Goal: Task Accomplishment & Management: Complete application form

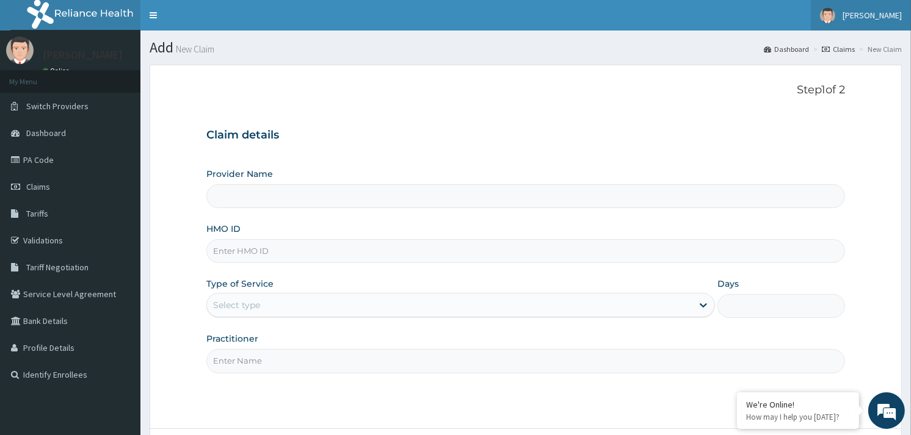
drag, startPoint x: 878, startPoint y: 18, endPoint x: 870, endPoint y: 29, distance: 13.1
click at [878, 18] on span "[PERSON_NAME]" at bounding box center [872, 15] width 59 height 11
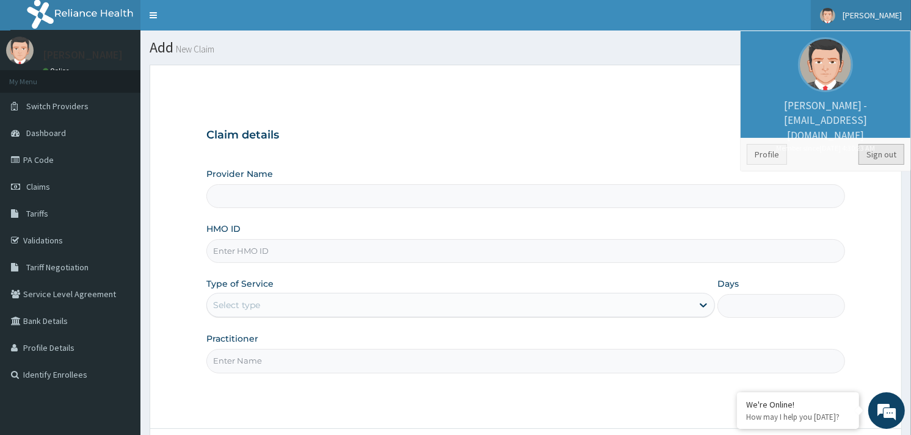
click at [872, 148] on link "Sign out" at bounding box center [882, 154] width 46 height 21
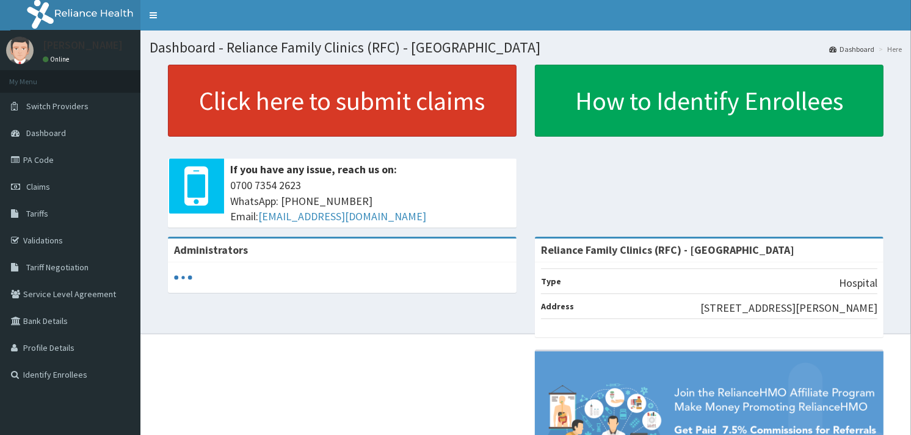
click at [318, 88] on link "Click here to submit claims" at bounding box center [342, 101] width 349 height 72
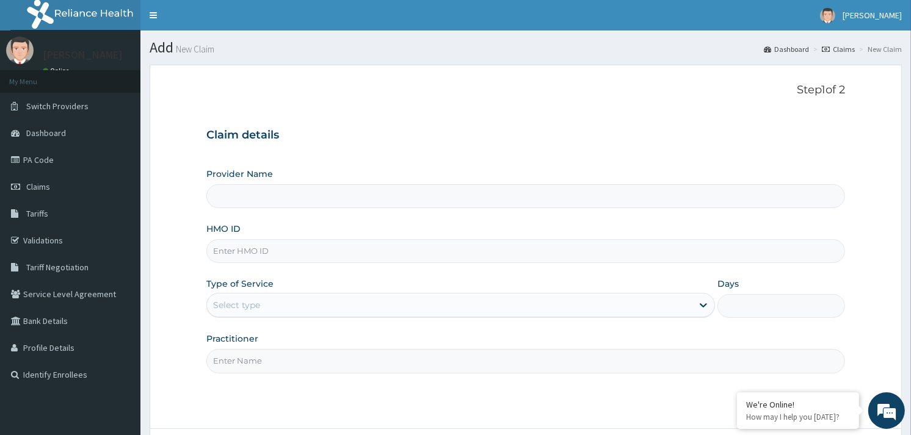
click at [231, 249] on input "HMO ID" at bounding box center [525, 251] width 639 height 24
paste input "PAB/10036/A"
type input "PAB/10036/A"
type input "Reliance Family Clinics (RFC) - Gbagada"
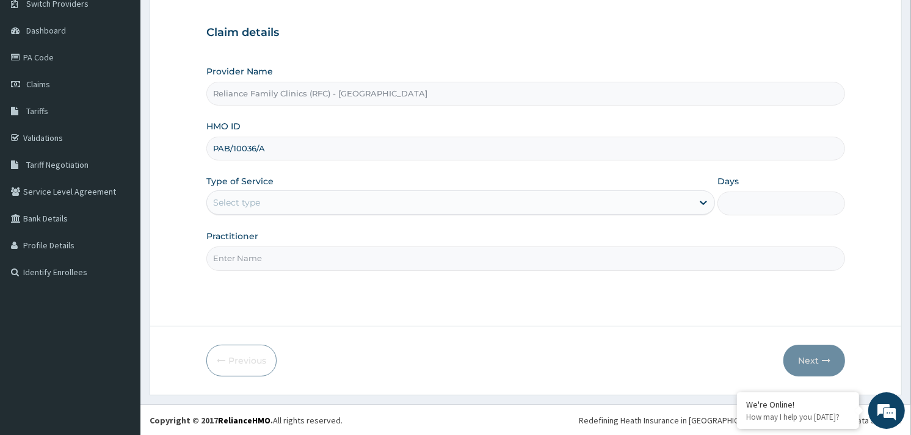
type input "PAB/10036/A"
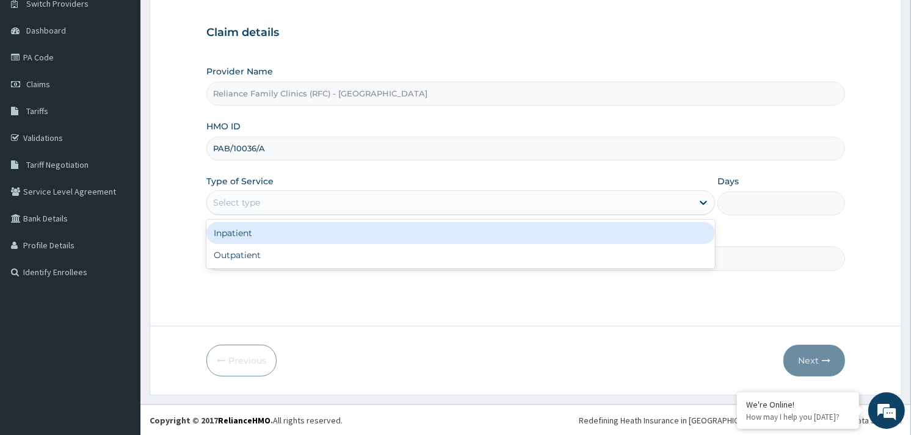
drag, startPoint x: 273, startPoint y: 200, endPoint x: 257, endPoint y: 269, distance: 70.4
click at [273, 210] on div "Select type" at bounding box center [450, 203] width 486 height 20
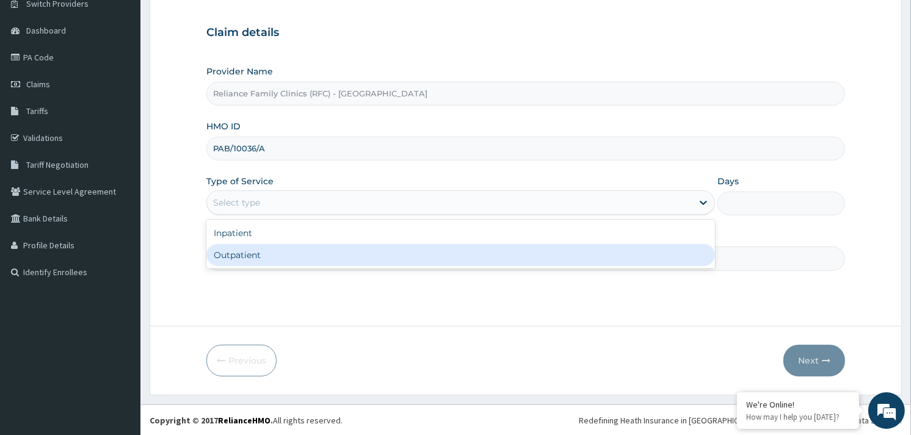
click at [253, 263] on div "Outpatient" at bounding box center [460, 255] width 509 height 22
type input "1"
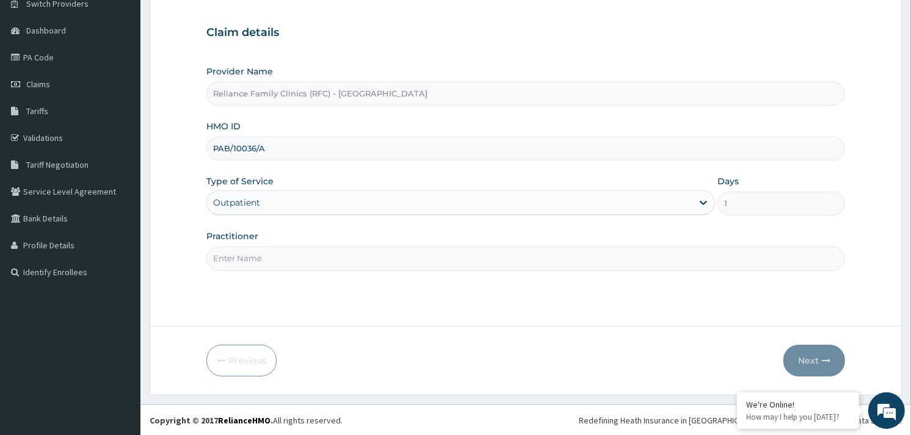
click at [253, 263] on input "Practitioner" at bounding box center [525, 259] width 639 height 24
type input "ortho"
drag, startPoint x: 808, startPoint y: 349, endPoint x: 552, endPoint y: 9, distance: 426.6
click at [807, 351] on button "Next" at bounding box center [815, 361] width 62 height 32
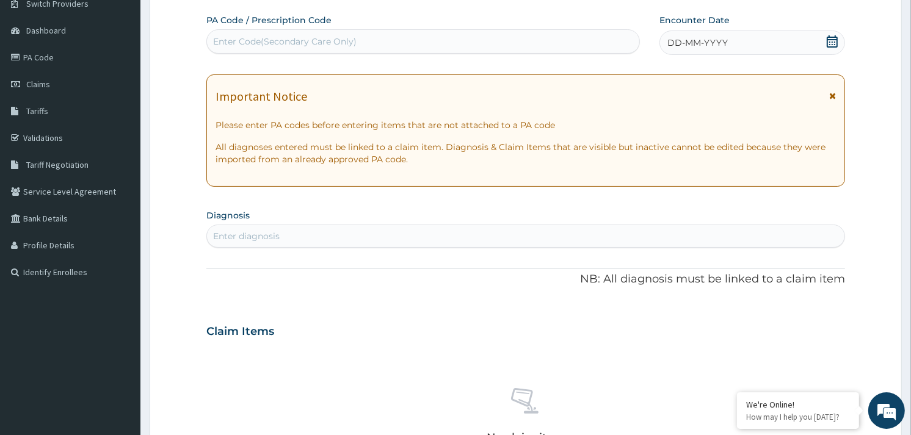
scroll to position [0, 0]
click at [296, 38] on div "Enter Code(Secondary Care Only)" at bounding box center [285, 41] width 144 height 12
paste input "PA/FB5F29"
type input "PA/FB5F29"
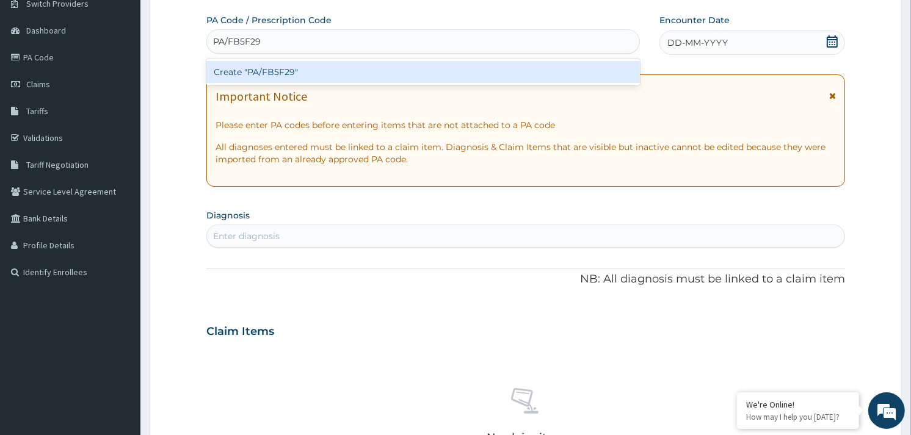
click at [304, 74] on div "Create "PA/FB5F29"" at bounding box center [422, 72] width 433 height 22
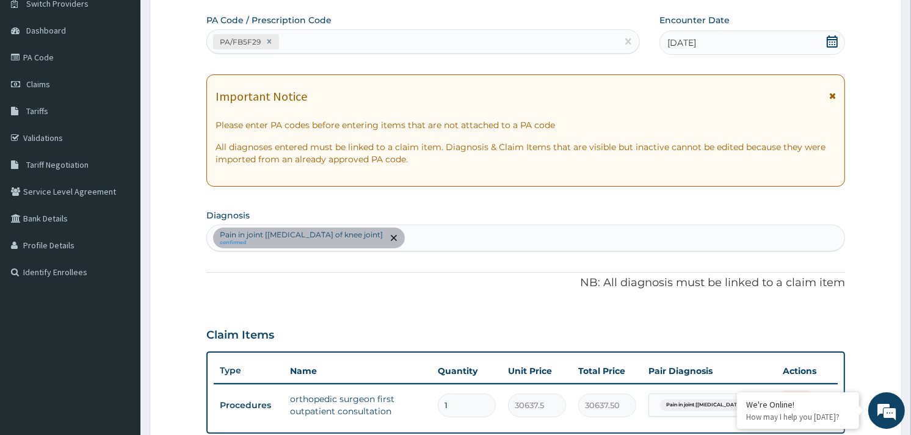
scroll to position [374, 0]
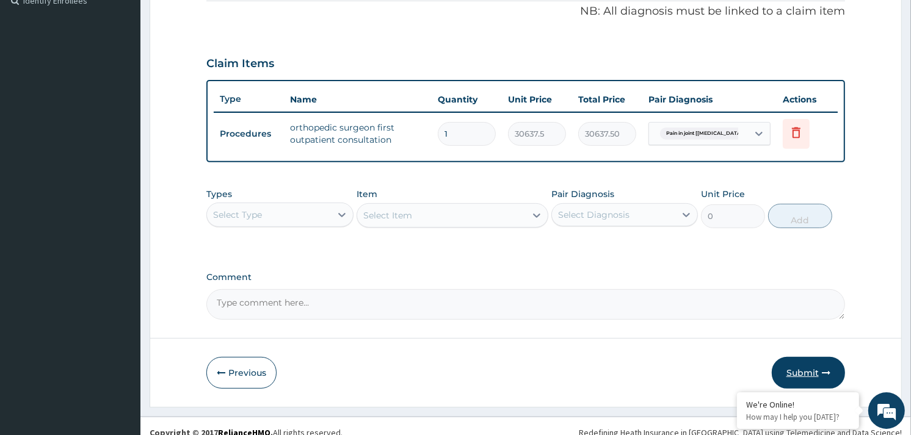
click at [806, 362] on button "Submit" at bounding box center [808, 373] width 73 height 32
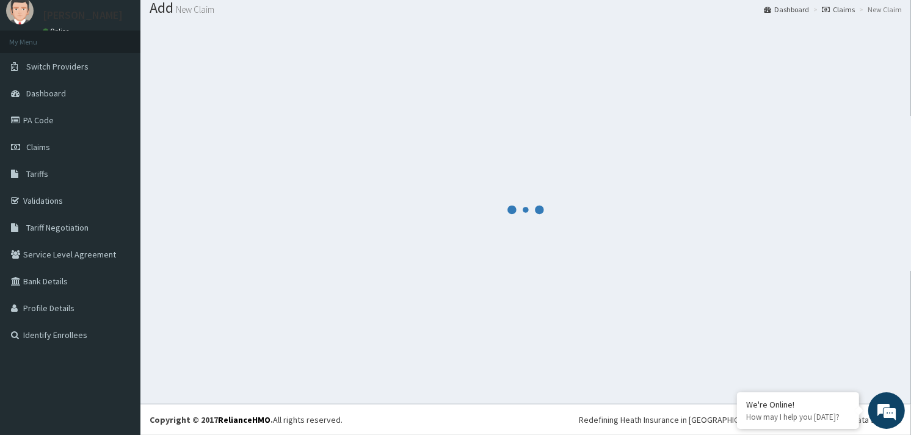
scroll to position [40, 0]
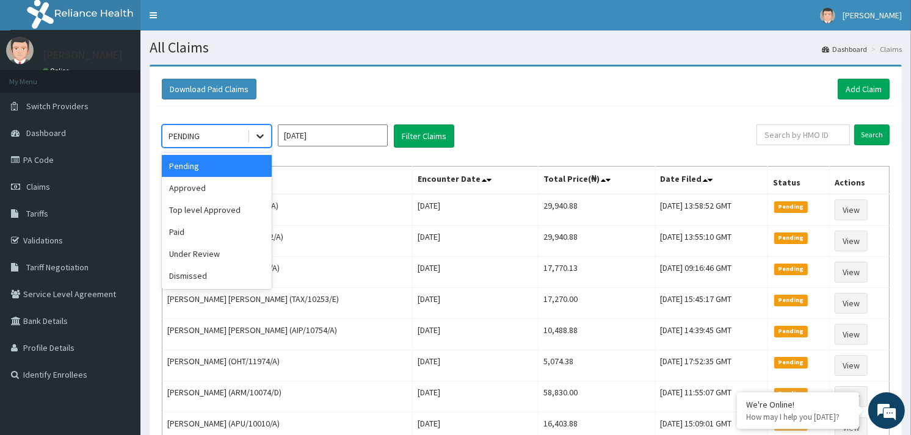
click at [261, 131] on icon at bounding box center [260, 136] width 12 height 12
click at [205, 183] on div "Approved" at bounding box center [217, 188] width 110 height 22
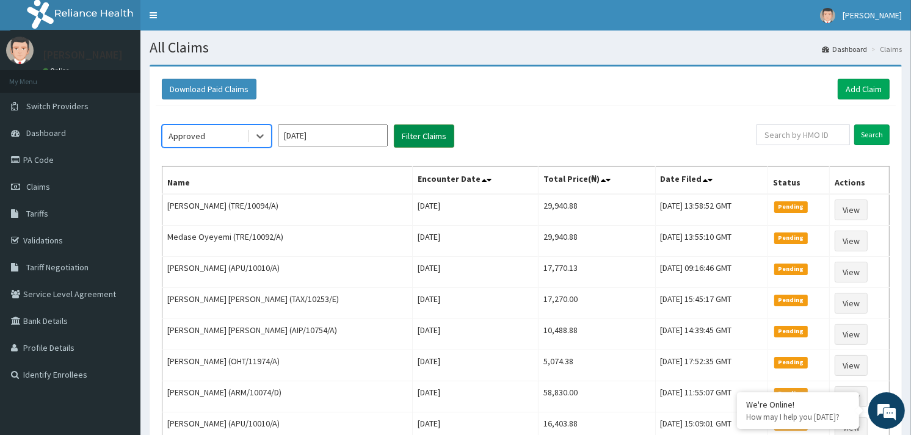
click at [437, 133] on button "Filter Claims" at bounding box center [424, 136] width 60 height 23
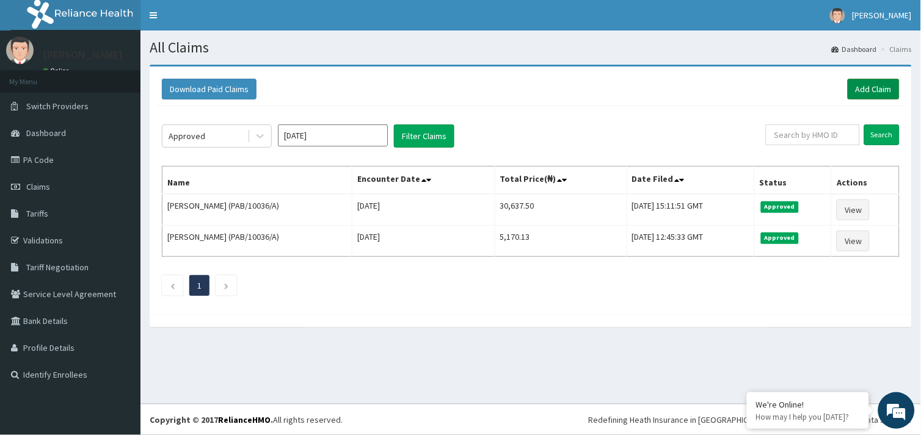
click at [893, 92] on link "Add Claim" at bounding box center [874, 89] width 52 height 21
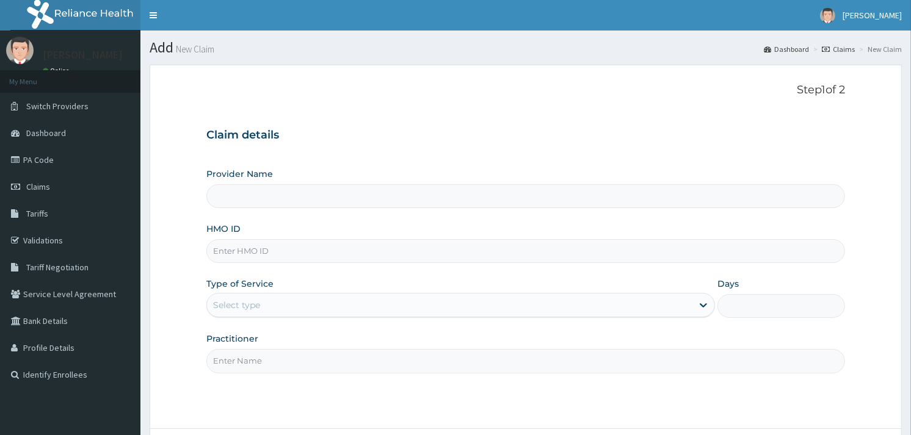
click at [295, 234] on div "HMO ID" at bounding box center [525, 243] width 639 height 40
click at [282, 250] on input "HMO ID" at bounding box center [525, 251] width 639 height 24
type input "Reliance Family Clinics (RFC) - [GEOGRAPHIC_DATA]"
paste input "RET/40326/A"
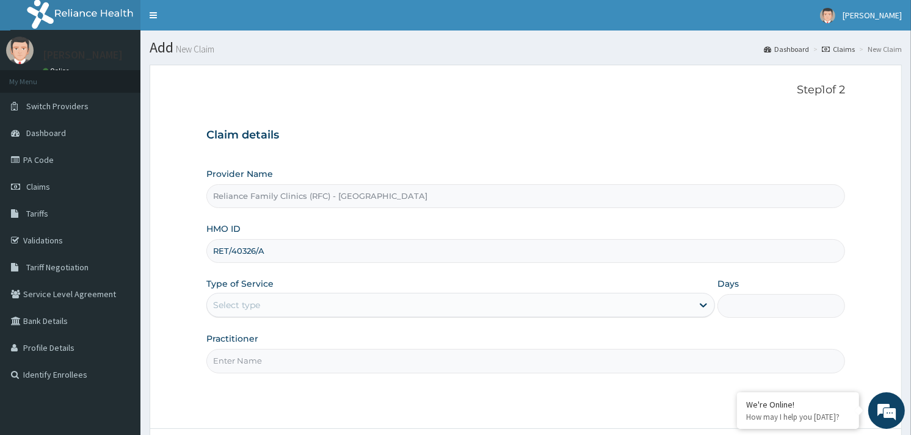
scroll to position [103, 0]
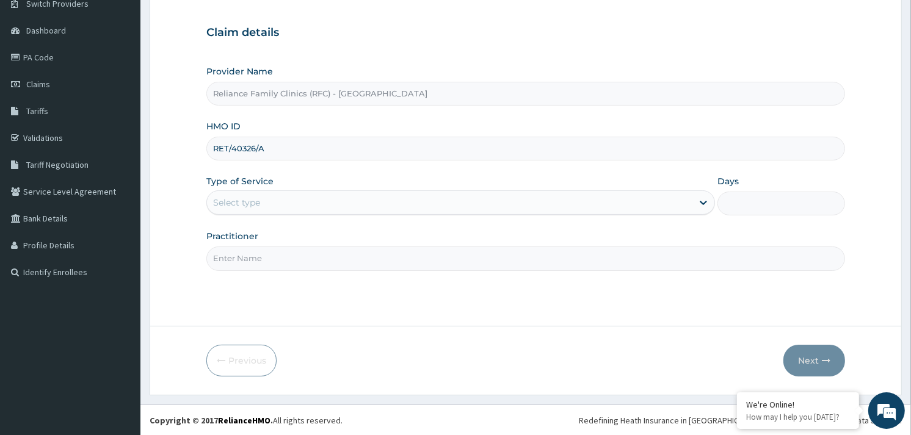
type input "RET/40326/A"
drag, startPoint x: 280, startPoint y: 194, endPoint x: 283, endPoint y: 208, distance: 14.4
click at [283, 208] on div "Select type" at bounding box center [450, 203] width 486 height 20
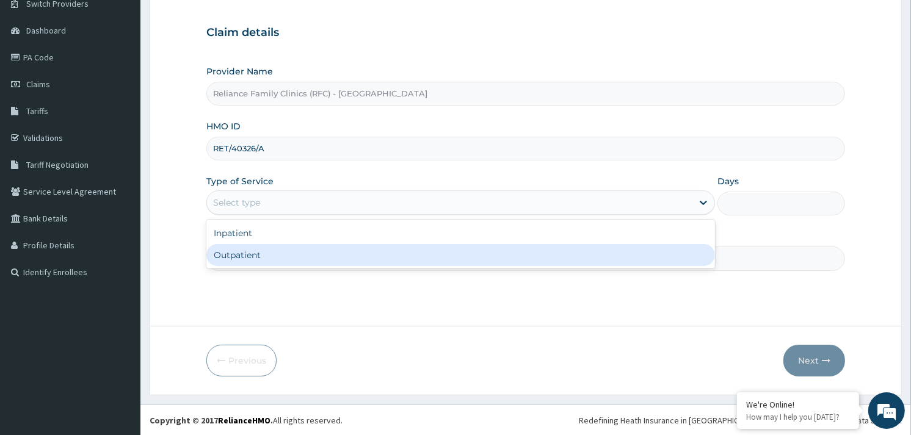
click at [260, 252] on div "Outpatient" at bounding box center [460, 255] width 509 height 22
type input "1"
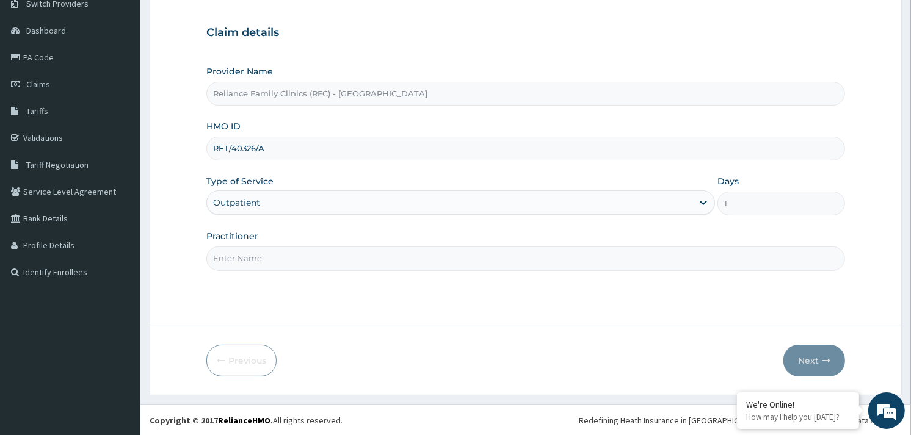
click at [260, 255] on input "Practitioner" at bounding box center [525, 259] width 639 height 24
type input "d"
type input "shola"
click at [805, 355] on button "Next" at bounding box center [815, 361] width 62 height 32
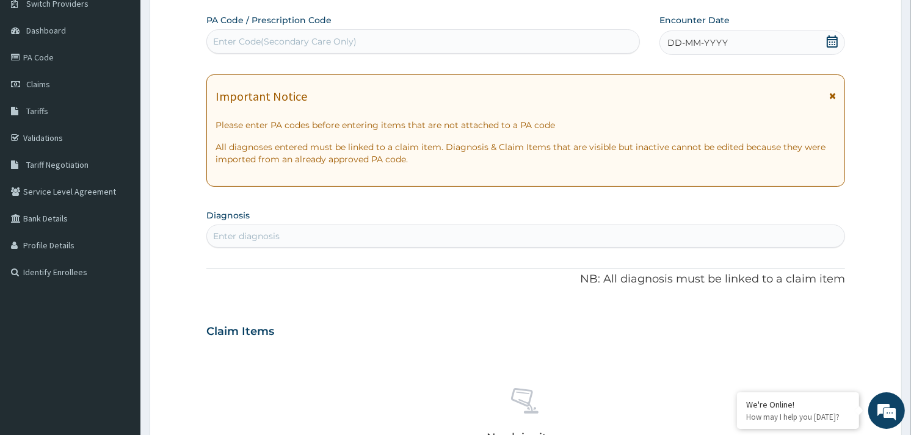
scroll to position [0, 0]
click at [260, 40] on div "Enter Code(Secondary Care Only)" at bounding box center [285, 41] width 144 height 12
paste input "PA/702531"
type input "PA/702531"
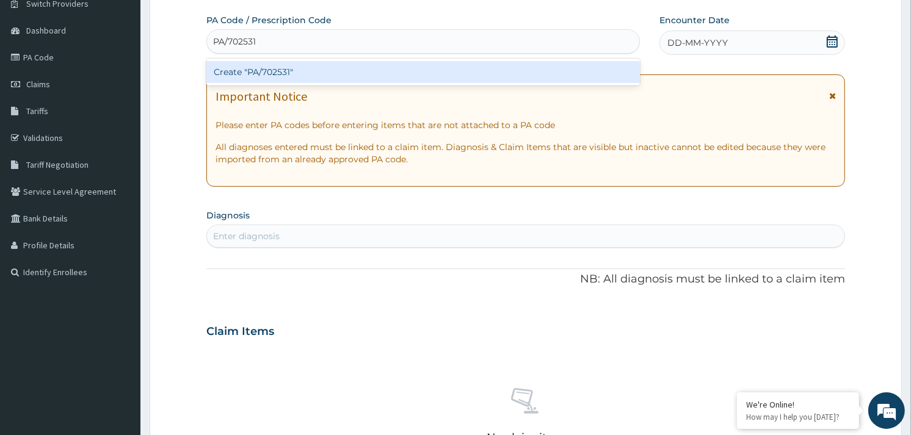
click at [266, 68] on div "Create "PA/702531"" at bounding box center [422, 72] width 433 height 22
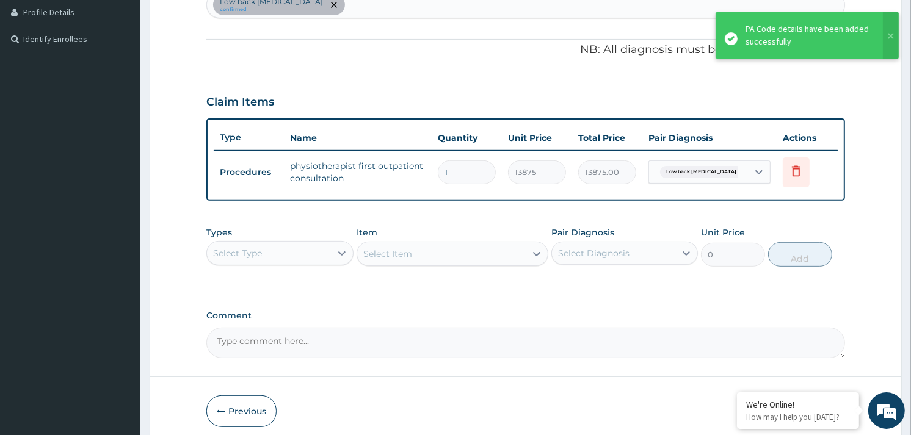
scroll to position [374, 0]
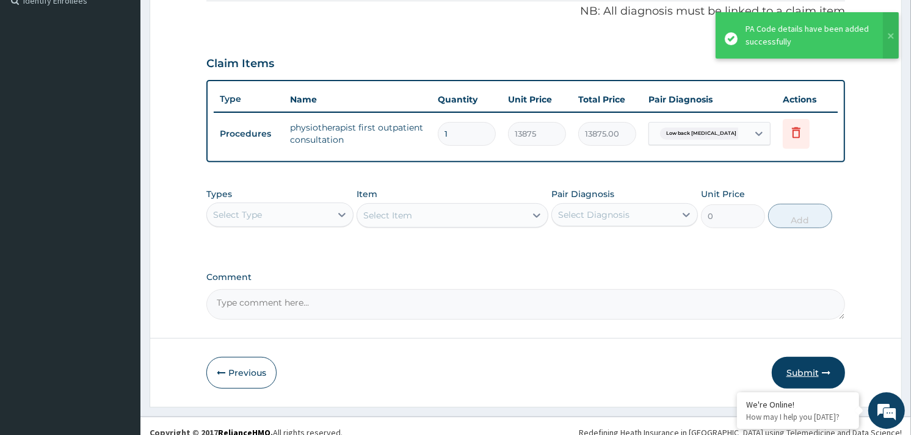
click at [805, 377] on button "Submit" at bounding box center [808, 373] width 73 height 32
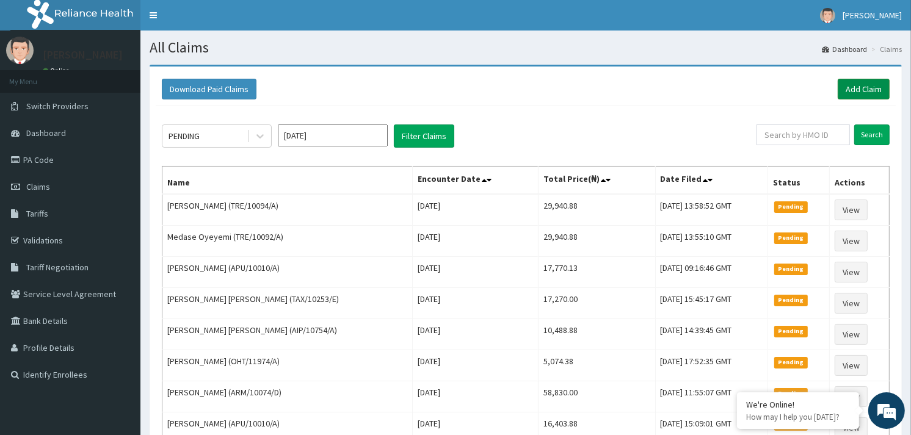
click at [868, 86] on link "Add Claim" at bounding box center [864, 89] width 52 height 21
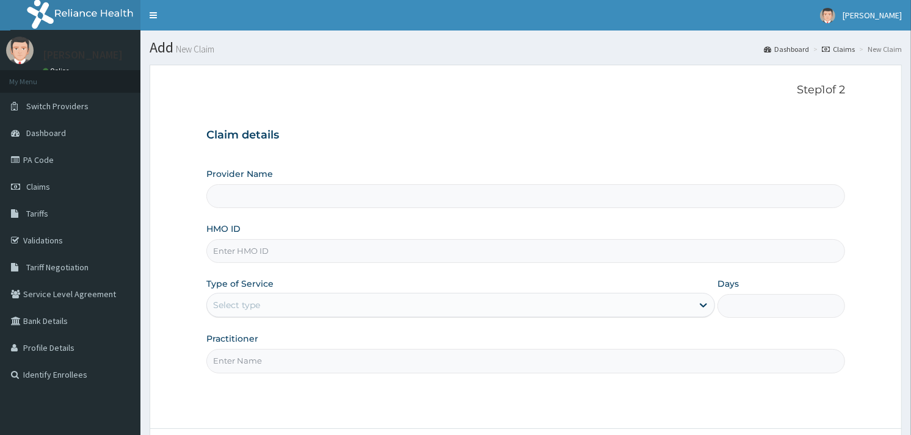
type input "Reliance Family Clinics (RFC) - [GEOGRAPHIC_DATA]"
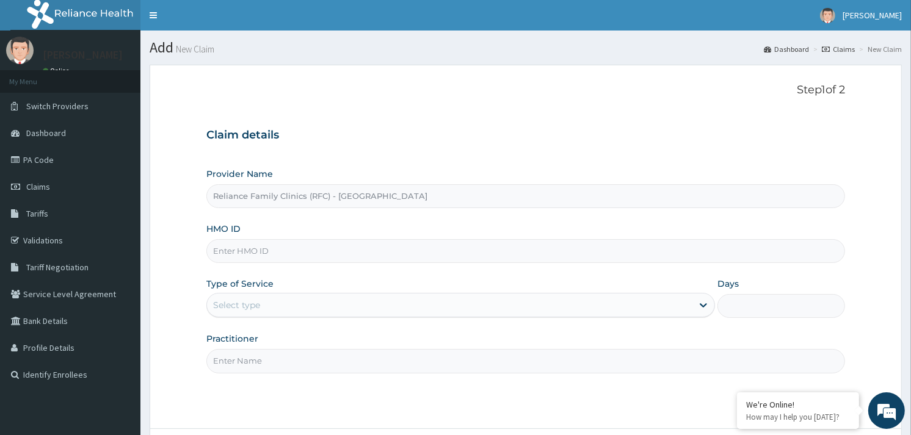
click at [304, 243] on input "HMO ID" at bounding box center [525, 251] width 639 height 24
paste input "VSN/10014/D"
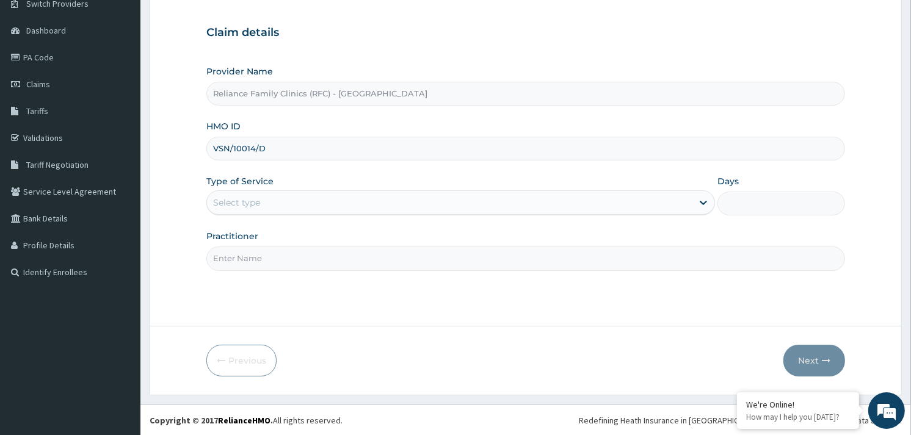
type input "VSN/10014/D"
click at [251, 205] on div "Select type" at bounding box center [450, 203] width 486 height 20
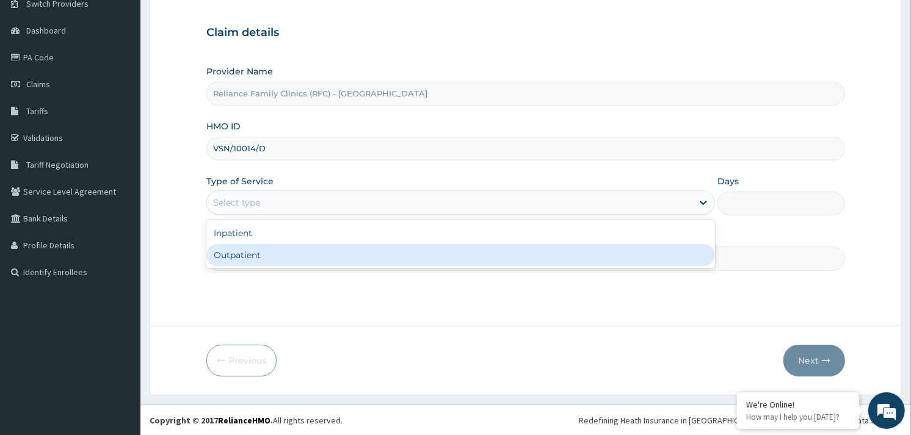
drag, startPoint x: 246, startPoint y: 264, endPoint x: 250, endPoint y: 260, distance: 6.5
click at [249, 261] on div "Outpatient" at bounding box center [460, 255] width 509 height 22
type input "1"
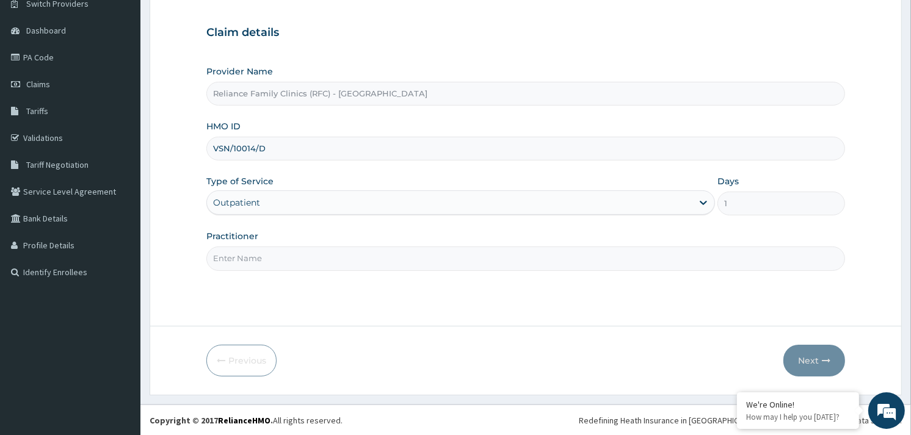
click at [250, 260] on input "Practitioner" at bounding box center [525, 259] width 639 height 24
type input "ALLIYAH"
click at [798, 359] on button "Next" at bounding box center [815, 361] width 62 height 32
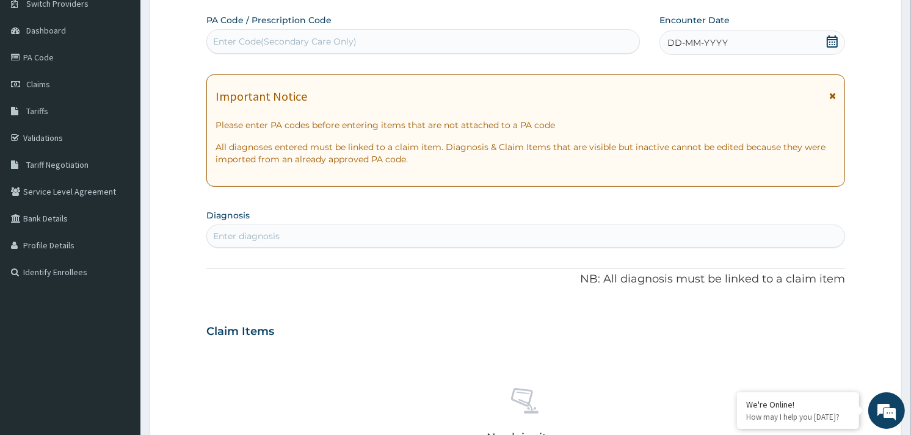
click at [788, 41] on div "DD-MM-YYYY" at bounding box center [753, 43] width 186 height 24
click at [273, 246] on div "Enter diagnosis" at bounding box center [526, 237] width 638 height 20
type input "MALARIA"
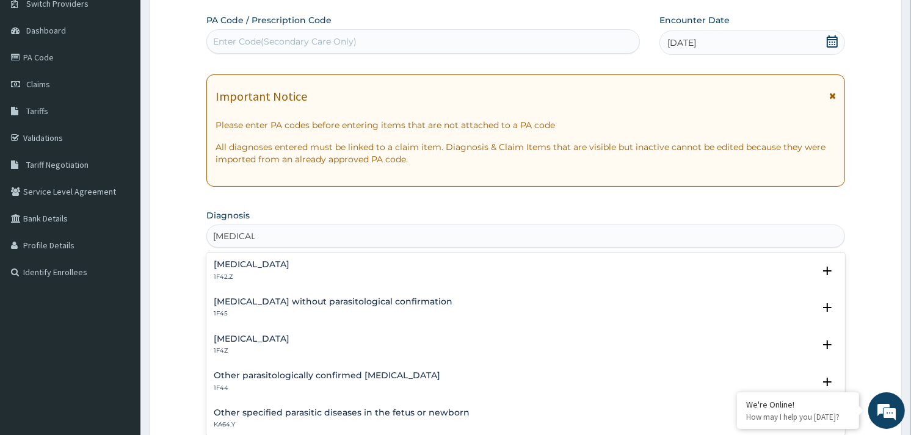
click at [282, 339] on h4 "Malaria, unspecified" at bounding box center [252, 339] width 76 height 9
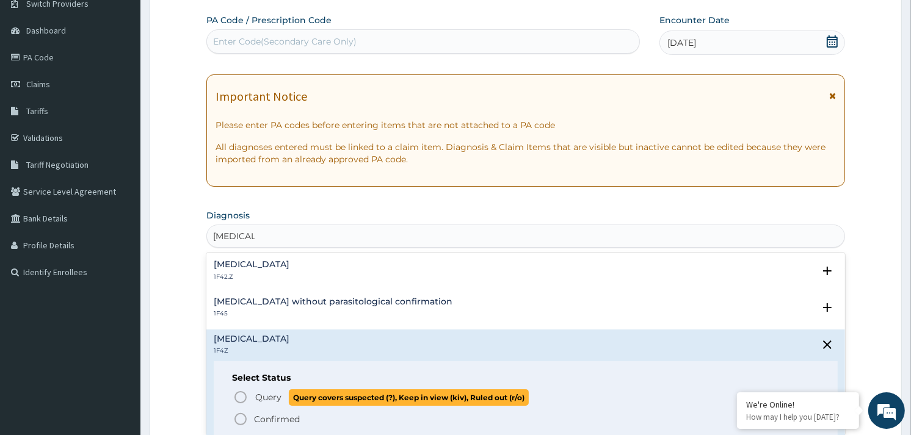
click at [244, 393] on circle "status option query" at bounding box center [240, 397] width 11 height 11
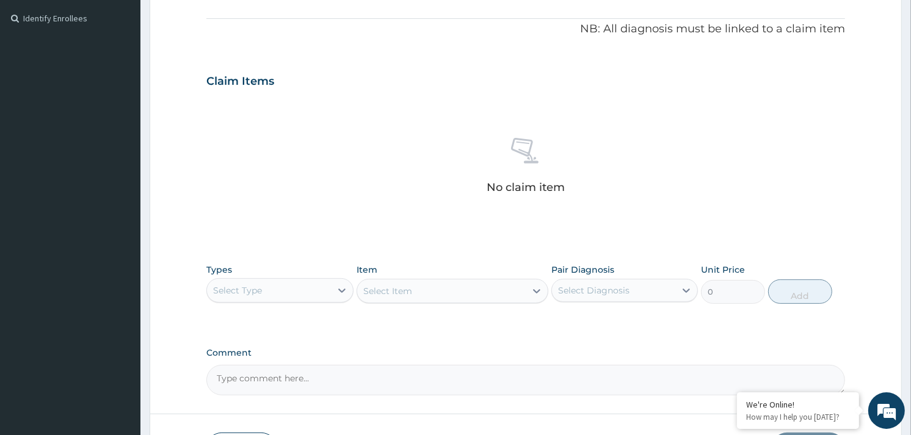
scroll to position [445, 0]
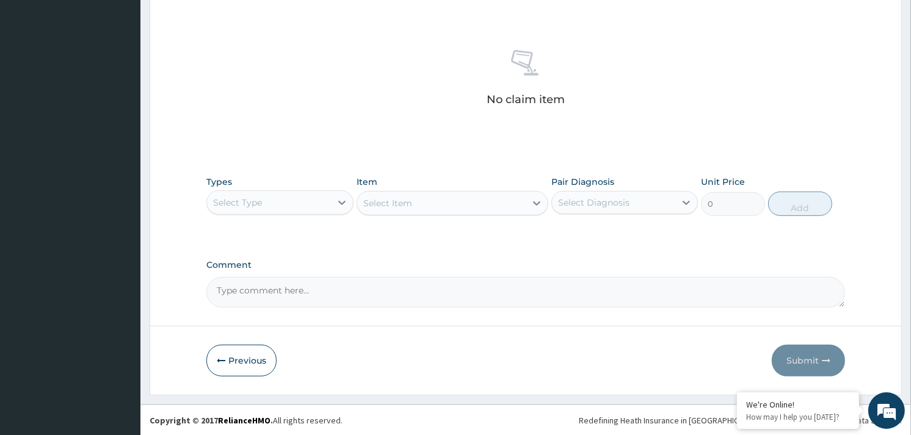
click at [319, 209] on div "Select Type" at bounding box center [268, 203] width 123 height 20
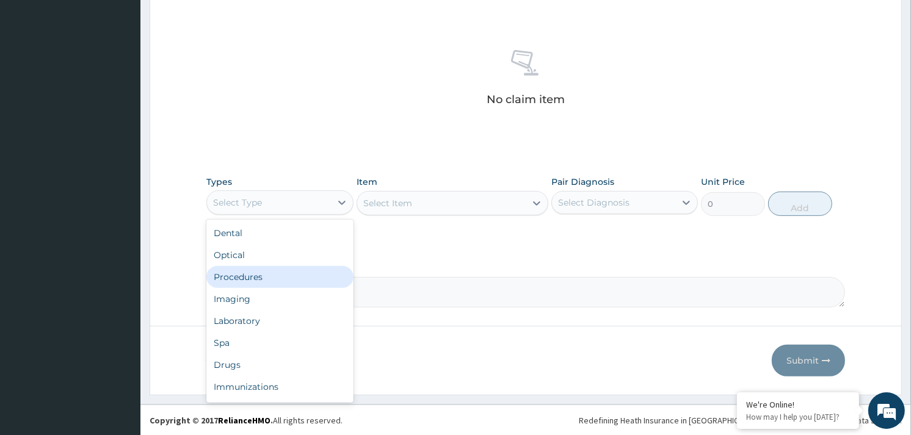
click at [275, 271] on div "Procedures" at bounding box center [279, 277] width 147 height 22
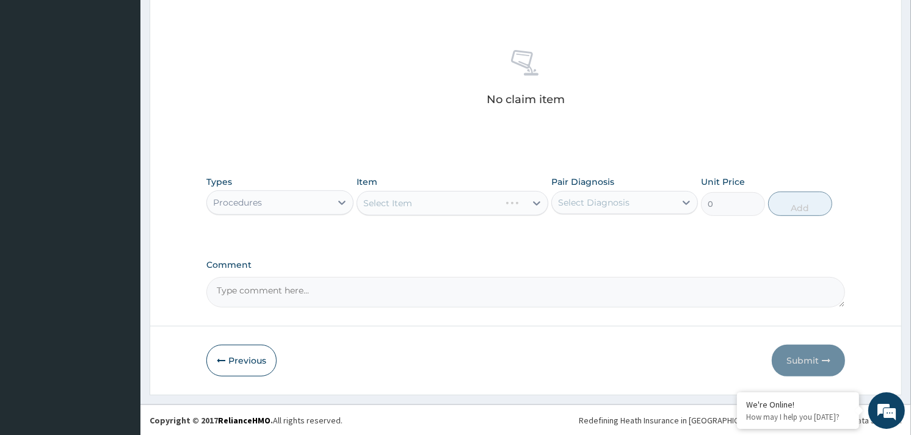
click at [487, 199] on div "Select Item" at bounding box center [453, 203] width 192 height 24
click at [505, 185] on div "Item Select Item" at bounding box center [453, 196] width 192 height 40
click at [497, 194] on div "Select Item" at bounding box center [441, 204] width 169 height 20
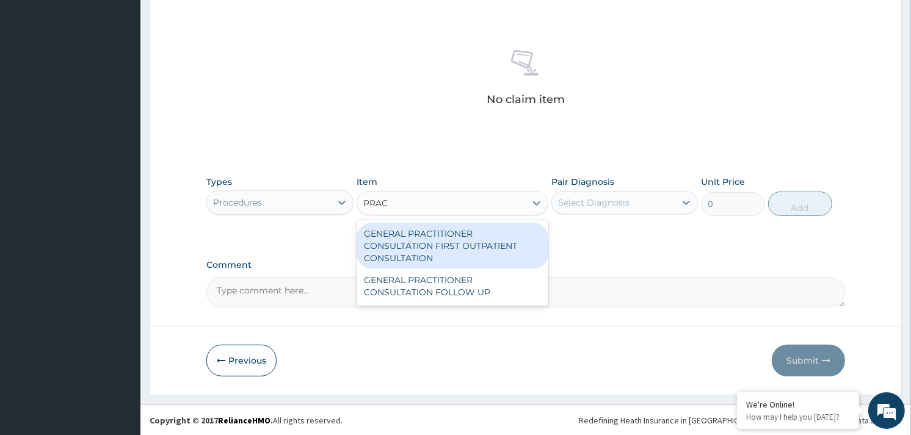
type input "PRACT"
type input "3370.125"
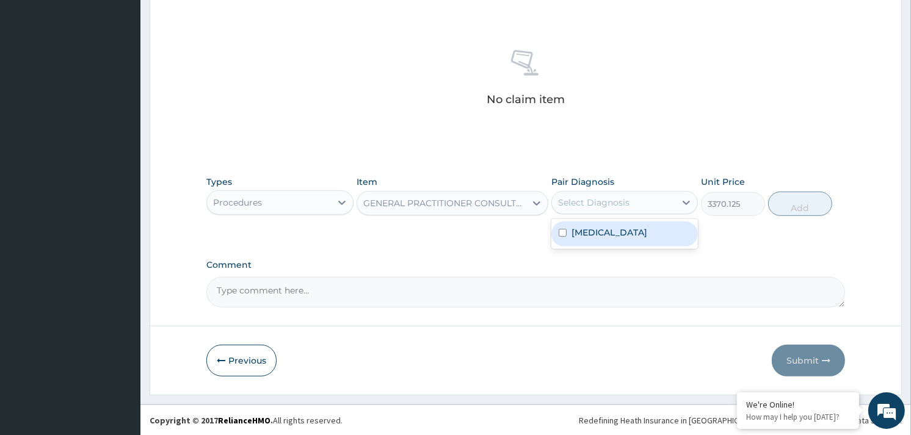
click at [606, 199] on div "Select Diagnosis" at bounding box center [593, 203] width 71 height 12
checkbox input "true"
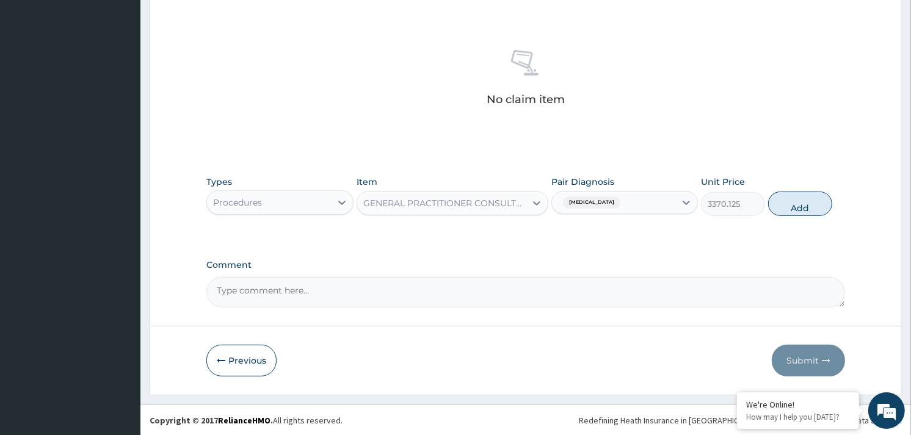
drag, startPoint x: 786, startPoint y: 200, endPoint x: 484, endPoint y: 216, distance: 302.7
click at [784, 200] on button "Add" at bounding box center [800, 204] width 64 height 24
type input "0"
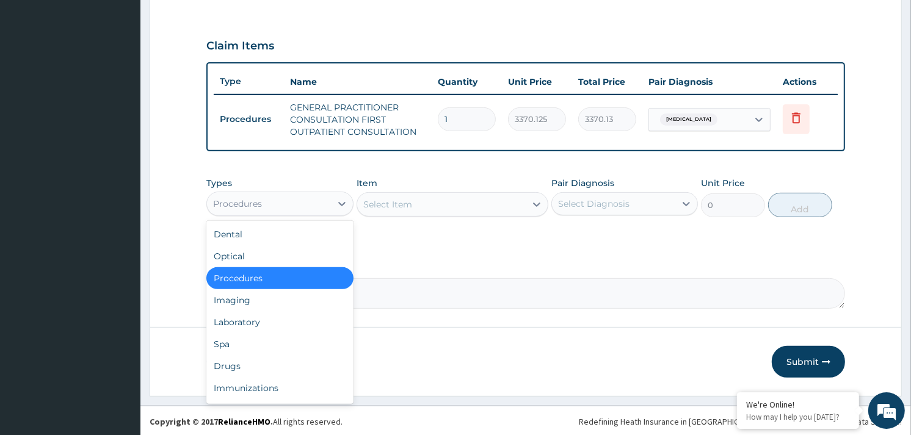
drag, startPoint x: 306, startPoint y: 206, endPoint x: 297, endPoint y: 277, distance: 71.4
click at [306, 208] on div "Procedures" at bounding box center [268, 204] width 123 height 20
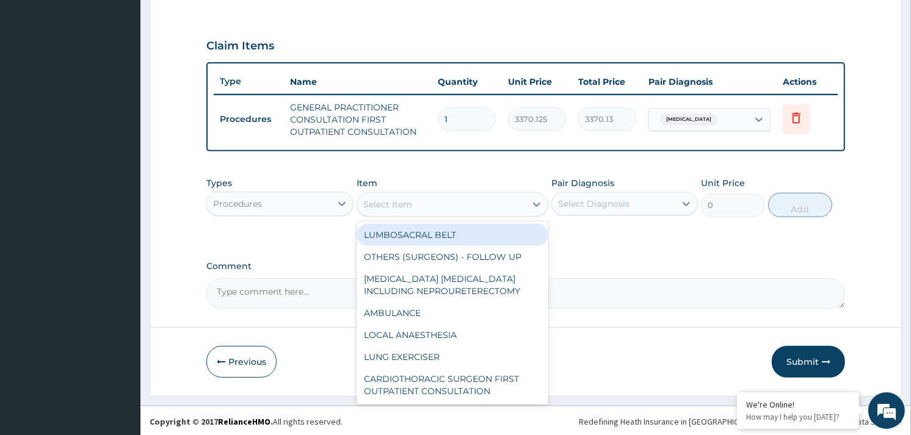
click at [443, 200] on div "Select Item" at bounding box center [441, 205] width 169 height 20
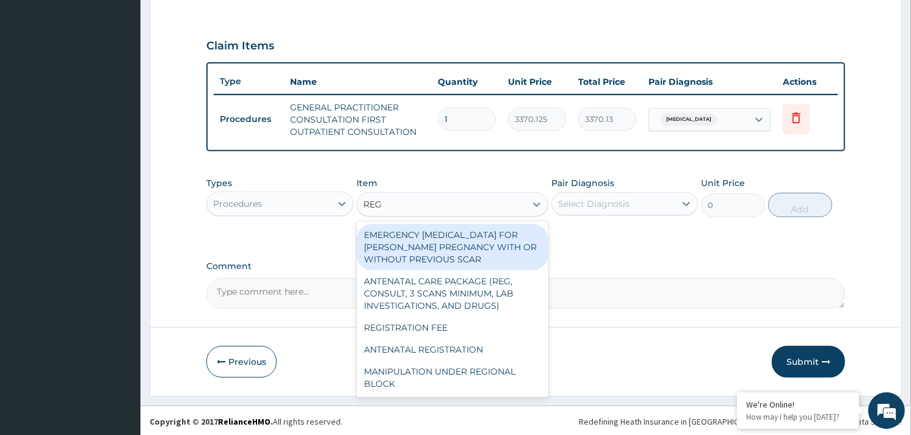
type input "REGI"
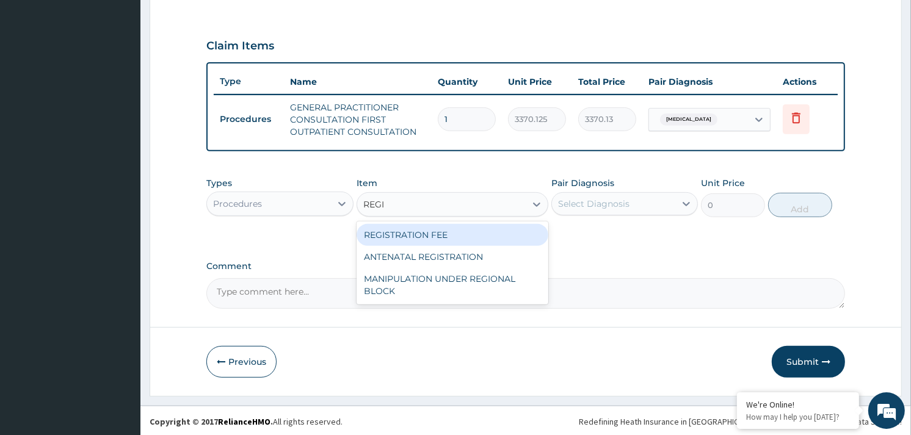
click at [446, 230] on div "REGISTRATION FEE" at bounding box center [453, 235] width 192 height 22
type input "2042.5"
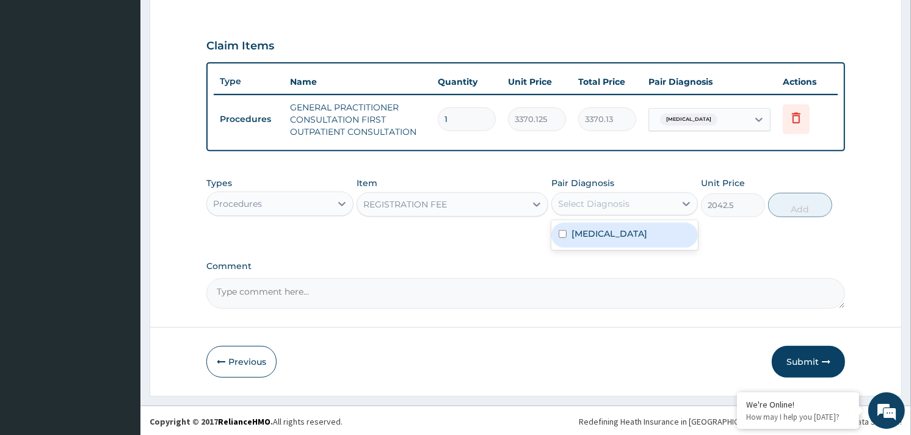
click at [625, 199] on div "Select Diagnosis" at bounding box center [593, 204] width 71 height 12
checkbox input "true"
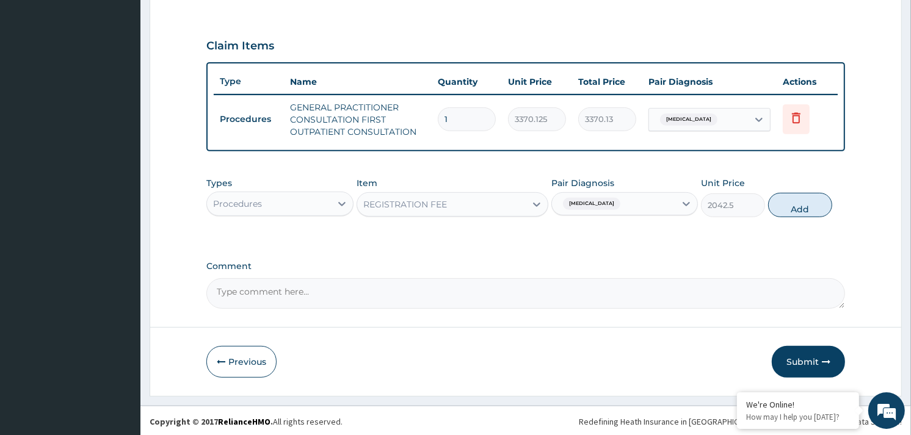
click at [774, 202] on button "Add" at bounding box center [800, 205] width 64 height 24
type input "0"
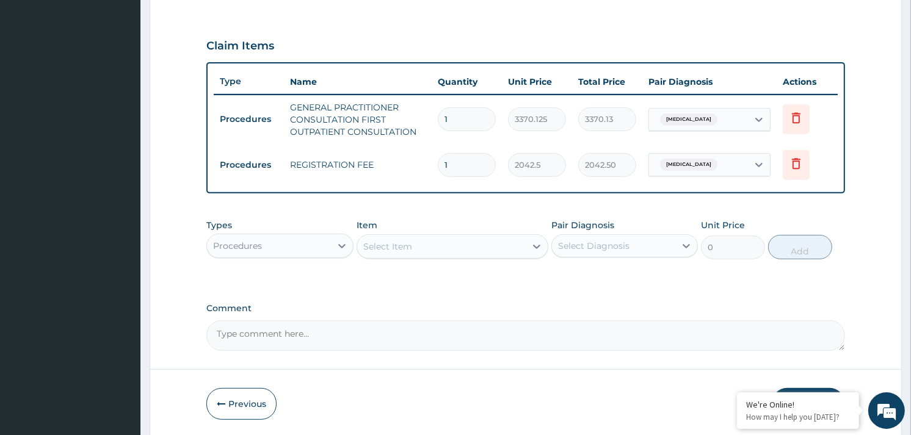
drag, startPoint x: 249, startPoint y: 235, endPoint x: 263, endPoint y: 255, distance: 24.1
click at [252, 240] on div "Procedures" at bounding box center [268, 246] width 123 height 20
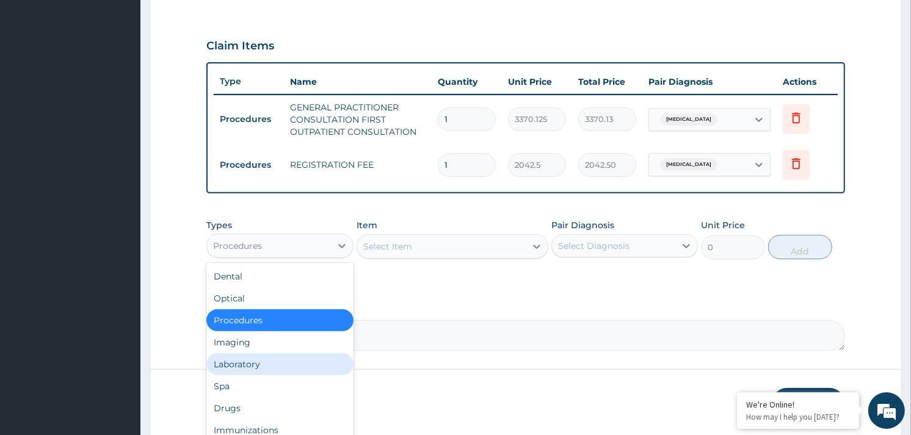
click at [241, 363] on div "Laboratory" at bounding box center [279, 365] width 147 height 22
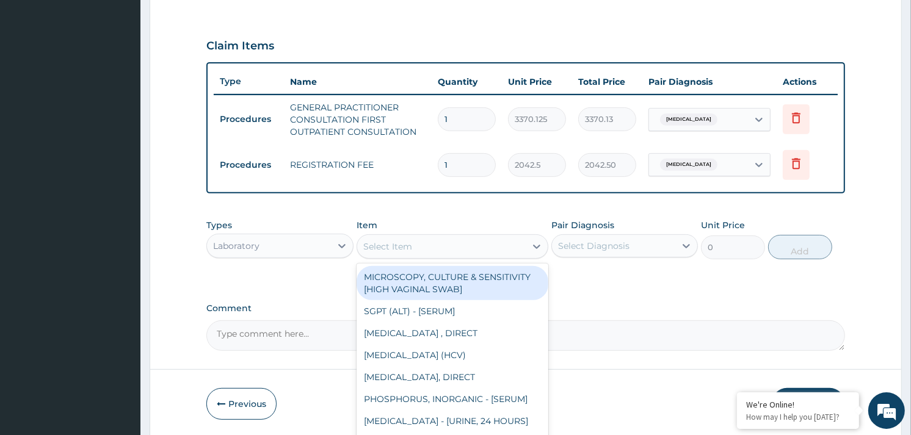
click at [401, 241] on div "Select Item" at bounding box center [387, 247] width 49 height 12
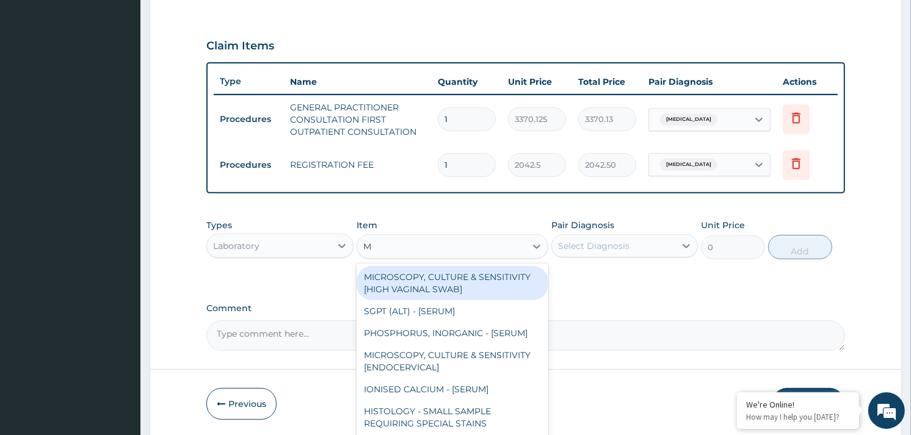
type input "MP"
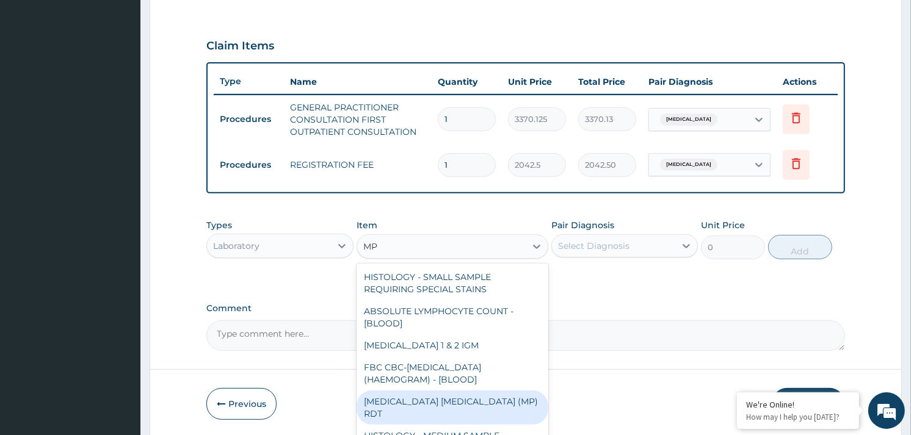
click at [437, 401] on div "MALARIA PARASITE (MP) RDT" at bounding box center [453, 408] width 192 height 34
type input "1531.875"
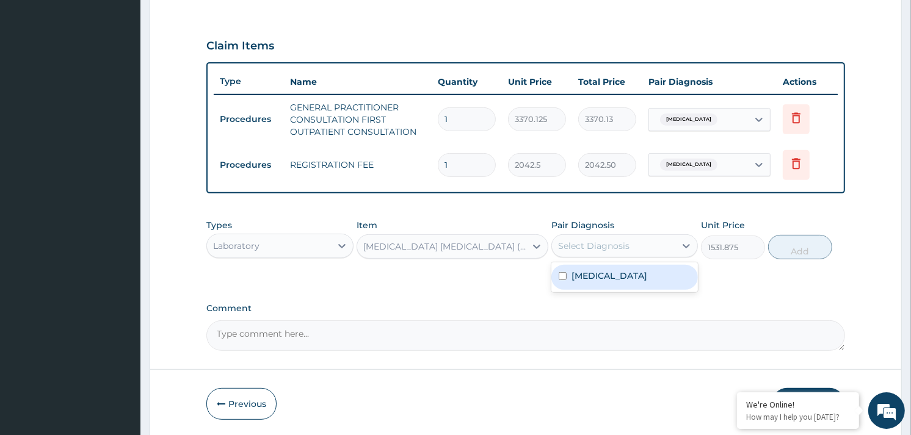
click at [607, 244] on div "Select Diagnosis" at bounding box center [593, 246] width 71 height 12
checkbox input "true"
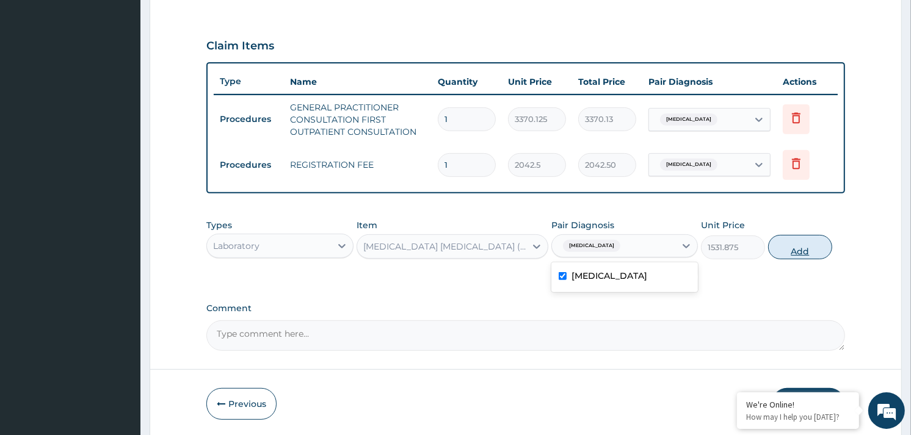
click at [796, 250] on button "Add" at bounding box center [800, 247] width 64 height 24
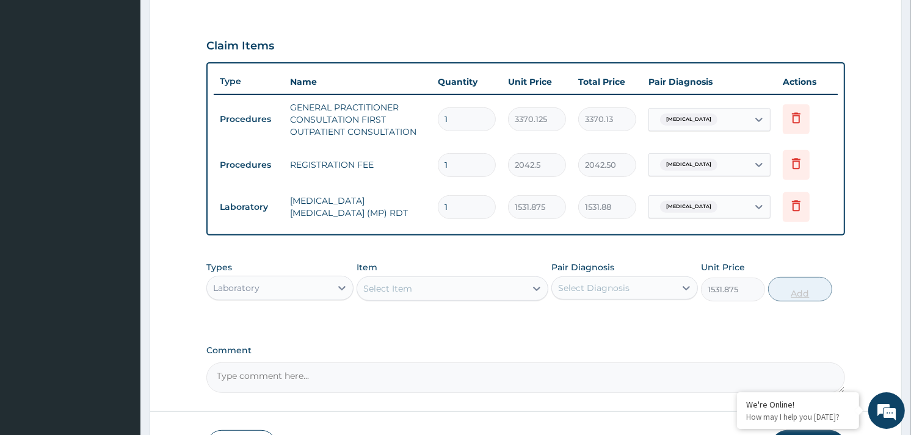
type input "0"
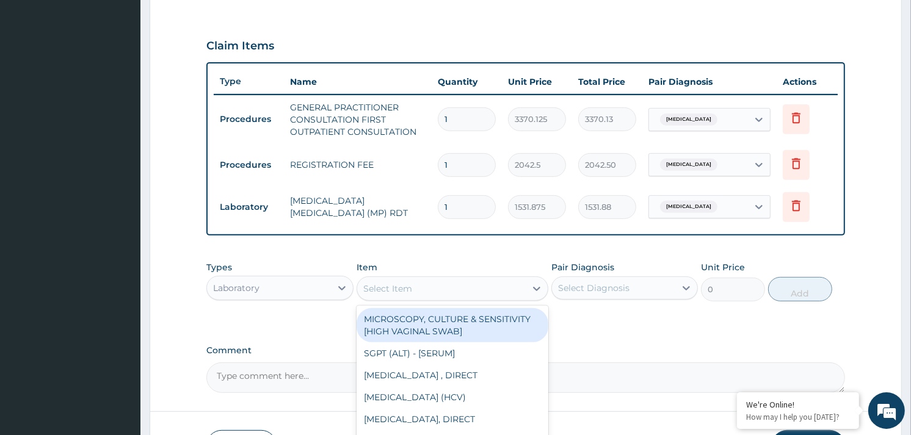
click at [462, 277] on div "Select Item" at bounding box center [453, 289] width 192 height 24
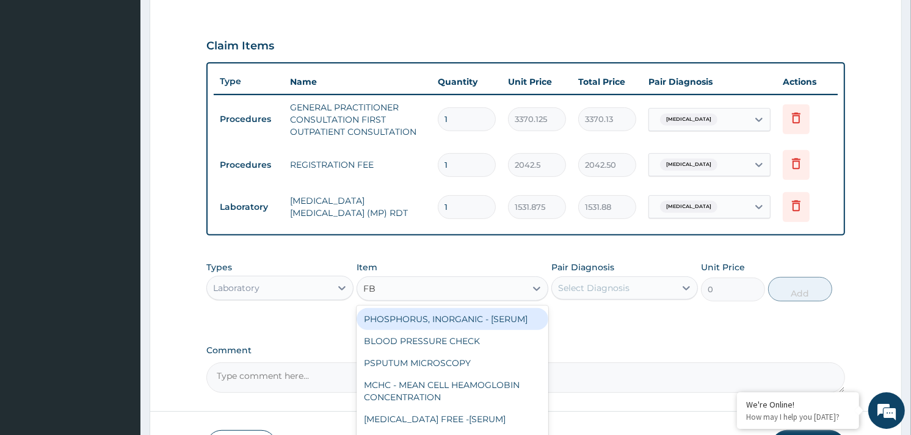
type input "FBC"
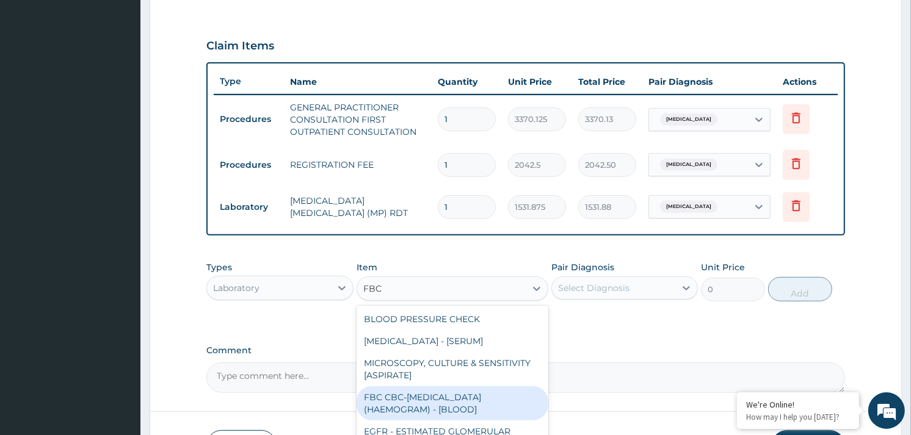
click at [404, 414] on div "FBC CBC-COMPLETE BLOOD COUNT (HAEMOGRAM) - [BLOOD]" at bounding box center [453, 404] width 192 height 34
type input "4085"
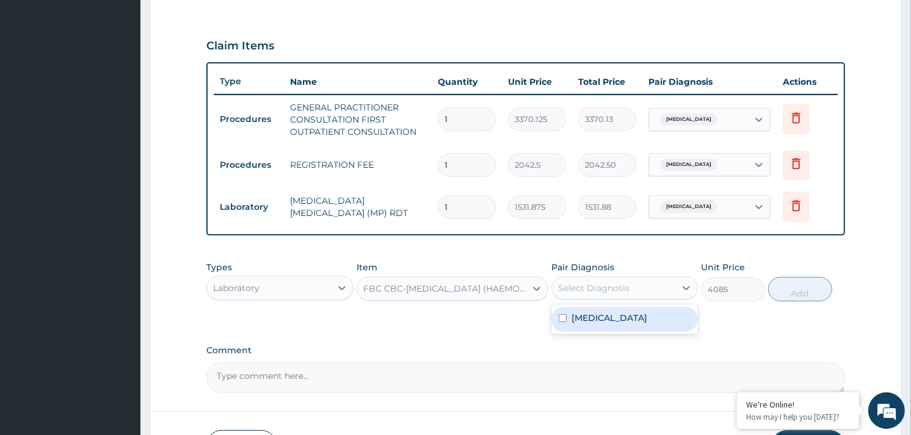
click at [613, 285] on div "Select Diagnosis" at bounding box center [593, 288] width 71 height 12
checkbox input "true"
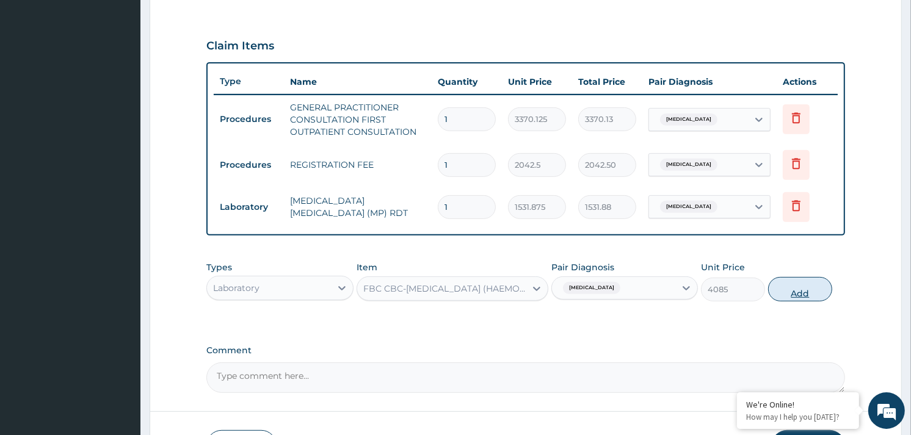
click at [809, 294] on button "Add" at bounding box center [800, 289] width 64 height 24
type input "0"
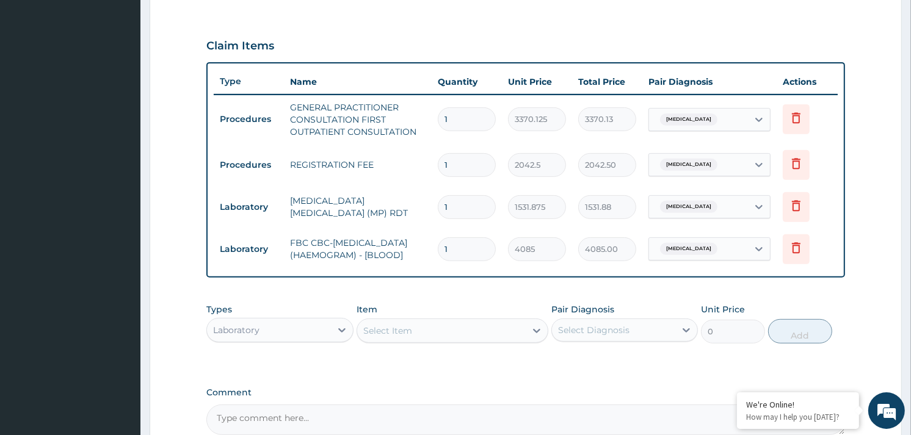
scroll to position [526, 0]
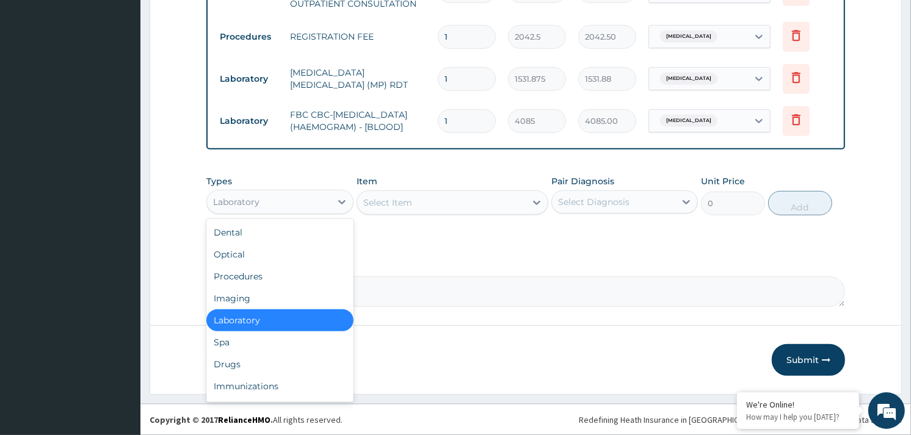
click at [316, 208] on div "Laboratory" at bounding box center [268, 202] width 123 height 20
click at [233, 366] on div "Drugs" at bounding box center [279, 365] width 147 height 22
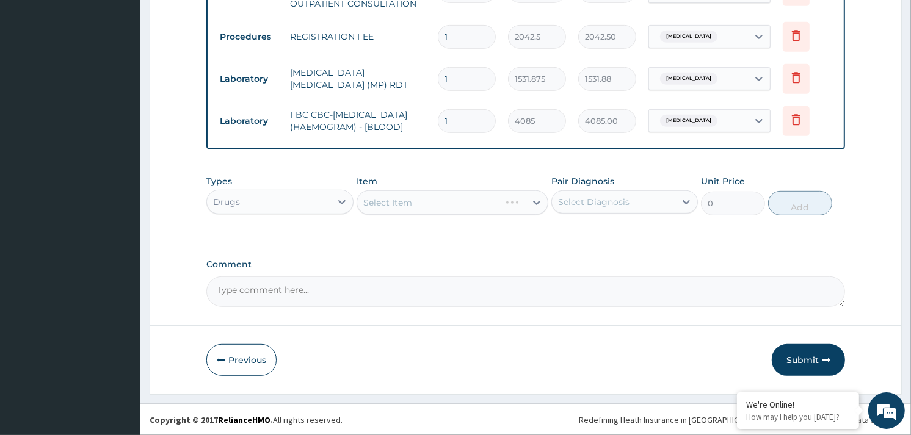
click at [448, 198] on div "Select Item" at bounding box center [453, 203] width 192 height 24
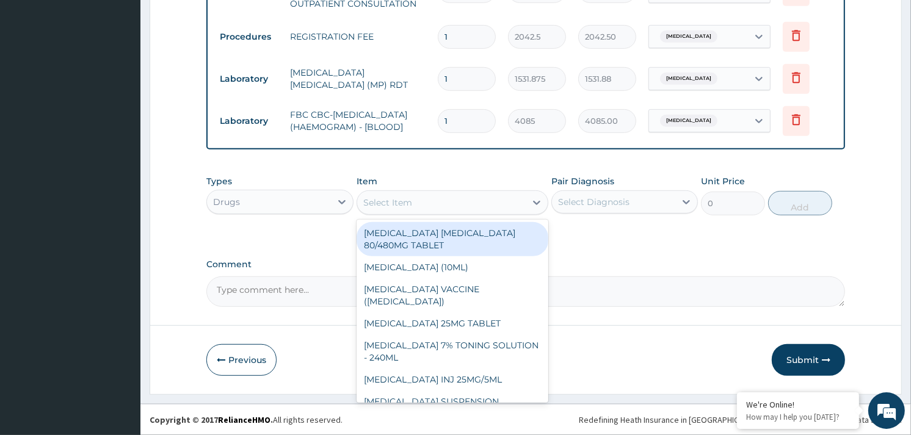
click at [456, 203] on div "Select Item" at bounding box center [441, 203] width 169 height 20
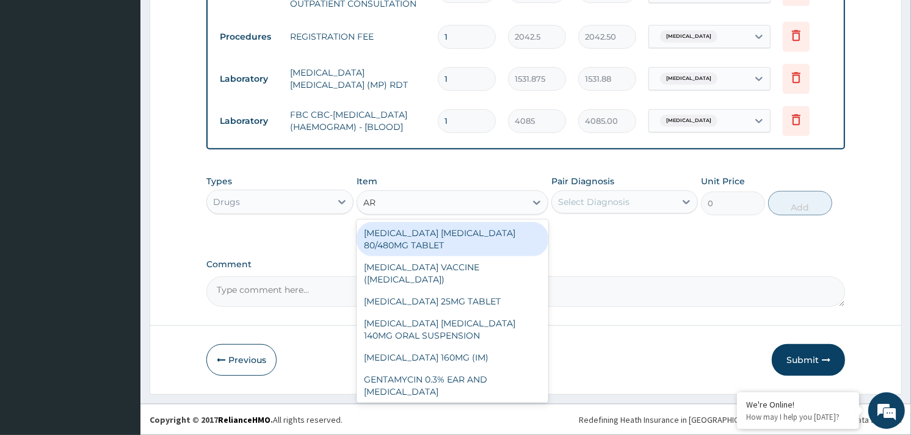
type input "ART"
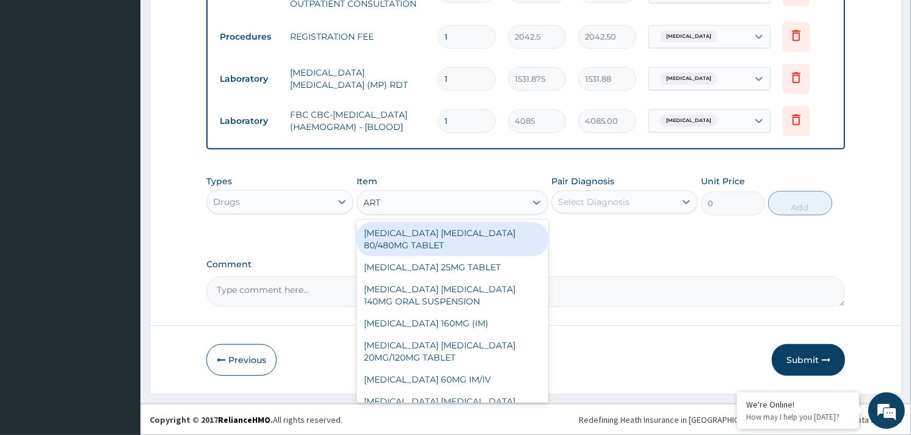
click at [407, 247] on div "ARTEMETHER LUMEFANTRINE 80/480MG TABLET" at bounding box center [453, 239] width 192 height 34
type input "450"
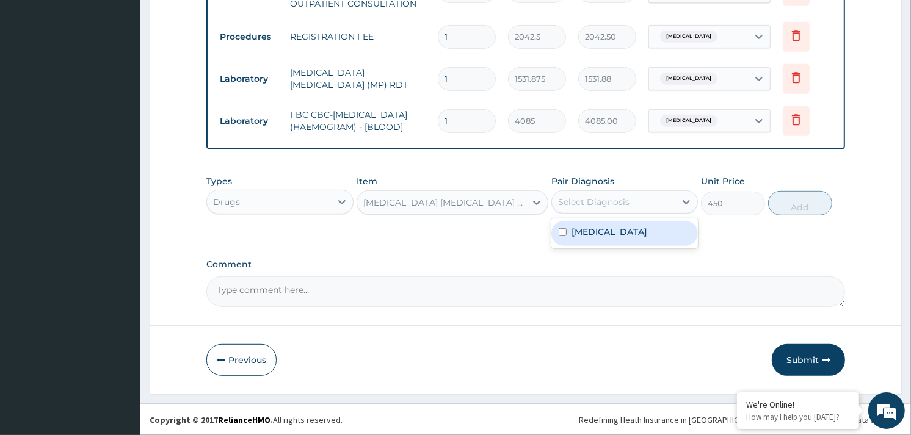
click at [620, 203] on div "Select Diagnosis" at bounding box center [593, 202] width 71 height 12
click at [640, 227] on label "Malaria, unspecified" at bounding box center [610, 232] width 76 height 12
checkbox input "true"
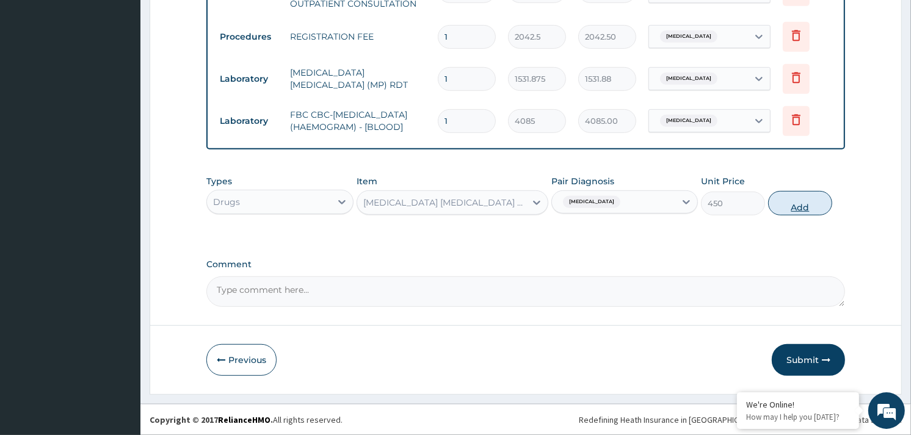
click at [794, 213] on button "Add" at bounding box center [800, 203] width 64 height 24
type input "0"
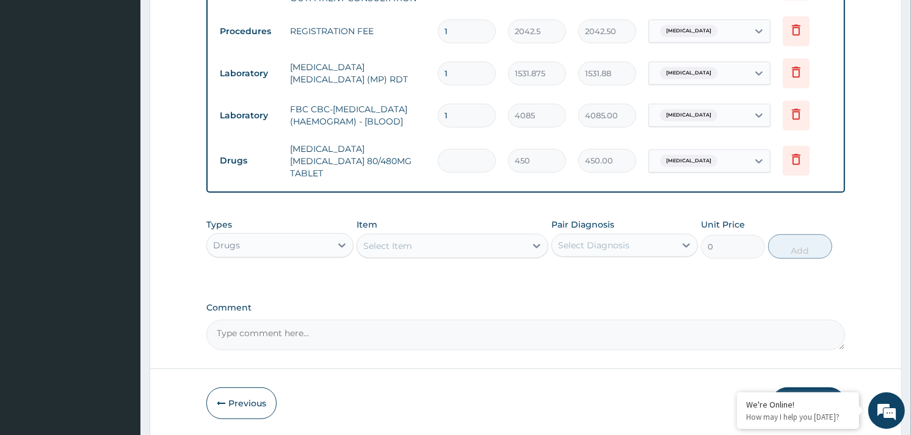
type input "0.00"
type input "6"
type input "2700.00"
type input "6"
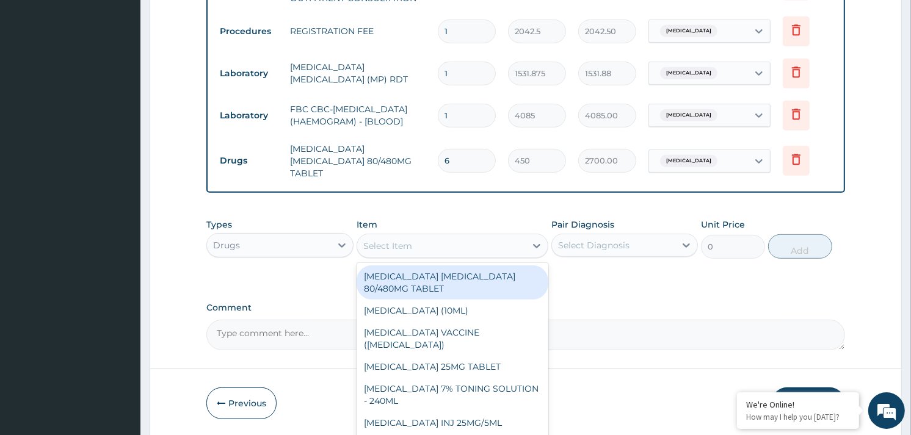
click at [467, 234] on div "Select Item" at bounding box center [453, 246] width 192 height 24
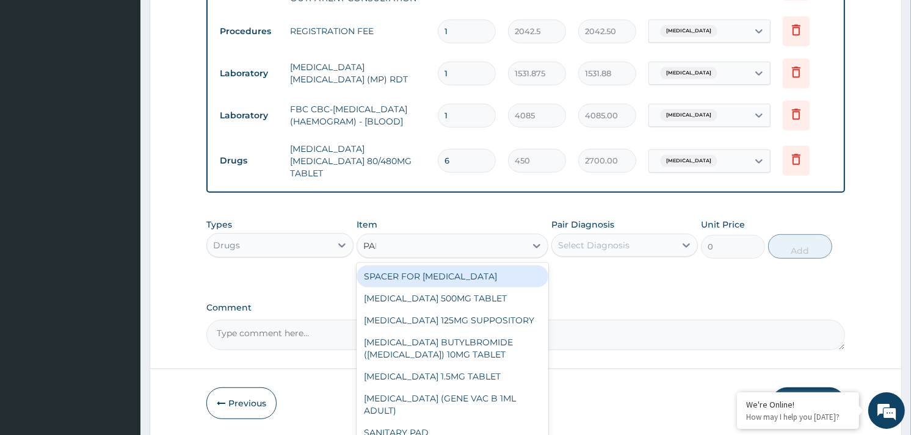
type input "PARA"
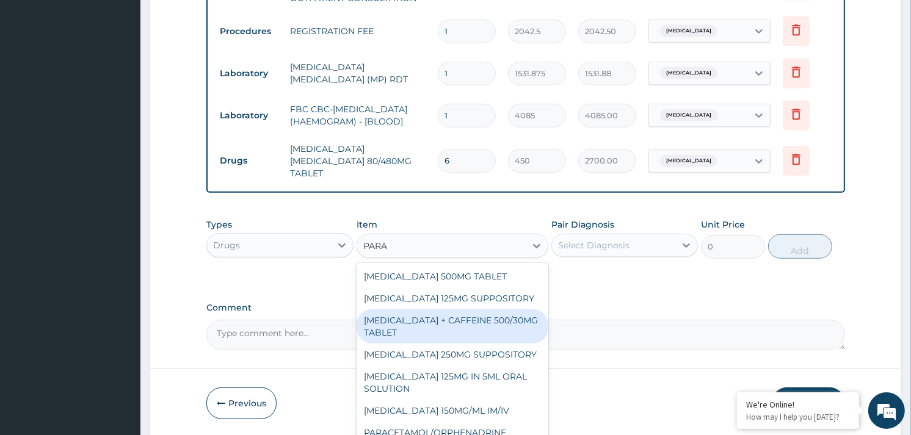
click at [461, 313] on div "PARACETAMOL + CAFFEINE 500/30MG TABLET" at bounding box center [453, 327] width 192 height 34
type input "78"
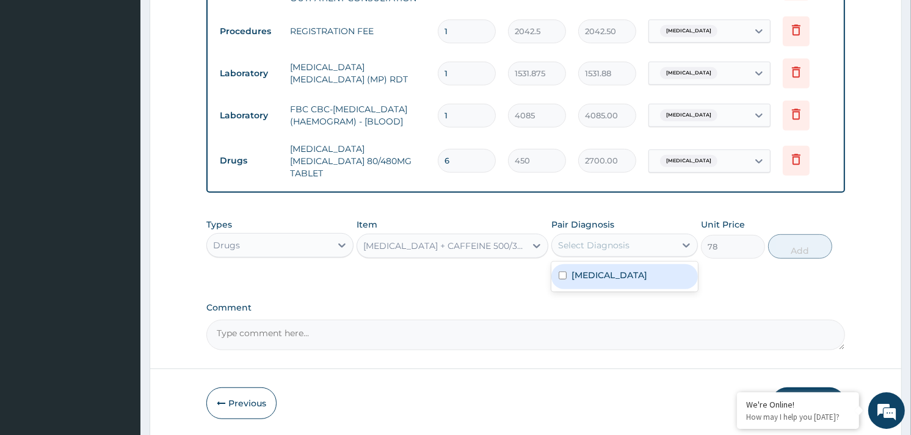
click at [601, 240] on div "Select Diagnosis" at bounding box center [593, 245] width 71 height 12
click at [627, 279] on label "Malaria, unspecified" at bounding box center [610, 275] width 76 height 12
checkbox input "true"
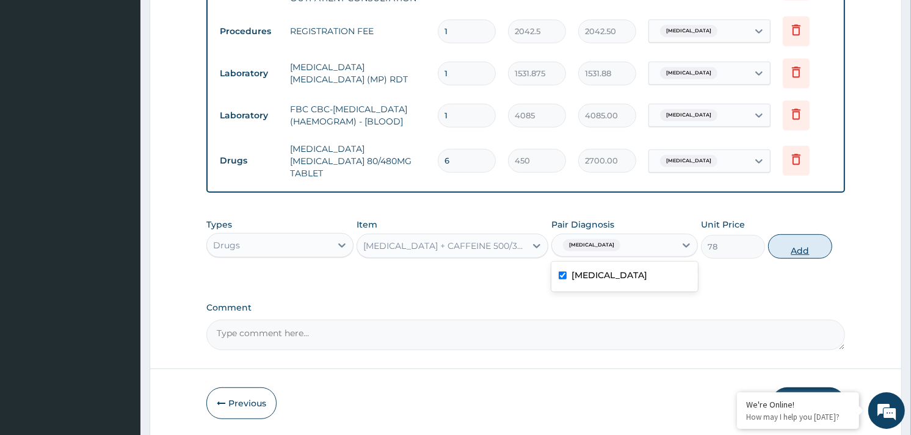
click at [785, 247] on button "Add" at bounding box center [800, 247] width 64 height 24
type input "0"
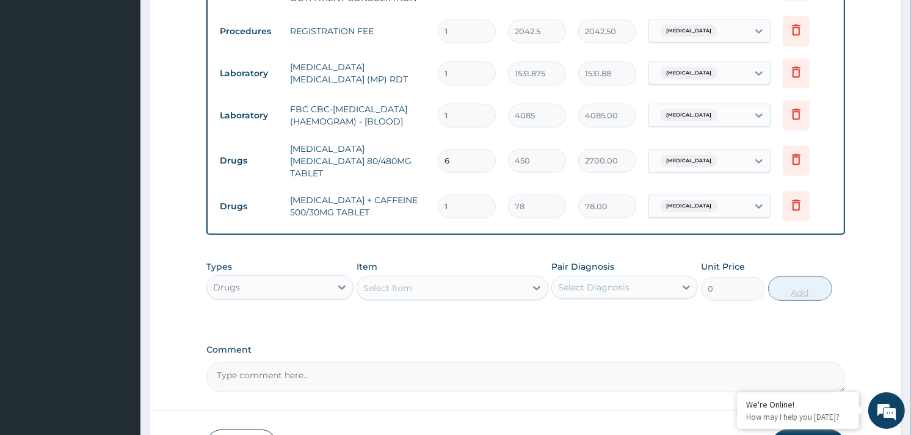
type input "18"
type input "1404.00"
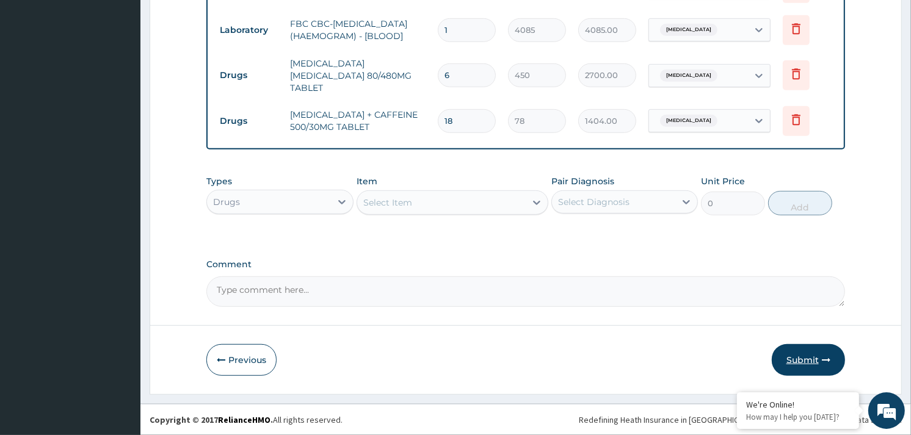
type input "18"
click at [807, 365] on button "Submit" at bounding box center [808, 360] width 73 height 32
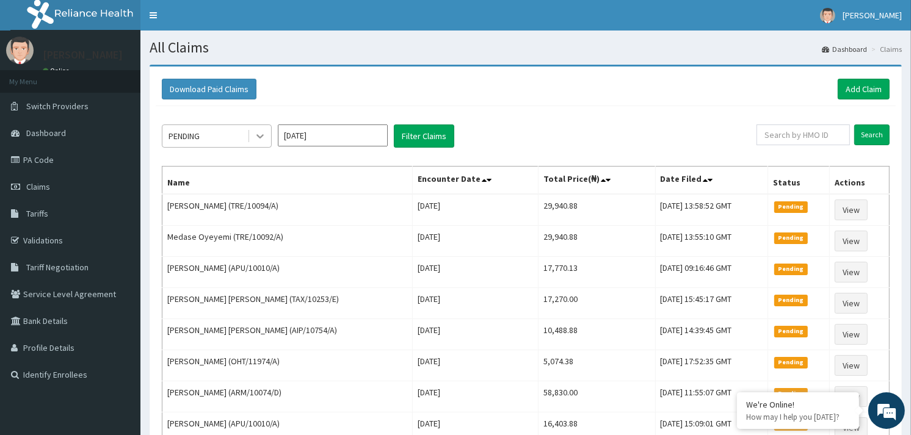
click at [252, 135] on div at bounding box center [260, 136] width 22 height 22
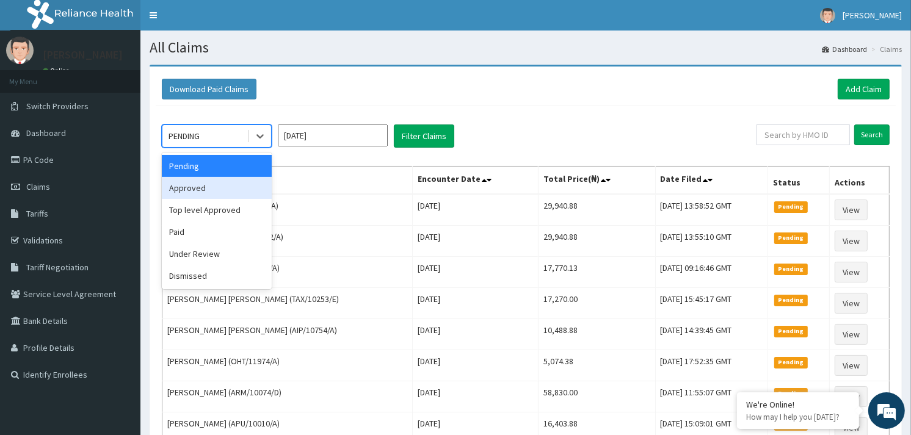
click at [194, 184] on div "Approved" at bounding box center [217, 188] width 110 height 22
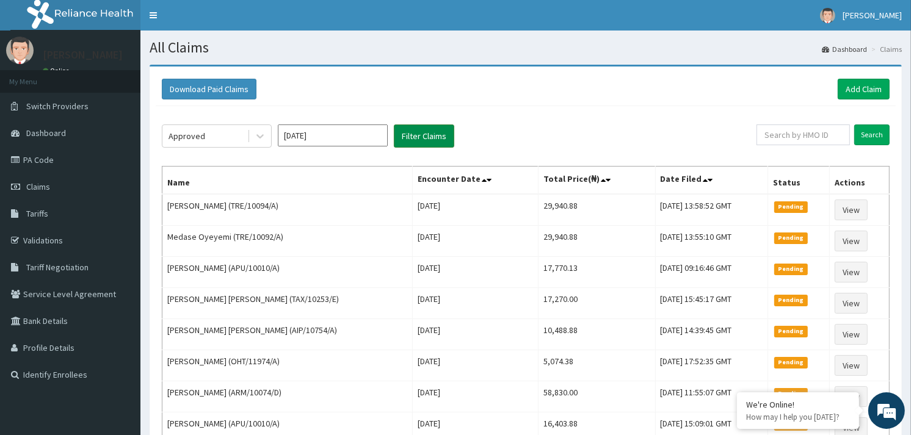
click at [417, 136] on button "Filter Claims" at bounding box center [424, 136] width 60 height 23
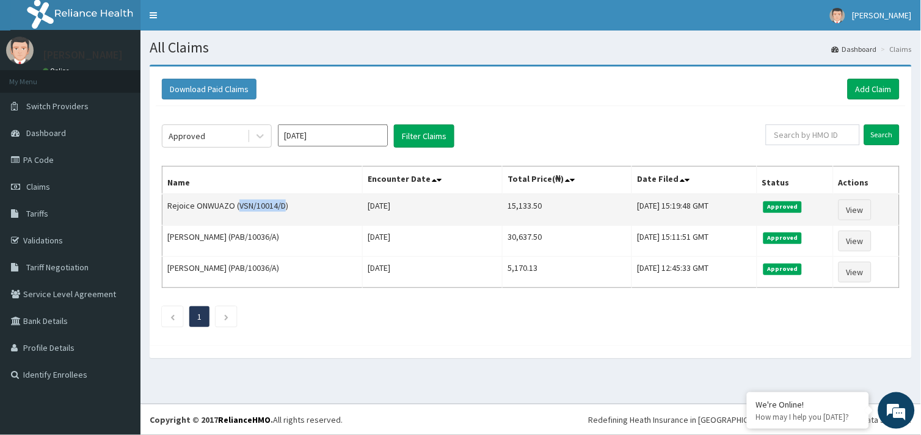
drag, startPoint x: 239, startPoint y: 203, endPoint x: 283, endPoint y: 211, distance: 44.7
click at [283, 211] on td "Rejoice ONWUAZO (VSN/10014/D)" at bounding box center [262, 210] width 200 height 32
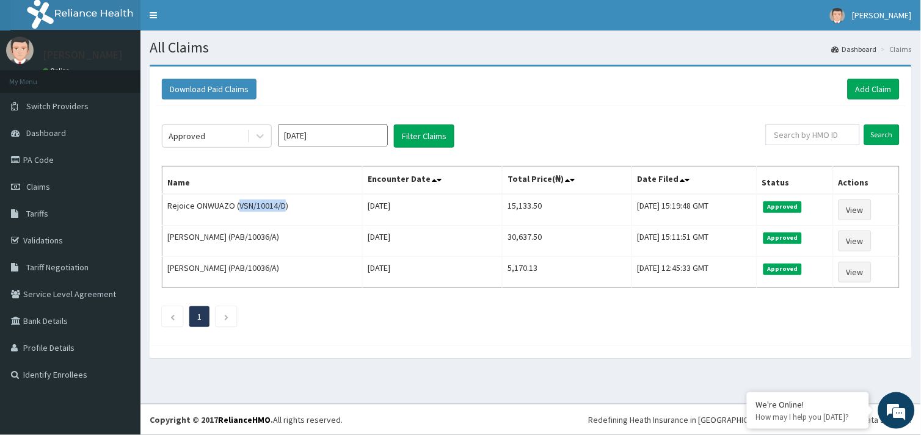
copy td "VSN/10014/D"
click at [865, 84] on link "Add Claim" at bounding box center [874, 89] width 52 height 21
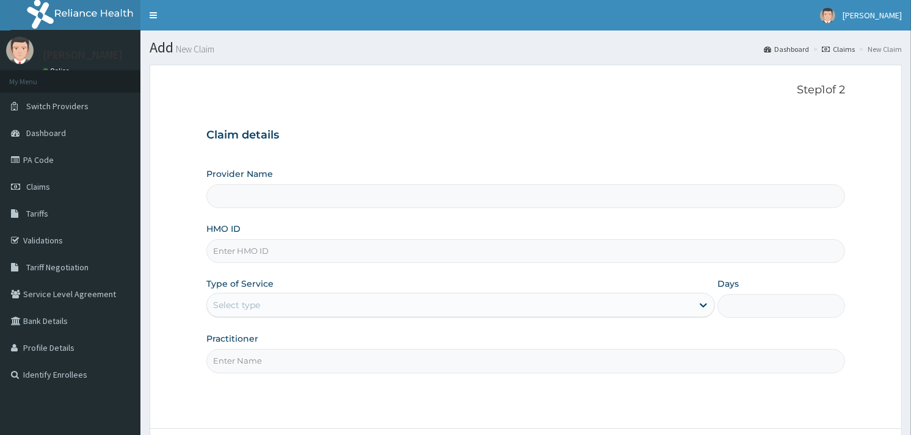
click at [261, 254] on input "HMO ID" at bounding box center [525, 251] width 639 height 24
paste input "VSN/10014/D"
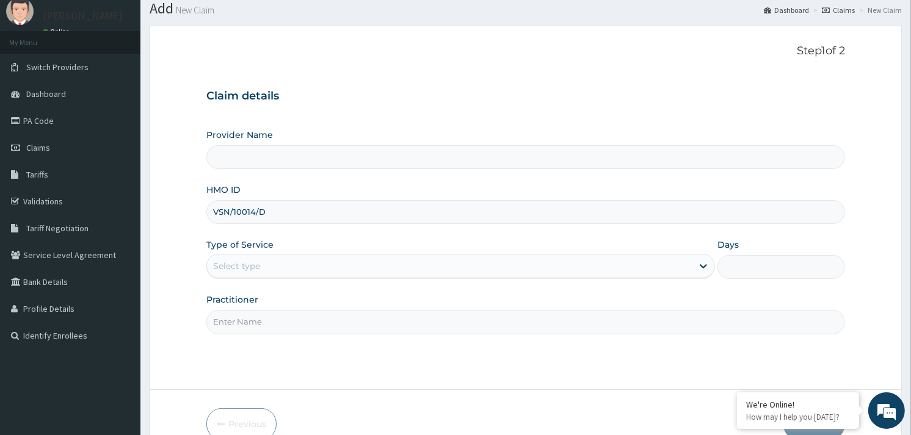
scroll to position [103, 0]
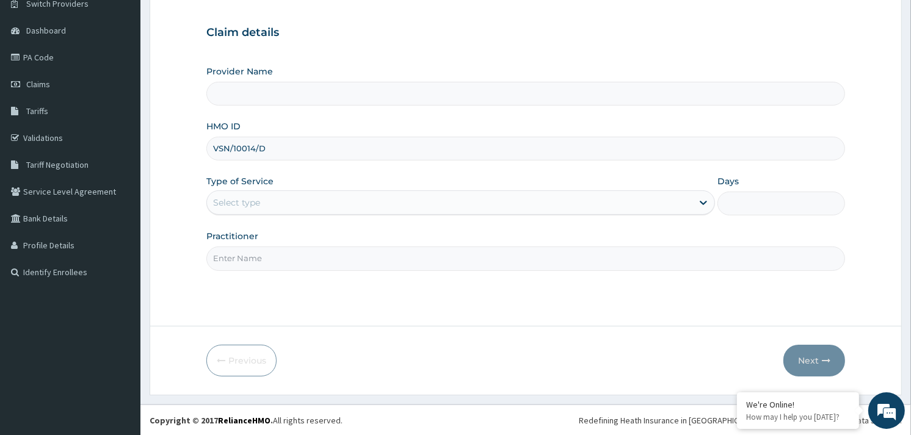
type input "VSN/10014/D"
click at [261, 202] on div "Select type" at bounding box center [450, 203] width 486 height 20
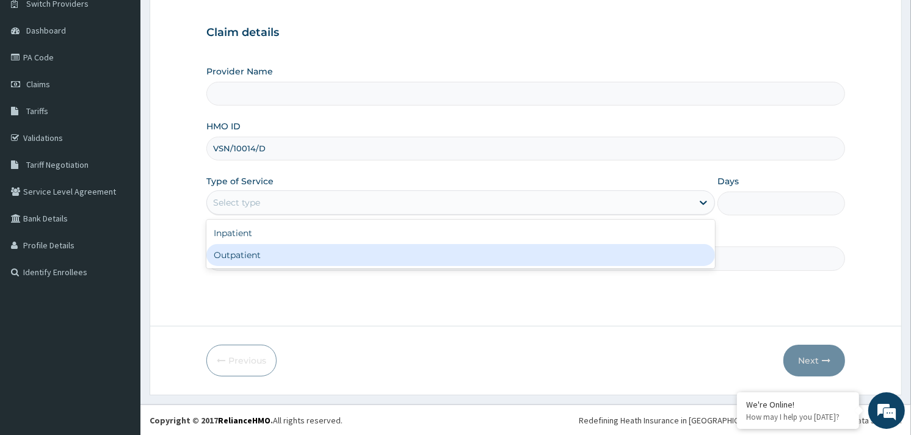
click at [264, 253] on div "Outpatient" at bounding box center [460, 255] width 509 height 22
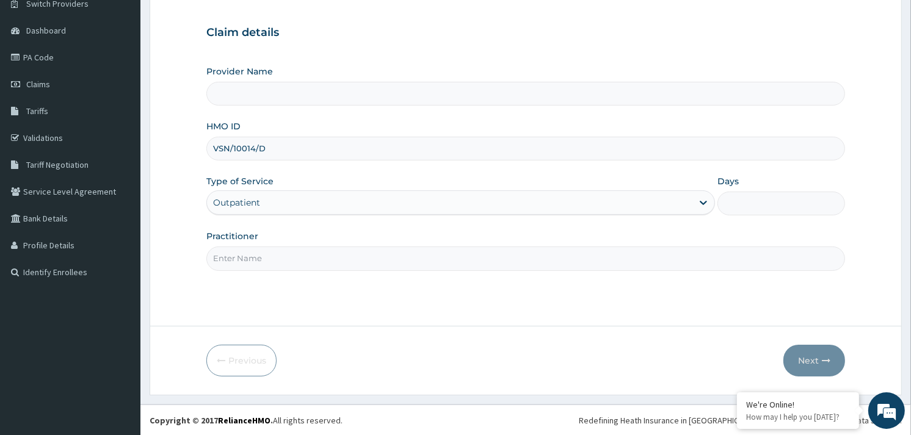
type input "1"
click at [264, 253] on input "Practitioner" at bounding box center [525, 259] width 639 height 24
type input "Reliance Family Clinics (RFC) - [GEOGRAPHIC_DATA]"
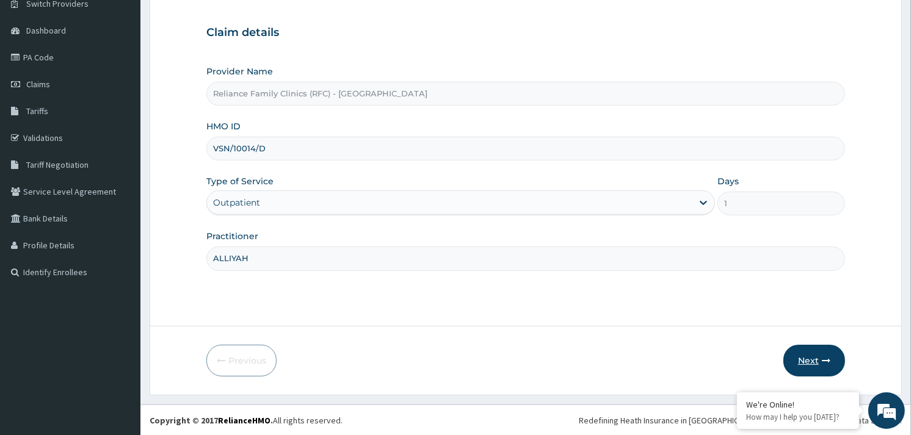
type input "ALLIYAH"
click at [825, 357] on icon "button" at bounding box center [826, 361] width 9 height 9
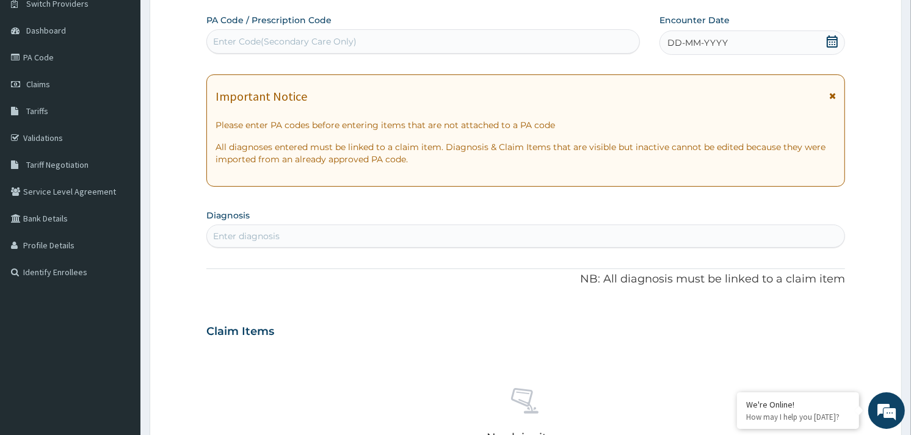
click at [749, 43] on div "DD-MM-YYYY" at bounding box center [753, 43] width 186 height 24
click at [234, 228] on div "Enter diagnosis" at bounding box center [526, 237] width 638 height 20
type input ","
type input "MALARIA"
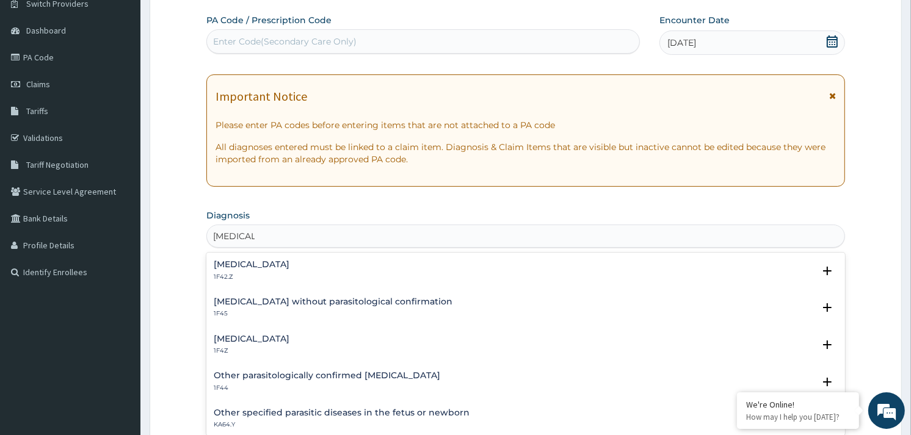
click at [235, 341] on h4 "Malaria, unspecified" at bounding box center [252, 339] width 76 height 9
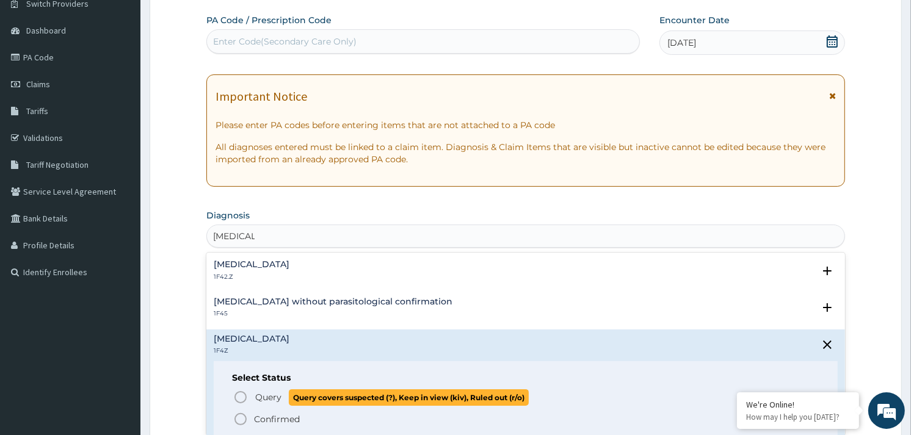
click at [240, 399] on icon "status option query" at bounding box center [240, 397] width 15 height 15
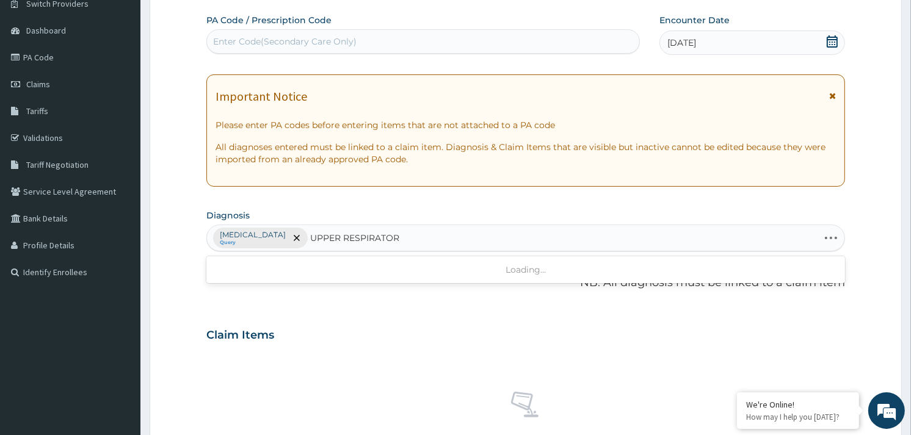
type input "UPPER RESPIRATORY"
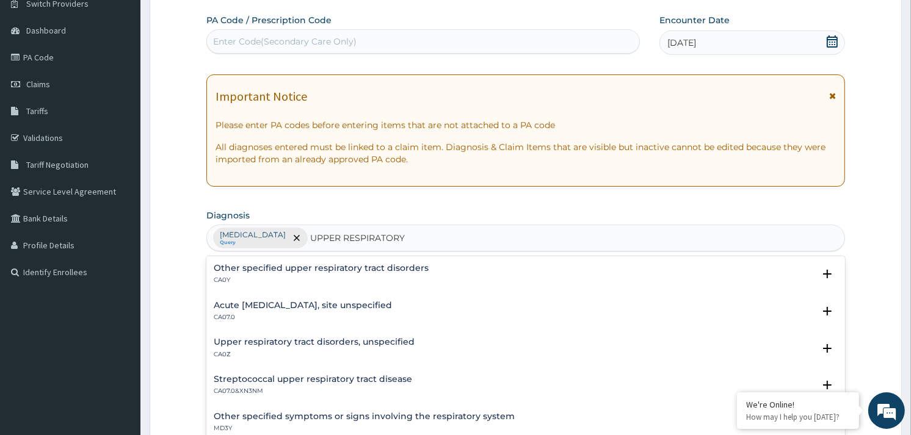
click at [278, 310] on div "Acute upper respiratory infection, site unspecified CA07.0" at bounding box center [303, 311] width 178 height 21
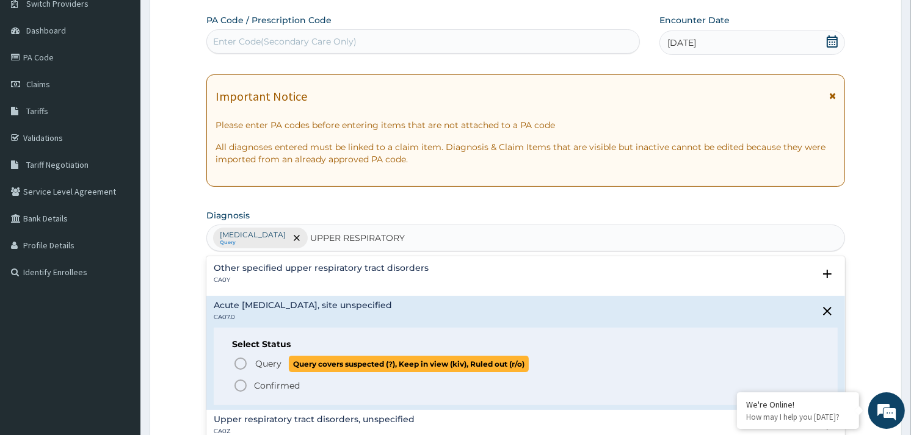
click at [242, 365] on icon "status option query" at bounding box center [240, 364] width 15 height 15
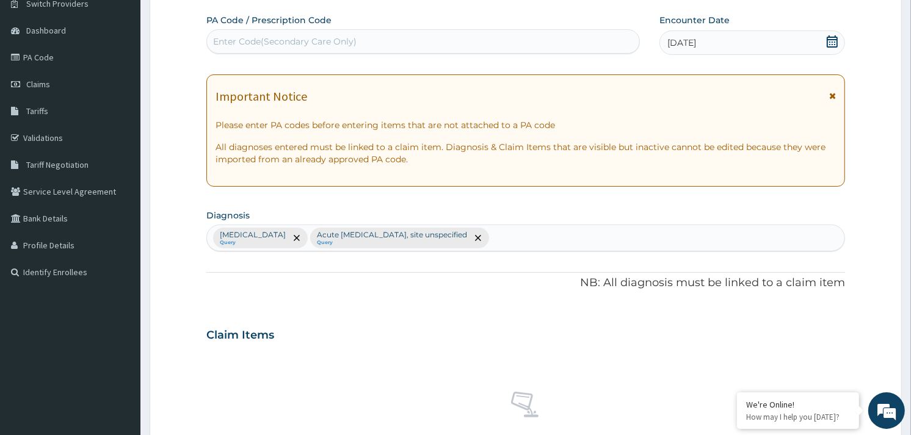
scroll to position [445, 0]
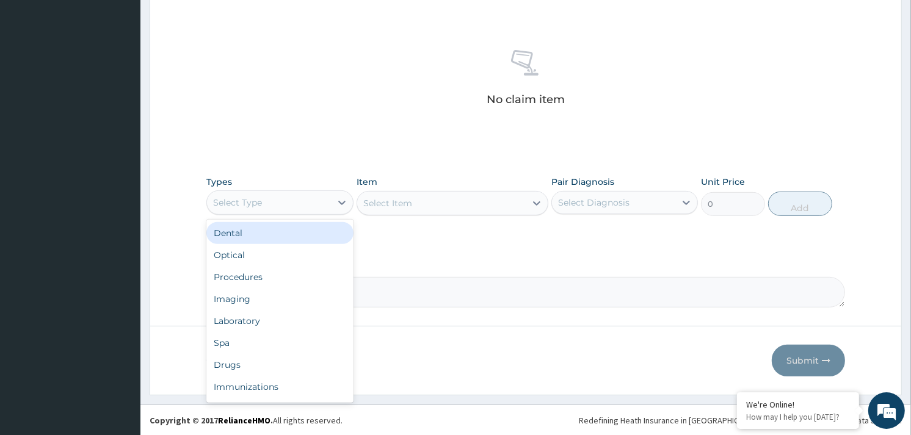
click at [297, 199] on div "Select Type" at bounding box center [268, 203] width 123 height 20
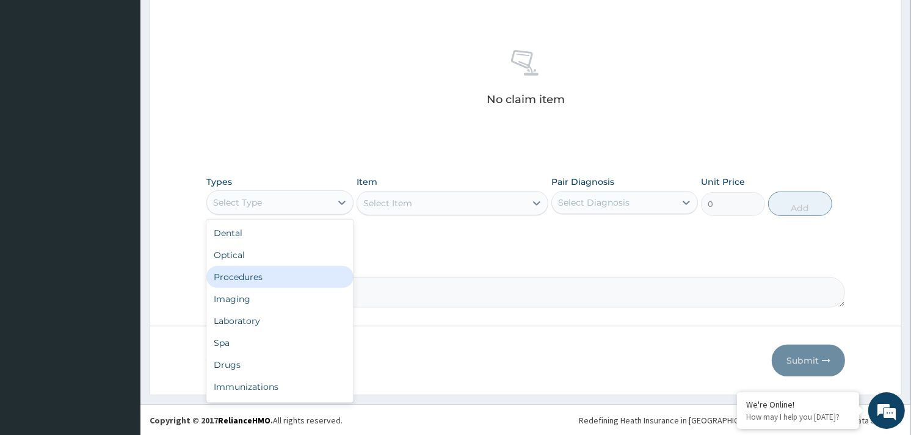
click at [255, 273] on div "Procedures" at bounding box center [279, 277] width 147 height 22
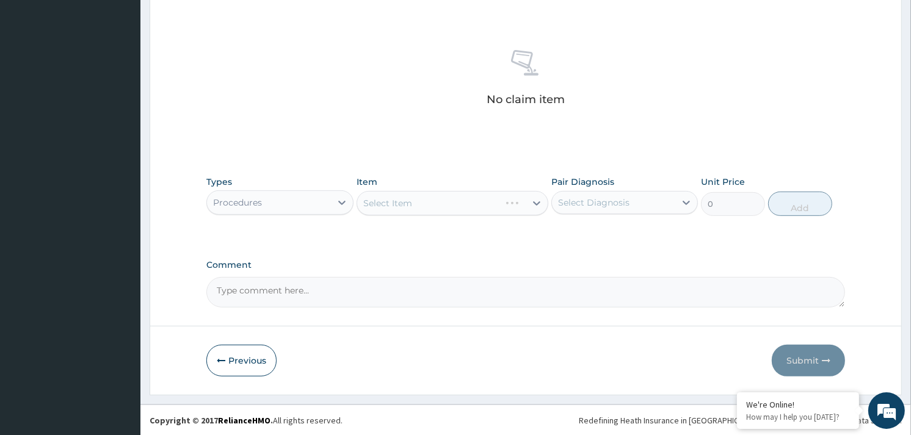
click at [472, 202] on div "Select Item" at bounding box center [453, 203] width 192 height 24
click at [480, 210] on div "Select Item" at bounding box center [453, 203] width 192 height 24
click at [480, 209] on div "Select Item" at bounding box center [441, 204] width 169 height 20
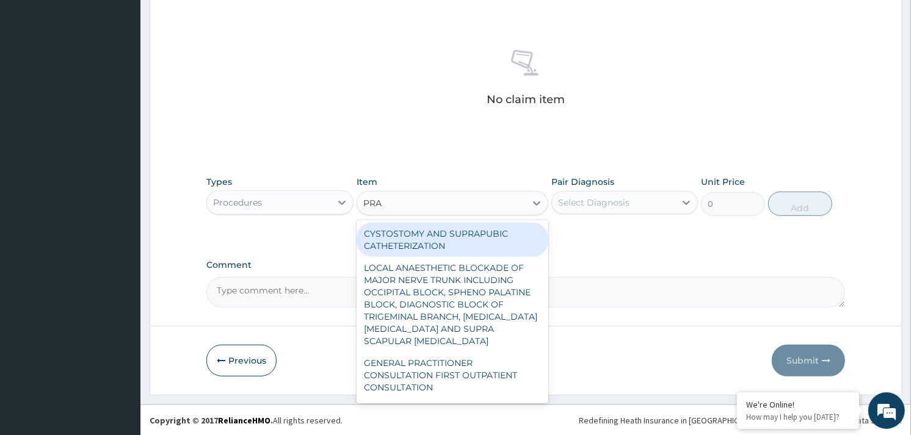
type input "PRAC"
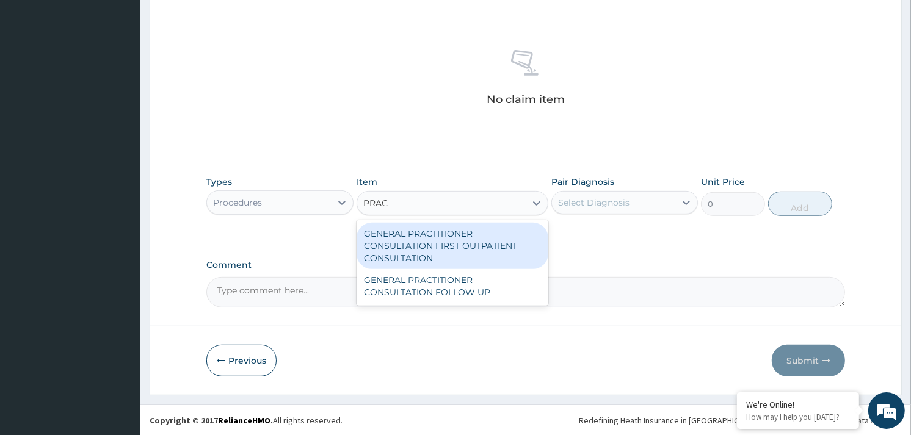
type input "3370.125"
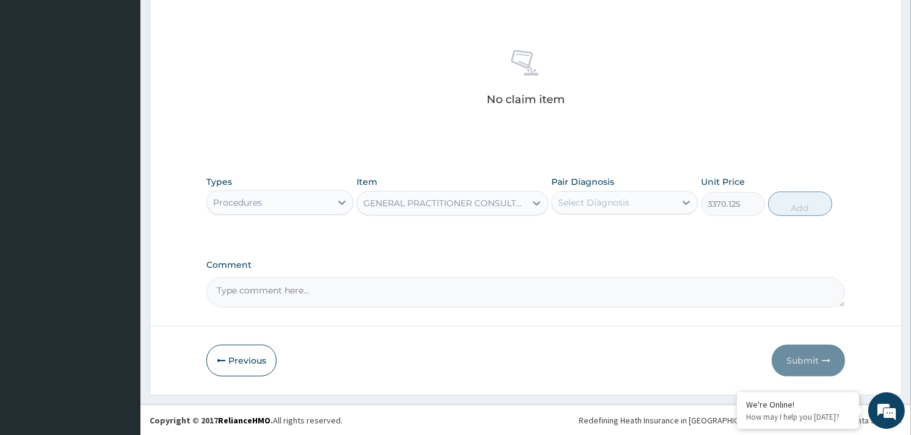
click at [611, 216] on div "Types Procedures Item GENERAL PRACTITIONER CONSULTATION FIRST OUTPATIENT CONSUL…" at bounding box center [525, 196] width 639 height 53
click at [668, 195] on div "Select Diagnosis" at bounding box center [613, 203] width 123 height 20
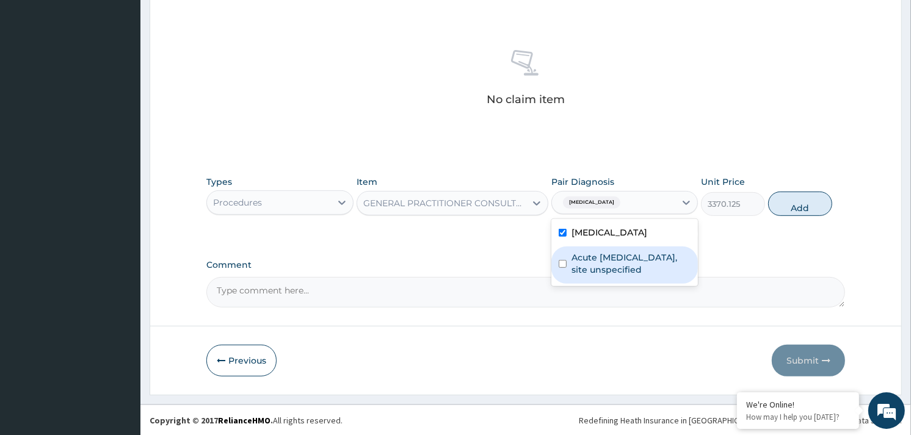
drag, startPoint x: 654, startPoint y: 252, endPoint x: 680, endPoint y: 248, distance: 26.6
click at [654, 253] on label "Acute upper respiratory infection, site unspecified" at bounding box center [631, 264] width 119 height 24
checkbox input "true"
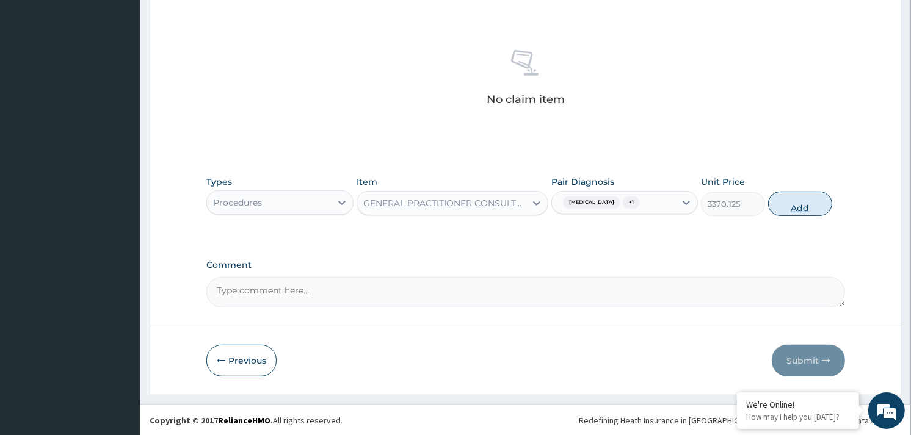
click at [789, 206] on button "Add" at bounding box center [800, 204] width 64 height 24
type input "0"
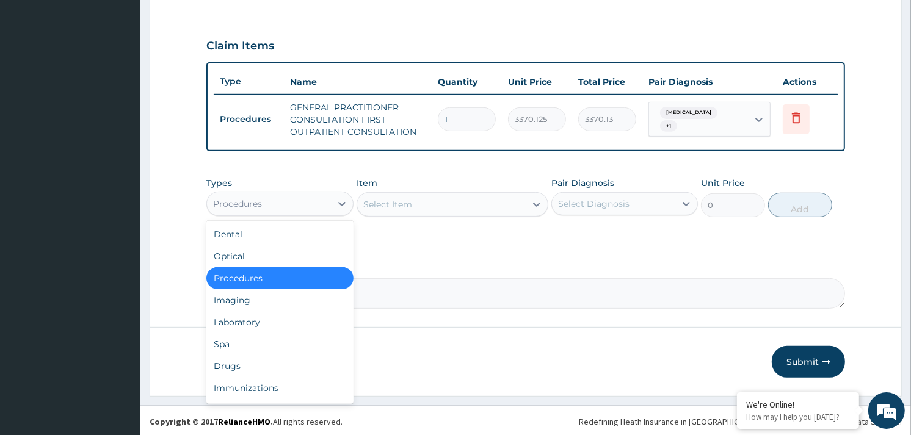
click at [261, 205] on div "Procedures" at bounding box center [237, 204] width 49 height 12
click at [241, 326] on div "Laboratory" at bounding box center [279, 322] width 147 height 22
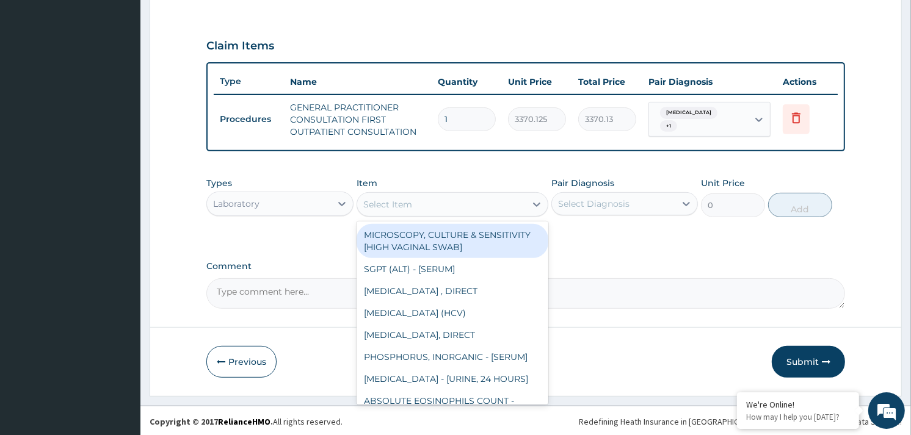
click at [482, 200] on div "Select Item" at bounding box center [441, 205] width 169 height 20
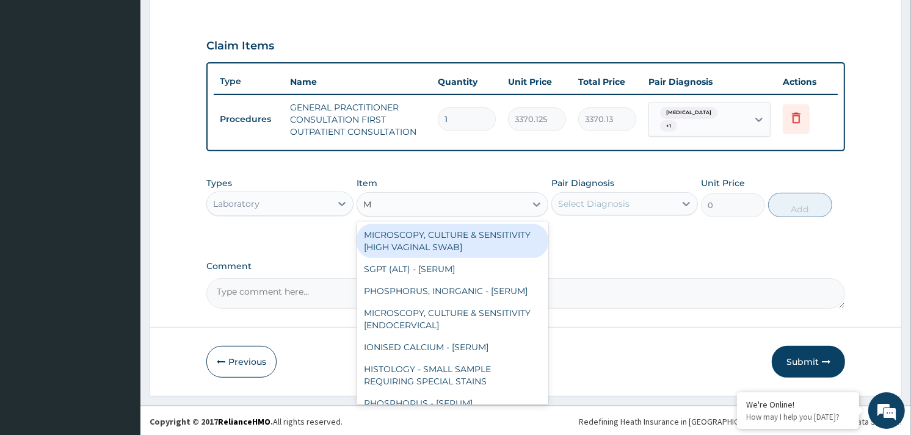
type input "MP"
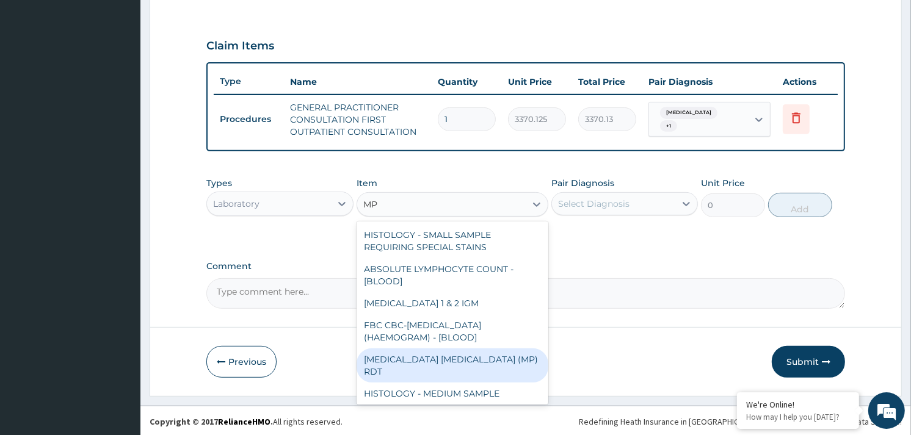
drag, startPoint x: 471, startPoint y: 354, endPoint x: 578, endPoint y: 300, distance: 119.6
click at [473, 352] on div "MALARIA PARASITE (MP) RDT" at bounding box center [453, 366] width 192 height 34
type input "1531.875"
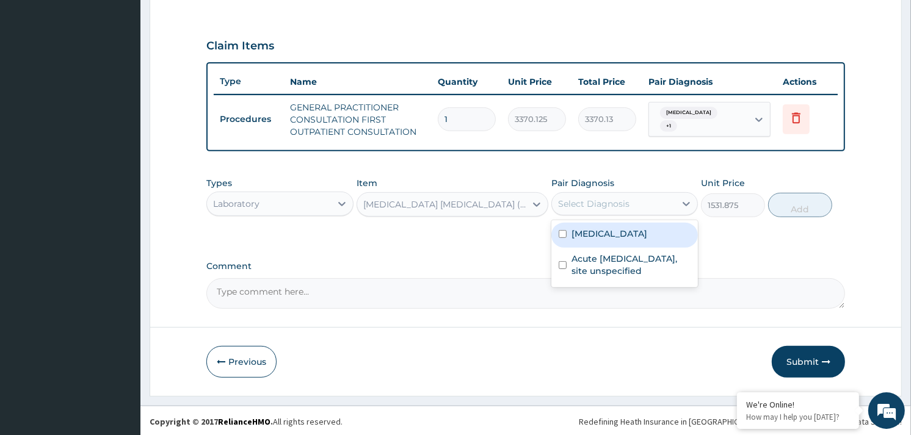
drag, startPoint x: 655, startPoint y: 209, endPoint x: 661, endPoint y: 249, distance: 40.8
click at [658, 211] on div "Select Diagnosis" at bounding box center [613, 204] width 123 height 20
click at [662, 236] on div "Malaria, unspecified" at bounding box center [625, 235] width 147 height 25
checkbox input "true"
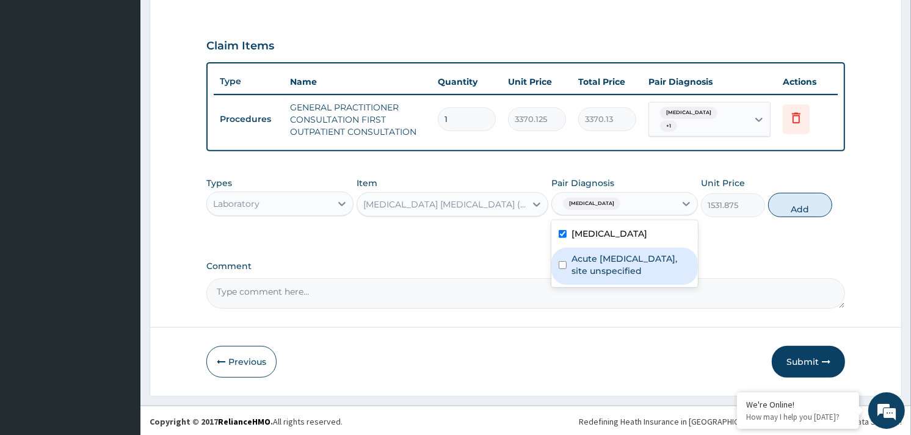
click at [648, 267] on label "Acute upper respiratory infection, site unspecified" at bounding box center [631, 265] width 119 height 24
checkbox input "true"
click at [801, 200] on button "Add" at bounding box center [800, 205] width 64 height 24
type input "0"
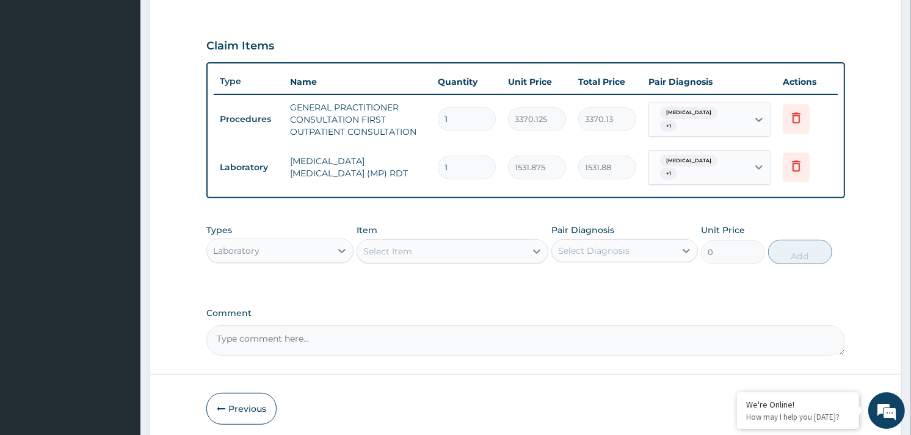
click at [481, 257] on div "Select Item" at bounding box center [441, 252] width 169 height 20
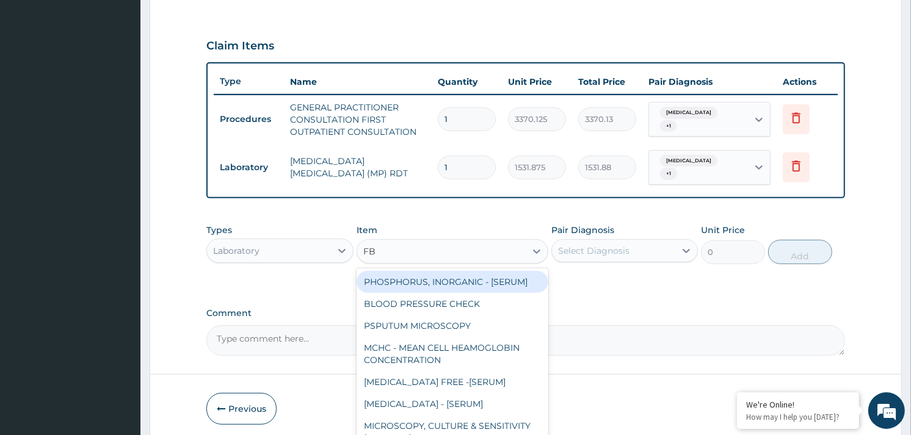
type input "FBC"
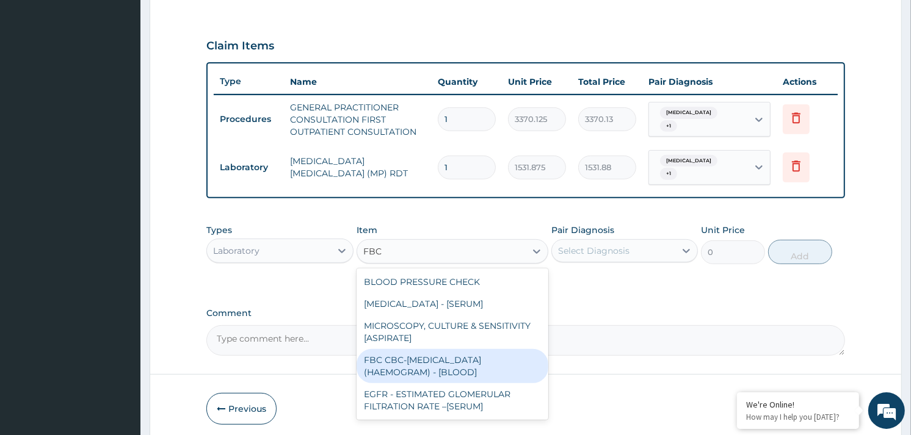
drag, startPoint x: 479, startPoint y: 364, endPoint x: 517, endPoint y: 314, distance: 62.8
click at [481, 359] on div "FBC CBC-COMPLETE BLOOD COUNT (HAEMOGRAM) - [BLOOD]" at bounding box center [453, 366] width 192 height 34
type input "4085"
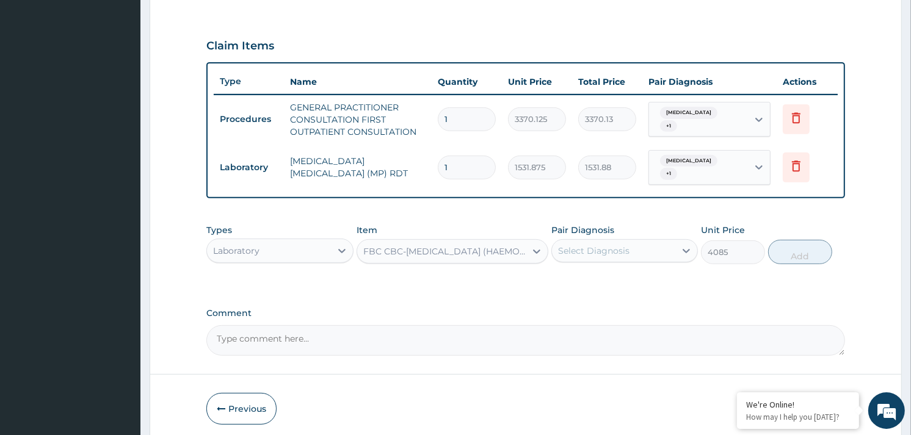
click at [616, 252] on div "Select Diagnosis" at bounding box center [593, 251] width 71 height 12
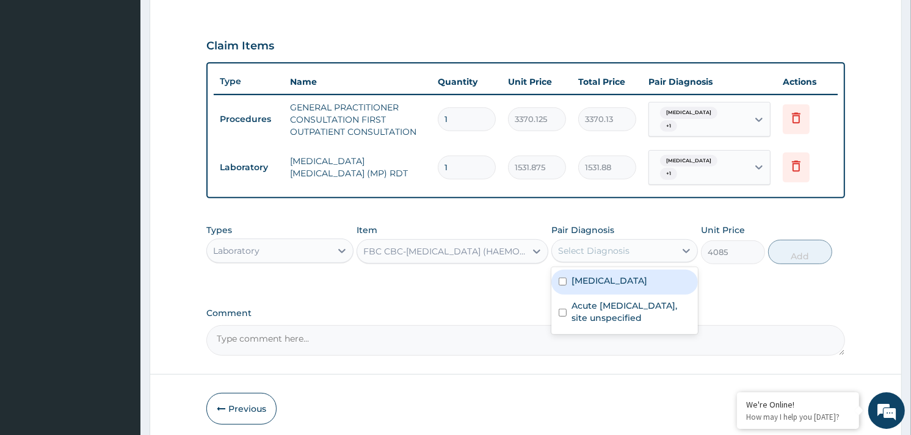
drag, startPoint x: 616, startPoint y: 273, endPoint x: 619, endPoint y: 302, distance: 28.9
click at [616, 275] on label "Malaria, unspecified" at bounding box center [610, 281] width 76 height 12
checkbox input "true"
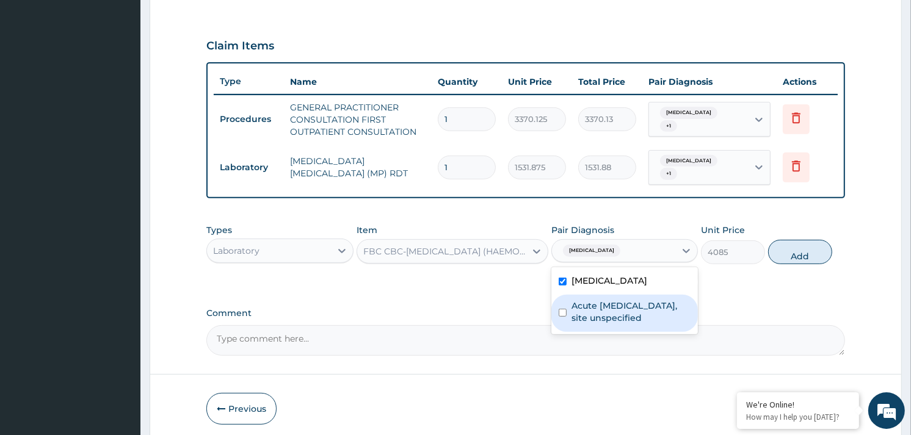
click at [621, 308] on label "Acute upper respiratory infection, site unspecified" at bounding box center [631, 312] width 119 height 24
checkbox input "true"
drag, startPoint x: 782, startPoint y: 247, endPoint x: 547, endPoint y: 284, distance: 238.0
click at [777, 253] on button "Add" at bounding box center [800, 252] width 64 height 24
type input "0"
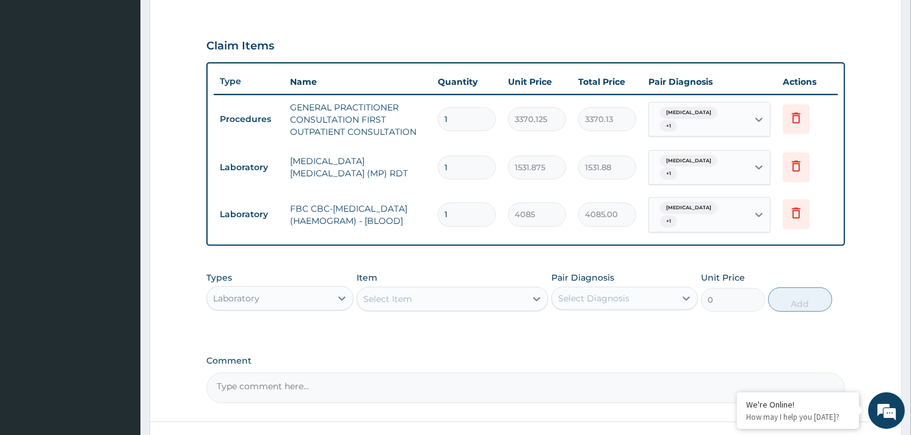
scroll to position [489, 0]
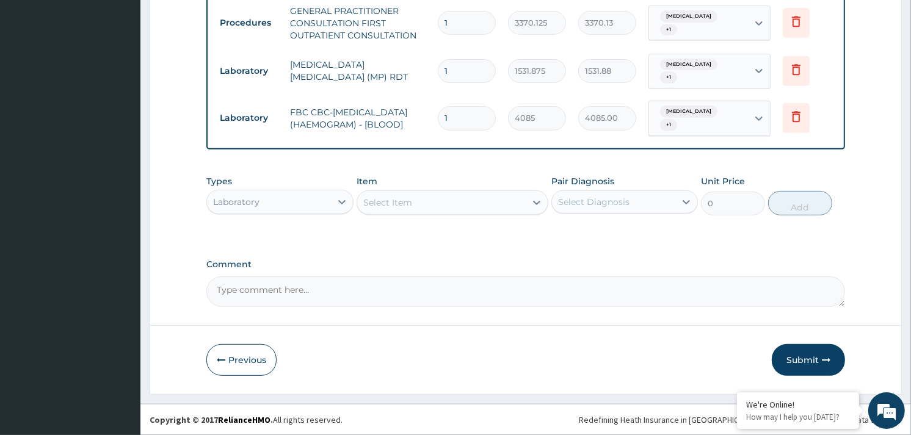
drag, startPoint x: 308, startPoint y: 203, endPoint x: 300, endPoint y: 217, distance: 16.1
click at [308, 205] on div "Laboratory" at bounding box center [268, 202] width 123 height 20
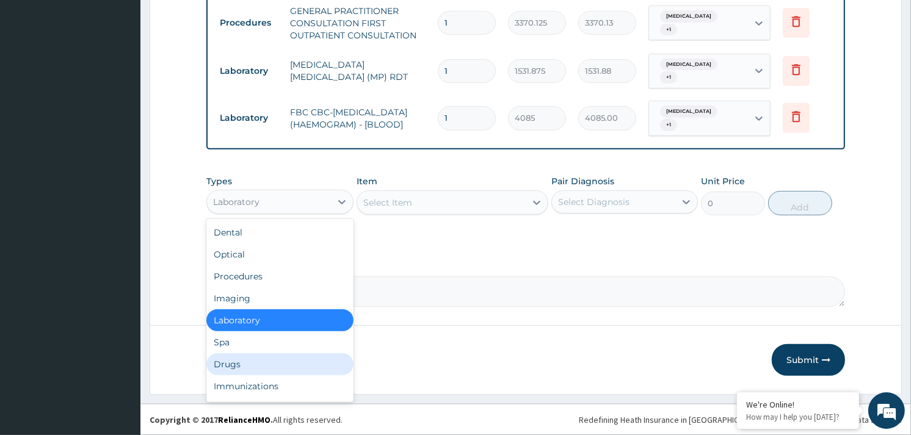
click at [246, 360] on div "Drugs" at bounding box center [279, 365] width 147 height 22
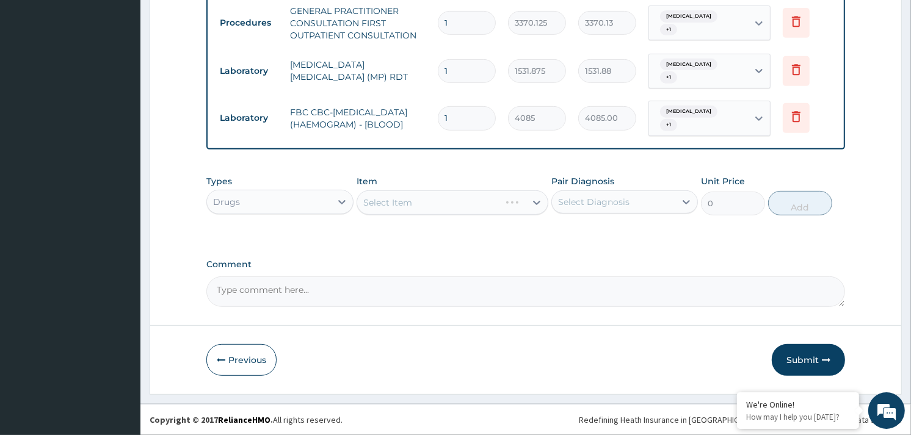
click at [446, 200] on div "Select Item" at bounding box center [453, 203] width 192 height 24
click at [444, 205] on div "Select Item" at bounding box center [441, 203] width 169 height 20
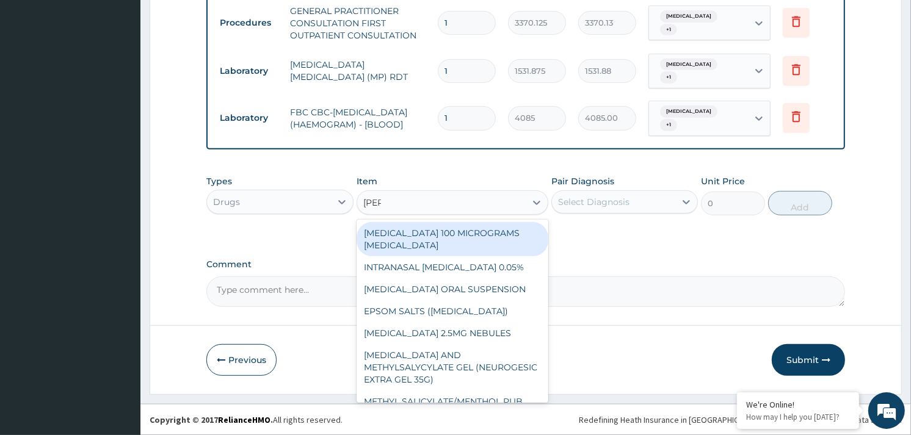
type input "SALB"
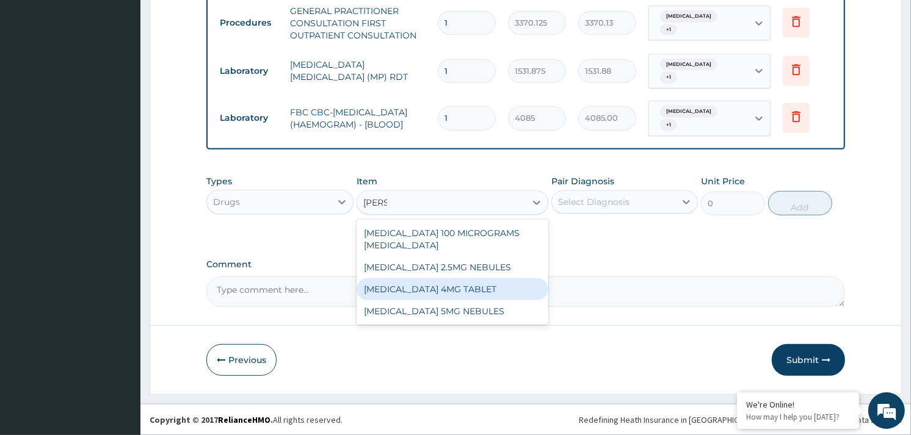
click at [454, 285] on div "SALBUTAMOL 4MG TABLET" at bounding box center [453, 290] width 192 height 22
type input "50"
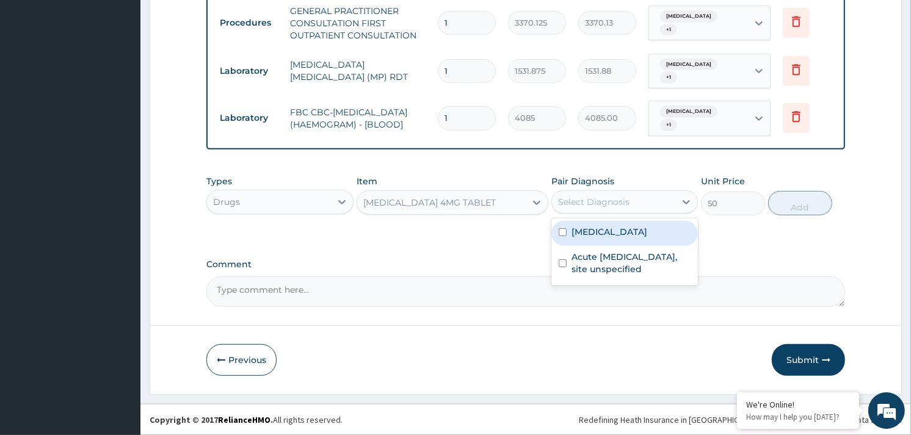
drag, startPoint x: 639, startPoint y: 191, endPoint x: 644, endPoint y: 224, distance: 33.3
click at [641, 195] on div "Select Diagnosis" at bounding box center [625, 202] width 147 height 23
drag, startPoint x: 641, startPoint y: 233, endPoint x: 641, endPoint y: 253, distance: 20.8
click at [641, 235] on label "Malaria, unspecified" at bounding box center [610, 232] width 76 height 12
checkbox input "true"
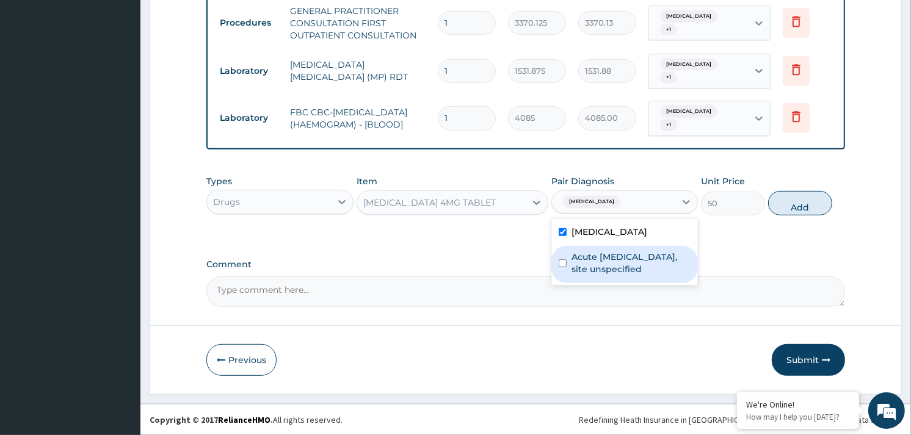
click at [641, 257] on label "Acute upper respiratory infection, site unspecified" at bounding box center [631, 263] width 119 height 24
checkbox input "true"
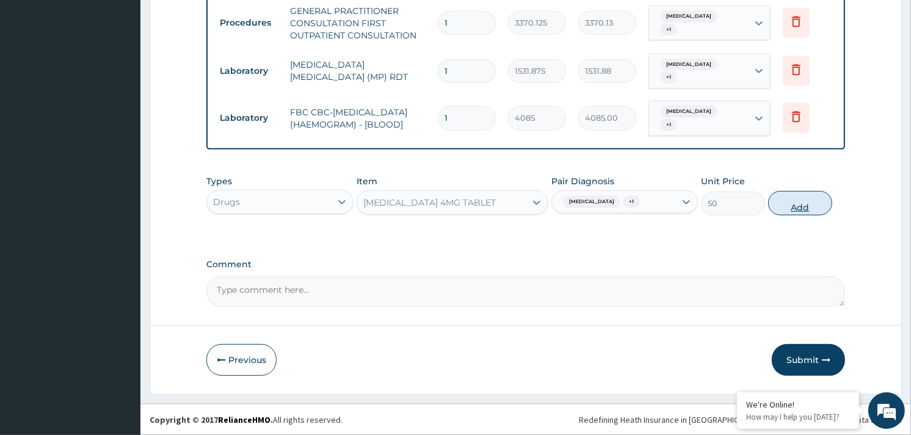
click at [807, 200] on button "Add" at bounding box center [800, 203] width 64 height 24
type input "0"
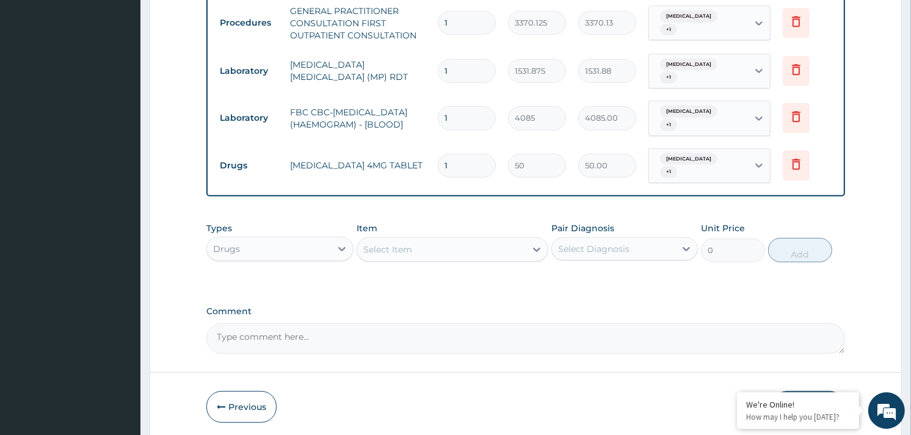
type input "10"
type input "500.00"
type input "10"
click at [467, 243] on div "Select Item" at bounding box center [441, 250] width 169 height 20
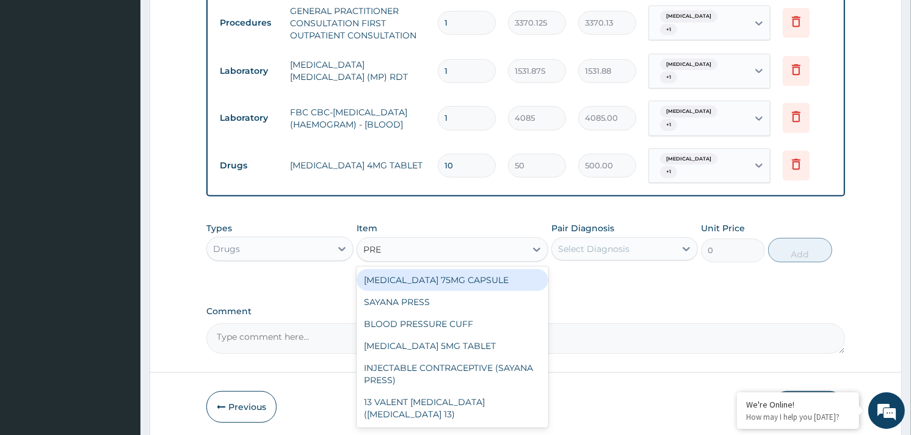
type input "PRED"
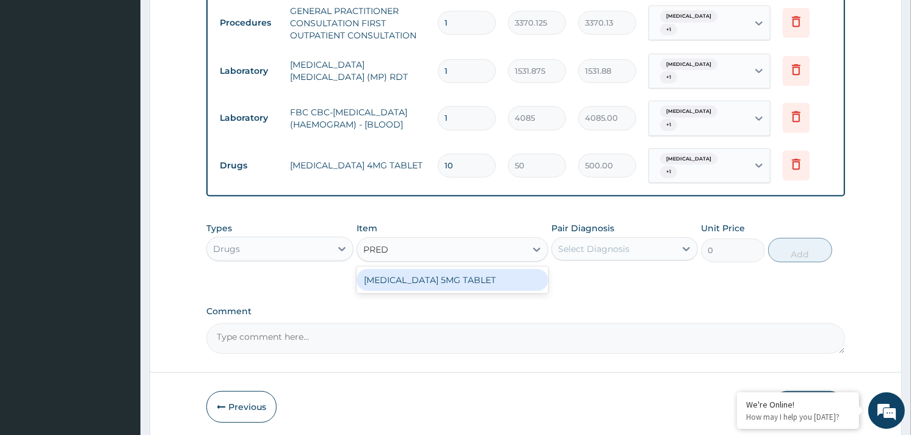
drag, startPoint x: 474, startPoint y: 281, endPoint x: 575, endPoint y: 263, distance: 102.4
click at [481, 280] on div "PREDNISOLONE 5MG TABLET" at bounding box center [453, 280] width 192 height 22
type input "51.59999847412109"
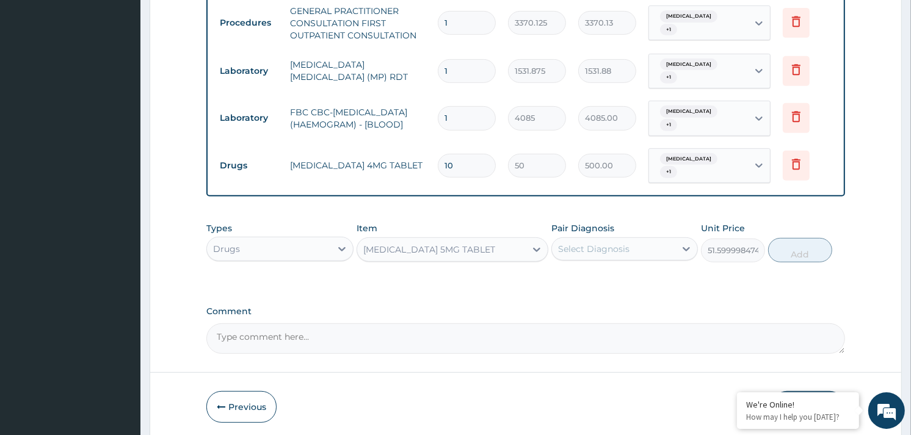
click at [607, 252] on div "Select Diagnosis" at bounding box center [593, 249] width 71 height 12
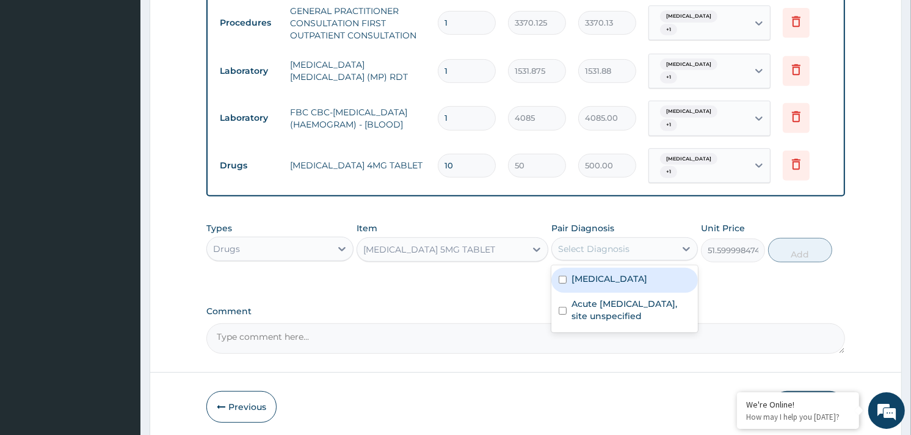
click at [622, 283] on label "Malaria, unspecified" at bounding box center [610, 279] width 76 height 12
checkbox input "true"
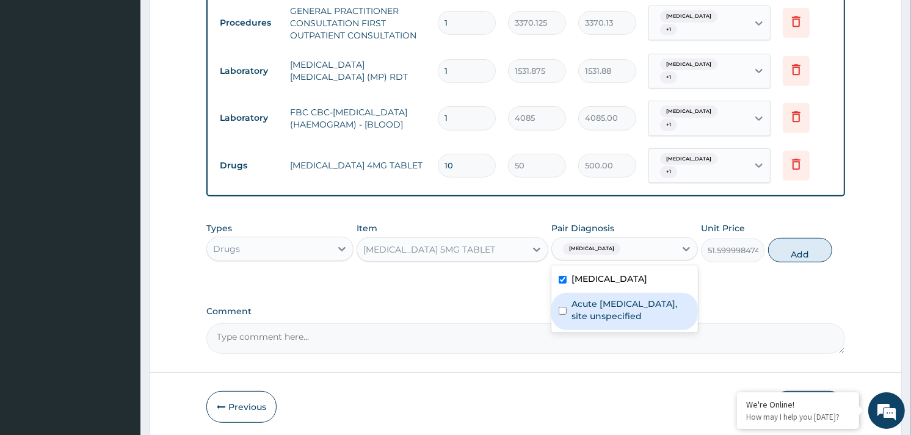
drag, startPoint x: 626, startPoint y: 304, endPoint x: 726, endPoint y: 269, distance: 105.3
click at [627, 304] on label "Acute upper respiratory infection, site unspecified" at bounding box center [631, 310] width 119 height 24
checkbox input "true"
click at [801, 242] on button "Add" at bounding box center [800, 250] width 64 height 24
type input "0"
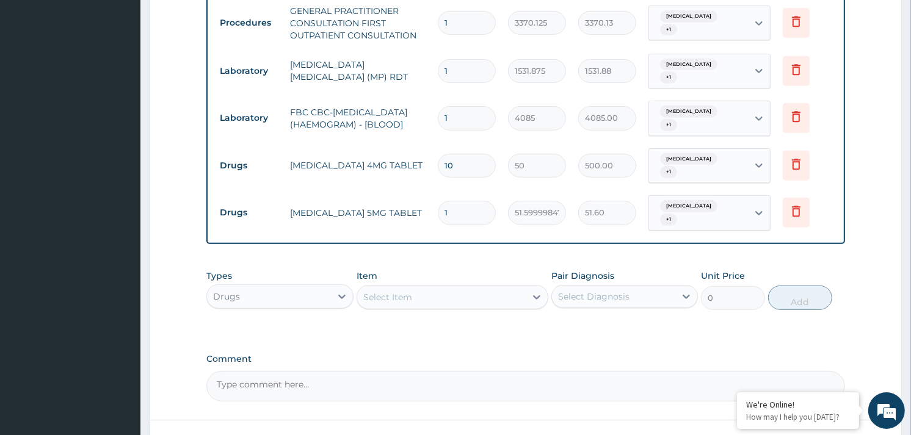
type input "0.00"
type input "5"
type input "258.00"
type input "5"
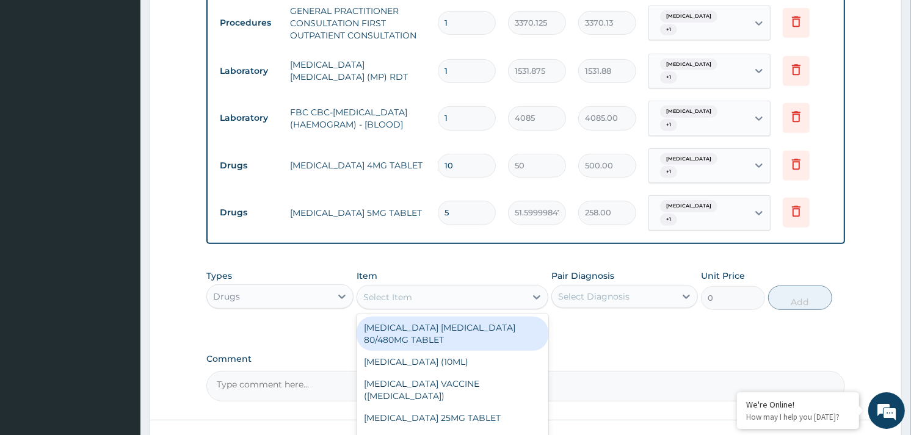
click at [500, 291] on div "Select Item" at bounding box center [441, 298] width 169 height 20
type input "ART"
drag, startPoint x: 481, startPoint y: 325, endPoint x: 535, endPoint y: 307, distance: 57.2
click at [487, 322] on div "ARTEMETHER LUMEFANTRINE 80/480MG TABLET" at bounding box center [453, 334] width 192 height 34
type input "450"
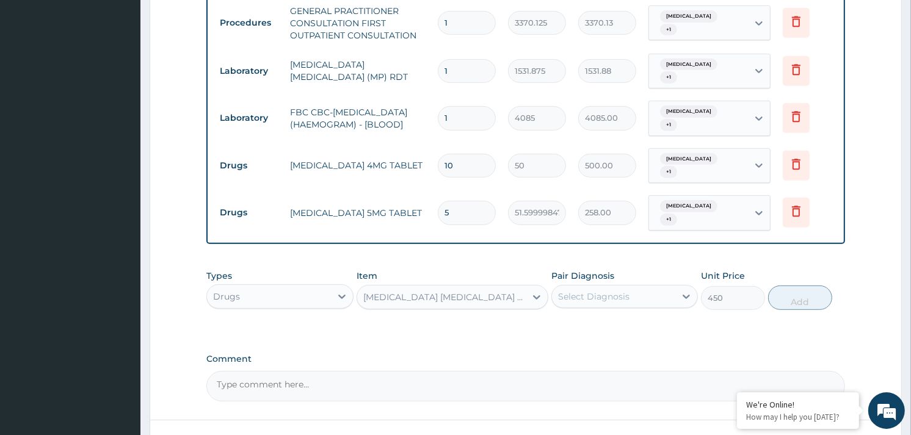
drag, startPoint x: 584, startPoint y: 289, endPoint x: 594, endPoint y: 309, distance: 22.4
click at [588, 291] on div "Select Diagnosis" at bounding box center [613, 297] width 123 height 20
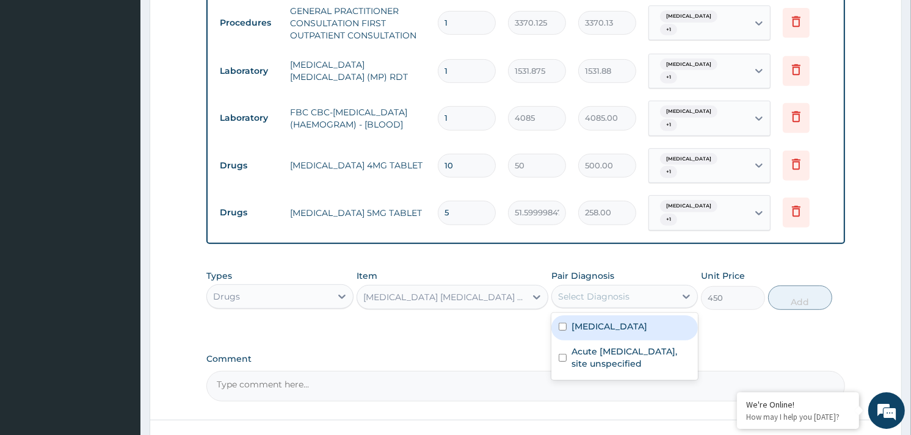
click at [469, 294] on div "ARTEMETHER LUMEFANTRINE 80/480MG TABLET" at bounding box center [445, 297] width 164 height 12
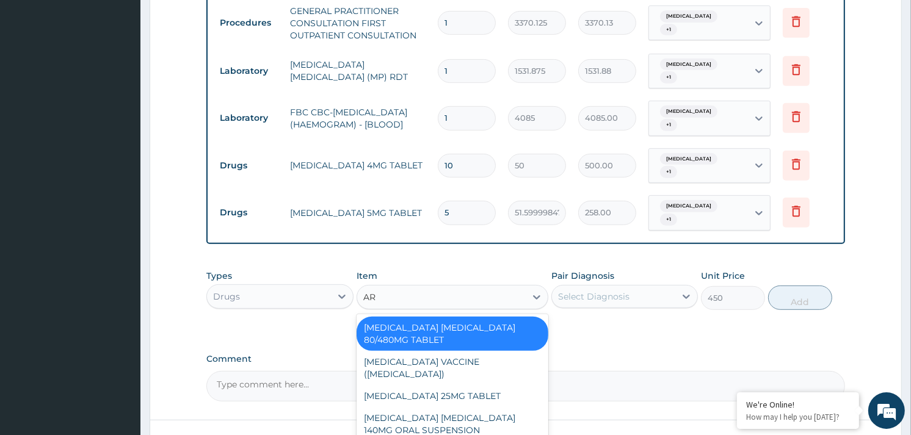
type input "ART"
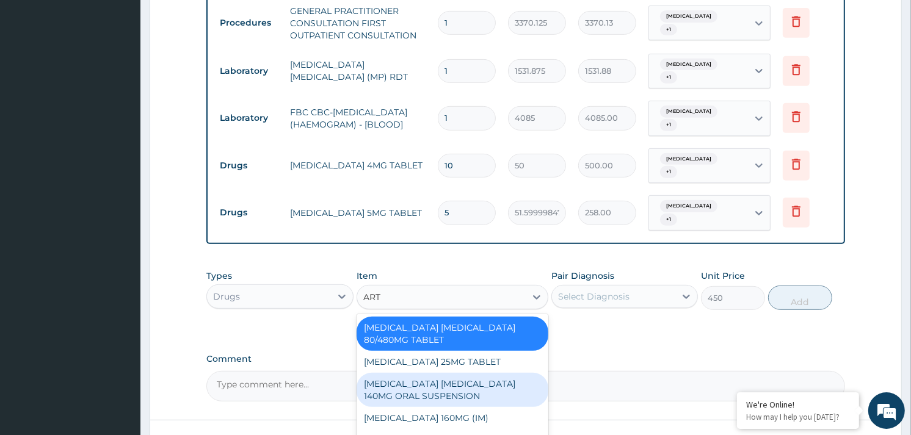
click at [460, 385] on div "ARTEMETHER LUMEFANTRINE 140MG ORAL SUSPENSION" at bounding box center [453, 390] width 192 height 34
type input "2530"
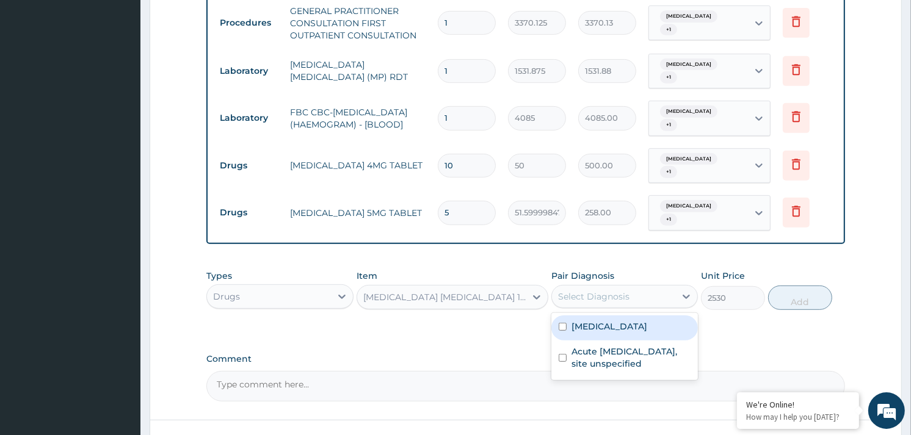
drag, startPoint x: 651, startPoint y: 289, endPoint x: 650, endPoint y: 331, distance: 41.5
click at [652, 302] on div "Select Diagnosis" at bounding box center [613, 297] width 123 height 20
click at [647, 332] on label "Malaria, unspecified" at bounding box center [610, 327] width 76 height 12
checkbox input "true"
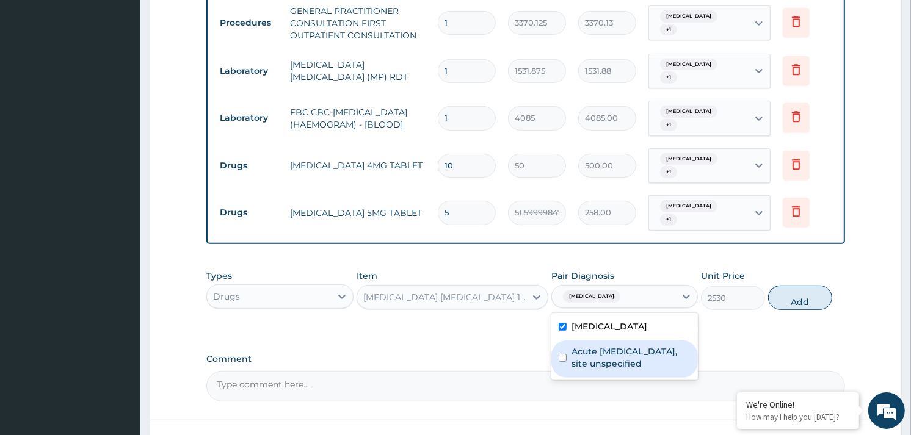
click at [632, 360] on label "Acute upper respiratory infection, site unspecified" at bounding box center [631, 358] width 119 height 24
checkbox input "true"
click at [793, 306] on button "Add" at bounding box center [800, 298] width 64 height 24
type input "0"
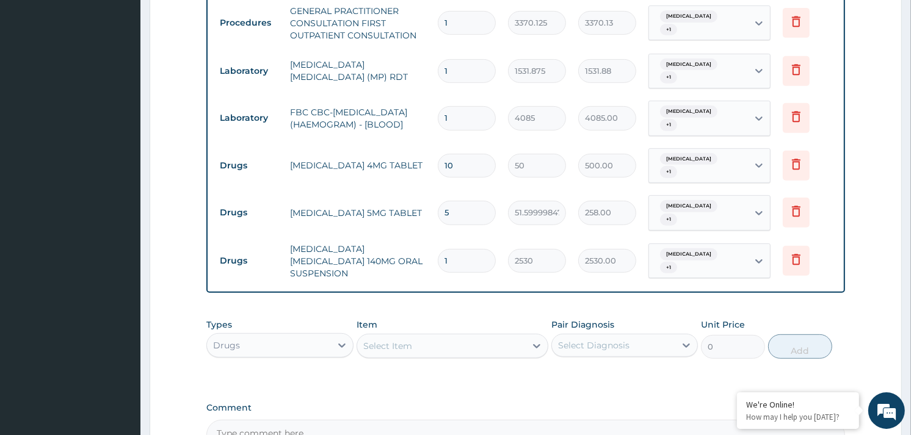
click at [486, 346] on div "Select Item" at bounding box center [441, 347] width 169 height 20
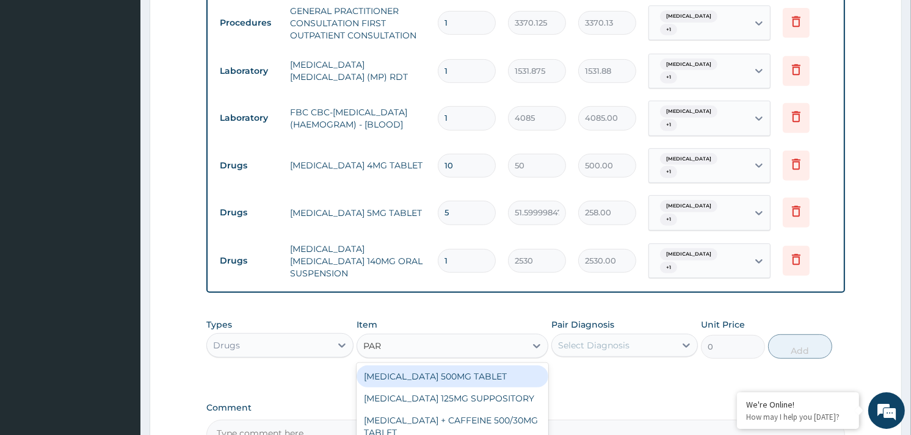
type input "PARA"
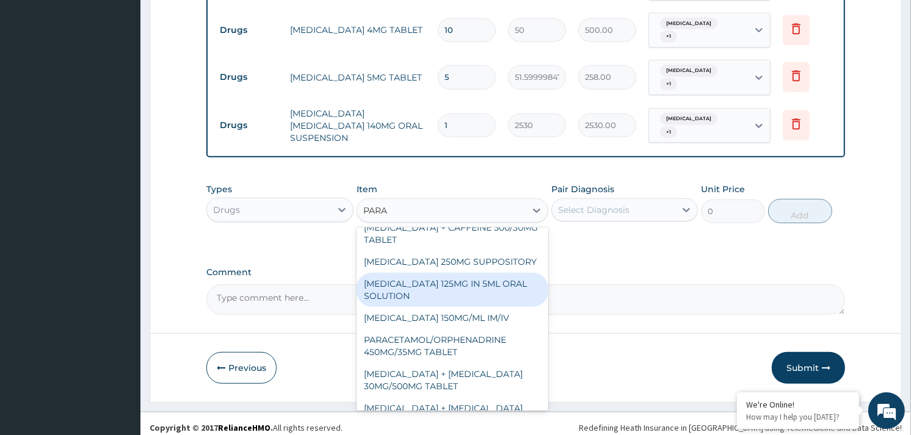
scroll to position [68, 0]
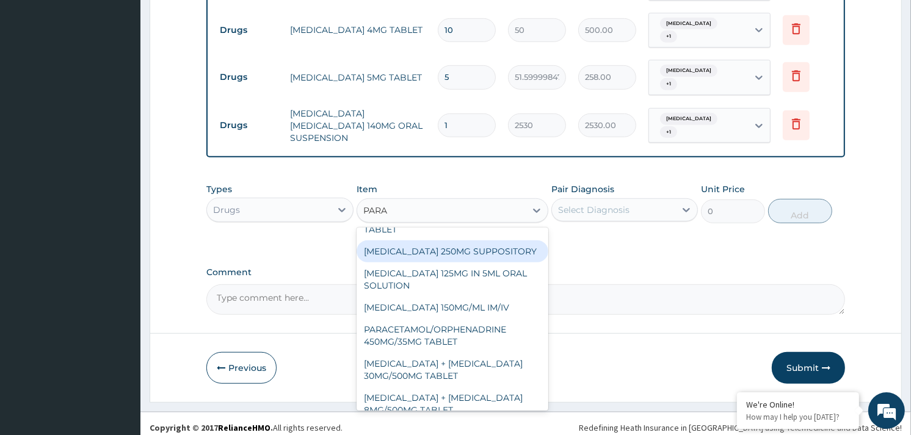
click at [472, 252] on div "[MEDICAL_DATA] 250MG SUPPOSITORY" at bounding box center [453, 252] width 192 height 22
type input "800"
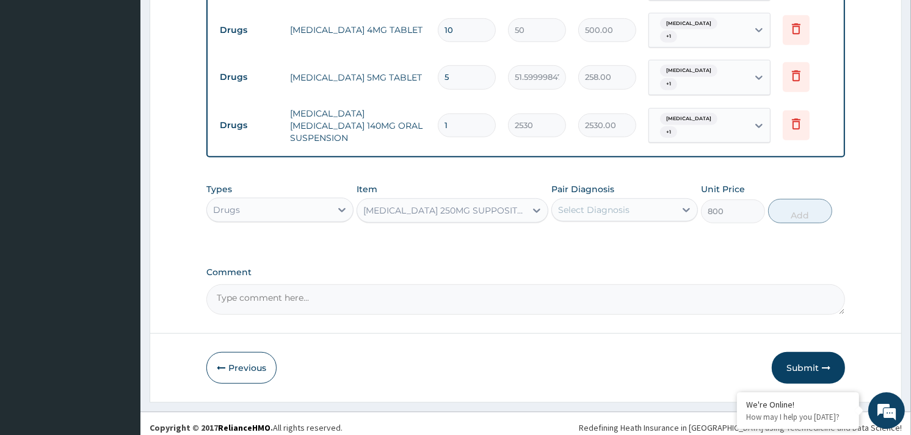
click at [639, 209] on div "Select Diagnosis" at bounding box center [613, 210] width 123 height 20
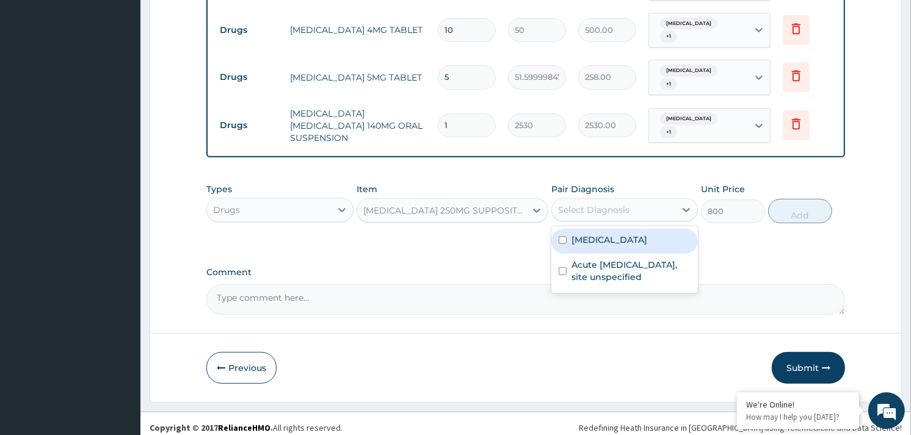
click at [623, 246] on div "Malaria, unspecified" at bounding box center [625, 241] width 147 height 25
checkbox input "true"
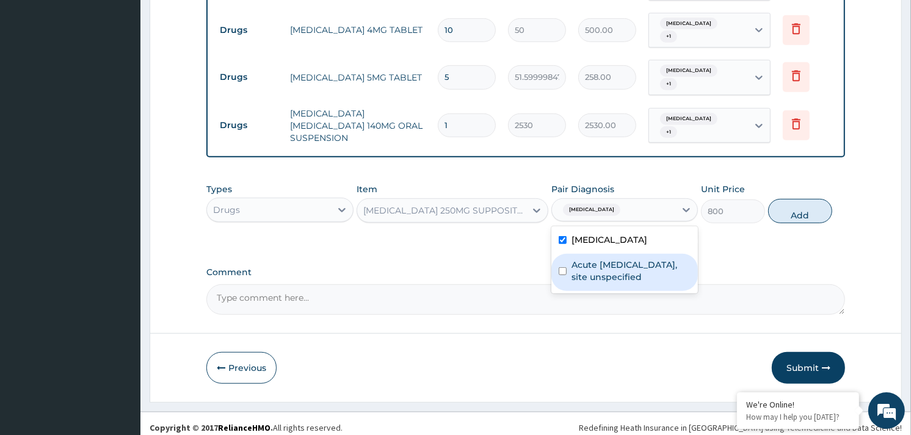
click at [621, 269] on label "Acute upper respiratory infection, site unspecified" at bounding box center [631, 271] width 119 height 24
checkbox input "true"
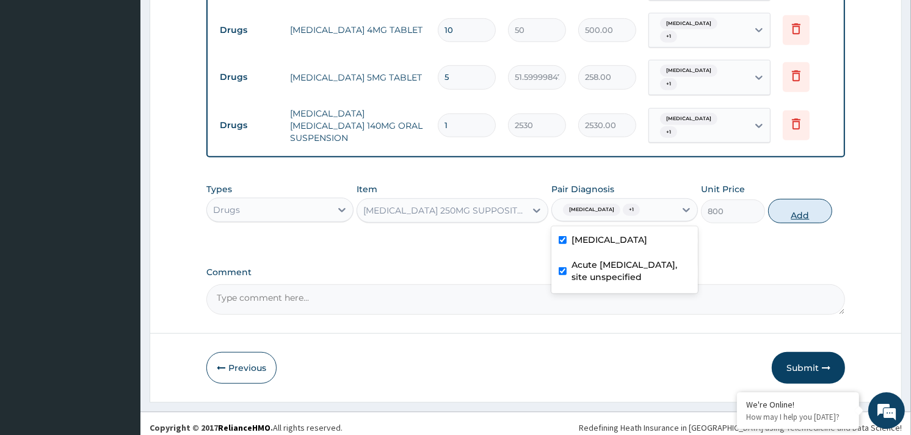
click at [795, 205] on button "Add" at bounding box center [800, 211] width 64 height 24
type input "0"
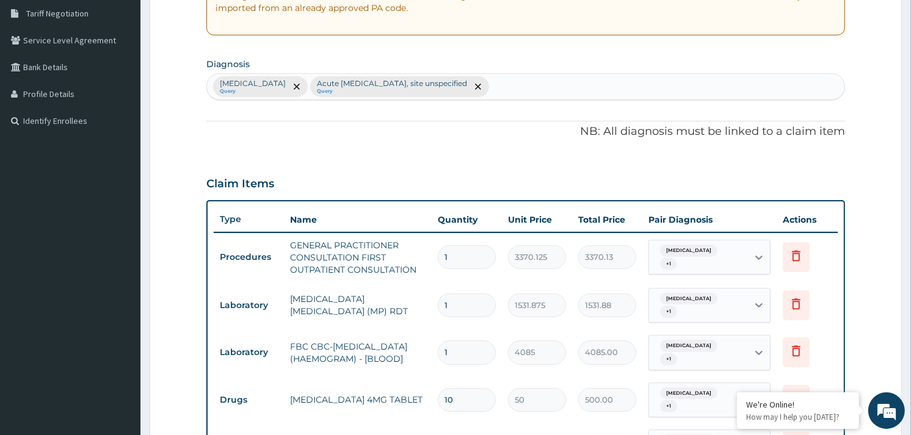
scroll to position [149, 0]
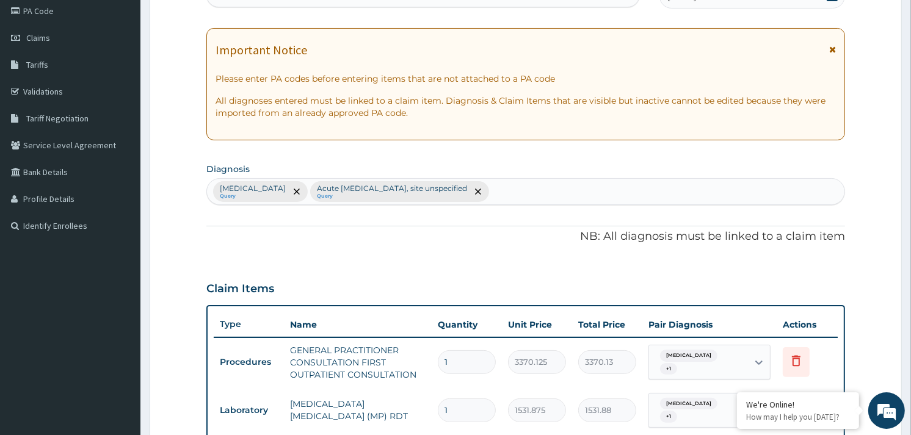
click at [539, 190] on div "Malaria, unspecified Query Acute upper respiratory infection, site unspecified …" at bounding box center [526, 192] width 638 height 26
type input "ASTHMA"
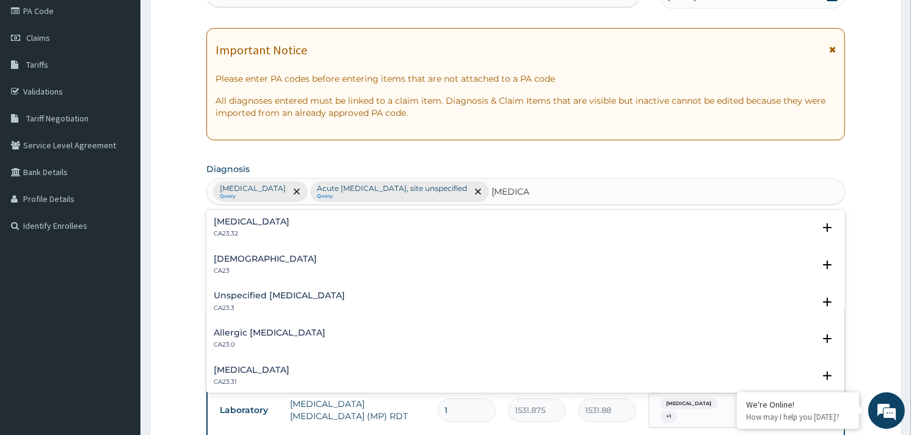
click at [260, 224] on h4 "Unspecified asthma, uncomplicated" at bounding box center [252, 221] width 76 height 9
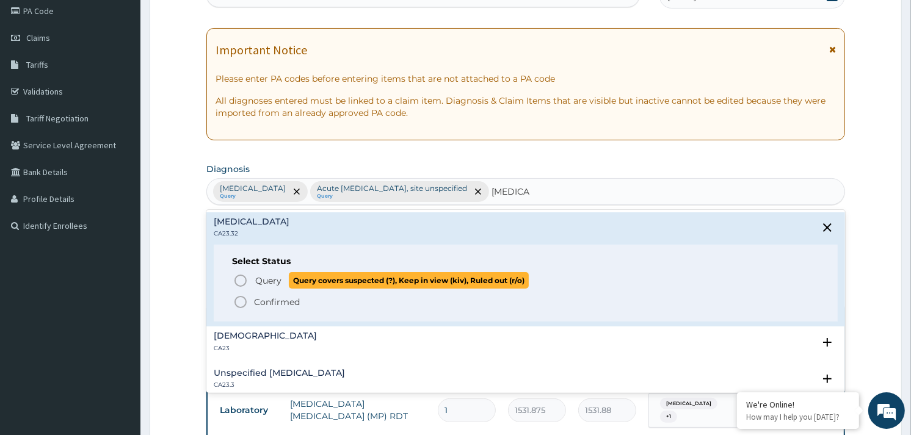
click at [237, 281] on icon "status option query" at bounding box center [240, 281] width 15 height 15
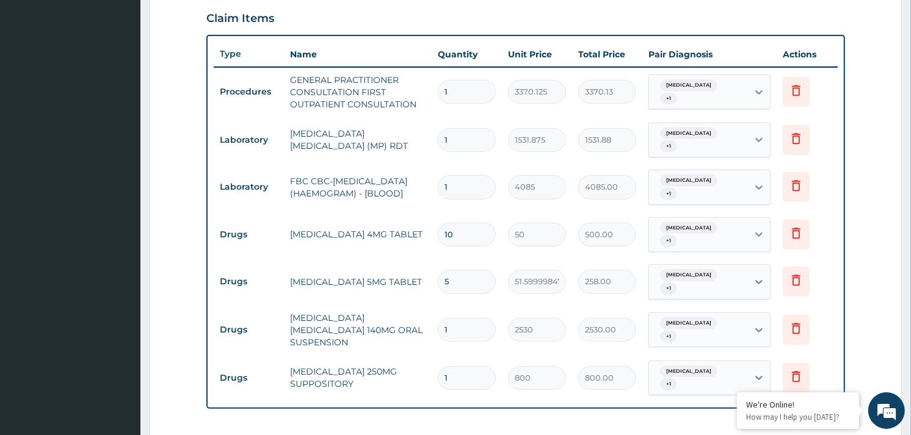
scroll to position [420, 0]
drag, startPoint x: 737, startPoint y: 87, endPoint x: 731, endPoint y: 101, distance: 15.3
click at [737, 94] on div "Malaria, unspecified + 1" at bounding box center [696, 91] width 83 height 29
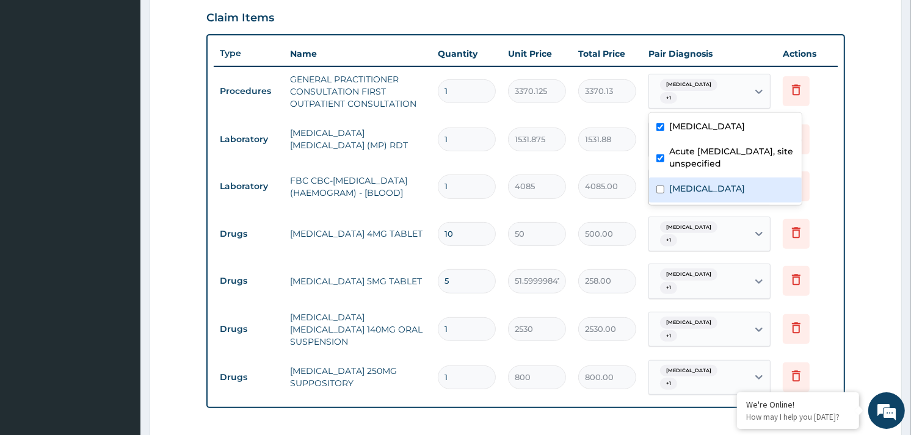
drag, startPoint x: 689, startPoint y: 179, endPoint x: 707, endPoint y: 238, distance: 61.8
click at [691, 186] on div "Unspecified asthma, uncomplicated" at bounding box center [725, 190] width 153 height 25
checkbox input "true"
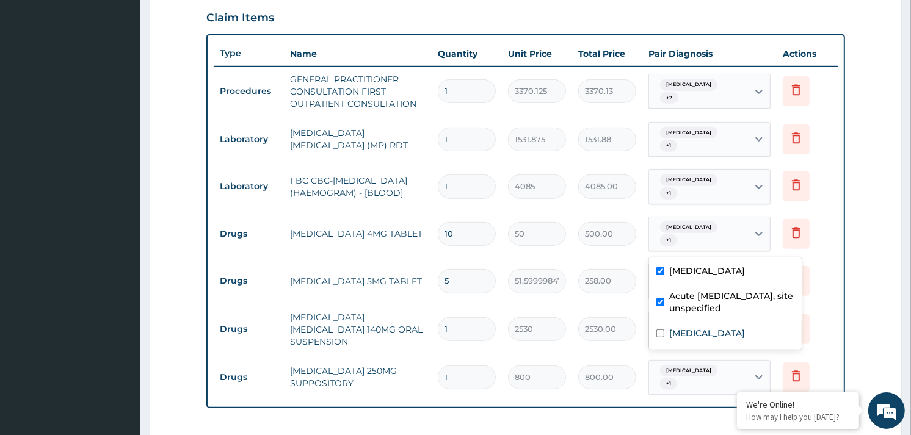
drag, startPoint x: 712, startPoint y: 236, endPoint x: 711, endPoint y: 269, distance: 33.6
click at [713, 236] on div "Malaria, unspecified + 1" at bounding box center [696, 234] width 83 height 29
drag, startPoint x: 699, startPoint y: 338, endPoint x: 704, endPoint y: 315, distance: 23.9
click at [700, 336] on label "Unspecified asthma, uncomplicated" at bounding box center [707, 333] width 76 height 12
checkbox input "true"
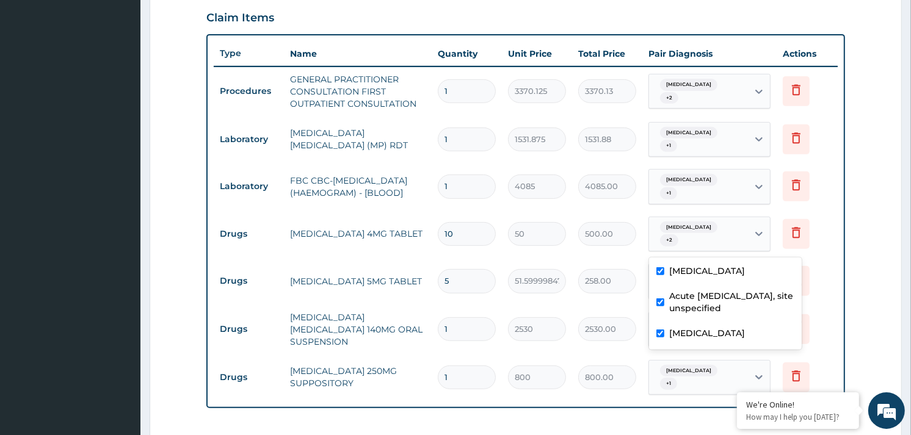
click at [740, 142] on div "Malaria, unspecified + 1" at bounding box center [698, 140] width 99 height 34
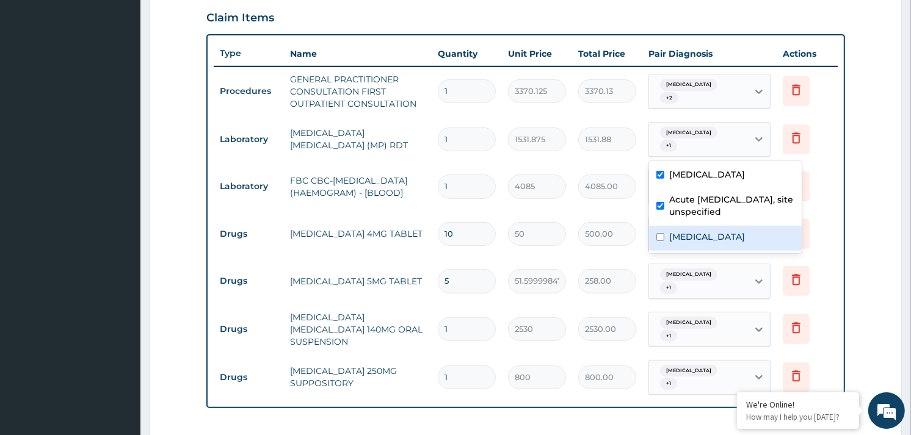
click at [689, 239] on label "Unspecified asthma, uncomplicated" at bounding box center [707, 237] width 76 height 12
checkbox input "true"
click at [707, 280] on span "[MEDICAL_DATA]" at bounding box center [688, 275] width 57 height 12
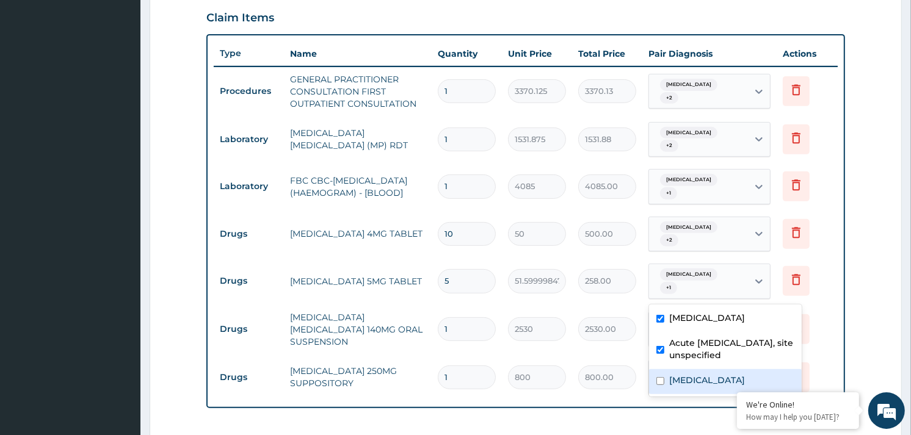
click at [712, 387] on label "Unspecified asthma, uncomplicated" at bounding box center [707, 380] width 76 height 12
checkbox input "true"
click at [735, 179] on div "Malaria, unspecified + 1" at bounding box center [696, 186] width 83 height 29
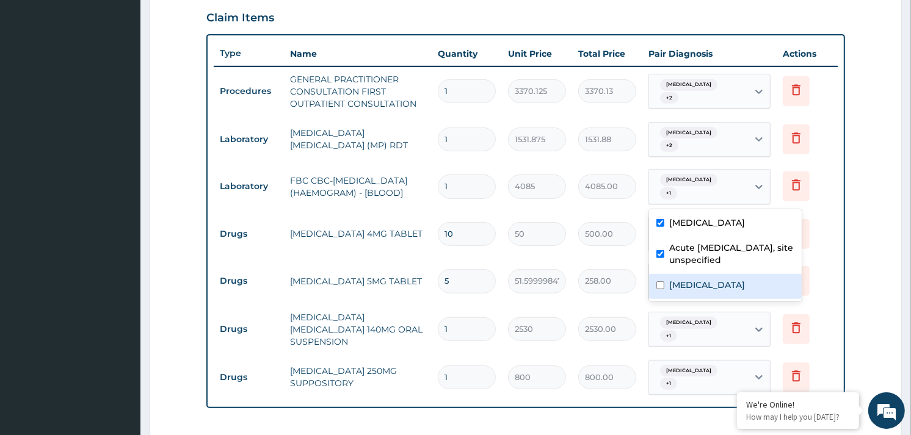
click at [727, 277] on div "Unspecified asthma, uncomplicated" at bounding box center [725, 286] width 153 height 25
checkbox input "true"
drag, startPoint x: 851, startPoint y: 145, endPoint x: 831, endPoint y: 176, distance: 36.9
click at [851, 149] on form "Step 2 of 2 PA Code / Prescription Code Enter Code(Secondary Care Only) Encount…" at bounding box center [526, 150] width 752 height 1010
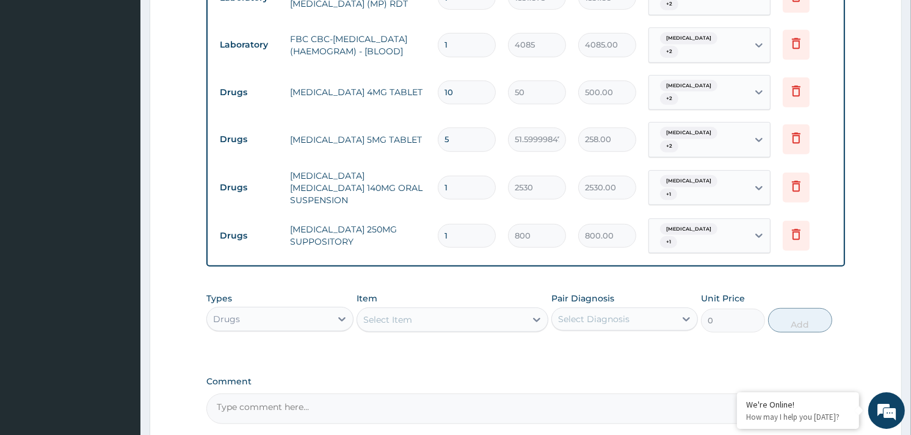
scroll to position [679, 0]
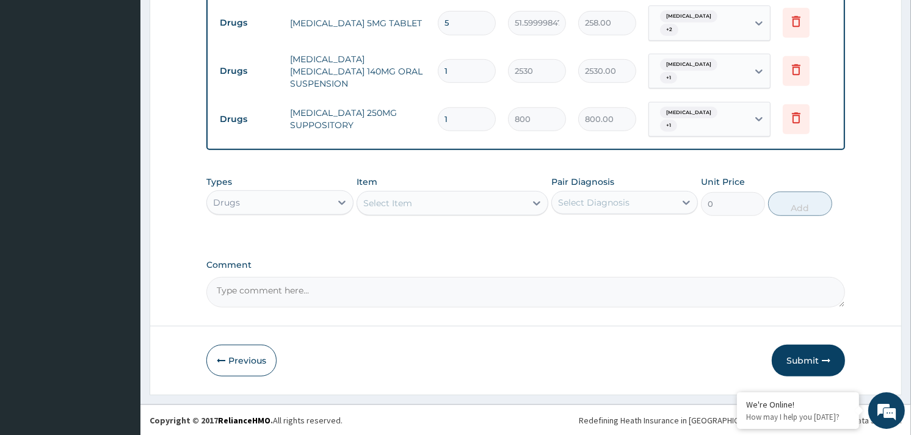
drag, startPoint x: 711, startPoint y: 96, endPoint x: 707, endPoint y: 114, distance: 18.2
click at [709, 112] on td "Malaria, unspecified + 1" at bounding box center [710, 120] width 134 height 48
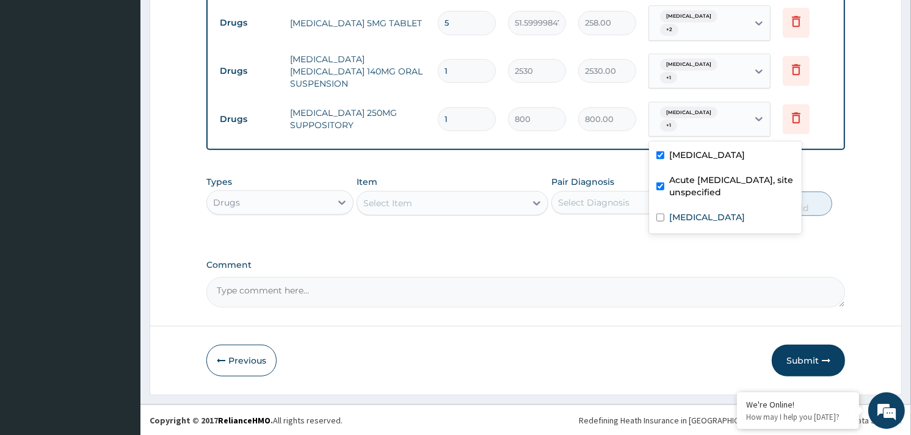
drag, startPoint x: 707, startPoint y: 114, endPoint x: 709, endPoint y: 157, distance: 42.8
click at [713, 135] on div "Malaria, unspecified + 1" at bounding box center [698, 120] width 99 height 34
drag, startPoint x: 701, startPoint y: 214, endPoint x: 701, endPoint y: 167, distance: 47.6
click at [701, 190] on div "Malaria, unspecified Acute upper respiratory infection, site unspecified Unspec…" at bounding box center [725, 188] width 153 height 92
drag, startPoint x: 737, startPoint y: 70, endPoint x: 729, endPoint y: 93, distance: 24.5
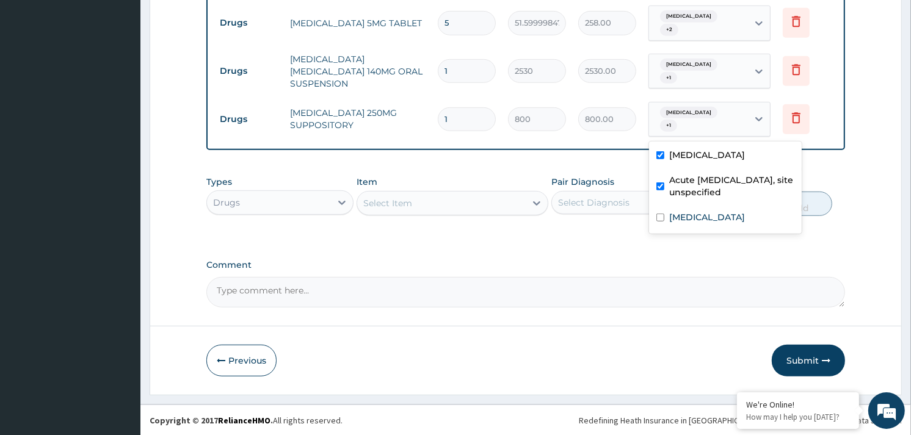
click at [737, 74] on div "Malaria, unspecified + 1" at bounding box center [696, 71] width 83 height 29
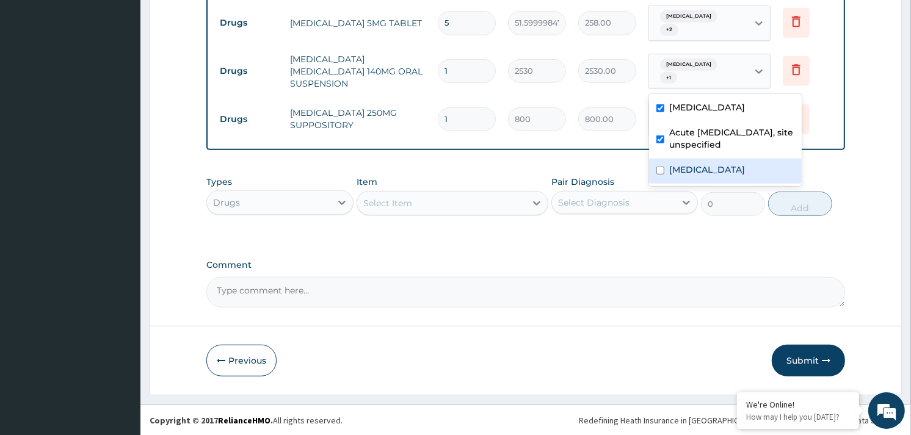
drag, startPoint x: 702, startPoint y: 175, endPoint x: 771, endPoint y: 118, distance: 89.8
click at [745, 144] on div "Malaria, unspecified Acute upper respiratory infection, site unspecified Unspec…" at bounding box center [725, 140] width 153 height 92
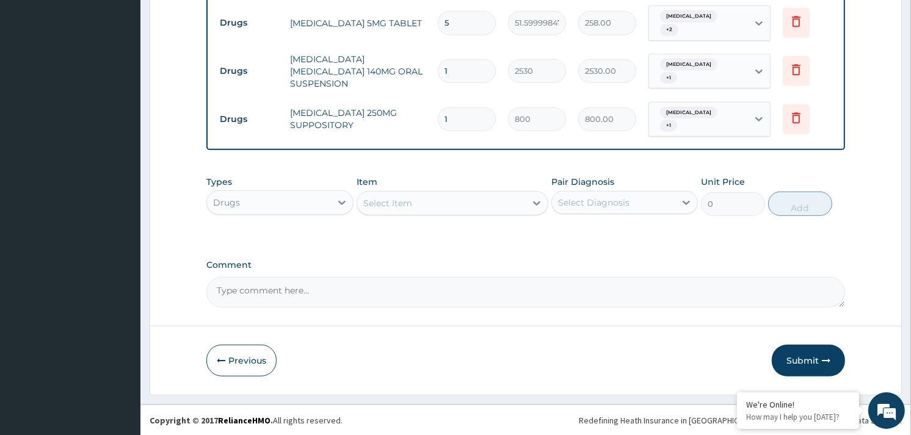
drag, startPoint x: 870, startPoint y: 120, endPoint x: 864, endPoint y: 190, distance: 70.5
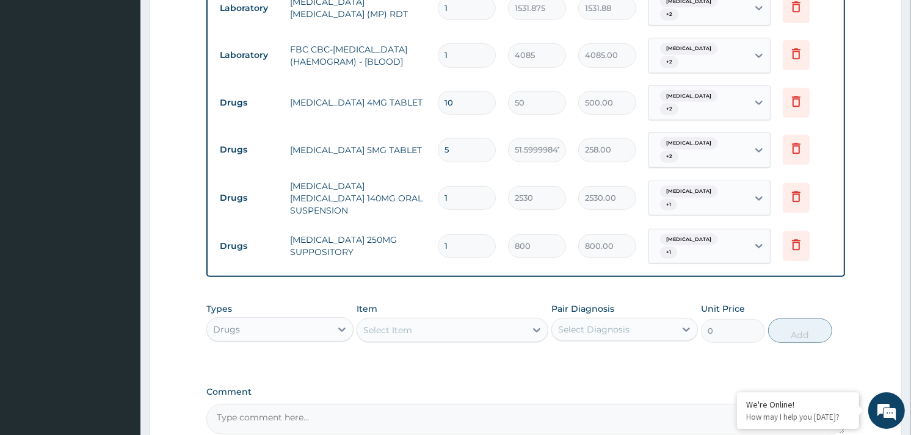
scroll to position [542, 0]
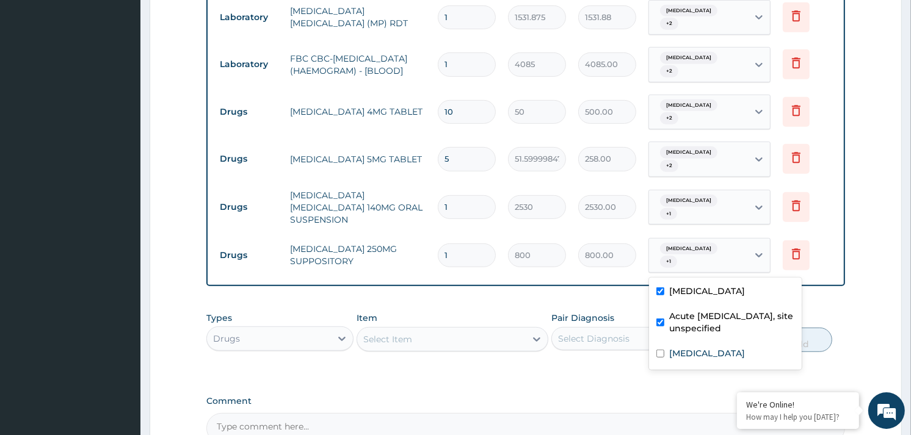
drag, startPoint x: 685, startPoint y: 249, endPoint x: 668, endPoint y: 304, distance: 56.8
click at [685, 252] on span "[MEDICAL_DATA]" at bounding box center [688, 249] width 57 height 12
drag, startPoint x: 674, startPoint y: 371, endPoint x: 671, endPoint y: 358, distance: 13.8
click at [672, 367] on div "Unspecified asthma, uncomplicated" at bounding box center [725, 355] width 153 height 25
checkbox input "true"
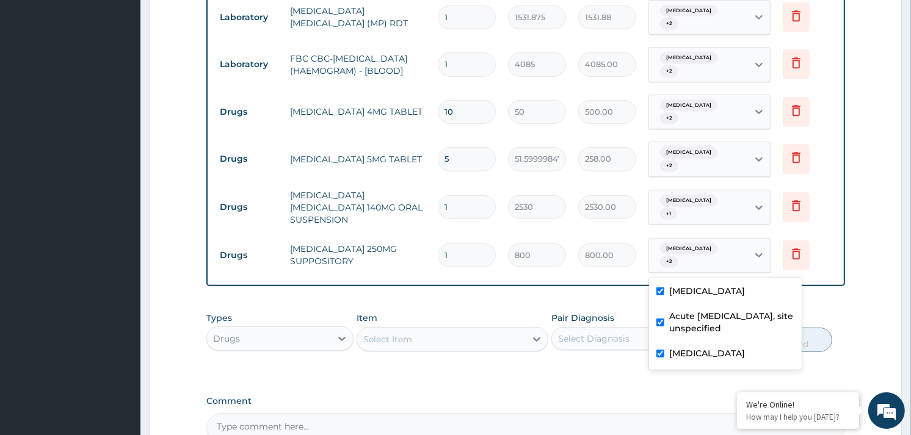
drag, startPoint x: 734, startPoint y: 200, endPoint x: 730, endPoint y: 228, distance: 28.3
click at [734, 203] on div "Malaria, unspecified + 1" at bounding box center [696, 207] width 83 height 29
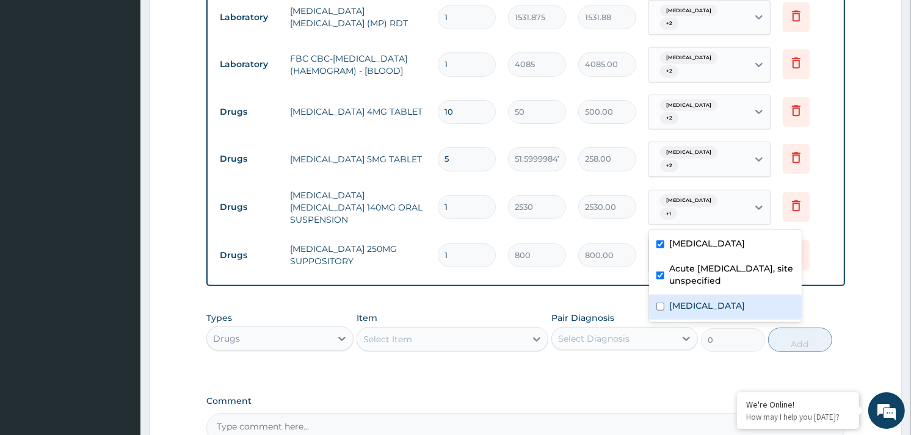
click at [704, 300] on label "Unspecified asthma, uncomplicated" at bounding box center [707, 306] width 76 height 12
checkbox input "true"
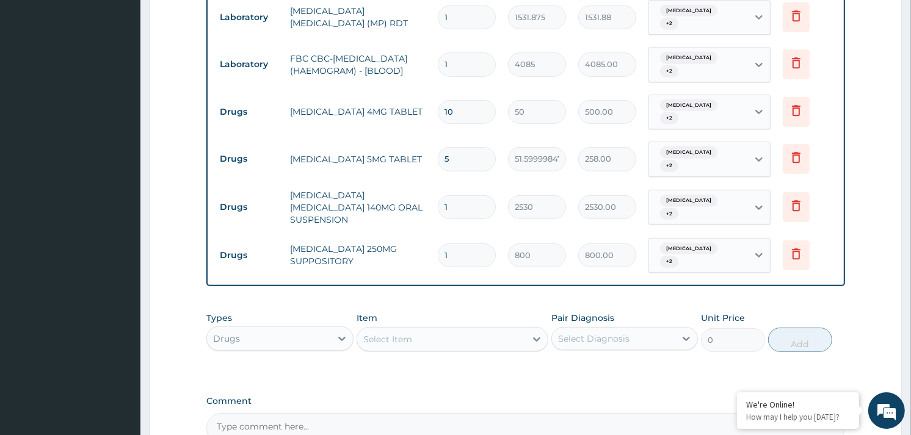
click at [852, 197] on form "Step 2 of 2 PA Code / Prescription Code Enter Code(Secondary Care Only) Encount…" at bounding box center [526, 27] width 752 height 1010
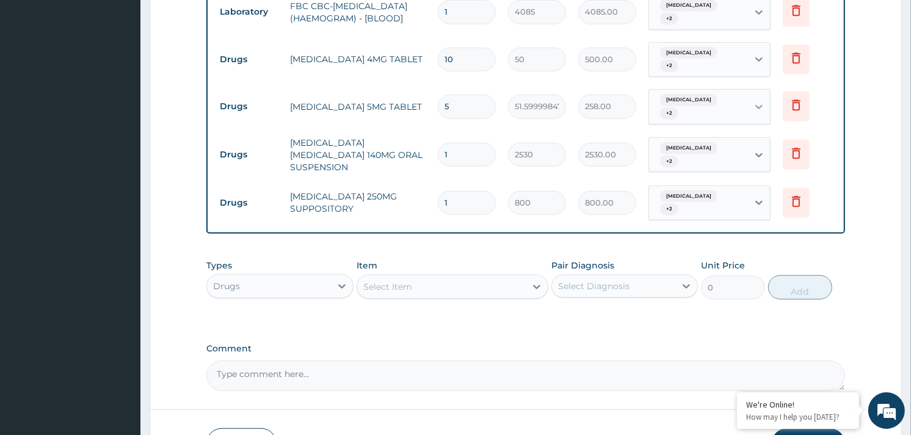
scroll to position [679, 0]
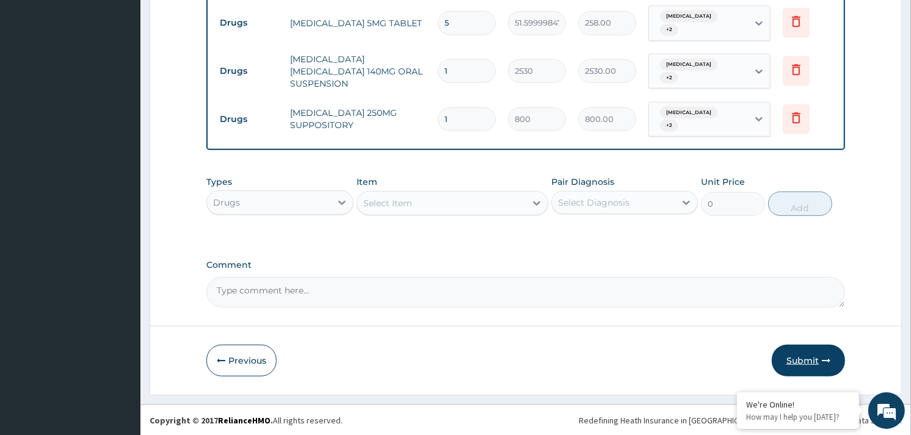
click at [816, 357] on button "Submit" at bounding box center [808, 361] width 73 height 32
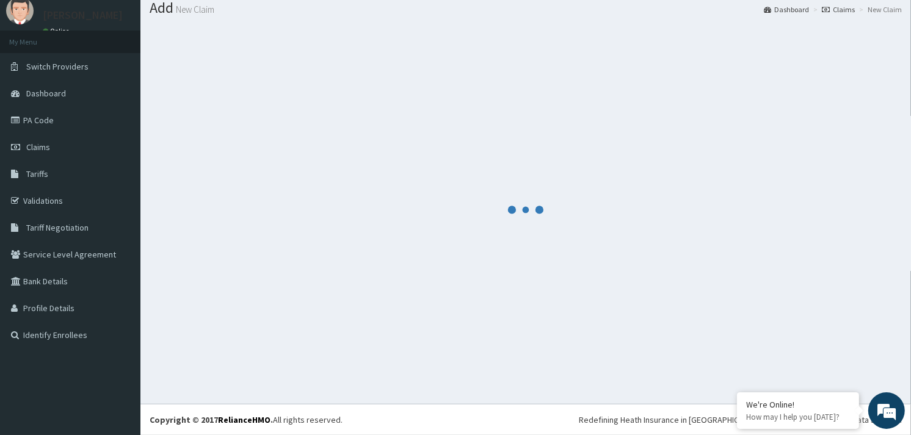
scroll to position [40, 0]
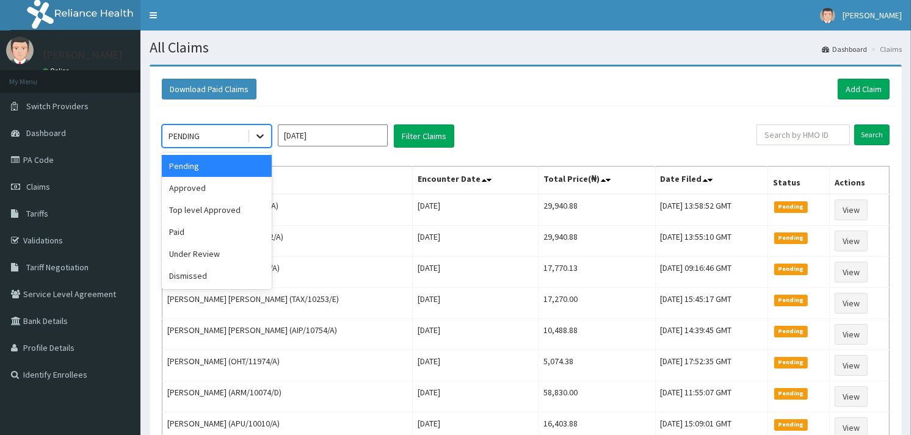
click at [253, 133] on div at bounding box center [260, 136] width 22 height 22
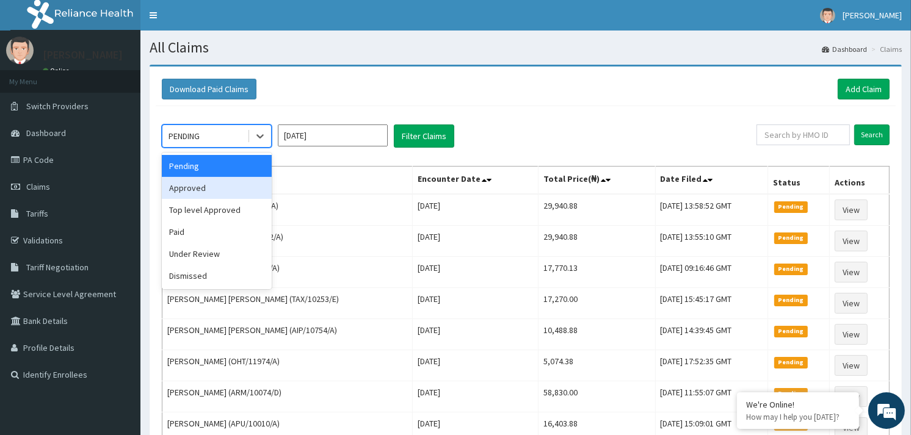
drag, startPoint x: 212, startPoint y: 186, endPoint x: 379, endPoint y: 139, distance: 173.8
click at [214, 185] on div "Approved" at bounding box center [217, 188] width 110 height 22
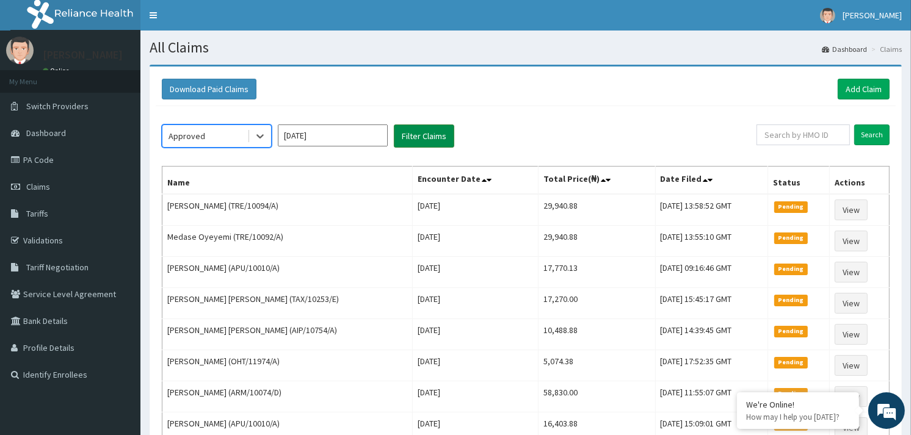
click at [449, 136] on button "Filter Claims" at bounding box center [424, 136] width 60 height 23
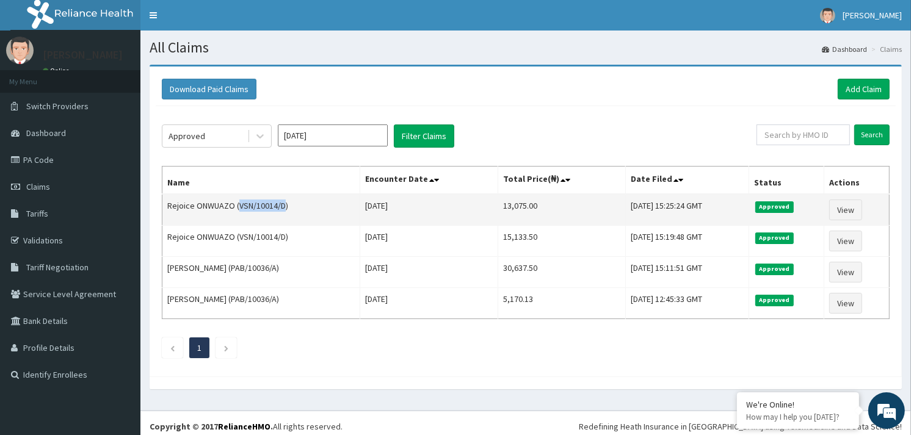
drag, startPoint x: 236, startPoint y: 206, endPoint x: 283, endPoint y: 204, distance: 46.5
click at [283, 204] on td "Rejoice ONWUAZO (VSN/10014/D)" at bounding box center [261, 210] width 198 height 32
copy td "VSN/10014/D"
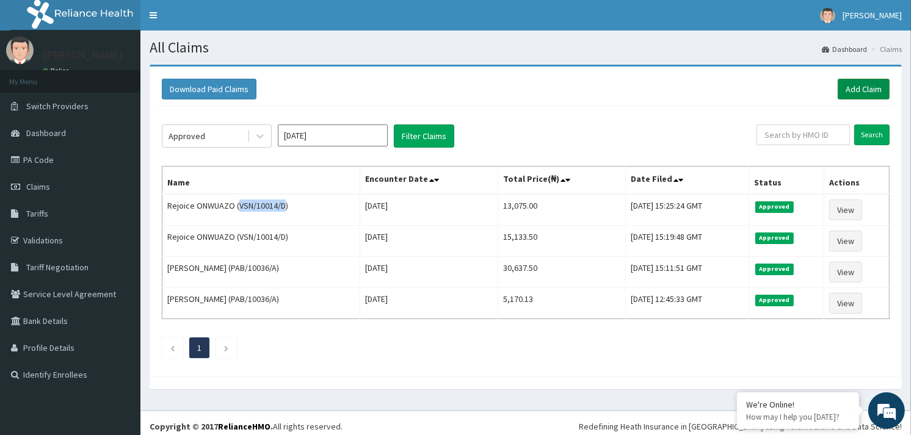
click at [866, 86] on link "Add Claim" at bounding box center [864, 89] width 52 height 21
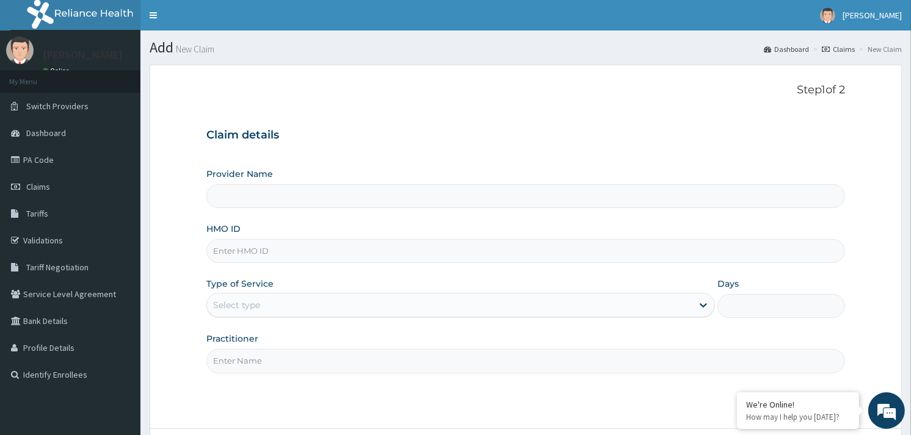
type input "Reliance Family Clinics (RFC) - [GEOGRAPHIC_DATA]"
drag, startPoint x: 240, startPoint y: 255, endPoint x: 233, endPoint y: 257, distance: 7.6
click at [238, 255] on input "HMO ID" at bounding box center [525, 251] width 639 height 24
paste input "VSN/10014/A"
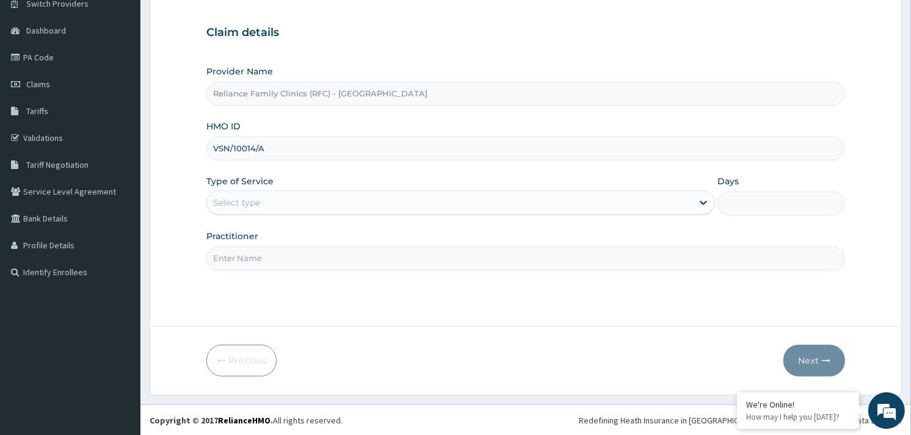
type input "VSN/10014/A"
click at [295, 203] on div "Select type" at bounding box center [450, 203] width 486 height 20
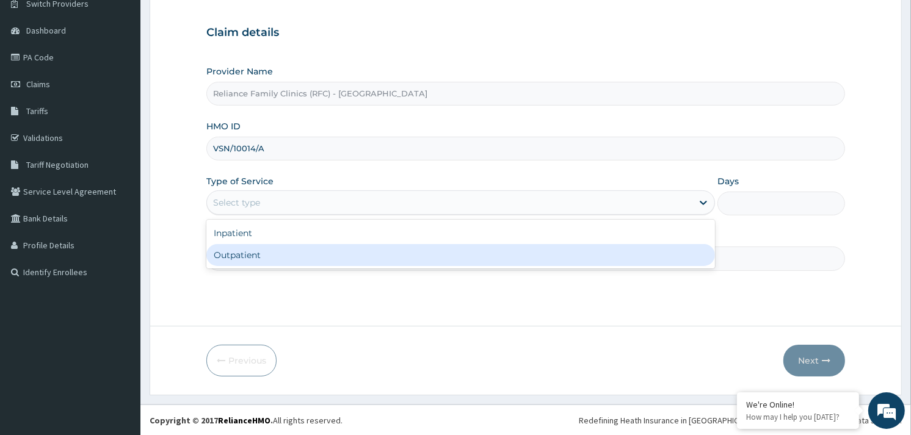
click at [236, 251] on div "Outpatient" at bounding box center [460, 255] width 509 height 22
type input "1"
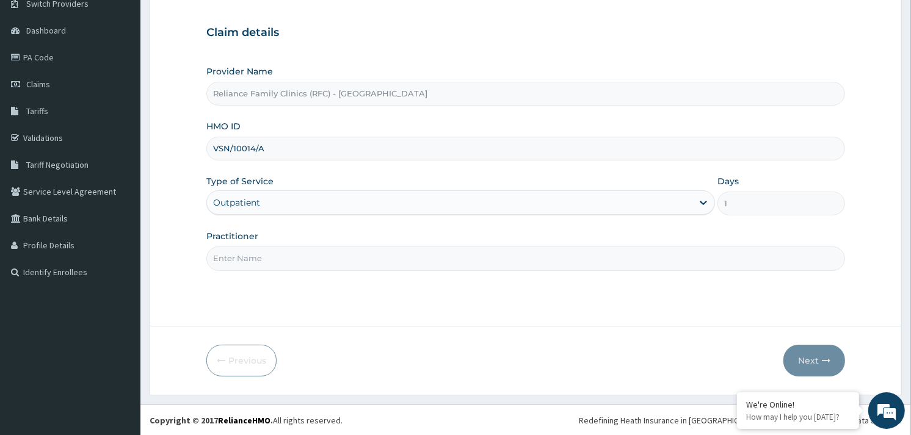
click at [245, 258] on input "Practitioner" at bounding box center [525, 259] width 639 height 24
type input "ALLIYAH"
click at [815, 361] on button "Next" at bounding box center [815, 361] width 62 height 32
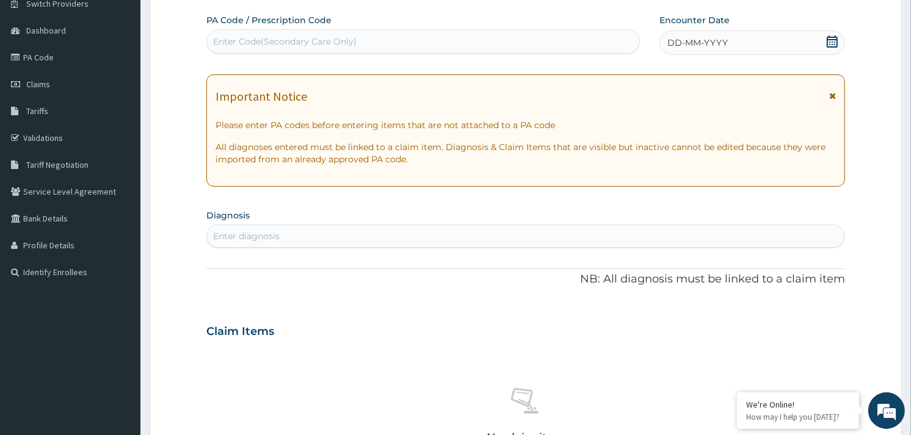
scroll to position [0, 0]
click at [721, 34] on div "DD-MM-YYYY" at bounding box center [753, 43] width 186 height 24
click at [368, 242] on div "Enter diagnosis" at bounding box center [526, 237] width 638 height 20
type input "MALARIA"
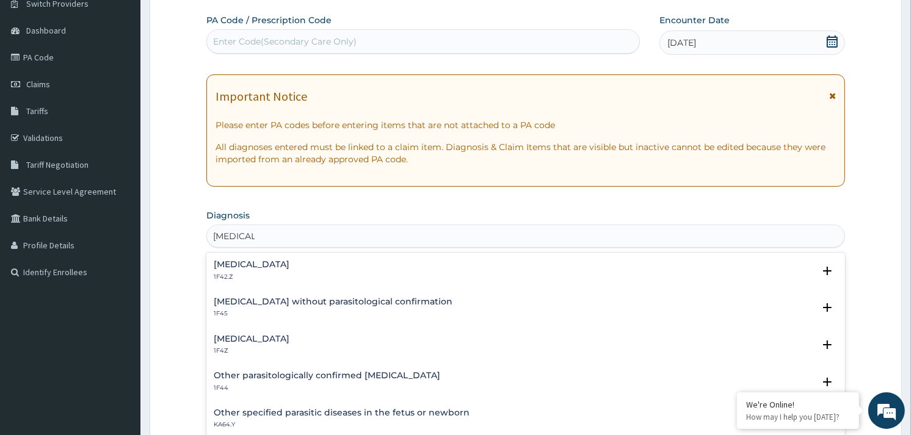
click at [247, 341] on h4 "Malaria, unspecified" at bounding box center [252, 339] width 76 height 9
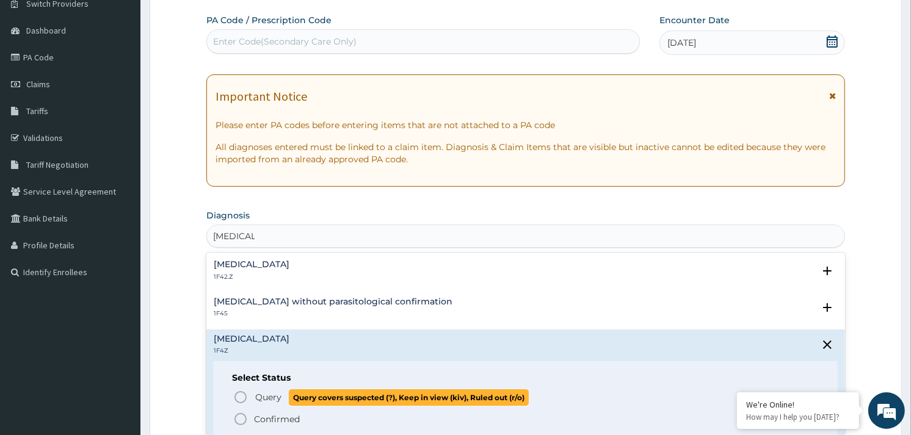
click at [241, 391] on icon "status option query" at bounding box center [240, 397] width 15 height 15
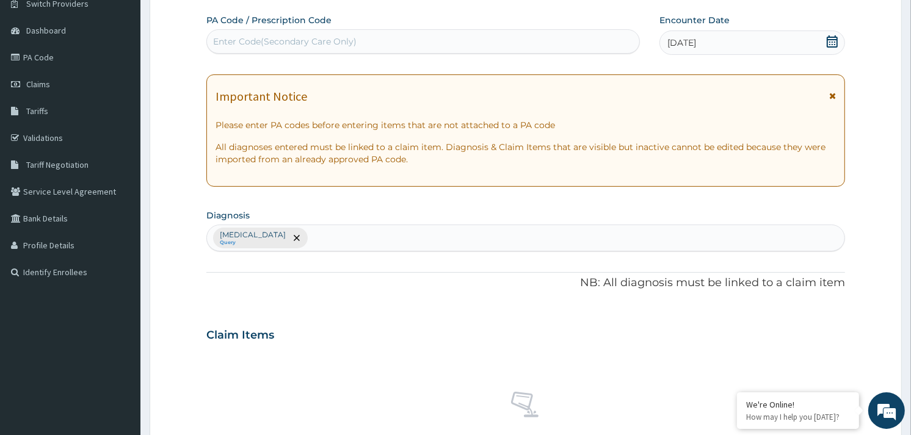
scroll to position [445, 0]
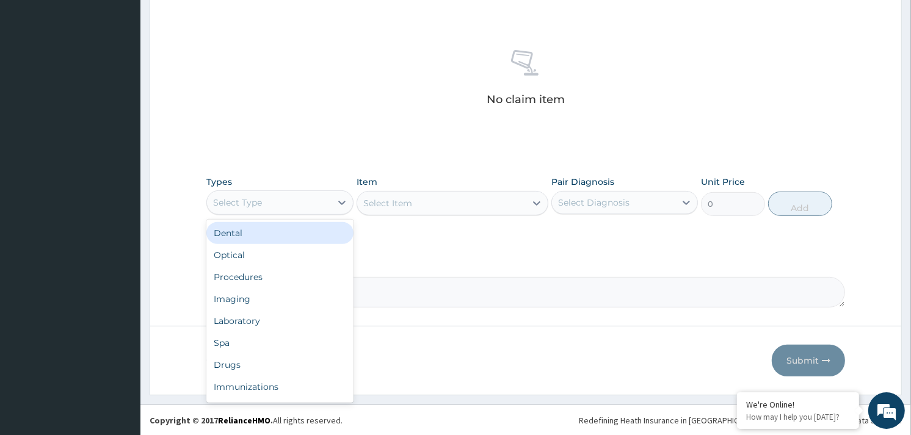
click at [285, 196] on div "Select Type" at bounding box center [268, 203] width 123 height 20
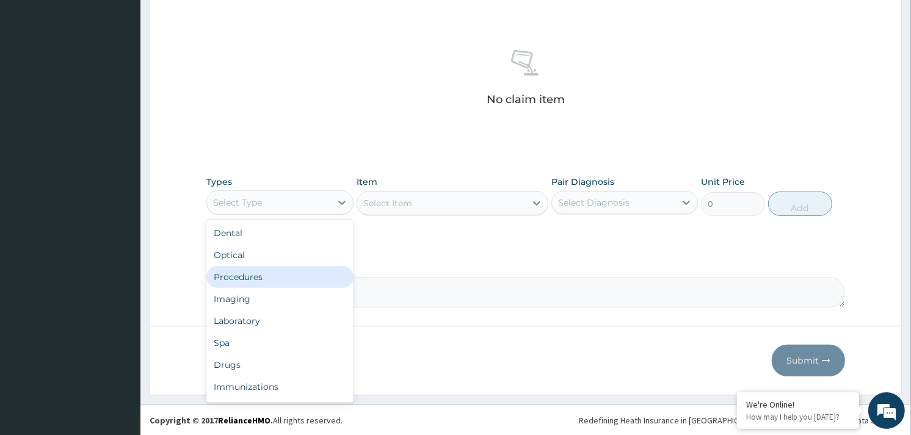
click at [238, 272] on div "Procedures" at bounding box center [279, 277] width 147 height 22
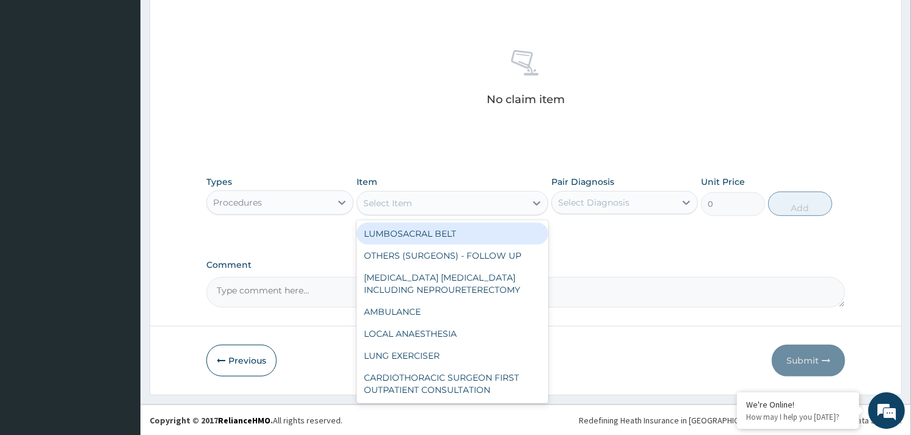
click at [430, 199] on div "Select Item" at bounding box center [441, 204] width 169 height 20
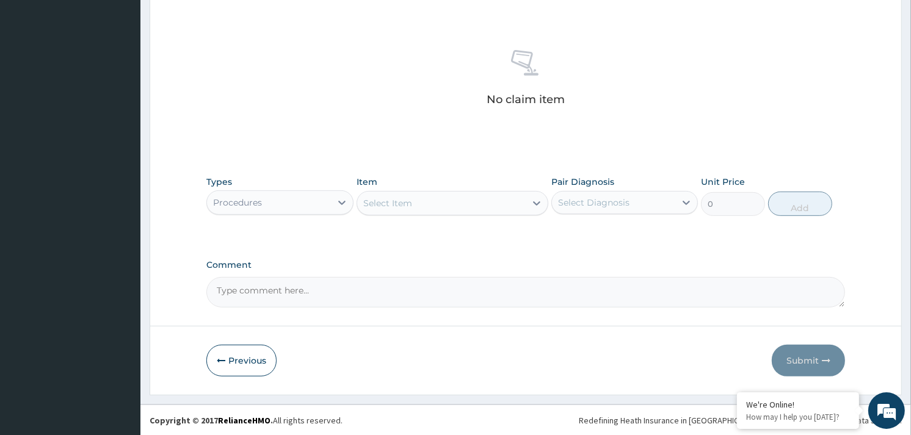
click at [430, 199] on div "Select Item" at bounding box center [441, 204] width 169 height 20
click at [481, 189] on div "Item Select Item" at bounding box center [453, 196] width 192 height 40
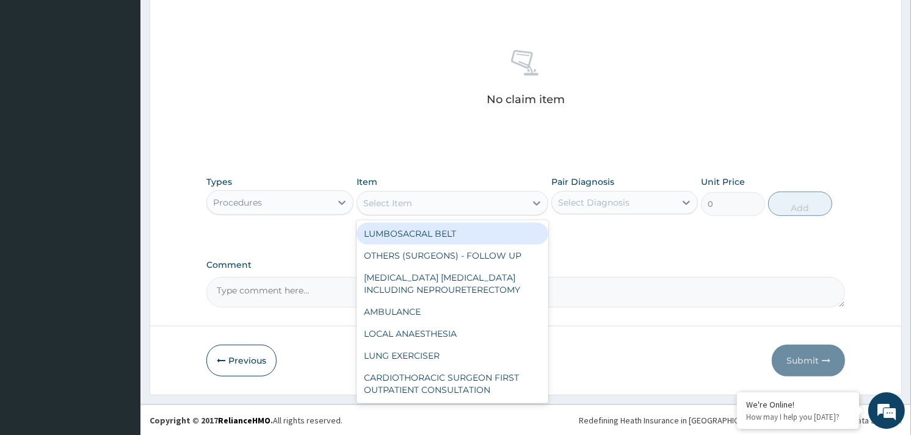
click at [468, 208] on div "Select Item" at bounding box center [441, 204] width 169 height 20
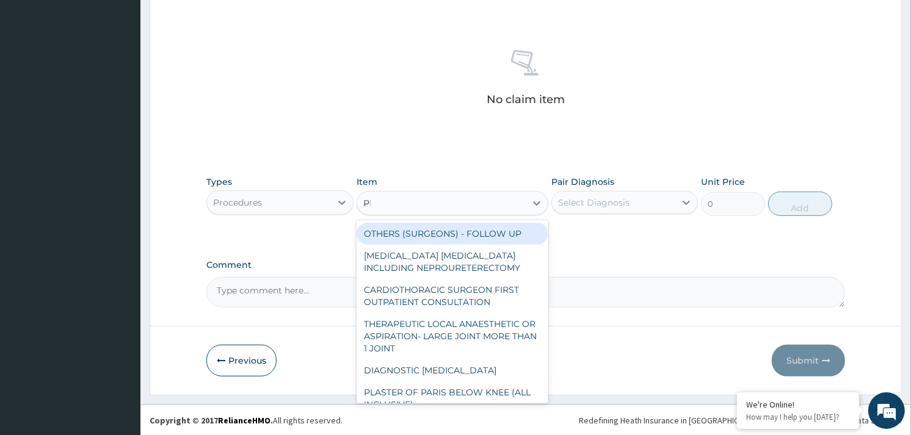
type input "PRAC"
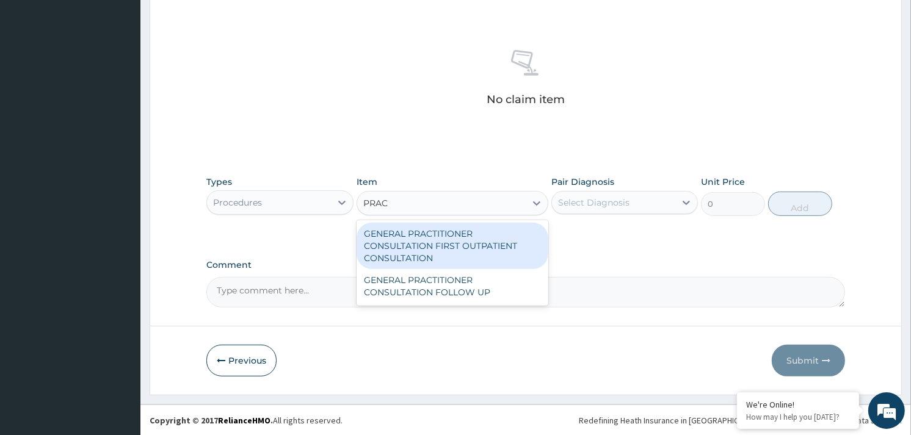
click at [434, 234] on div "GENERAL PRACTITIONER CONSULTATION FIRST OUTPATIENT CONSULTATION" at bounding box center [453, 246] width 192 height 46
type input "3370.125"
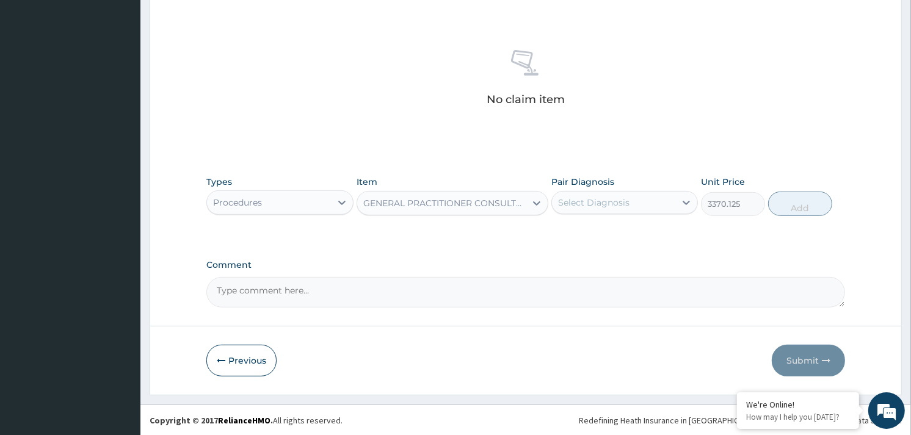
click at [588, 198] on div "Select Diagnosis" at bounding box center [593, 203] width 71 height 12
checkbox input "true"
click at [791, 203] on button "Add" at bounding box center [800, 204] width 64 height 24
type input "0"
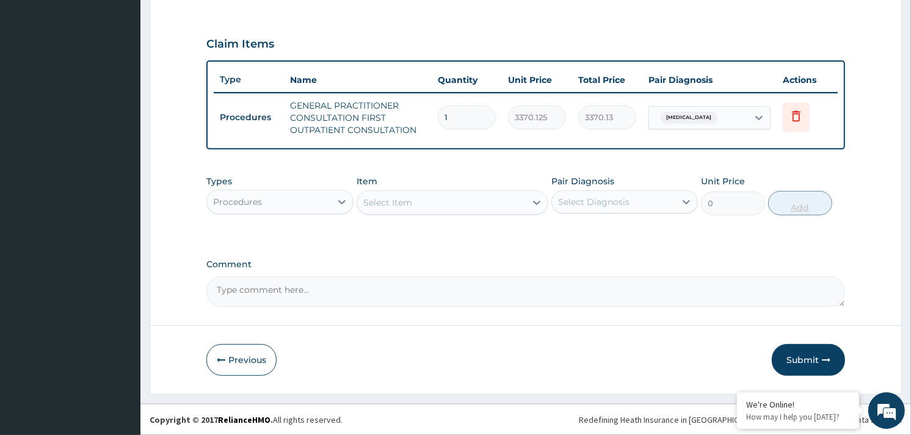
scroll to position [392, 0]
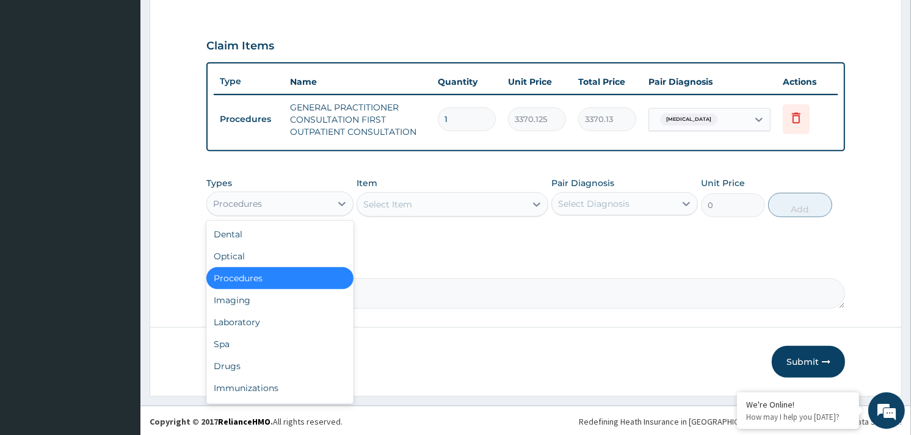
click at [318, 203] on div "Procedures" at bounding box center [268, 204] width 123 height 20
click at [263, 319] on div "Laboratory" at bounding box center [279, 322] width 147 height 22
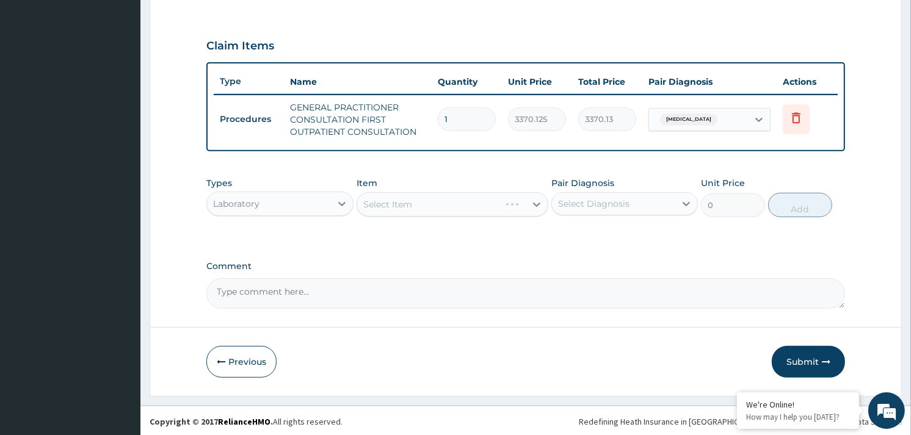
click at [437, 199] on div "Select Item" at bounding box center [453, 204] width 192 height 24
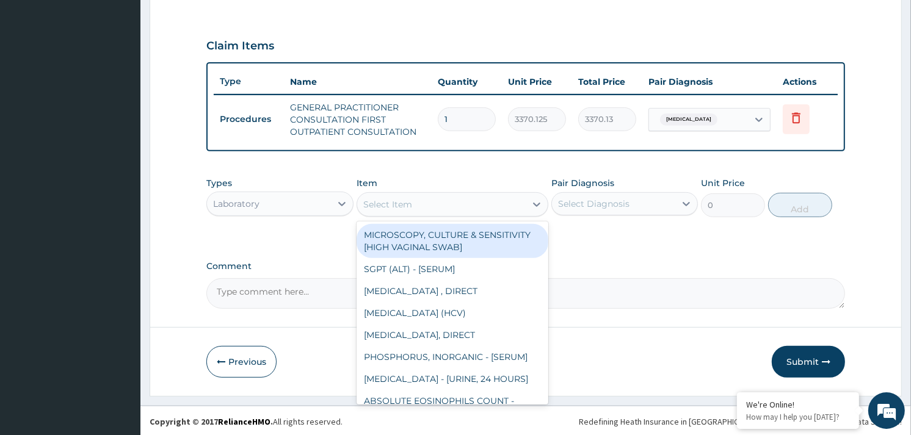
click at [428, 199] on div "Select Item" at bounding box center [441, 205] width 169 height 20
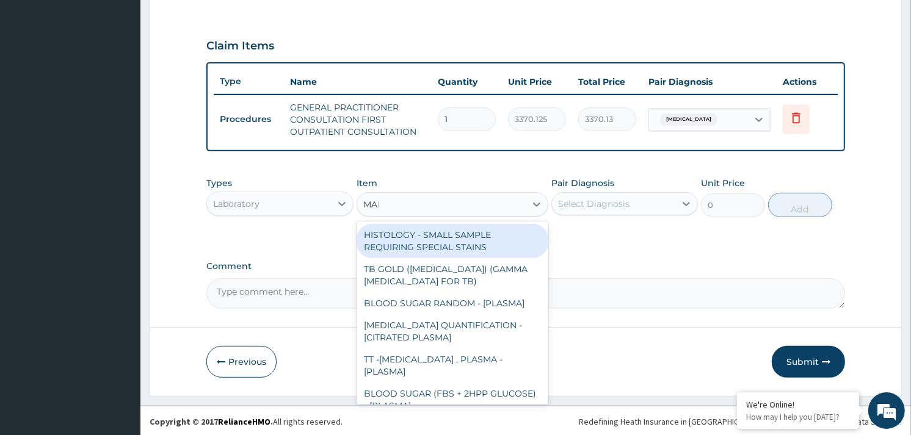
type input "MALA"
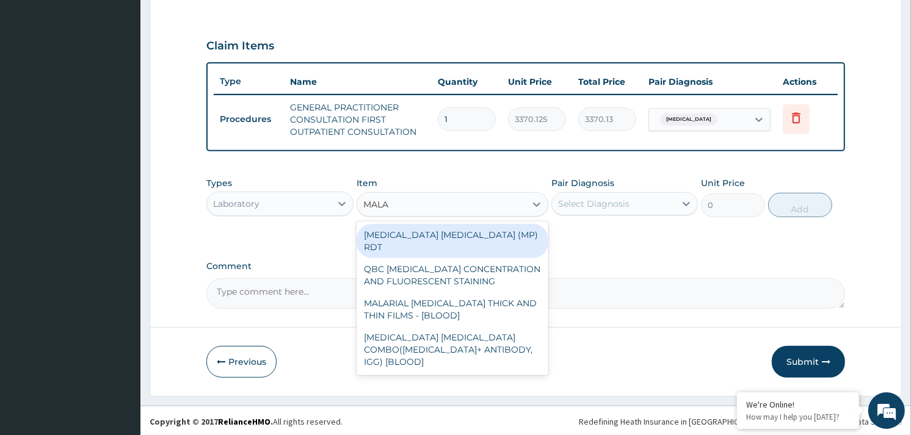
click at [434, 236] on div "[MEDICAL_DATA] [MEDICAL_DATA] (MP) RDT" at bounding box center [453, 241] width 192 height 34
type input "1531.875"
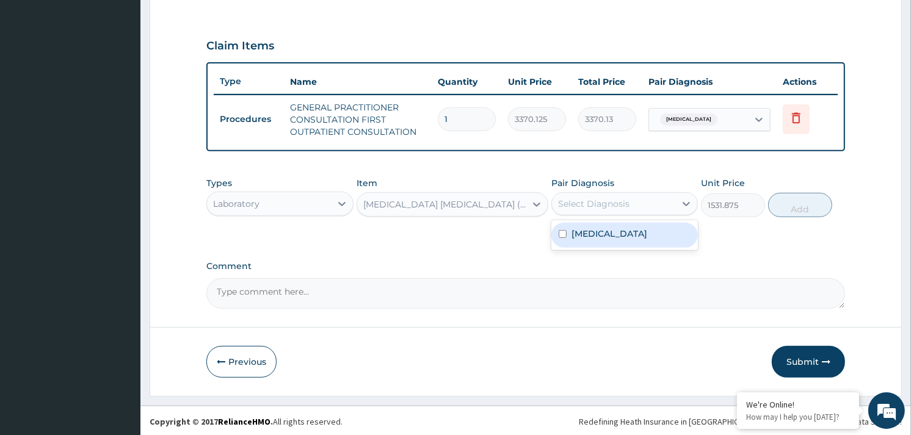
click at [605, 198] on div "Select Diagnosis" at bounding box center [593, 204] width 71 height 12
click at [624, 228] on label "[MEDICAL_DATA]" at bounding box center [610, 234] width 76 height 12
checkbox input "true"
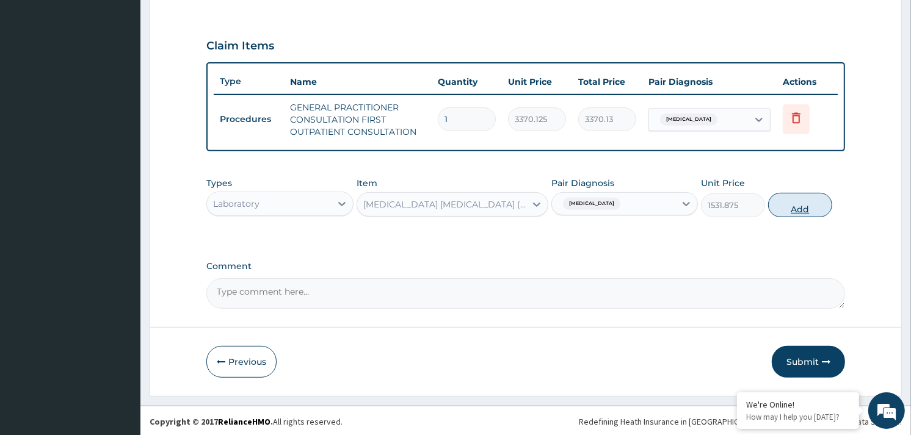
click at [789, 208] on button "Add" at bounding box center [800, 205] width 64 height 24
type input "0"
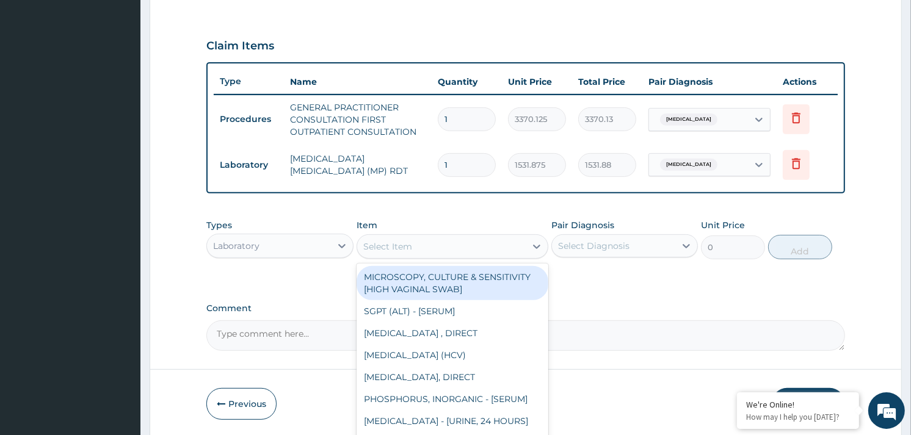
click at [486, 248] on div "Select Item" at bounding box center [441, 247] width 169 height 20
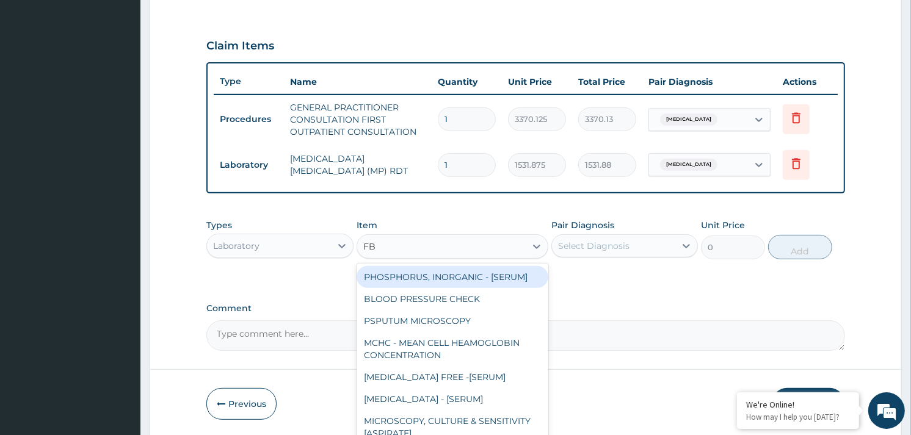
type input "FBC"
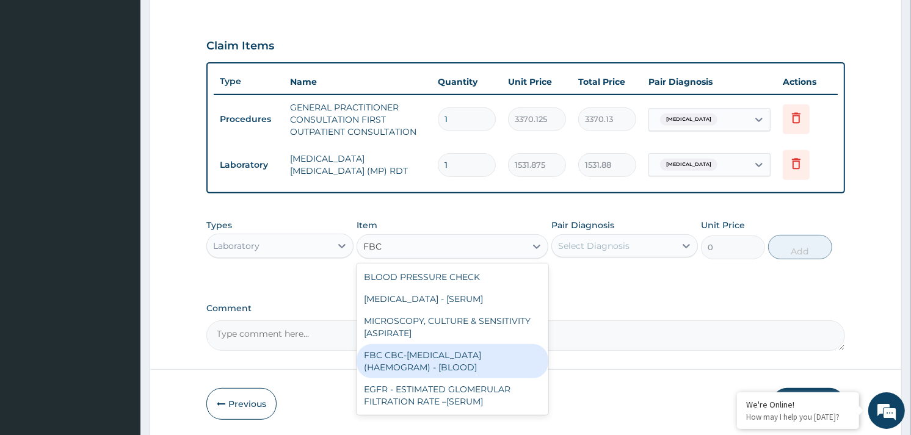
click at [426, 353] on div "FBC CBC-[MEDICAL_DATA] (HAEMOGRAM) - [BLOOD]" at bounding box center [453, 361] width 192 height 34
type input "4085"
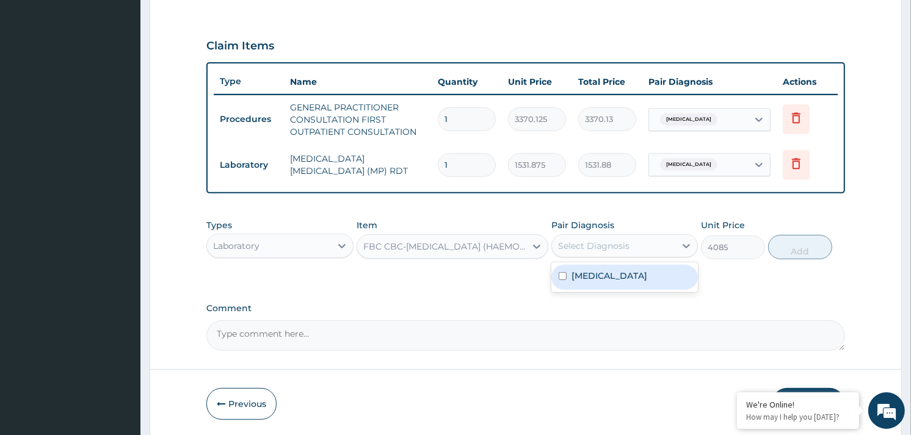
click at [613, 246] on div "Select Diagnosis" at bounding box center [593, 246] width 71 height 12
checkbox input "true"
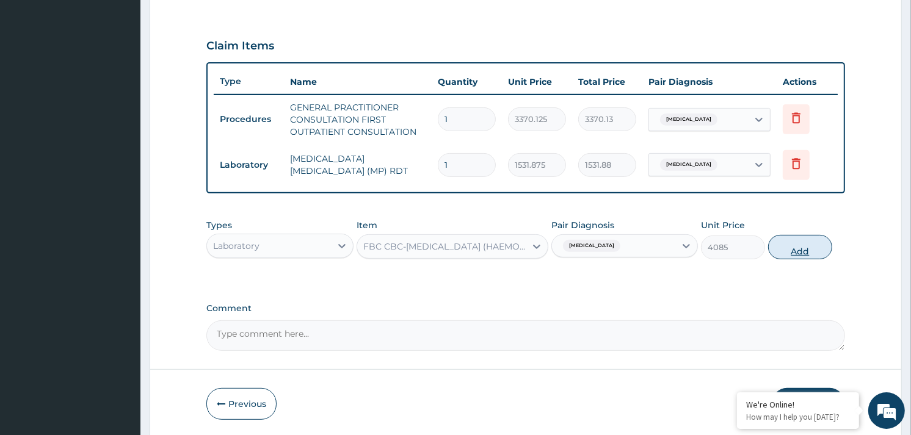
click at [798, 243] on button "Add" at bounding box center [800, 247] width 64 height 24
type input "0"
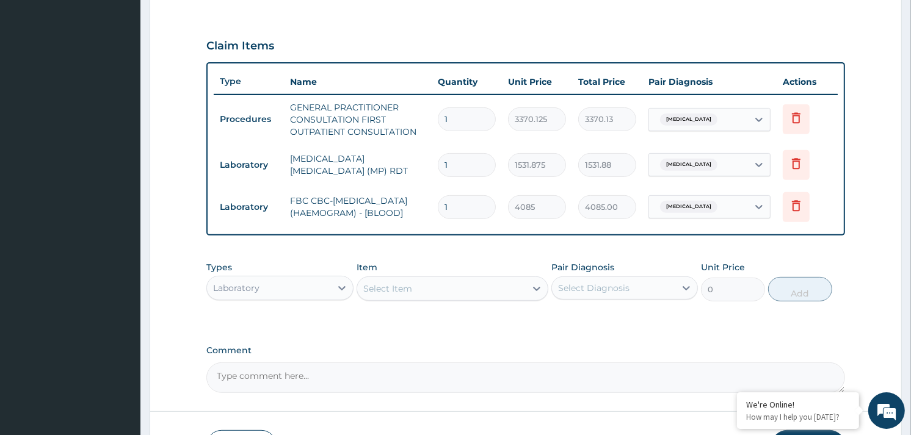
scroll to position [484, 0]
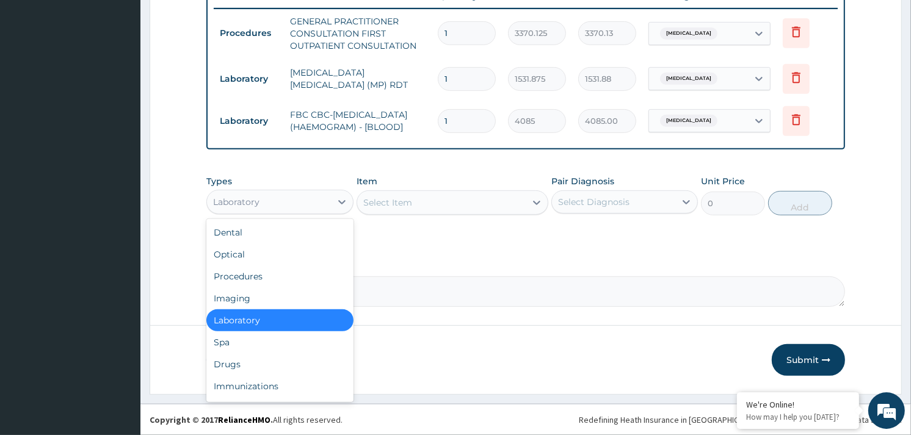
click at [281, 199] on div "Laboratory" at bounding box center [268, 202] width 123 height 20
click at [223, 365] on div "Drugs" at bounding box center [279, 365] width 147 height 22
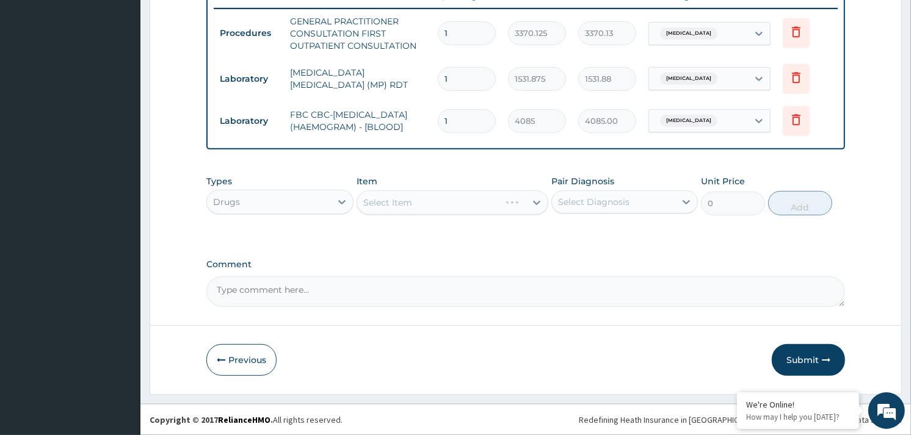
click at [454, 204] on div "Select Item" at bounding box center [453, 203] width 192 height 24
click at [424, 198] on div "Select Item" at bounding box center [453, 203] width 192 height 24
click at [437, 205] on div "Select Item" at bounding box center [453, 203] width 192 height 24
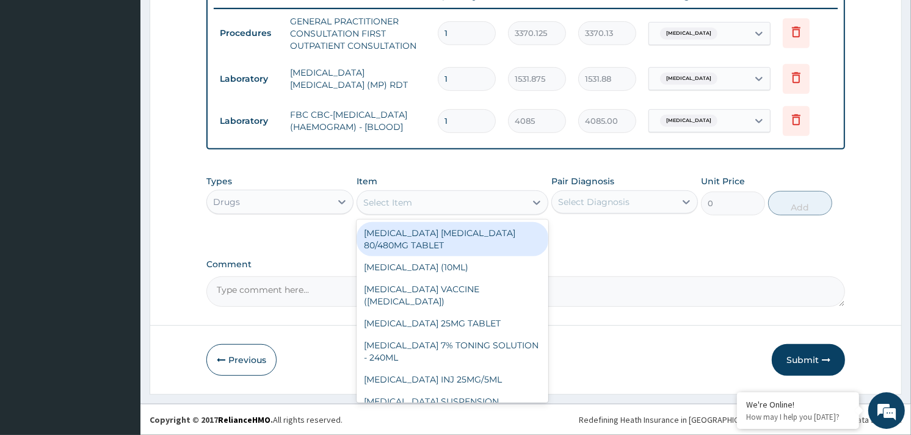
click at [473, 204] on div "Select Item" at bounding box center [441, 203] width 169 height 20
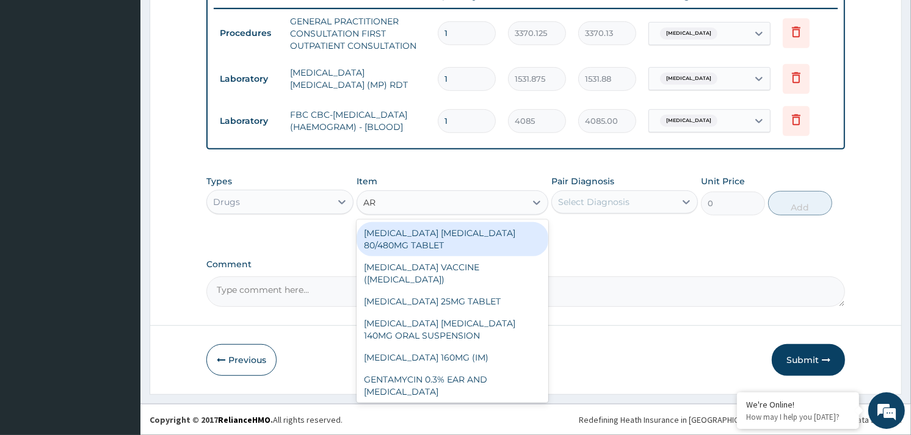
type input "ART"
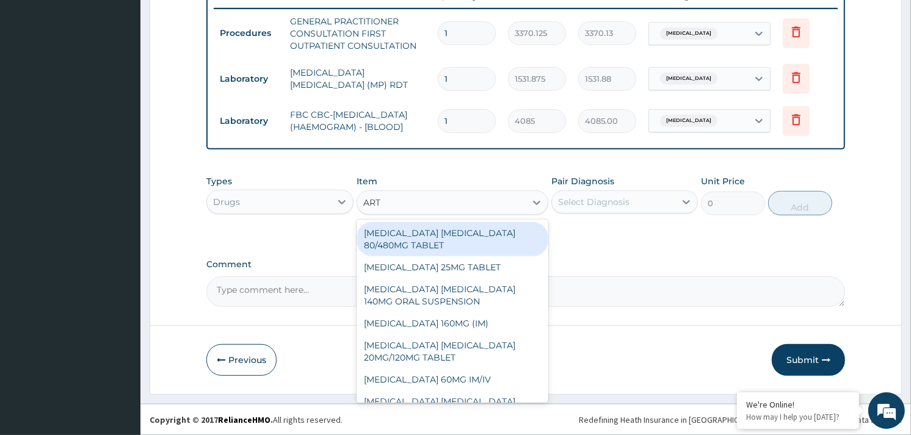
click at [431, 236] on div "ARTEMETHER LUMEFANTRINE 80/480MG TABLET" at bounding box center [453, 239] width 192 height 34
type input "450"
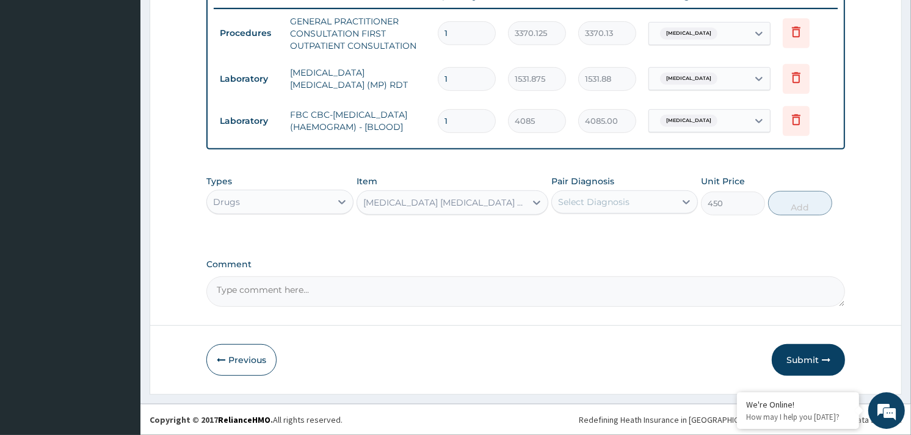
click at [587, 196] on div "Select Diagnosis" at bounding box center [593, 202] width 71 height 12
click at [621, 231] on label "Malaria, unspecified" at bounding box center [610, 232] width 76 height 12
checkbox input "true"
click at [797, 212] on button "Add" at bounding box center [800, 203] width 64 height 24
type input "0"
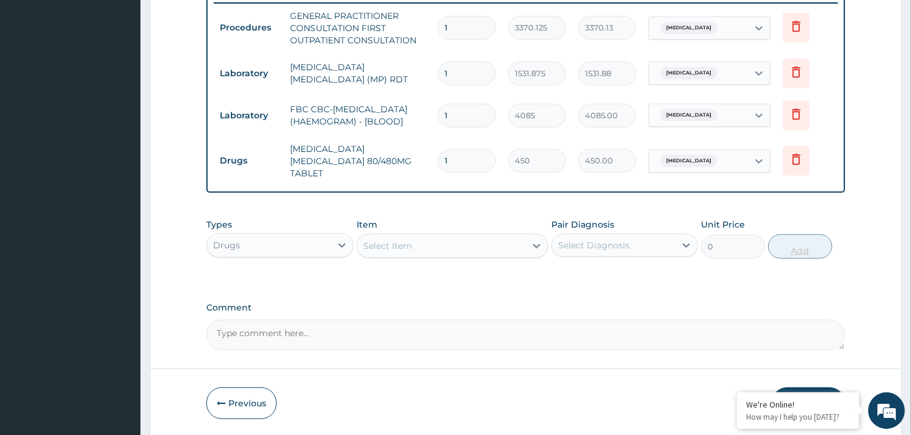
type input "0.00"
type input "6"
type input "2700.00"
type input "6"
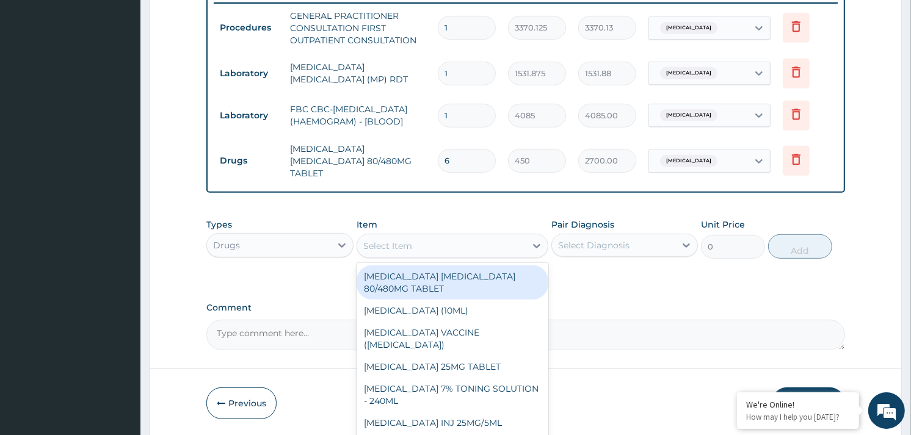
click at [471, 241] on div "Select Item" at bounding box center [441, 246] width 169 height 20
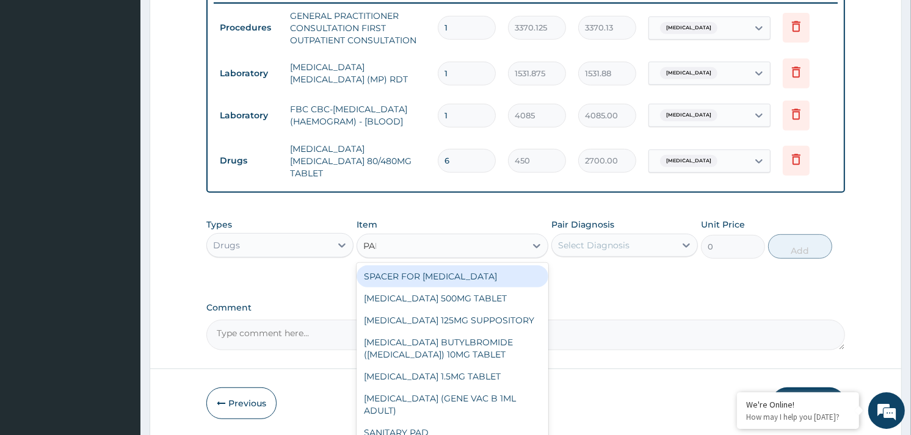
type input "PARA"
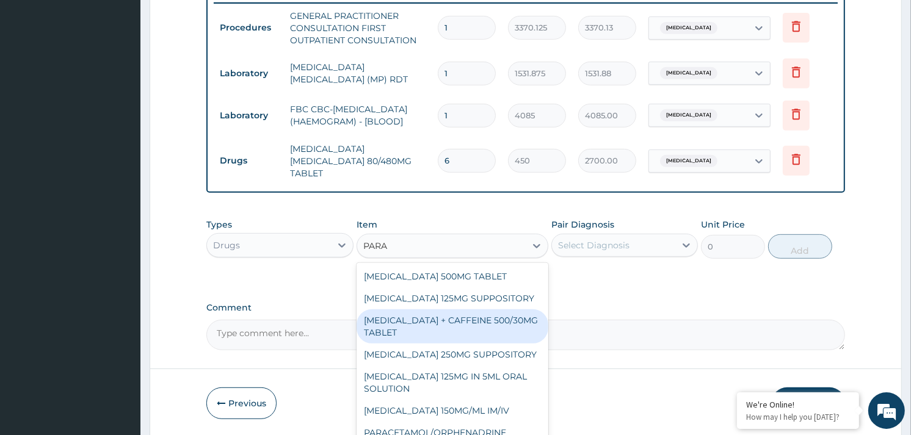
click at [462, 324] on div "[MEDICAL_DATA] + CAFFEINE 500/30MG TABLET" at bounding box center [453, 327] width 192 height 34
type input "78"
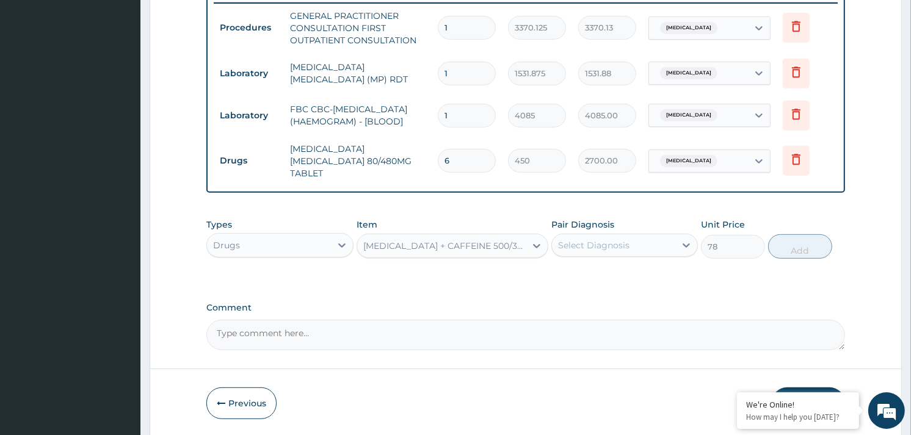
click at [634, 252] on div "Select Diagnosis" at bounding box center [613, 246] width 123 height 20
click at [663, 278] on div "Malaria, unspecified" at bounding box center [625, 276] width 147 height 25
checkbox input "true"
click at [812, 247] on button "Add" at bounding box center [800, 247] width 64 height 24
type input "0"
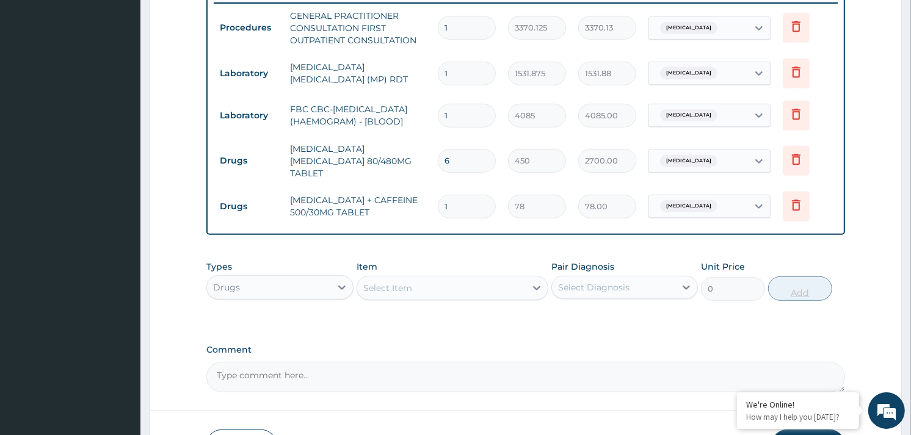
type input "18"
type input "1404.00"
type input "18"
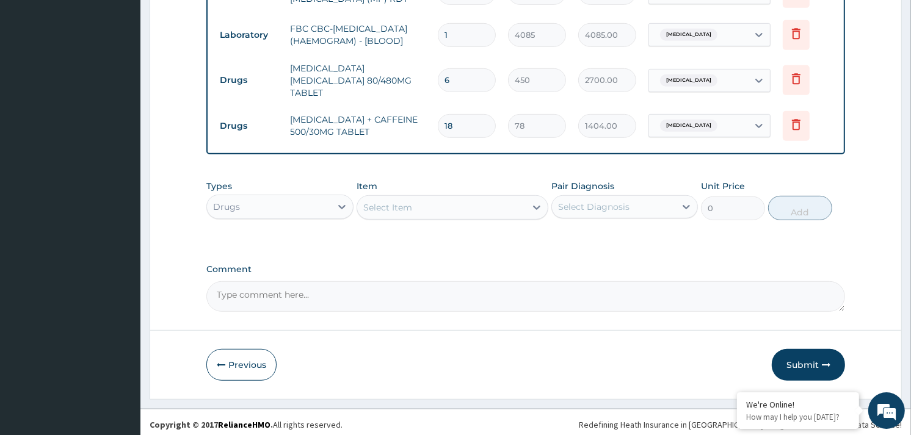
scroll to position [569, 0]
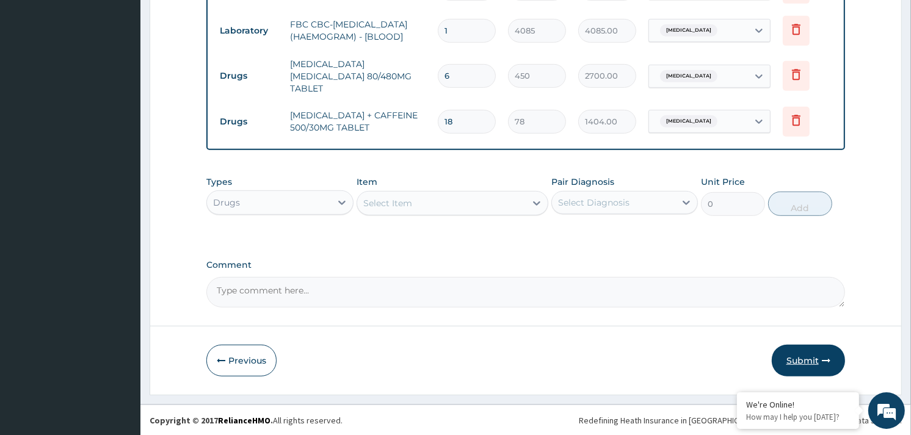
click at [799, 353] on button "Submit" at bounding box center [808, 361] width 73 height 32
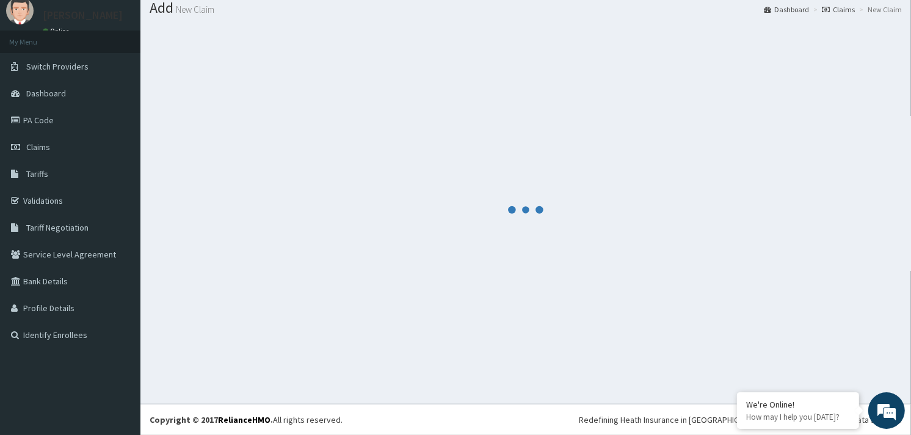
scroll to position [40, 0]
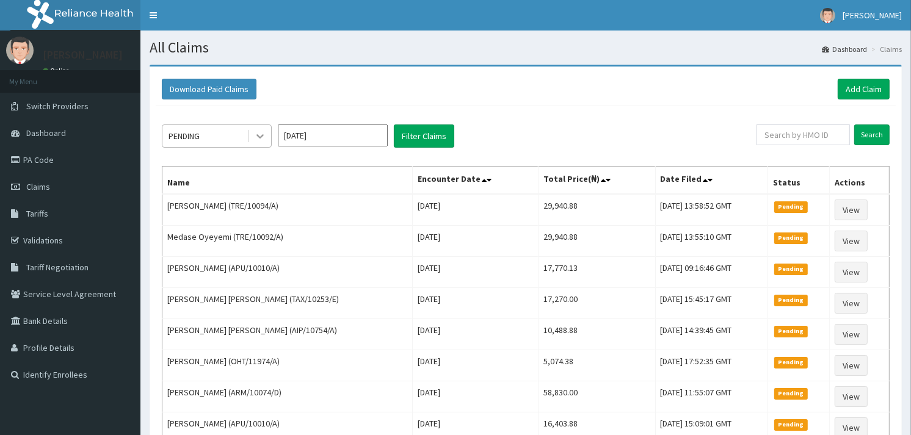
click at [249, 136] on div at bounding box center [260, 136] width 22 height 22
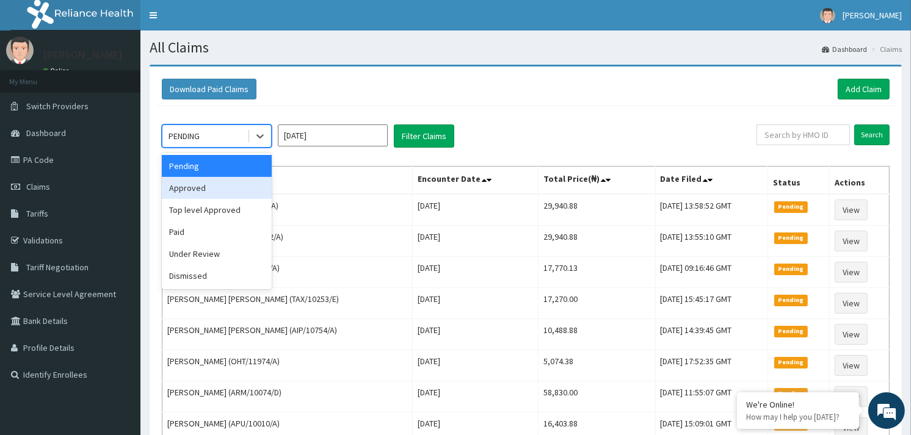
click at [188, 181] on div "Approved" at bounding box center [217, 188] width 110 height 22
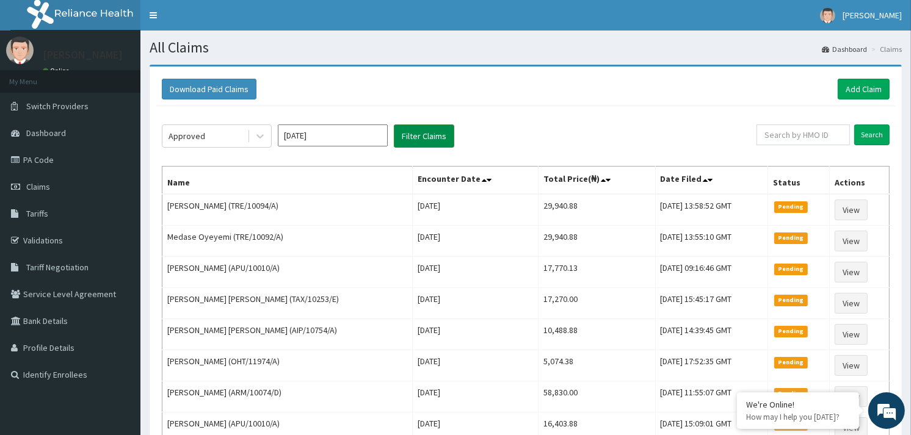
click at [417, 141] on button "Filter Claims" at bounding box center [424, 136] width 60 height 23
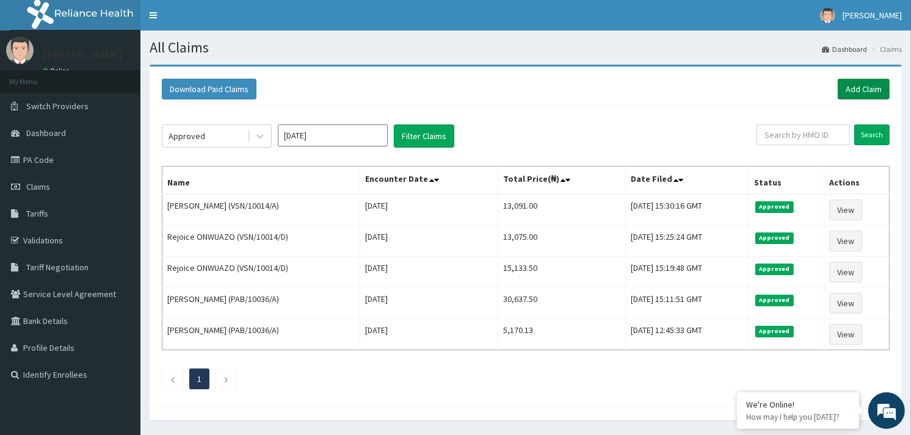
click at [864, 92] on link "Add Claim" at bounding box center [864, 89] width 52 height 21
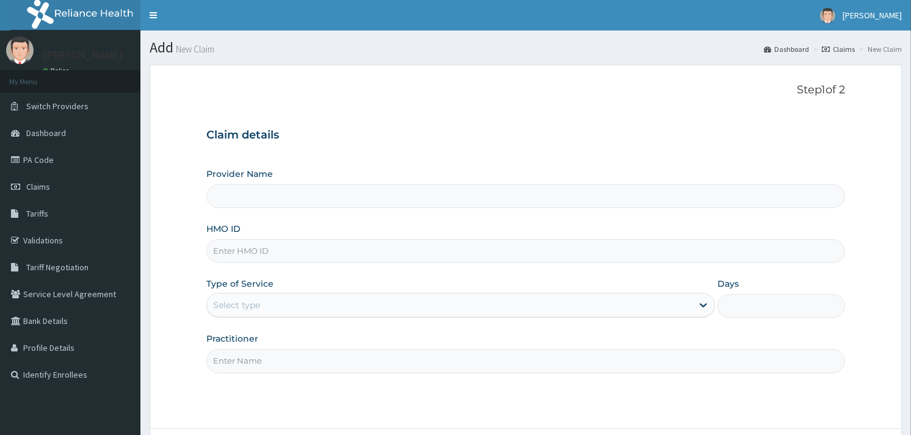
click at [227, 248] on input "HMO ID" at bounding box center [525, 251] width 639 height 24
paste input "RPP/10069/A"
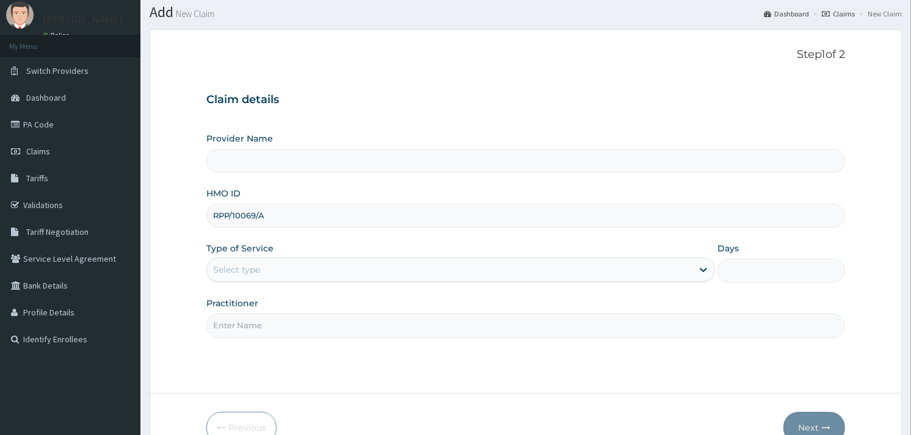
scroll to position [103, 0]
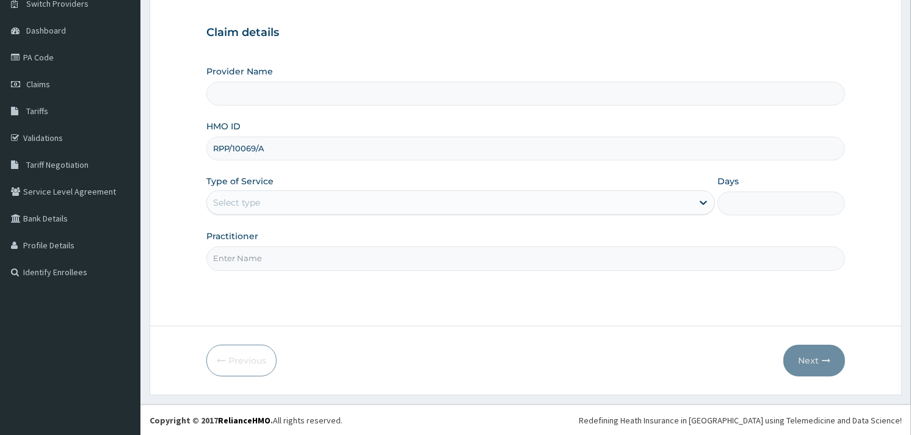
type input "RPP/10069/A"
click at [283, 202] on div "Select type" at bounding box center [450, 203] width 486 height 20
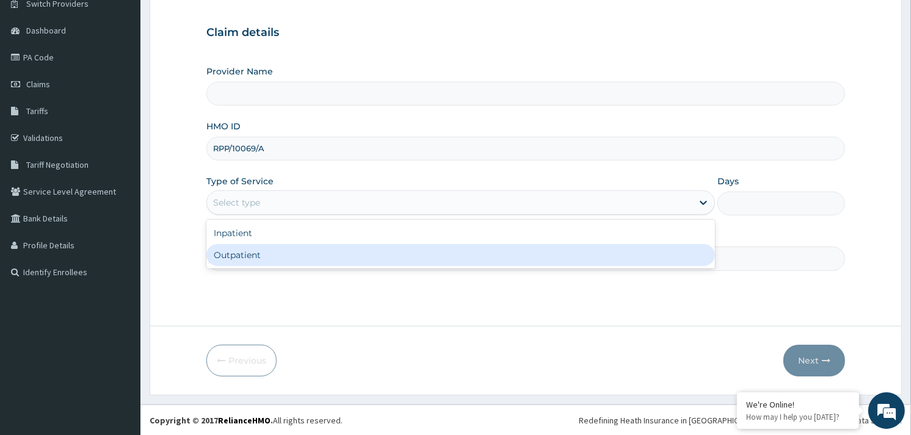
click at [264, 251] on div "Outpatient" at bounding box center [460, 255] width 509 height 22
type input "1"
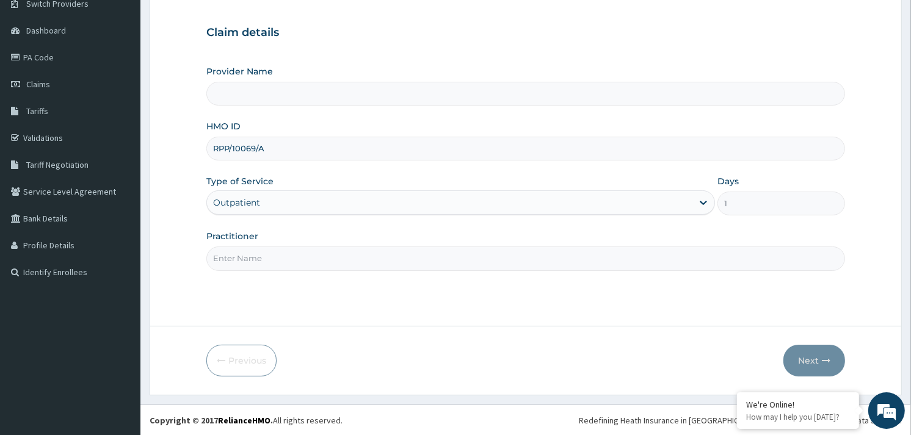
click at [264, 263] on input "Practitioner" at bounding box center [525, 259] width 639 height 24
type input "Reliance Family Clinics (RFC) - Gbagada"
type input "ALLIYAH"
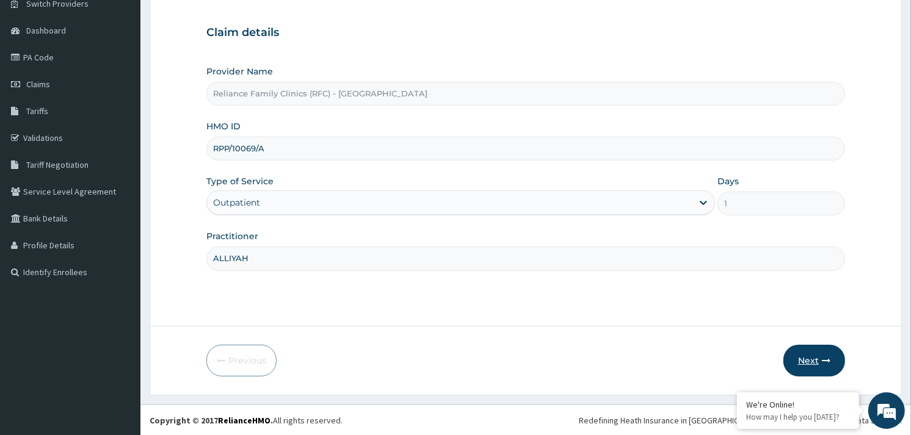
click at [834, 349] on button "Next" at bounding box center [815, 361] width 62 height 32
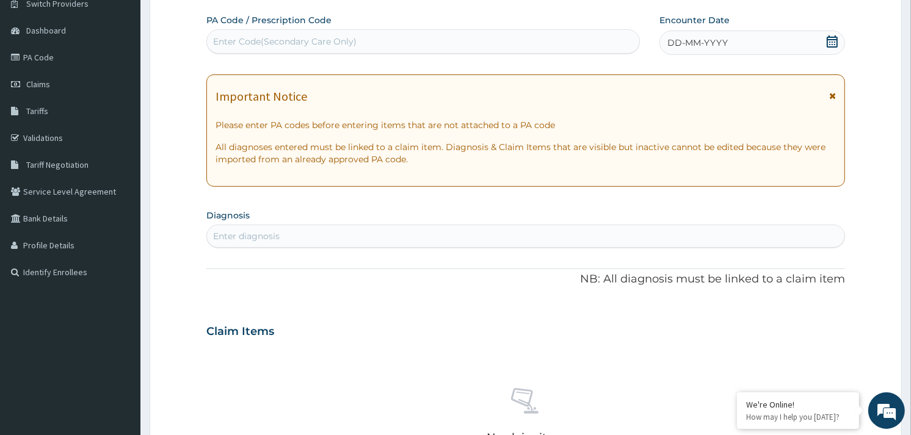
click at [810, 34] on div "DD-MM-YYYY" at bounding box center [753, 43] width 186 height 24
click at [370, 233] on div "Enter diagnosis" at bounding box center [526, 237] width 638 height 20
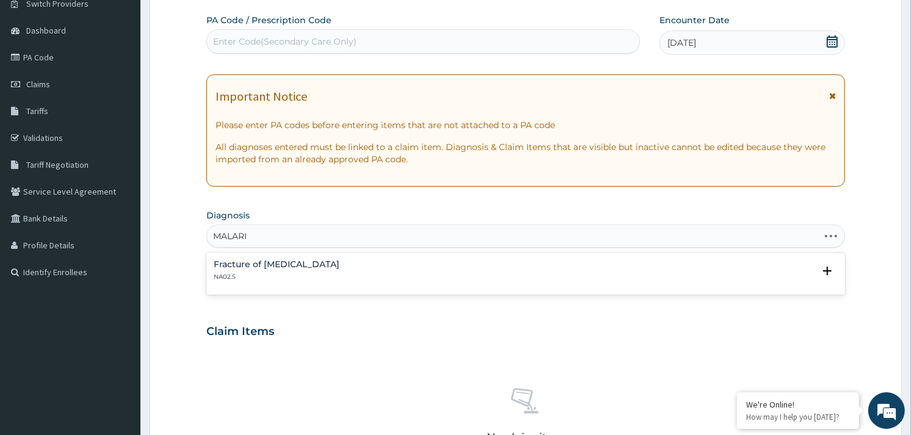
type input "MALARIA"
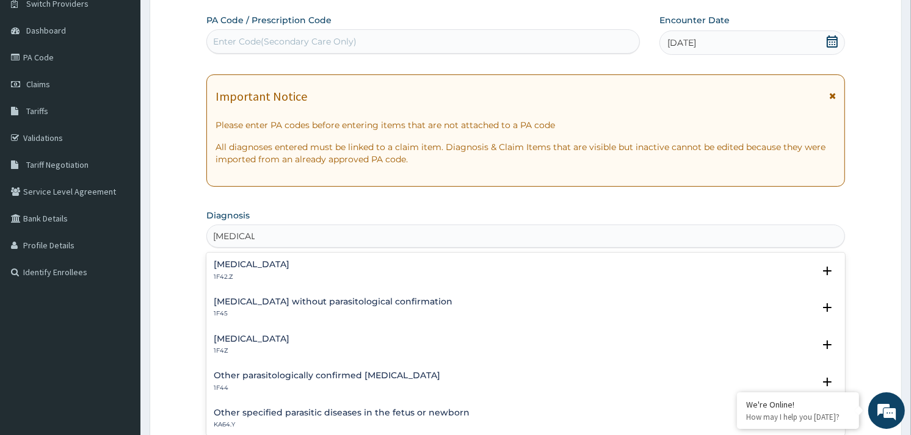
click at [268, 337] on h4 "Malaria, unspecified" at bounding box center [252, 339] width 76 height 9
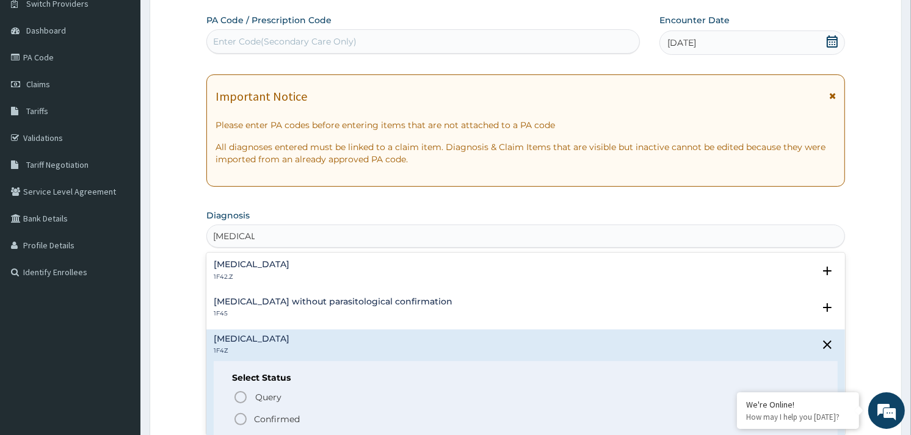
drag, startPoint x: 236, startPoint y: 417, endPoint x: 299, endPoint y: 324, distance: 112.0
click at [240, 410] on div "Query Query covers suspected (?), Keep in view (kiv), Ruled out (r/o) Confirmed" at bounding box center [526, 408] width 588 height 37
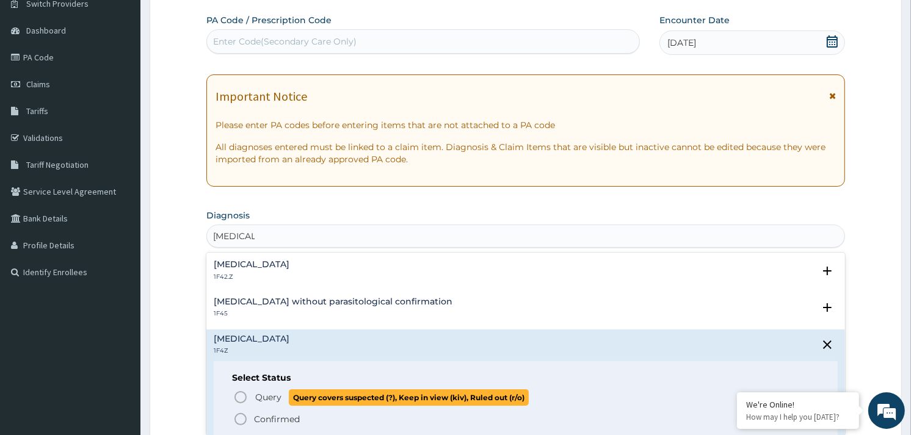
drag, startPoint x: 242, startPoint y: 397, endPoint x: 359, endPoint y: 279, distance: 166.7
click at [243, 395] on icon "status option query" at bounding box center [240, 397] width 15 height 15
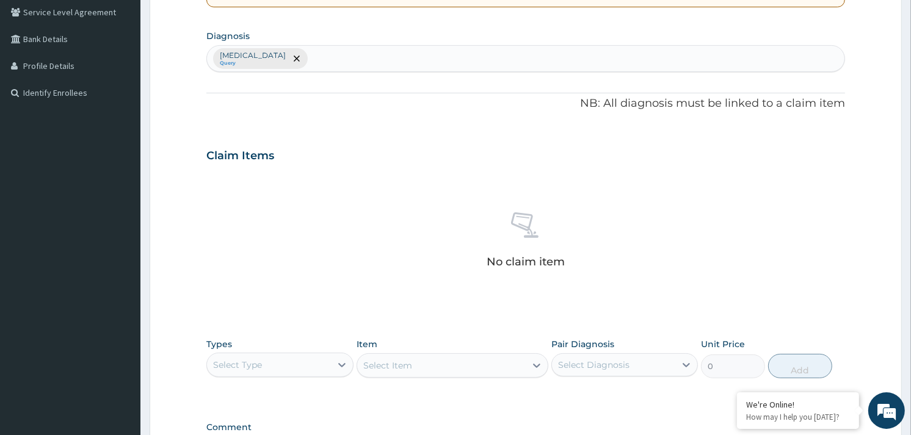
scroll to position [445, 0]
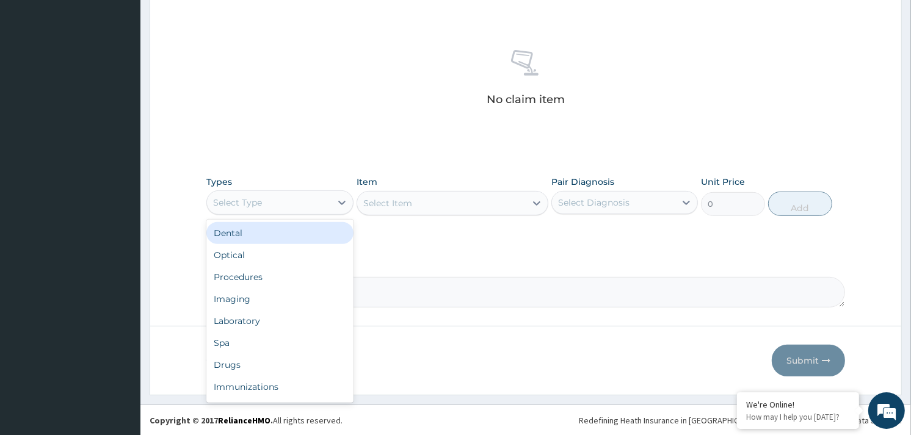
drag, startPoint x: 315, startPoint y: 195, endPoint x: 288, endPoint y: 276, distance: 84.8
click at [315, 197] on div "Select Type" at bounding box center [268, 203] width 123 height 20
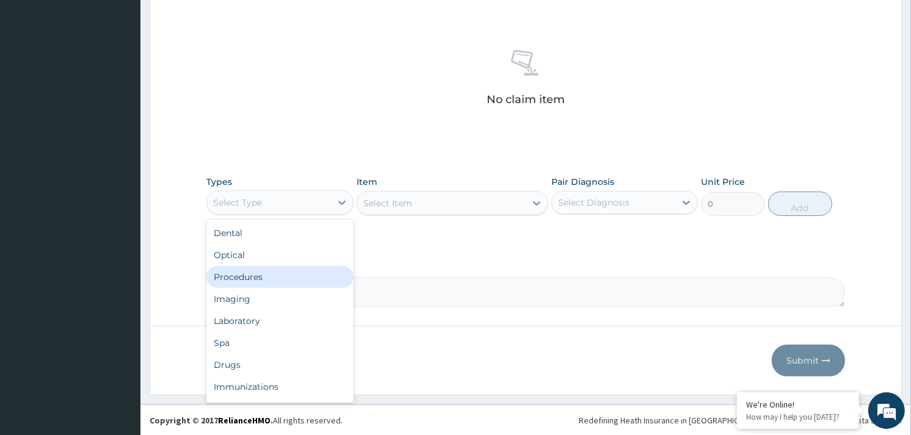
click at [280, 283] on div "Procedures" at bounding box center [279, 277] width 147 height 22
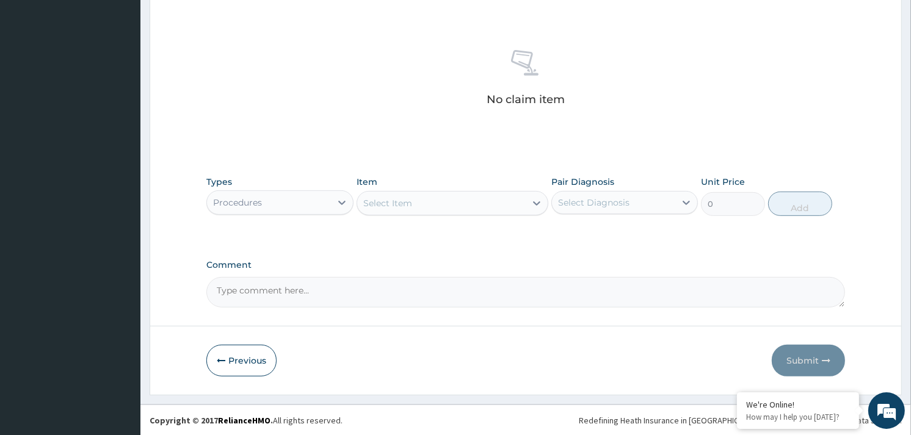
click at [459, 215] on div "Item Select Item" at bounding box center [453, 196] width 192 height 40
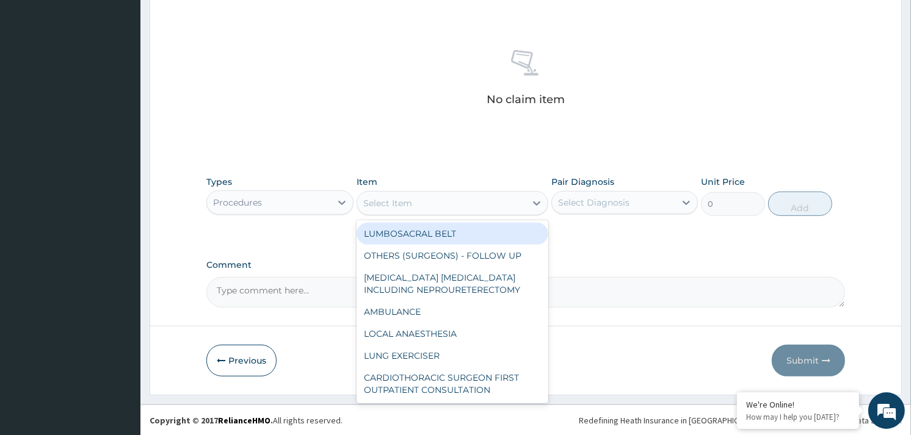
click at [474, 206] on div "Select Item" at bounding box center [441, 204] width 169 height 20
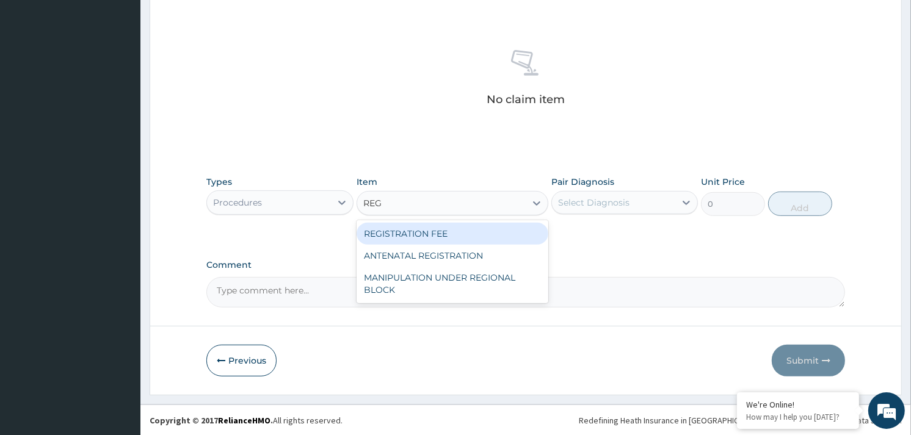
type input "REGI"
type input "2042.5"
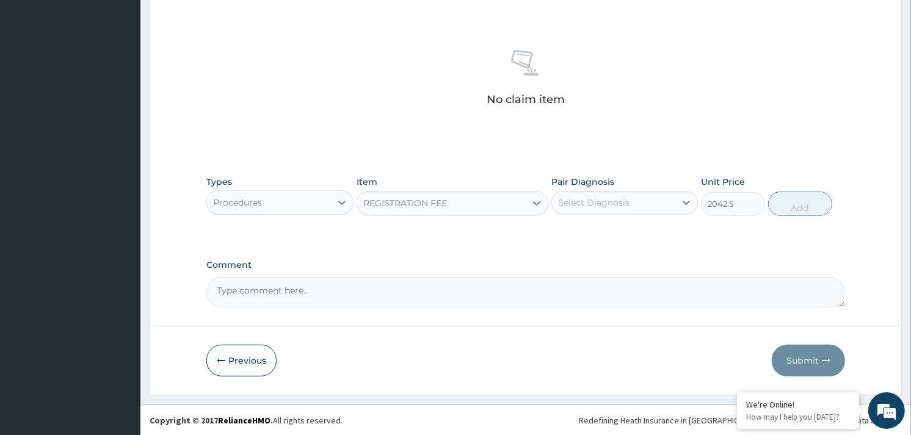
drag, startPoint x: 619, startPoint y: 208, endPoint x: 639, endPoint y: 208, distance: 19.6
click at [626, 208] on div "Select Diagnosis" at bounding box center [593, 203] width 71 height 12
checkbox input "true"
drag, startPoint x: 780, startPoint y: 199, endPoint x: 685, endPoint y: 220, distance: 96.9
click at [779, 200] on button "Add" at bounding box center [800, 204] width 64 height 24
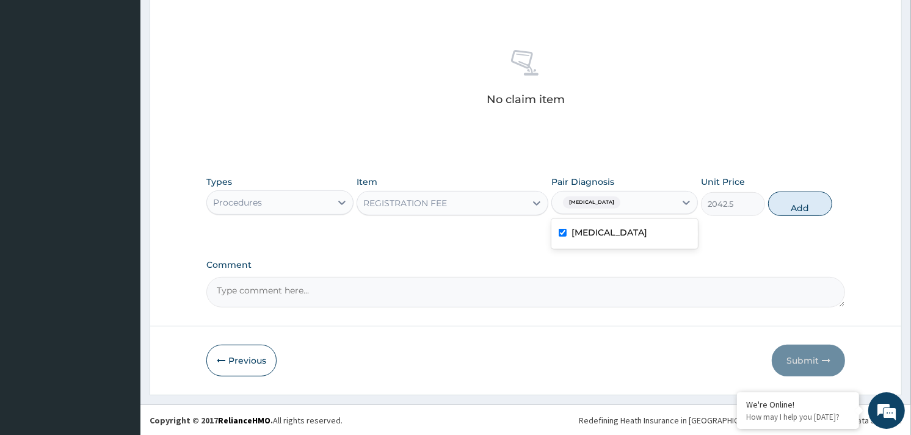
type input "0"
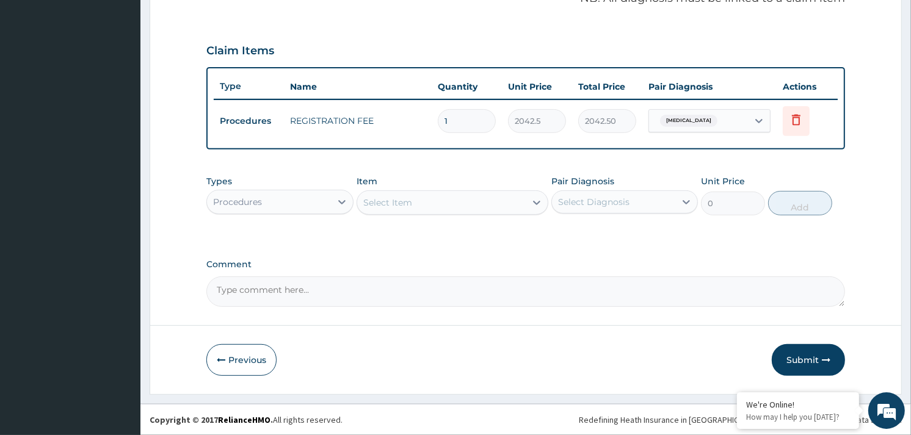
scroll to position [386, 0]
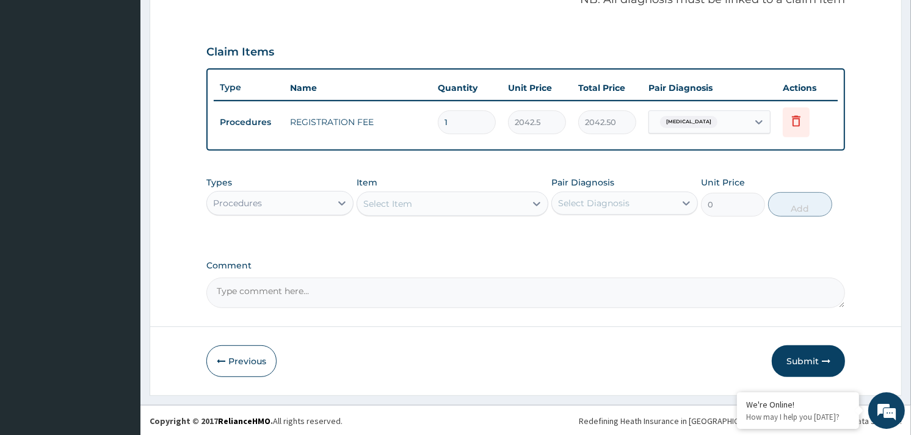
click at [489, 208] on div "Select Item" at bounding box center [441, 204] width 169 height 20
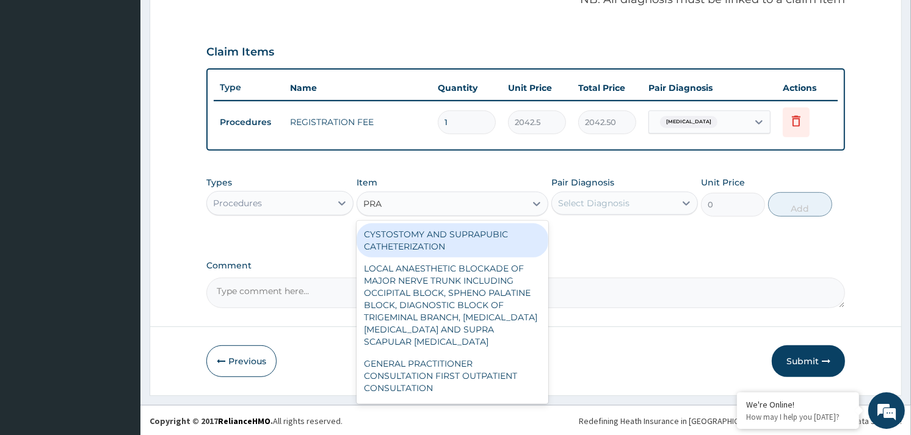
type input "PRAC"
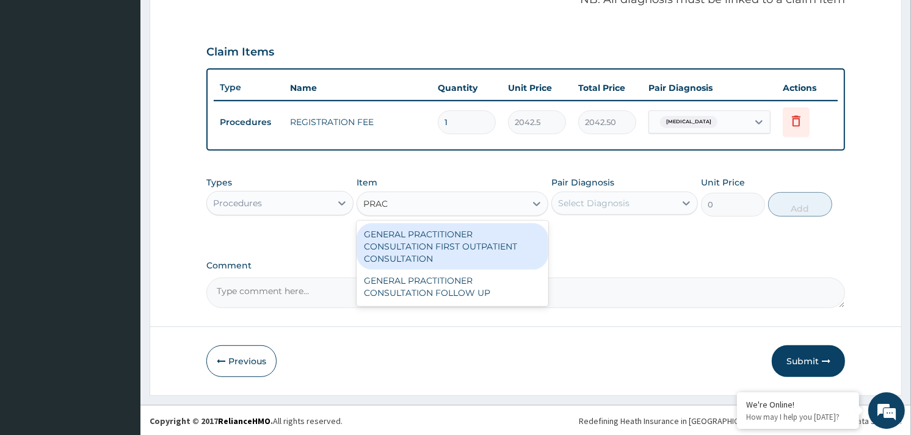
type input "3370.125"
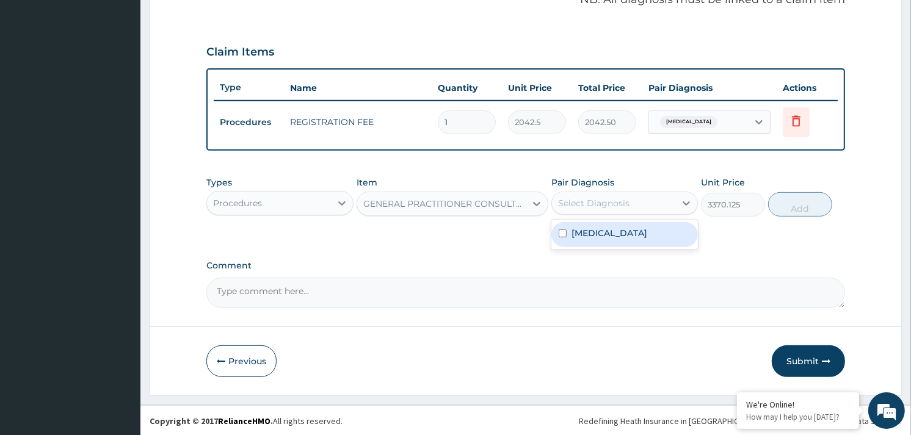
click at [668, 203] on div "Select Diagnosis" at bounding box center [613, 204] width 123 height 20
checkbox input "true"
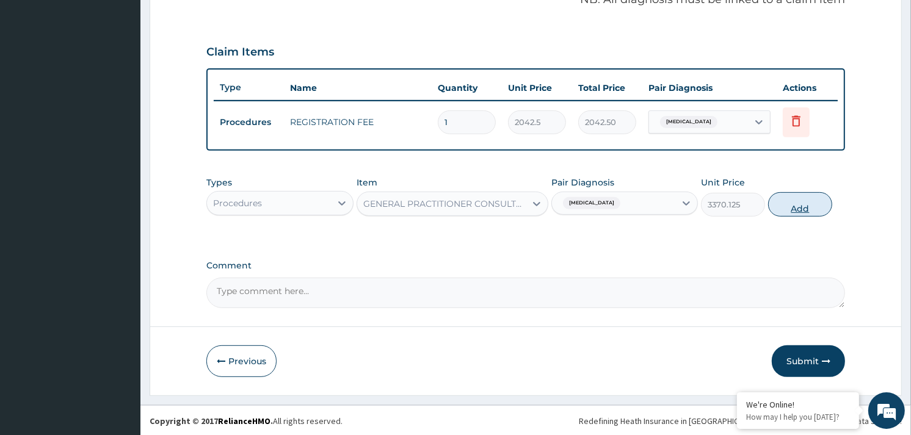
click at [798, 204] on button "Add" at bounding box center [800, 204] width 64 height 24
type input "0"
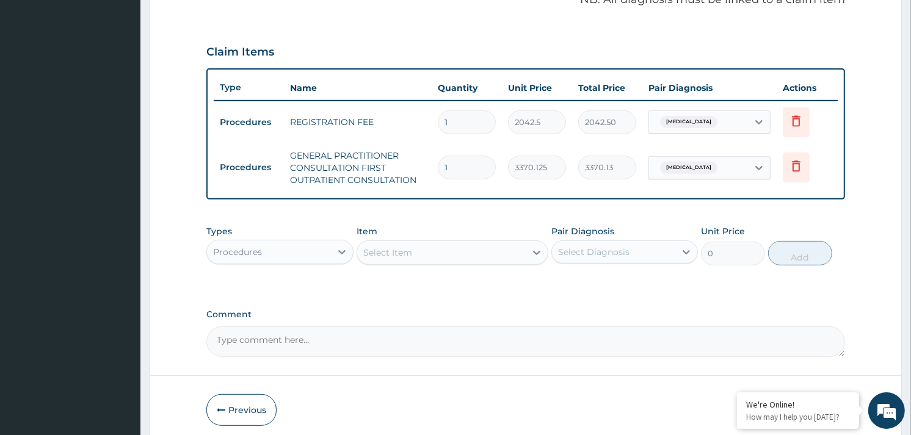
click at [261, 246] on div "Procedures" at bounding box center [237, 252] width 49 height 12
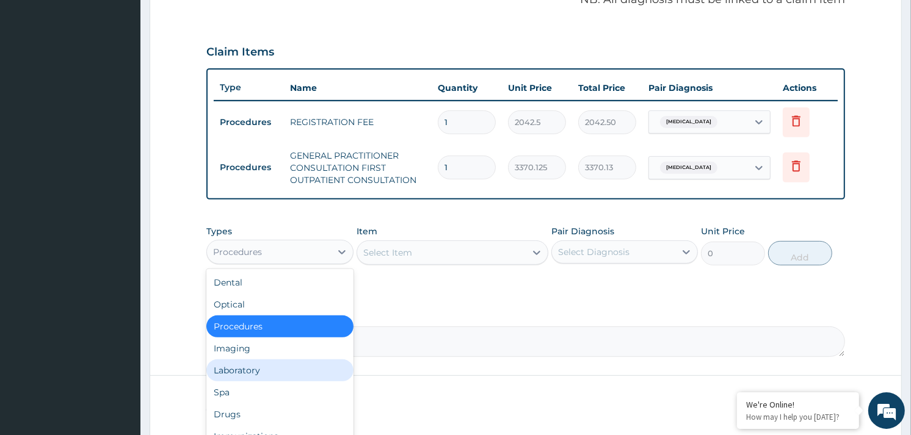
click at [253, 370] on div "Laboratory" at bounding box center [279, 371] width 147 height 22
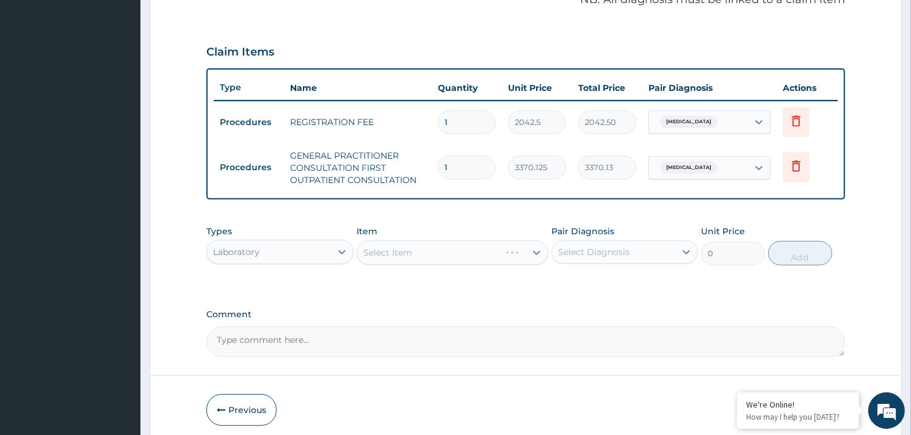
scroll to position [435, 0]
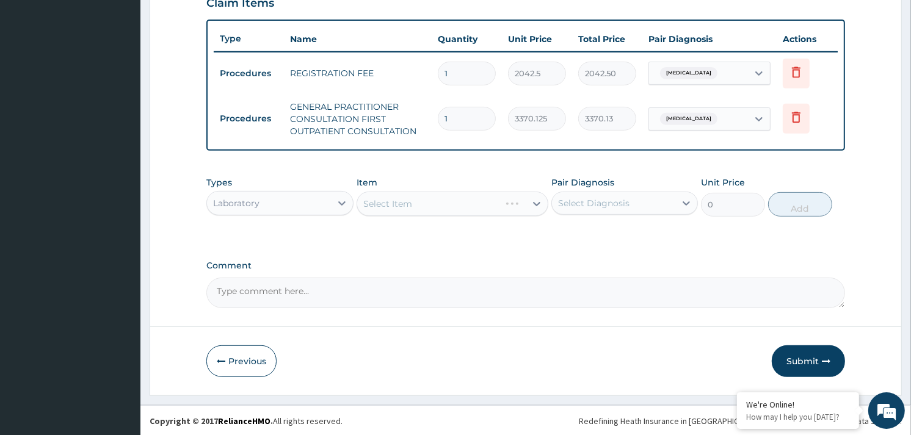
click at [461, 198] on div "Select Item" at bounding box center [453, 204] width 192 height 24
click at [456, 200] on div "Select Item" at bounding box center [441, 204] width 169 height 20
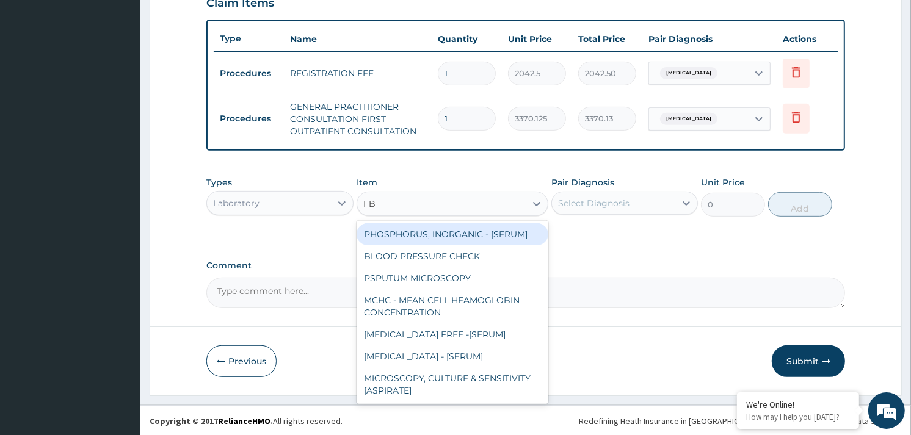
type input "FBC"
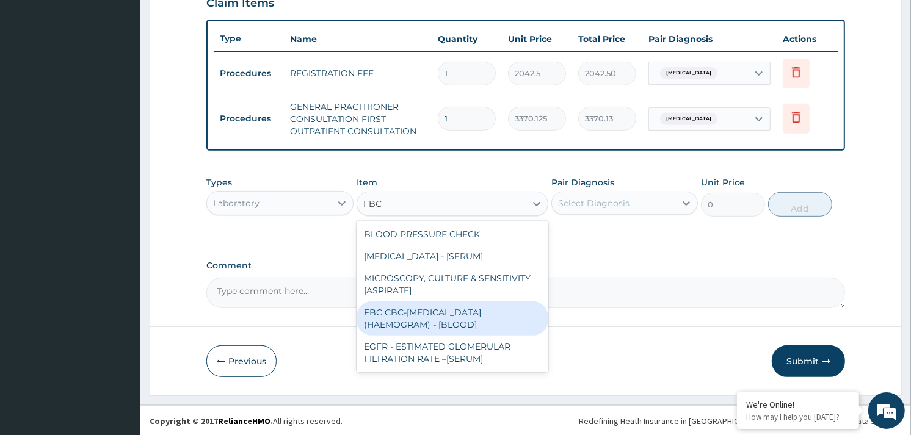
drag, startPoint x: 465, startPoint y: 314, endPoint x: 483, endPoint y: 288, distance: 31.7
click at [468, 311] on div "FBC CBC-COMPLETE BLOOD COUNT (HAEMOGRAM) - [BLOOD]" at bounding box center [453, 319] width 192 height 34
type input "4085"
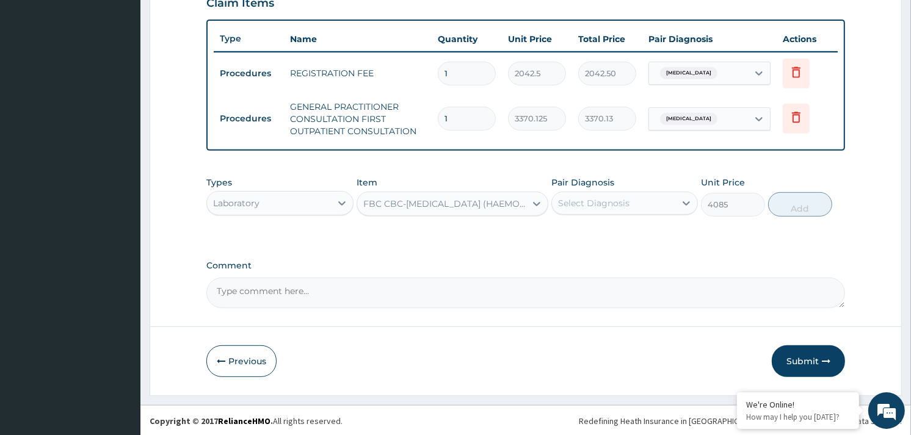
drag, startPoint x: 661, startPoint y: 187, endPoint x: 661, endPoint y: 200, distance: 12.8
click at [661, 192] on div "Pair Diagnosis Select Diagnosis" at bounding box center [625, 197] width 147 height 40
drag, startPoint x: 661, startPoint y: 200, endPoint x: 656, endPoint y: 215, distance: 16.0
click at [662, 206] on div "Select Diagnosis" at bounding box center [613, 204] width 123 height 20
click at [647, 234] on label "Malaria, unspecified" at bounding box center [610, 233] width 76 height 12
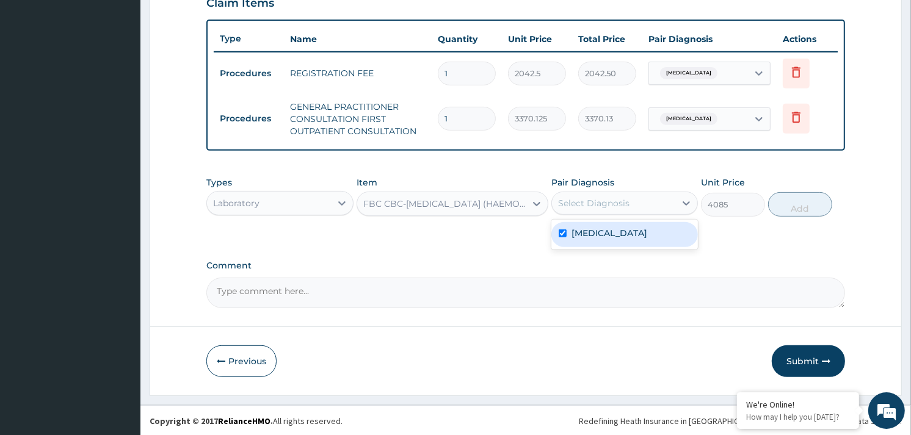
checkbox input "true"
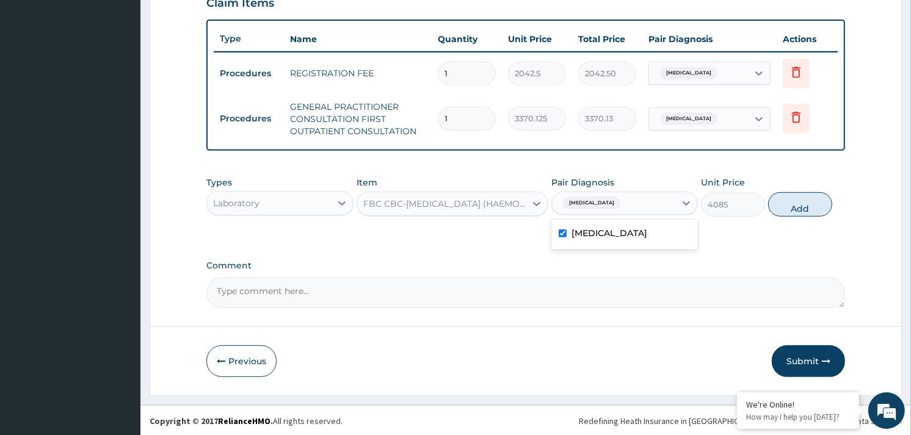
click at [806, 208] on button "Add" at bounding box center [800, 204] width 64 height 24
type input "0"
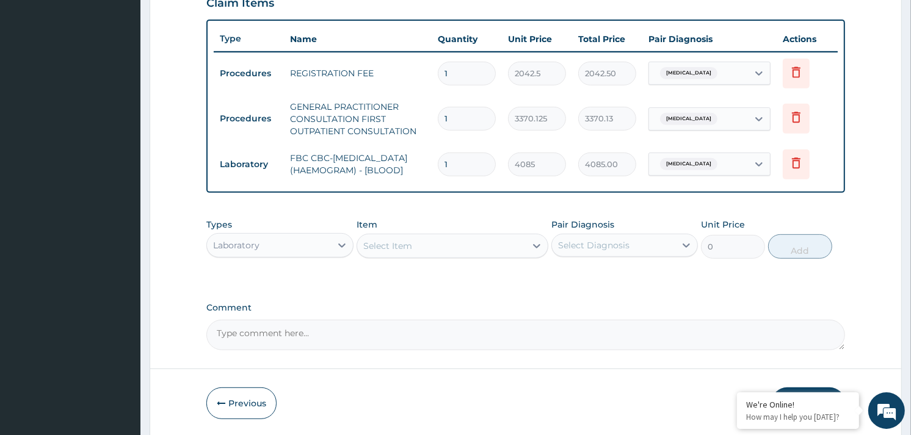
click at [481, 256] on div "Select Item" at bounding box center [441, 246] width 169 height 20
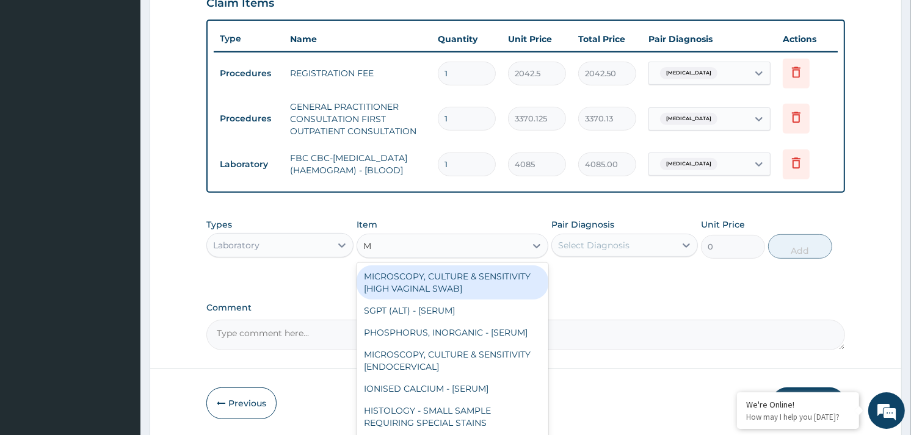
type input "MP"
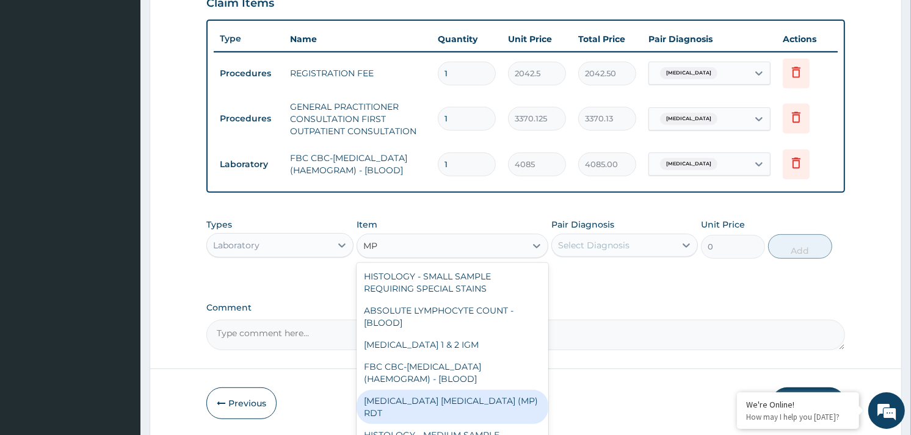
drag, startPoint x: 440, startPoint y: 405, endPoint x: 569, endPoint y: 285, distance: 176.3
click at [446, 399] on div "MALARIA PARASITE (MP) RDT" at bounding box center [453, 407] width 192 height 34
type input "1531.875"
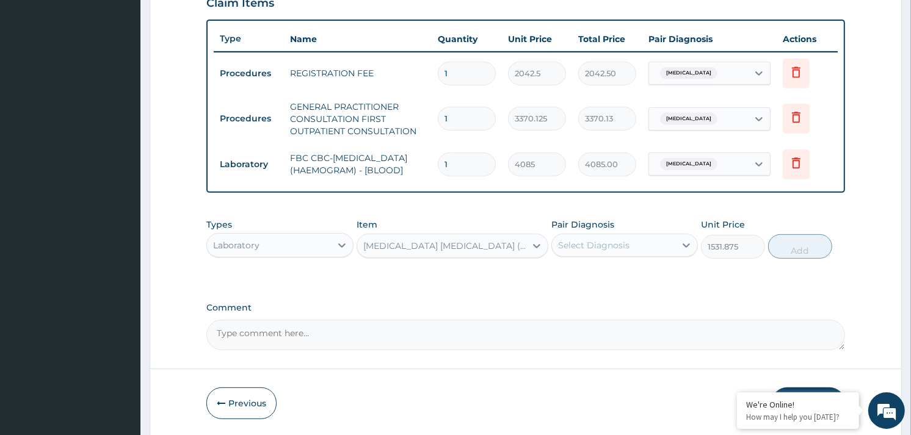
click at [643, 255] on div "Select Diagnosis" at bounding box center [613, 246] width 123 height 20
click at [642, 278] on label "Malaria, unspecified" at bounding box center [610, 275] width 76 height 12
checkbox input "true"
click at [796, 252] on button "Add" at bounding box center [800, 247] width 64 height 24
type input "0"
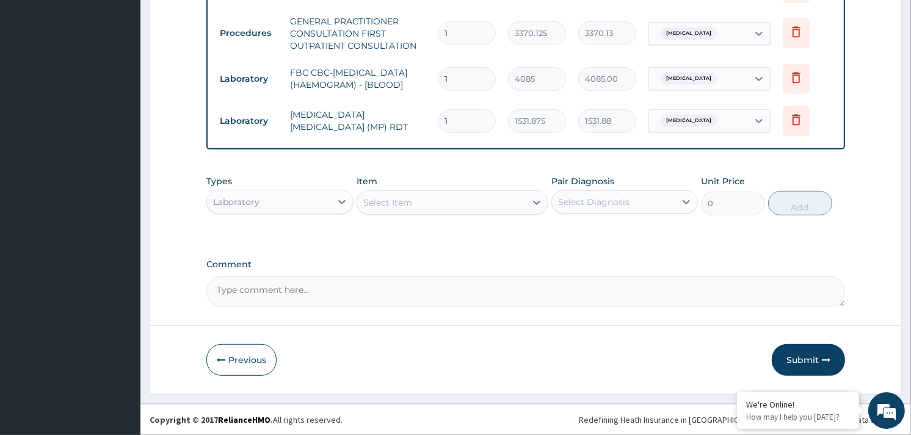
scroll to position [526, 0]
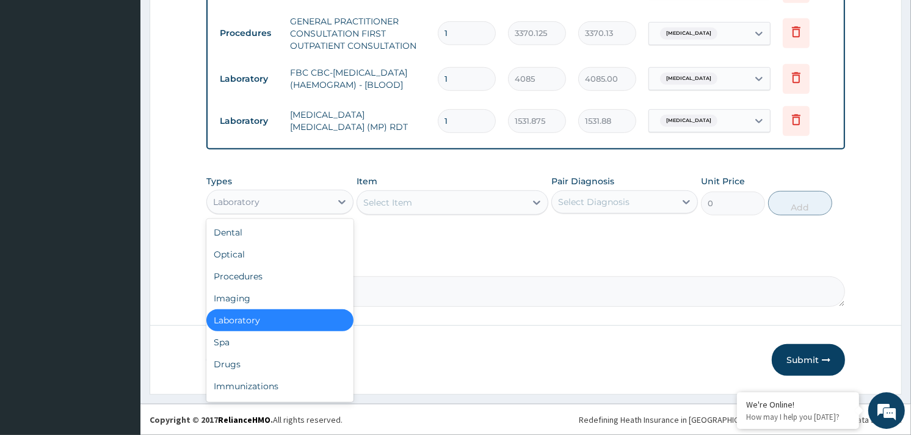
drag, startPoint x: 273, startPoint y: 203, endPoint x: 263, endPoint y: 236, distance: 35.2
click at [274, 203] on div "Laboratory" at bounding box center [268, 202] width 123 height 20
click at [237, 363] on div "Drugs" at bounding box center [279, 365] width 147 height 22
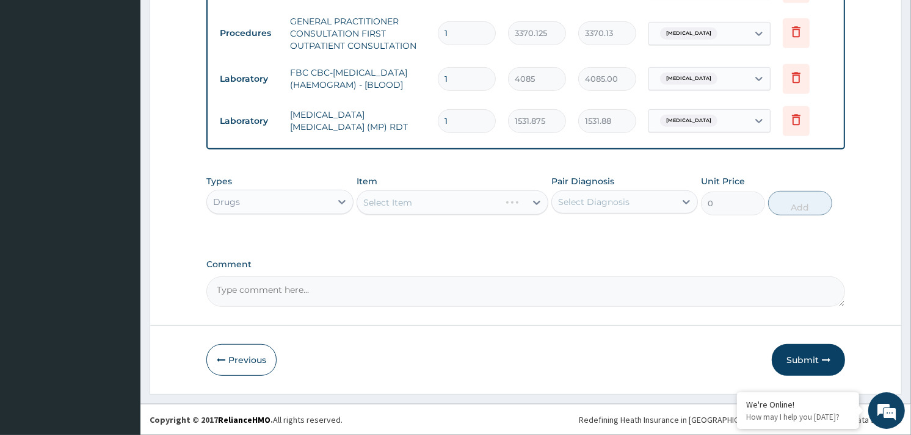
click at [457, 195] on div "Select Item" at bounding box center [453, 203] width 192 height 24
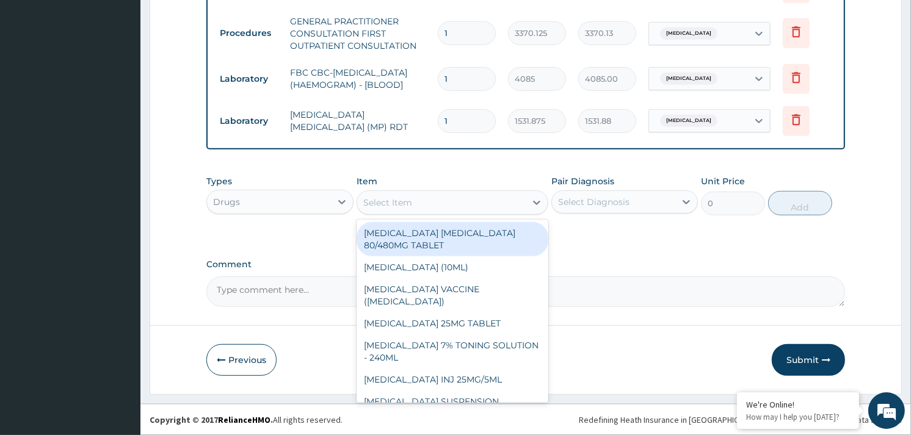
click at [406, 202] on div "Select Item" at bounding box center [387, 203] width 49 height 12
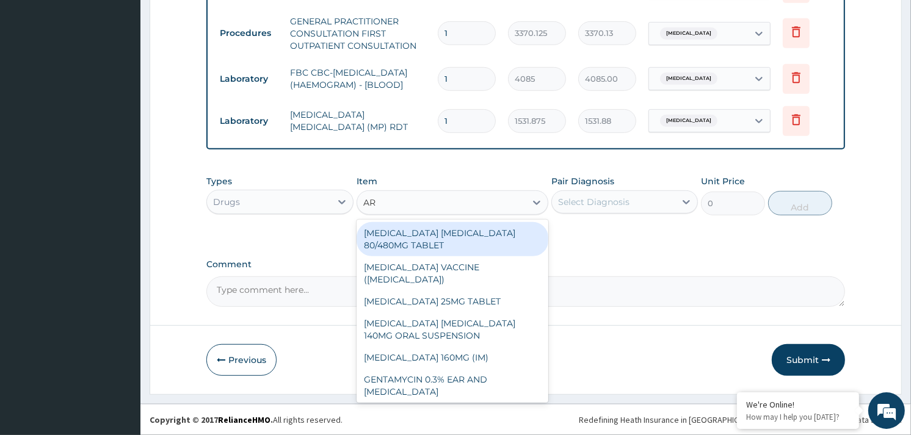
type input "ART"
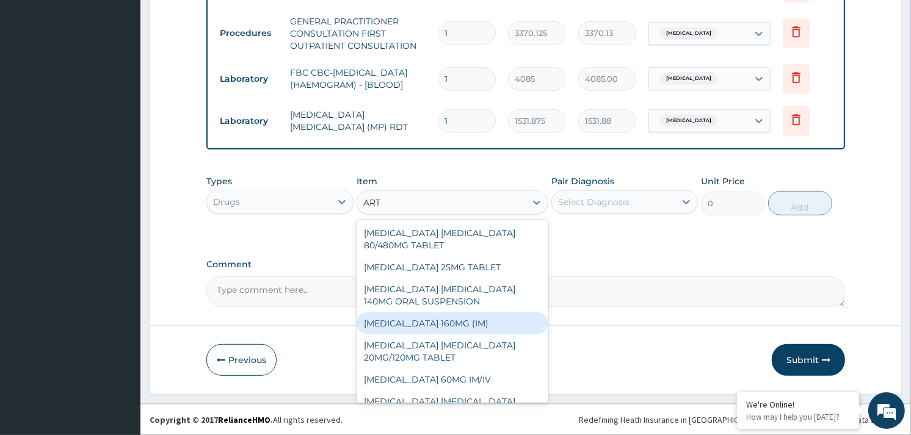
drag, startPoint x: 458, startPoint y: 316, endPoint x: 530, endPoint y: 249, distance: 98.5
click at [459, 318] on div "[MEDICAL_DATA] 160MG (IM)" at bounding box center [453, 324] width 192 height 22
type input "1000.5"
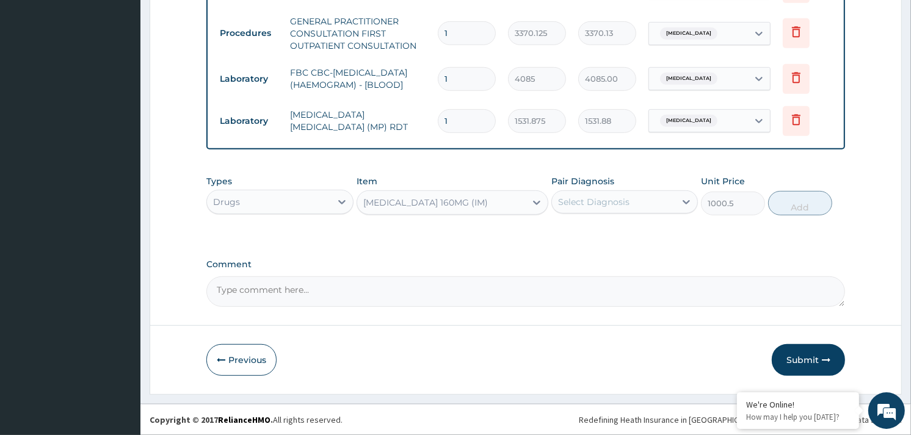
click at [624, 202] on div "Select Diagnosis" at bounding box center [593, 202] width 71 height 12
drag, startPoint x: 624, startPoint y: 212, endPoint x: 665, endPoint y: 222, distance: 41.5
click at [628, 235] on label "Malaria, unspecified" at bounding box center [610, 232] width 76 height 12
checkbox input "true"
drag, startPoint x: 795, startPoint y: 203, endPoint x: 619, endPoint y: 234, distance: 177.9
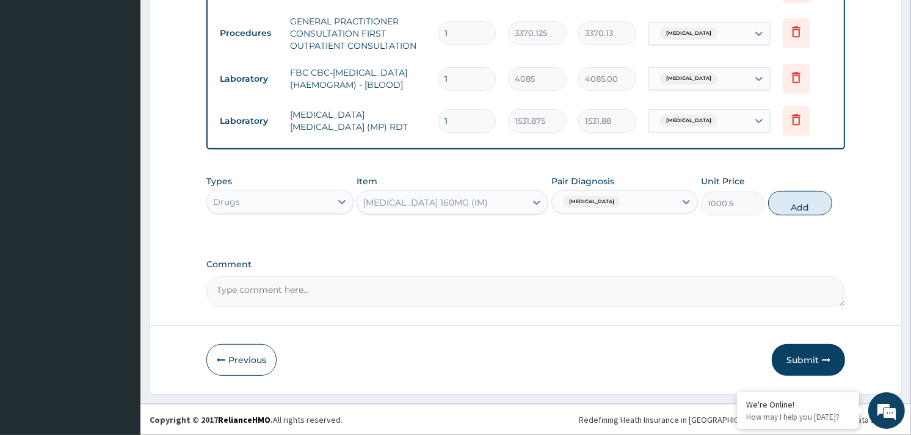
click at [794, 204] on button "Add" at bounding box center [800, 203] width 64 height 24
type input "0"
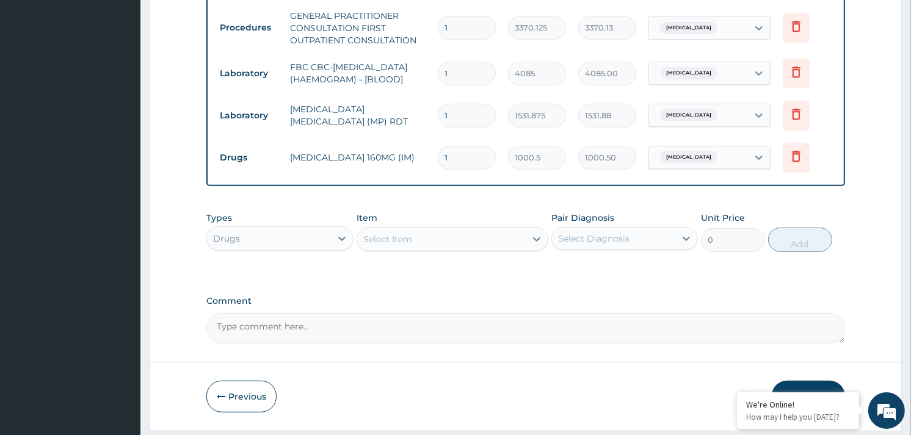
click at [493, 236] on div "Select Item" at bounding box center [441, 240] width 169 height 20
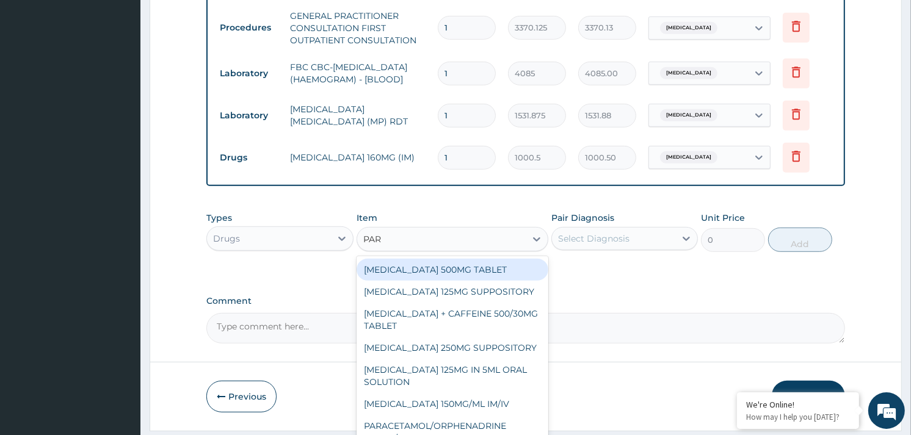
type input "PARA"
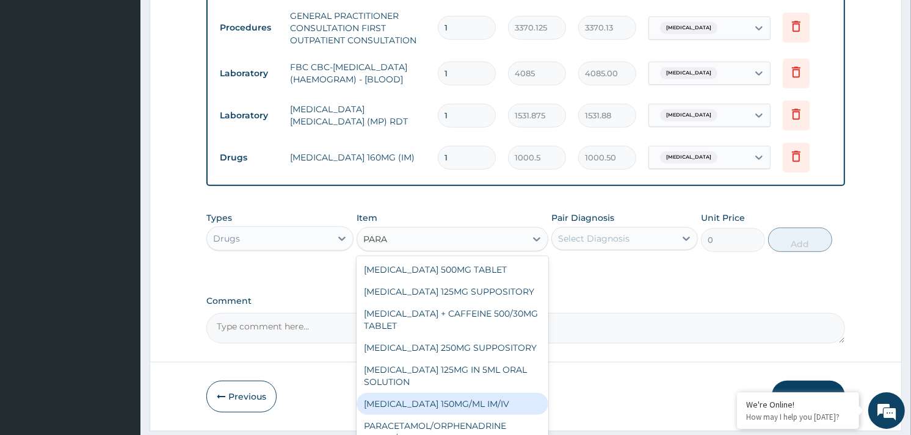
drag, startPoint x: 477, startPoint y: 403, endPoint x: 498, endPoint y: 340, distance: 66.4
click at [476, 402] on div "[MEDICAL_DATA] 150MG/ML IM/IV" at bounding box center [453, 404] width 192 height 22
type input "300"
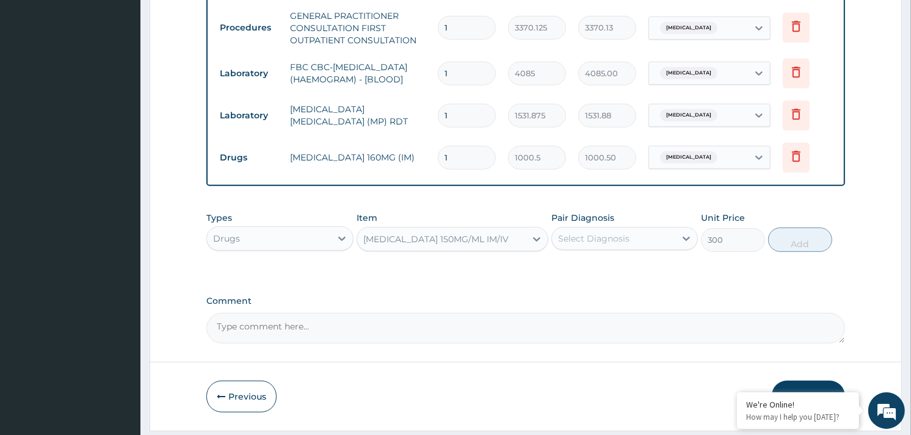
drag, startPoint x: 619, startPoint y: 243, endPoint x: 624, endPoint y: 258, distance: 15.9
click at [620, 245] on div "Select Diagnosis" at bounding box center [593, 239] width 71 height 12
drag, startPoint x: 624, startPoint y: 258, endPoint x: 668, endPoint y: 265, distance: 44.5
click at [627, 275] on label "Malaria, unspecified" at bounding box center [610, 269] width 76 height 12
checkbox input "true"
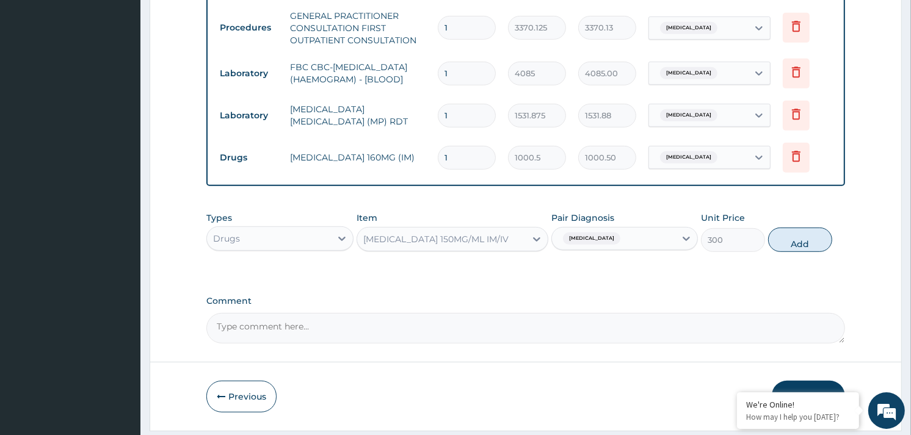
click at [797, 243] on button "Add" at bounding box center [800, 240] width 64 height 24
type input "0"
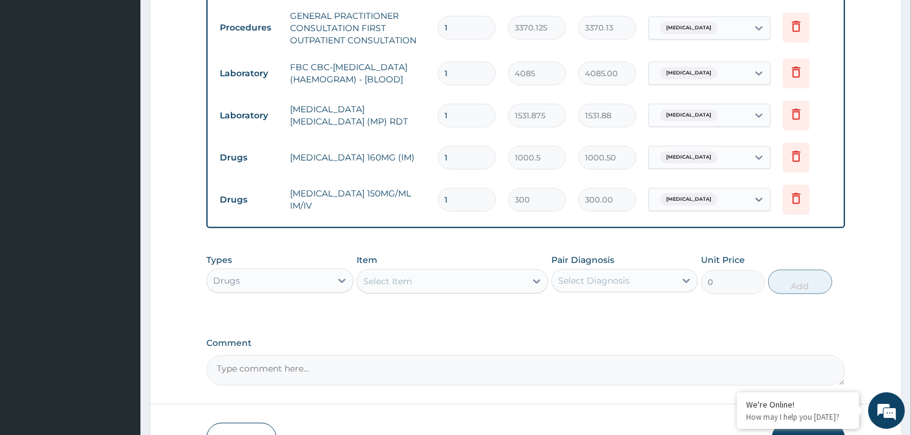
type input "0.00"
type input "4"
type input "1200.00"
type input "4"
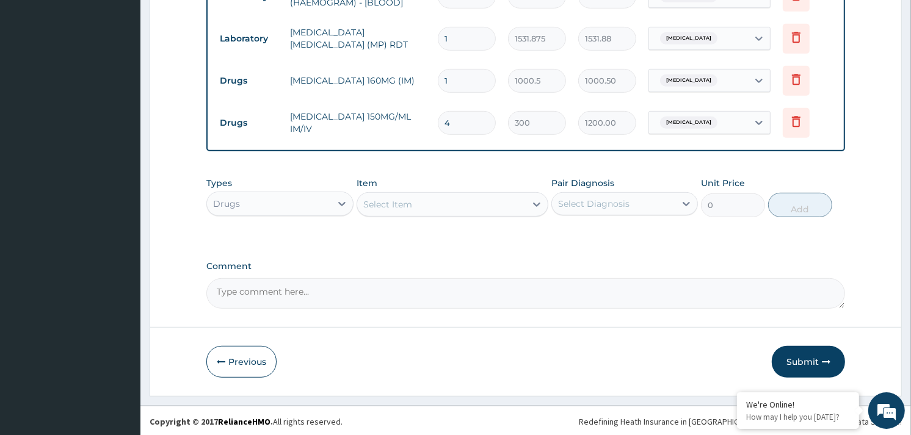
scroll to position [611, 0]
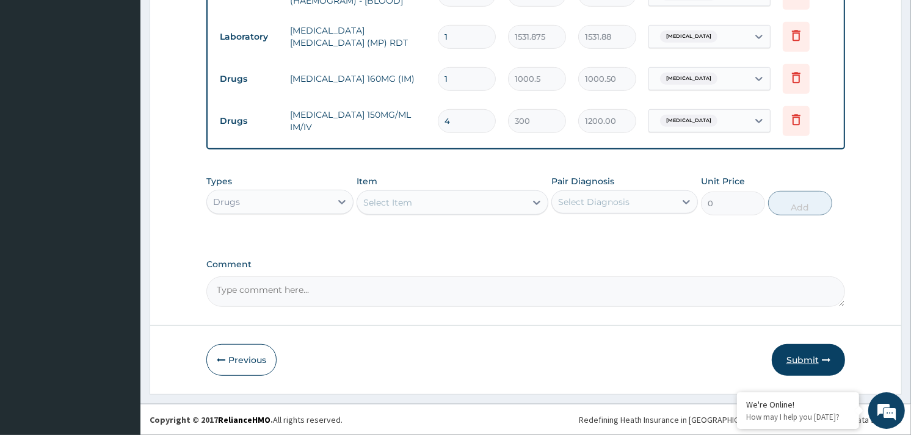
click at [807, 357] on button "Submit" at bounding box center [808, 360] width 73 height 32
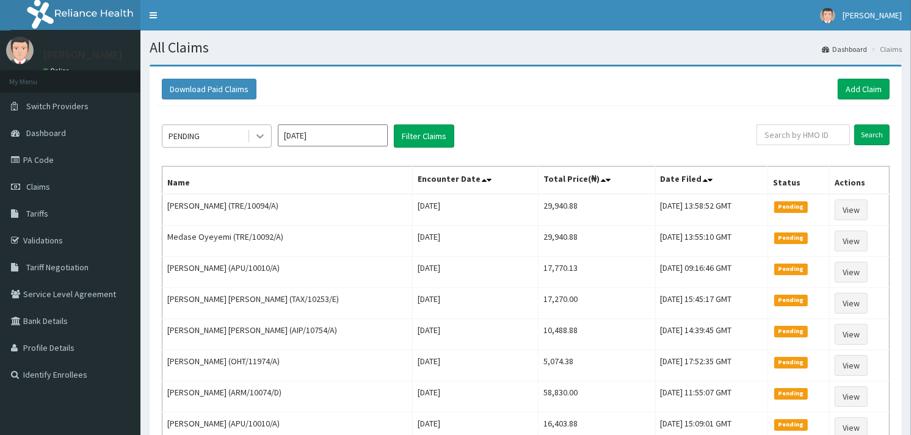
click at [251, 138] on div at bounding box center [260, 136] width 22 height 22
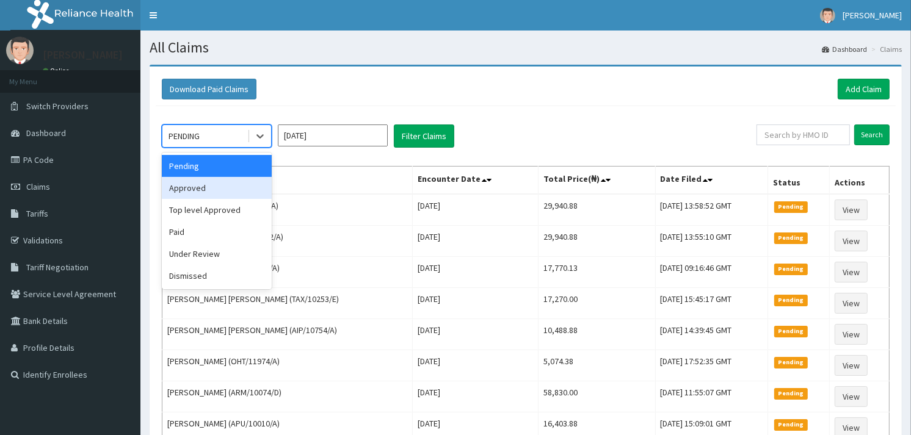
click at [209, 181] on div "Approved" at bounding box center [217, 188] width 110 height 22
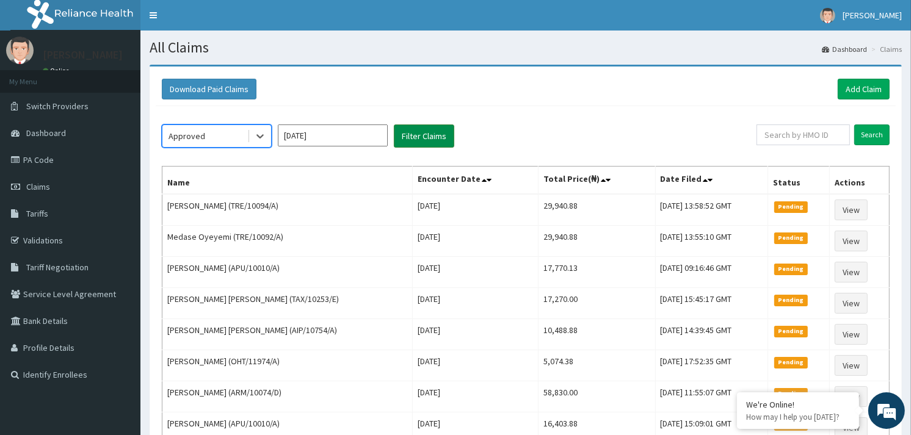
click at [418, 137] on button "Filter Claims" at bounding box center [424, 136] width 60 height 23
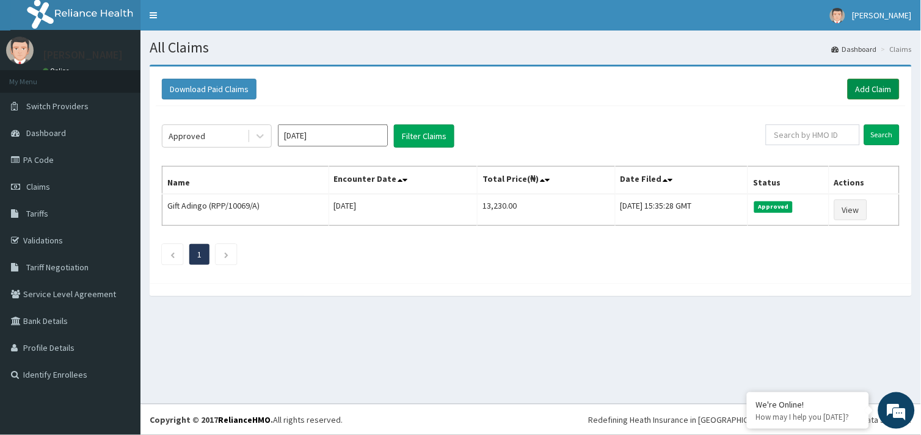
click at [893, 86] on link "Add Claim" at bounding box center [874, 89] width 52 height 21
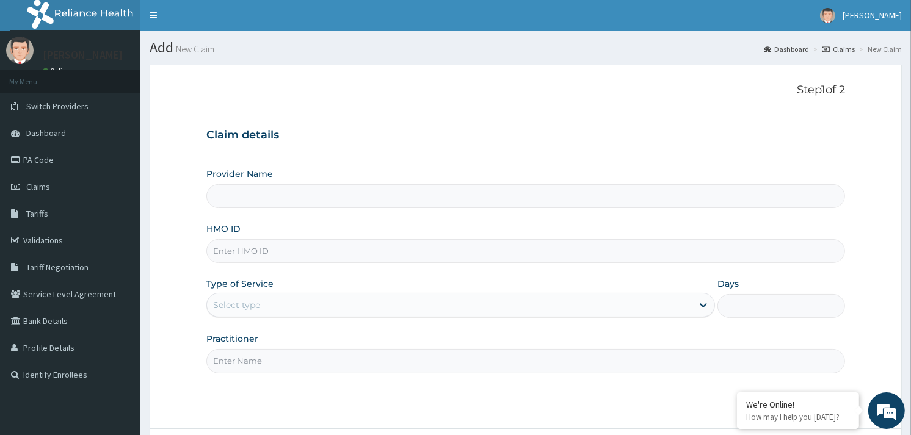
type input "Reliance Family Clinics (RFC) - [GEOGRAPHIC_DATA]"
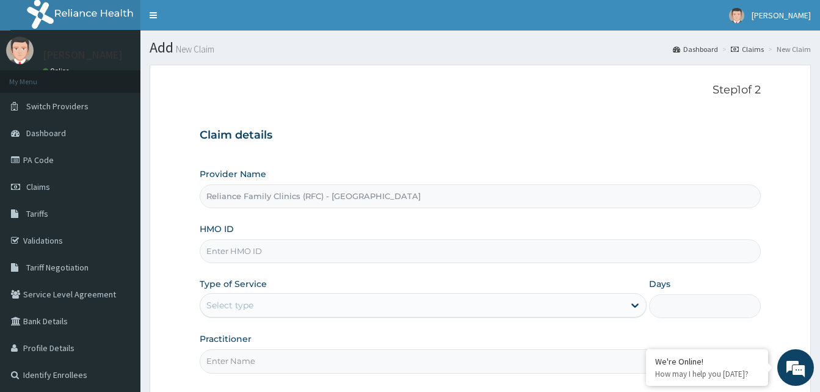
drag, startPoint x: 0, startPoint y: 0, endPoint x: 285, endPoint y: 246, distance: 376.7
click at [286, 246] on input "HMO ID" at bounding box center [480, 251] width 561 height 24
paste input "EQL/10033/A"
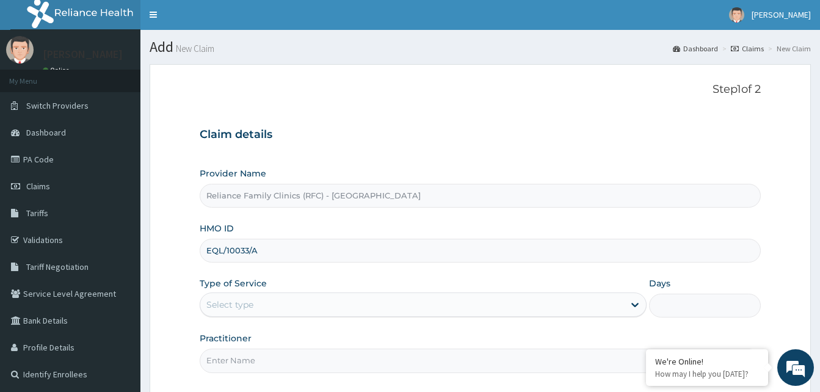
scroll to position [114, 0]
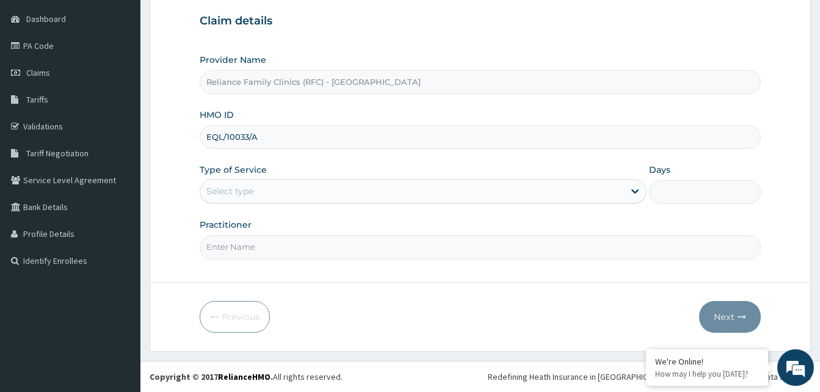
type input "EQL/10033/A"
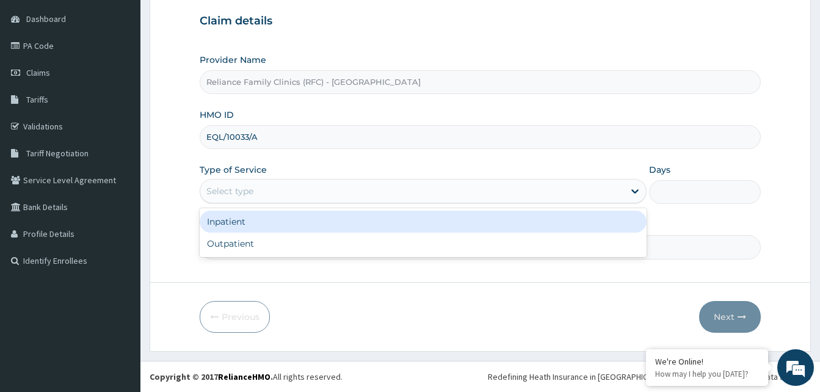
click at [260, 192] on div "Select type" at bounding box center [412, 191] width 424 height 20
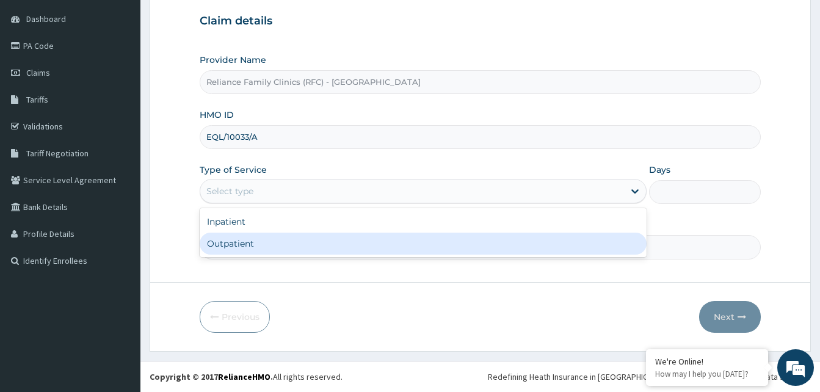
click at [247, 241] on div "Outpatient" at bounding box center [423, 244] width 447 height 22
type input "1"
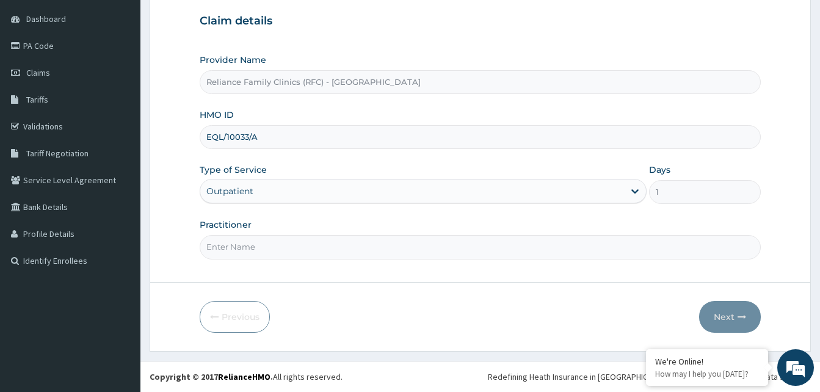
click at [247, 246] on input "Practitioner" at bounding box center [480, 247] width 561 height 24
type input "ALLIYAH"
click at [728, 317] on button "Next" at bounding box center [730, 317] width 62 height 32
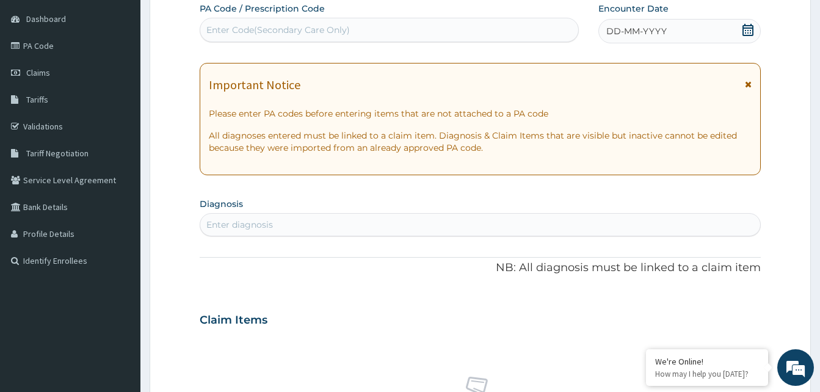
click at [704, 32] on div "DD-MM-YYYY" at bounding box center [680, 31] width 162 height 24
click at [732, 32] on div "[DATE]" at bounding box center [680, 31] width 162 height 24
click at [324, 224] on div "Enter diagnosis" at bounding box center [480, 225] width 560 height 20
type input "UPPER RESPIRATORY"
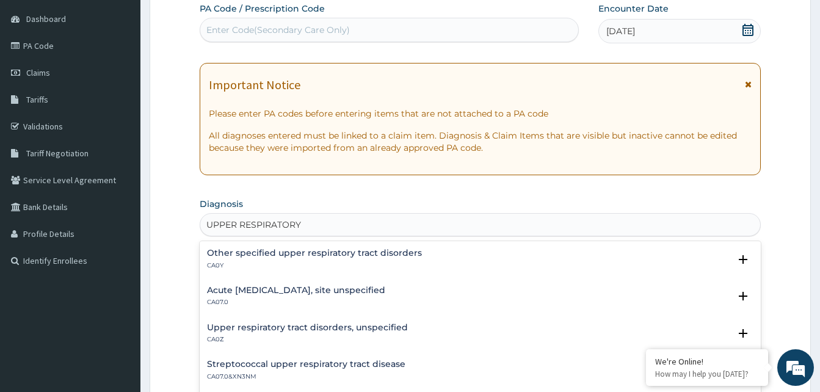
drag, startPoint x: 250, startPoint y: 301, endPoint x: 255, endPoint y: 297, distance: 7.0
click at [255, 297] on div "Acute upper respiratory infection, site unspecified CA07.0" at bounding box center [296, 296] width 178 height 21
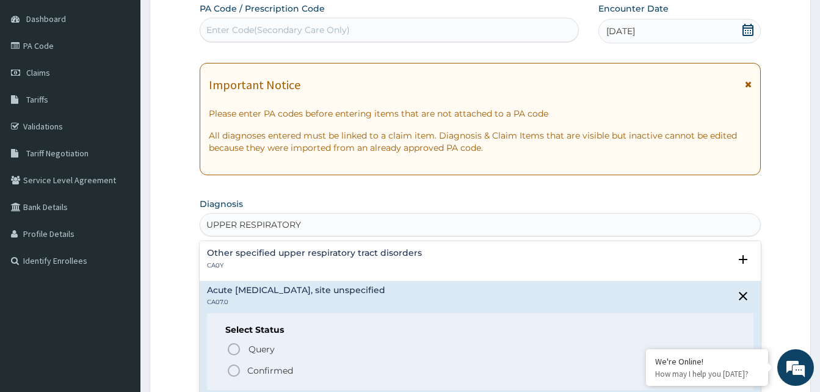
drag, startPoint x: 233, startPoint y: 368, endPoint x: 354, endPoint y: 251, distance: 167.6
click at [239, 366] on icon "status option filled" at bounding box center [234, 370] width 15 height 15
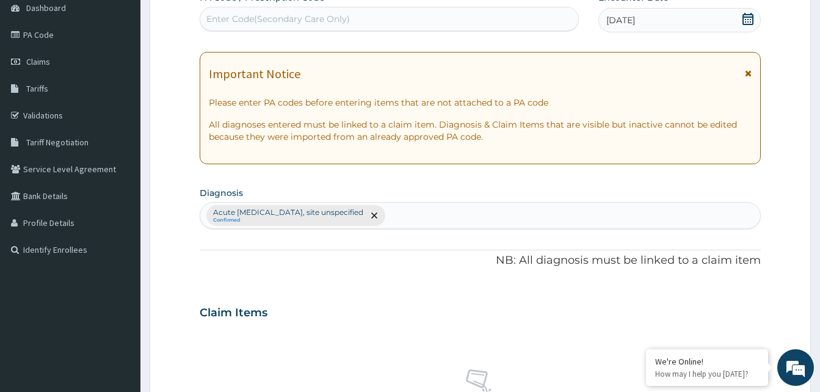
scroll to position [489, 0]
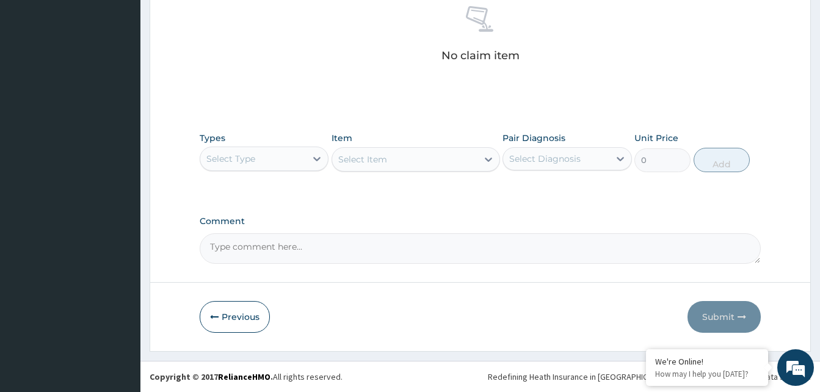
drag, startPoint x: 293, startPoint y: 158, endPoint x: 285, endPoint y: 173, distance: 17.5
click at [291, 160] on div "Select Type" at bounding box center [253, 159] width 106 height 20
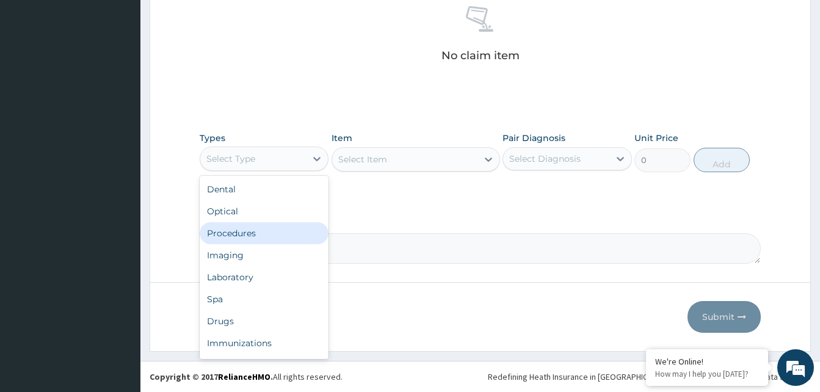
click at [249, 228] on div "Procedures" at bounding box center [264, 233] width 129 height 22
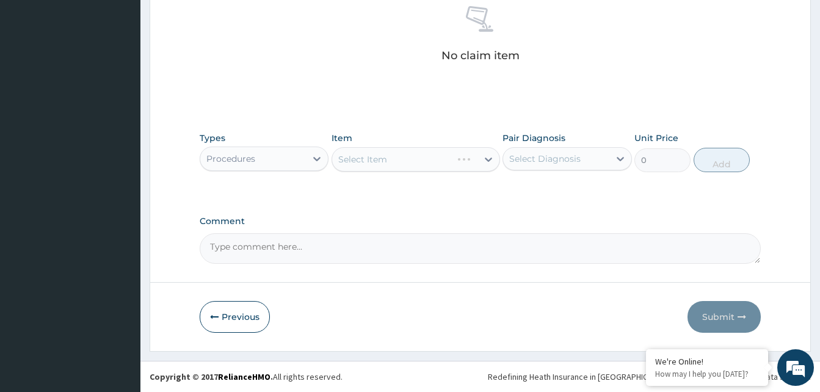
click at [447, 159] on div "Select Item" at bounding box center [416, 159] width 169 height 24
click at [449, 159] on div "Select Item" at bounding box center [404, 160] width 145 height 20
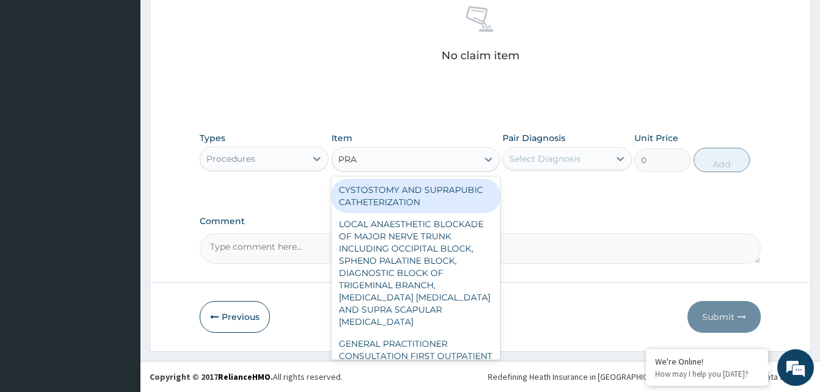
type input "PRAC"
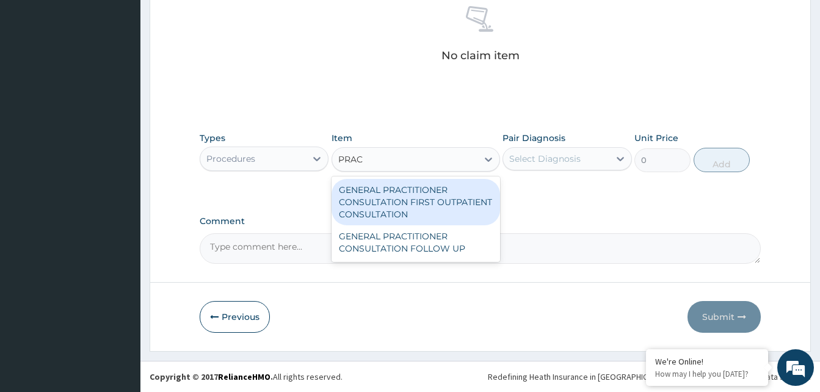
type input "3370.125"
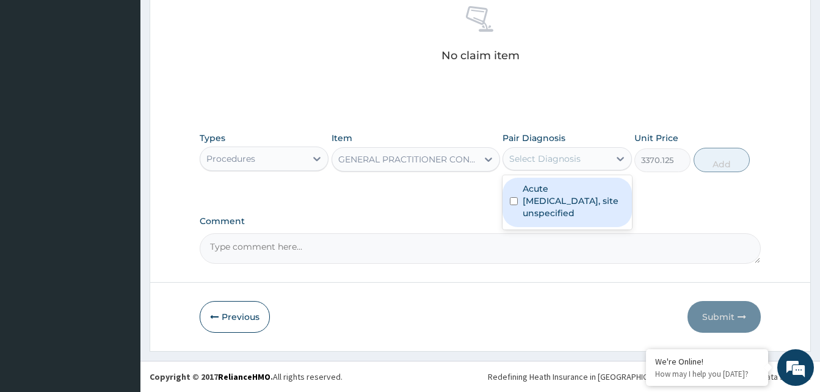
drag, startPoint x: 544, startPoint y: 162, endPoint x: 622, endPoint y: 162, distance: 78.2
click at [545, 162] on div "Select Diagnosis" at bounding box center [544, 159] width 71 height 12
checkbox input "true"
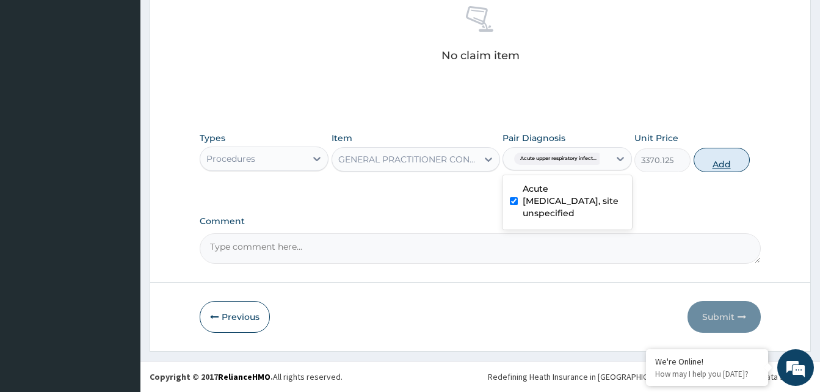
click at [726, 165] on button "Add" at bounding box center [722, 160] width 56 height 24
type input "0"
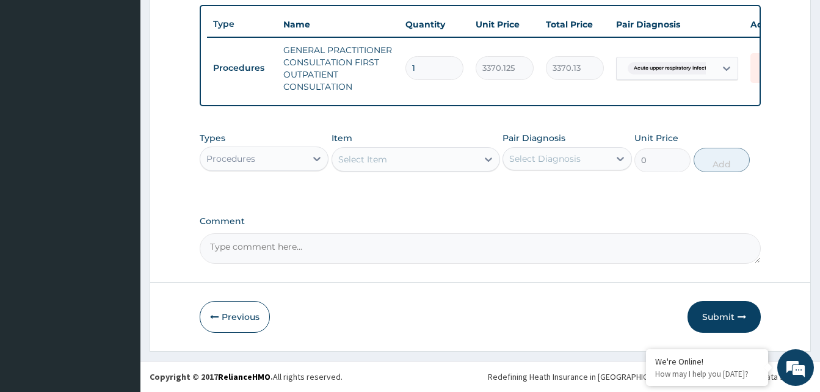
scroll to position [459, 0]
click at [382, 170] on div "Select Item" at bounding box center [416, 159] width 169 height 24
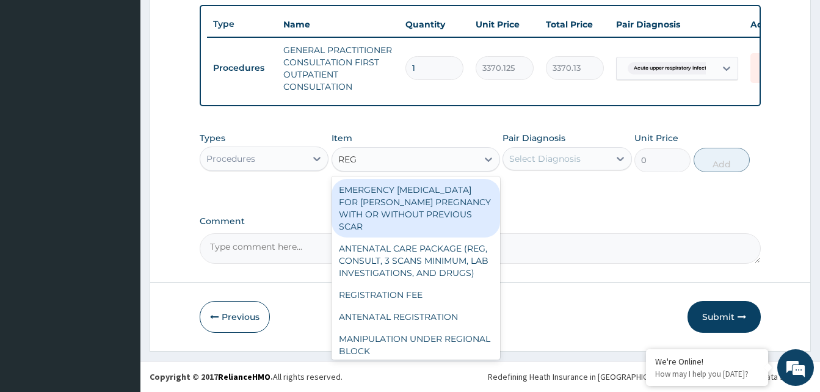
type input "REGI"
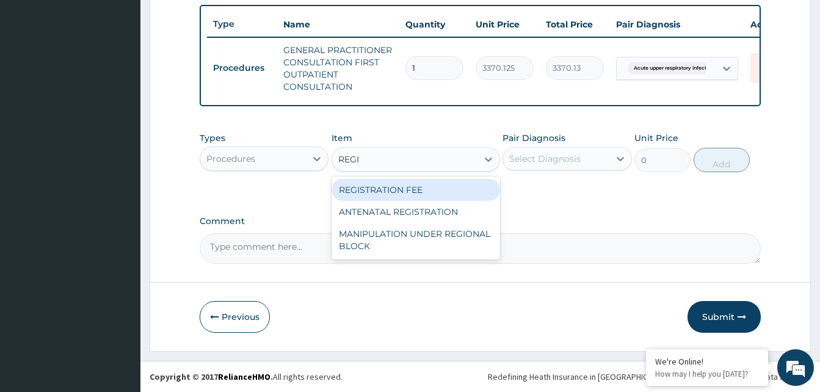
type input "2042.5"
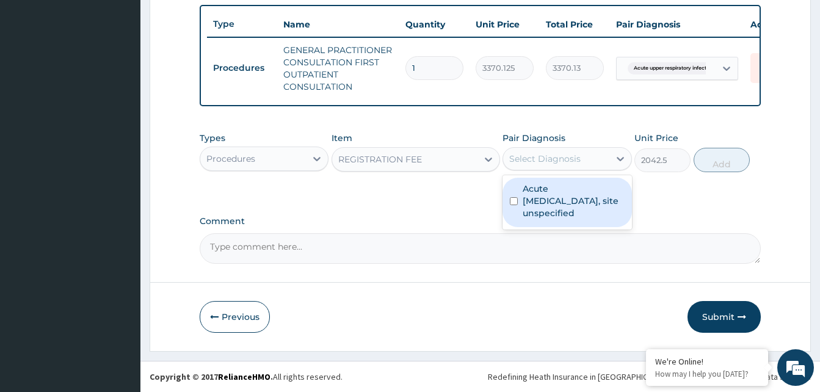
drag, startPoint x: 526, startPoint y: 156, endPoint x: 545, endPoint y: 154, distance: 19.1
click at [544, 154] on div "Select Diagnosis" at bounding box center [544, 159] width 71 height 12
checkbox input "true"
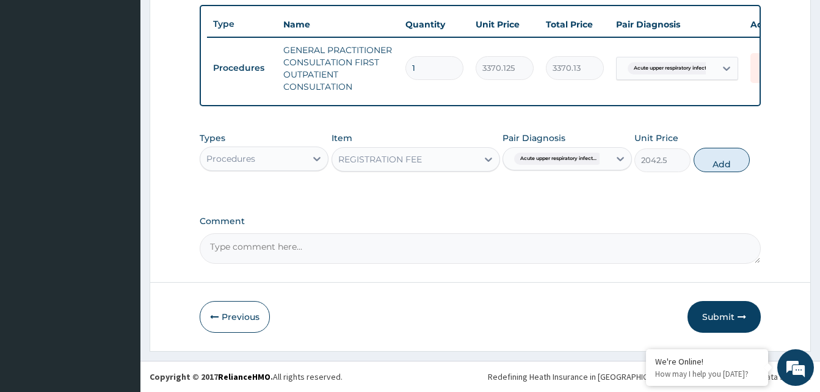
click at [690, 167] on div "2042.5" at bounding box center [663, 160] width 56 height 24
click at [721, 161] on button "Add" at bounding box center [722, 160] width 56 height 24
type input "0"
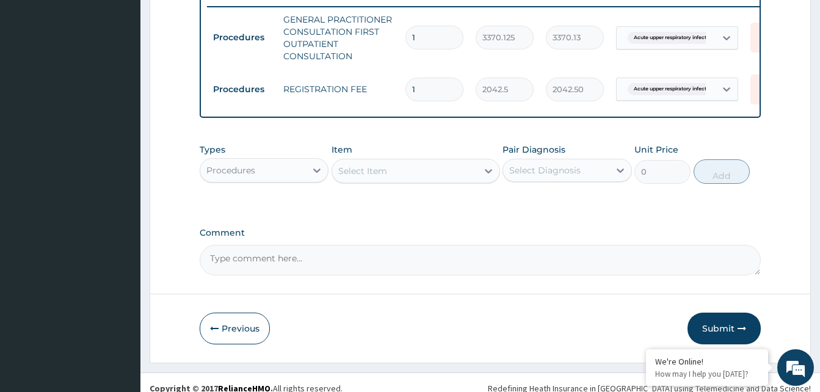
scroll to position [501, 0]
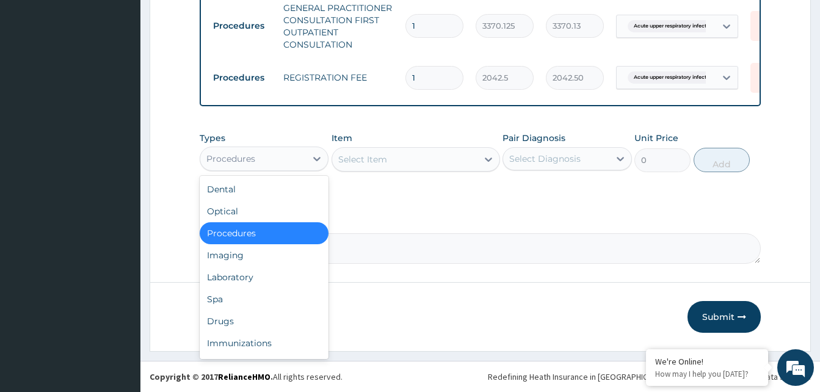
click at [238, 161] on div "Procedures" at bounding box center [230, 159] width 49 height 12
click at [241, 321] on div "Drugs" at bounding box center [264, 321] width 129 height 22
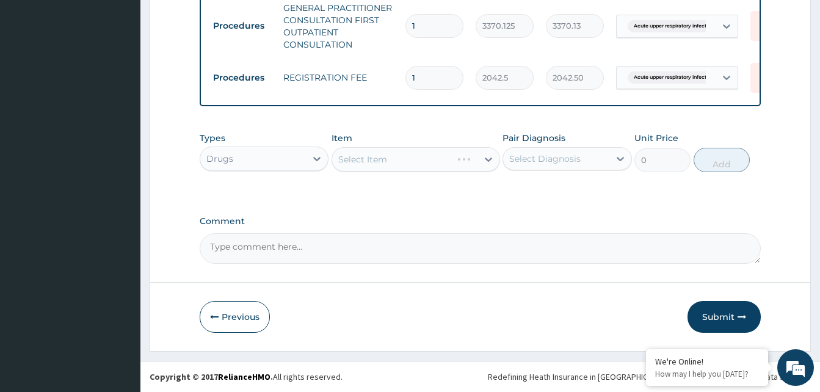
click at [408, 157] on div "Select Item" at bounding box center [416, 159] width 169 height 24
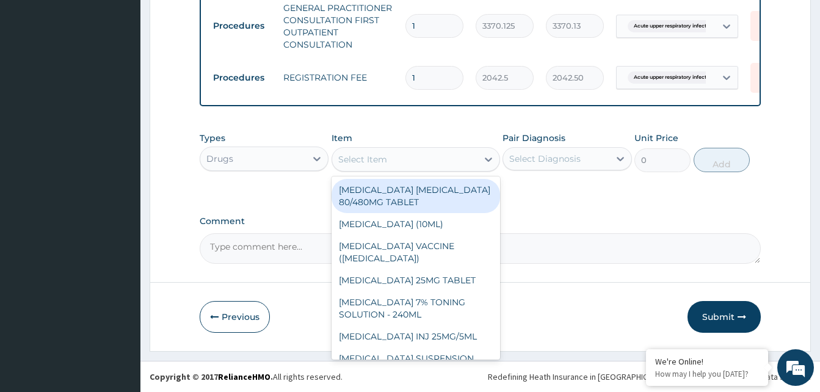
click at [421, 150] on div "Select Item" at bounding box center [404, 160] width 145 height 20
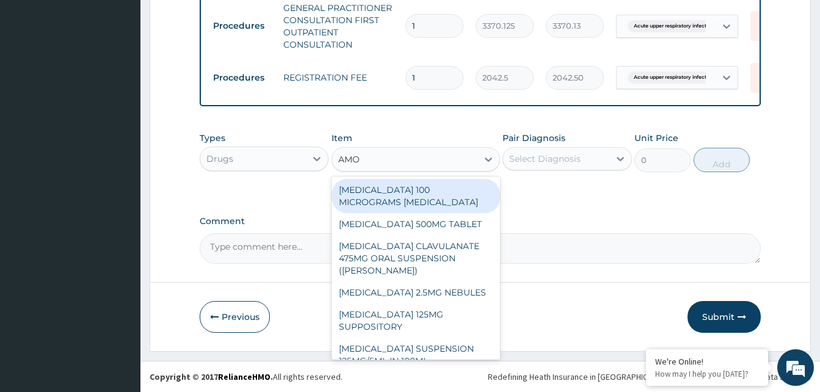
type input "AMOX"
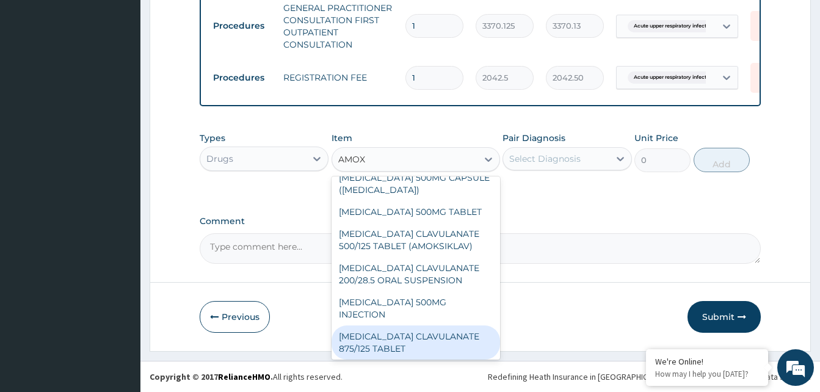
scroll to position [208, 0]
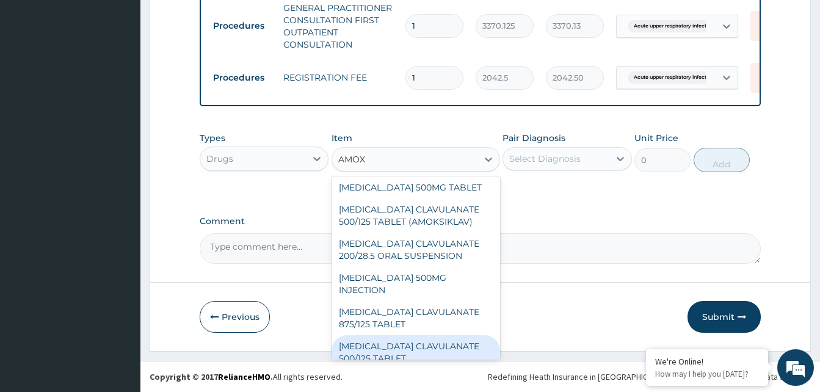
click at [381, 337] on div "[MEDICAL_DATA] CLAVULANATE 500/125 TABLET" at bounding box center [416, 352] width 169 height 34
type input "414"
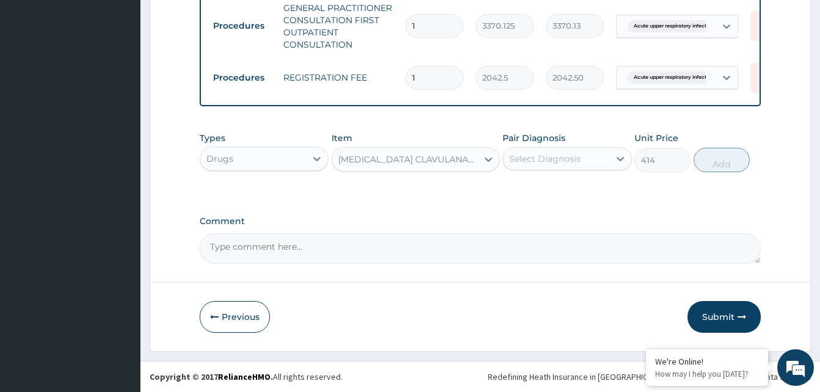
drag, startPoint x: 591, startPoint y: 147, endPoint x: 591, endPoint y: 172, distance: 25.0
click at [592, 157] on div "Select Diagnosis" at bounding box center [567, 158] width 129 height 23
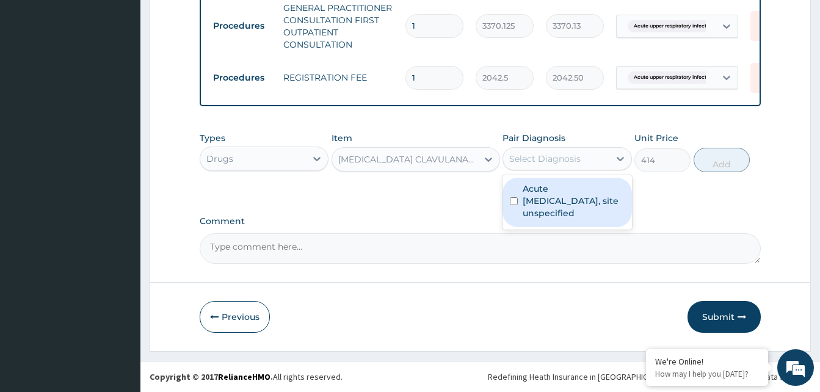
click at [588, 178] on div "Acute upper respiratory infection, site unspecified" at bounding box center [567, 202] width 129 height 49
checkbox input "true"
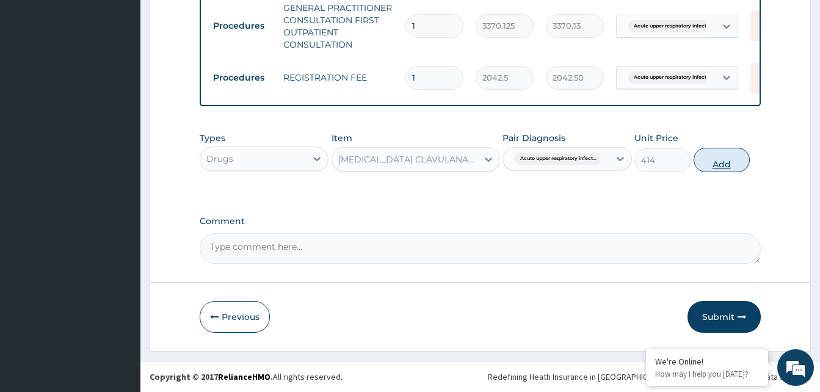
click at [739, 164] on button "Add" at bounding box center [722, 160] width 56 height 24
type input "0"
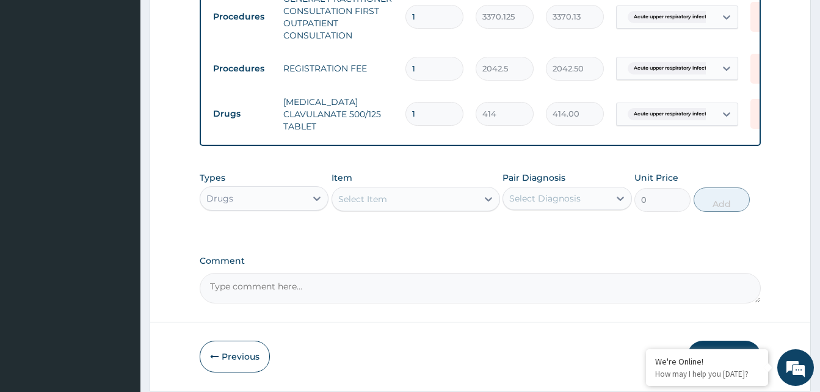
type input "14"
type input "5796.00"
type input "14"
click at [424, 209] on div "Select Item" at bounding box center [404, 199] width 145 height 20
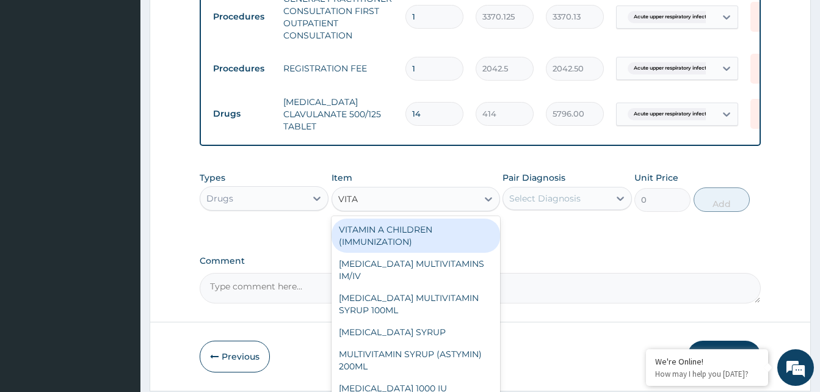
type input "VITAM"
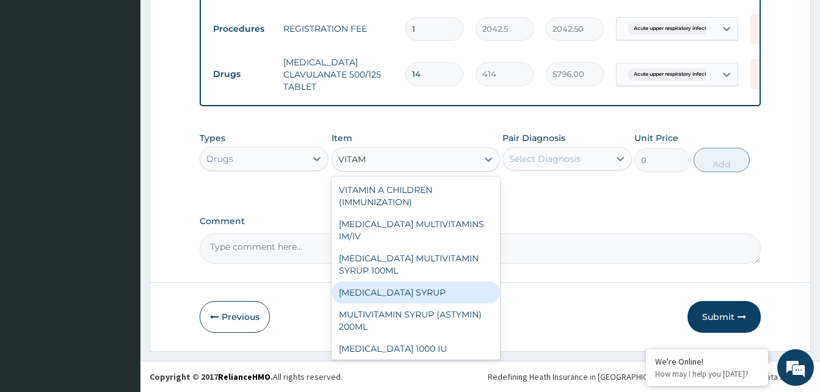
scroll to position [122, 0]
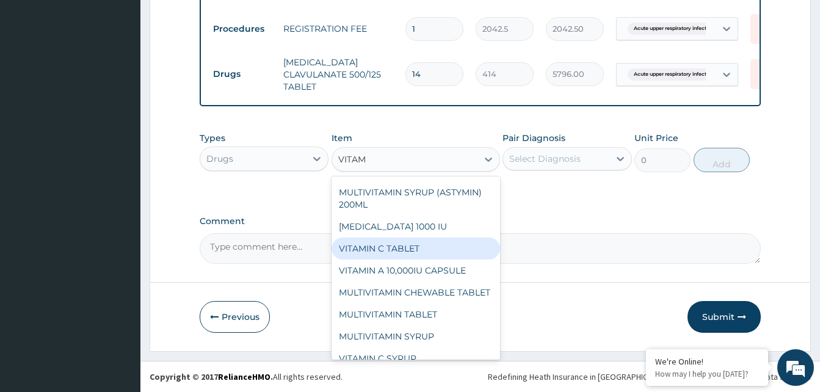
drag, startPoint x: 413, startPoint y: 246, endPoint x: 428, endPoint y: 235, distance: 17.8
click at [414, 245] on div "VITAMIN C TABLET" at bounding box center [416, 249] width 169 height 22
type input "20"
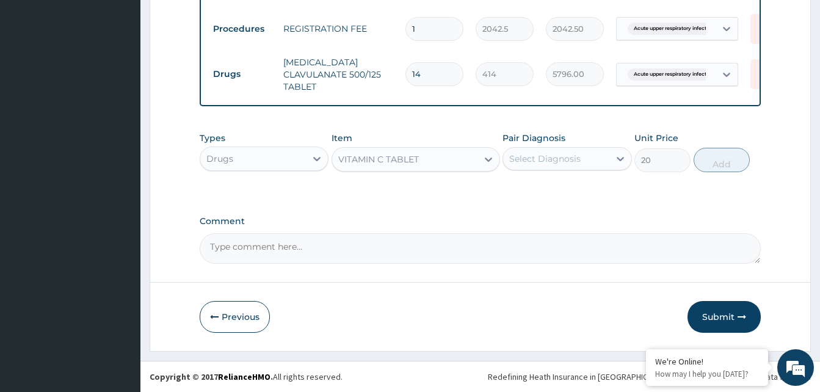
click at [564, 165] on div "Select Diagnosis" at bounding box center [556, 159] width 106 height 20
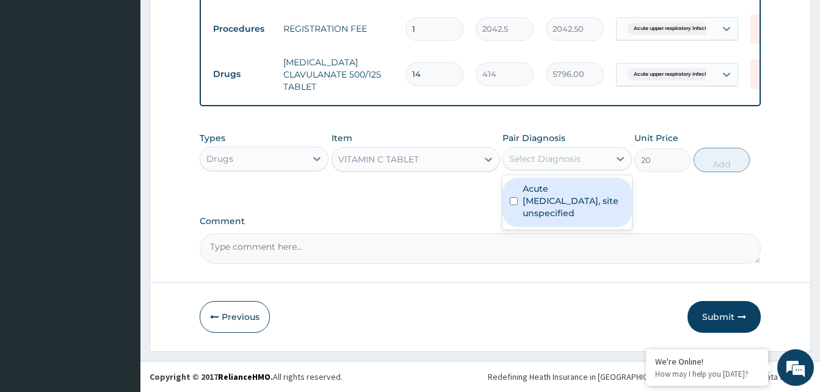
click at [569, 189] on label "Acute upper respiratory infection, site unspecified" at bounding box center [573, 201] width 101 height 37
checkbox input "true"
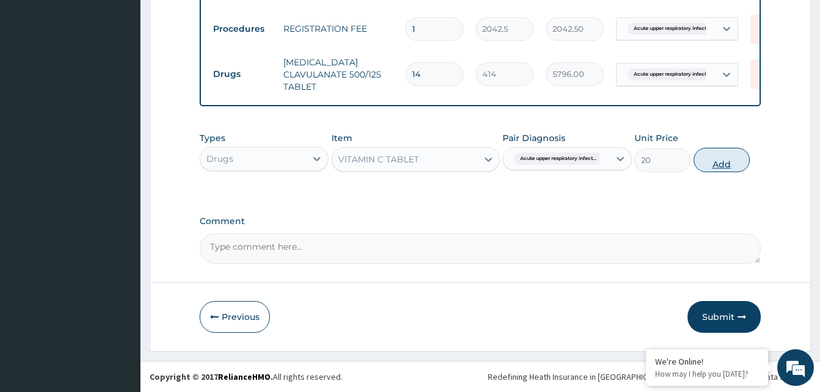
click at [728, 164] on button "Add" at bounding box center [722, 160] width 56 height 24
type input "0"
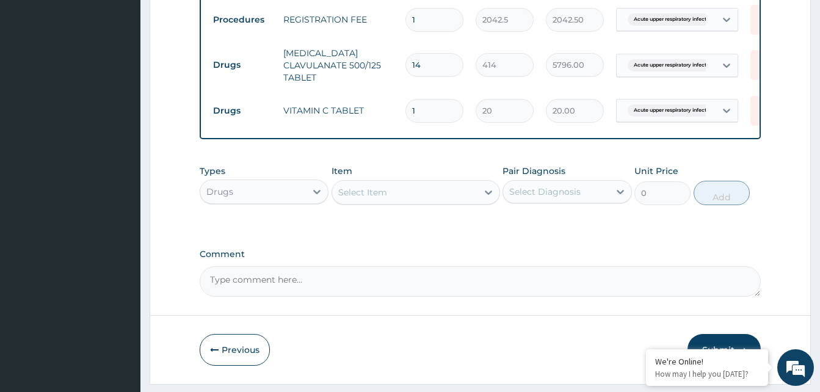
type input "0.00"
type input "3"
type input "60.00"
type input "30"
type input "600.00"
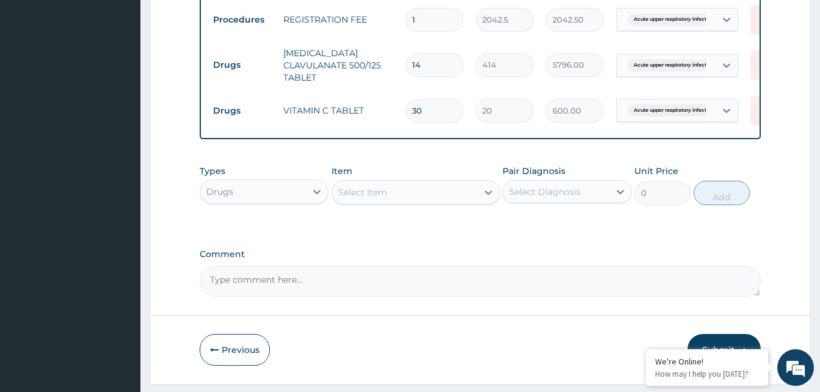
type input "30"
click at [380, 197] on div "Select Item" at bounding box center [362, 192] width 49 height 12
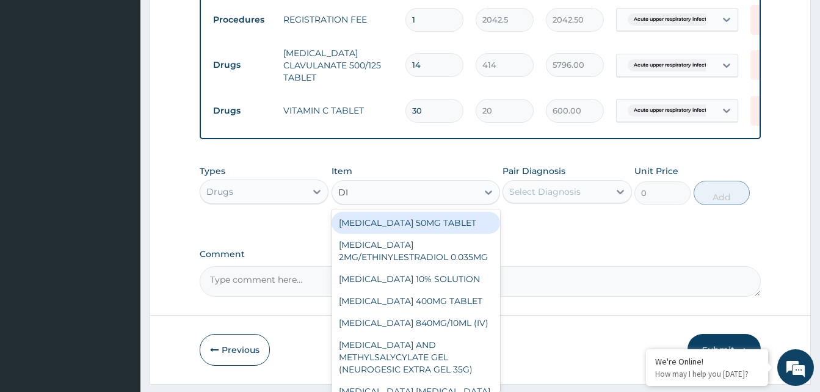
type input "DIC"
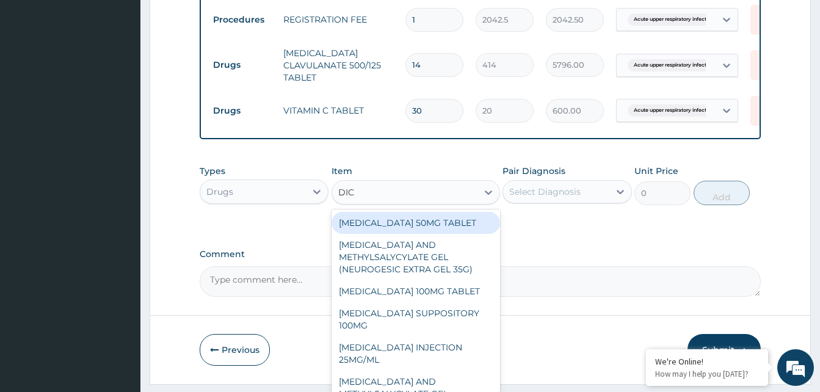
drag, startPoint x: 401, startPoint y: 230, endPoint x: 530, endPoint y: 211, distance: 130.3
click at [402, 230] on div "[MEDICAL_DATA] 50MG TABLET" at bounding box center [416, 223] width 169 height 22
type input "80"
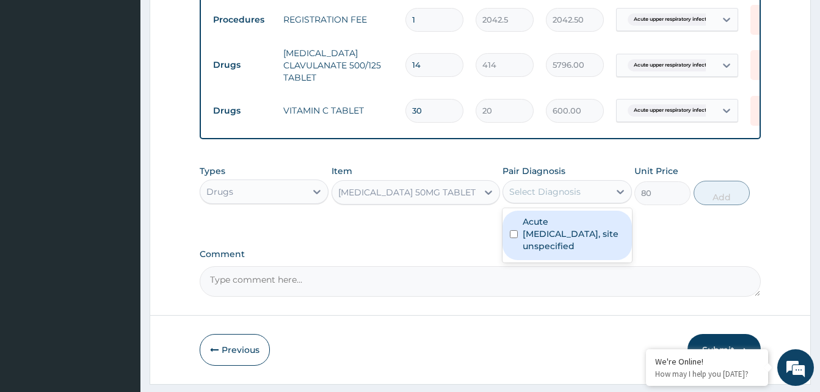
drag, startPoint x: 602, startPoint y: 194, endPoint x: 595, endPoint y: 219, distance: 25.9
click at [602, 200] on div "Select Diagnosis" at bounding box center [556, 192] width 106 height 20
drag, startPoint x: 593, startPoint y: 224, endPoint x: 647, endPoint y: 212, distance: 55.1
click at [597, 225] on label "Acute upper respiratory infection, site unspecified" at bounding box center [573, 234] width 101 height 37
checkbox input "true"
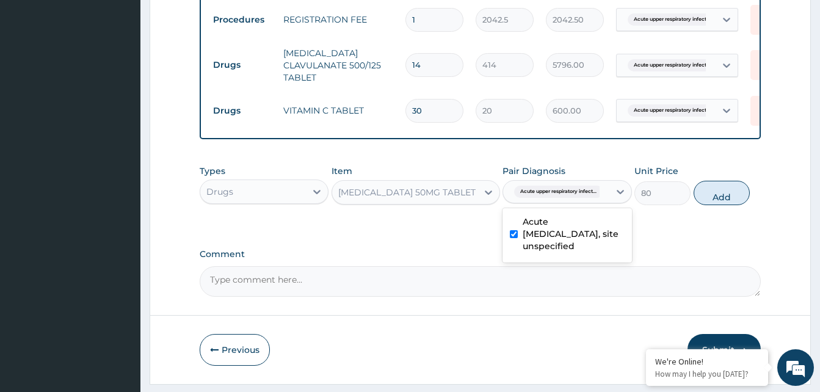
click at [700, 205] on button "Add" at bounding box center [722, 193] width 56 height 24
type input "0"
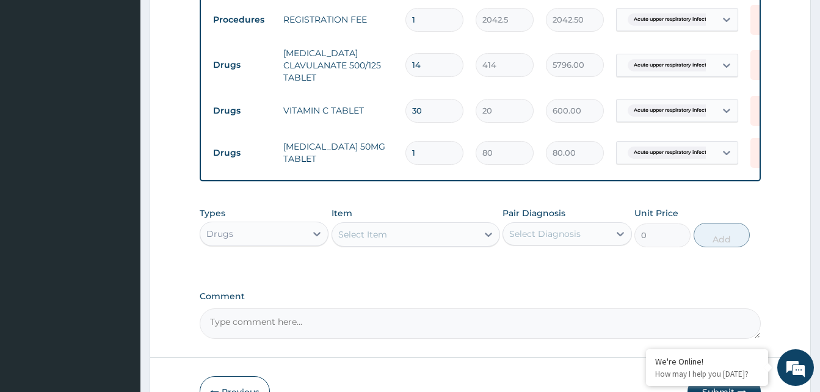
type input "0.00"
type input "6"
type input "480.00"
type input "6"
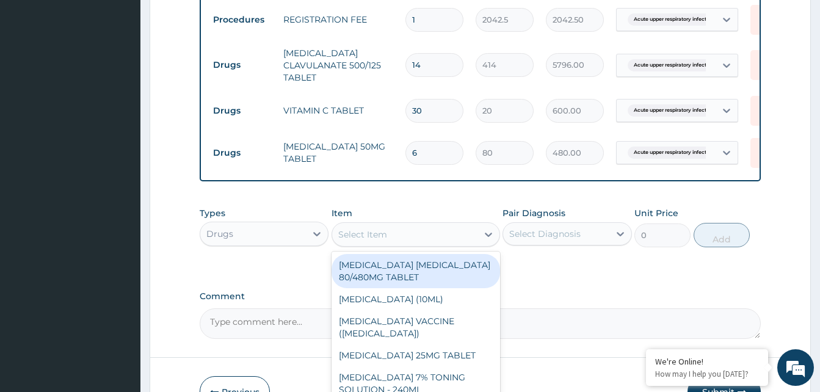
click at [416, 235] on div "Select Item" at bounding box center [404, 235] width 145 height 20
type input "LOZ"
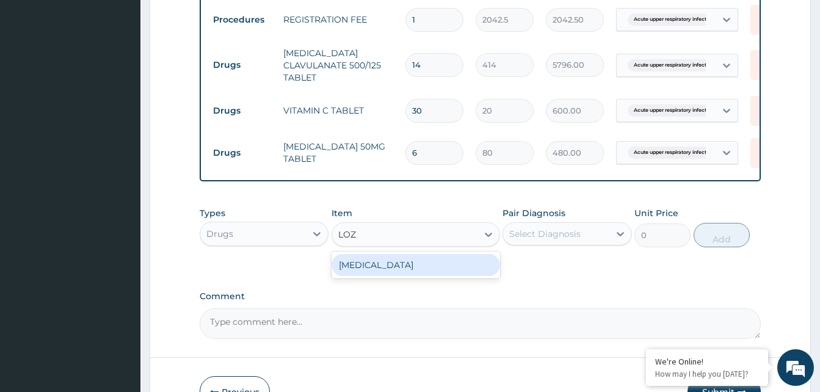
drag, startPoint x: 439, startPoint y: 271, endPoint x: 562, endPoint y: 239, distance: 126.8
click at [440, 269] on div "[MEDICAL_DATA]" at bounding box center [416, 265] width 169 height 22
type input "96"
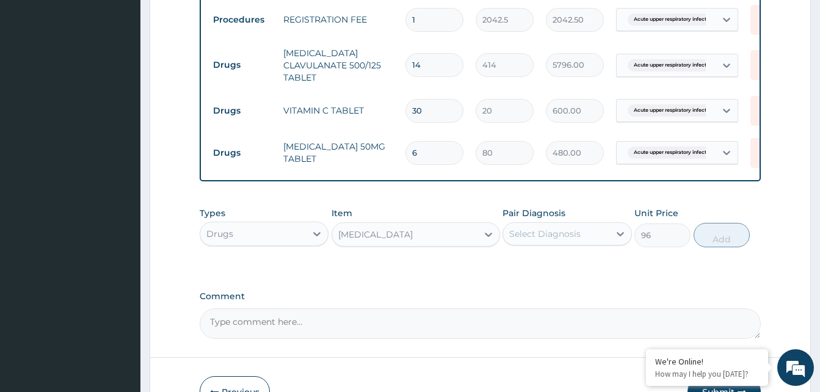
drag, startPoint x: 588, startPoint y: 247, endPoint x: 591, endPoint y: 258, distance: 11.9
click at [591, 253] on div "Types Drugs Item option THROAT LOZENGE, selected. Select is focused ,type to re…" at bounding box center [480, 227] width 561 height 53
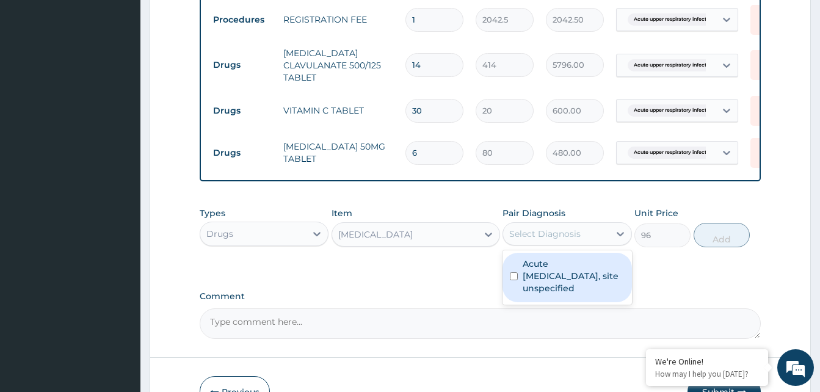
click at [591, 263] on div "Acute [MEDICAL_DATA], site unspecified" at bounding box center [567, 277] width 129 height 49
checkbox input "true"
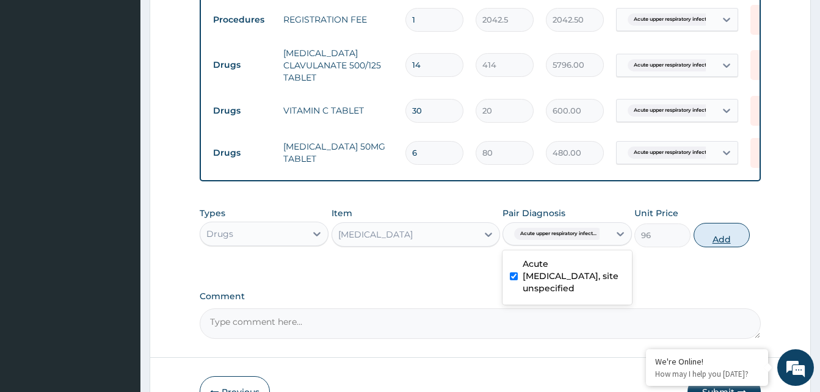
click at [719, 253] on div "Types Drugs Item THROAT LOZENGE Pair Diagnosis option Acute upper respiratory i…" at bounding box center [480, 227] width 561 height 53
click at [721, 247] on button "Add" at bounding box center [722, 235] width 56 height 24
type input "0"
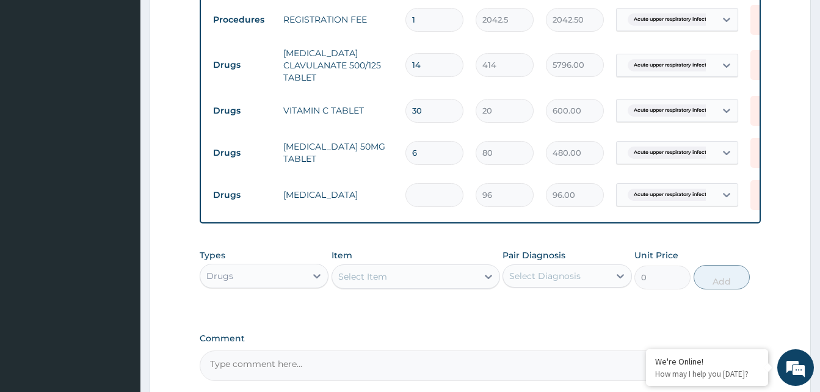
type input "0.00"
type input "9"
type input "864.00"
type input "99"
type input "9504.00"
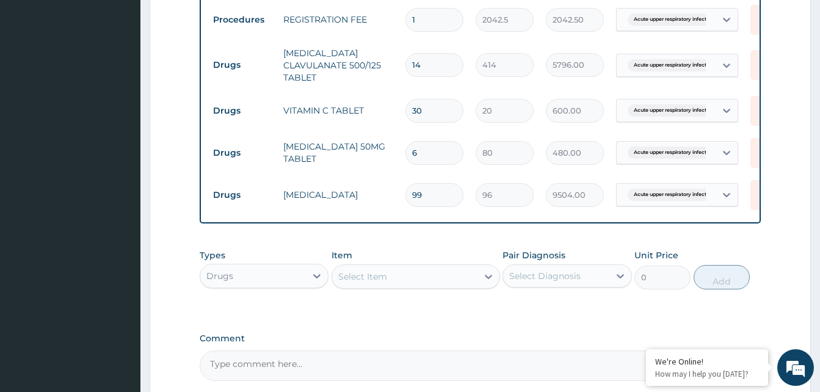
type input "9"
type input "864.00"
type input "9"
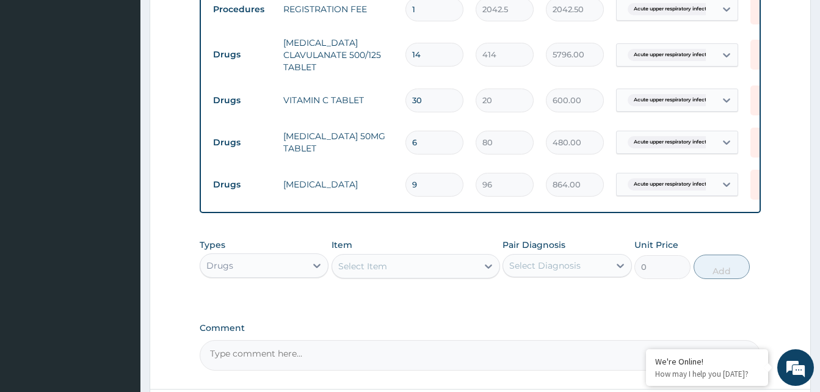
scroll to position [611, 0]
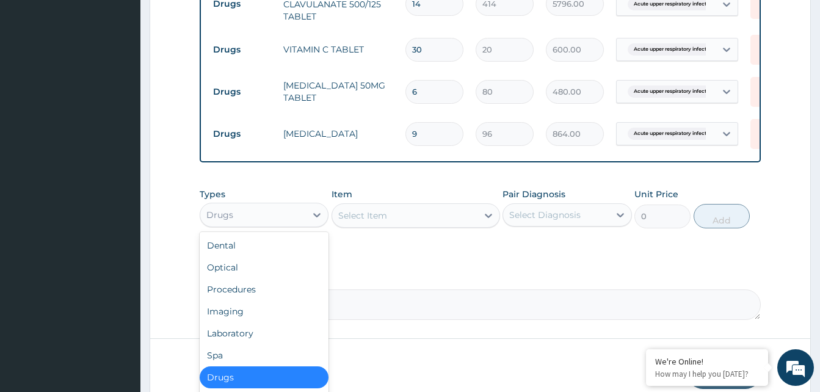
click at [282, 223] on div "Drugs" at bounding box center [253, 215] width 106 height 20
click at [236, 344] on div "Laboratory" at bounding box center [264, 333] width 129 height 22
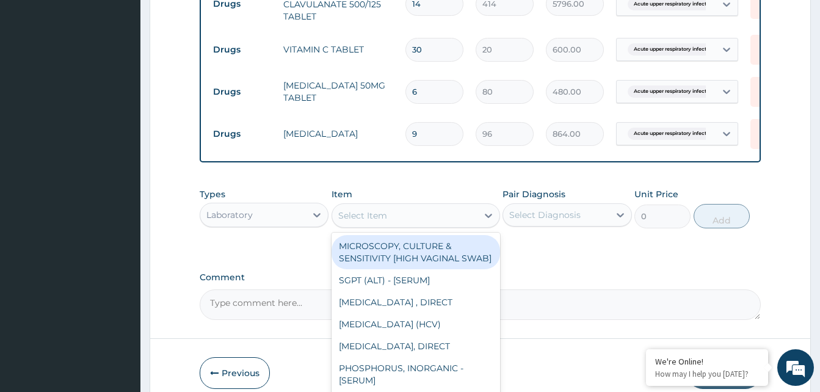
click at [451, 225] on div "Select Item" at bounding box center [404, 216] width 145 height 20
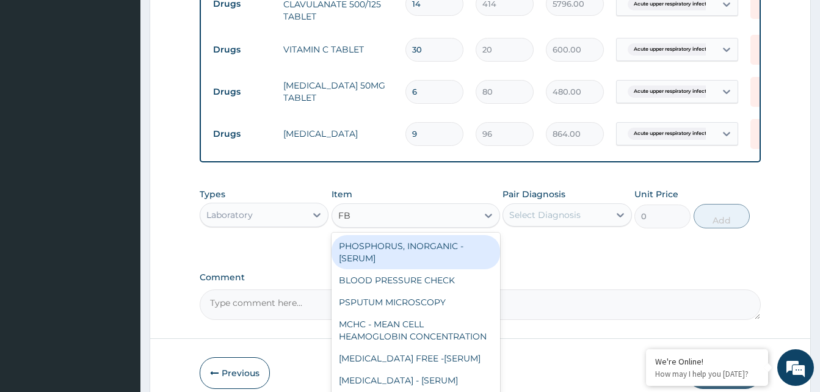
type input "FBC"
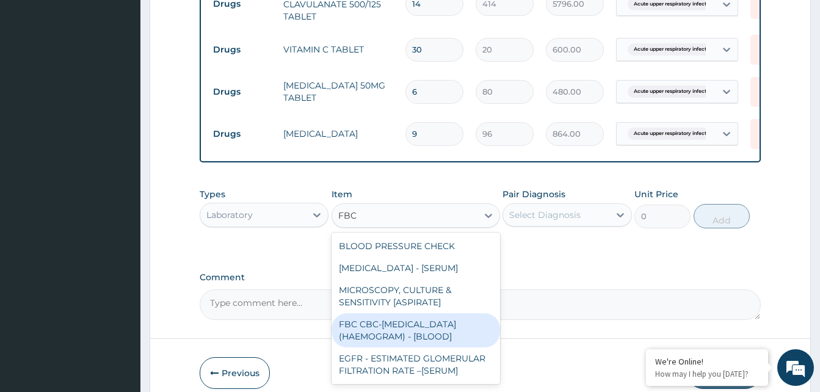
click at [439, 344] on div "FBC CBC-COMPLETE BLOOD COUNT (HAEMOGRAM) - [BLOOD]" at bounding box center [416, 330] width 169 height 34
type input "4085"
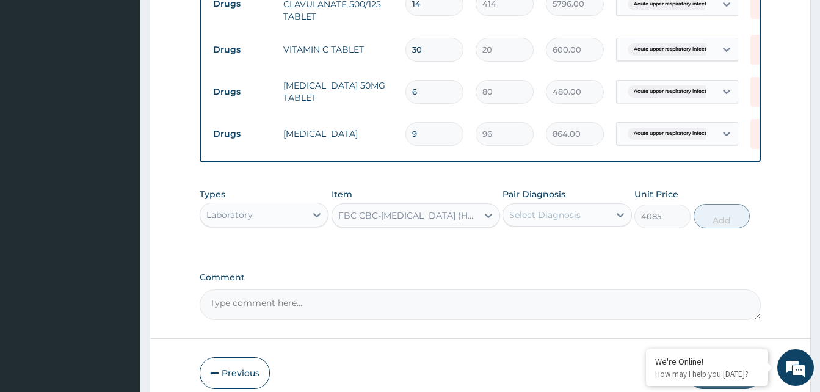
click at [592, 219] on div "Select Diagnosis" at bounding box center [556, 215] width 106 height 20
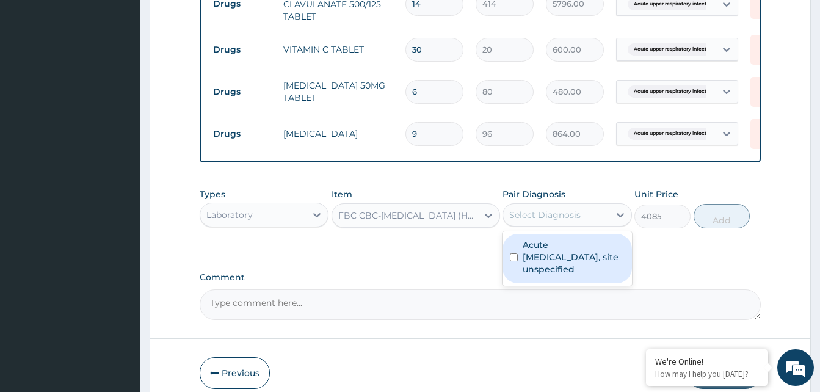
drag, startPoint x: 588, startPoint y: 261, endPoint x: 665, endPoint y: 227, distance: 84.0
click at [590, 260] on label "Acute upper respiratory infection, site unspecified" at bounding box center [573, 257] width 101 height 37
checkbox input "true"
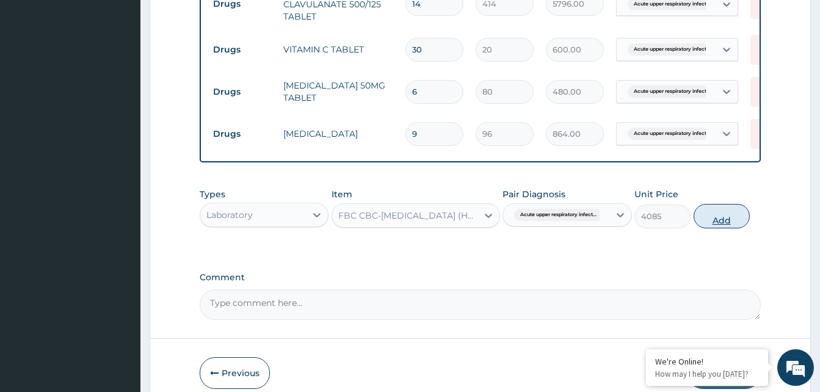
click at [741, 228] on button "Add" at bounding box center [722, 216] width 56 height 24
type input "0"
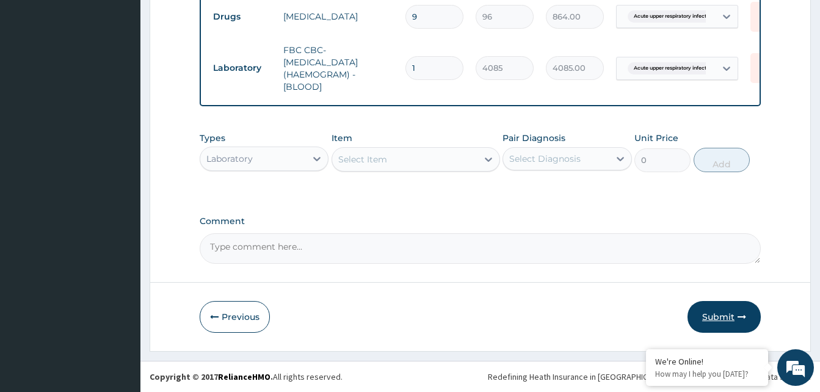
click at [715, 316] on button "Submit" at bounding box center [724, 317] width 73 height 32
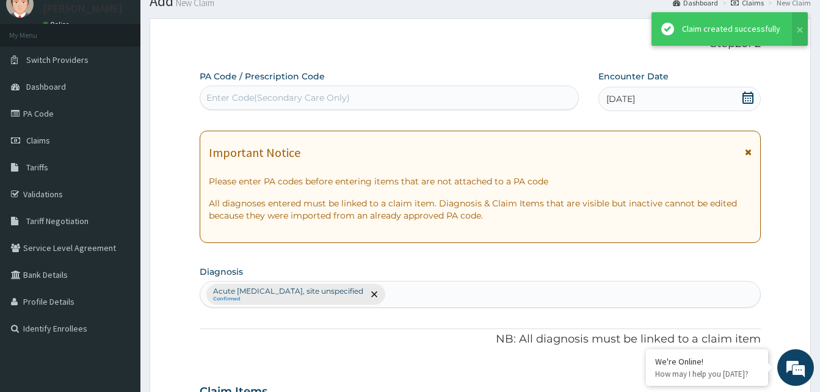
scroll to position [737, 0]
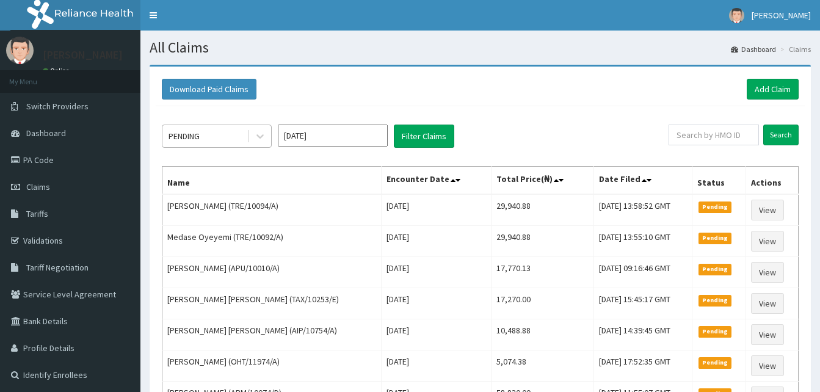
click at [247, 133] on div "PENDING" at bounding box center [204, 136] width 85 height 20
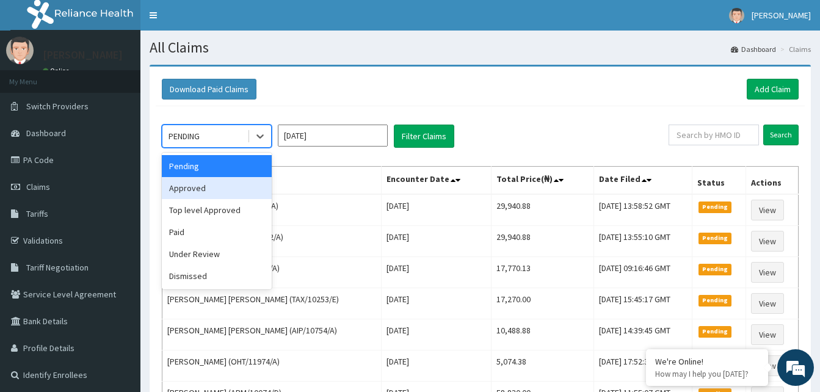
click at [221, 183] on div "Approved" at bounding box center [217, 188] width 110 height 22
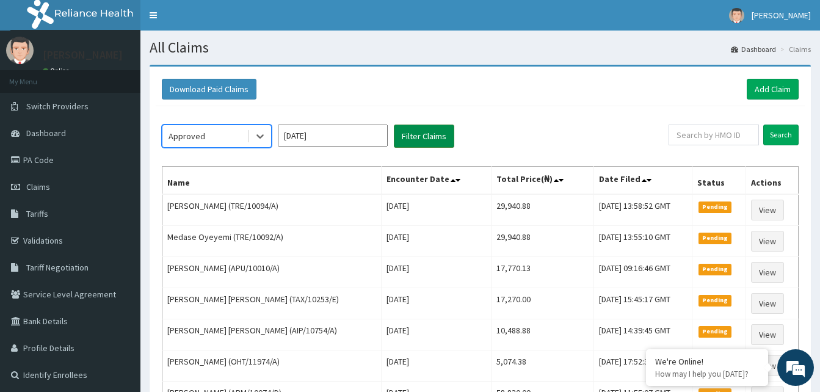
click at [439, 131] on button "Filter Claims" at bounding box center [424, 136] width 60 height 23
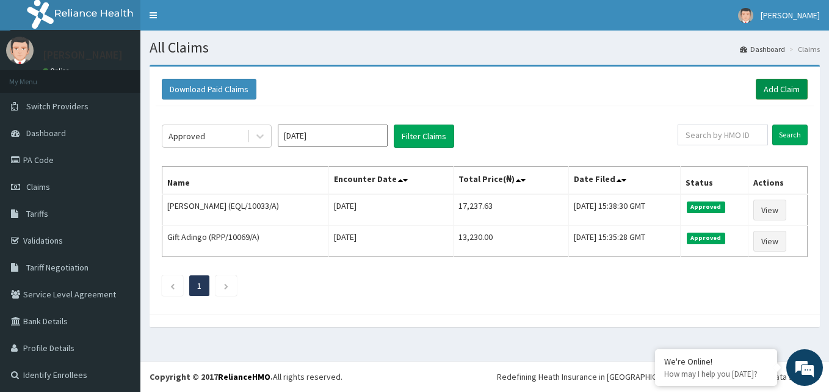
click at [781, 89] on link "Add Claim" at bounding box center [782, 89] width 52 height 21
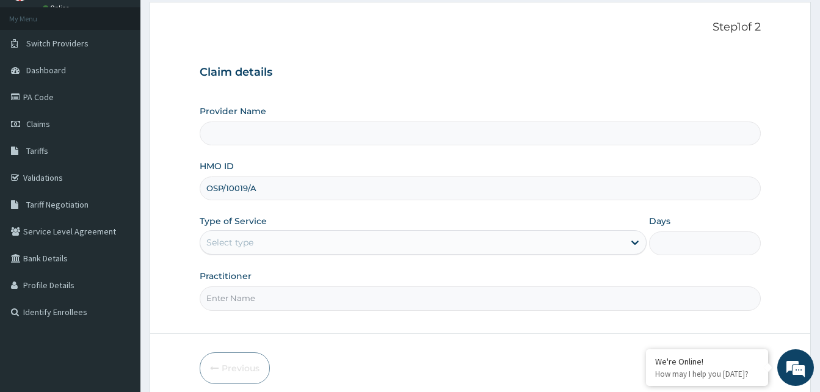
scroll to position [114, 0]
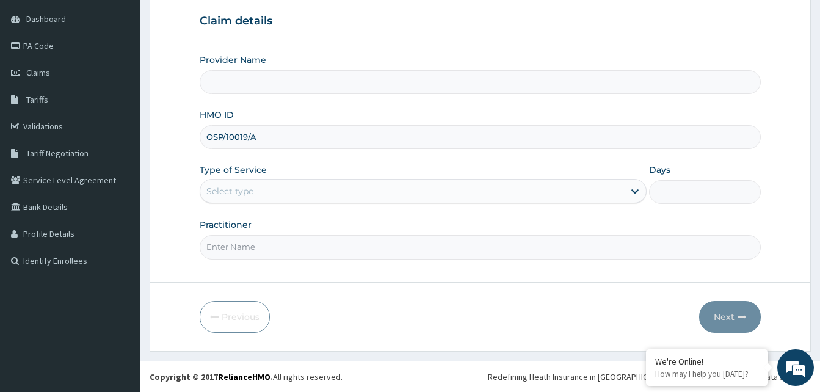
type input "OSP/10019/A"
click at [275, 191] on div "Select type" at bounding box center [412, 191] width 424 height 20
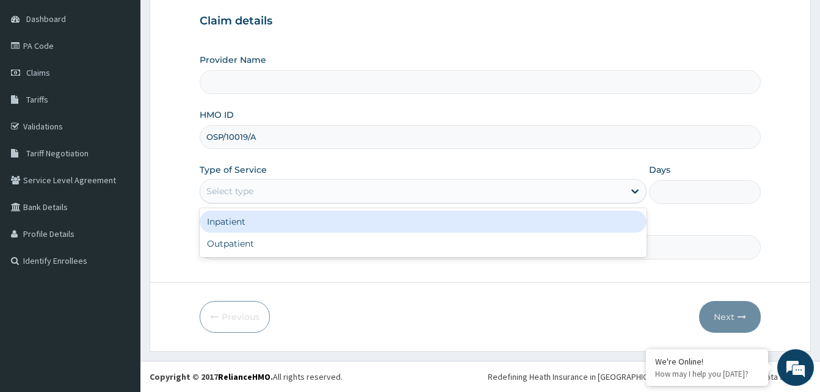
type input "Reliance Family Clinics (RFC) - [GEOGRAPHIC_DATA]"
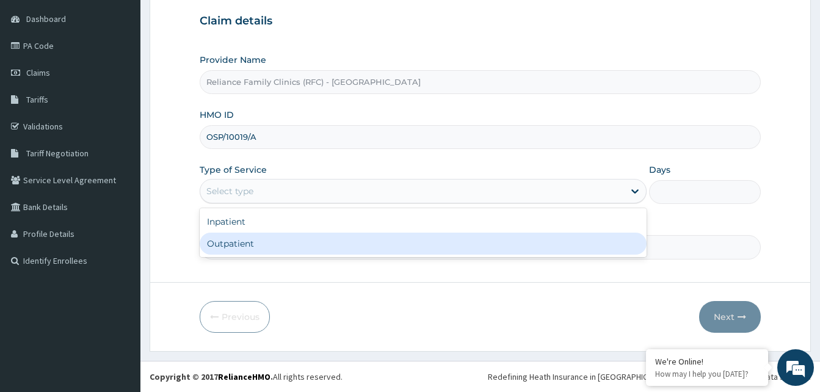
click at [246, 242] on div "Outpatient" at bounding box center [423, 244] width 447 height 22
type input "1"
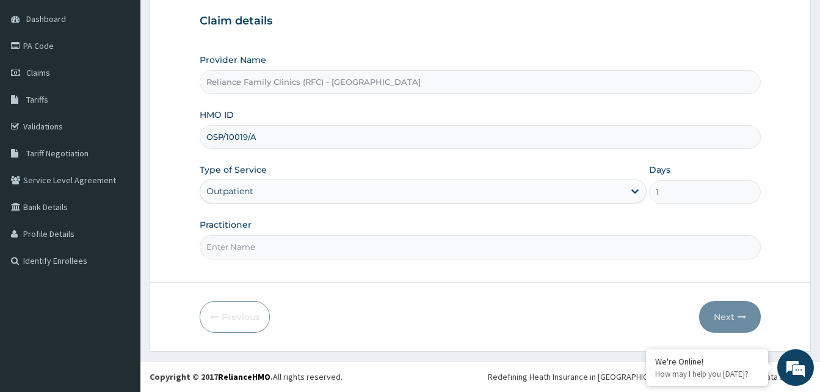
click at [246, 242] on input "Practitioner" at bounding box center [480, 247] width 561 height 24
type input "ALLIYAH"
click at [729, 313] on button "Next" at bounding box center [730, 317] width 62 height 32
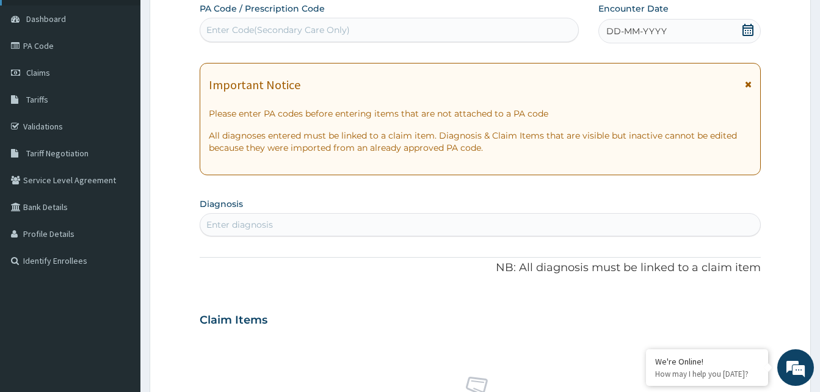
scroll to position [0, 0]
click at [697, 31] on div "DD-MM-YYYY" at bounding box center [680, 31] width 162 height 24
click at [268, 227] on div "Enter diagnosis" at bounding box center [239, 225] width 67 height 12
type input "upper respiratory"
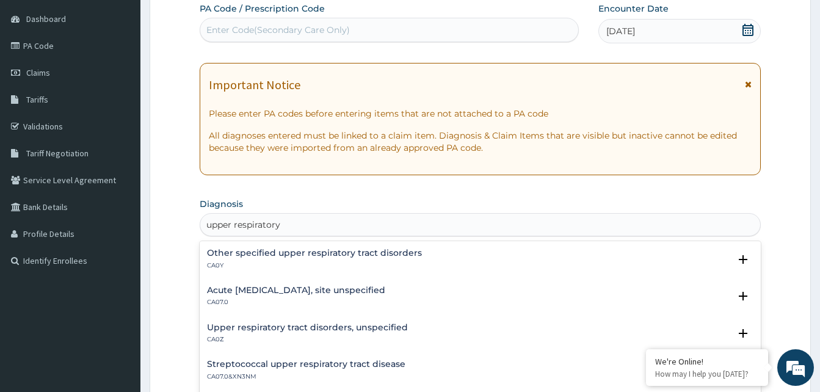
click at [263, 290] on h4 "Acute upper respiratory infection, site unspecified" at bounding box center [296, 290] width 178 height 9
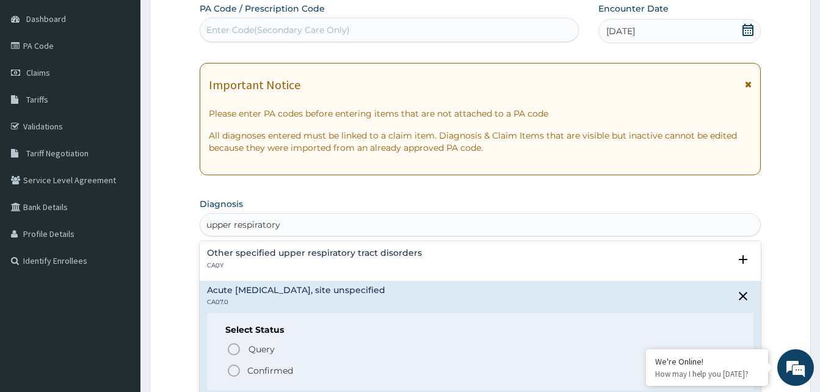
click at [229, 372] on circle "status option filled" at bounding box center [233, 370] width 11 height 11
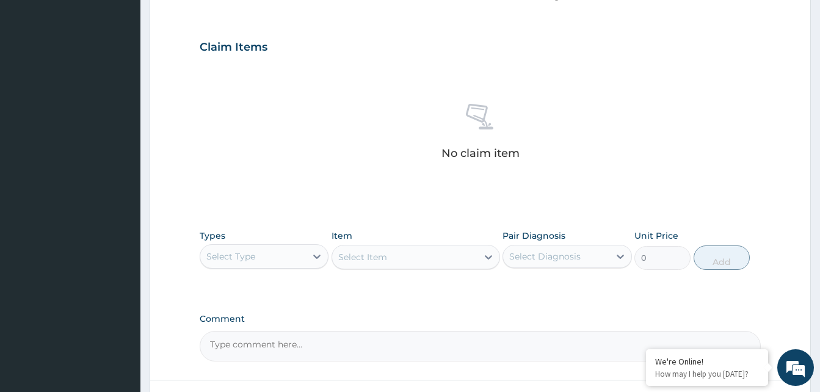
scroll to position [481, 0]
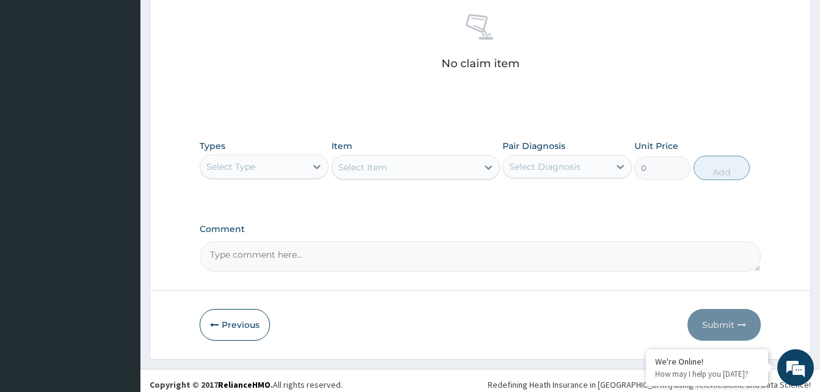
click at [264, 167] on div "Select Type" at bounding box center [253, 167] width 106 height 20
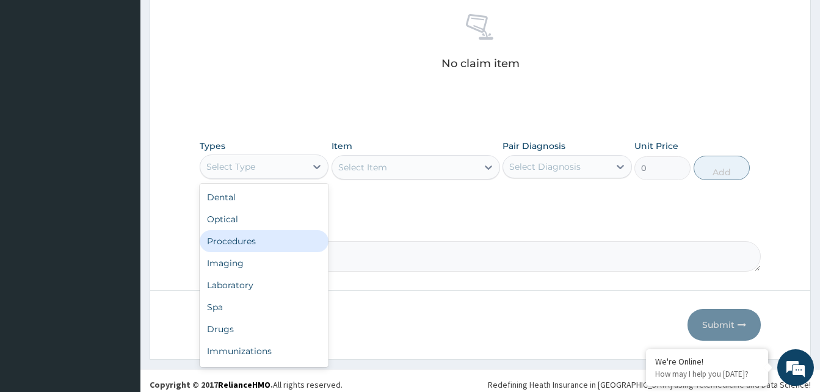
click at [241, 247] on div "Procedures" at bounding box center [264, 241] width 129 height 22
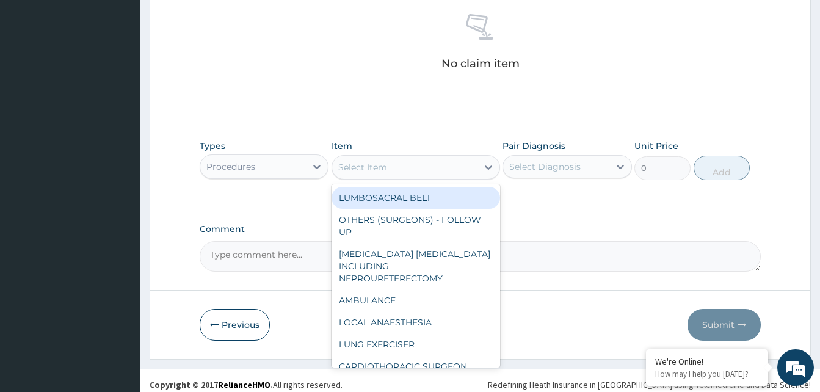
click at [425, 159] on div "Select Item" at bounding box center [404, 168] width 145 height 20
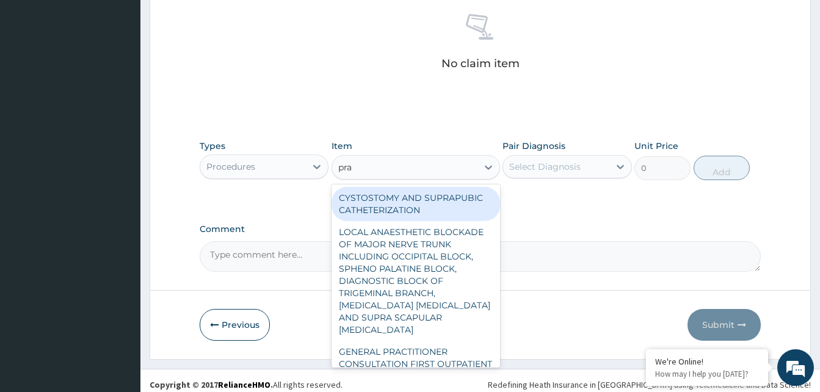
type input "prac"
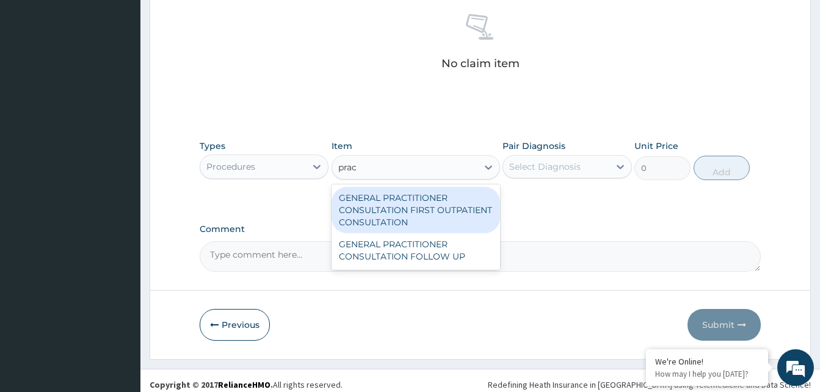
type input "3370.125"
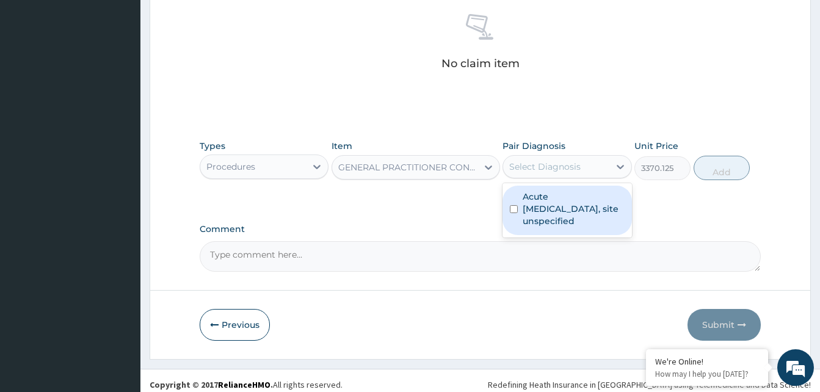
click at [547, 162] on div "Select Diagnosis" at bounding box center [544, 167] width 71 height 12
checkbox input "true"
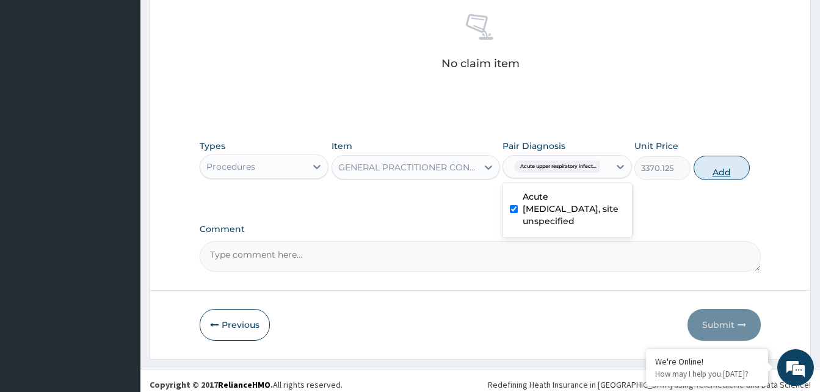
click at [719, 164] on button "Add" at bounding box center [722, 168] width 56 height 24
type input "0"
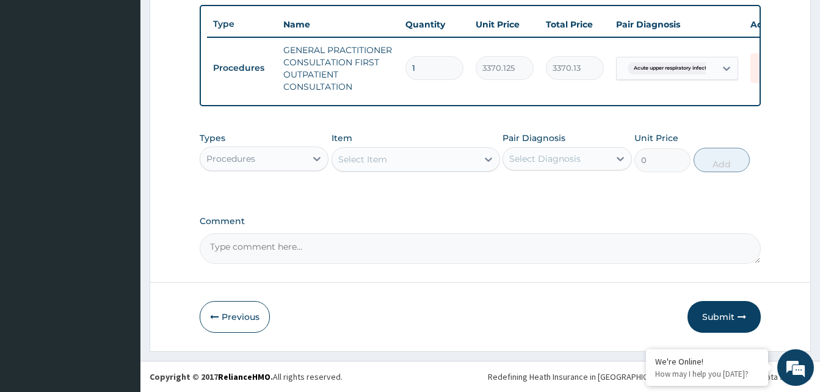
scroll to position [459, 0]
click at [296, 160] on div "Procedures" at bounding box center [253, 159] width 106 height 20
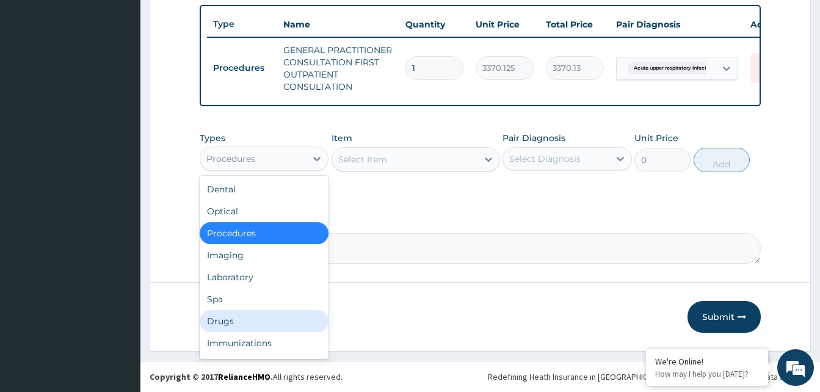
click at [225, 315] on div "Drugs" at bounding box center [264, 321] width 129 height 22
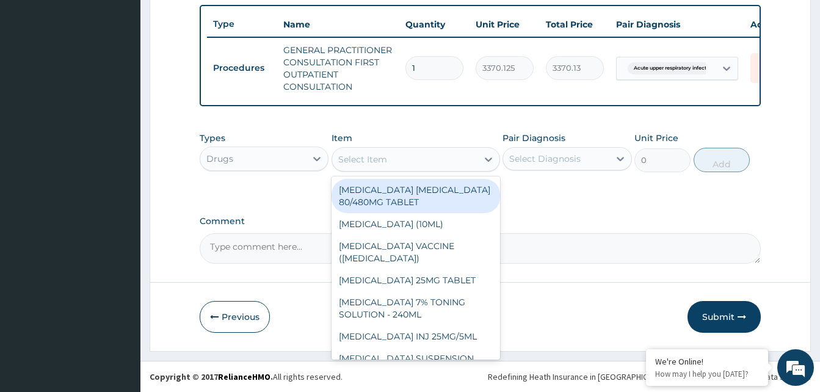
click at [435, 159] on div "Select Item" at bounding box center [404, 160] width 145 height 20
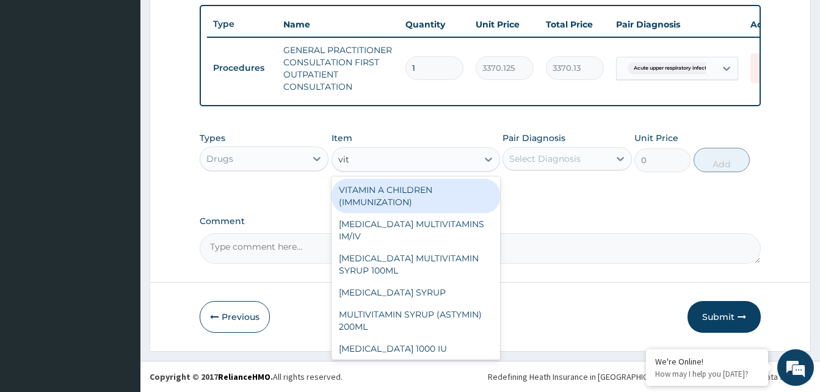
type input "vita"
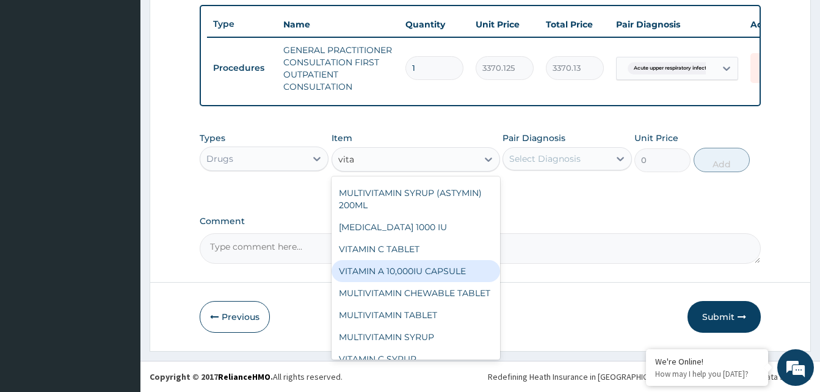
scroll to position [122, 0]
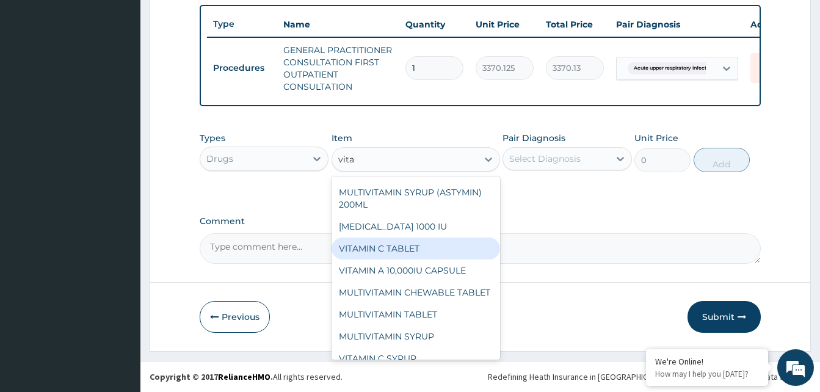
click at [400, 247] on div "VITAMIN C TABLET" at bounding box center [416, 249] width 169 height 22
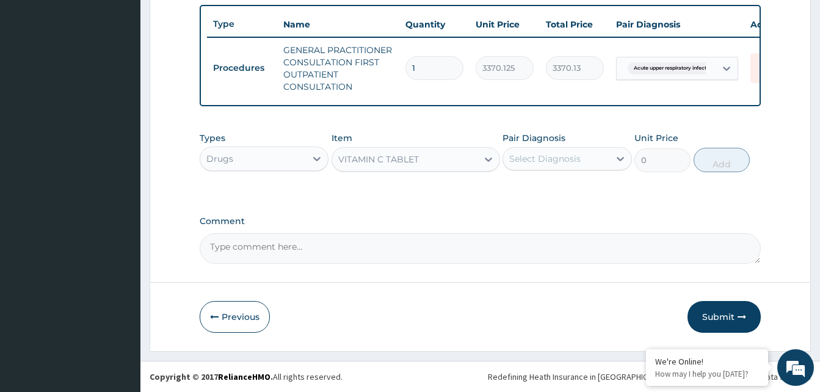
type input "20"
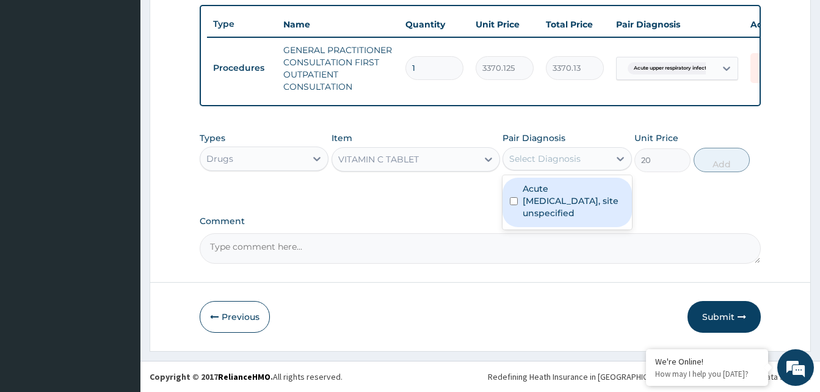
click at [574, 157] on div "Select Diagnosis" at bounding box center [544, 159] width 71 height 12
click at [572, 184] on label "Acute upper respiratory infection, site unspecified" at bounding box center [573, 201] width 101 height 37
checkbox input "true"
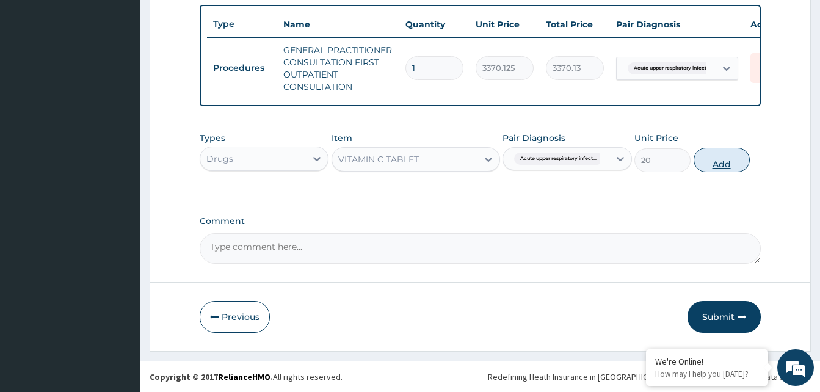
click at [712, 155] on button "Add" at bounding box center [722, 160] width 56 height 24
type input "0"
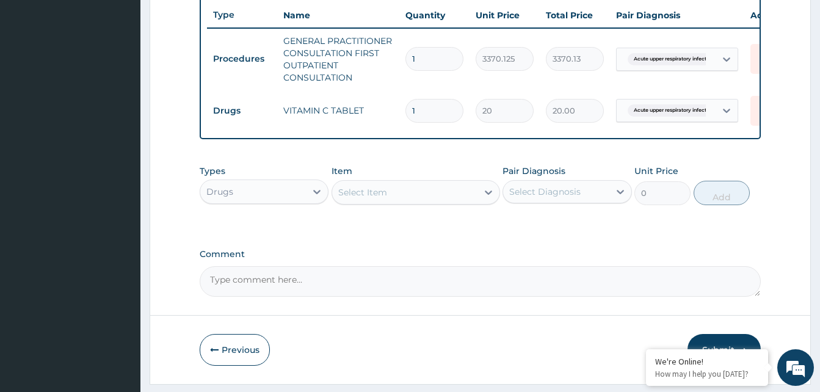
type input "0.00"
type input "3"
type input "60.00"
type input "30"
type input "600.00"
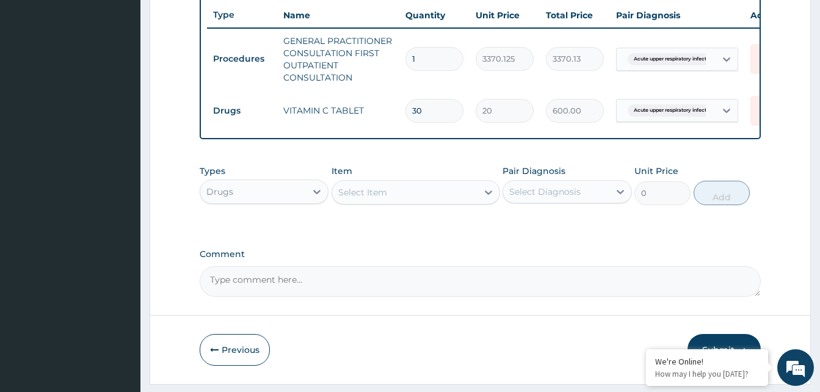
type input "30"
click at [398, 198] on div "Select Item" at bounding box center [404, 193] width 145 height 20
type input "loz"
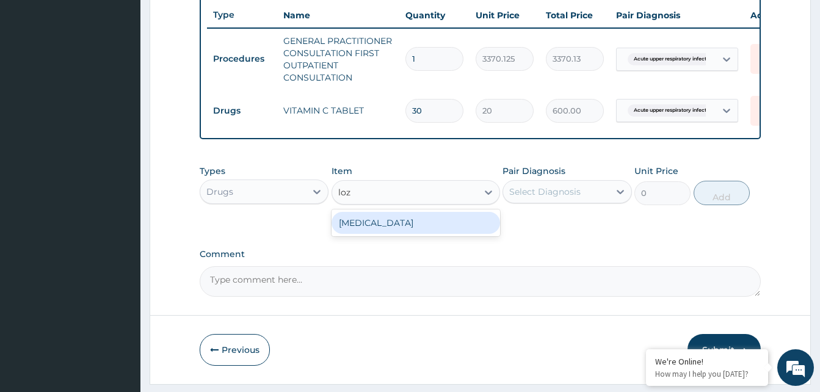
type input "96"
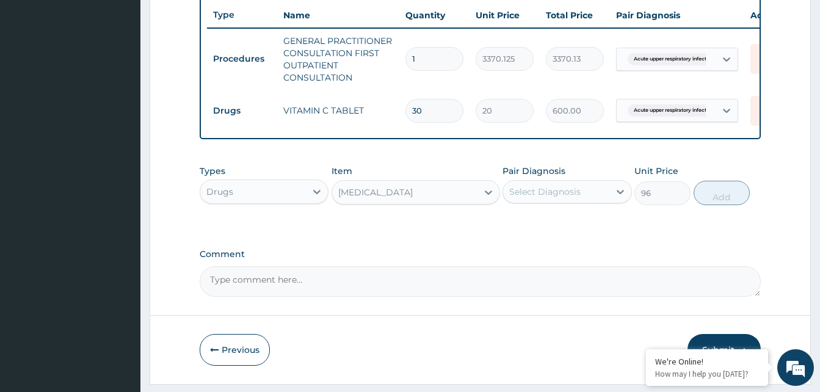
click at [561, 198] on div "Select Diagnosis" at bounding box center [544, 192] width 71 height 12
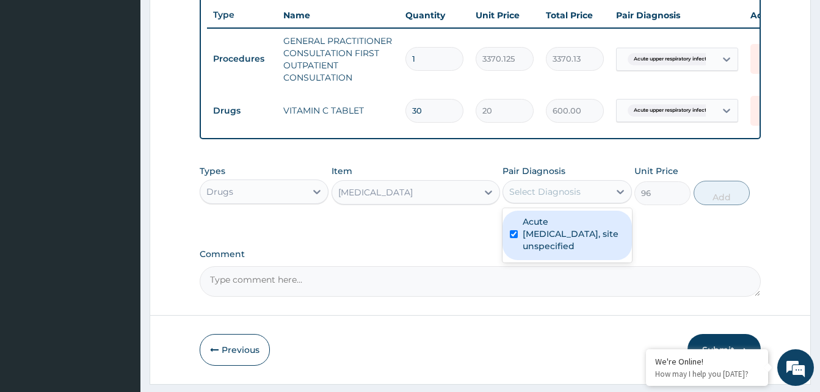
checkbox input "true"
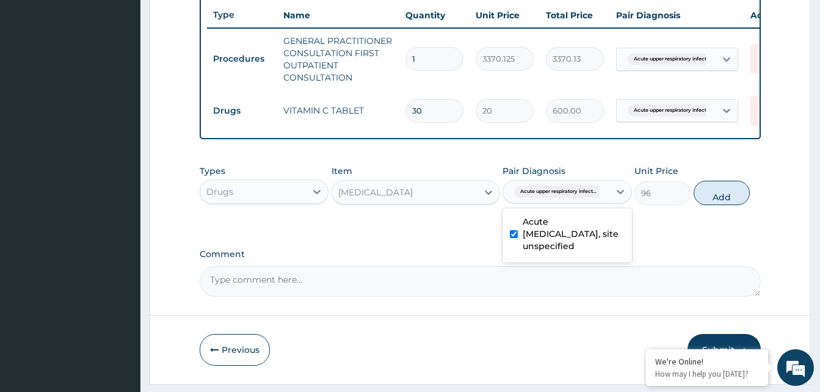
drag, startPoint x: 718, startPoint y: 208, endPoint x: 679, endPoint y: 213, distance: 39.3
click at [718, 205] on button "Add" at bounding box center [722, 193] width 56 height 24
type input "0"
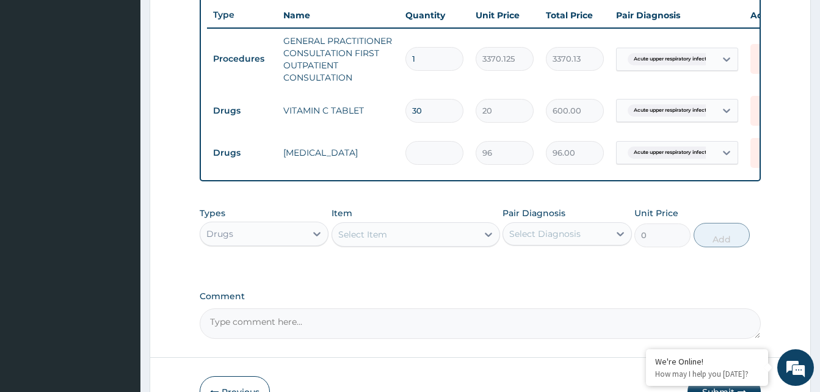
type input "0.00"
type input "9"
type input "864.00"
type input "9"
click at [437, 244] on div "Select Item" at bounding box center [404, 235] width 145 height 20
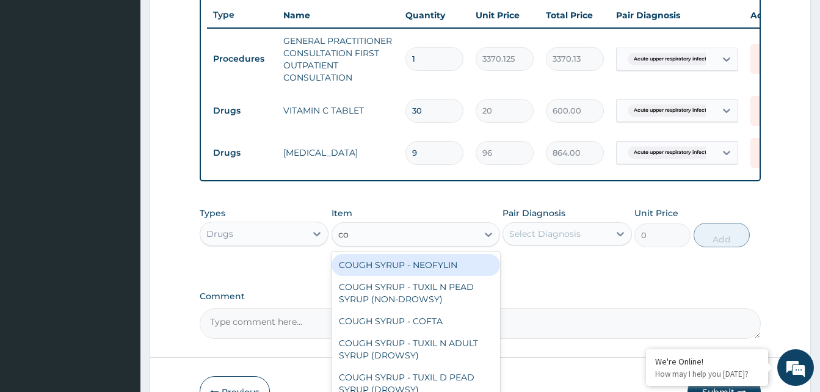
type input "cou"
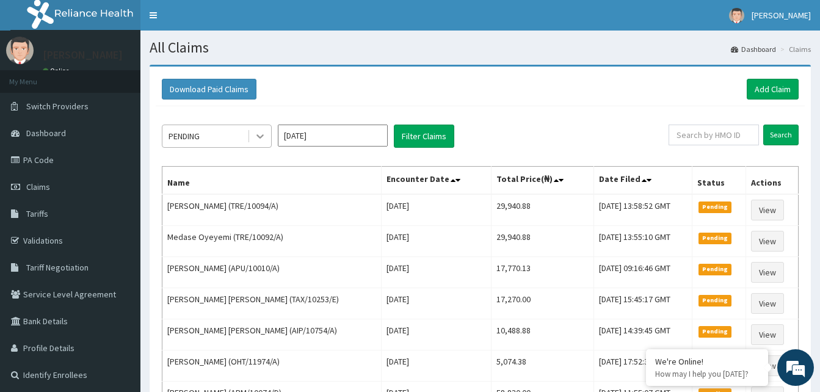
click at [259, 133] on icon at bounding box center [260, 136] width 12 height 12
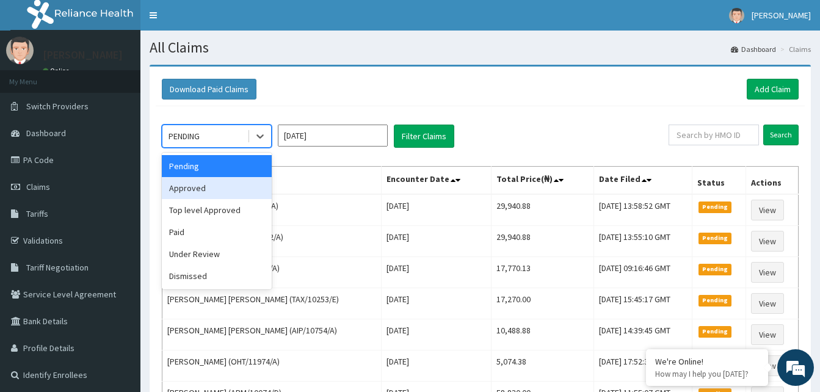
click at [192, 184] on div "Approved" at bounding box center [217, 188] width 110 height 22
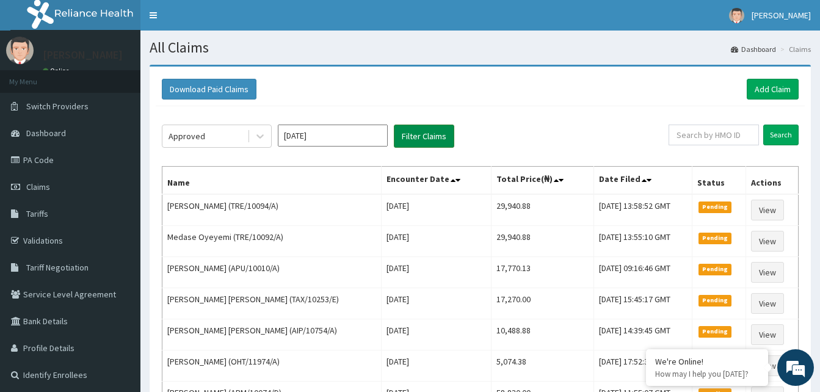
click at [420, 134] on button "Filter Claims" at bounding box center [424, 136] width 60 height 23
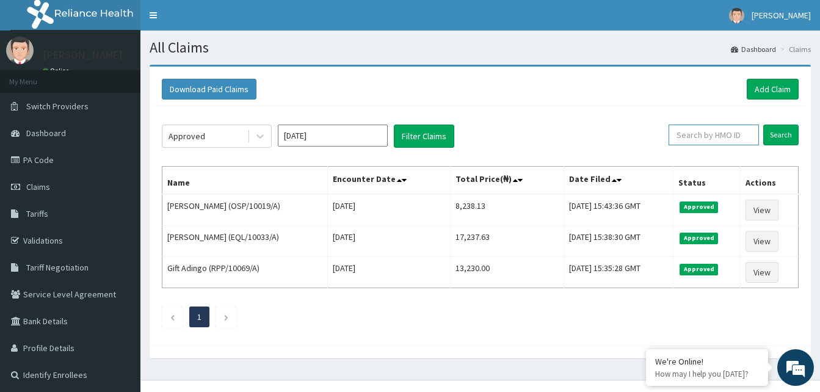
click at [716, 142] on input "text" at bounding box center [714, 135] width 90 height 21
paste input "HIC/10217/A"
type input "HIC/10217/A"
click at [776, 93] on link "Add Claim" at bounding box center [773, 89] width 52 height 21
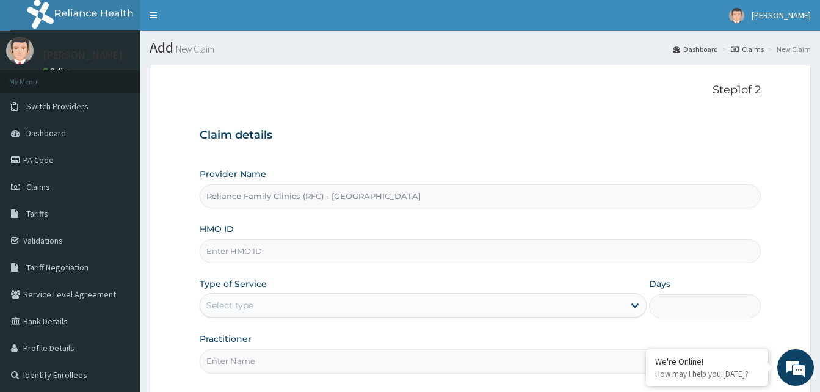
click at [234, 241] on input "HMO ID" at bounding box center [480, 251] width 561 height 24
paste input "HIC/10217/A"
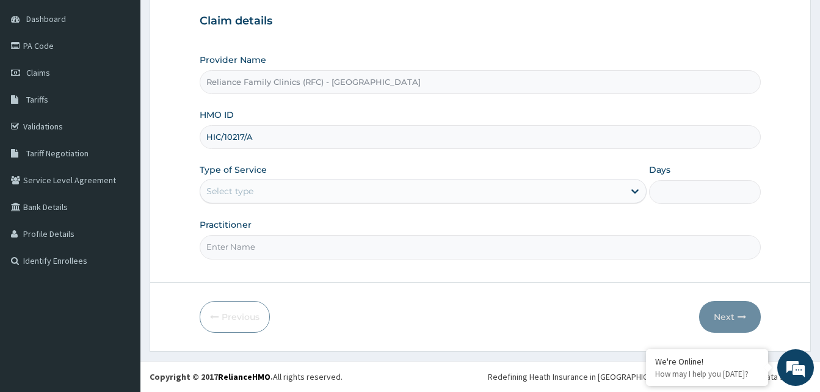
type input "HIC/10217/A"
click at [268, 194] on div "Select type" at bounding box center [412, 191] width 424 height 20
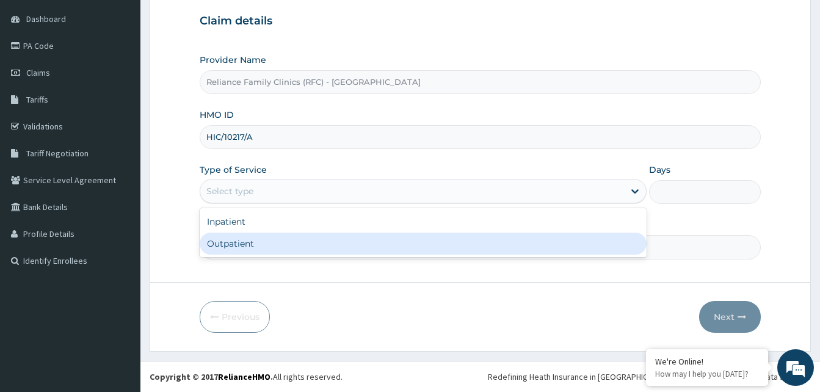
click at [260, 247] on div "Outpatient" at bounding box center [423, 244] width 447 height 22
type input "1"
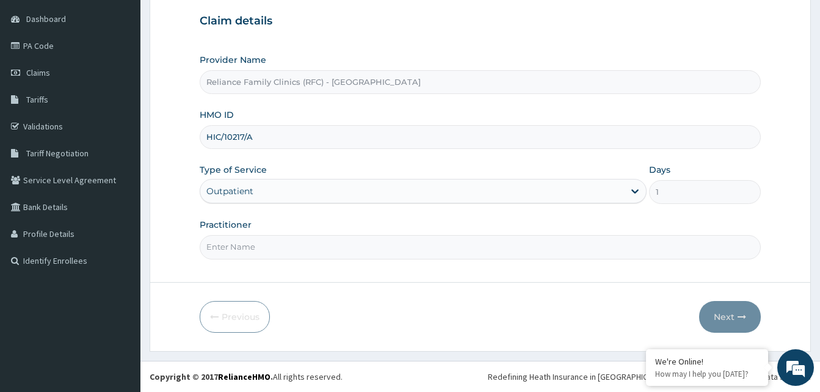
click at [260, 247] on input "Practitioner" at bounding box center [480, 247] width 561 height 24
type input "alliyah"
click at [722, 312] on button "Next" at bounding box center [730, 317] width 62 height 32
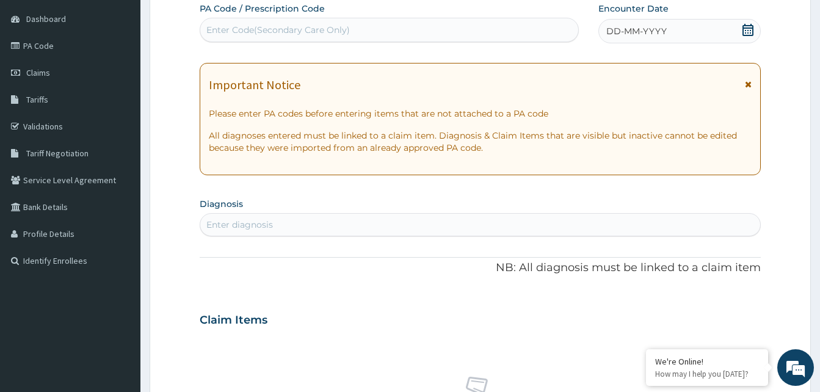
click at [702, 34] on div "DD-MM-YYYY" at bounding box center [680, 31] width 162 height 24
click at [343, 227] on div "Enter diagnosis" at bounding box center [480, 225] width 560 height 20
type input "musculo"
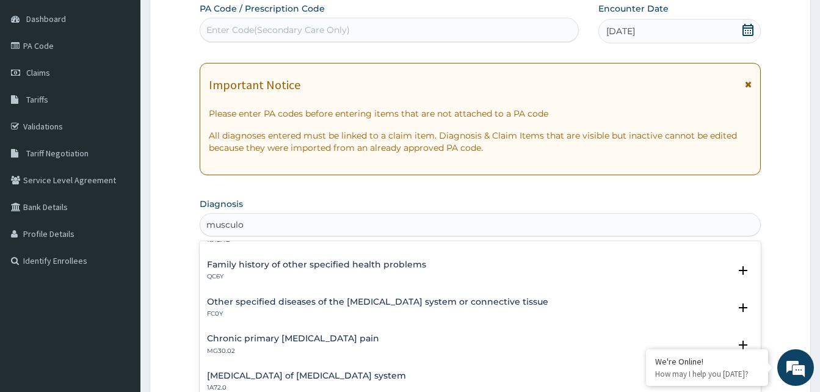
scroll to position [366, 0]
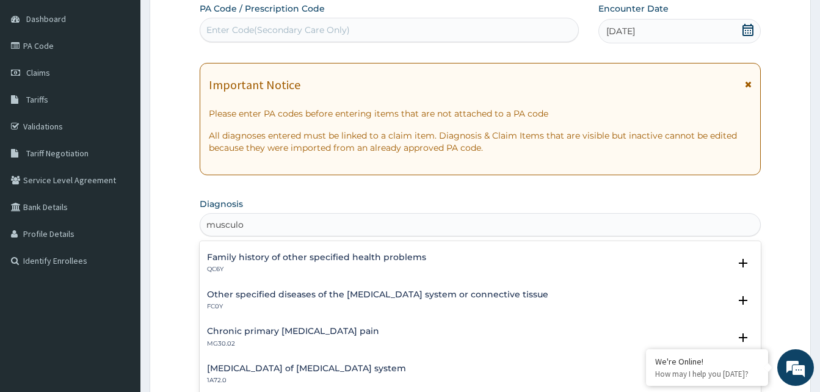
click at [271, 332] on h4 "Chronic primary [MEDICAL_DATA] pain" at bounding box center [293, 331] width 172 height 9
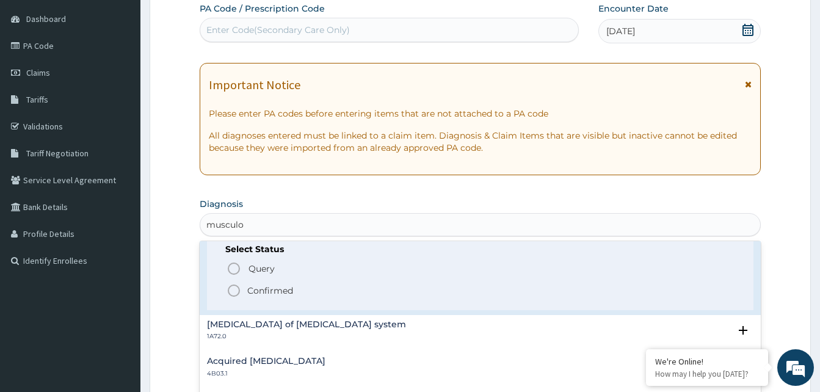
scroll to position [489, 0]
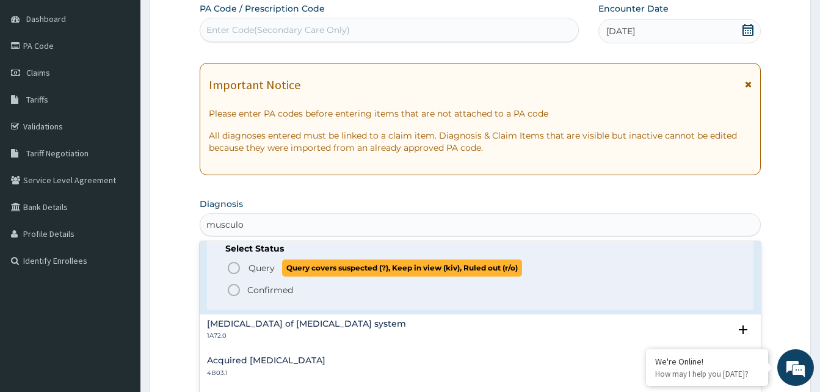
click at [233, 266] on icon "status option query" at bounding box center [234, 268] width 15 height 15
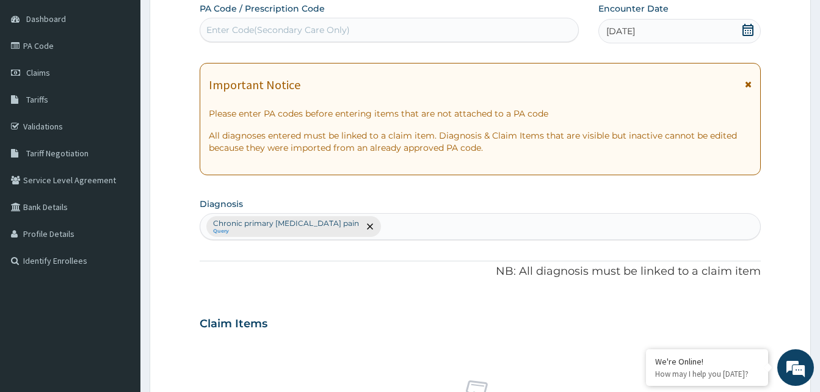
scroll to position [481, 0]
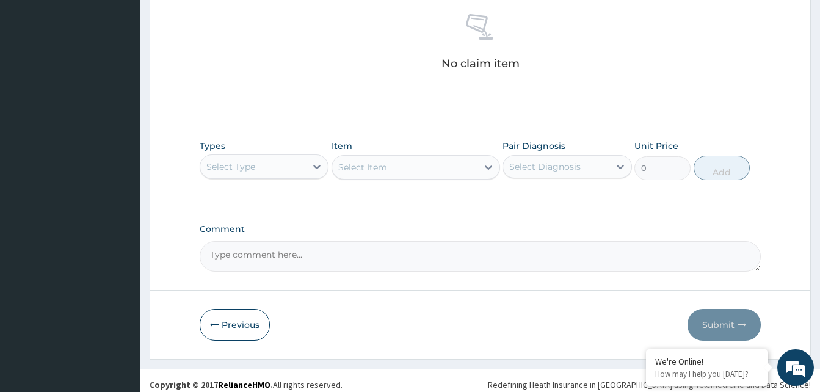
click at [286, 162] on div "Select Type" at bounding box center [253, 167] width 106 height 20
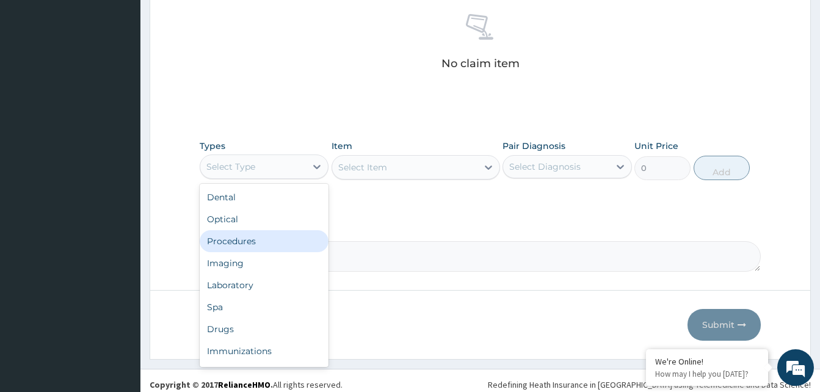
click at [250, 246] on div "Procedures" at bounding box center [264, 241] width 129 height 22
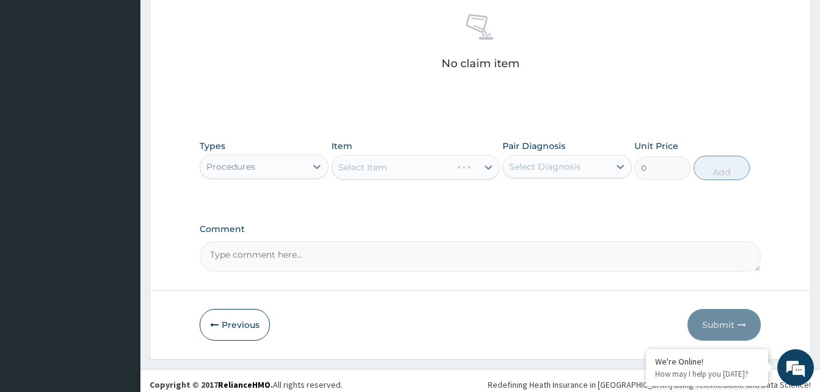
click at [445, 167] on div "Select Item" at bounding box center [416, 167] width 169 height 24
click at [445, 167] on div "Select Item" at bounding box center [404, 168] width 145 height 20
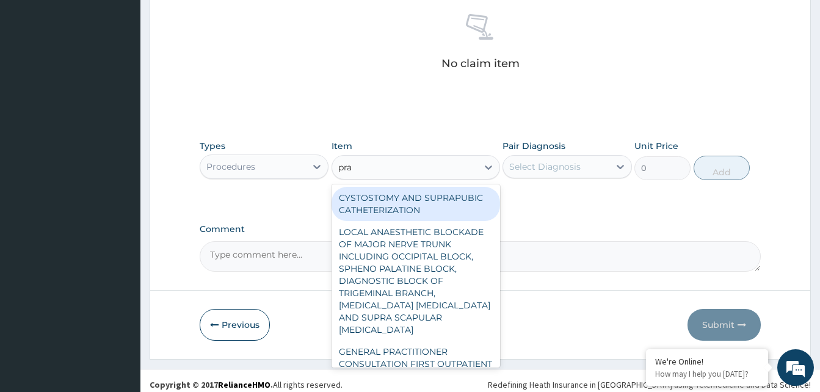
type input "prac"
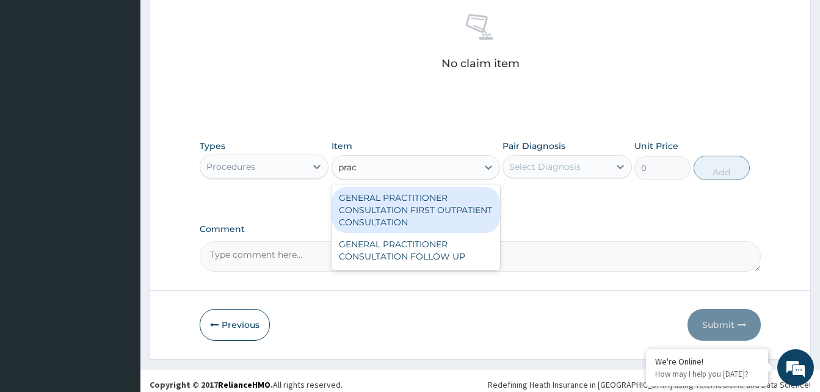
type input "3370.125"
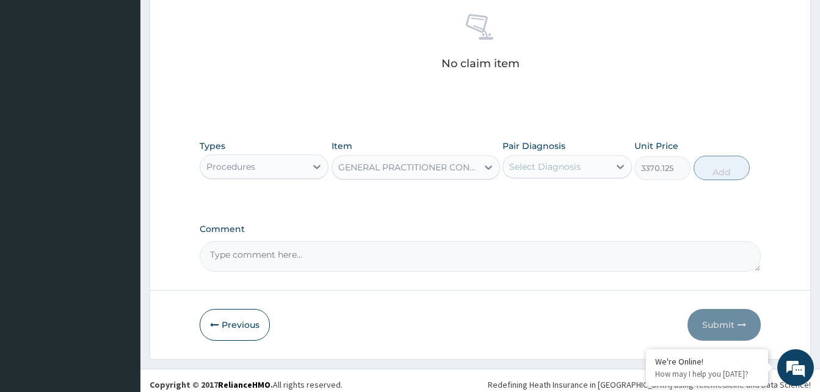
click at [575, 164] on div "Select Diagnosis" at bounding box center [544, 167] width 71 height 12
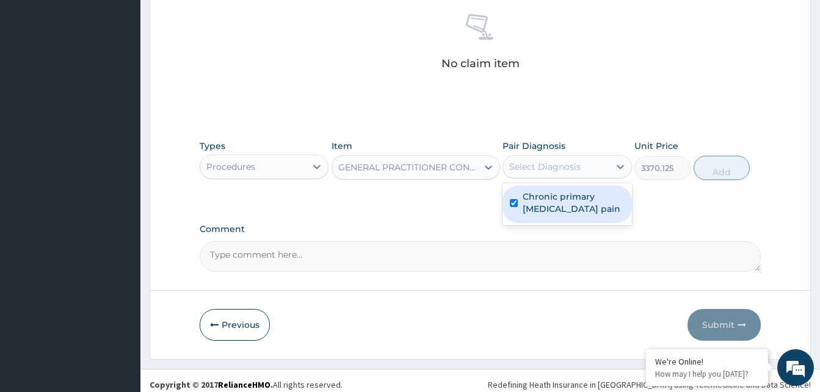
checkbox input "true"
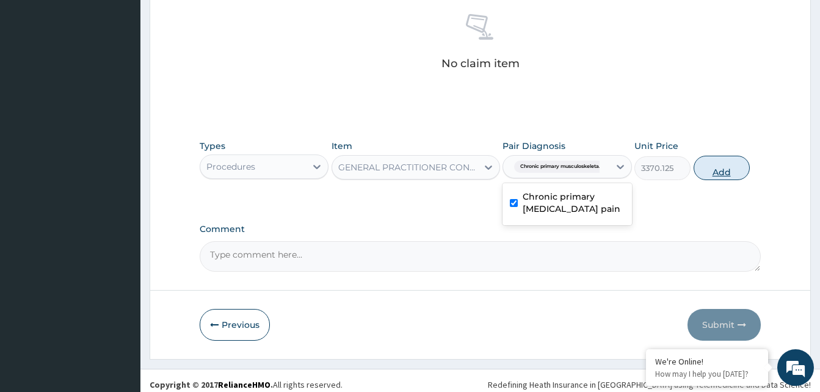
click at [710, 161] on button "Add" at bounding box center [722, 168] width 56 height 24
type input "0"
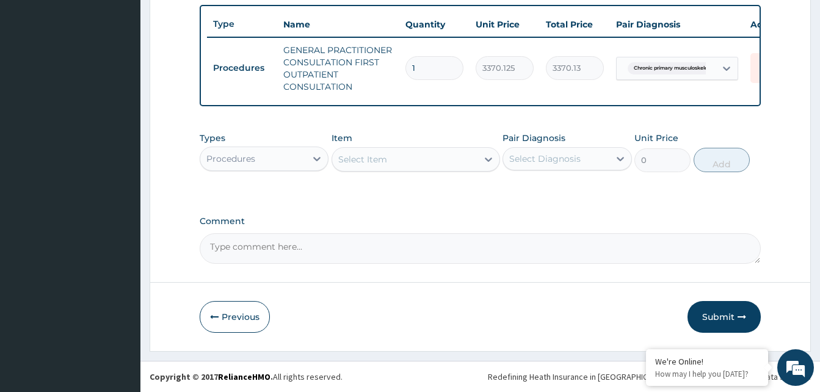
scroll to position [459, 0]
drag, startPoint x: 268, startPoint y: 151, endPoint x: 261, endPoint y: 172, distance: 21.8
click at [268, 153] on div "Procedures" at bounding box center [253, 159] width 106 height 20
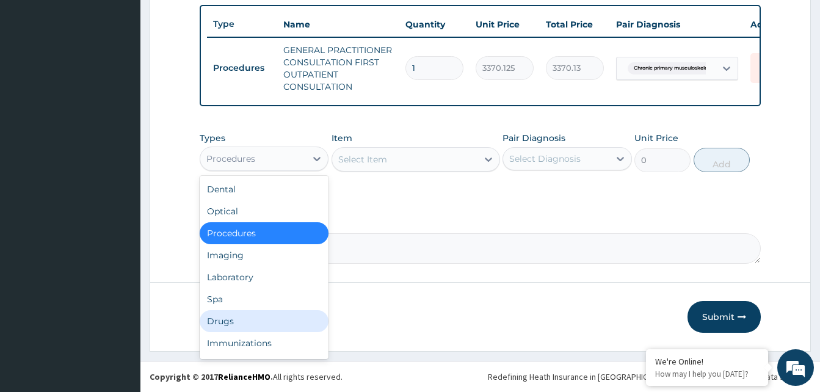
click at [218, 315] on div "Drugs" at bounding box center [264, 321] width 129 height 22
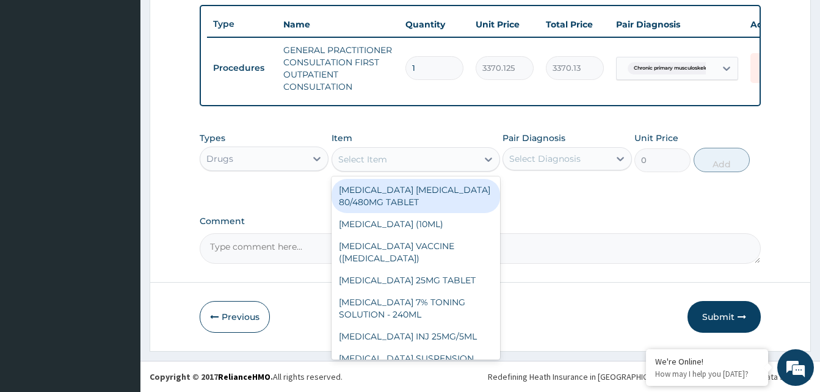
click at [420, 158] on div "Select Item" at bounding box center [404, 160] width 145 height 20
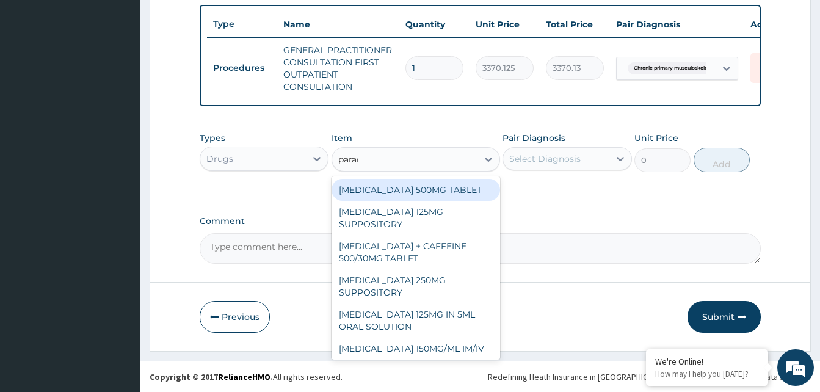
type input "parace"
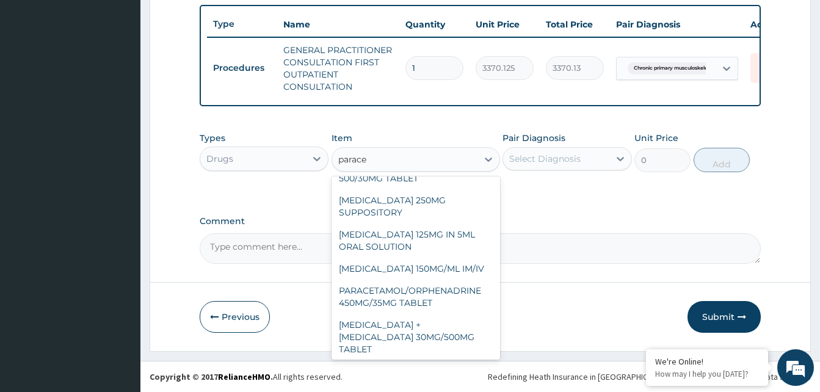
scroll to position [105, 0]
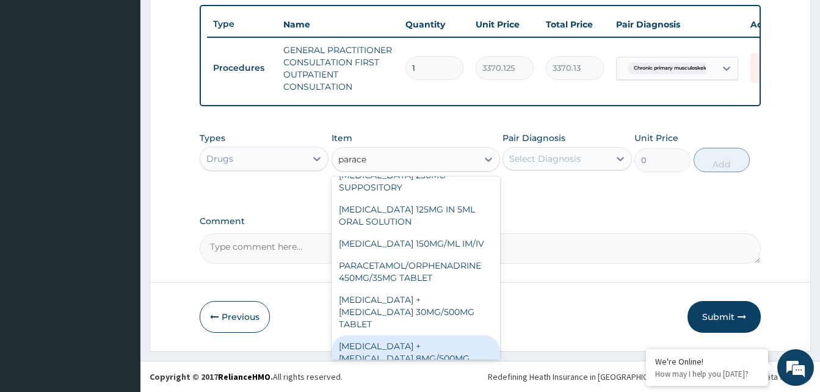
click at [385, 336] on div "[MEDICAL_DATA] + [MEDICAL_DATA] 8MG/500MG TABLET" at bounding box center [416, 358] width 169 height 46
type input "343.2000122070312"
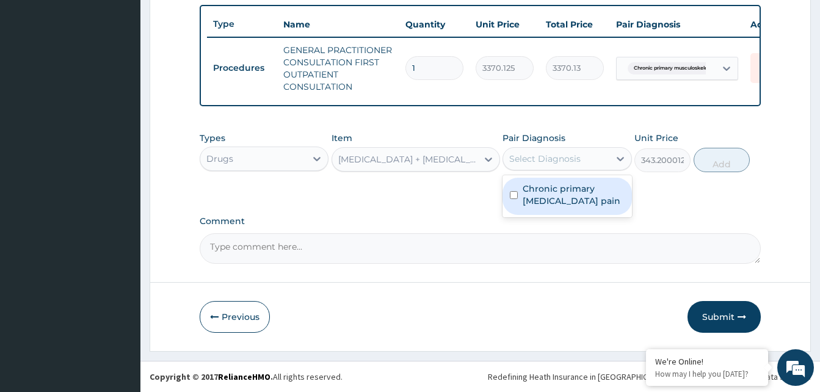
drag, startPoint x: 563, startPoint y: 157, endPoint x: 584, endPoint y: 196, distance: 44.8
click at [584, 170] on div "option Chronic primary [MEDICAL_DATA] pain, selected. option Chronic primary [M…" at bounding box center [567, 158] width 129 height 23
click at [584, 196] on label "Chronic primary [MEDICAL_DATA] pain" at bounding box center [573, 195] width 101 height 24
checkbox input "true"
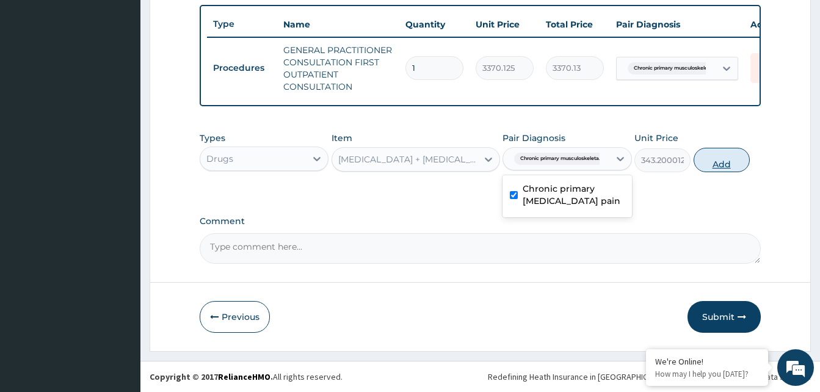
click at [724, 161] on button "Add" at bounding box center [722, 160] width 56 height 24
type input "0"
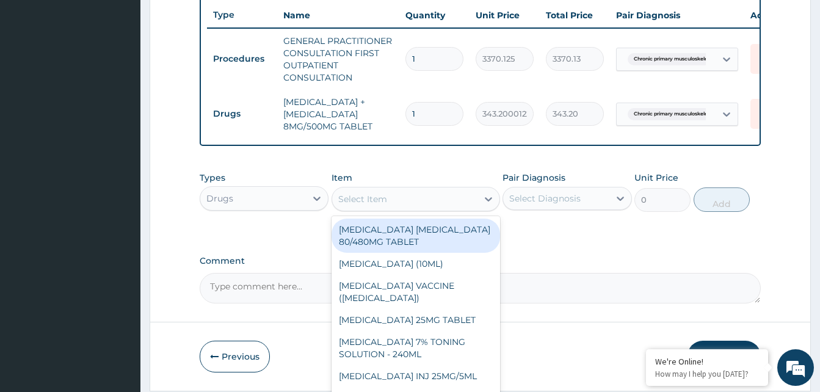
click at [387, 205] on div "Select Item" at bounding box center [362, 199] width 49 height 12
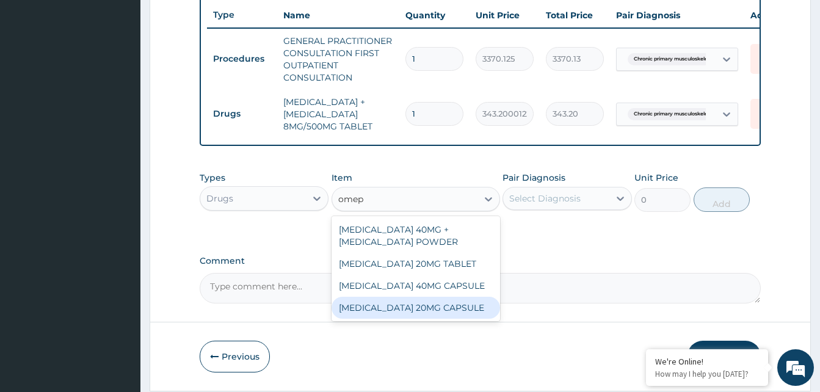
drag, startPoint x: 426, startPoint y: 313, endPoint x: 565, endPoint y: 216, distance: 168.9
click at [440, 305] on div "[MEDICAL_DATA] 40MG + [MEDICAL_DATA] POWDER [MEDICAL_DATA] 20MG TABLET [MEDICAL…" at bounding box center [416, 268] width 169 height 105
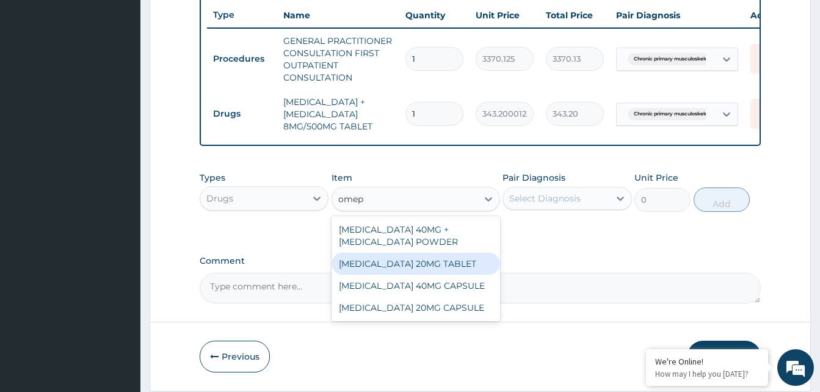
type input "omep"
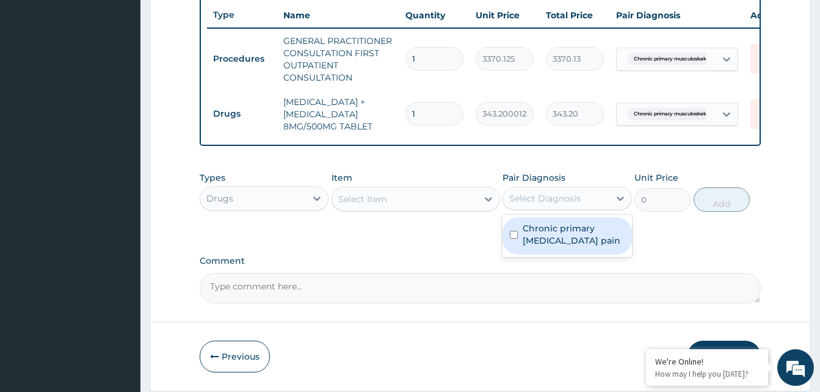
click at [583, 205] on div "Select Diagnosis" at bounding box center [556, 199] width 106 height 20
click at [554, 244] on label "Chronic primary [MEDICAL_DATA] pain" at bounding box center [573, 234] width 101 height 24
checkbox input "true"
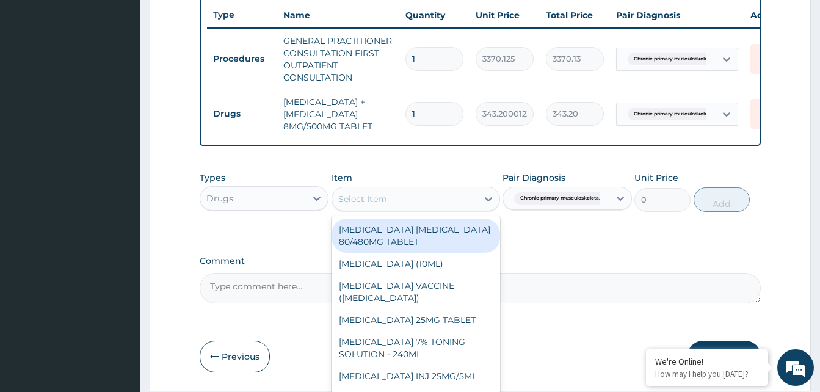
click at [453, 206] on div "Select Item" at bounding box center [404, 199] width 145 height 20
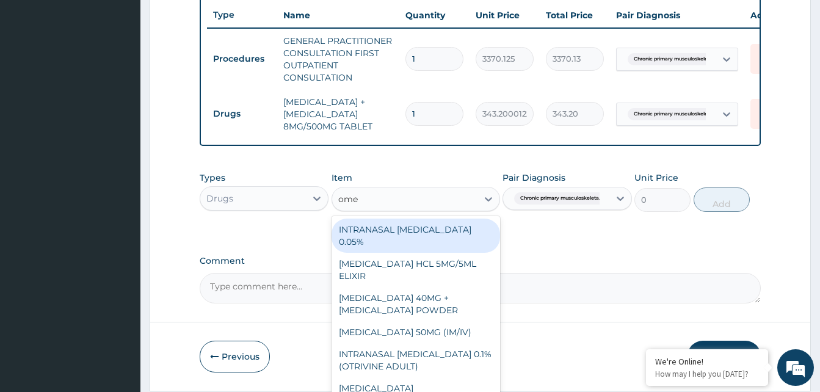
type input "omep"
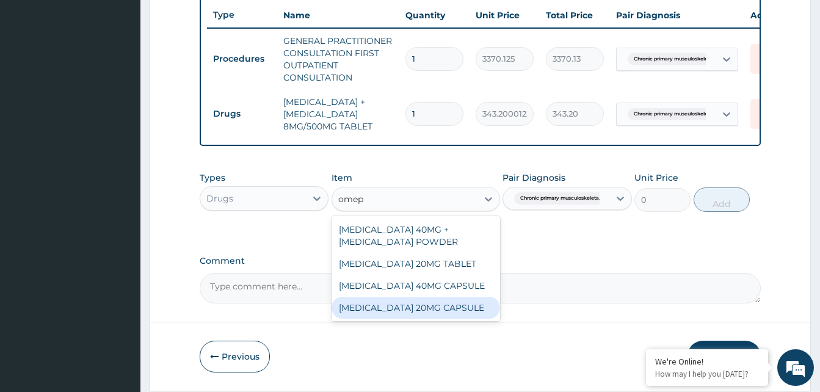
click at [427, 310] on div "[MEDICAL_DATA] 20MG CAPSULE" at bounding box center [416, 308] width 169 height 22
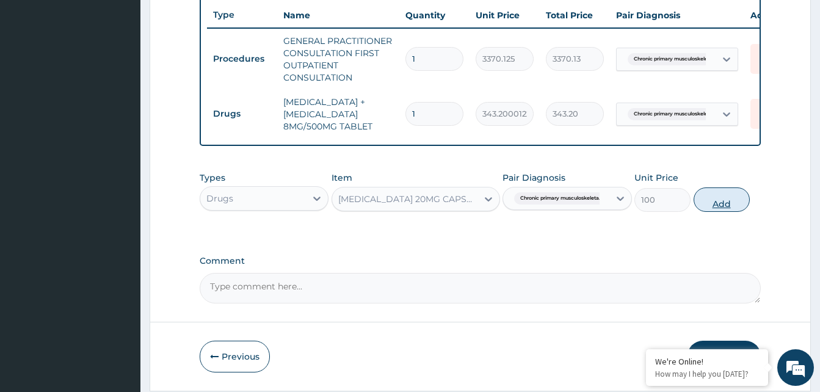
click at [718, 212] on button "Add" at bounding box center [722, 200] width 56 height 24
type input "0"
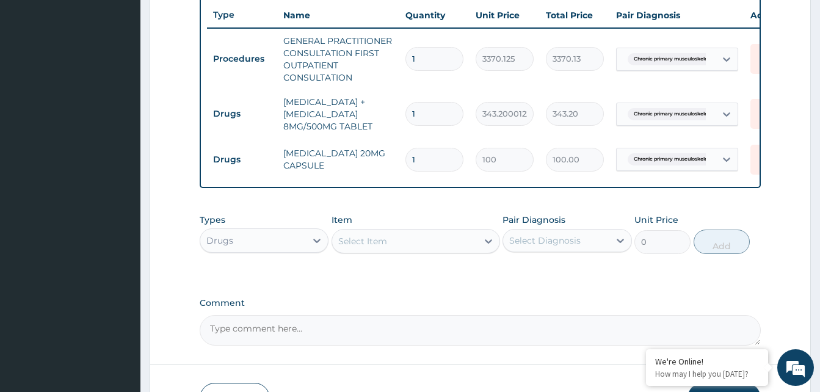
type input "14"
type input "1400.00"
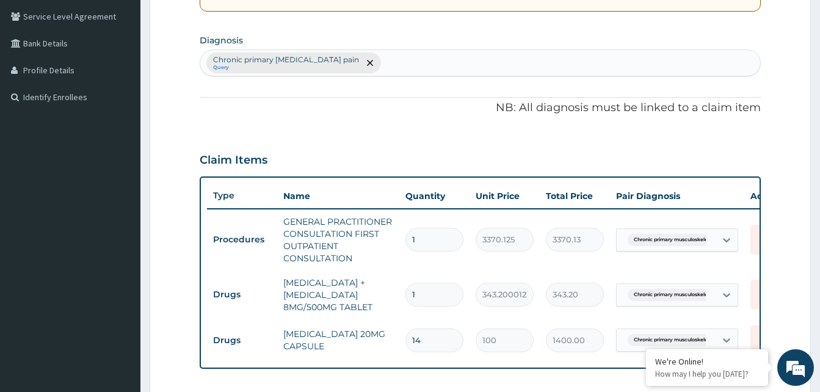
scroll to position [275, 0]
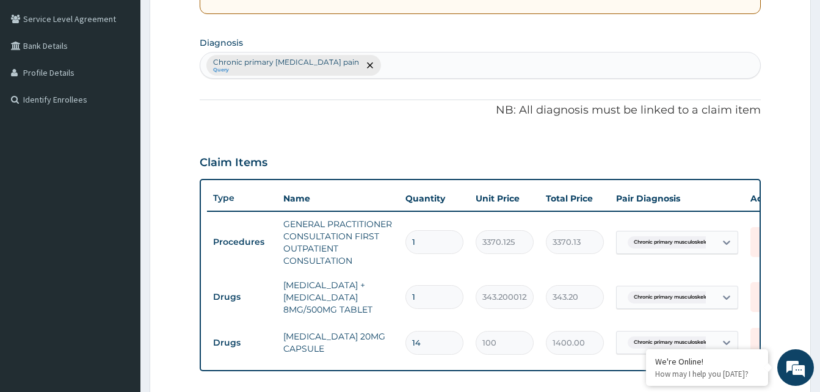
type input "14"
click at [421, 81] on div "PA Code / Prescription Code Enter Code(Secondary Care Only) Encounter Date [DAT…" at bounding box center [480, 185] width 561 height 688
click at [441, 75] on div "Chronic primary [MEDICAL_DATA] pain Query" at bounding box center [480, 66] width 560 height 26
type input "pud"
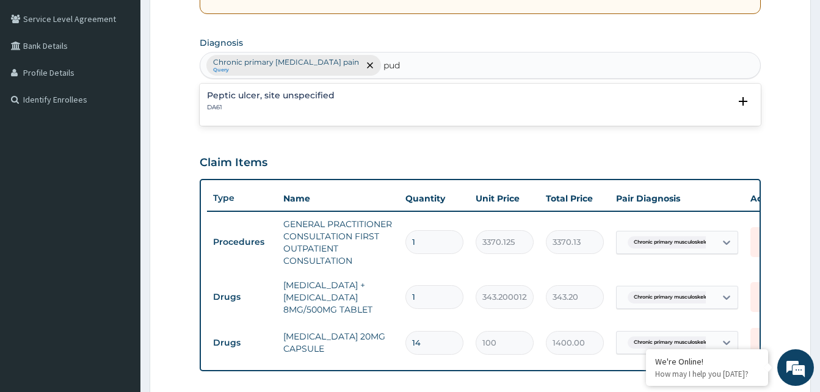
click at [247, 103] on p "DA61" at bounding box center [271, 107] width 128 height 9
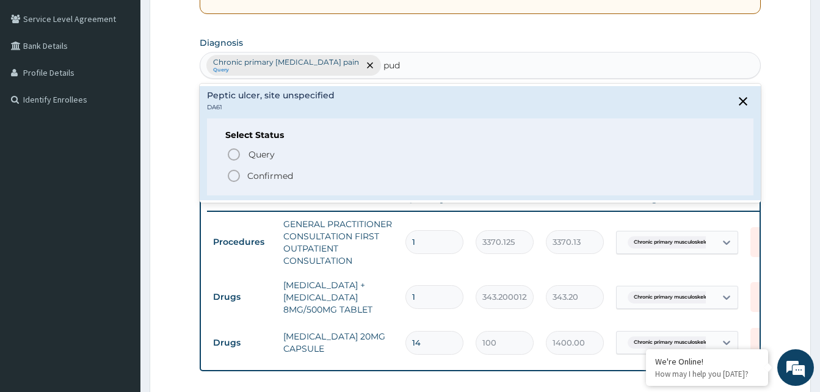
click at [234, 172] on icon "status option filled" at bounding box center [234, 176] width 15 height 15
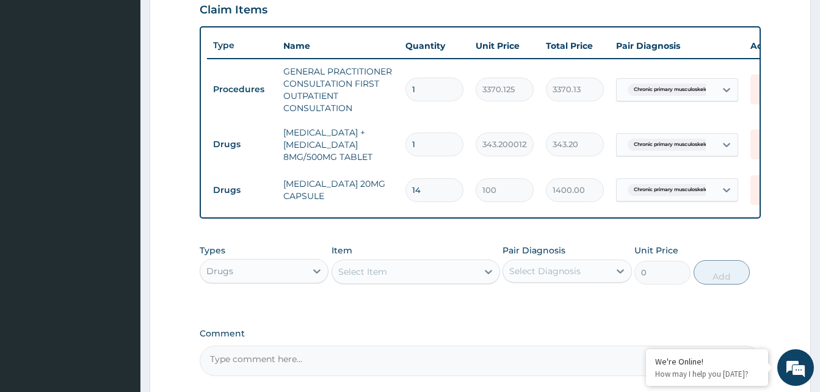
scroll to position [428, 0]
click at [715, 94] on div "Chronic primary musculoskeleta..." at bounding box center [666, 90] width 99 height 21
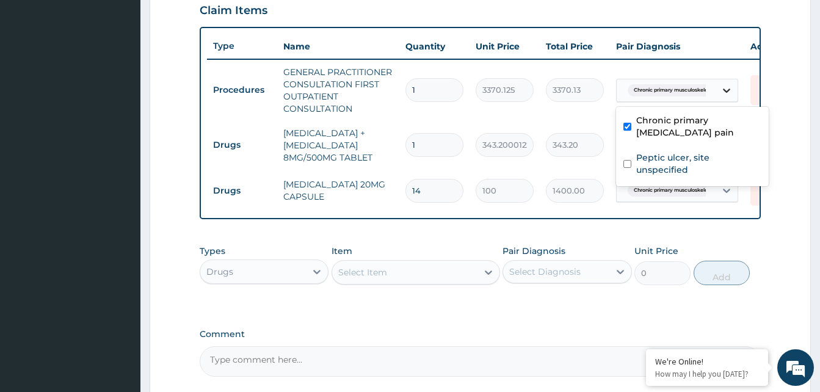
click at [729, 86] on icon at bounding box center [727, 90] width 12 height 12
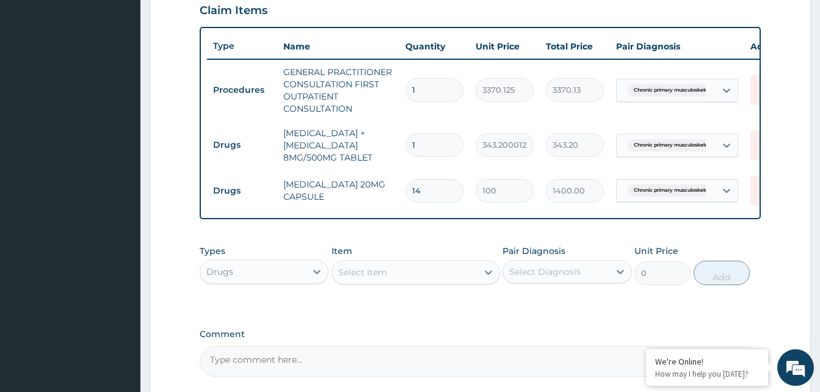
drag, startPoint x: 727, startPoint y: 94, endPoint x: 716, endPoint y: 100, distance: 12.3
click at [724, 94] on icon at bounding box center [727, 90] width 12 height 12
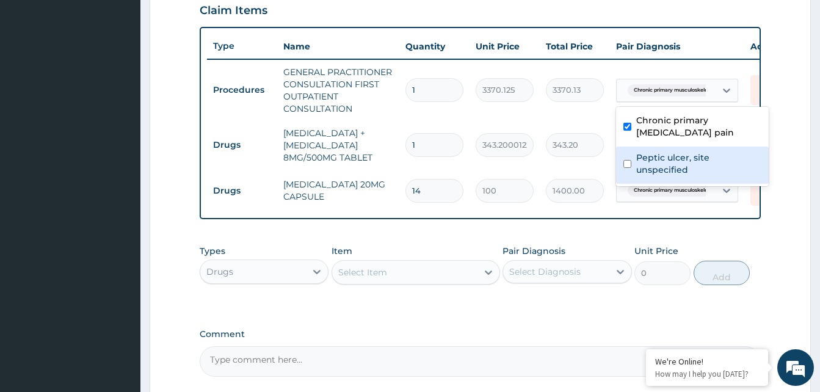
click at [665, 161] on label "Peptic ulcer, site unspecified" at bounding box center [698, 163] width 125 height 24
checkbox input "true"
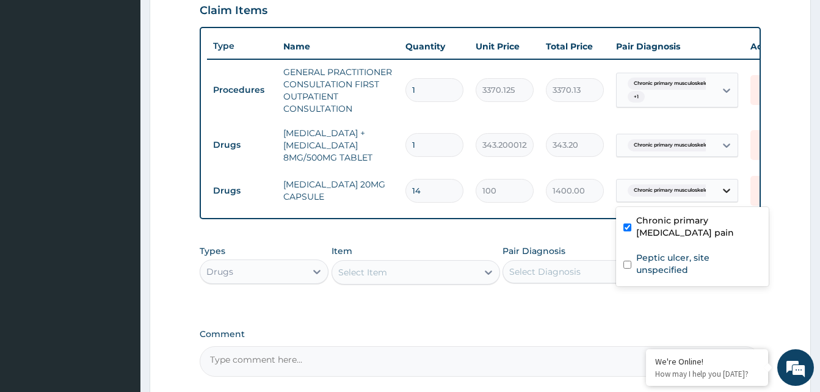
click at [723, 194] on icon at bounding box center [727, 190] width 12 height 12
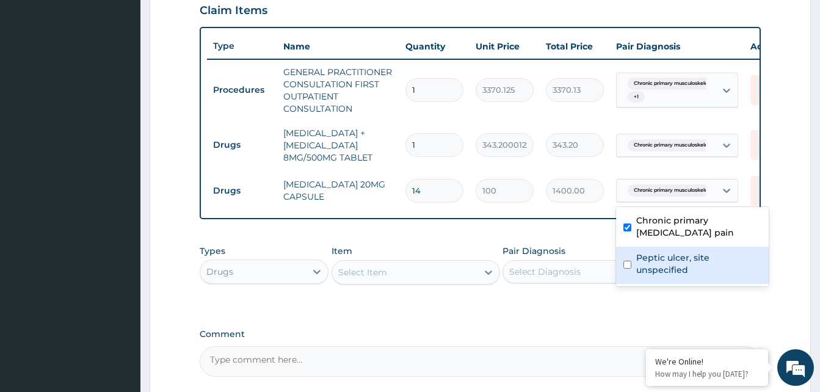
click at [694, 253] on label "Peptic ulcer, site unspecified" at bounding box center [698, 264] width 125 height 24
checkbox input "true"
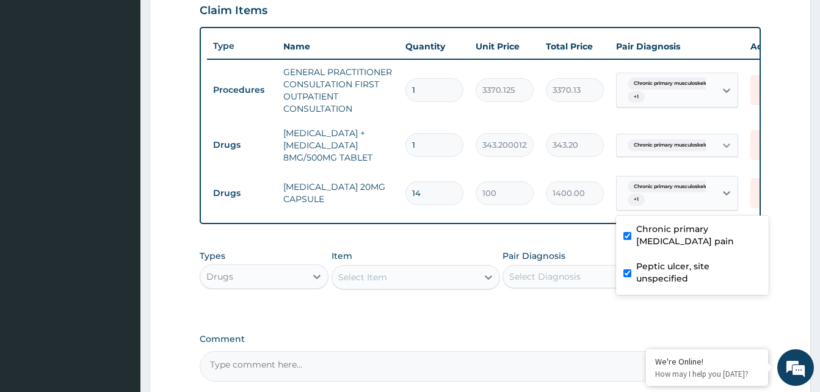
click at [719, 146] on div at bounding box center [727, 145] width 22 height 22
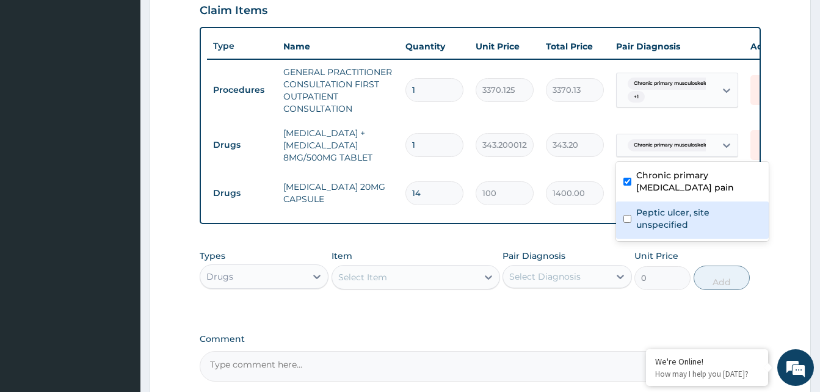
click at [669, 209] on label "Peptic ulcer, site unspecified" at bounding box center [698, 218] width 125 height 24
checkbox input "true"
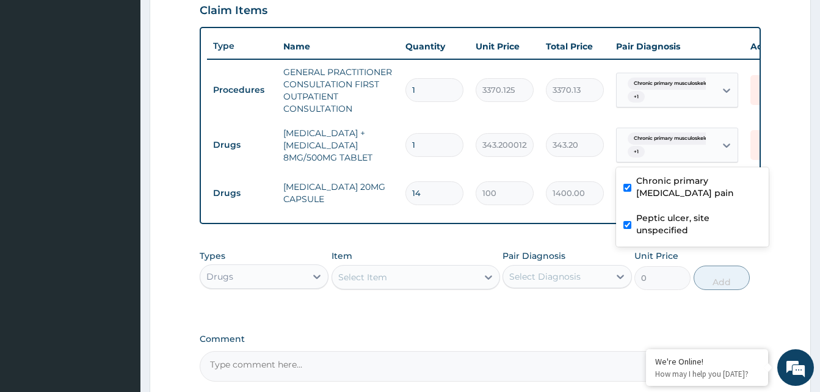
click at [782, 152] on form "Step 2 of 2 PA Code / Prescription Code Enter Code(Secondary Care Only) Encount…" at bounding box center [480, 53] width 661 height 832
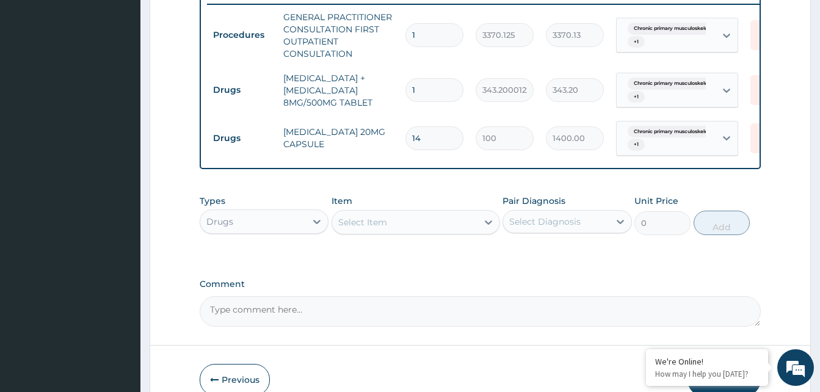
scroll to position [555, 0]
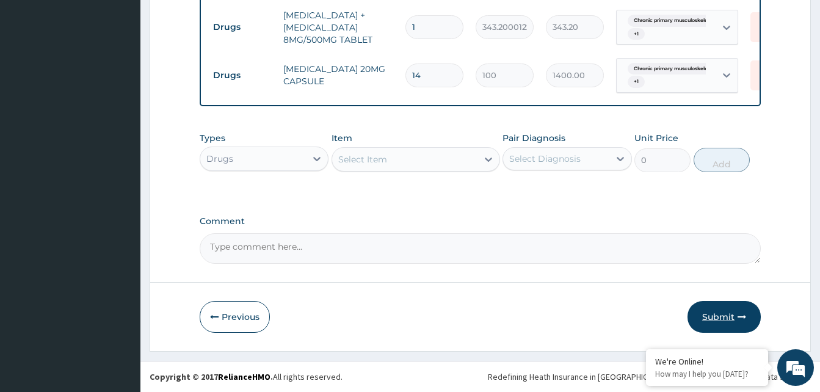
click at [715, 327] on button "Submit" at bounding box center [724, 317] width 73 height 32
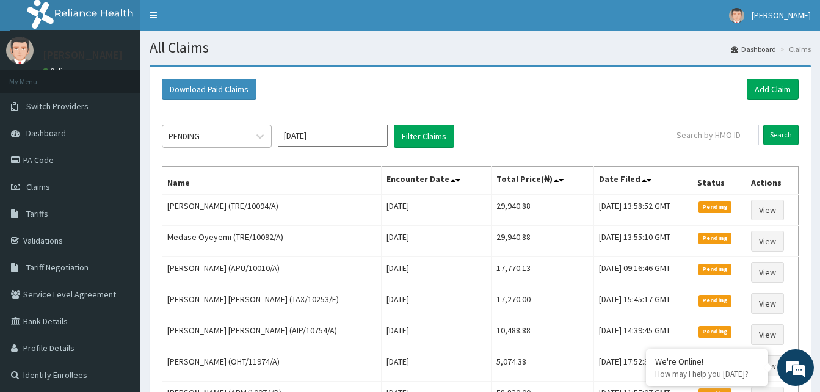
drag, startPoint x: 243, startPoint y: 133, endPoint x: 245, endPoint y: 144, distance: 11.7
click at [244, 135] on div "PENDING" at bounding box center [204, 136] width 85 height 20
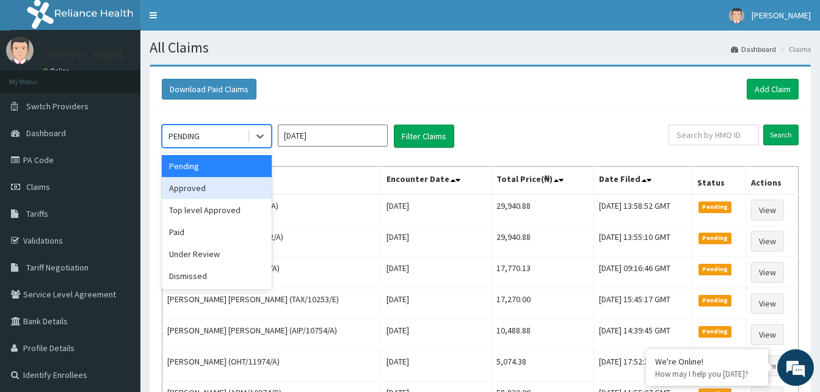
click at [212, 184] on div "Approved" at bounding box center [217, 188] width 110 height 22
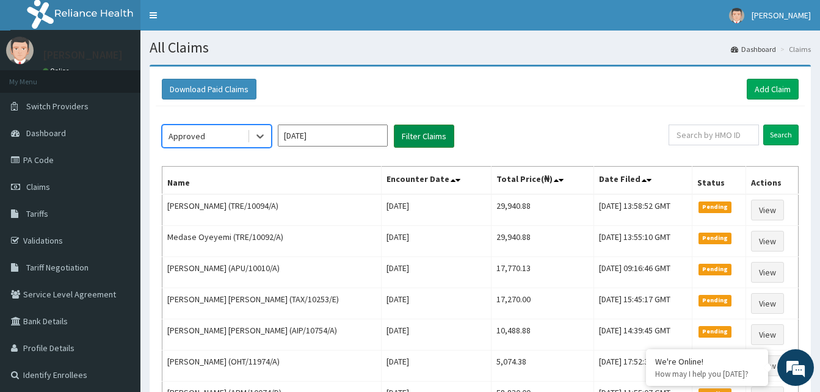
click at [417, 133] on button "Filter Claims" at bounding box center [424, 136] width 60 height 23
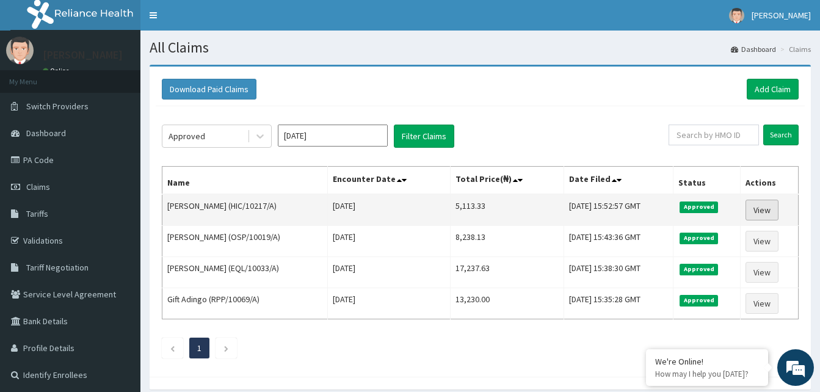
click at [761, 203] on link "View" at bounding box center [762, 210] width 33 height 21
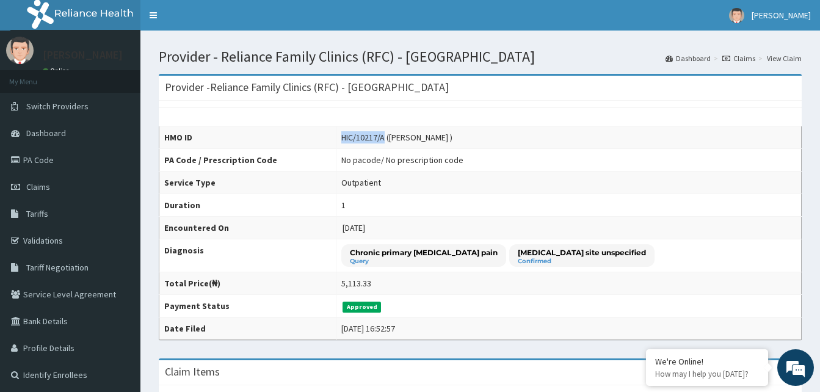
drag, startPoint x: 341, startPoint y: 139, endPoint x: 382, endPoint y: 134, distance: 41.8
click at [382, 134] on td "HIC/10217/A ([PERSON_NAME] )" at bounding box center [569, 137] width 465 height 23
copy div "HIC/10217/A"
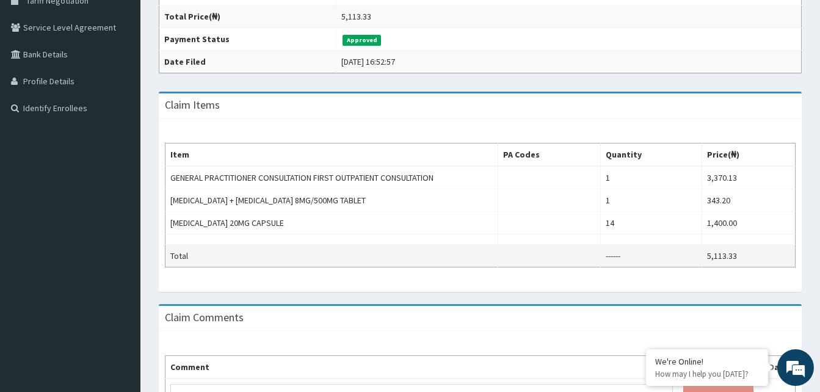
scroll to position [353, 0]
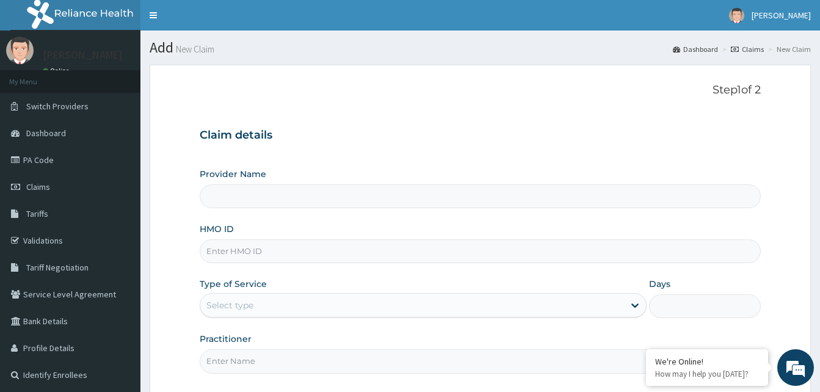
click at [269, 257] on input "HMO ID" at bounding box center [480, 251] width 561 height 24
type input "Reliance Family Clinics (RFC) - [GEOGRAPHIC_DATA]"
paste input "HIC/10217/A"
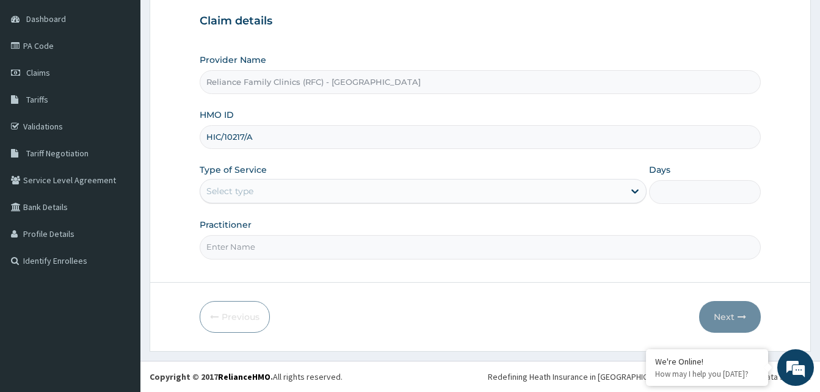
type input "HIC/10217/A"
click at [250, 192] on div "Select type" at bounding box center [229, 191] width 47 height 12
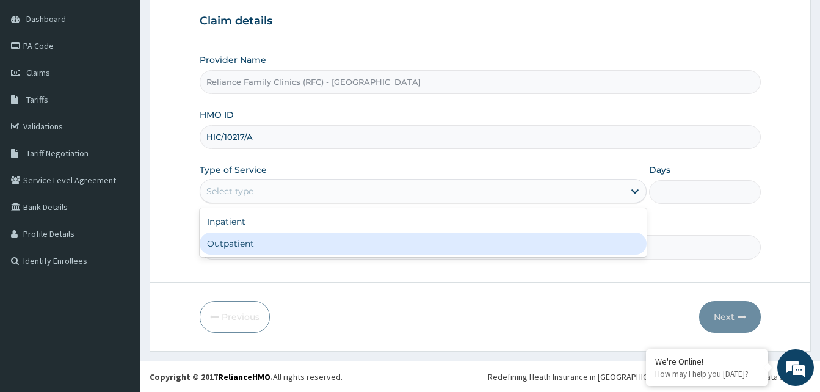
click at [245, 246] on div "Outpatient" at bounding box center [423, 244] width 447 height 22
type input "1"
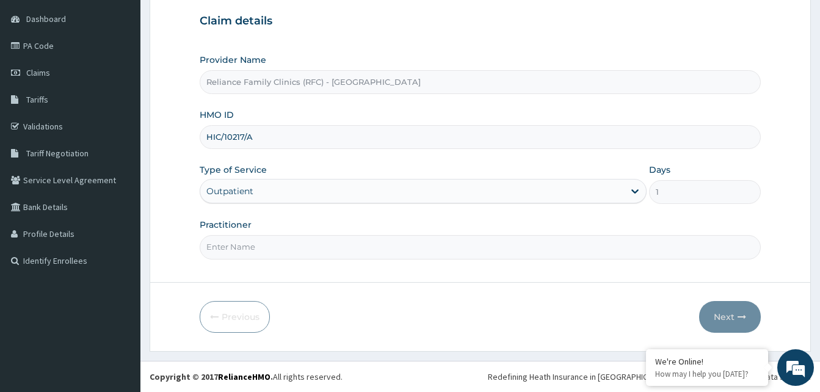
click at [245, 246] on input "Practitioner" at bounding box center [480, 247] width 561 height 24
type input "alliyah"
click at [756, 314] on button "Next" at bounding box center [730, 317] width 62 height 32
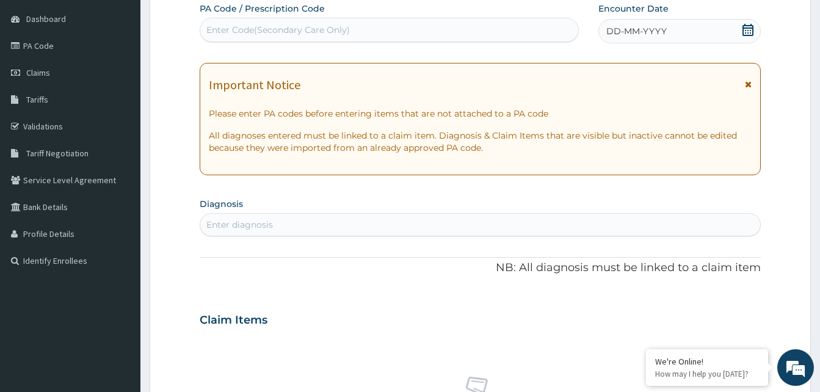
scroll to position [0, 0]
click at [710, 39] on div "DD-MM-YYYY" at bounding box center [680, 31] width 162 height 24
click at [252, 221] on div "Enter diagnosis" at bounding box center [239, 225] width 67 height 12
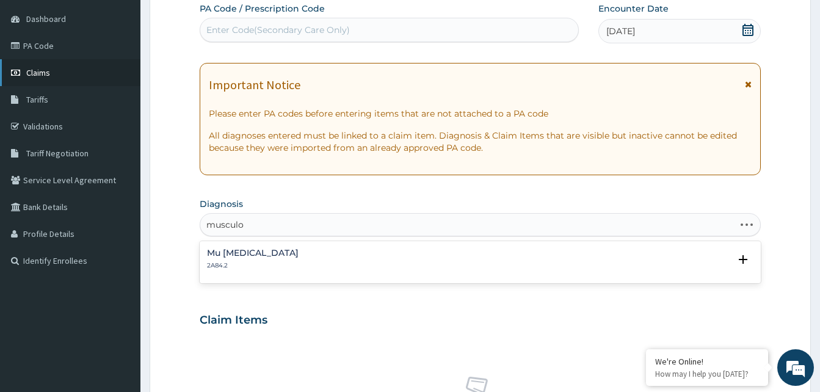
type input "musculos"
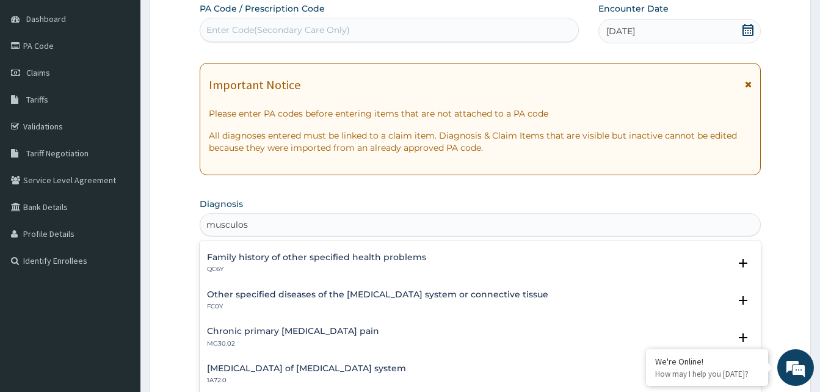
scroll to position [428, 0]
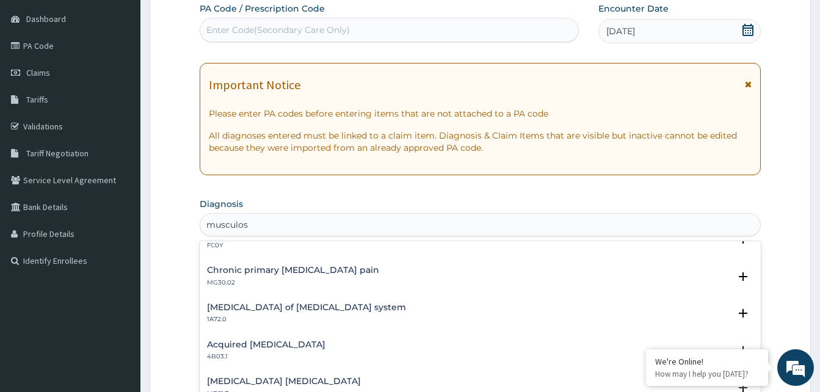
click at [274, 279] on p "MG30.02" at bounding box center [293, 283] width 172 height 9
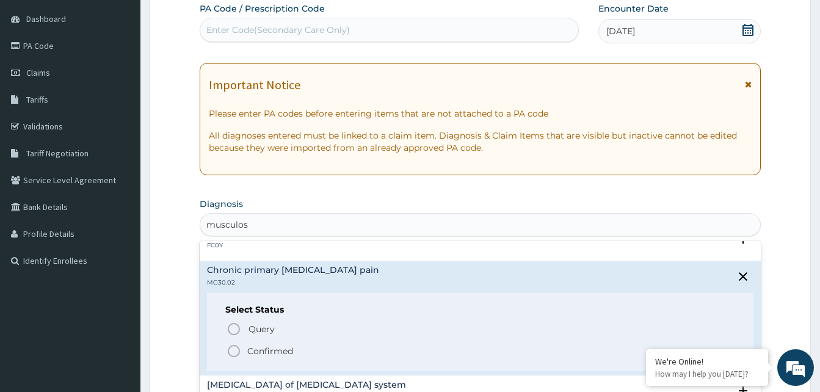
click at [242, 348] on span "Confirmed" at bounding box center [481, 351] width 509 height 15
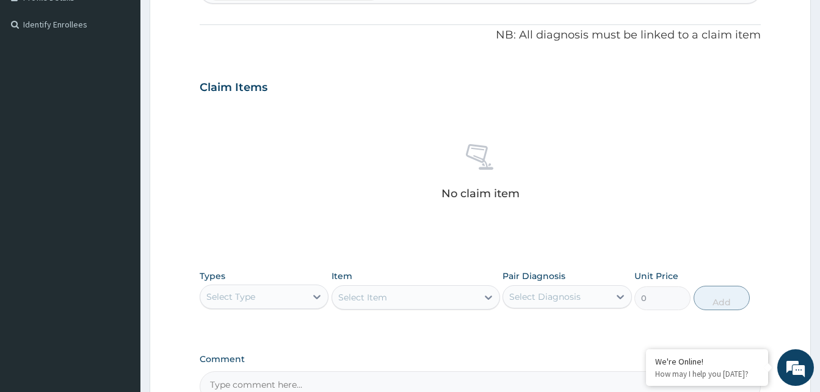
scroll to position [489, 0]
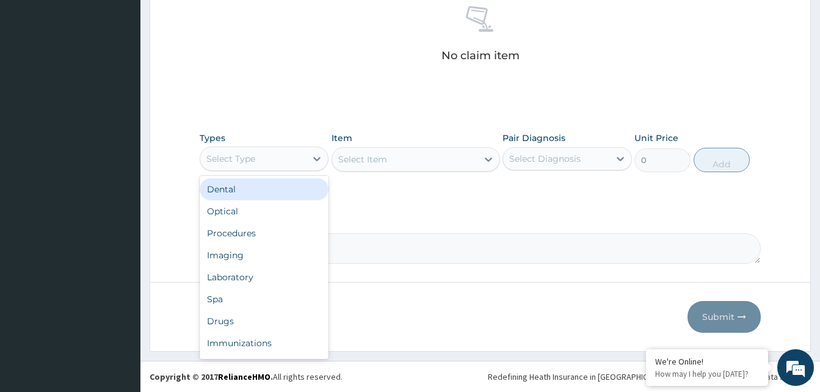
click at [248, 159] on div "Select Type" at bounding box center [230, 159] width 49 height 12
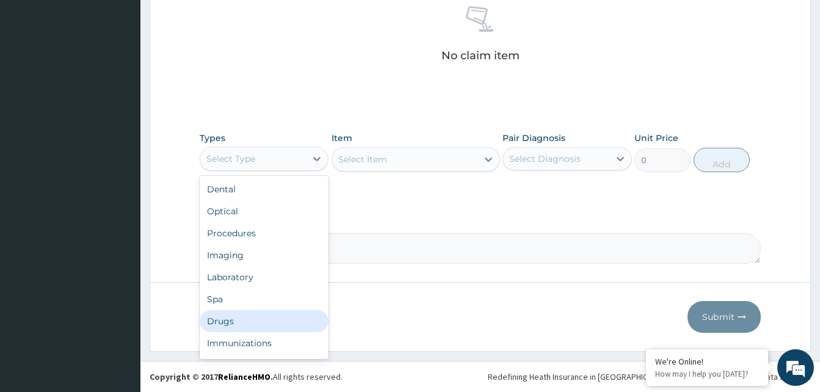
click at [246, 314] on div "Drugs" at bounding box center [264, 321] width 129 height 22
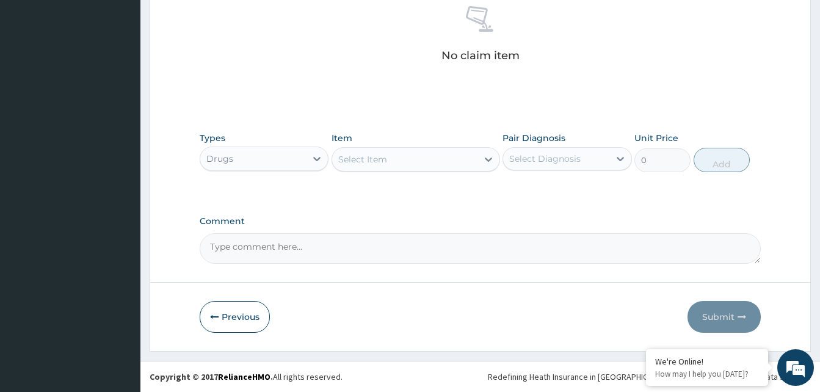
click at [435, 165] on div "Select Item" at bounding box center [404, 160] width 145 height 20
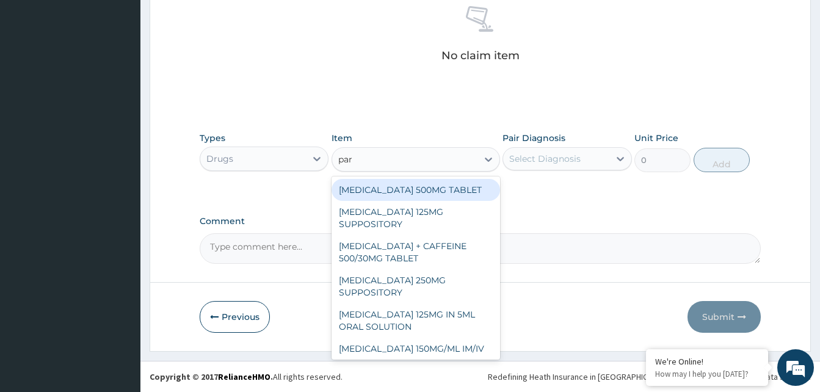
type input "para"
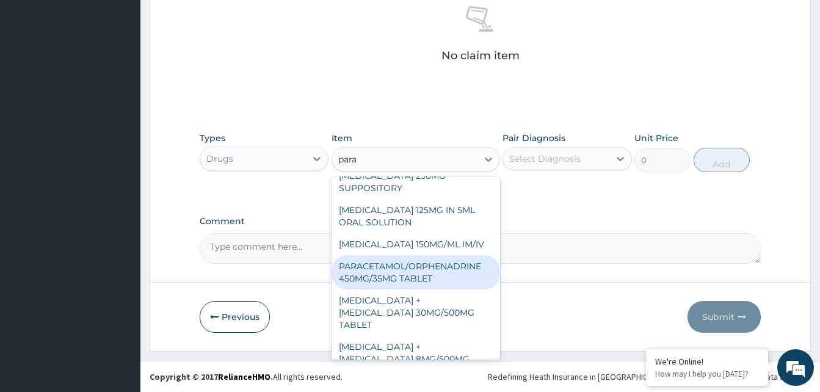
scroll to position [105, 0]
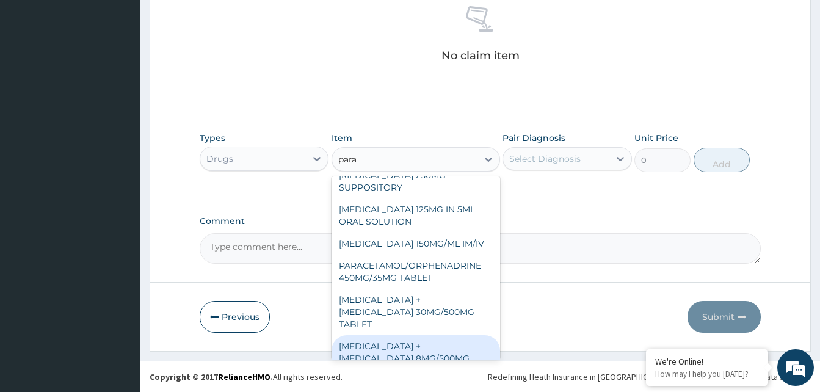
click at [414, 335] on div "[MEDICAL_DATA] + [MEDICAL_DATA] 8MG/500MG TABLET" at bounding box center [416, 358] width 169 height 46
type input "343.2000122070312"
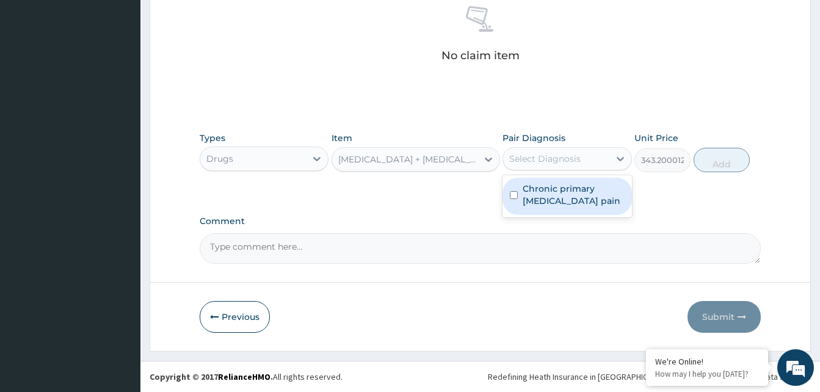
click at [574, 162] on div "Select Diagnosis" at bounding box center [544, 159] width 71 height 12
click at [575, 195] on label "Chronic primary [MEDICAL_DATA] pain" at bounding box center [573, 195] width 101 height 24
checkbox input "true"
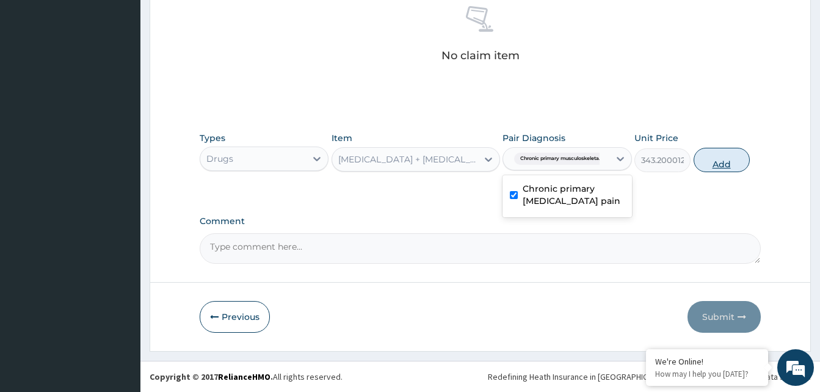
click at [724, 162] on button "Add" at bounding box center [722, 160] width 56 height 24
type input "0"
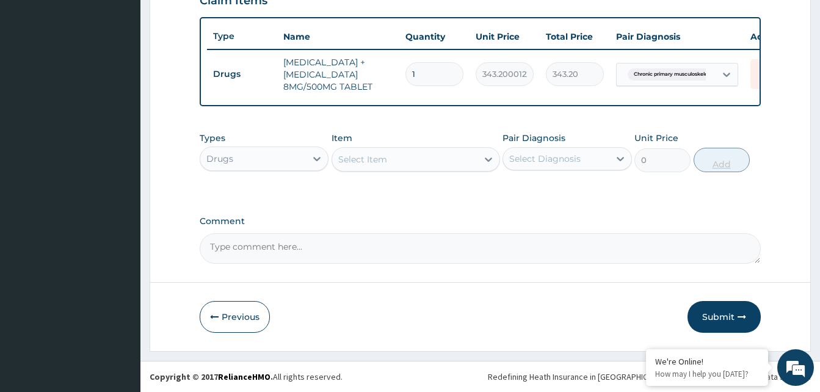
scroll to position [446, 0]
type input "12"
type input "4118.40"
type input "12"
click at [711, 323] on button "Submit" at bounding box center [724, 317] width 73 height 32
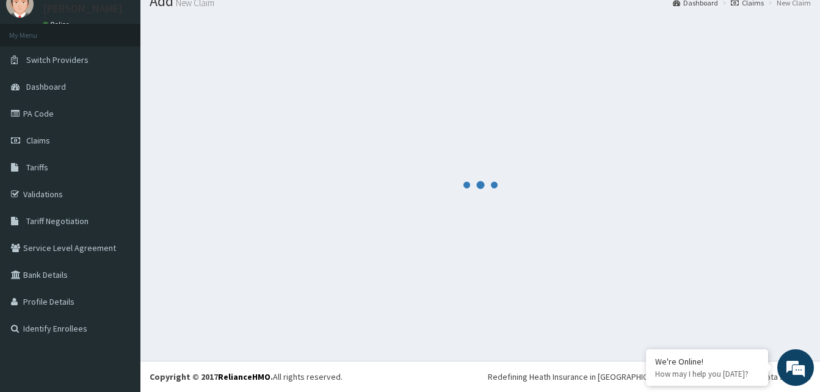
scroll to position [46, 0]
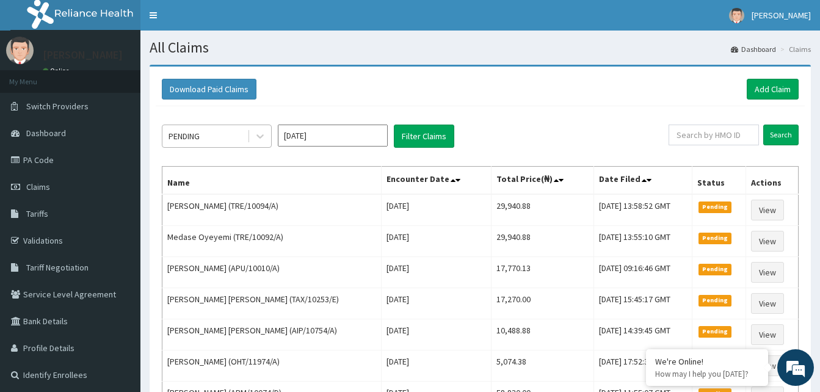
click at [244, 137] on div "PENDING" at bounding box center [204, 136] width 85 height 20
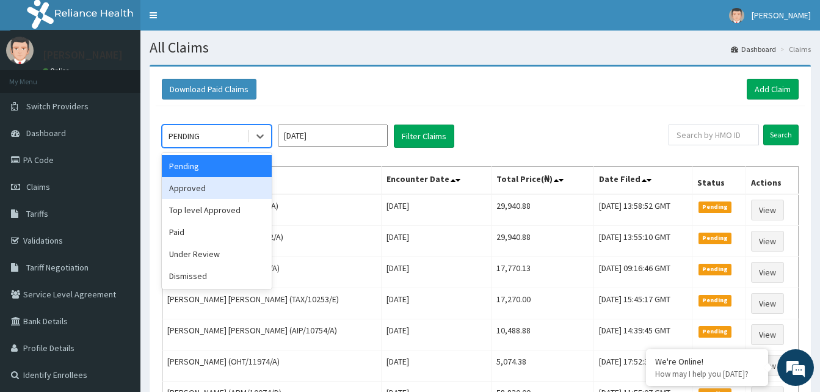
drag, startPoint x: 202, startPoint y: 183, endPoint x: 221, endPoint y: 177, distance: 20.1
click at [204, 183] on div "Approved" at bounding box center [217, 188] width 110 height 22
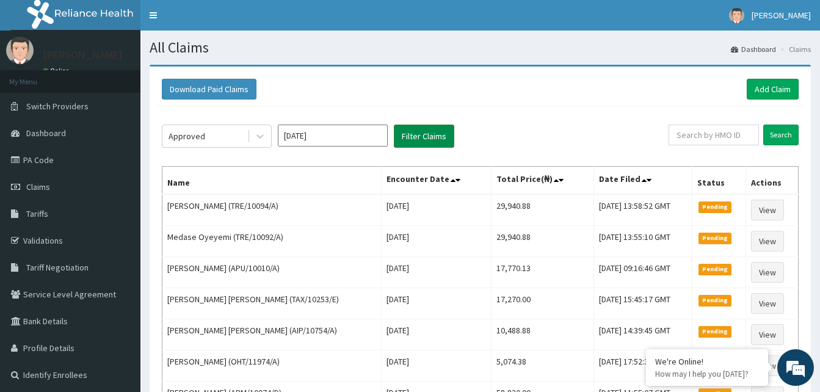
click at [426, 136] on button "Filter Claims" at bounding box center [424, 136] width 60 height 23
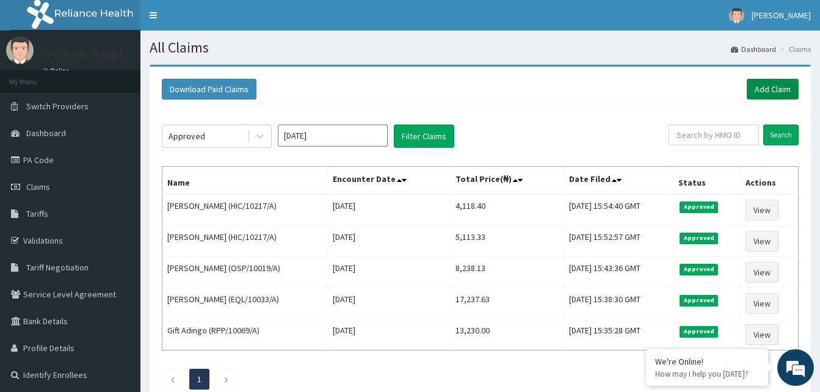
click at [774, 92] on link "Add Claim" at bounding box center [773, 89] width 52 height 21
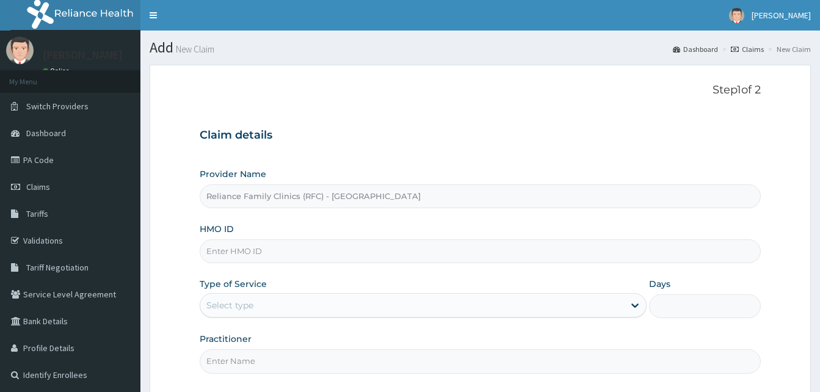
click at [278, 240] on div "HMO ID" at bounding box center [480, 243] width 561 height 40
click at [262, 244] on input "HMO ID" at bounding box center [480, 251] width 561 height 24
paste input "RCT/10133/A"
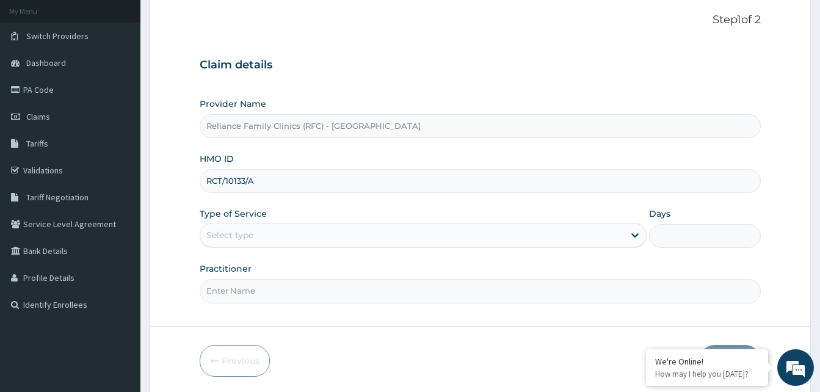
scroll to position [114, 0]
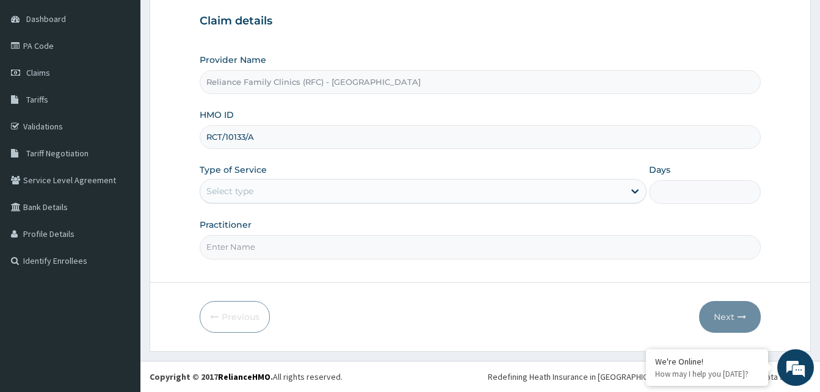
type input "RCT/10133/A"
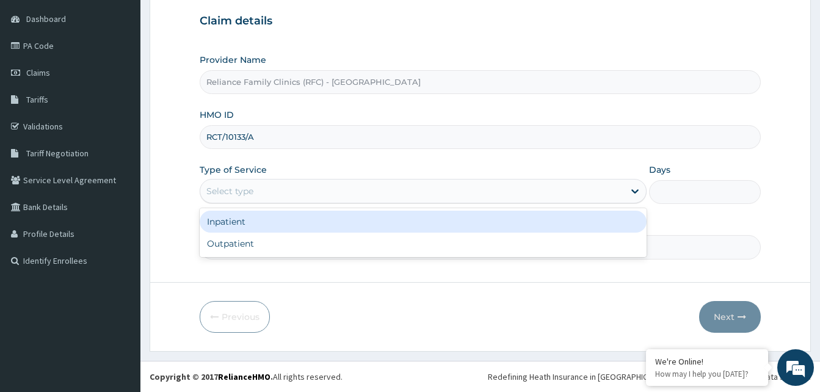
click at [275, 182] on div "Select type" at bounding box center [412, 191] width 424 height 20
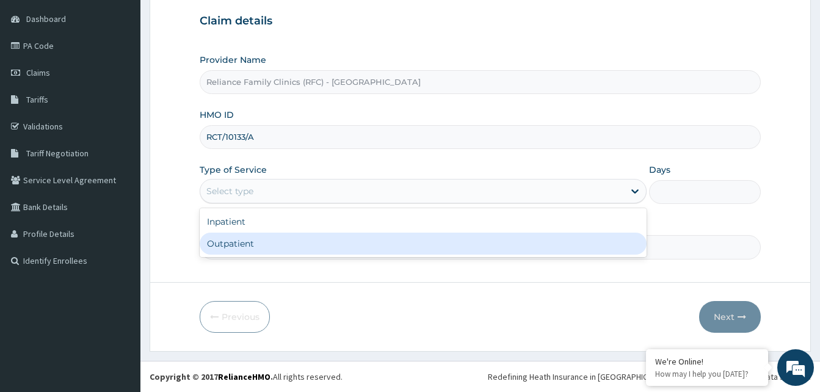
click at [251, 238] on div "Outpatient" at bounding box center [423, 244] width 447 height 22
type input "1"
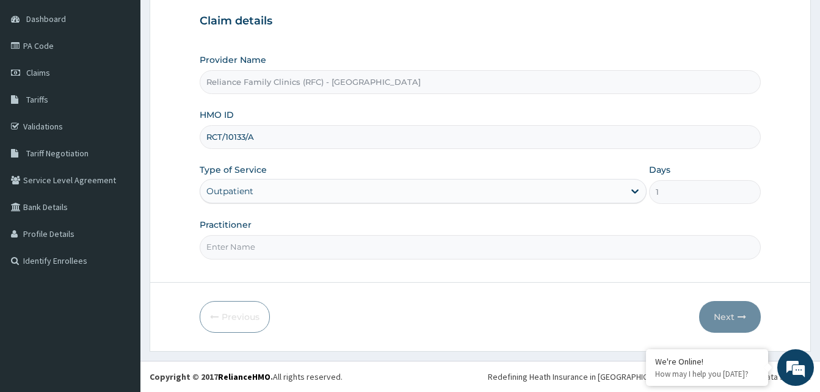
click at [251, 242] on input "Practitioner" at bounding box center [480, 247] width 561 height 24
type input "alliyah"
click at [711, 314] on button "Next" at bounding box center [730, 317] width 62 height 32
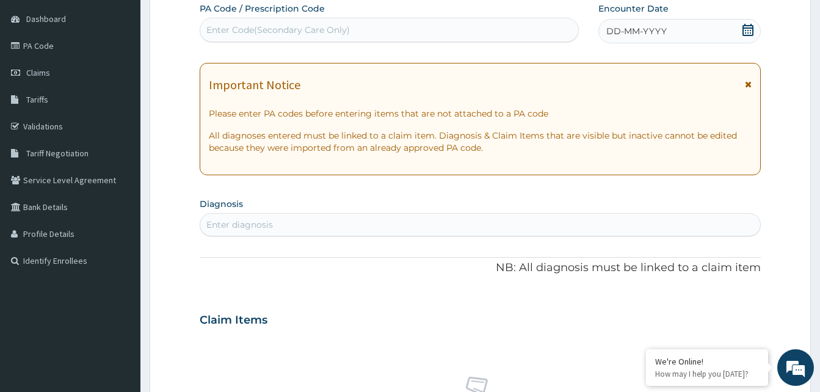
click at [718, 26] on div "DD-MM-YYYY" at bounding box center [680, 31] width 162 height 24
click at [289, 227] on div "Enter diagnosis" at bounding box center [480, 225] width 560 height 20
type input "tension head"
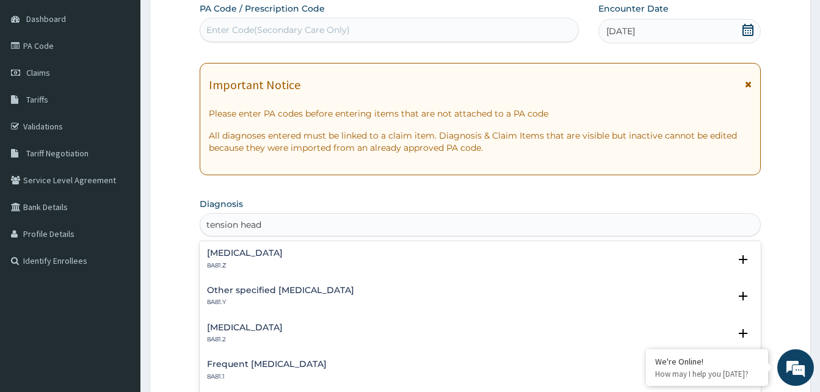
scroll to position [0, 0]
click at [271, 249] on h4 "Tension-type headache, unspecified" at bounding box center [245, 253] width 76 height 9
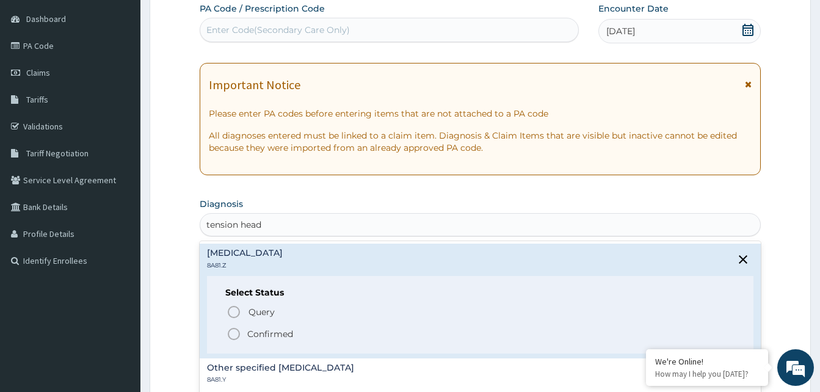
click at [228, 330] on icon "status option filled" at bounding box center [234, 334] width 15 height 15
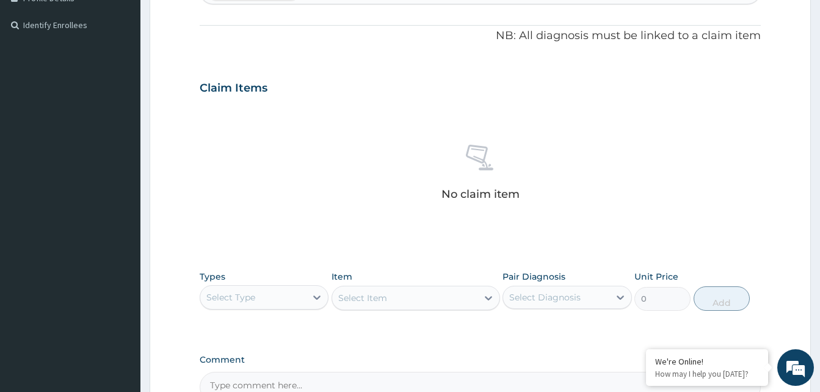
scroll to position [489, 0]
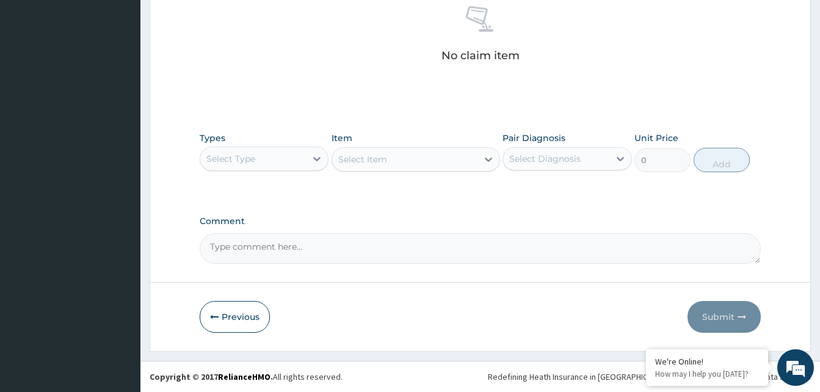
click at [281, 161] on div "Select Type" at bounding box center [253, 159] width 106 height 20
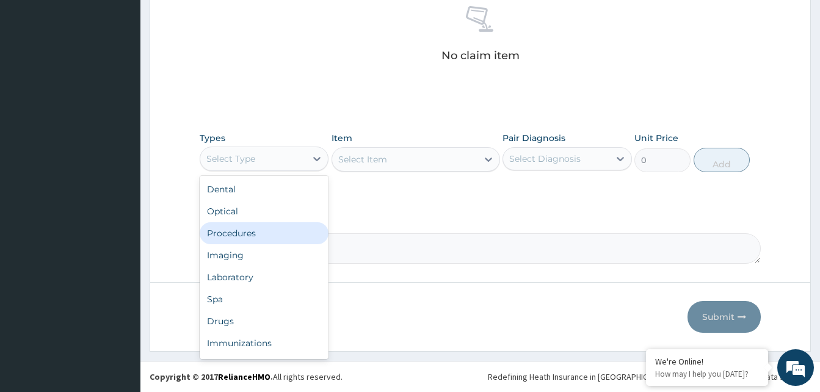
click at [248, 227] on div "Procedures" at bounding box center [264, 233] width 129 height 22
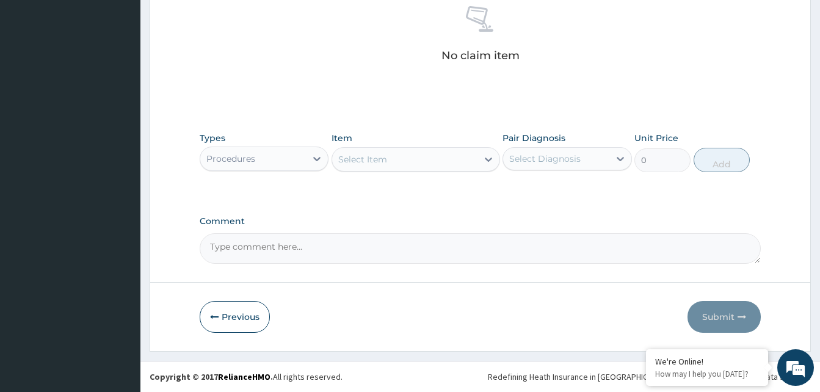
click at [390, 158] on div "Select Item" at bounding box center [404, 160] width 145 height 20
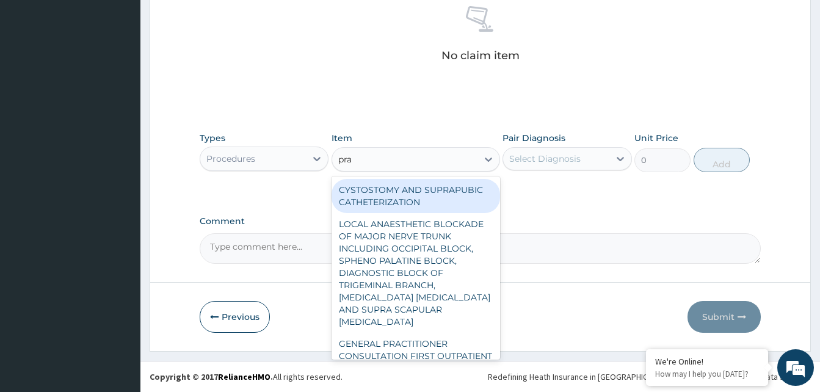
type input "prac"
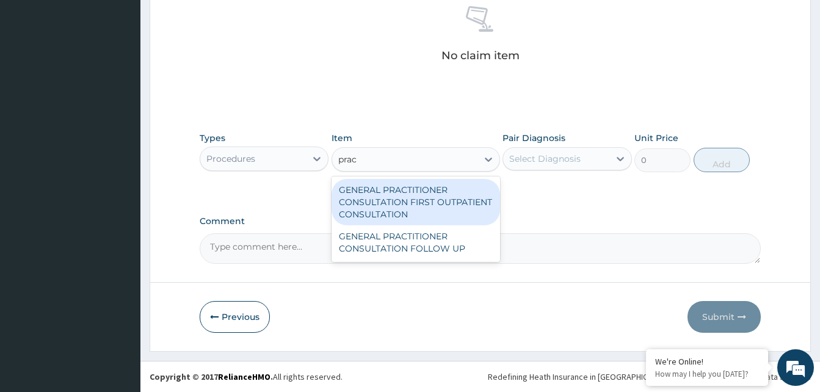
type input "3370.125"
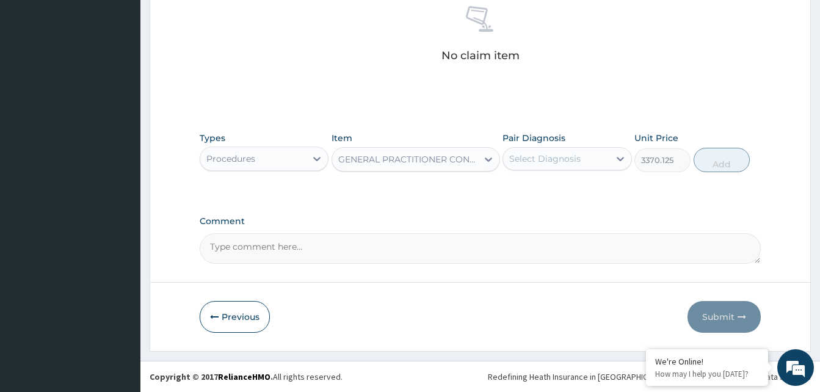
click at [559, 159] on div "Select Diagnosis" at bounding box center [544, 159] width 71 height 12
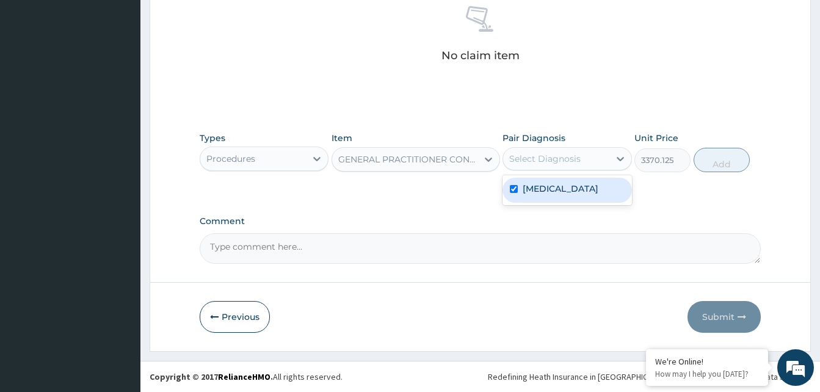
checkbox input "true"
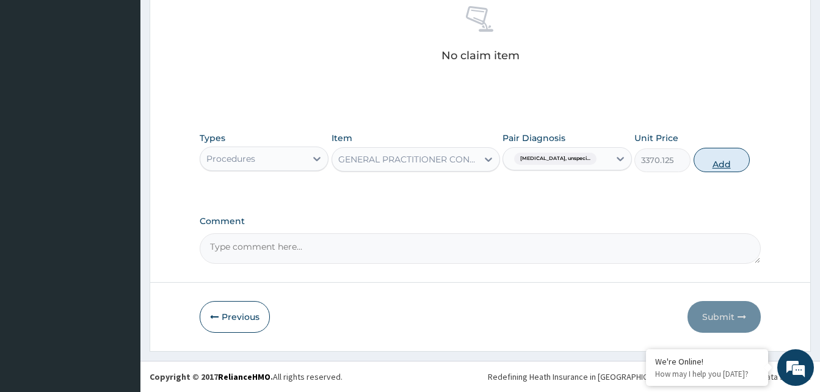
click at [702, 161] on button "Add" at bounding box center [722, 160] width 56 height 24
type input "0"
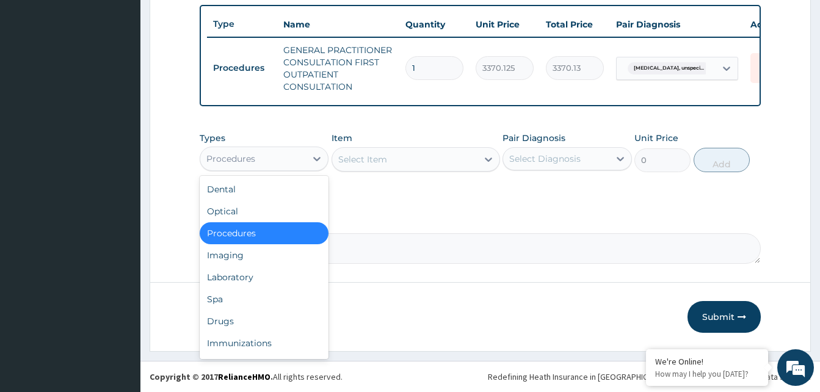
click at [297, 155] on div "Procedures" at bounding box center [253, 159] width 106 height 20
click at [246, 323] on div "Drugs" at bounding box center [264, 321] width 129 height 22
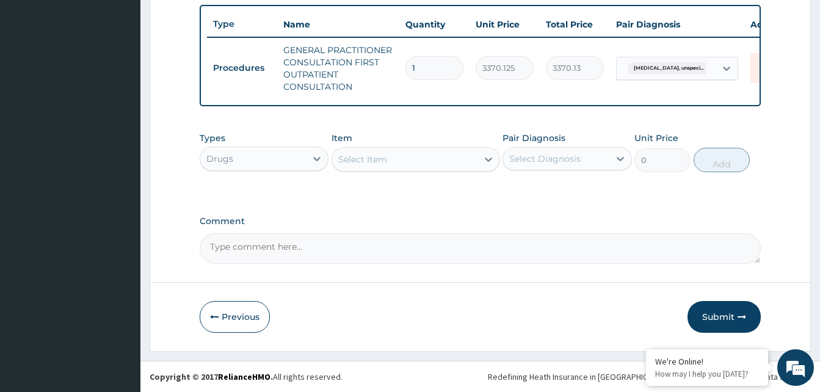
click at [436, 160] on div "Select Item" at bounding box center [404, 160] width 145 height 20
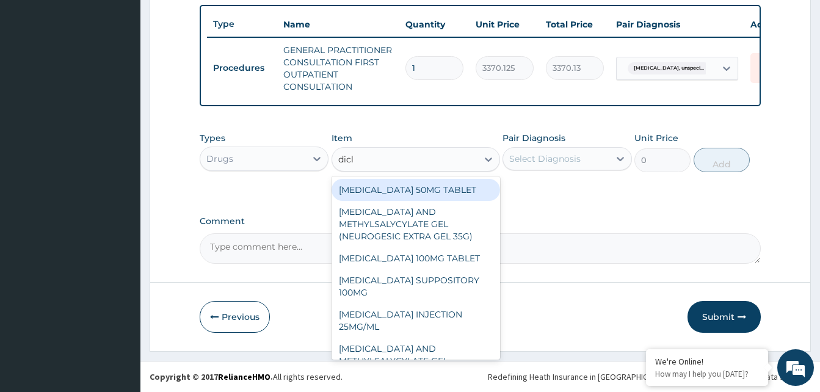
type input "diclo"
type input "80"
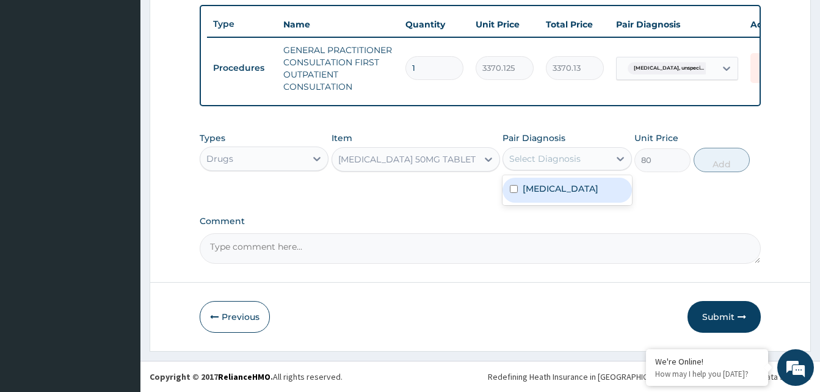
click at [533, 154] on div "Select Diagnosis" at bounding box center [544, 159] width 71 height 12
click at [584, 192] on label "Tension-type headache, unspecified" at bounding box center [561, 189] width 76 height 12
checkbox input "true"
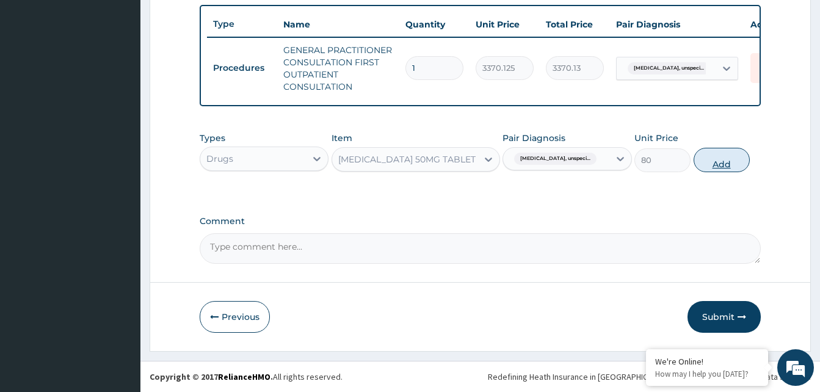
click at [716, 164] on button "Add" at bounding box center [722, 160] width 56 height 24
type input "0"
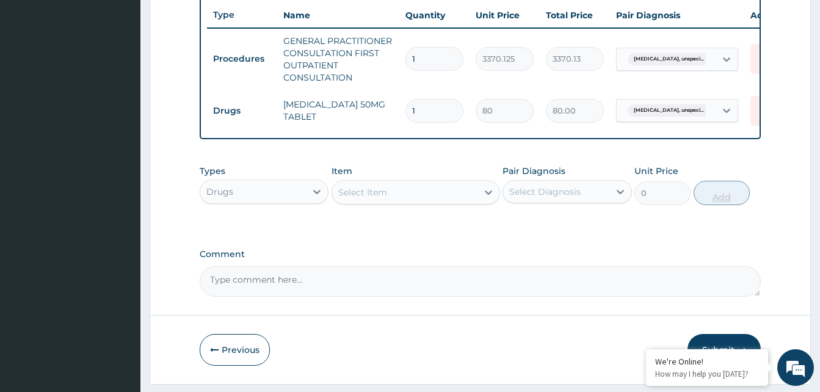
type input "0.00"
type input "6"
type input "480.00"
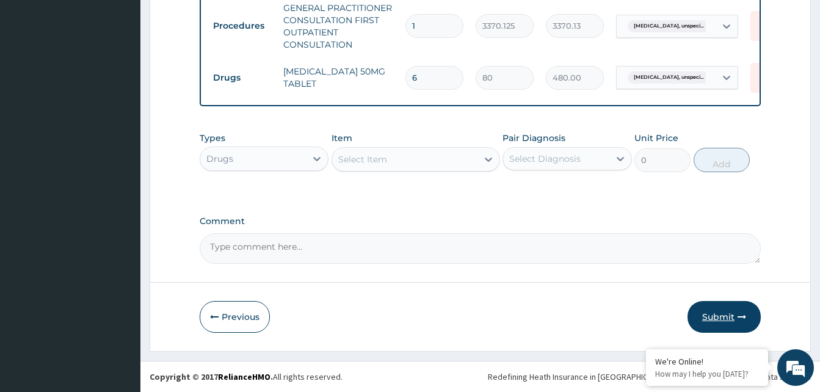
type input "6"
click at [729, 319] on button "Submit" at bounding box center [724, 317] width 73 height 32
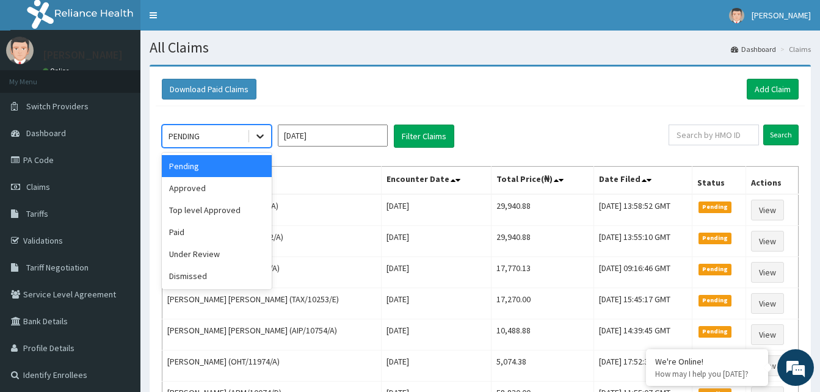
click at [260, 133] on icon at bounding box center [260, 136] width 12 height 12
click at [199, 186] on div "Approved" at bounding box center [217, 188] width 110 height 22
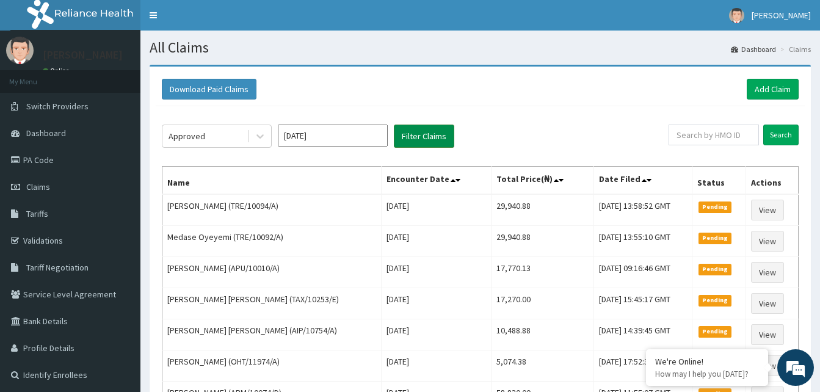
click at [428, 132] on button "Filter Claims" at bounding box center [424, 136] width 60 height 23
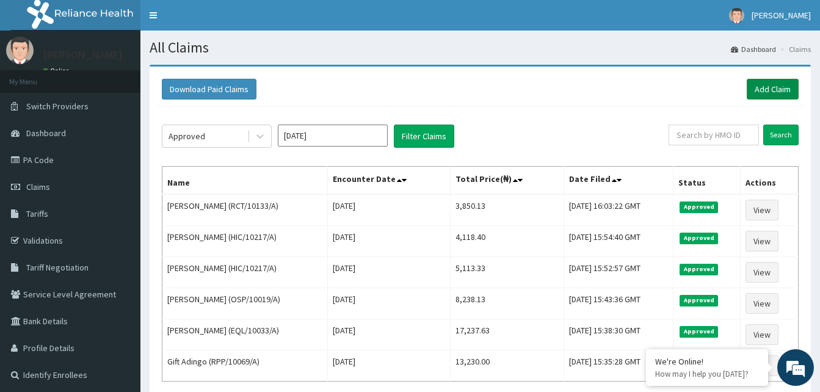
click at [776, 92] on link "Add Claim" at bounding box center [773, 89] width 52 height 21
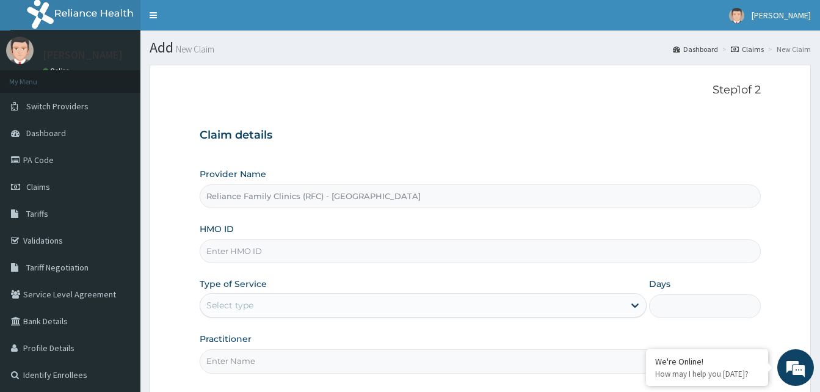
click at [244, 258] on input "HMO ID" at bounding box center [480, 251] width 561 height 24
paste input "TSI/12173/A"
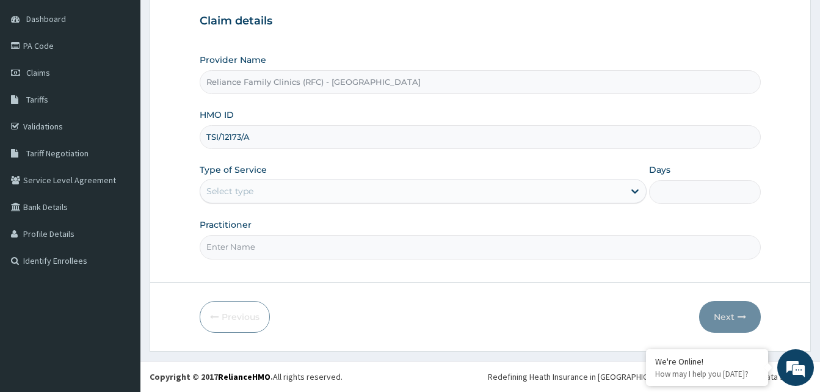
type input "TSI/12173/A"
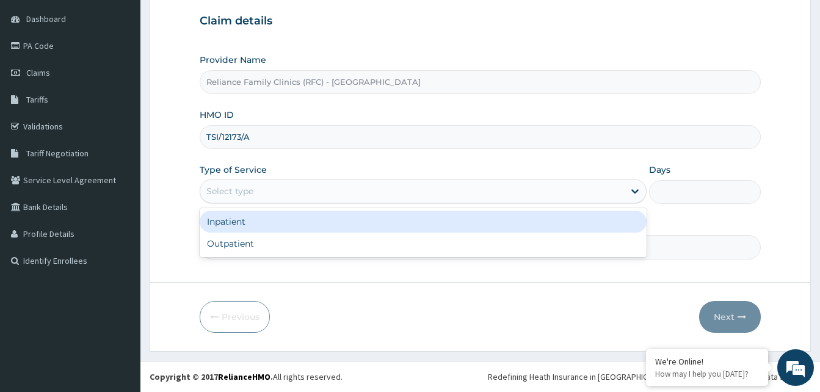
click at [250, 184] on div "Select type" at bounding box center [412, 191] width 424 height 20
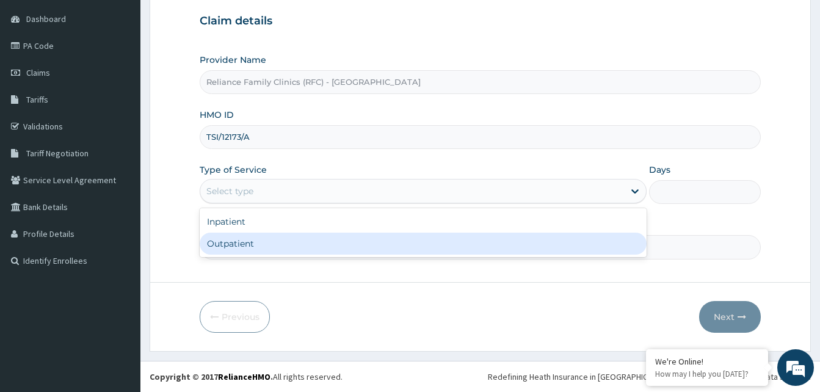
click at [226, 242] on div "Outpatient" at bounding box center [423, 244] width 447 height 22
type input "1"
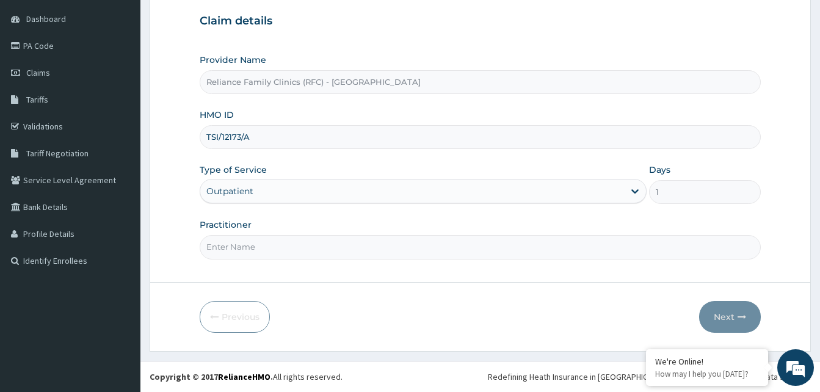
click at [226, 242] on input "Practitioner" at bounding box center [480, 247] width 561 height 24
type input "alliyah"
click at [720, 317] on button "Next" at bounding box center [730, 317] width 62 height 32
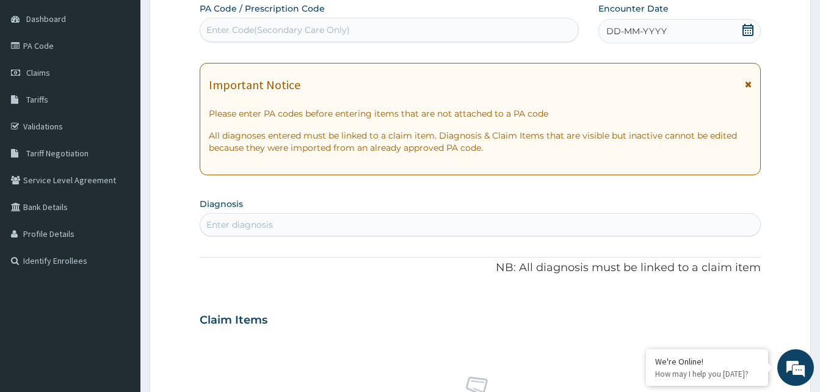
click at [696, 29] on div "DD-MM-YYYY" at bounding box center [680, 31] width 162 height 24
click at [285, 230] on div "Enter diagnosis" at bounding box center [480, 225] width 560 height 20
type input "[MEDICAL_DATA]"
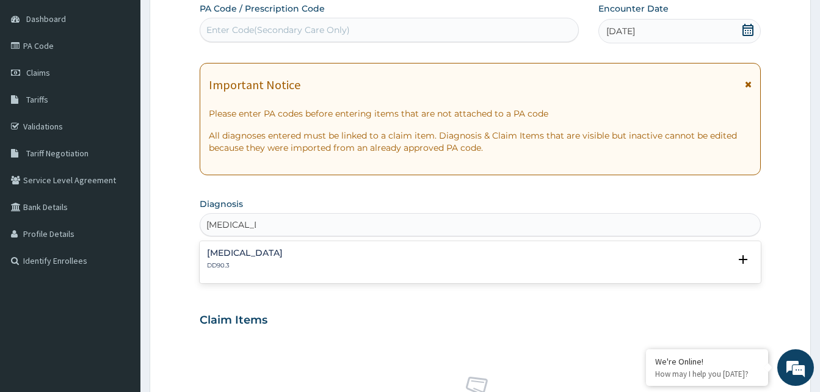
click at [240, 251] on h4 "[MEDICAL_DATA]" at bounding box center [245, 253] width 76 height 9
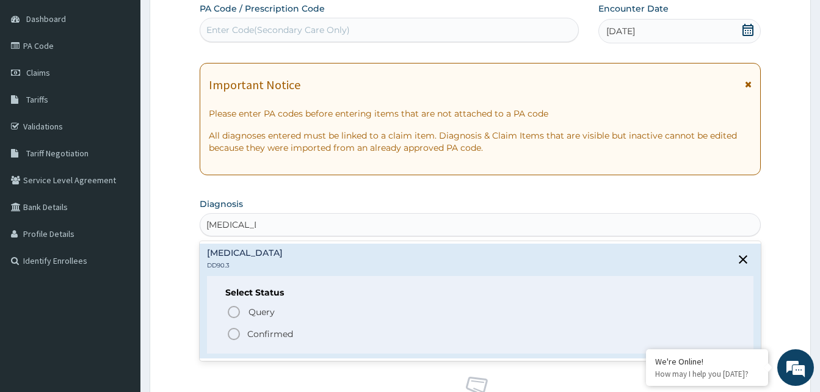
click at [234, 334] on icon "status option filled" at bounding box center [234, 334] width 15 height 15
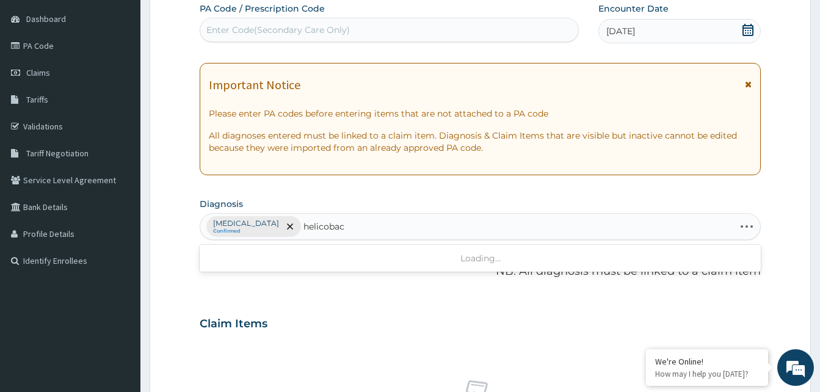
type input "helicobact"
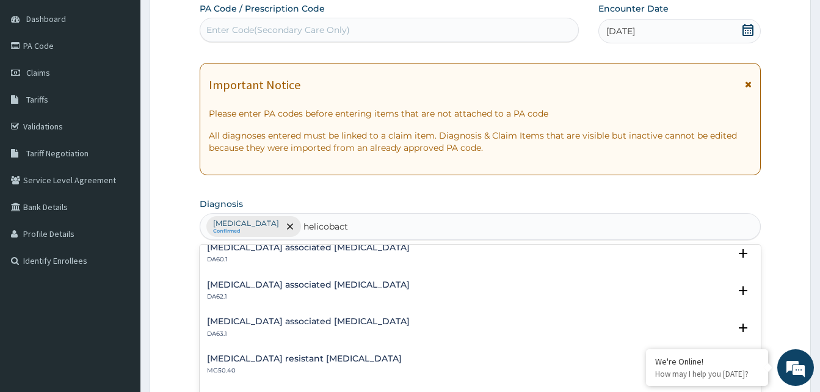
scroll to position [0, 0]
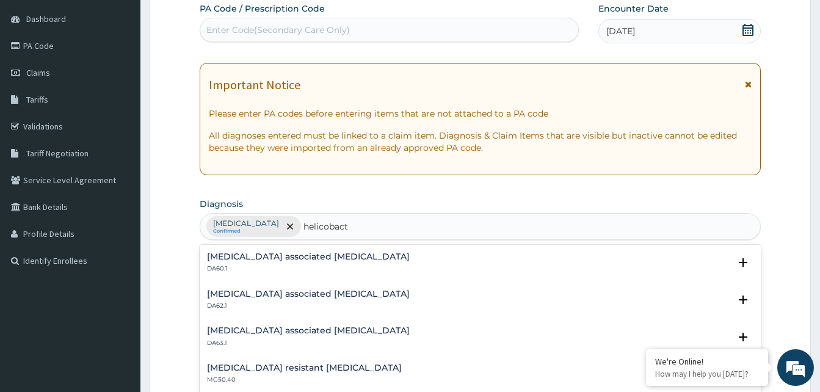
click at [254, 254] on h4 "[MEDICAL_DATA] associated [MEDICAL_DATA]" at bounding box center [308, 256] width 203 height 9
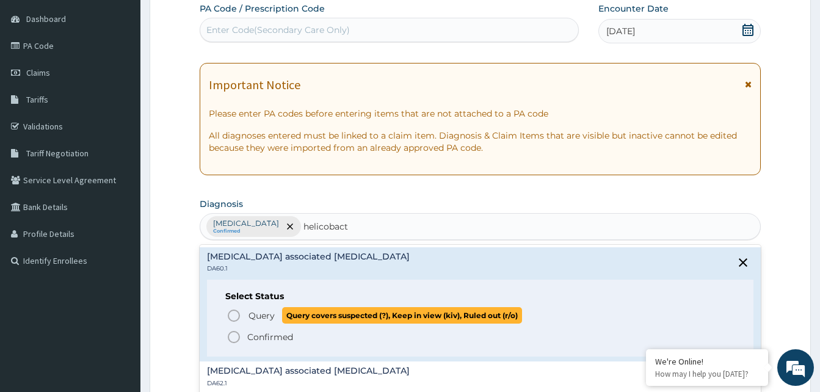
click at [231, 316] on icon "status option query" at bounding box center [234, 315] width 15 height 15
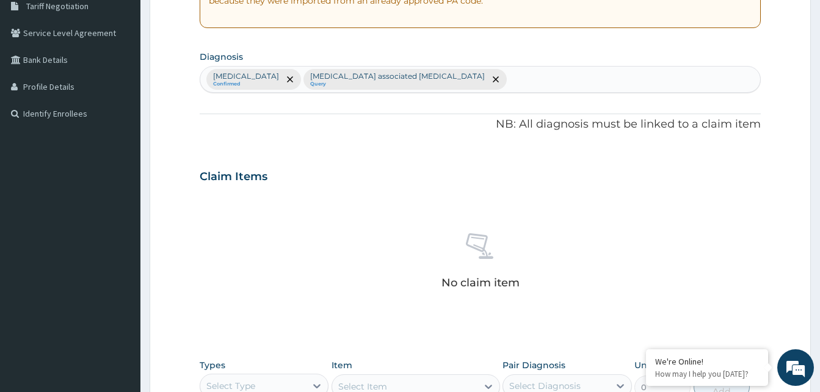
scroll to position [359, 0]
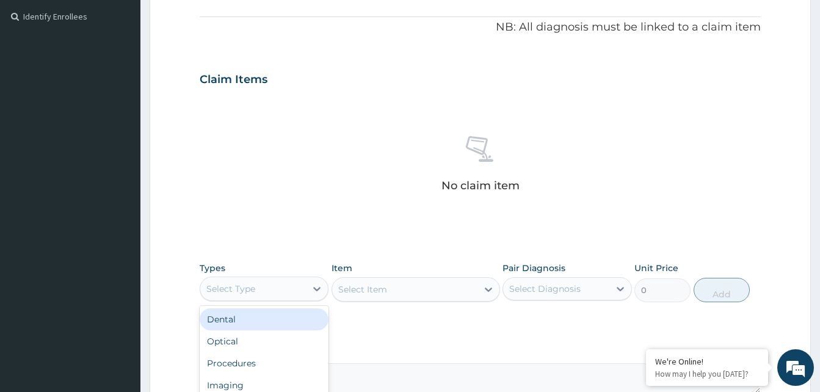
drag, startPoint x: 268, startPoint y: 288, endPoint x: 240, endPoint y: 351, distance: 68.6
click at [267, 289] on div "Select Type" at bounding box center [253, 289] width 106 height 20
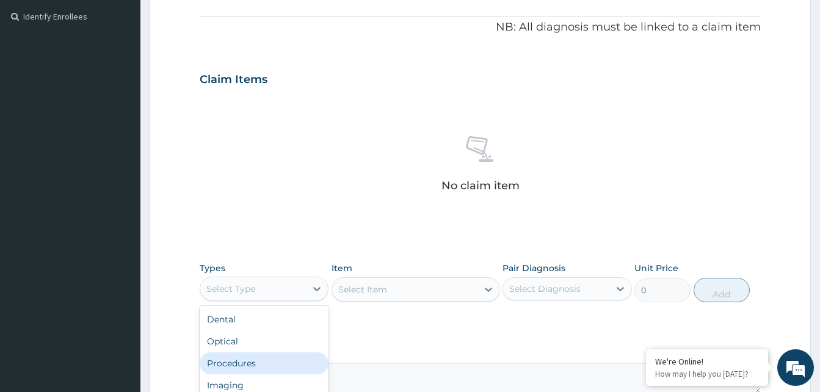
click at [236, 355] on div "Procedures" at bounding box center [264, 363] width 129 height 22
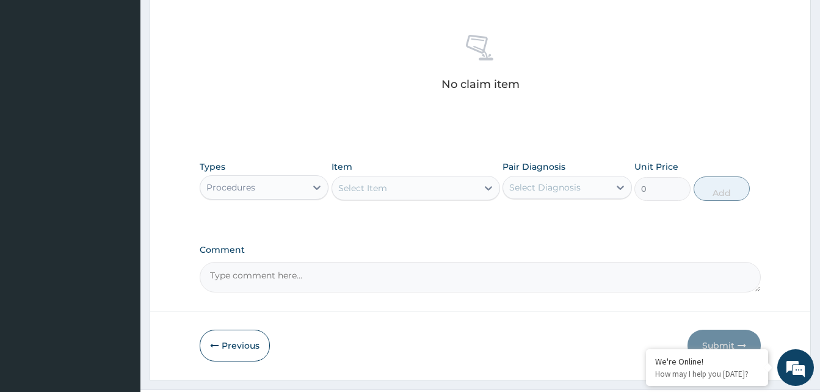
scroll to position [489, 0]
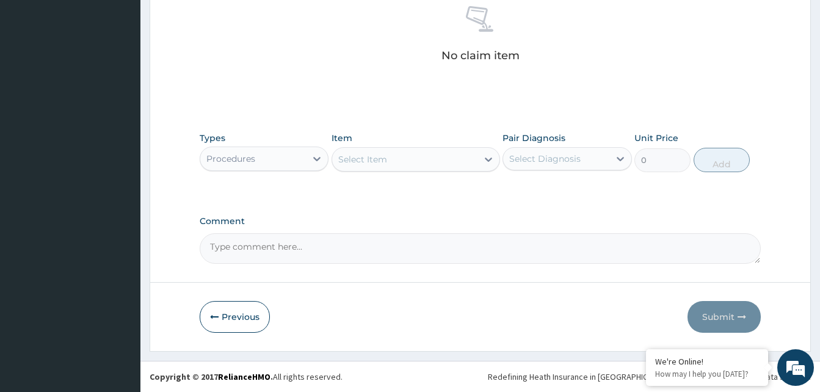
click at [409, 161] on div "Select Item" at bounding box center [404, 160] width 145 height 20
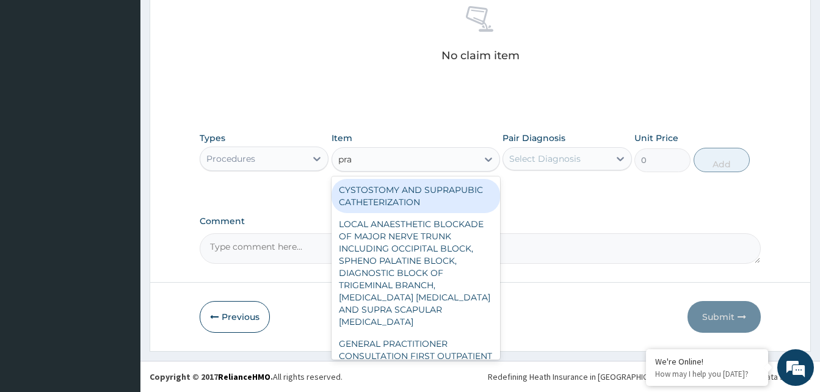
type input "prac"
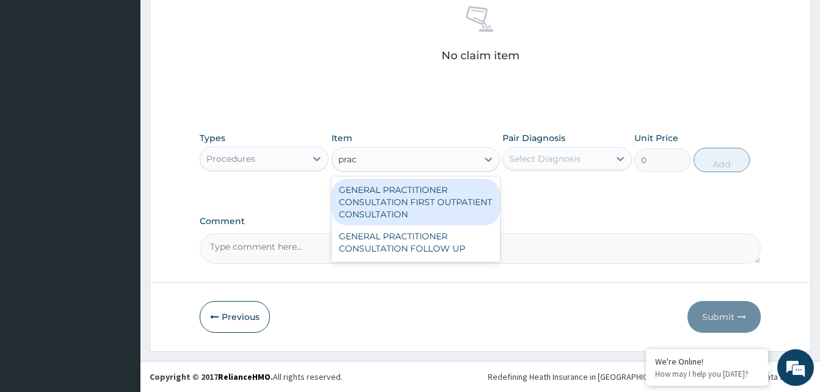
drag, startPoint x: 417, startPoint y: 191, endPoint x: 437, endPoint y: 188, distance: 20.5
click at [429, 190] on div "GENERAL PRACTITIONER CONSULTATION FIRST OUTPATIENT CONSULTATION" at bounding box center [416, 202] width 169 height 46
type input "3370.125"
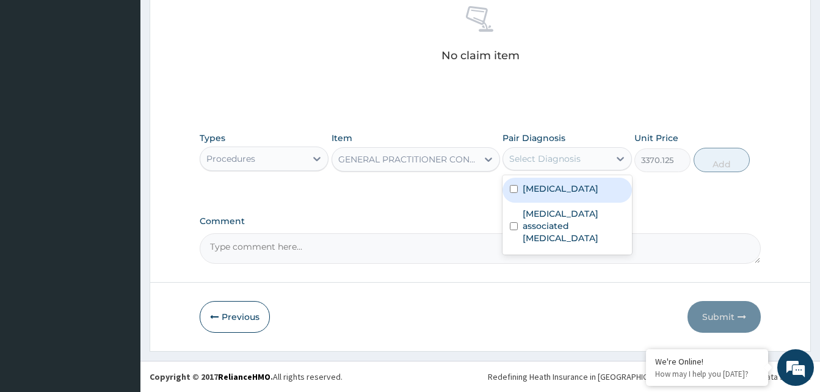
click at [564, 164] on div "Select Diagnosis" at bounding box center [544, 159] width 71 height 12
click at [572, 195] on div "[MEDICAL_DATA]" at bounding box center [567, 190] width 129 height 25
checkbox input "true"
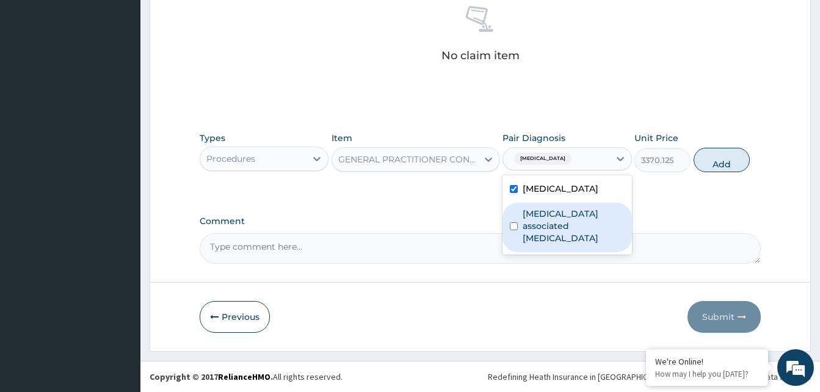
drag, startPoint x: 576, startPoint y: 218, endPoint x: 591, endPoint y: 208, distance: 18.5
click at [580, 217] on label "[MEDICAL_DATA] associated [MEDICAL_DATA]" at bounding box center [573, 226] width 101 height 37
checkbox input "true"
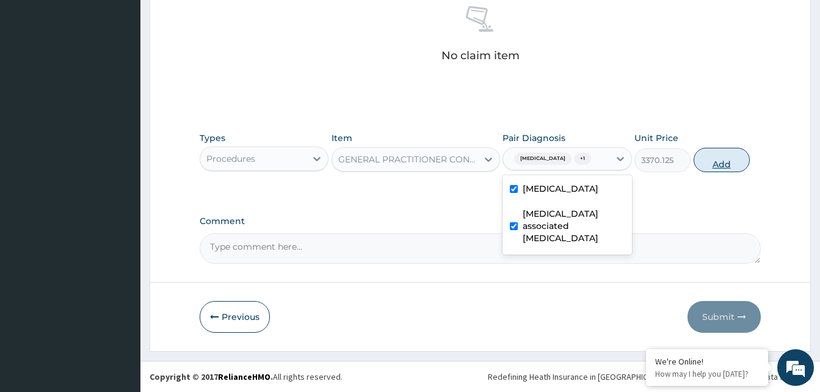
click at [714, 166] on button "Add" at bounding box center [722, 160] width 56 height 24
type input "0"
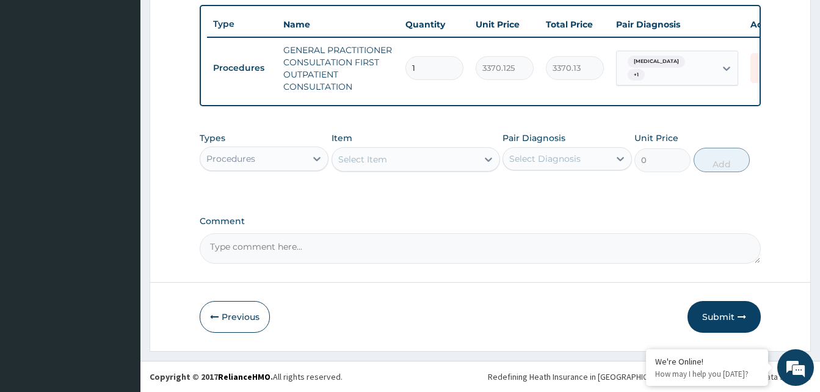
scroll to position [459, 0]
click at [291, 159] on div "Procedures" at bounding box center [253, 159] width 106 height 20
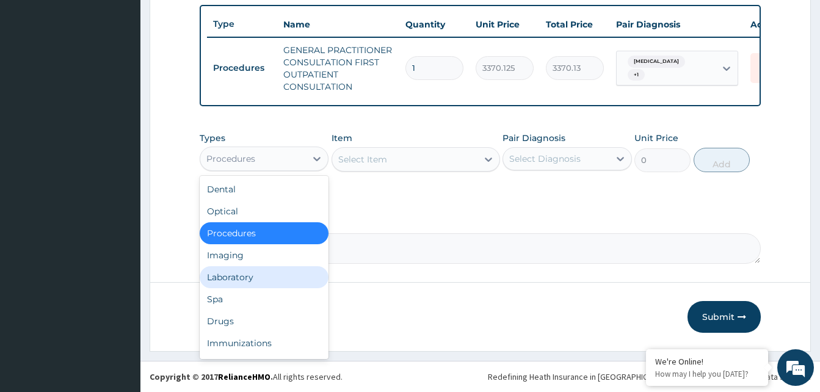
click at [245, 272] on div "Laboratory" at bounding box center [264, 277] width 129 height 22
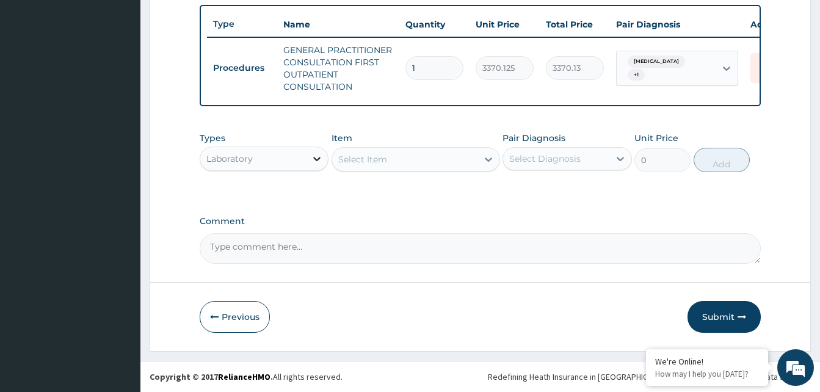
click at [311, 161] on icon at bounding box center [317, 159] width 12 height 12
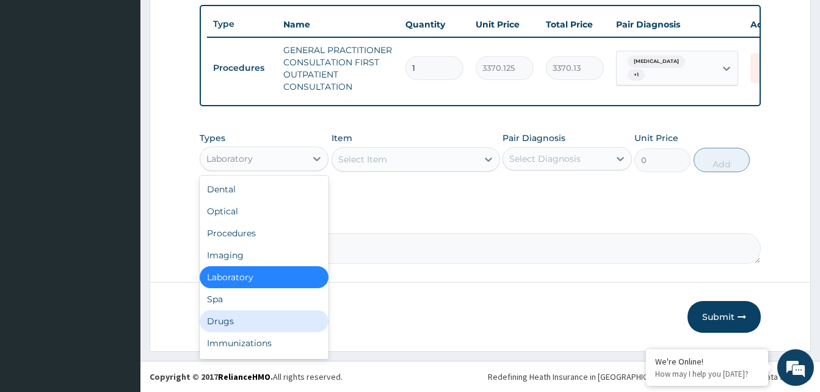
click at [216, 319] on div "Drugs" at bounding box center [264, 321] width 129 height 22
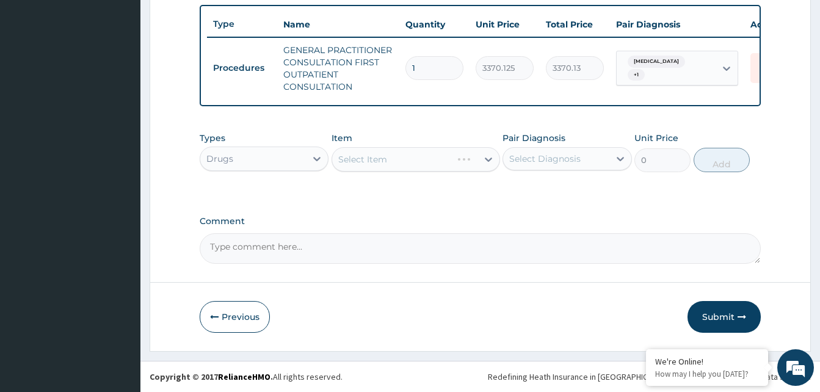
click at [439, 156] on div "Select Item" at bounding box center [416, 159] width 169 height 24
click at [434, 156] on div "Select Item" at bounding box center [416, 159] width 169 height 24
click at [434, 156] on div "Select Item" at bounding box center [404, 160] width 145 height 20
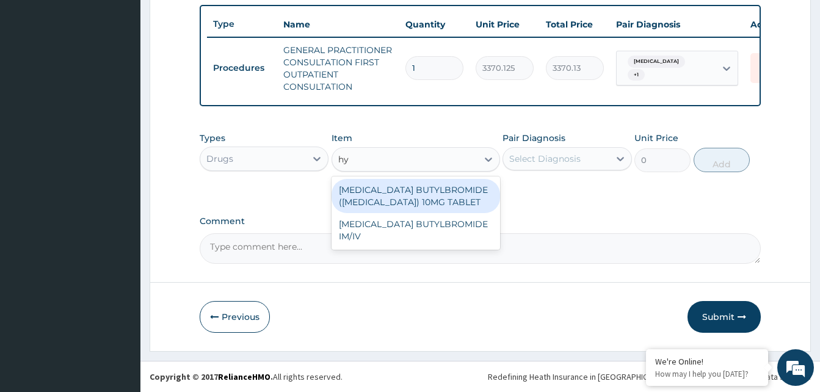
type input "hyo"
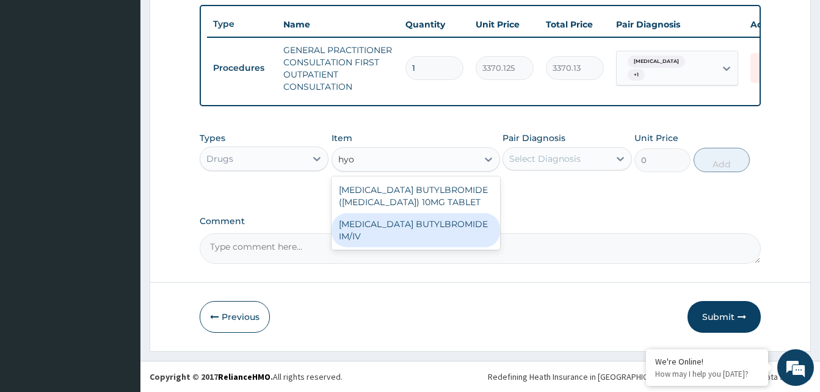
drag, startPoint x: 432, startPoint y: 224, endPoint x: 524, endPoint y: 170, distance: 106.7
click at [435, 224] on div "[MEDICAL_DATA] BUTYLBROMIDE IM/IV" at bounding box center [416, 230] width 169 height 34
type input "172.5"
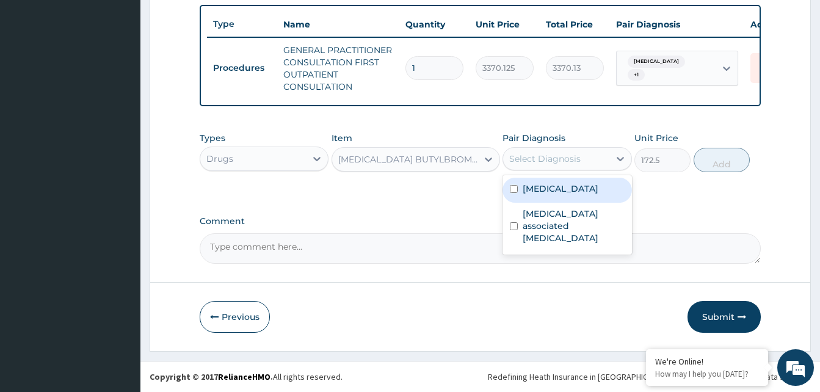
click at [560, 159] on div "Select Diagnosis" at bounding box center [544, 159] width 71 height 12
click at [567, 192] on label "[MEDICAL_DATA]" at bounding box center [561, 189] width 76 height 12
checkbox input "true"
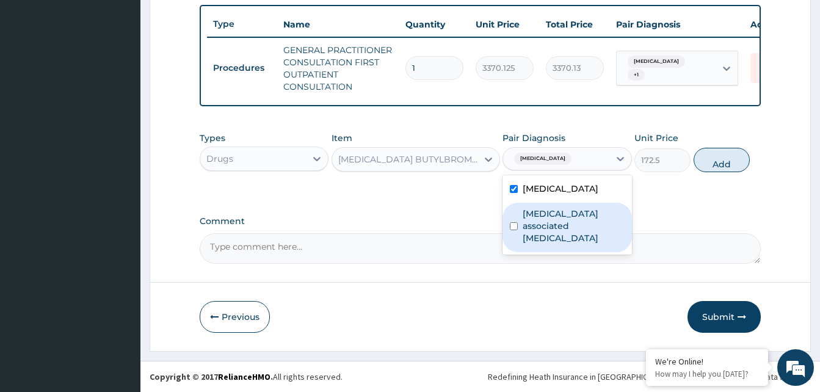
click at [567, 214] on label "[MEDICAL_DATA] associated [MEDICAL_DATA]" at bounding box center [573, 226] width 101 height 37
checkbox input "true"
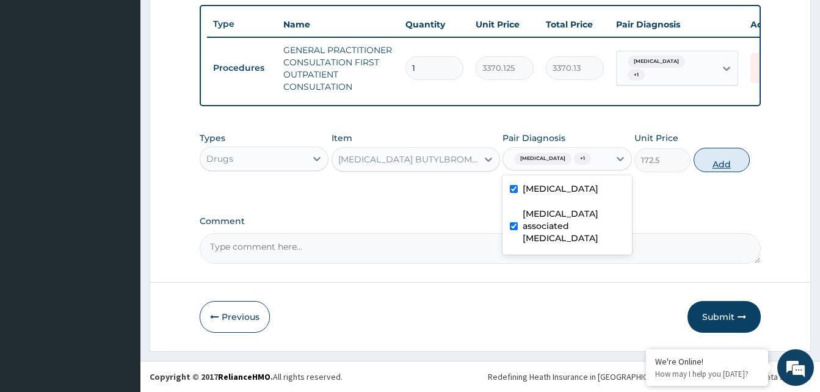
click at [721, 170] on button "Add" at bounding box center [722, 160] width 56 height 24
type input "0"
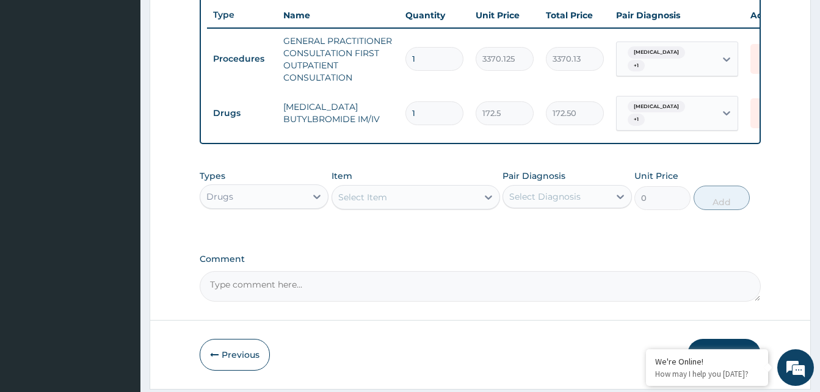
click at [435, 197] on div "Select Item" at bounding box center [404, 198] width 145 height 20
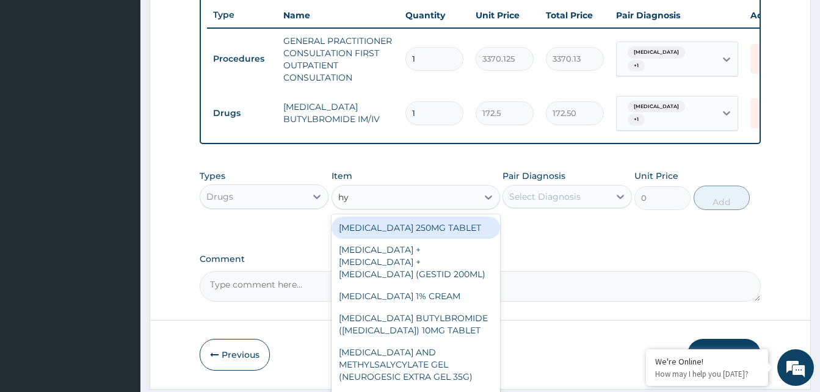
type input "hyo"
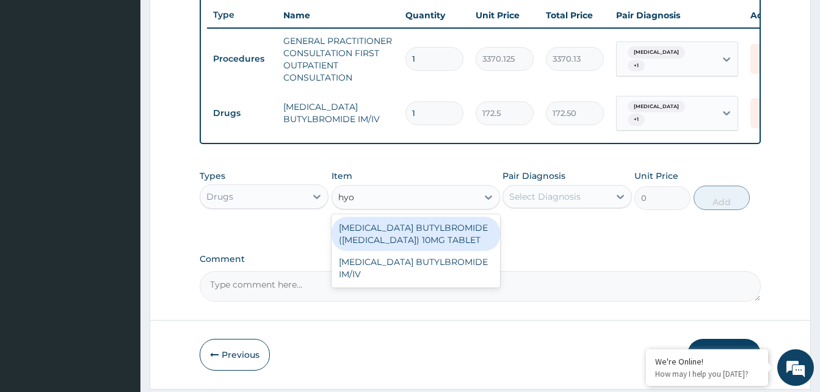
click at [428, 235] on div "[MEDICAL_DATA] BUTYLBROMIDE ([MEDICAL_DATA]) 10MG TABLET" at bounding box center [416, 234] width 169 height 34
type input "69"
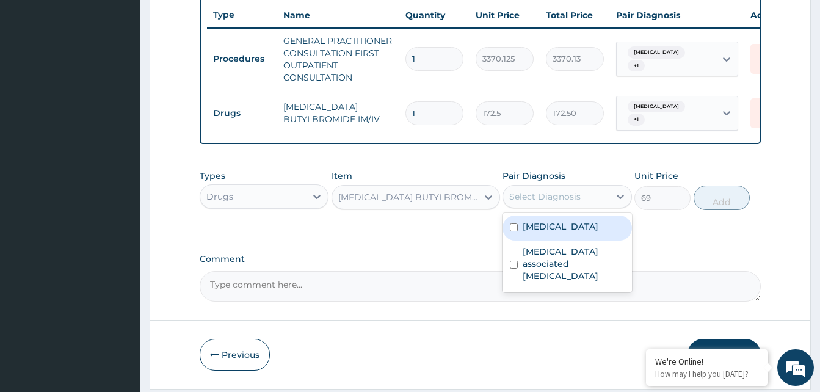
drag, startPoint x: 541, startPoint y: 209, endPoint x: 544, endPoint y: 238, distance: 28.3
click at [541, 208] on div "Select Diagnosis" at bounding box center [567, 196] width 129 height 23
click at [547, 233] on label "[MEDICAL_DATA]" at bounding box center [561, 226] width 76 height 12
checkbox input "true"
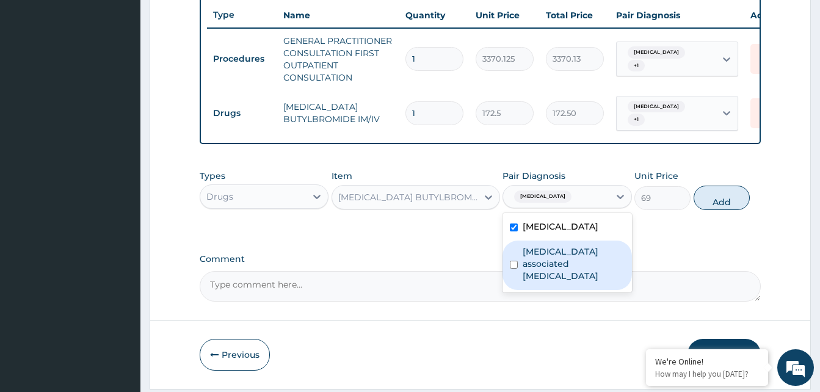
drag, startPoint x: 555, startPoint y: 268, endPoint x: 577, endPoint y: 258, distance: 24.6
click at [562, 265] on label "[MEDICAL_DATA] associated [MEDICAL_DATA]" at bounding box center [573, 264] width 101 height 37
checkbox input "true"
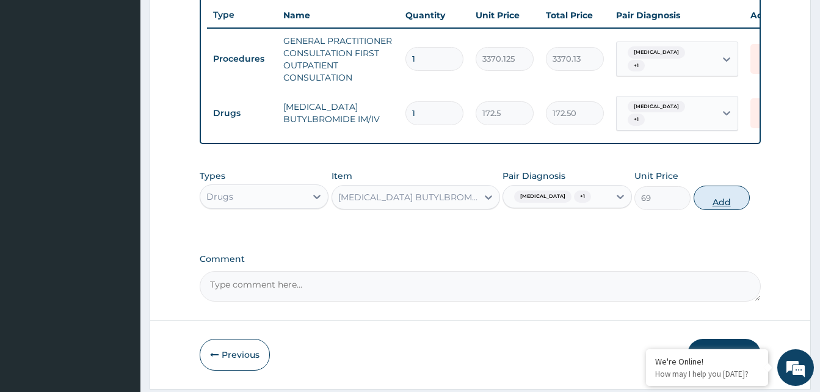
click at [707, 210] on button "Add" at bounding box center [722, 198] width 56 height 24
type input "0"
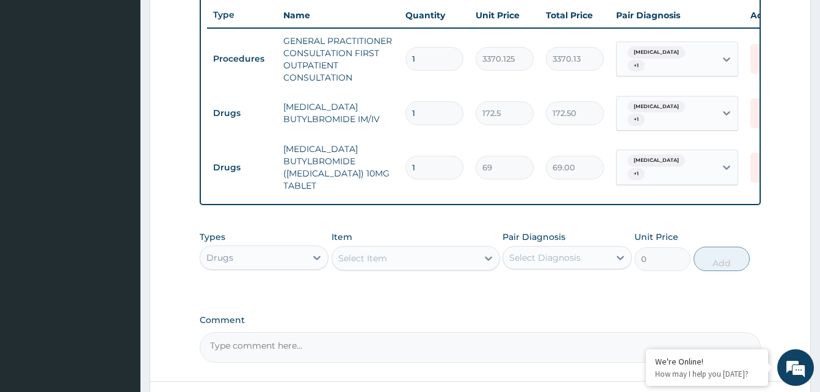
type input "0.00"
type input "3"
type input "207.00"
type input "3"
click at [771, 197] on form "Step 2 of 2 PA Code / Prescription Code Enter Code(Secondary Care Only) Encount…" at bounding box center [480, 28] width 661 height 845
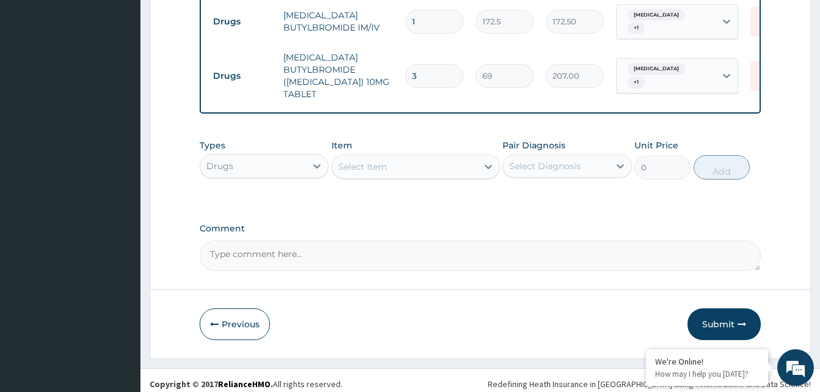
scroll to position [567, 0]
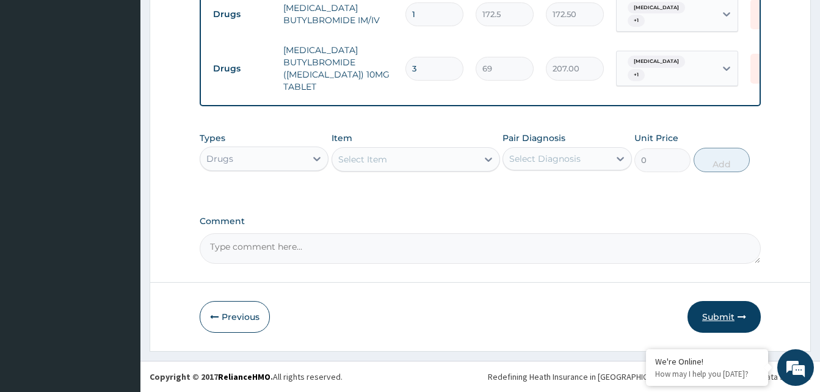
click at [724, 323] on button "Submit" at bounding box center [724, 317] width 73 height 32
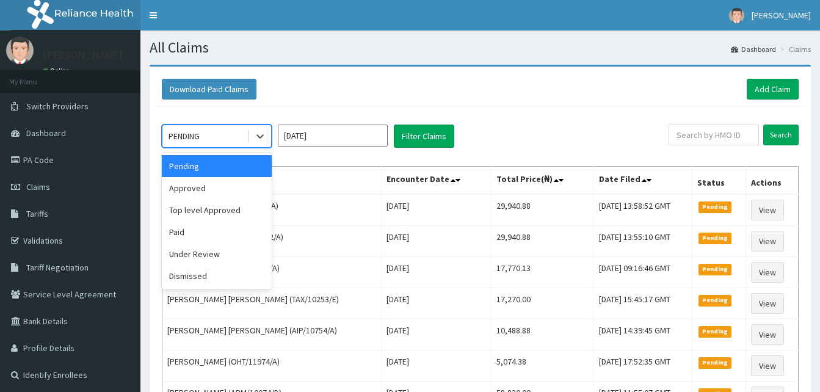
click at [262, 134] on icon at bounding box center [260, 136] width 12 height 12
click at [213, 188] on div "Approved" at bounding box center [217, 188] width 110 height 22
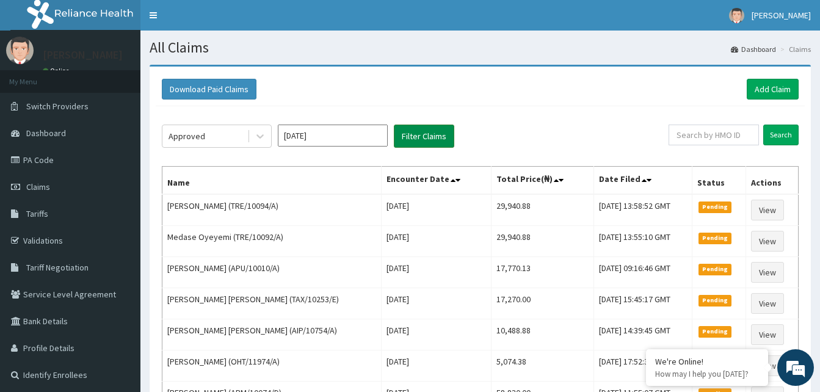
click at [408, 139] on button "Filter Claims" at bounding box center [424, 136] width 60 height 23
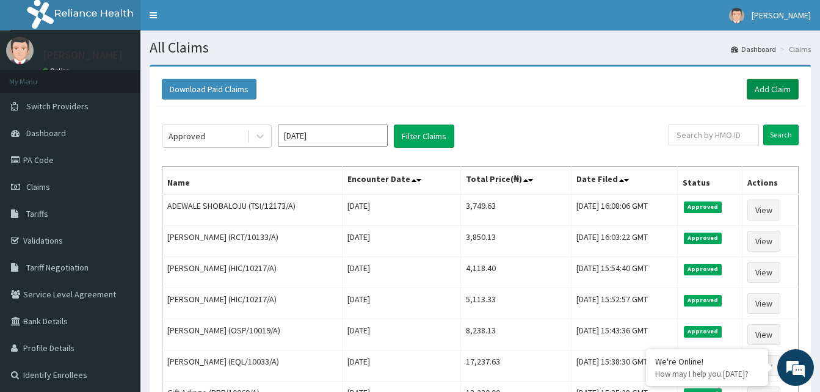
click at [789, 89] on link "Add Claim" at bounding box center [773, 89] width 52 height 21
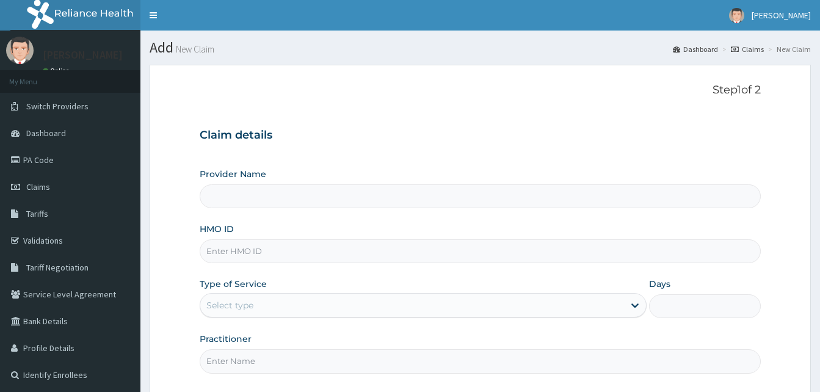
click at [213, 244] on input "HMO ID" at bounding box center [480, 251] width 561 height 24
type input "Reliance Family Clinics (RFC) - [GEOGRAPHIC_DATA]"
paste input "GSV/13344/A"
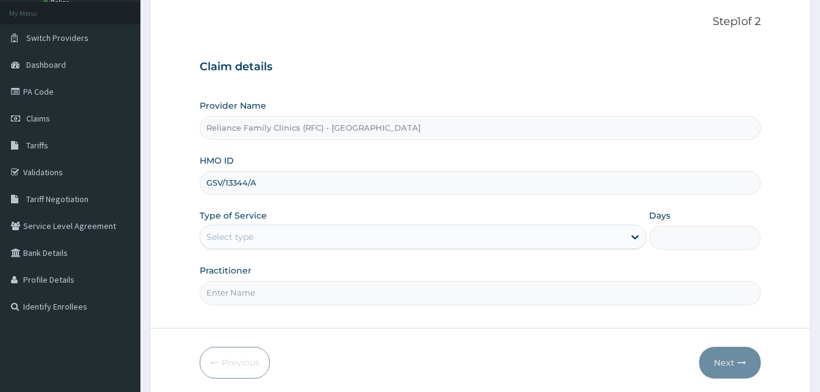
scroll to position [114, 0]
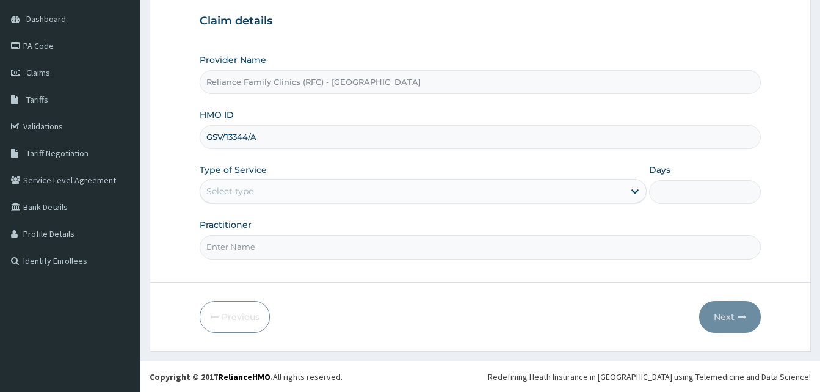
type input "GSV/13344/A"
drag, startPoint x: 255, startPoint y: 189, endPoint x: 251, endPoint y: 205, distance: 15.9
click at [254, 189] on div "Select type" at bounding box center [412, 191] width 424 height 20
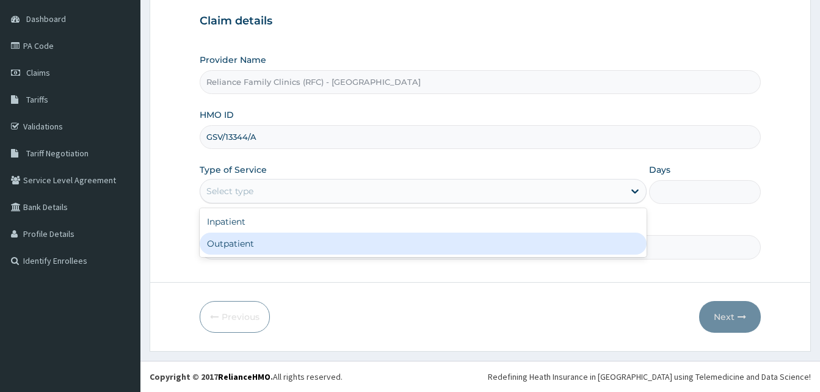
click at [245, 241] on div "Outpatient" at bounding box center [423, 244] width 447 height 22
type input "1"
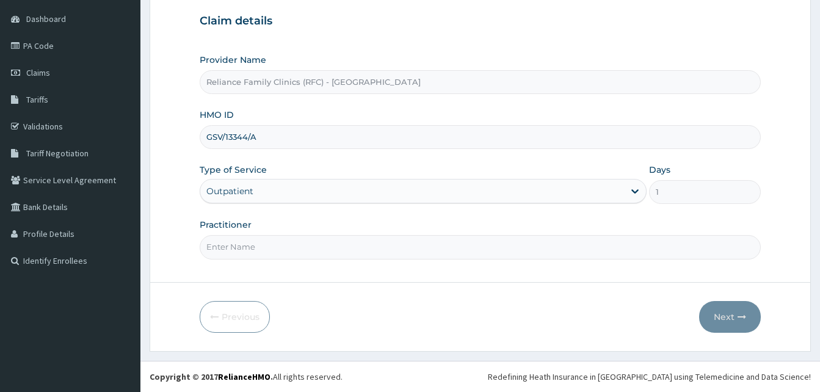
click at [245, 241] on input "Practitioner" at bounding box center [480, 247] width 561 height 24
type input "alliyah"
click at [715, 311] on button "Next" at bounding box center [730, 317] width 62 height 32
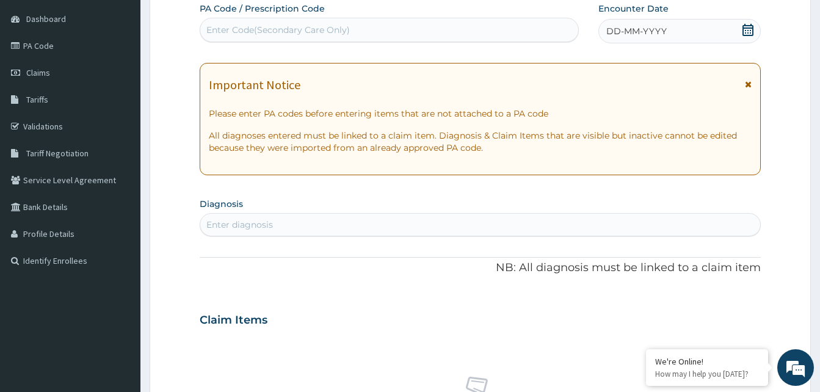
scroll to position [0, 0]
click at [262, 224] on div "Enter diagnosis" at bounding box center [239, 225] width 67 height 12
click at [689, 35] on div "DD-MM-YYYY" at bounding box center [680, 31] width 162 height 24
click at [335, 222] on div "Enter diagnosis" at bounding box center [480, 225] width 560 height 20
type input "pud"
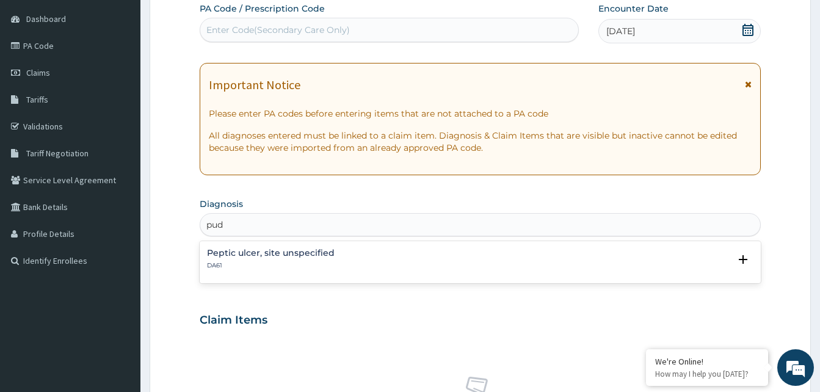
click at [279, 252] on h4 "Peptic ulcer, site unspecified" at bounding box center [271, 253] width 128 height 9
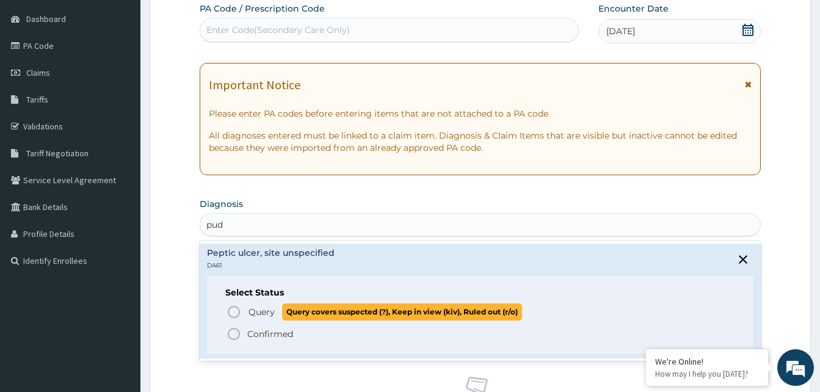
click at [234, 310] on icon "status option query" at bounding box center [234, 312] width 15 height 15
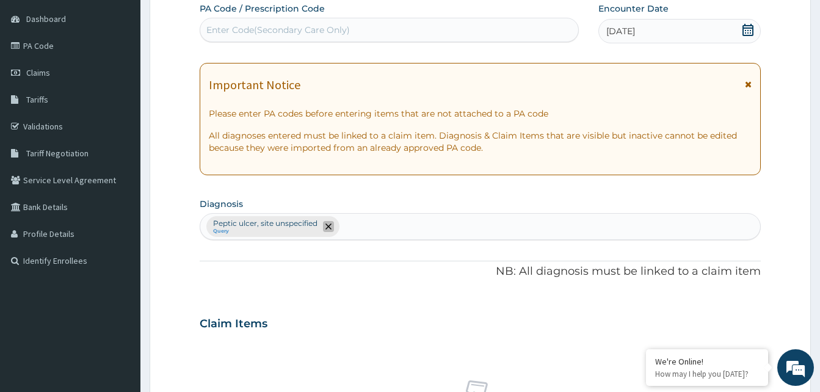
click at [327, 228] on icon "remove selection option" at bounding box center [329, 227] width 6 height 6
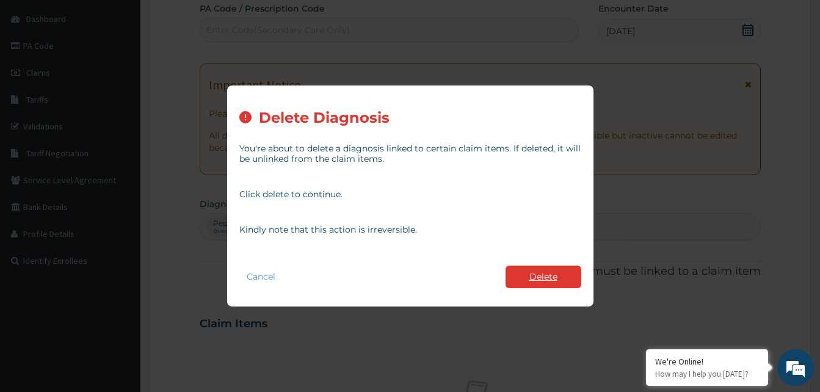
click at [534, 277] on button "Delete" at bounding box center [544, 277] width 76 height 23
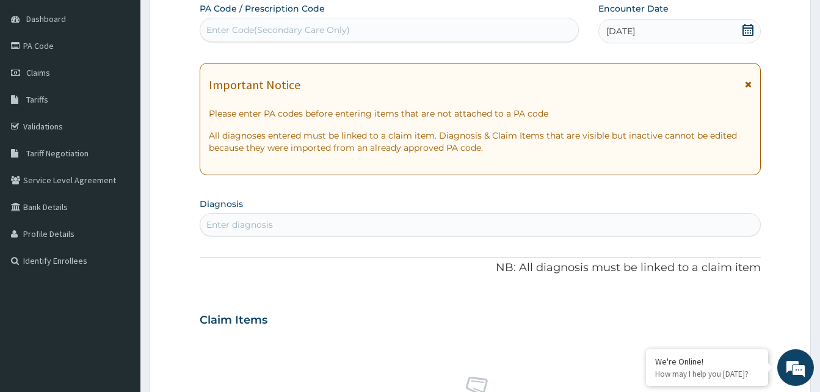
click at [310, 225] on div "Enter diagnosis" at bounding box center [480, 225] width 560 height 20
type input "tension head"
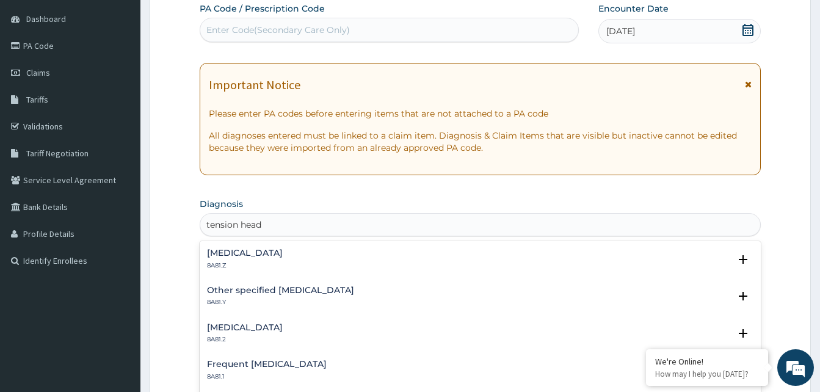
click at [270, 254] on h4 "Tension-type headache, unspecified" at bounding box center [245, 253] width 76 height 9
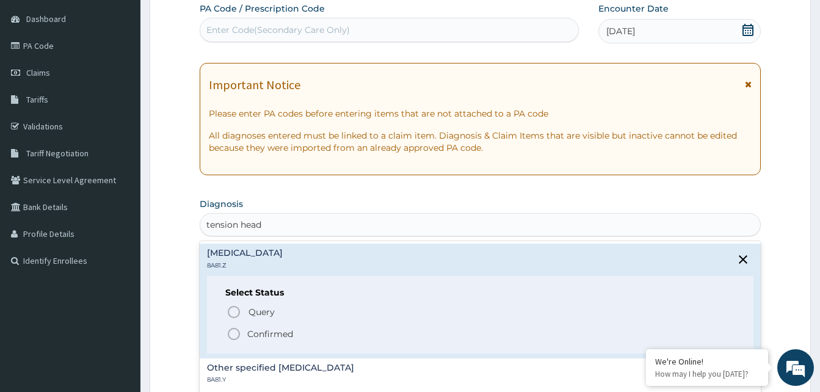
click at [235, 335] on icon "status option filled" at bounding box center [234, 334] width 15 height 15
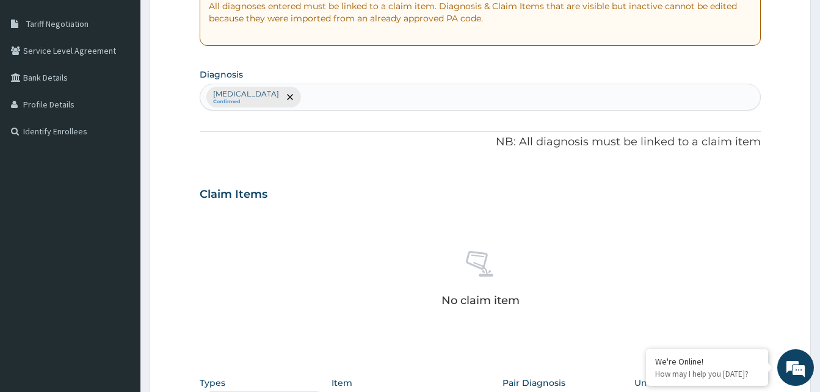
scroll to position [489, 0]
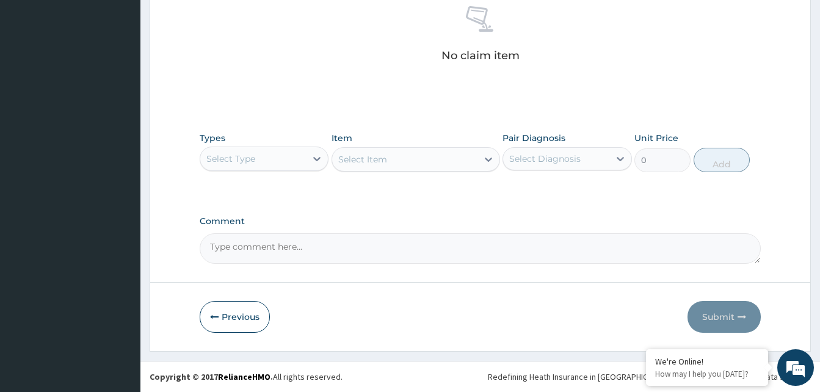
drag, startPoint x: 282, startPoint y: 151, endPoint x: 283, endPoint y: 175, distance: 23.9
click at [283, 158] on div "Select Type" at bounding box center [253, 159] width 106 height 20
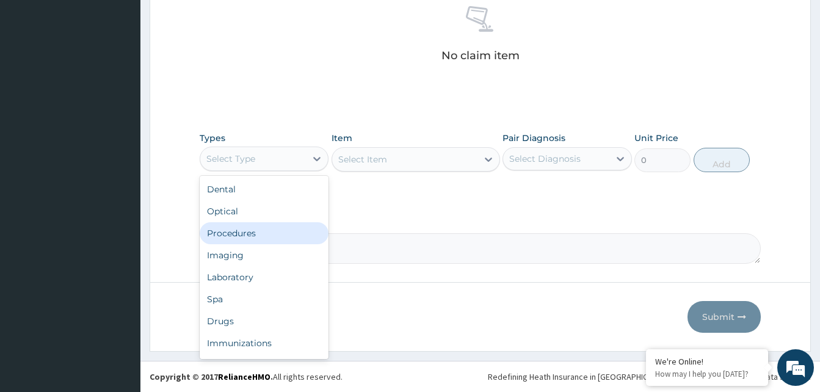
click at [265, 231] on div "Procedures" at bounding box center [264, 233] width 129 height 22
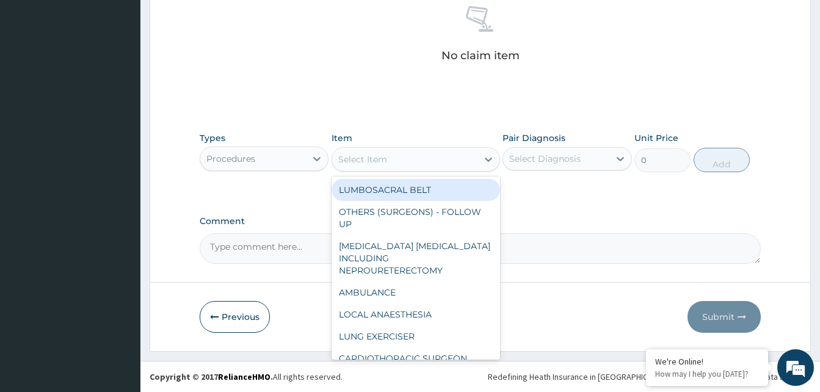
click at [428, 156] on div "Select Item" at bounding box center [404, 160] width 145 height 20
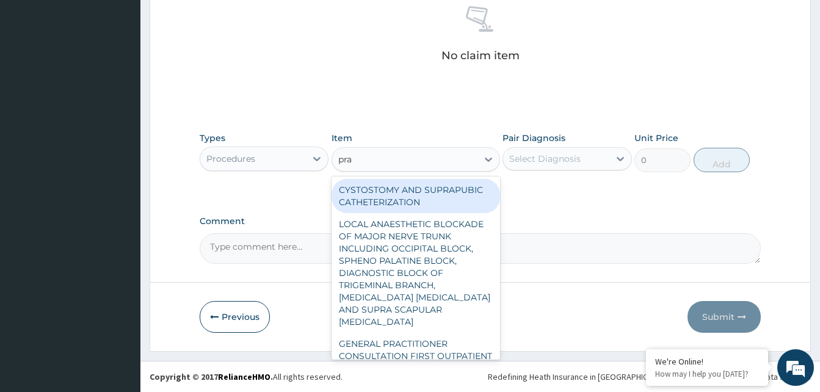
type input "prac"
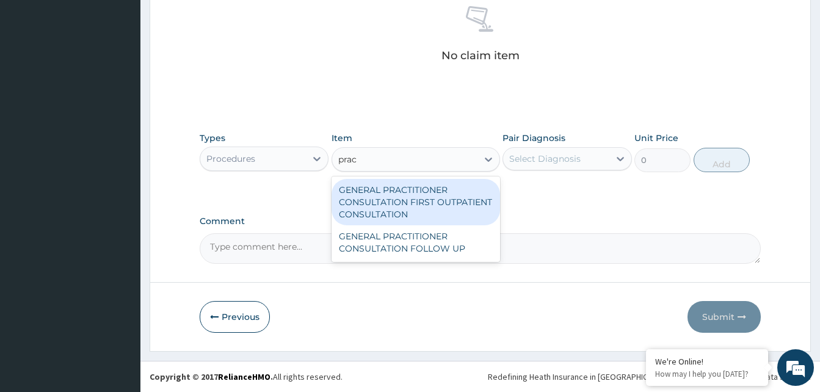
type input "3370.125"
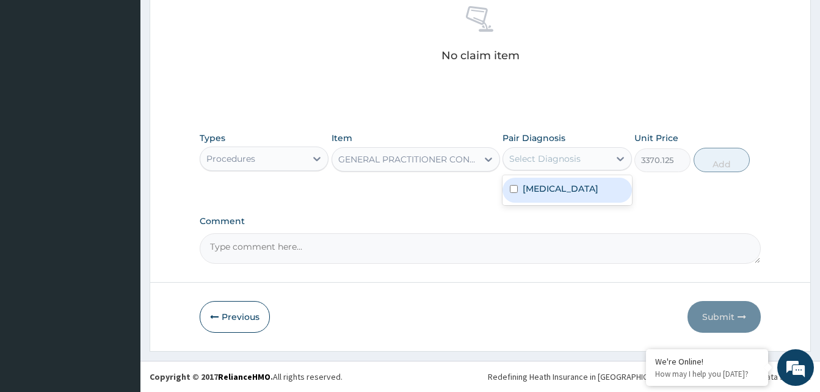
drag, startPoint x: 563, startPoint y: 161, endPoint x: 603, endPoint y: 157, distance: 40.5
click at [567, 161] on div "Select Diagnosis" at bounding box center [544, 159] width 71 height 12
checkbox input "true"
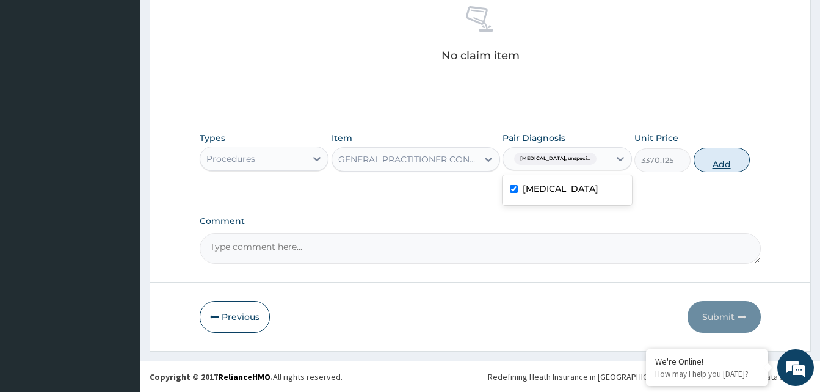
click at [724, 155] on button "Add" at bounding box center [722, 160] width 56 height 24
type input "0"
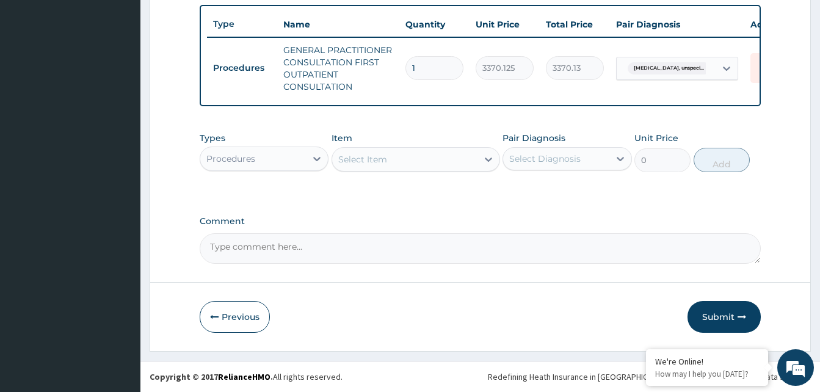
scroll to position [459, 0]
click at [417, 166] on div "Select Item" at bounding box center [404, 160] width 145 height 20
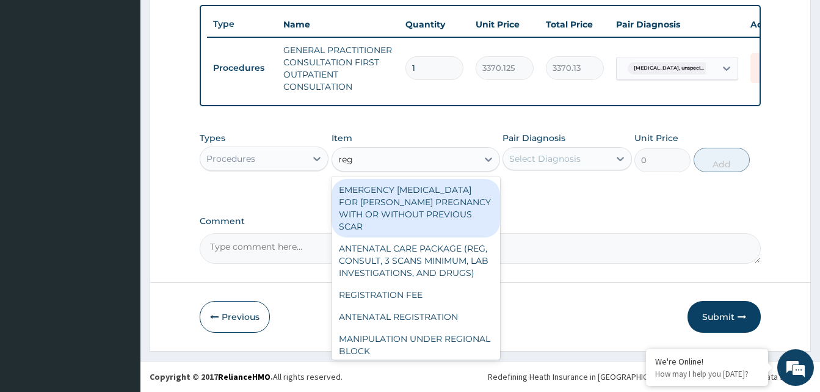
type input "regi"
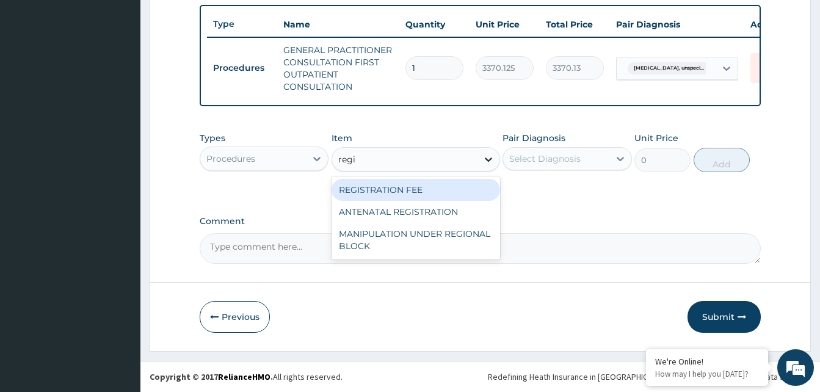
drag, startPoint x: 417, startPoint y: 189, endPoint x: 481, endPoint y: 170, distance: 67.0
click at [418, 190] on div "REGISTRATION FEE" at bounding box center [416, 190] width 169 height 22
type input "2042.5"
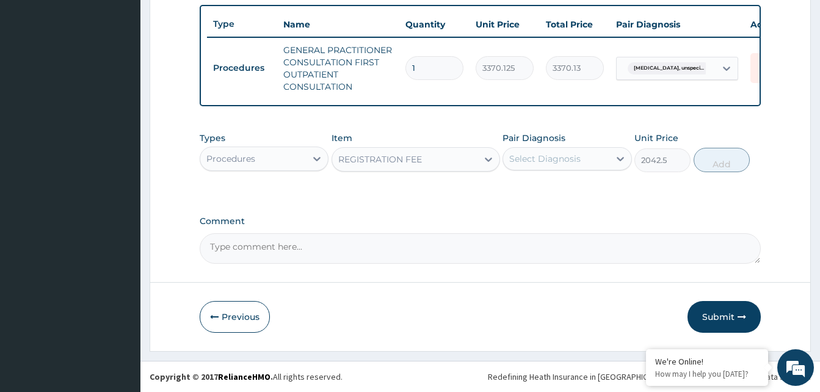
click at [580, 161] on div "Select Diagnosis" at bounding box center [556, 159] width 106 height 20
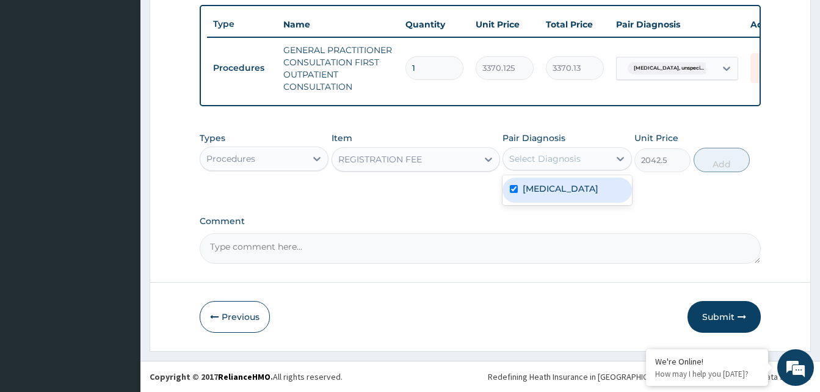
checkbox input "true"
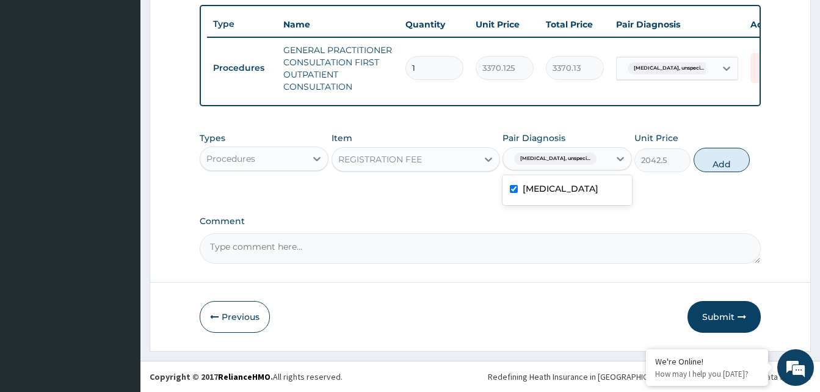
click at [723, 157] on button "Add" at bounding box center [722, 160] width 56 height 24
type input "0"
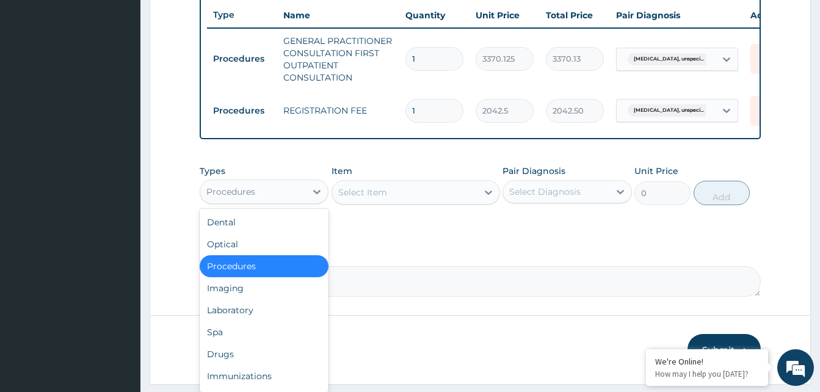
click at [276, 201] on div "Procedures" at bounding box center [253, 192] width 106 height 20
click at [239, 357] on div "Drugs" at bounding box center [264, 354] width 129 height 22
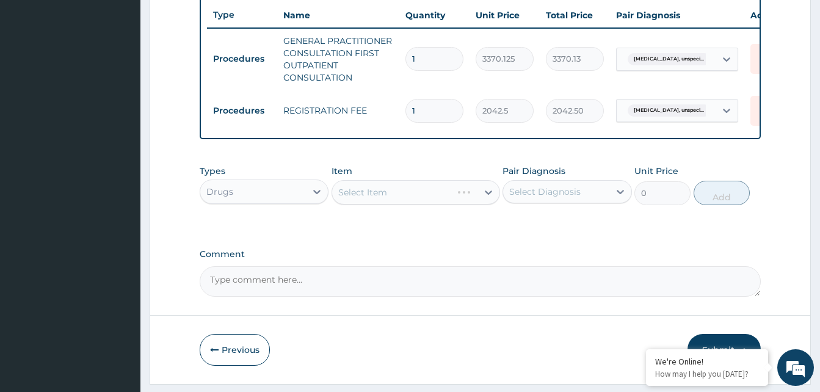
click at [390, 202] on div "Select Item" at bounding box center [416, 192] width 169 height 24
click at [399, 202] on div "Select Item" at bounding box center [416, 192] width 169 height 24
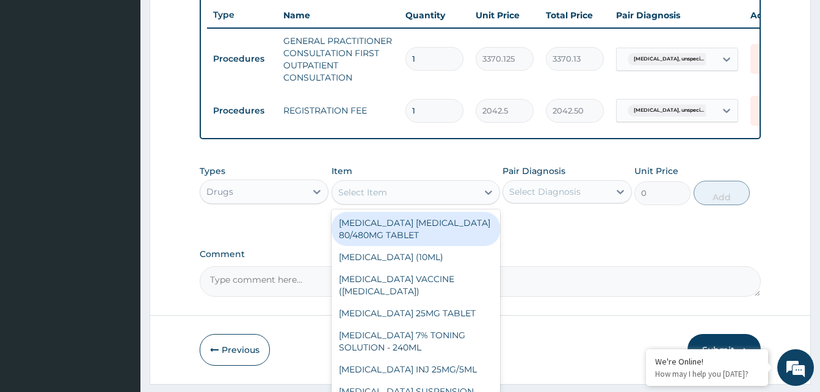
click at [447, 192] on div "Select Item" at bounding box center [404, 193] width 145 height 20
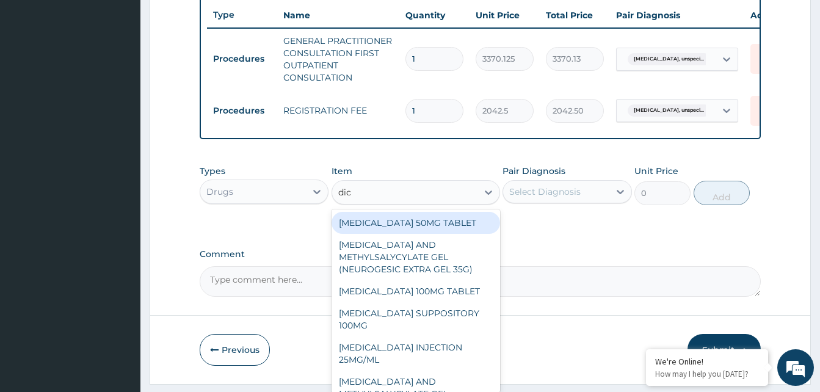
type input "dicl"
drag, startPoint x: 440, startPoint y: 227, endPoint x: 518, endPoint y: 197, distance: 83.7
click at [446, 227] on div "DICLOFENAC 50MG TABLET" at bounding box center [416, 223] width 169 height 22
type input "80"
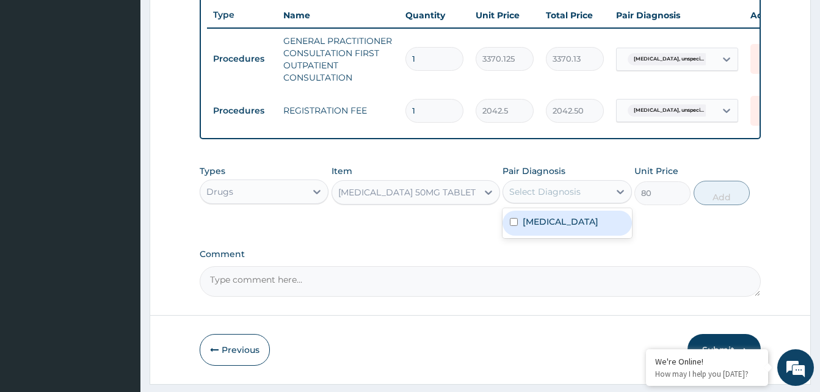
drag, startPoint x: 533, startPoint y: 191, endPoint x: 536, endPoint y: 205, distance: 14.4
click at [536, 202] on div "Select Diagnosis" at bounding box center [556, 192] width 106 height 20
drag, startPoint x: 545, startPoint y: 231, endPoint x: 630, endPoint y: 220, distance: 85.5
click at [562, 228] on label "Tension-type headache, unspecified" at bounding box center [561, 222] width 76 height 12
checkbox input "true"
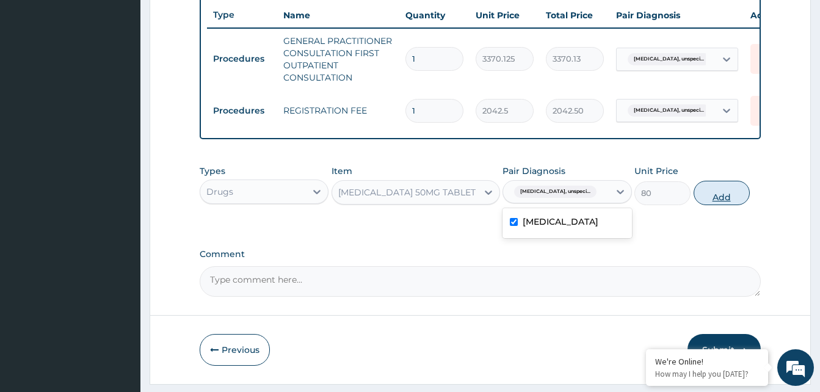
click at [728, 205] on button "Add" at bounding box center [722, 193] width 56 height 24
type input "0"
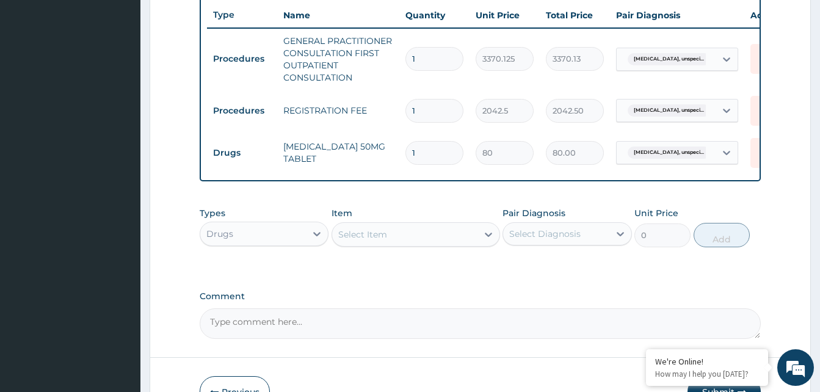
type input "0.00"
type input "6"
type input "480.00"
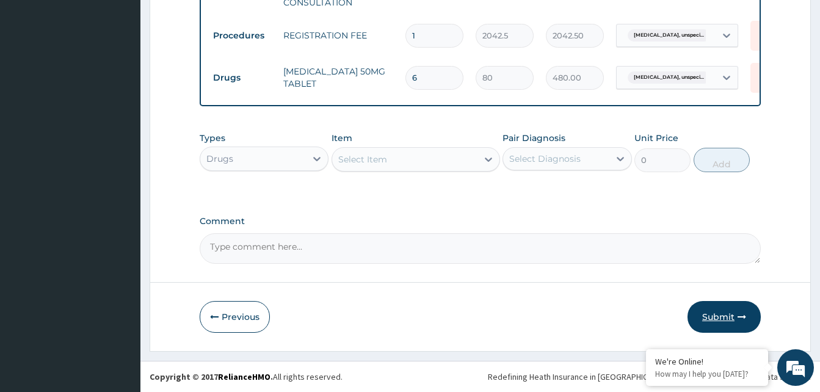
type input "6"
click at [694, 305] on button "Submit" at bounding box center [724, 317] width 73 height 32
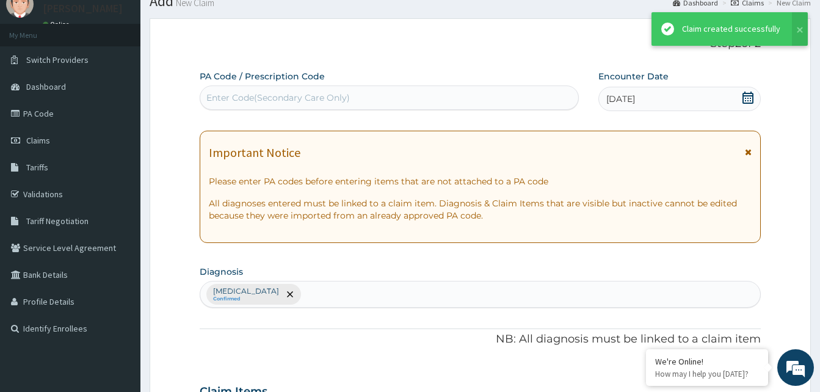
scroll to position [543, 0]
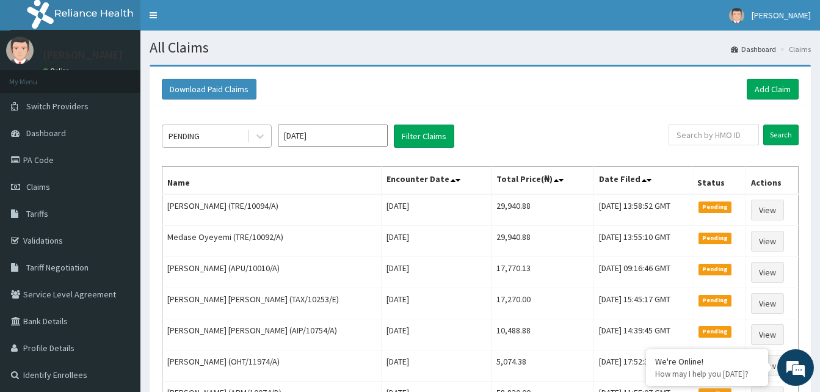
click at [242, 135] on div "PENDING" at bounding box center [204, 136] width 85 height 20
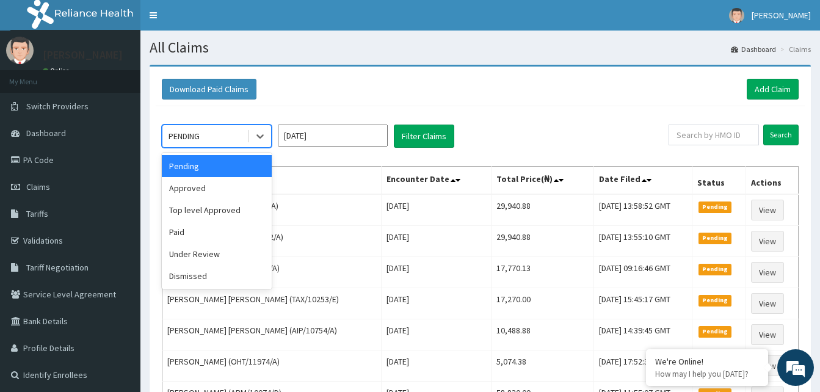
click at [204, 188] on div "Approved" at bounding box center [217, 188] width 110 height 22
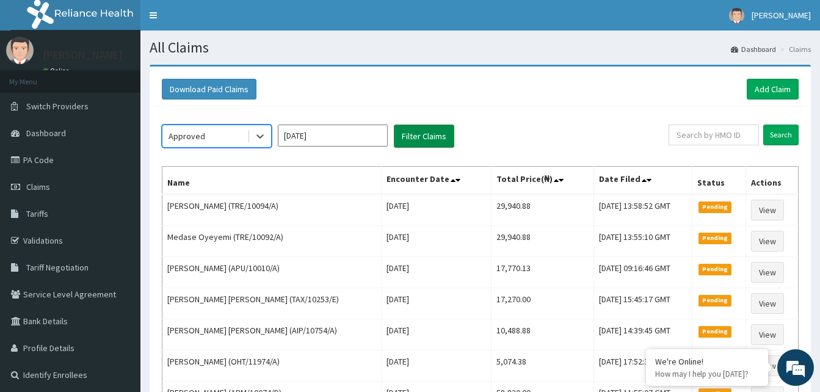
click at [409, 135] on button "Filter Claims" at bounding box center [424, 136] width 60 height 23
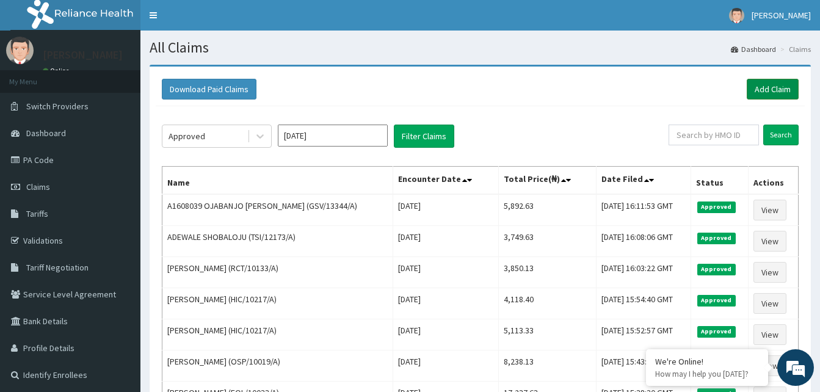
click at [763, 87] on link "Add Claim" at bounding box center [773, 89] width 52 height 21
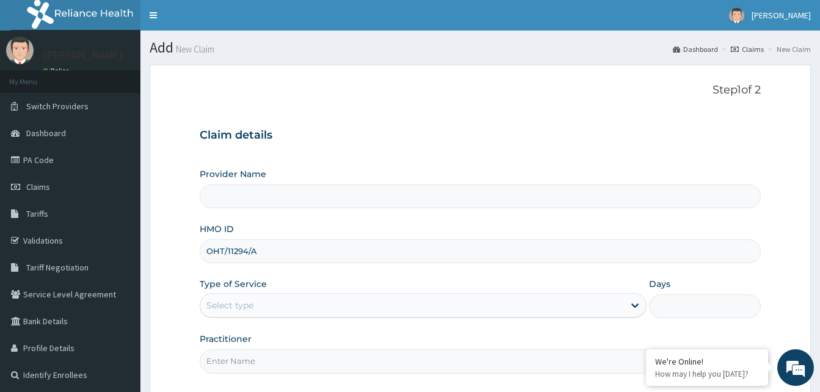
scroll to position [114, 0]
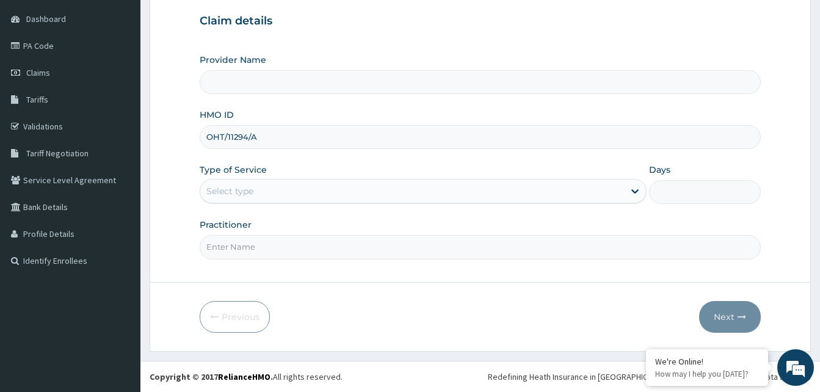
type input "OHT/11294/A"
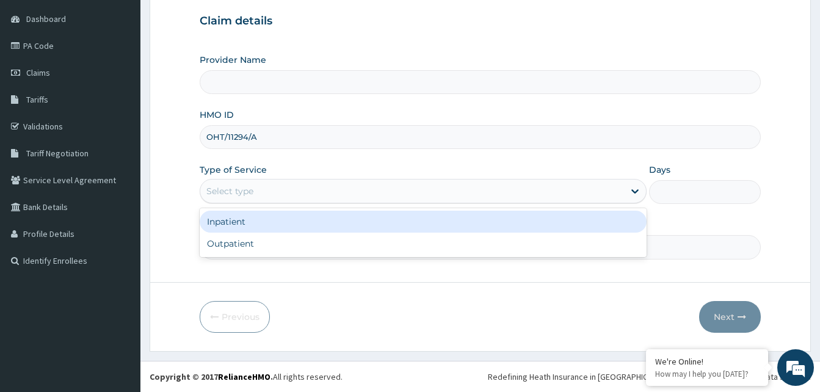
click at [285, 191] on div "Select type" at bounding box center [412, 191] width 424 height 20
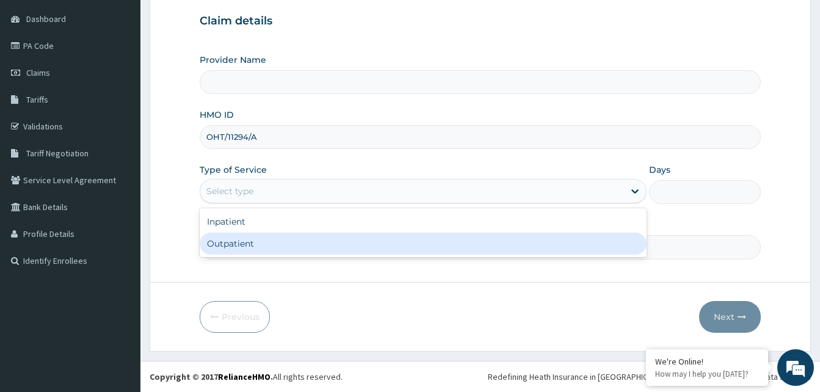
type input "Reliance Family Clinics (RFC) - [GEOGRAPHIC_DATA]"
click at [241, 238] on div "Outpatient" at bounding box center [423, 244] width 447 height 22
type input "1"
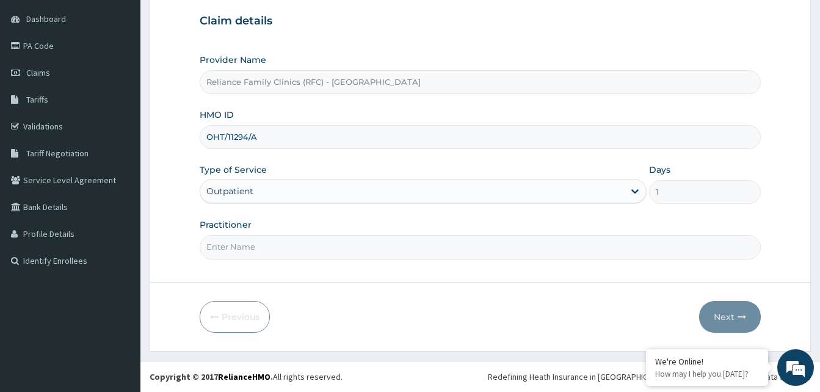
click at [241, 238] on input "Practitioner" at bounding box center [480, 247] width 561 height 24
type input "alliyah"
click at [713, 322] on button "Next" at bounding box center [730, 317] width 62 height 32
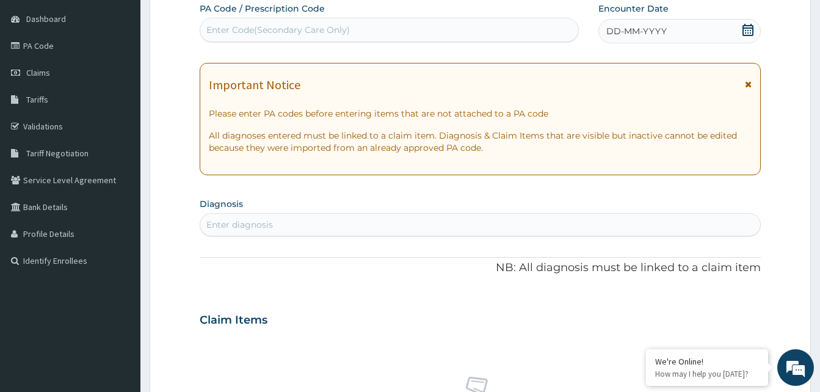
click at [695, 42] on div "DD-MM-YYYY" at bounding box center [680, 31] width 162 height 24
click at [249, 224] on div "Enter diagnosis" at bounding box center [239, 225] width 67 height 12
type input "pud"
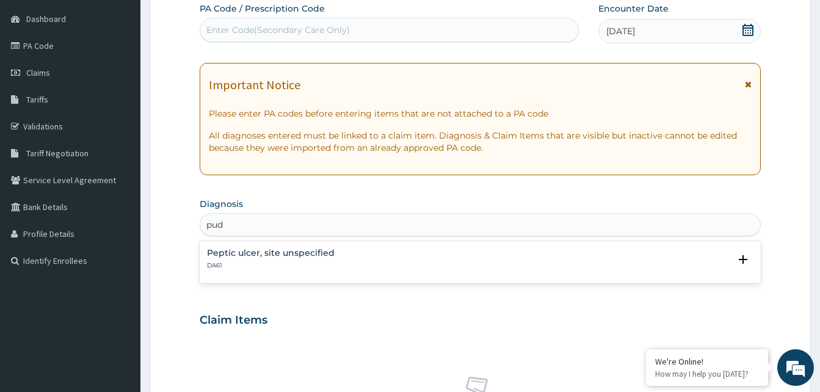
click at [233, 249] on h4 "Peptic ulcer, site unspecified" at bounding box center [271, 253] width 128 height 9
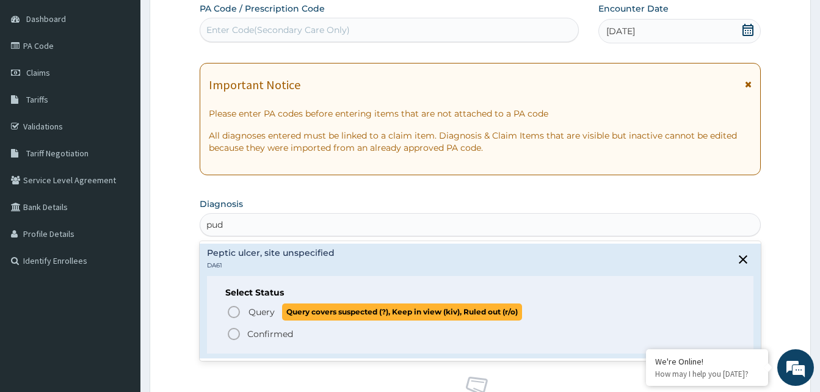
click at [239, 314] on circle "status option query" at bounding box center [233, 312] width 11 height 11
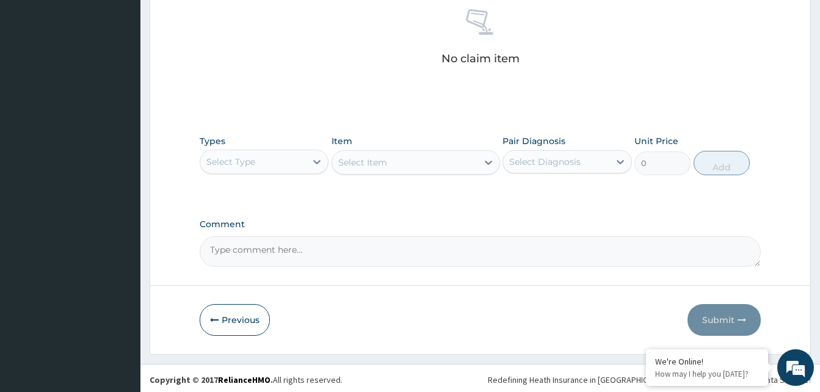
scroll to position [489, 0]
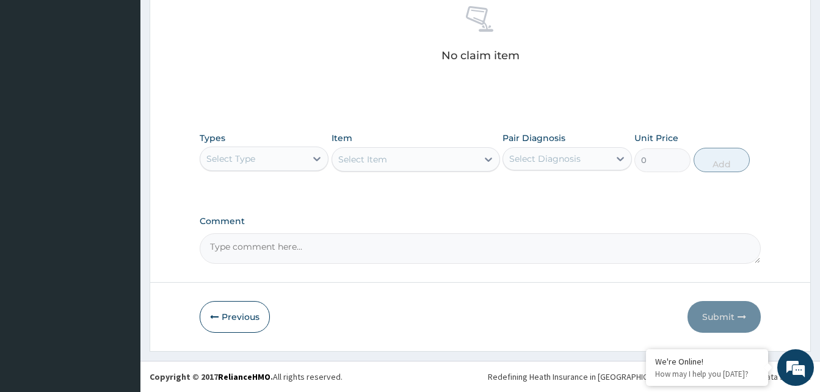
click at [282, 158] on div "Select Type" at bounding box center [253, 159] width 106 height 20
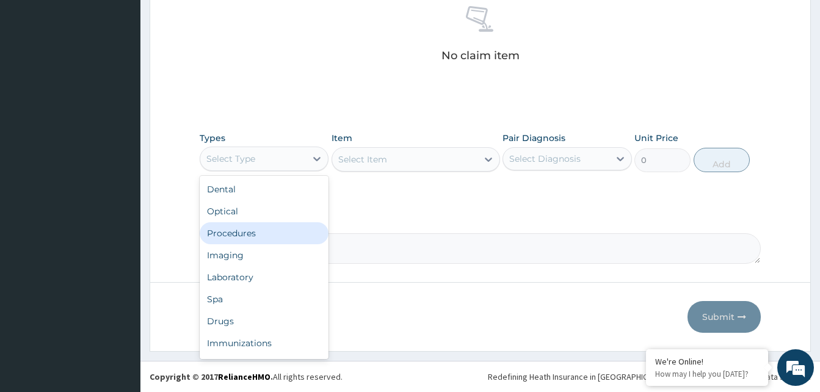
click at [233, 231] on div "Procedures" at bounding box center [264, 233] width 129 height 22
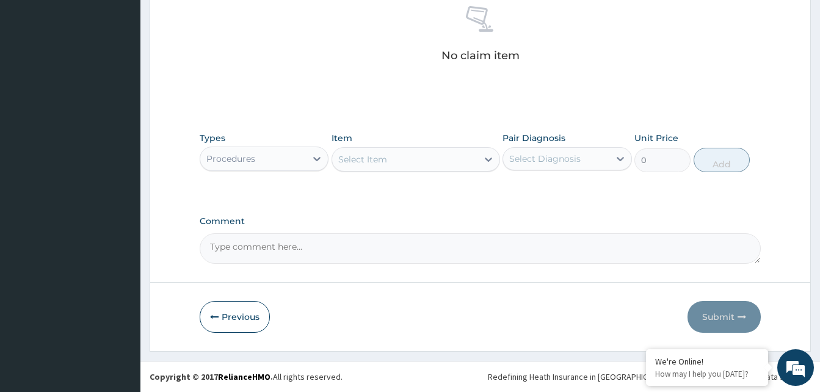
click at [397, 155] on div "Select Item" at bounding box center [404, 160] width 145 height 20
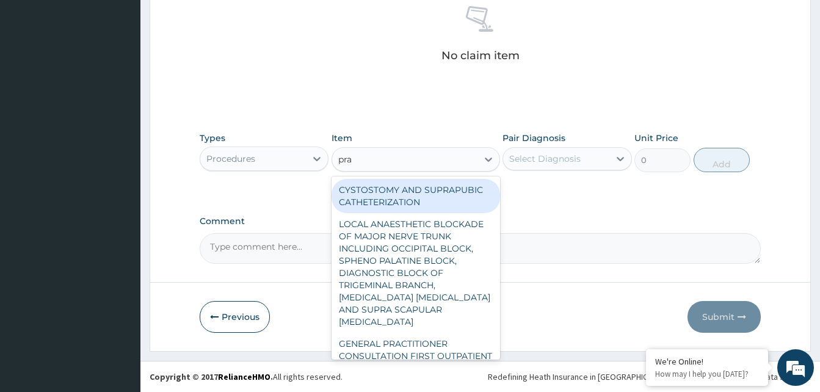
type input "prac"
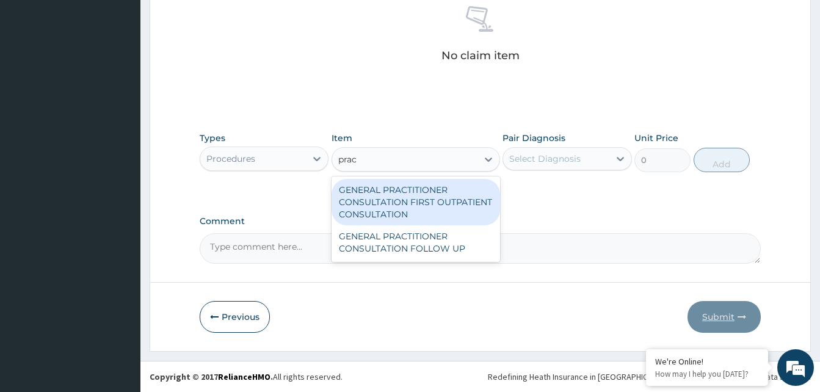
type input "3370.125"
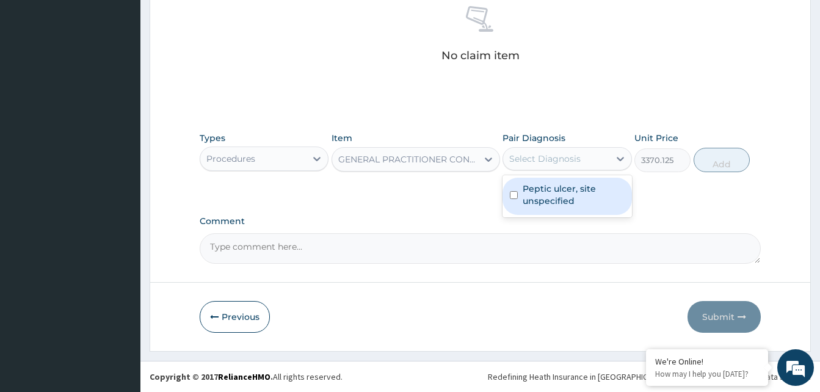
click at [567, 161] on div "Select Diagnosis" at bounding box center [544, 159] width 71 height 12
checkbox input "true"
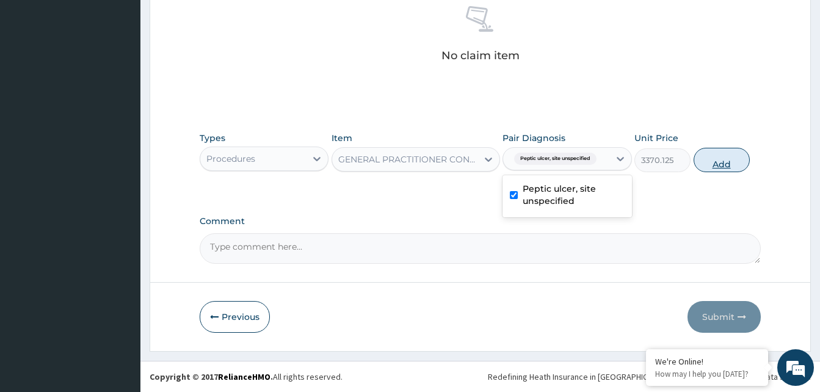
click at [716, 159] on button "Add" at bounding box center [722, 160] width 56 height 24
type input "0"
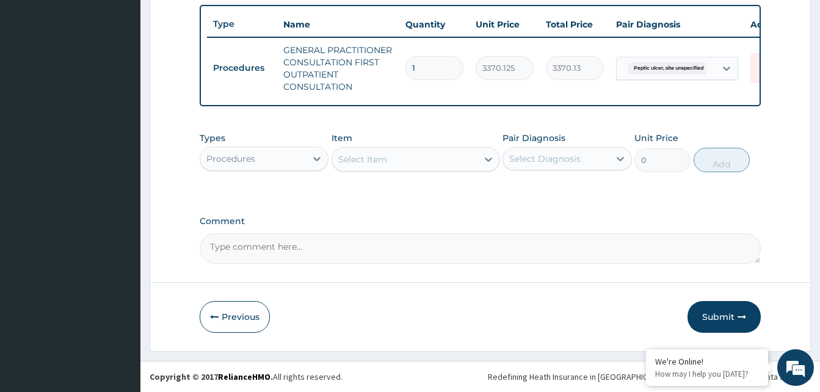
scroll to position [459, 0]
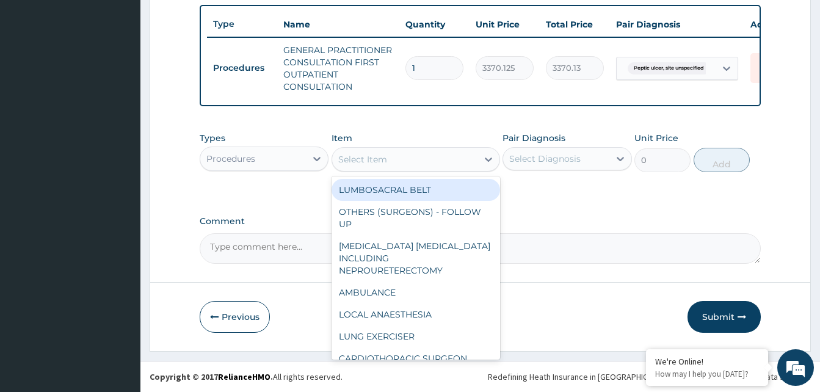
click at [426, 162] on div "Select Item" at bounding box center [404, 160] width 145 height 20
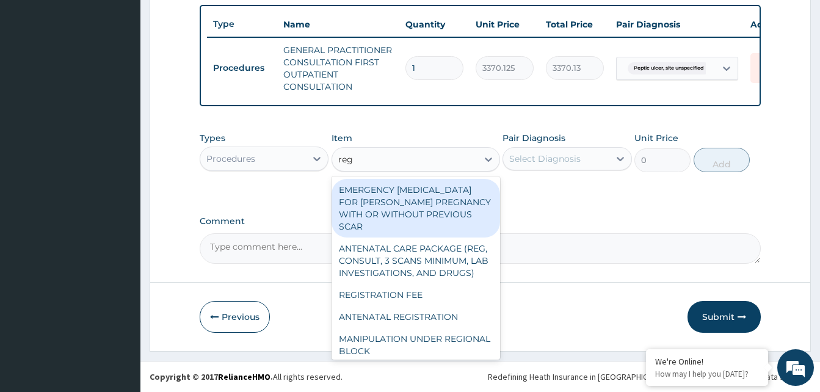
type input "regi"
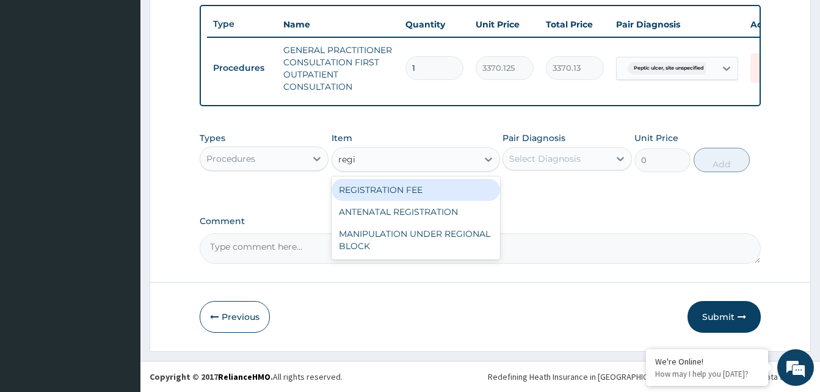
click at [413, 178] on div "REGISTRATION FEE ANTENATAL REGISTRATION MANIPULATION UNDER REGIONAL BLOCK" at bounding box center [416, 218] width 169 height 83
drag, startPoint x: 433, startPoint y: 185, endPoint x: 482, endPoint y: 164, distance: 53.1
click at [439, 186] on div "REGISTRATION FEE" at bounding box center [416, 190] width 169 height 22
type input "2042.5"
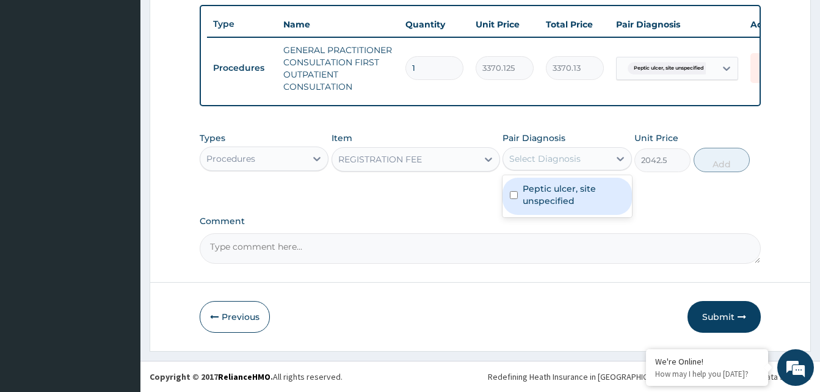
click at [530, 159] on div "Select Diagnosis" at bounding box center [544, 159] width 71 height 12
checkbox input "true"
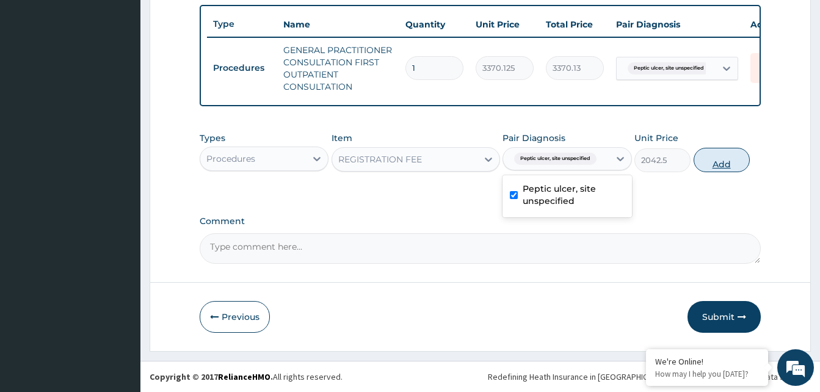
click at [724, 163] on button "Add" at bounding box center [722, 160] width 56 height 24
type input "0"
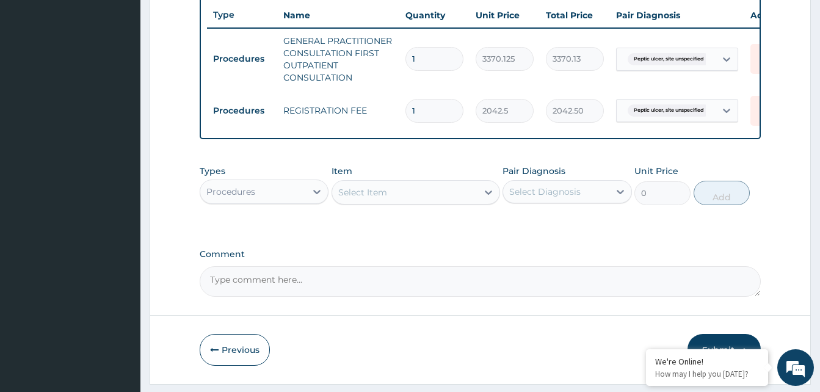
click at [293, 202] on div "Procedures" at bounding box center [253, 192] width 106 height 20
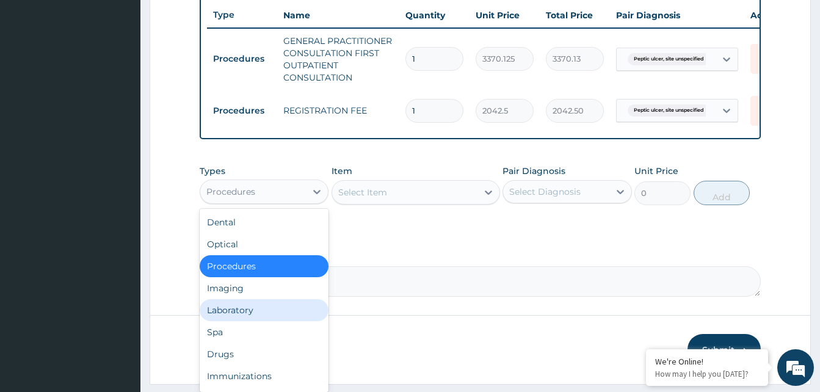
click at [238, 315] on div "Laboratory" at bounding box center [264, 310] width 129 height 22
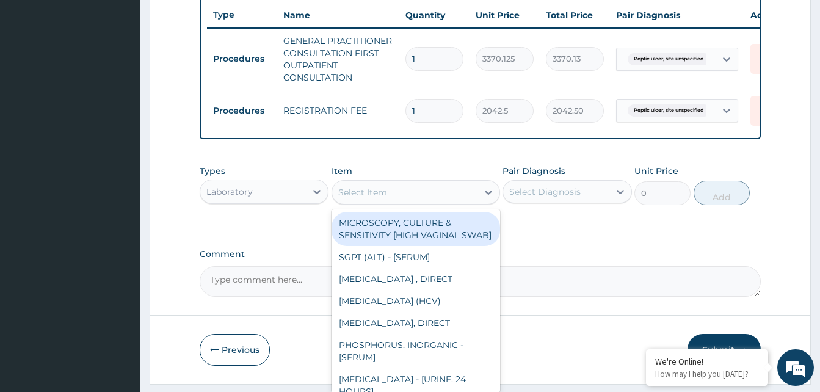
click at [435, 198] on div "Select Item" at bounding box center [404, 193] width 145 height 20
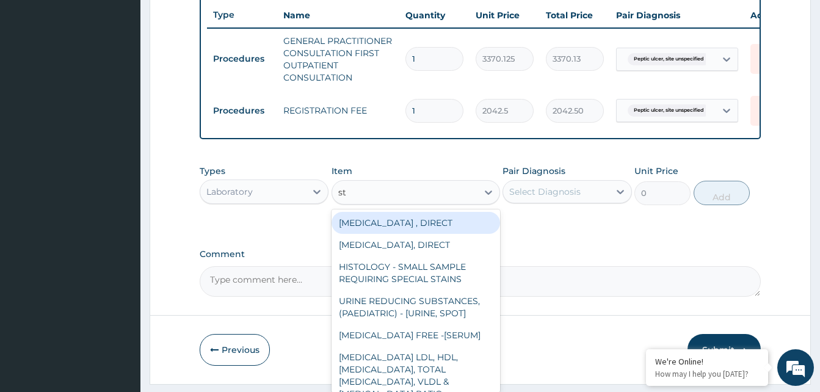
type input "s"
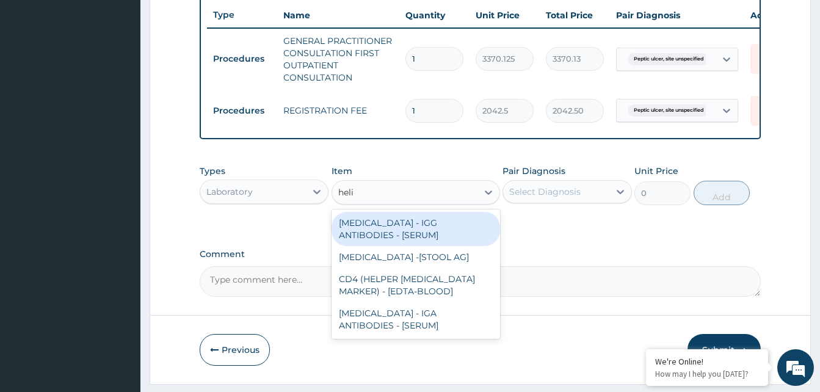
type input "helic"
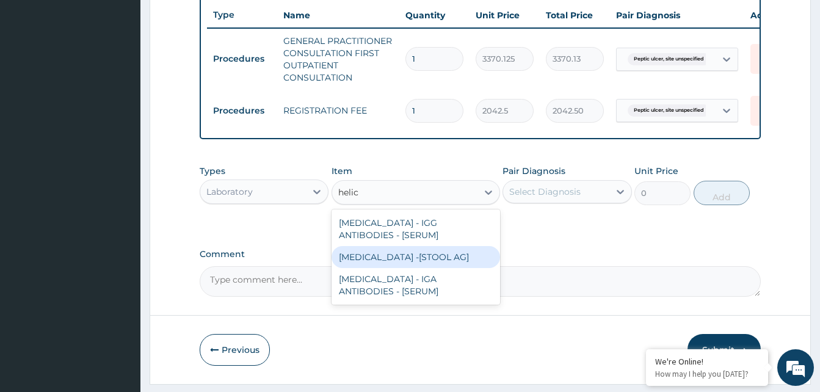
click at [364, 265] on div "HELICOBACTER PYLORI -[STOOL AG]" at bounding box center [416, 257] width 169 height 22
type input "13200"
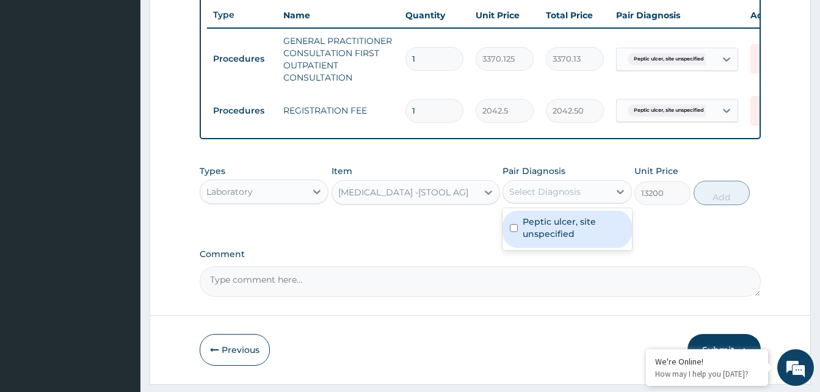
click at [563, 191] on div "Select Diagnosis" at bounding box center [556, 192] width 106 height 20
drag, startPoint x: 568, startPoint y: 231, endPoint x: 584, endPoint y: 228, distance: 16.9
click at [569, 231] on label "Peptic ulcer, site unspecified" at bounding box center [573, 228] width 101 height 24
checkbox input "true"
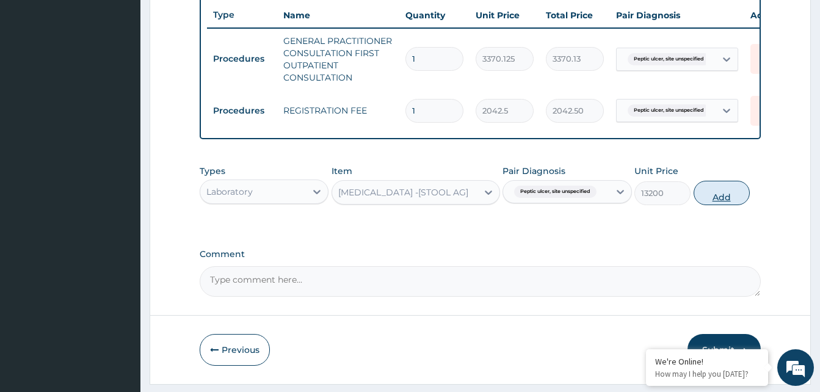
click at [711, 205] on button "Add" at bounding box center [722, 193] width 56 height 24
type input "0"
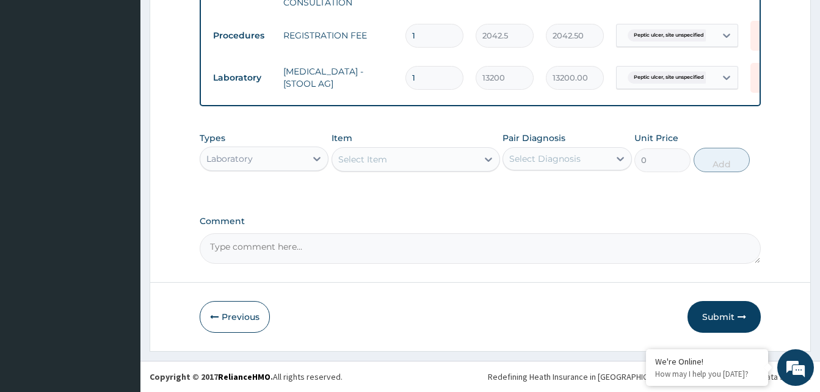
click at [719, 315] on button "Submit" at bounding box center [724, 317] width 73 height 32
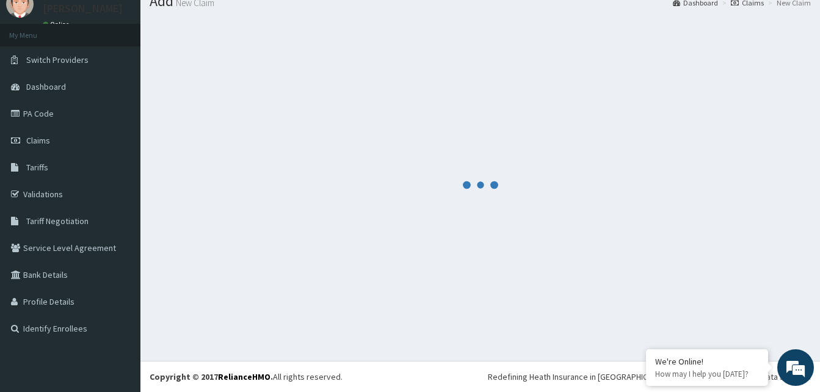
scroll to position [46, 0]
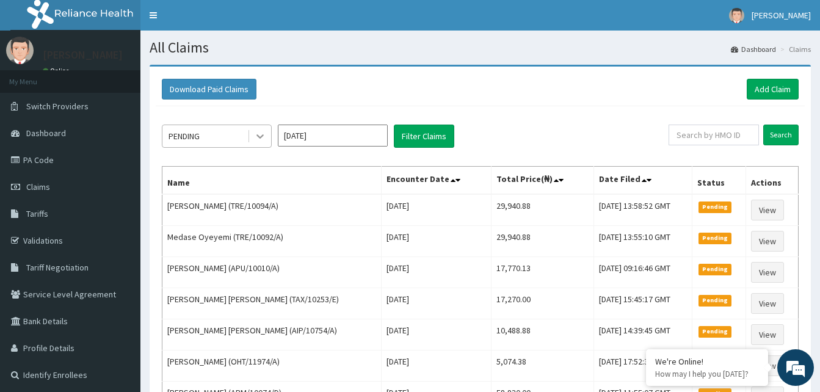
click at [252, 134] on div at bounding box center [260, 136] width 22 height 22
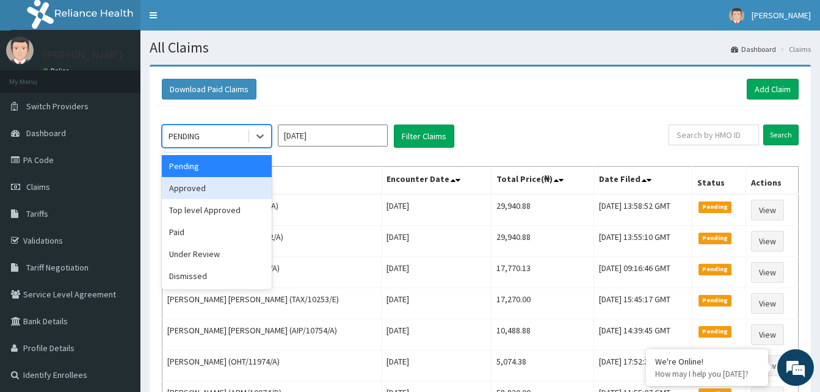
drag, startPoint x: 234, startPoint y: 192, endPoint x: 300, endPoint y: 158, distance: 74.3
click at [233, 191] on div "Approved" at bounding box center [217, 188] width 110 height 22
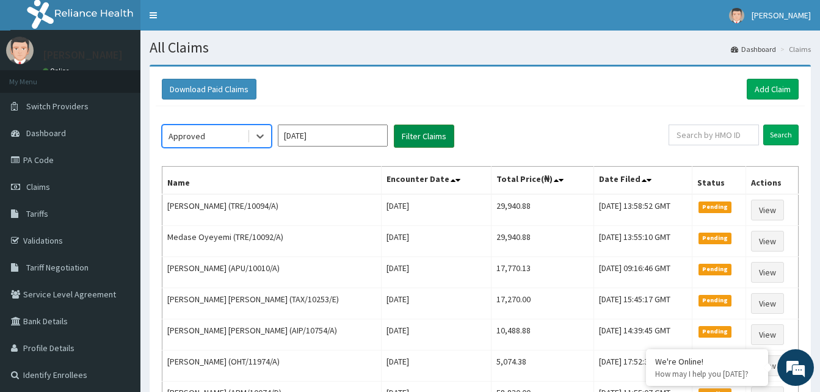
click at [424, 143] on button "Filter Claims" at bounding box center [424, 136] width 60 height 23
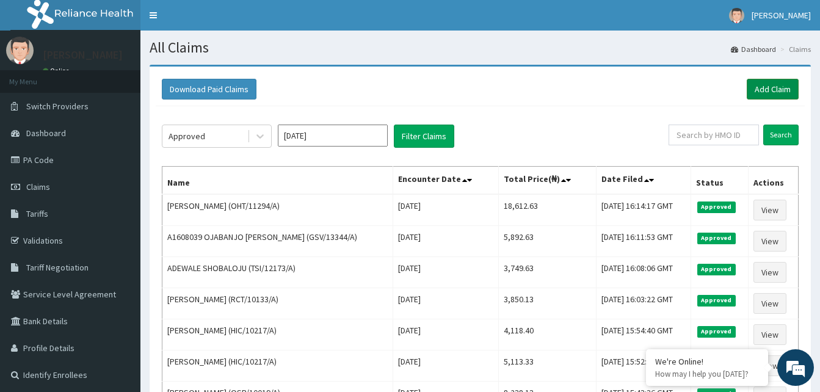
click at [786, 93] on link "Add Claim" at bounding box center [773, 89] width 52 height 21
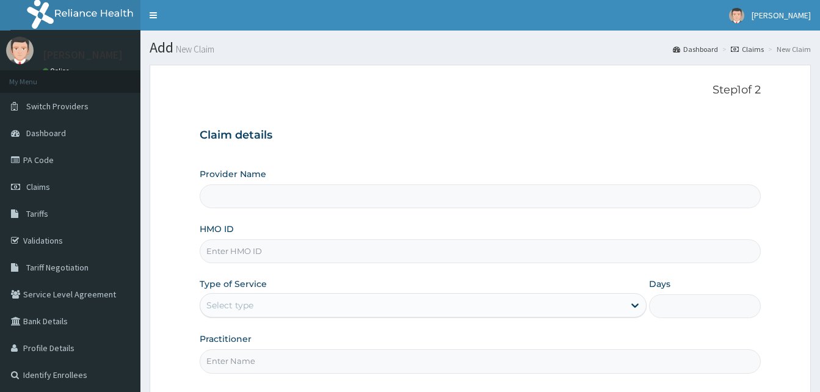
type input "Reliance Family Clinics (RFC) - [GEOGRAPHIC_DATA]"
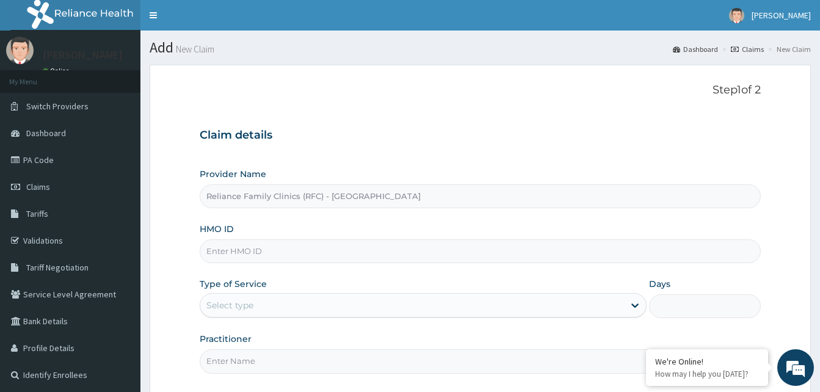
click at [227, 250] on input "HMO ID" at bounding box center [480, 251] width 561 height 24
paste input "ADP/10014/A"
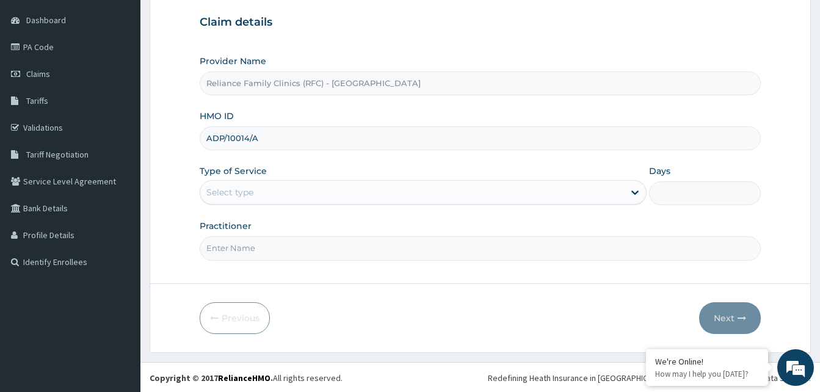
scroll to position [114, 0]
type input "ADP/10014/A"
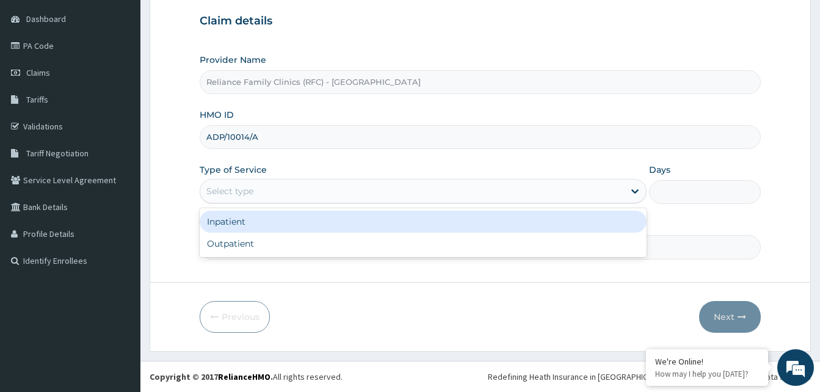
drag, startPoint x: 279, startPoint y: 192, endPoint x: 260, endPoint y: 234, distance: 45.9
click at [275, 195] on div "Select type" at bounding box center [412, 191] width 424 height 20
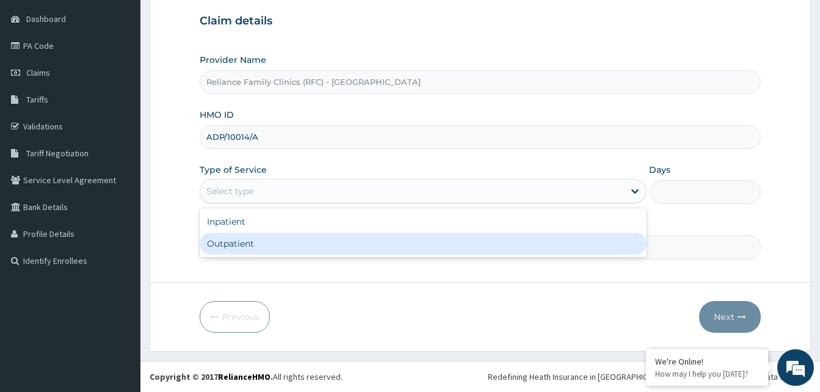
click at [255, 242] on div "Outpatient" at bounding box center [423, 244] width 447 height 22
type input "1"
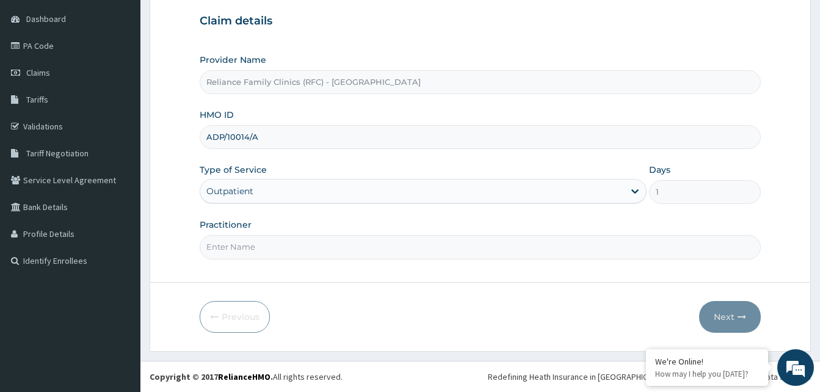
click at [255, 242] on input "Practitioner" at bounding box center [480, 247] width 561 height 24
type input "alliyah"
click at [723, 316] on button "Next" at bounding box center [730, 317] width 62 height 32
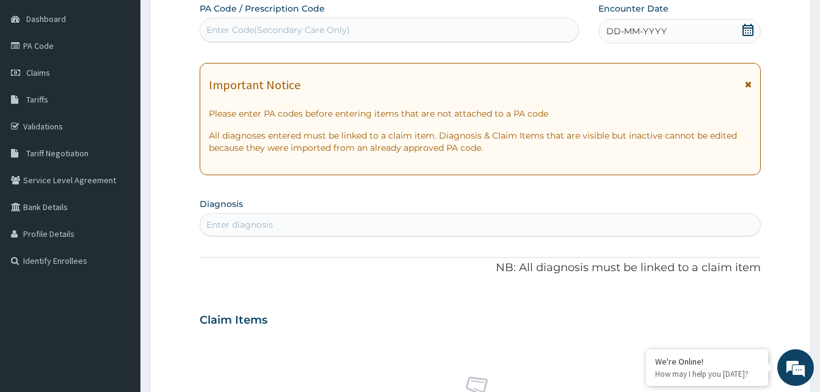
click at [652, 32] on span "DD-MM-YYYY" at bounding box center [636, 31] width 60 height 12
click at [299, 228] on div "Enter diagnosis" at bounding box center [480, 225] width 560 height 20
type input "malaria"
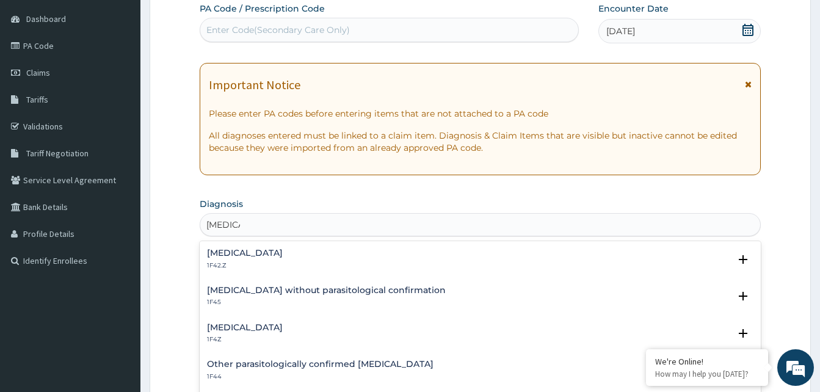
click at [244, 329] on h4 "Malaria, unspecified" at bounding box center [245, 327] width 76 height 9
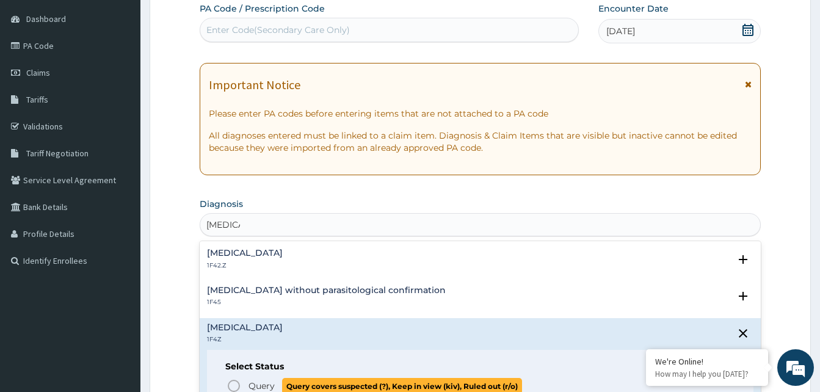
click at [229, 382] on icon "status option query" at bounding box center [234, 386] width 15 height 15
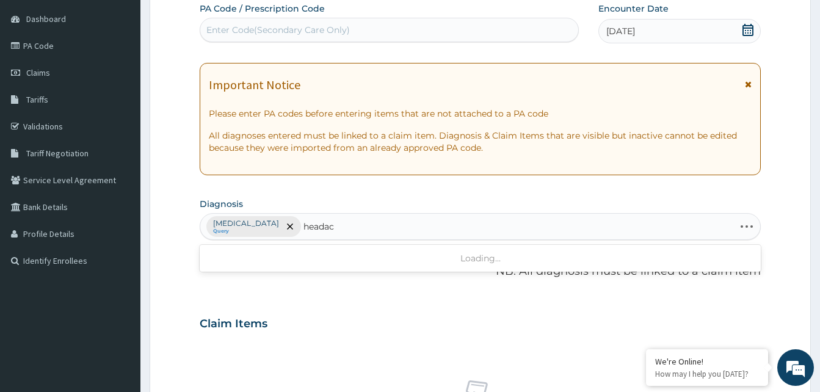
type input "headach"
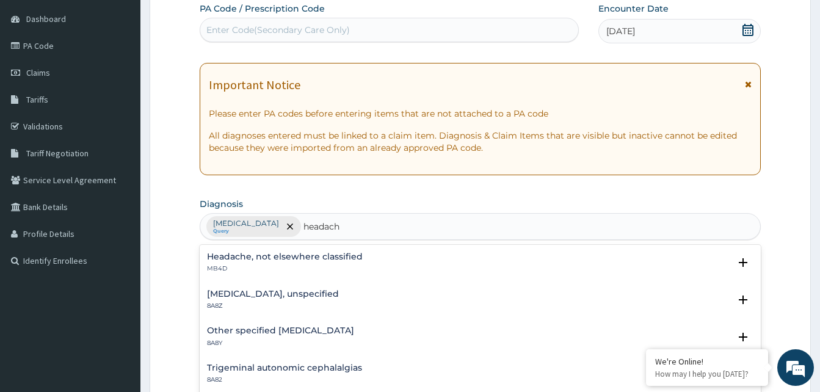
click at [249, 257] on h4 "Headache, not elsewhere classified" at bounding box center [285, 256] width 156 height 9
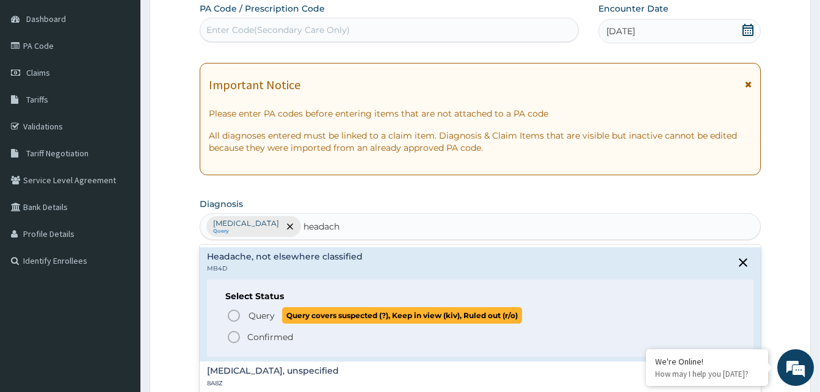
click at [234, 315] on icon "status option query" at bounding box center [234, 315] width 15 height 15
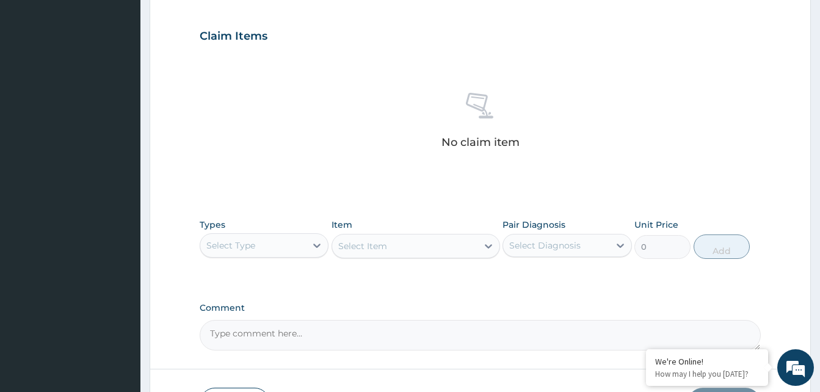
scroll to position [489, 0]
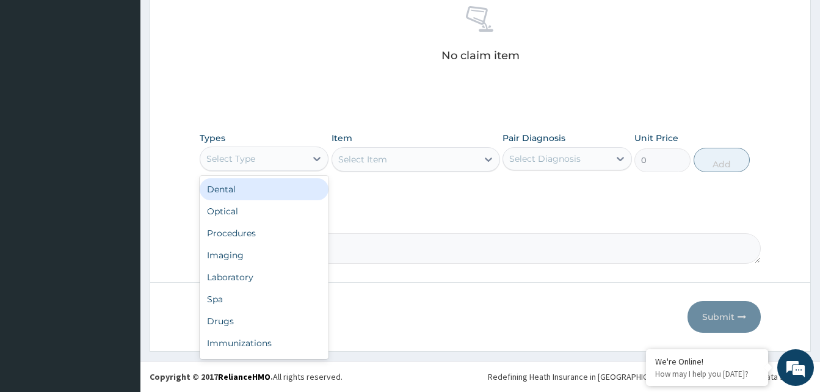
click at [285, 164] on div "Select Type" at bounding box center [253, 159] width 106 height 20
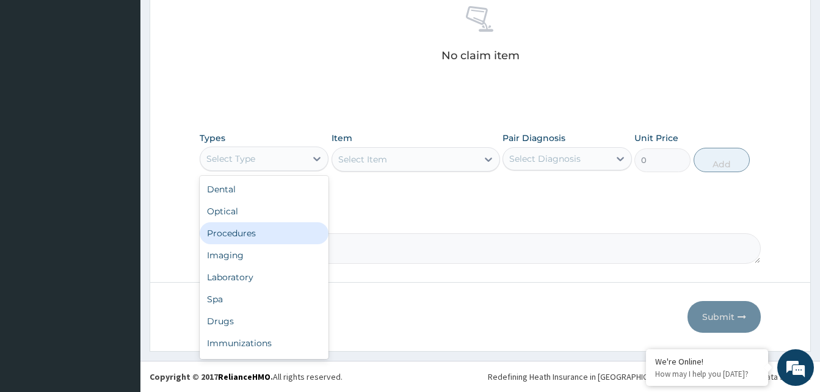
click at [242, 225] on div "Procedures" at bounding box center [264, 233] width 129 height 22
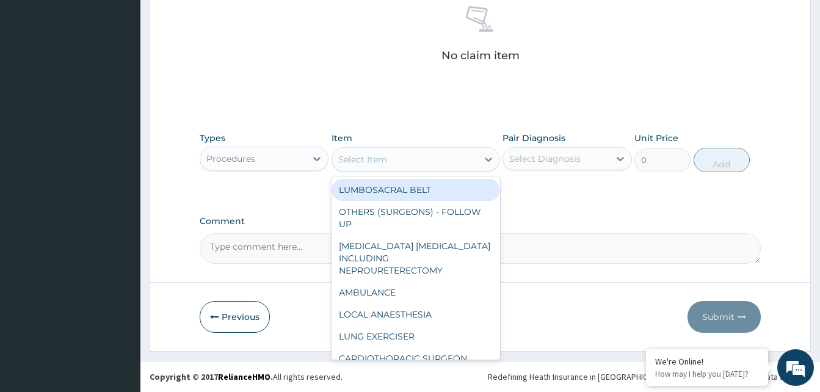
click at [394, 156] on div "Select Item" at bounding box center [404, 160] width 145 height 20
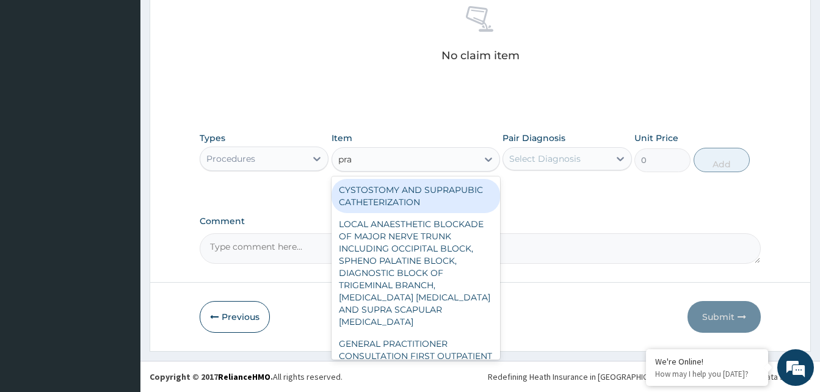
type input "prac"
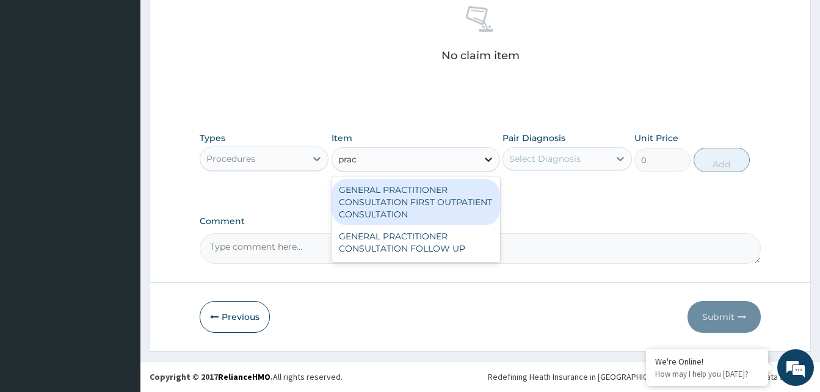
drag, startPoint x: 415, startPoint y: 184, endPoint x: 498, endPoint y: 166, distance: 85.2
click at [415, 186] on div "GENERAL PRACTITIONER CONSULTATION FIRST OUTPATIENT CONSULTATION" at bounding box center [416, 202] width 169 height 46
type input "3370.125"
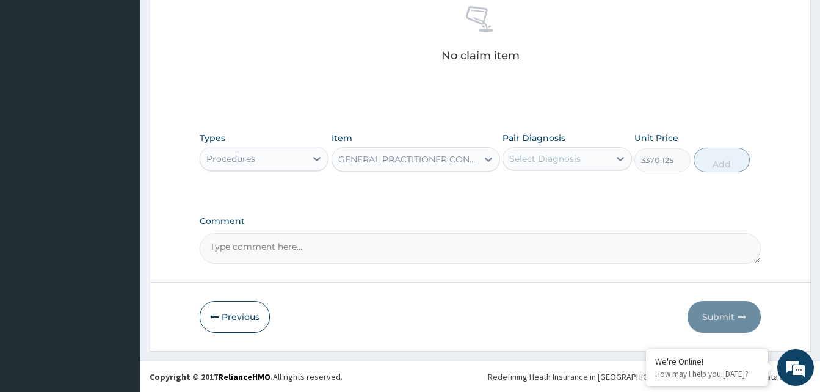
click at [581, 161] on div "Select Diagnosis" at bounding box center [556, 159] width 106 height 20
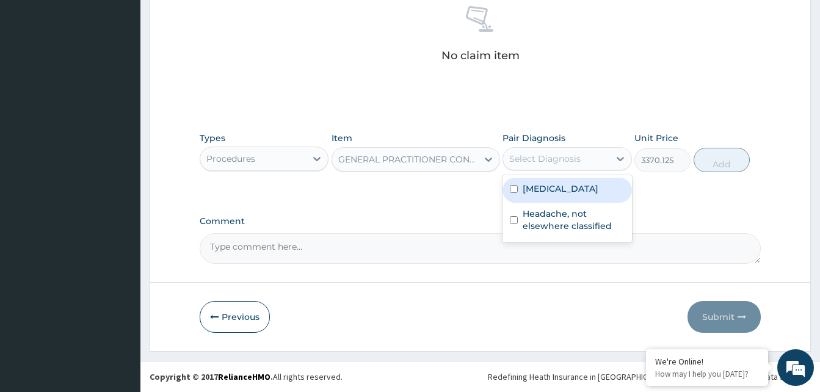
click at [578, 179] on div "[MEDICAL_DATA]" at bounding box center [567, 190] width 129 height 25
checkbox input "true"
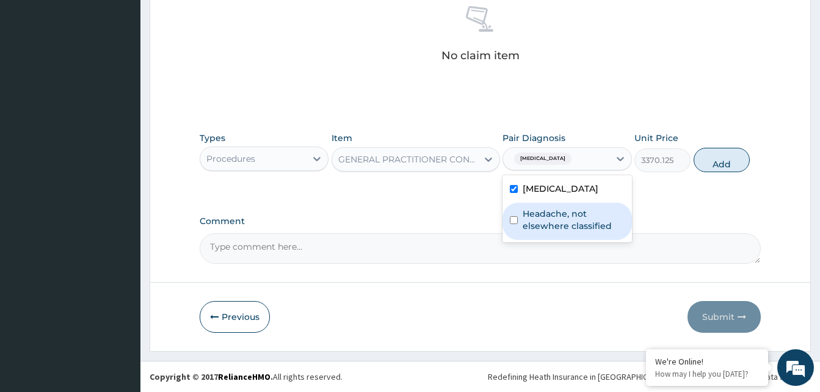
click at [574, 220] on label "Headache, not elsewhere classified" at bounding box center [573, 220] width 101 height 24
checkbox input "true"
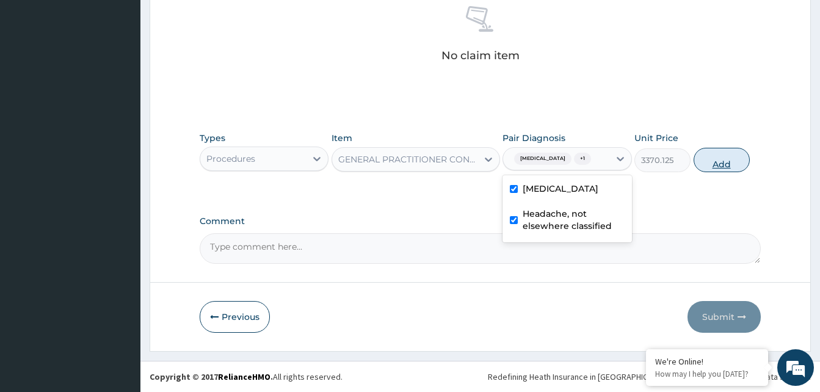
drag, startPoint x: 734, startPoint y: 162, endPoint x: 729, endPoint y: 156, distance: 7.4
click at [735, 162] on button "Add" at bounding box center [722, 160] width 56 height 24
type input "0"
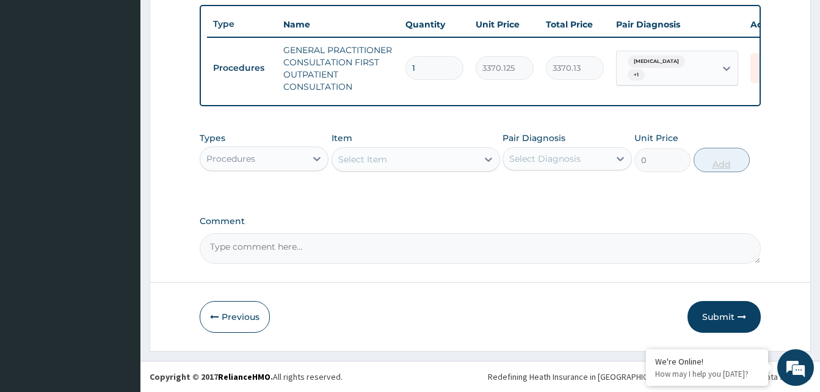
scroll to position [459, 0]
click at [453, 161] on div "Select Item" at bounding box center [404, 160] width 145 height 20
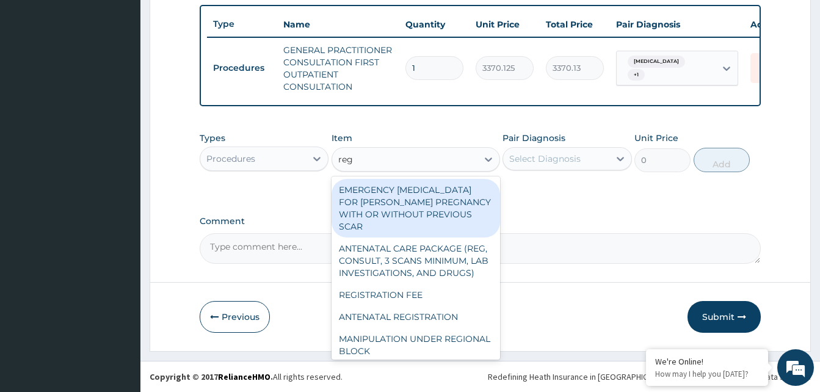
type input "regi"
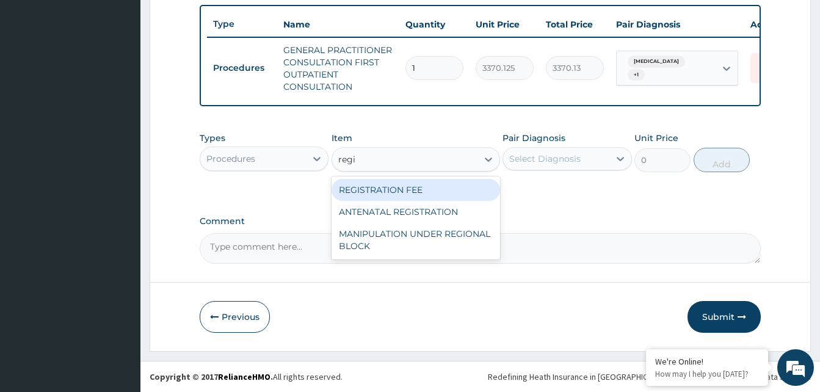
drag, startPoint x: 463, startPoint y: 193, endPoint x: 483, endPoint y: 184, distance: 21.9
click at [464, 192] on div "REGISTRATION FEE" at bounding box center [416, 190] width 169 height 22
type input "2042.5"
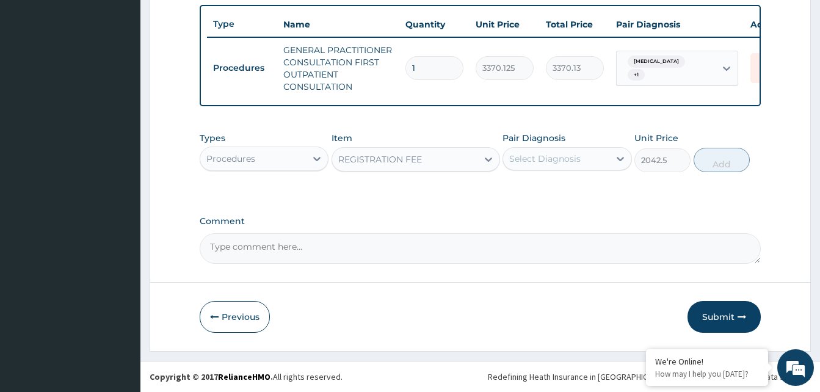
click at [569, 162] on div "Select Diagnosis" at bounding box center [544, 159] width 71 height 12
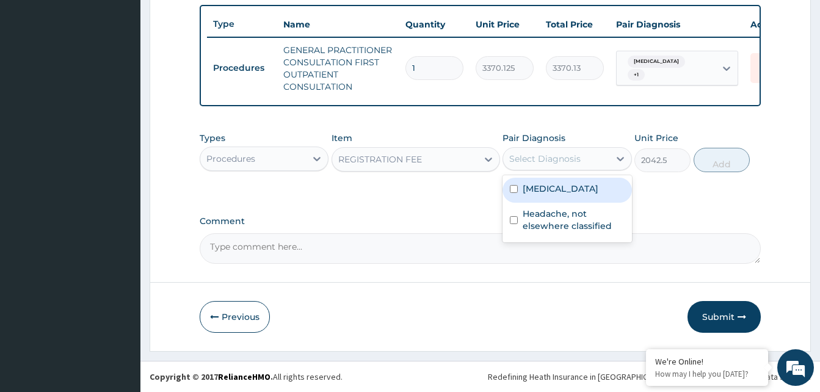
click at [566, 187] on label "[MEDICAL_DATA]" at bounding box center [561, 189] width 76 height 12
checkbox input "true"
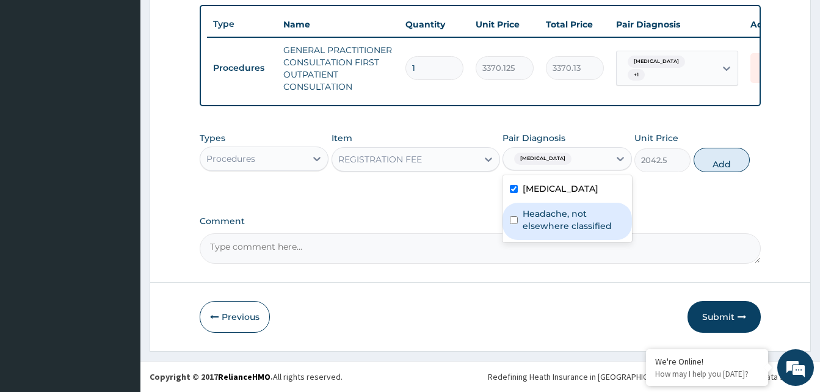
drag, startPoint x: 573, startPoint y: 213, endPoint x: 636, endPoint y: 196, distance: 65.6
click at [575, 213] on label "Headache, not elsewhere classified" at bounding box center [573, 220] width 101 height 24
checkbox input "true"
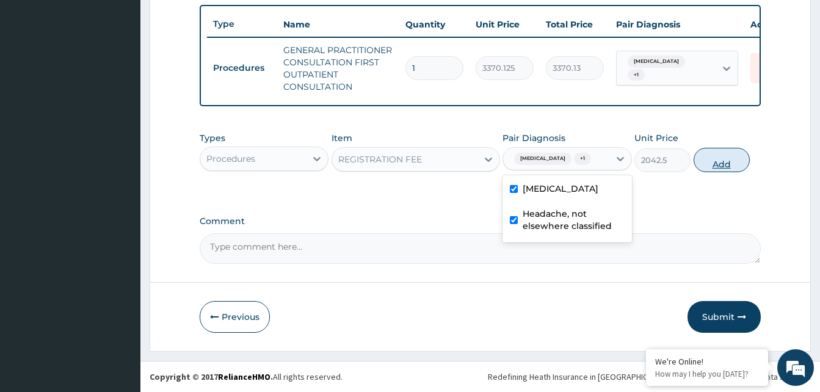
click at [721, 159] on button "Add" at bounding box center [722, 160] width 56 height 24
type input "0"
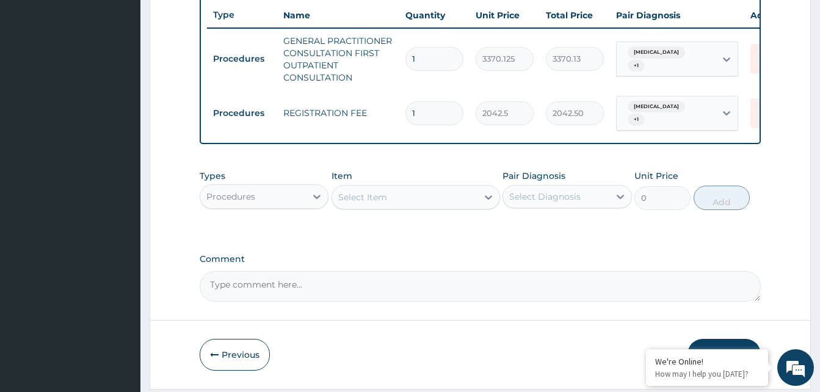
click at [291, 206] on div "Procedures" at bounding box center [253, 197] width 106 height 20
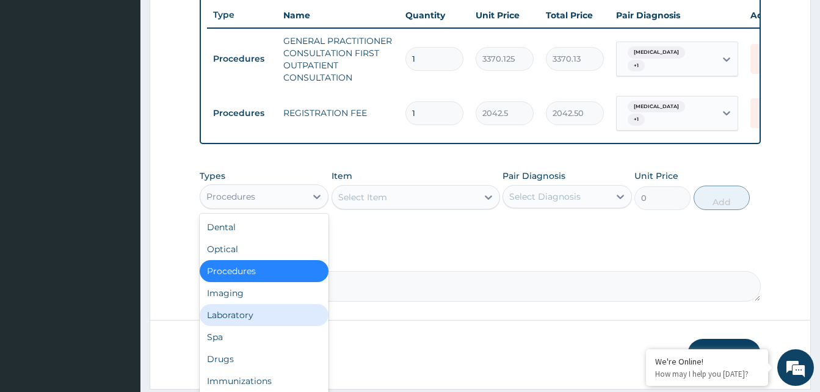
click at [249, 318] on div "Laboratory" at bounding box center [264, 315] width 129 height 22
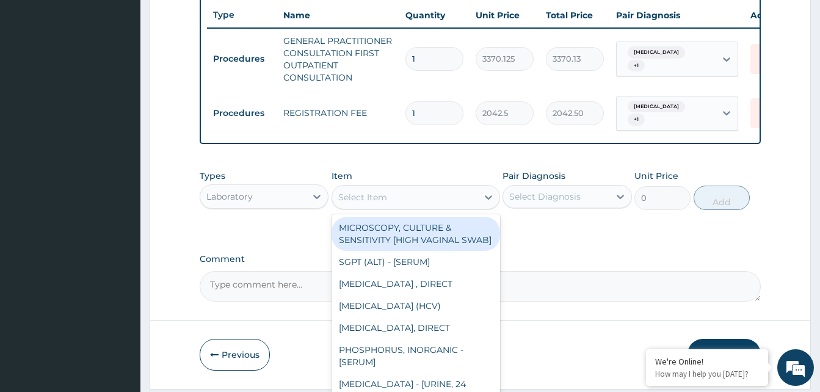
click at [378, 196] on div "Select Item" at bounding box center [416, 197] width 169 height 24
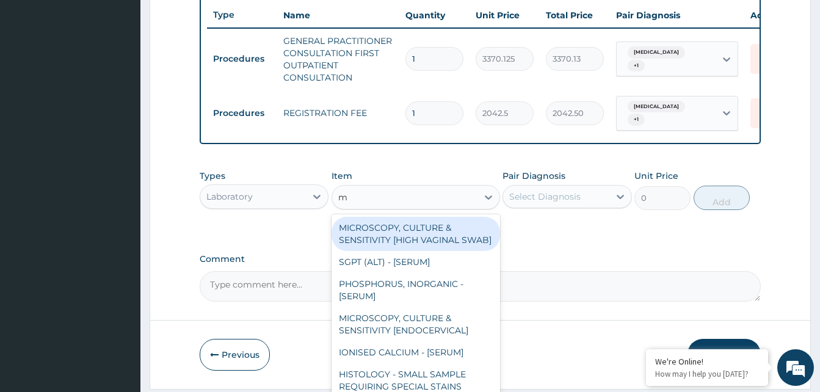
type input "mp"
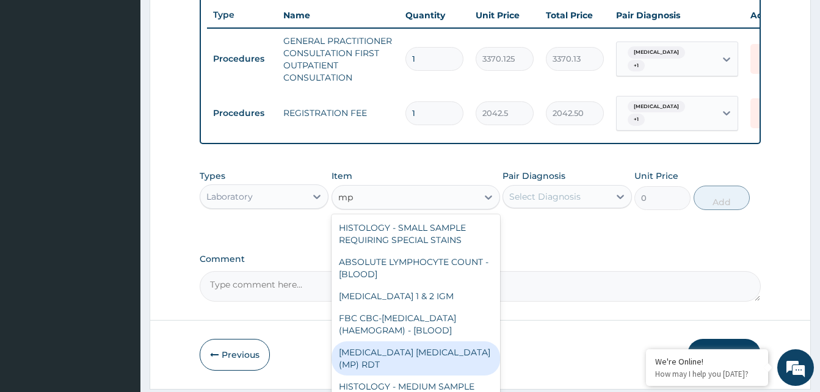
drag, startPoint x: 398, startPoint y: 374, endPoint x: 413, endPoint y: 277, distance: 98.2
click at [402, 373] on div "[MEDICAL_DATA] [MEDICAL_DATA] (MP) RDT" at bounding box center [416, 358] width 169 height 34
type input "1531.875"
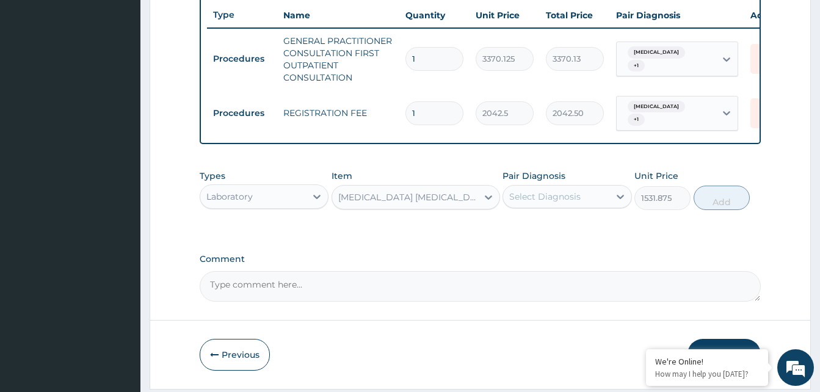
click at [570, 208] on div "Select Diagnosis" at bounding box center [567, 196] width 129 height 23
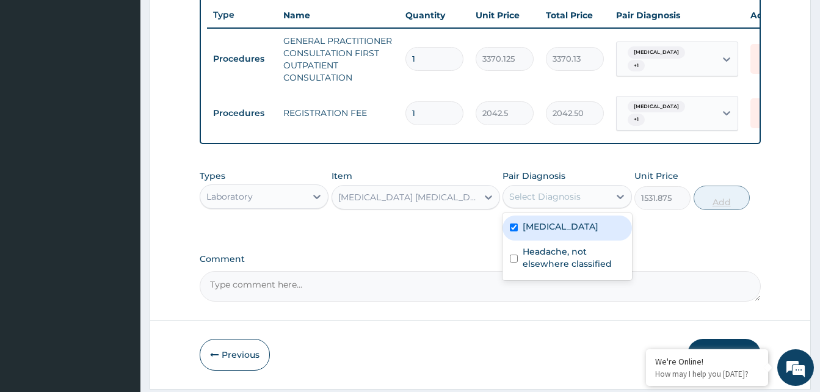
checkbox input "true"
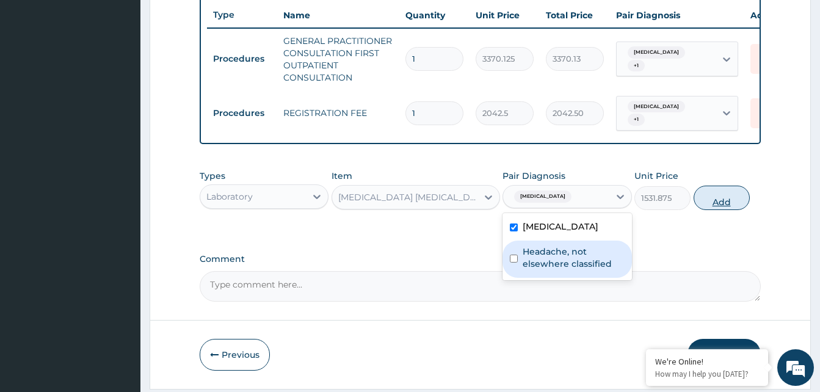
drag, startPoint x: 599, startPoint y: 271, endPoint x: 730, endPoint y: 214, distance: 142.5
click at [615, 266] on label "Headache, not elsewhere classified" at bounding box center [573, 258] width 101 height 24
checkbox input "true"
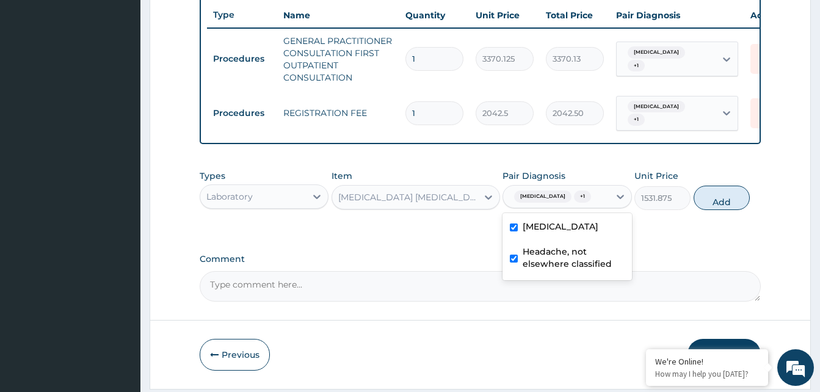
drag, startPoint x: 736, startPoint y: 210, endPoint x: 685, endPoint y: 214, distance: 51.4
click at [735, 209] on button "Add" at bounding box center [722, 198] width 56 height 24
type input "0"
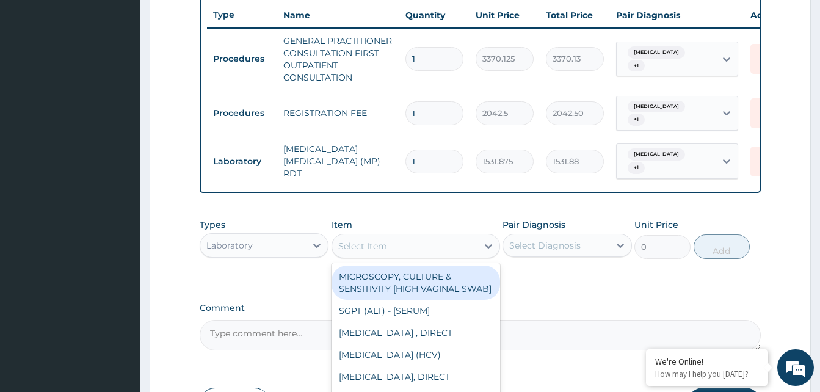
click at [444, 252] on div "Select Item" at bounding box center [404, 246] width 145 height 20
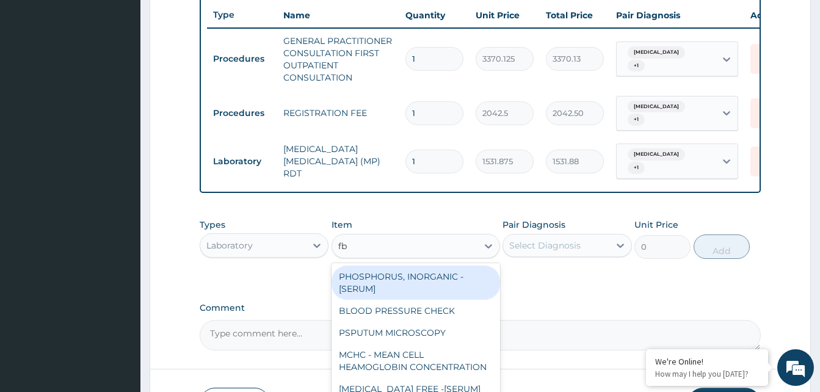
type input "fbc"
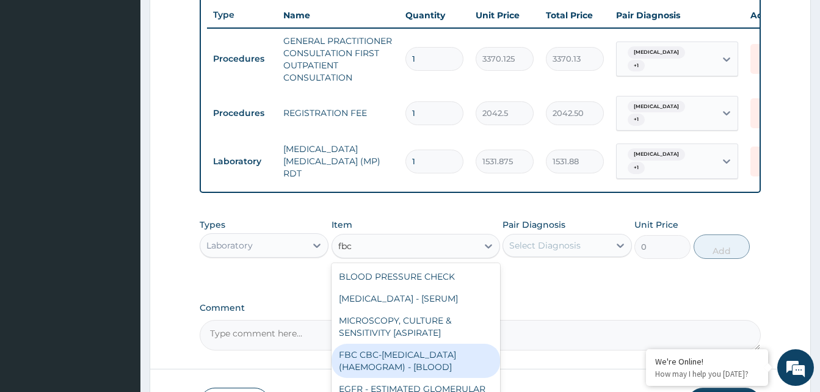
drag, startPoint x: 397, startPoint y: 365, endPoint x: 522, endPoint y: 269, distance: 157.6
click at [413, 357] on div "FBC CBC-[MEDICAL_DATA] (HAEMOGRAM) - [BLOOD]" at bounding box center [416, 361] width 169 height 34
type input "4085"
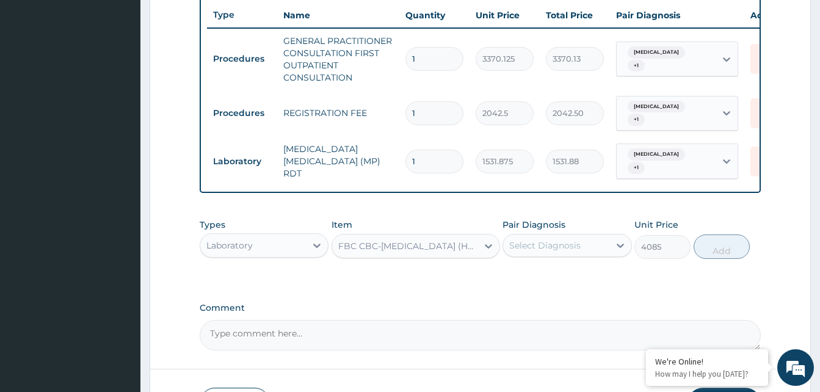
drag, startPoint x: 558, startPoint y: 253, endPoint x: 557, endPoint y: 264, distance: 11.6
click at [558, 252] on div "Select Diagnosis" at bounding box center [544, 245] width 71 height 12
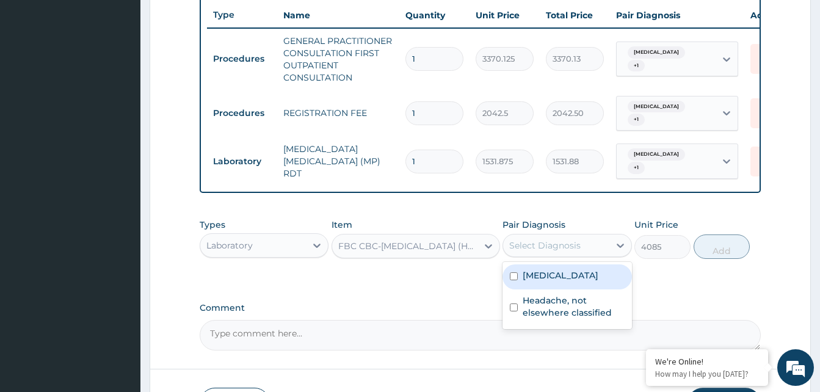
click at [557, 282] on label "[MEDICAL_DATA]" at bounding box center [561, 275] width 76 height 12
checkbox input "true"
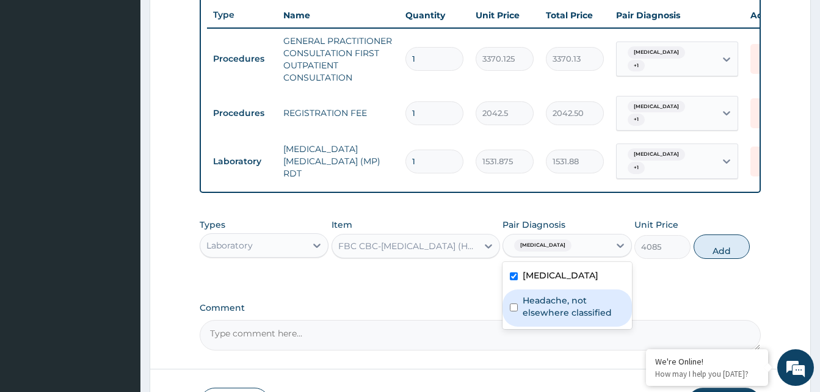
click at [560, 318] on label "Headache, not elsewhere classified" at bounding box center [573, 306] width 101 height 24
checkbox input "true"
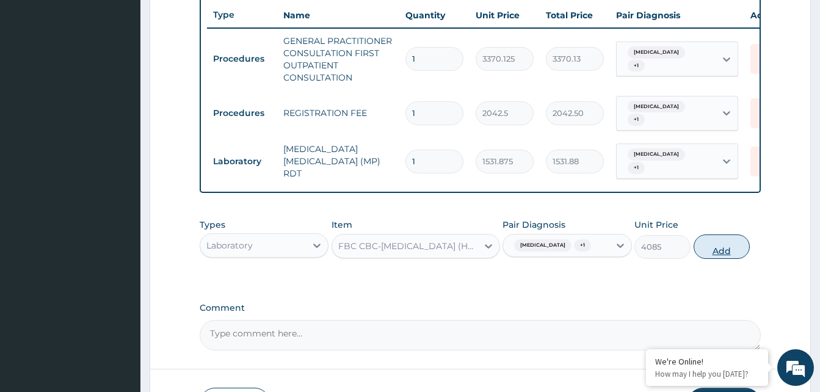
click at [734, 259] on button "Add" at bounding box center [722, 247] width 56 height 24
type input "0"
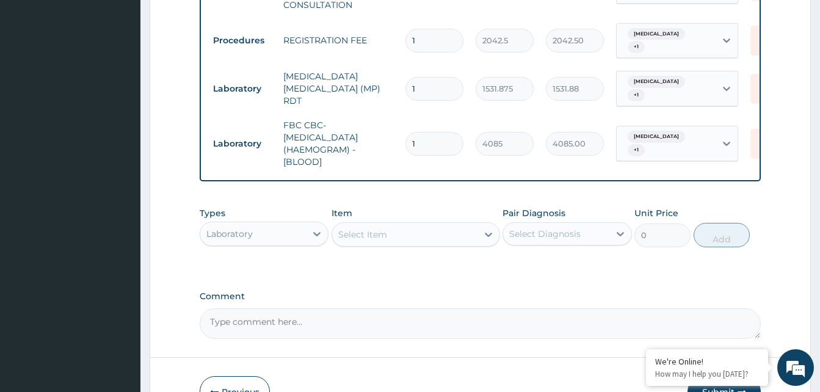
scroll to position [614, 0]
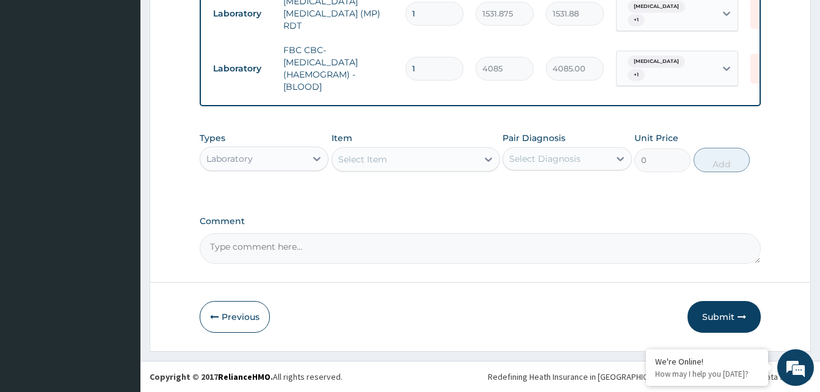
click at [283, 151] on div "Laboratory" at bounding box center [253, 159] width 106 height 20
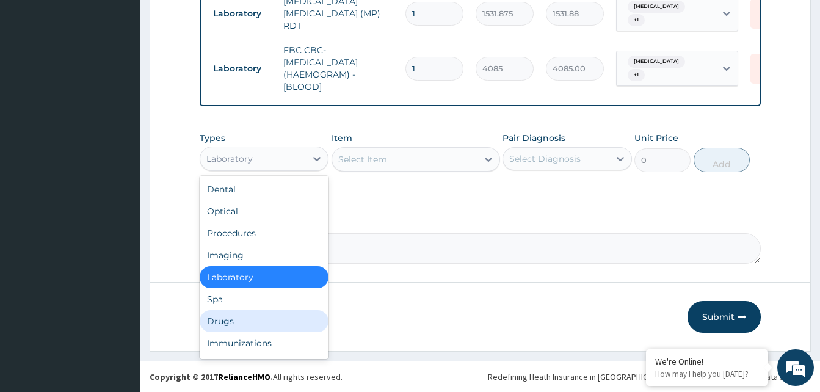
click at [227, 322] on div "Drugs" at bounding box center [264, 321] width 129 height 22
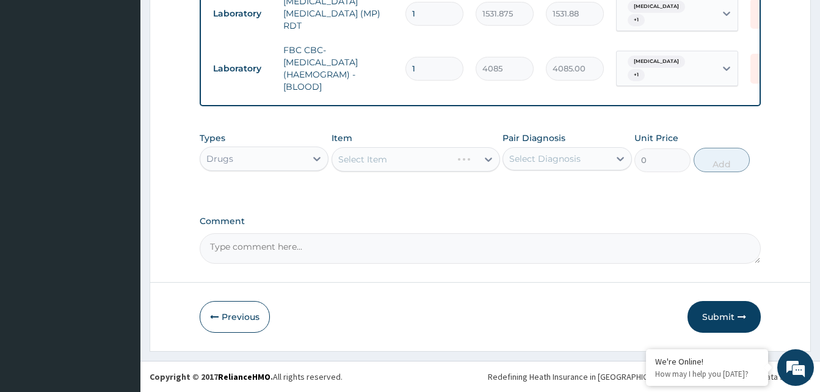
click at [423, 159] on div "Select Item" at bounding box center [416, 159] width 169 height 24
click at [432, 152] on div "Select Item" at bounding box center [404, 160] width 145 height 20
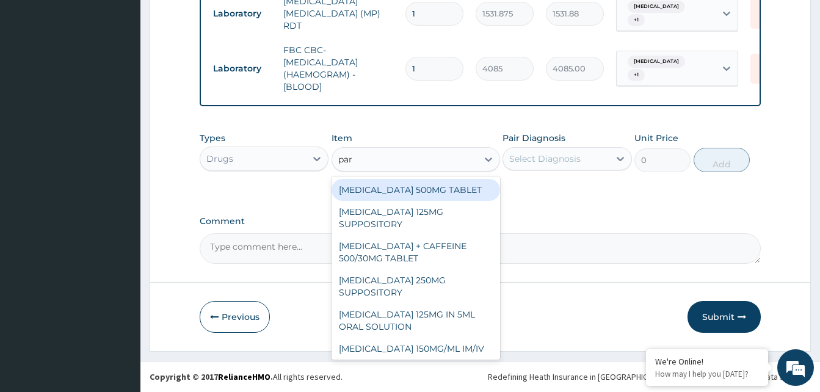
type input "para"
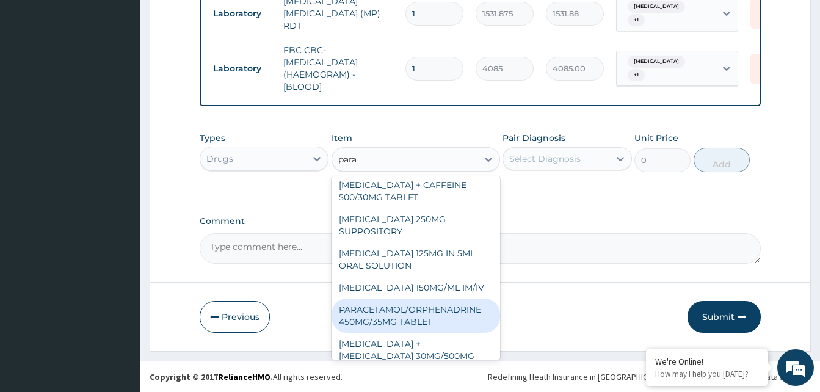
scroll to position [105, 0]
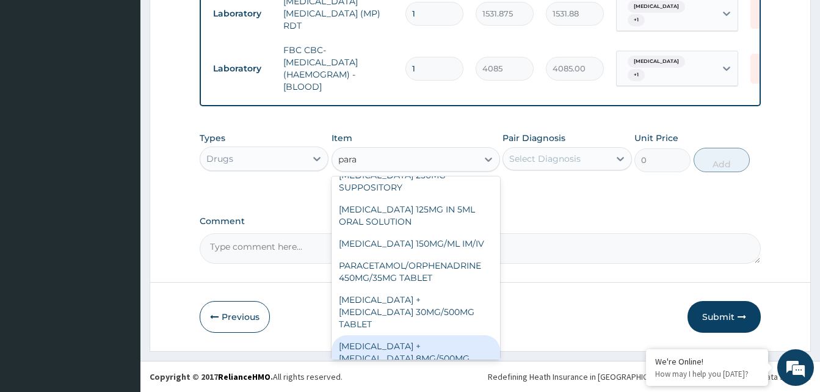
click at [412, 340] on div "[MEDICAL_DATA] + [MEDICAL_DATA] 8MG/500MG TABLET" at bounding box center [416, 358] width 169 height 46
type input "343.2000122070312"
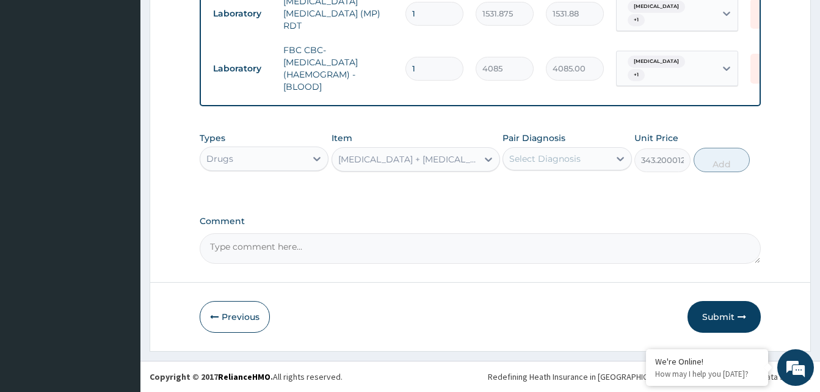
click at [589, 162] on div "Select Diagnosis" at bounding box center [556, 159] width 106 height 20
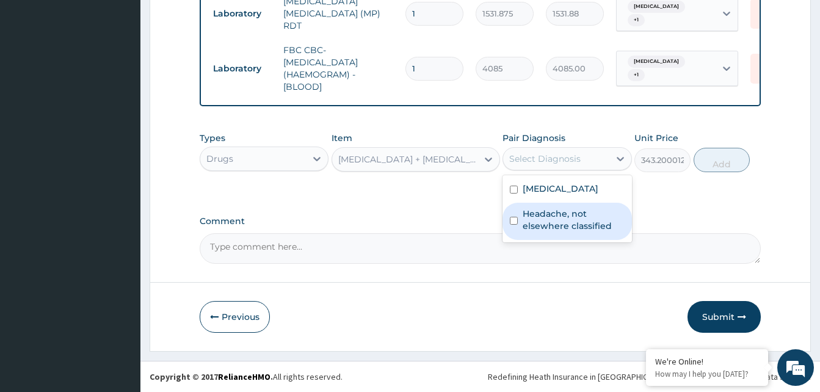
drag, startPoint x: 587, startPoint y: 172, endPoint x: 572, endPoint y: 216, distance: 46.6
click at [573, 208] on label "Headache, not elsewhere classified" at bounding box center [573, 220] width 101 height 24
checkbox input "true"
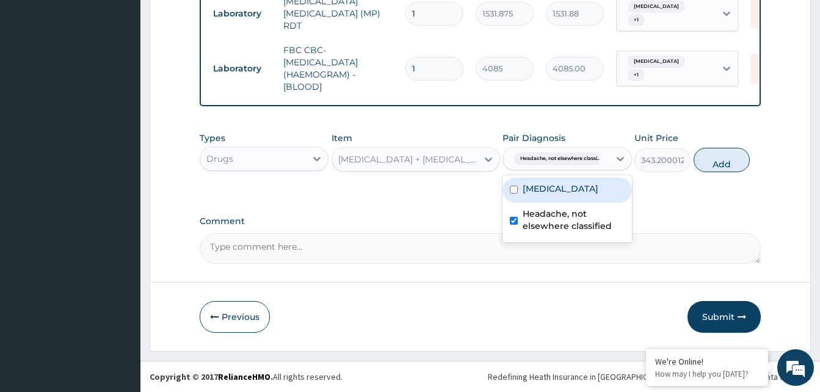
click at [584, 183] on label "[MEDICAL_DATA]" at bounding box center [561, 189] width 76 height 12
checkbox input "true"
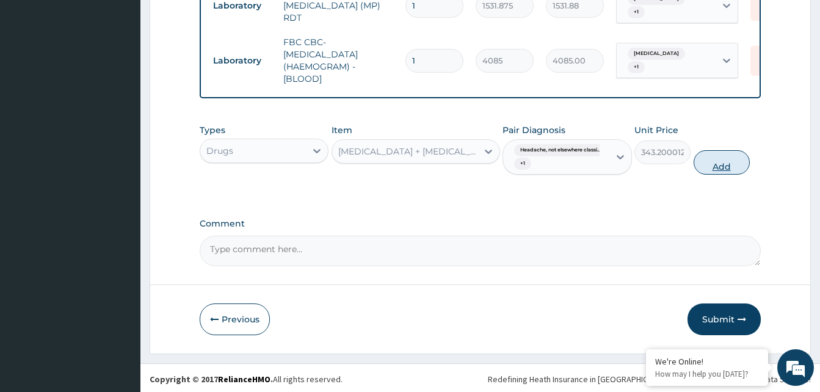
click at [715, 175] on button "Add" at bounding box center [722, 162] width 56 height 24
type input "0"
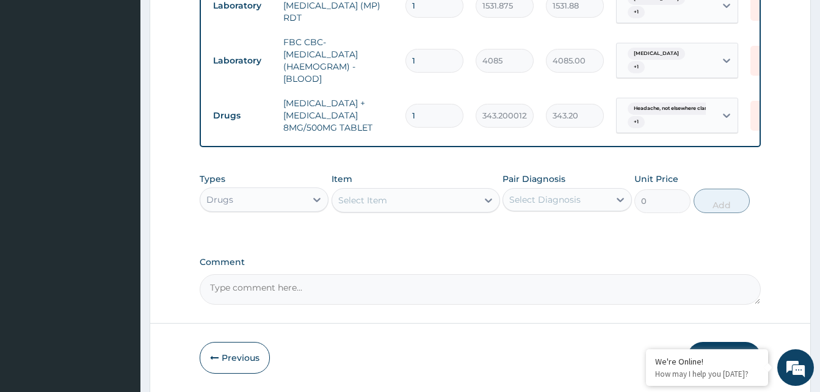
type input "12"
type input "4118.40"
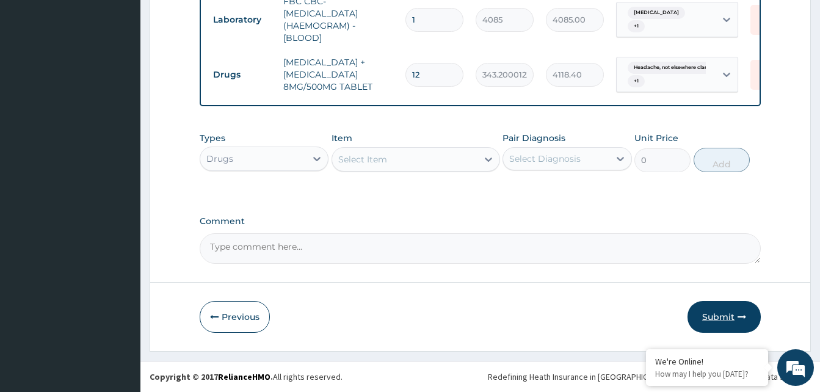
type input "12"
click at [715, 321] on button "Submit" at bounding box center [724, 317] width 73 height 32
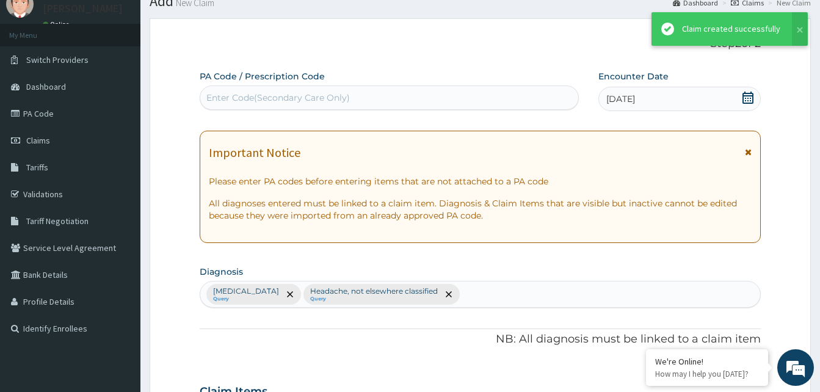
scroll to position [663, 0]
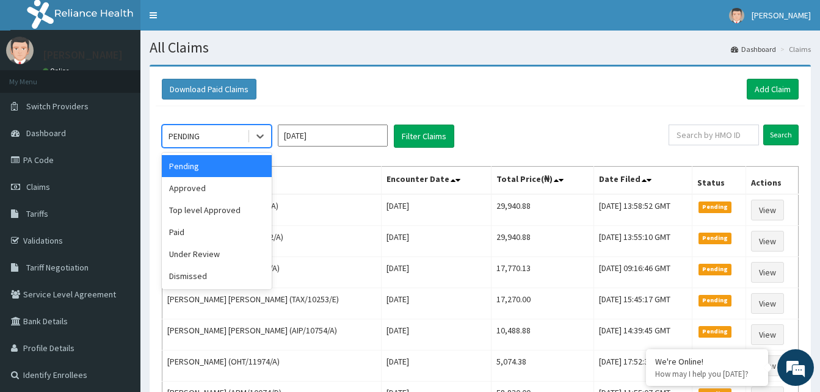
click at [247, 137] on div "PENDING" at bounding box center [204, 136] width 85 height 20
click at [194, 184] on div "Approved" at bounding box center [217, 188] width 110 height 22
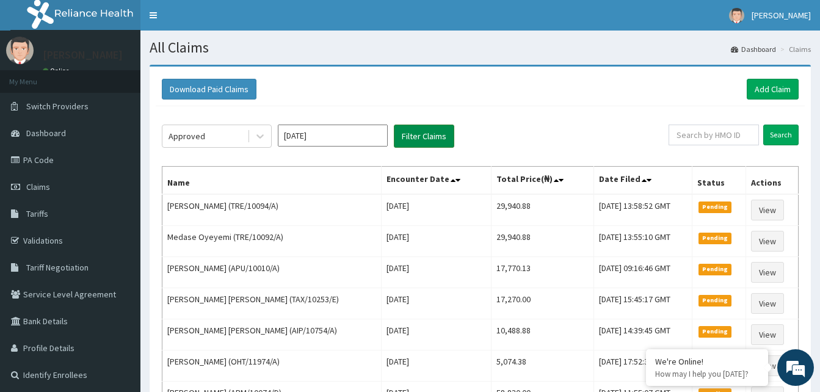
click at [412, 142] on button "Filter Claims" at bounding box center [424, 136] width 60 height 23
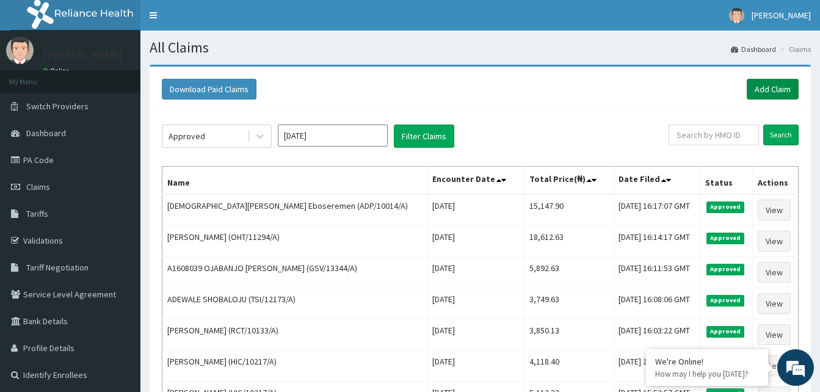
click at [752, 87] on link "Add Claim" at bounding box center [773, 89] width 52 height 21
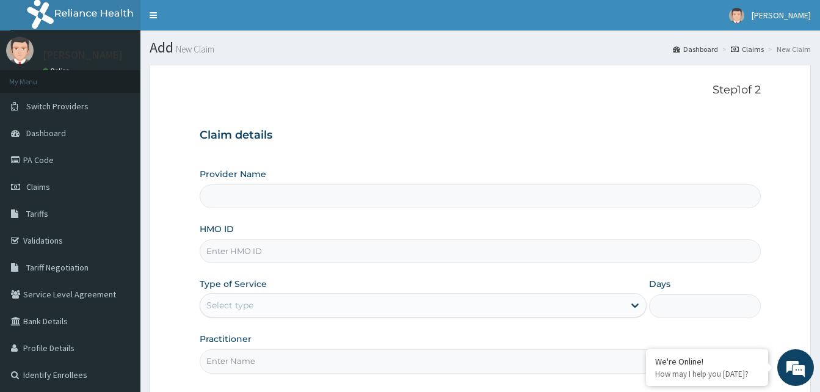
type input "Reliance Family Clinics (RFC) - [GEOGRAPHIC_DATA]"
click at [219, 255] on input "HMO ID" at bounding box center [480, 251] width 561 height 24
paste input "PAB/10004/A"
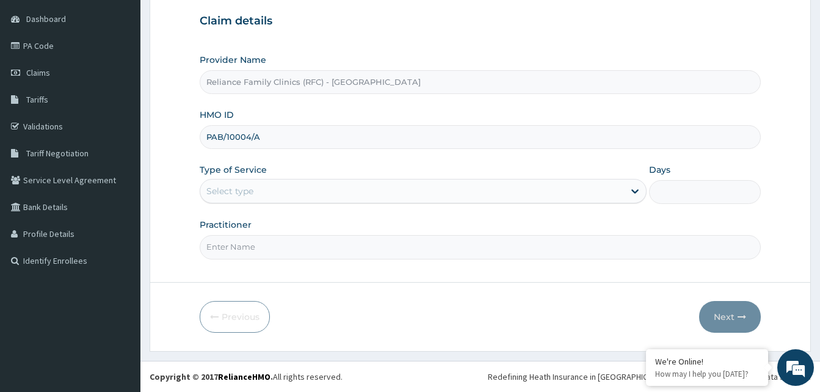
type input "PAB/10004/A"
click at [263, 189] on div "Select type" at bounding box center [412, 191] width 424 height 20
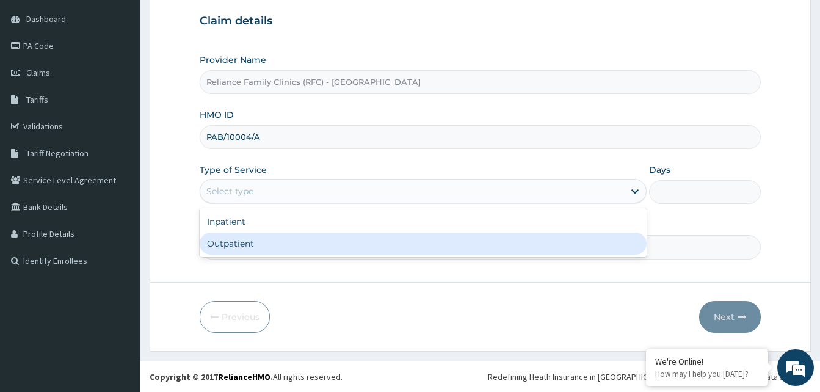
click at [239, 237] on div "Outpatient" at bounding box center [423, 244] width 447 height 22
type input "1"
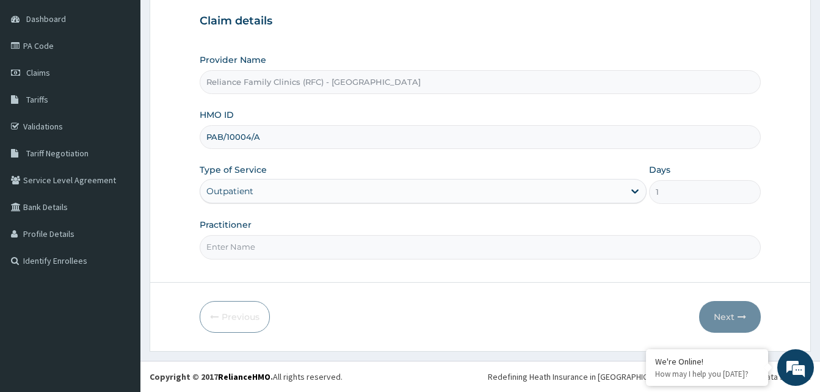
click at [231, 242] on input "Practitioner" at bounding box center [480, 247] width 561 height 24
type input "alliyah"
click at [723, 318] on button "Next" at bounding box center [730, 317] width 62 height 32
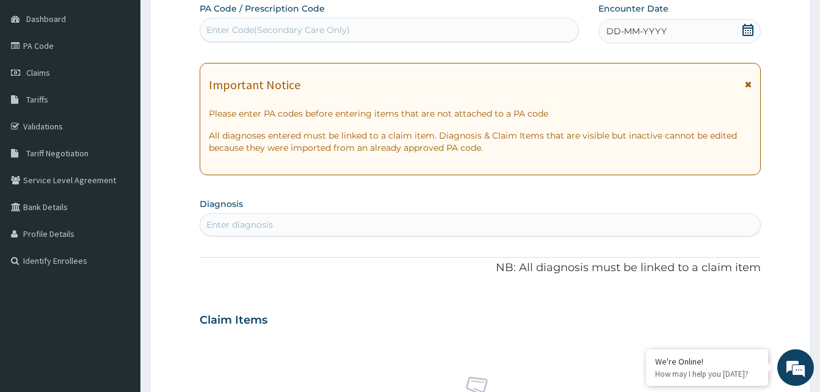
click at [691, 24] on div "DD-MM-YYYY" at bounding box center [680, 31] width 162 height 24
click at [307, 221] on div "Enter diagnosis" at bounding box center [480, 225] width 560 height 20
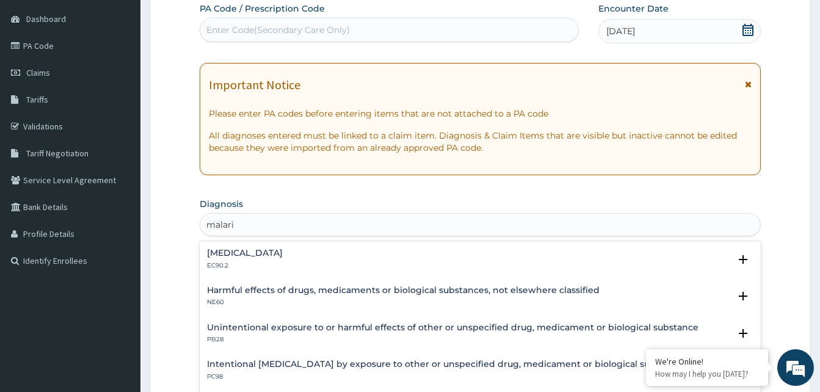
type input "[MEDICAL_DATA]"
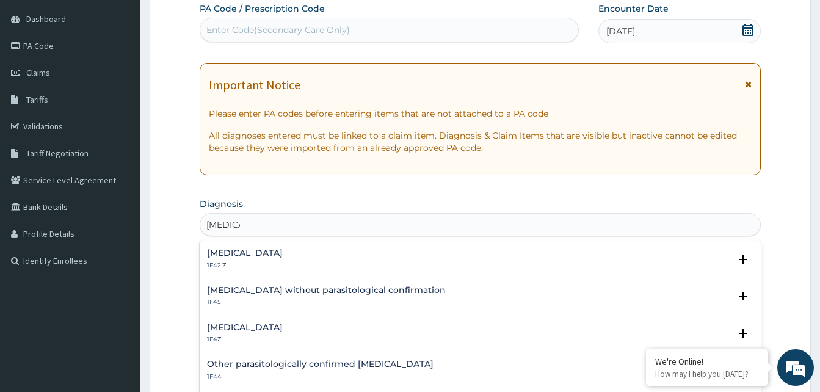
click at [235, 332] on div "[MEDICAL_DATA] 1F4Z" at bounding box center [245, 333] width 76 height 21
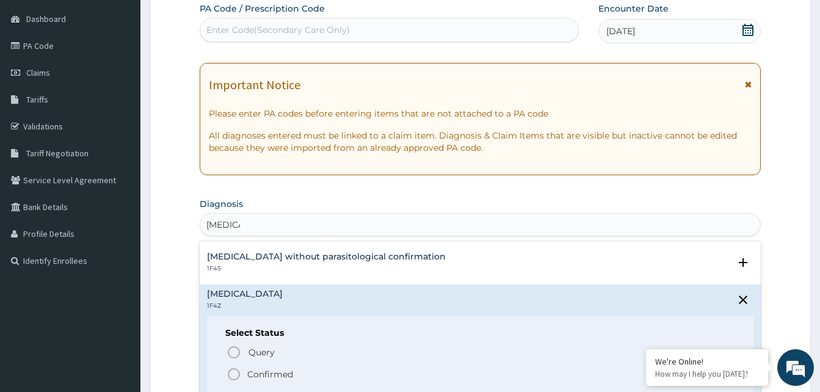
scroll to position [61, 0]
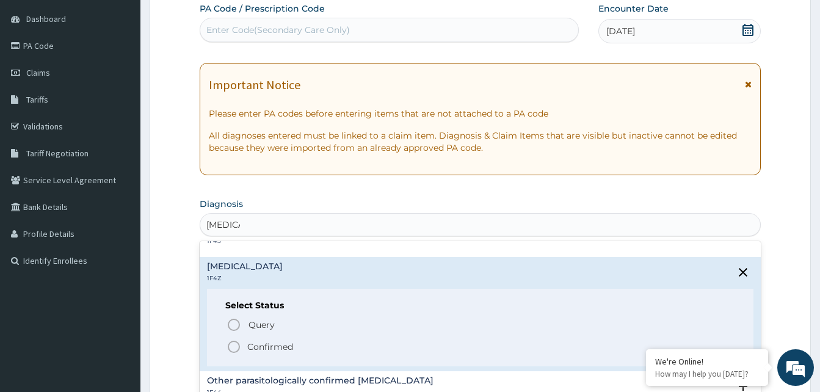
click at [233, 344] on icon "status option filled" at bounding box center [234, 347] width 15 height 15
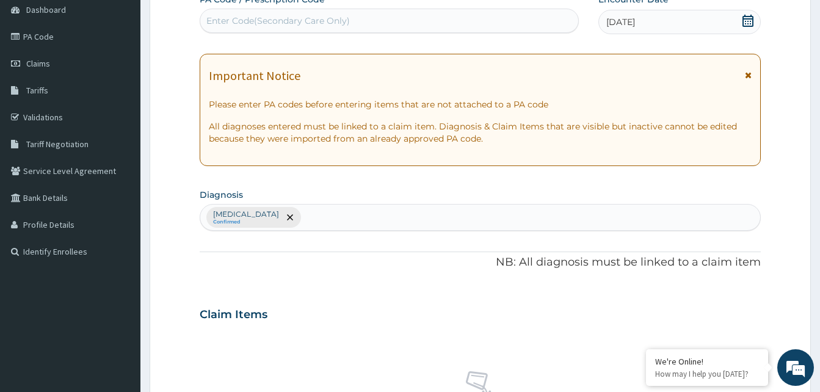
scroll to position [481, 0]
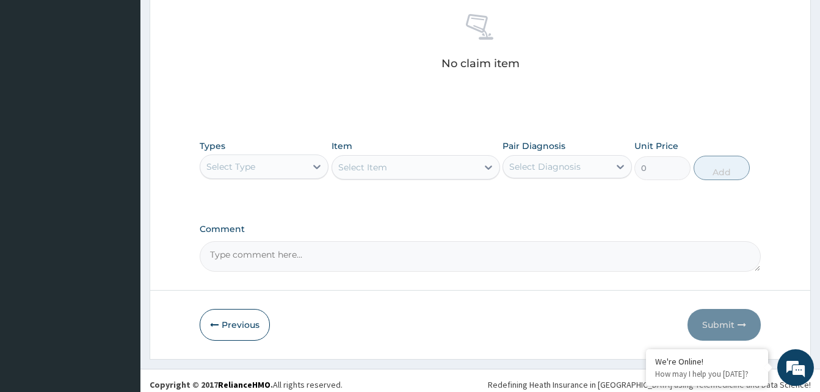
click at [280, 151] on div "Types Select Type" at bounding box center [264, 160] width 129 height 40
click at [285, 175] on div "Select Type" at bounding box center [253, 167] width 106 height 20
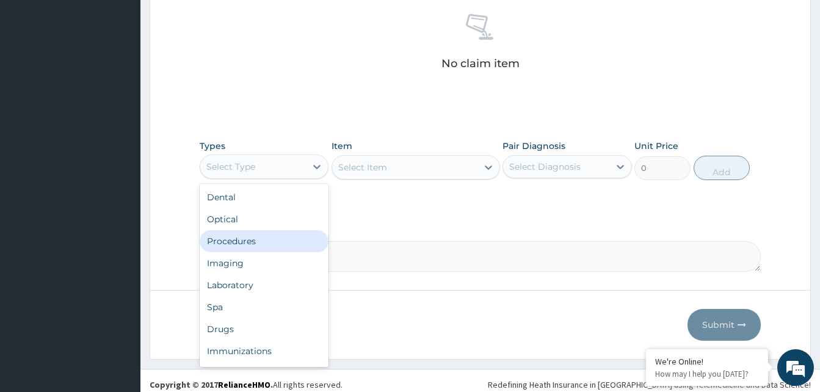
click at [235, 247] on div "Procedures" at bounding box center [264, 241] width 129 height 22
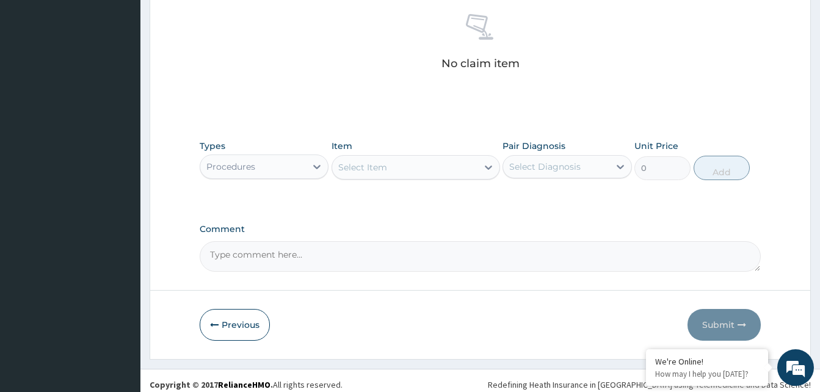
click at [384, 164] on div "Select Item" at bounding box center [362, 167] width 49 height 12
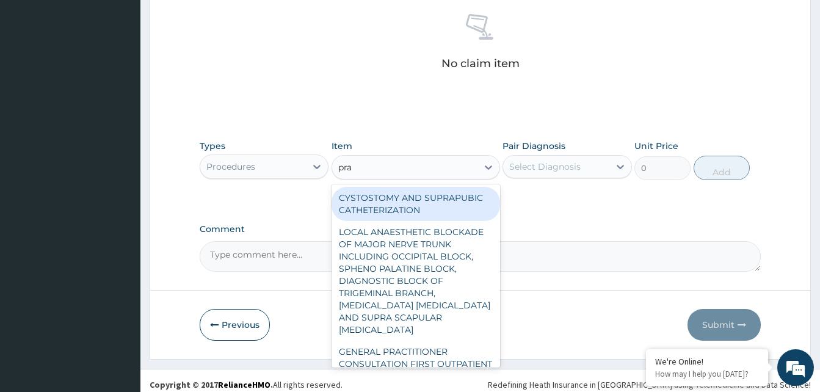
type input "prac"
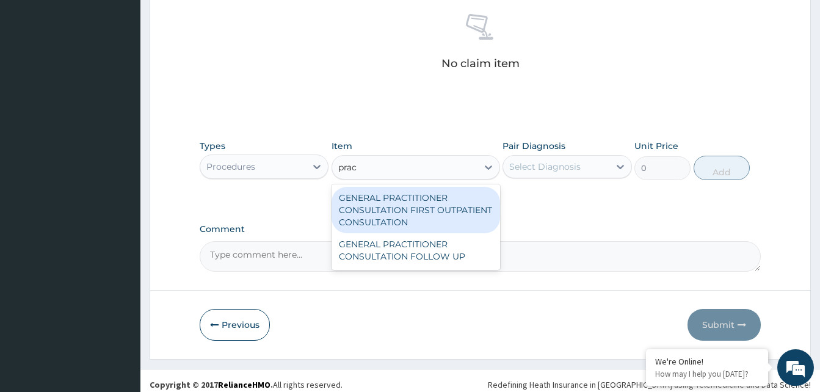
type input "3370.125"
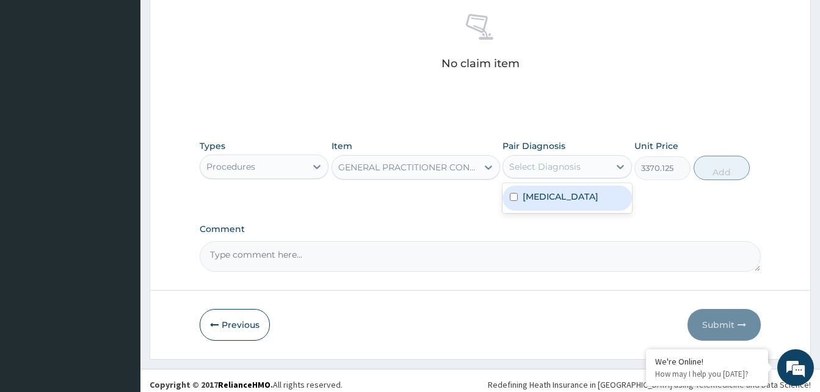
drag, startPoint x: 566, startPoint y: 161, endPoint x: 643, endPoint y: 179, distance: 79.7
click at [572, 161] on div "Select Diagnosis" at bounding box center [544, 167] width 71 height 12
checkbox input "true"
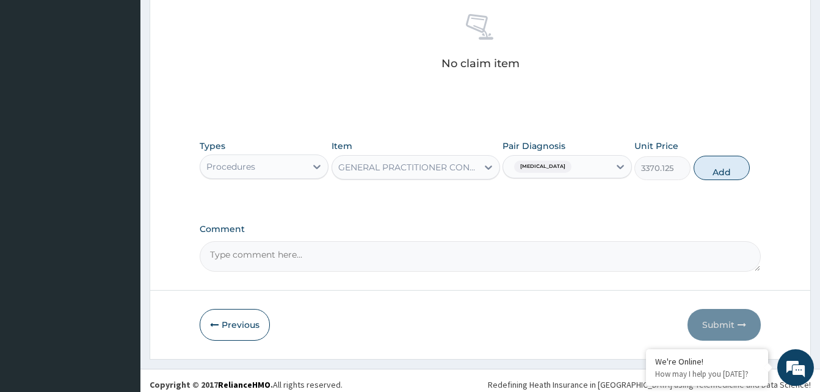
drag, startPoint x: 731, startPoint y: 175, endPoint x: 476, endPoint y: 195, distance: 255.5
click at [715, 181] on div "Types Procedures Item GENERAL PRACTITIONER CONSULTATION FIRST OUTPATIENT CONSUL…" at bounding box center [480, 160] width 561 height 53
click at [721, 174] on button "Add" at bounding box center [722, 168] width 56 height 24
type input "0"
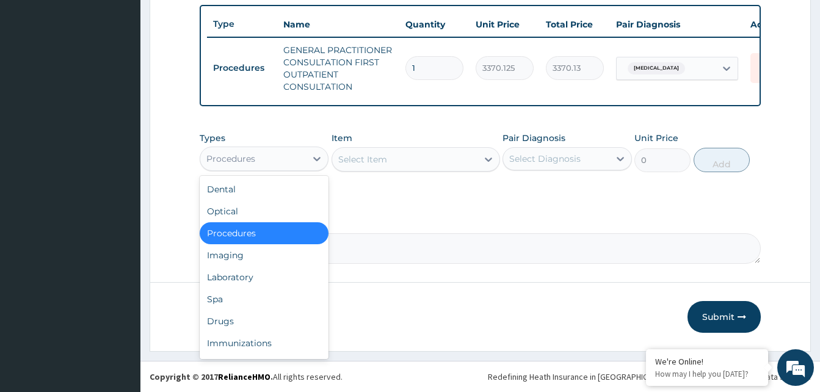
click at [293, 161] on div "Procedures" at bounding box center [253, 159] width 106 height 20
click at [233, 273] on div "Laboratory" at bounding box center [264, 277] width 129 height 22
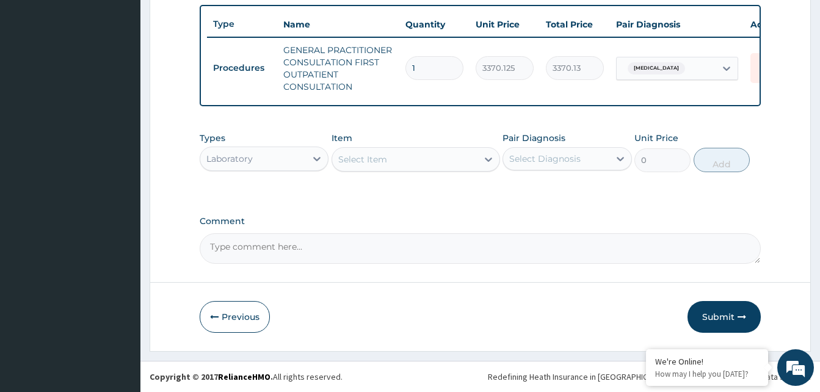
click at [455, 161] on div "Select Item" at bounding box center [404, 160] width 145 height 20
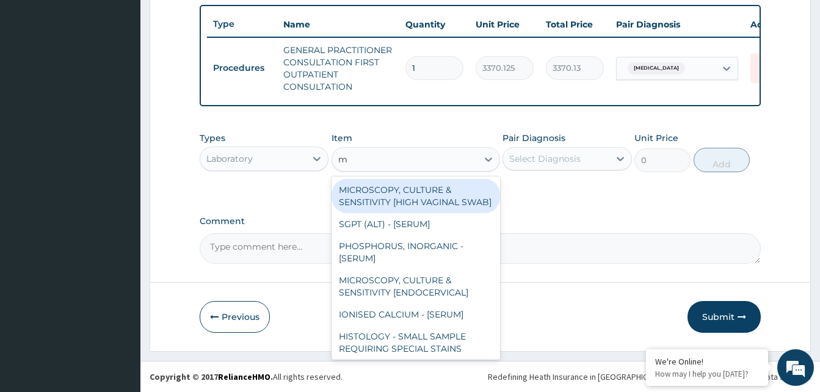
type input "mp"
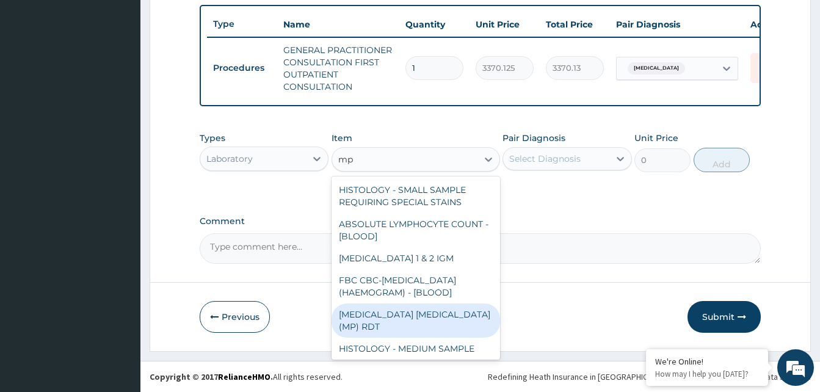
drag, startPoint x: 429, startPoint y: 326, endPoint x: 443, endPoint y: 309, distance: 22.5
click at [432, 322] on div "[MEDICAL_DATA] [MEDICAL_DATA] (MP) RDT" at bounding box center [416, 321] width 169 height 34
type input "1531.875"
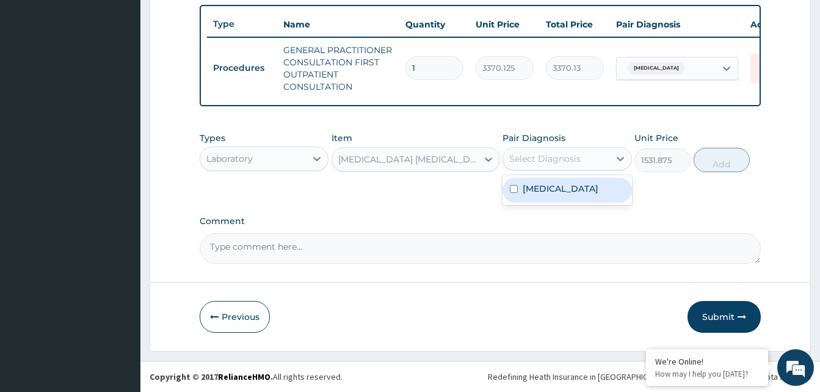
click at [594, 147] on div "Select Diagnosis" at bounding box center [567, 158] width 129 height 23
drag, startPoint x: 569, startPoint y: 189, endPoint x: 577, endPoint y: 186, distance: 8.3
click at [571, 189] on label "[MEDICAL_DATA]" at bounding box center [561, 189] width 76 height 12
checkbox input "true"
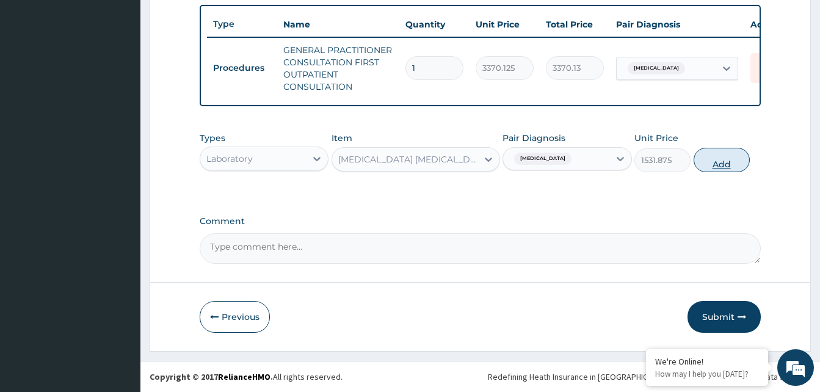
click at [710, 159] on button "Add" at bounding box center [722, 160] width 56 height 24
type input "0"
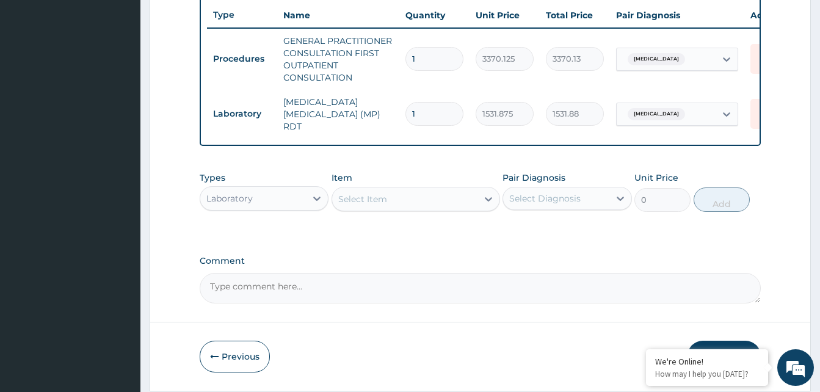
click at [429, 205] on div "Select Item" at bounding box center [404, 199] width 145 height 20
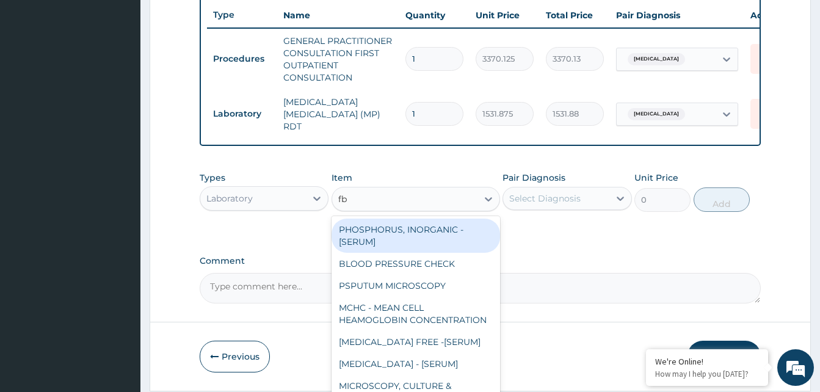
type input "fbc"
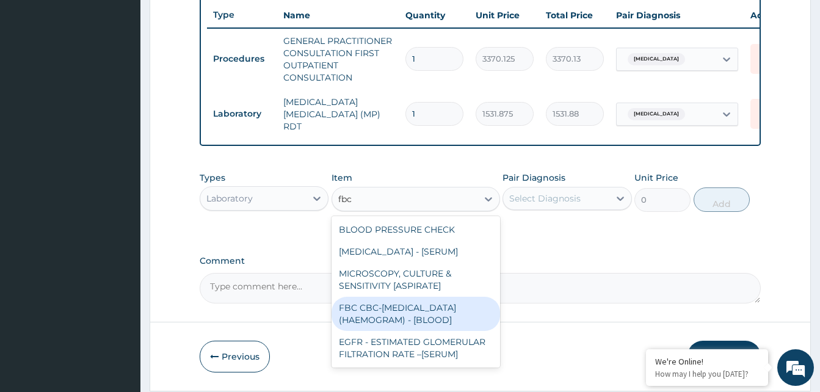
drag, startPoint x: 433, startPoint y: 316, endPoint x: 503, endPoint y: 214, distance: 123.3
click at [440, 309] on div "FBC CBC-[MEDICAL_DATA] (HAEMOGRAM) - [BLOOD]" at bounding box center [416, 314] width 169 height 34
type input "4085"
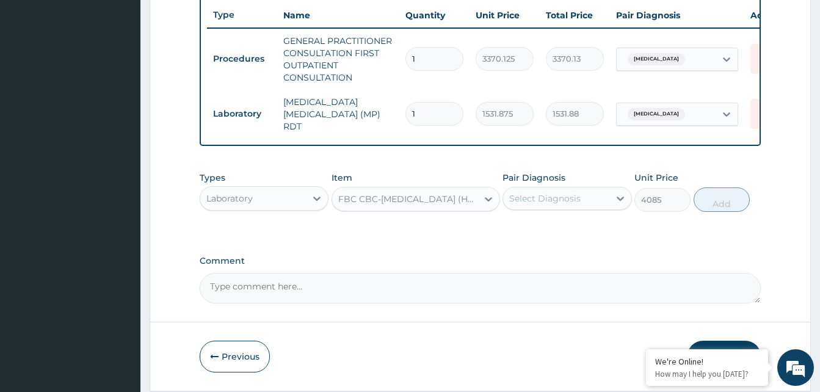
click at [563, 205] on div "Select Diagnosis" at bounding box center [544, 198] width 71 height 12
drag, startPoint x: 565, startPoint y: 224, endPoint x: 577, endPoint y: 221, distance: 11.9
click at [565, 225] on div "[MEDICAL_DATA]" at bounding box center [567, 229] width 129 height 25
checkbox input "true"
drag, startPoint x: 708, startPoint y: 203, endPoint x: 630, endPoint y: 228, distance: 82.7
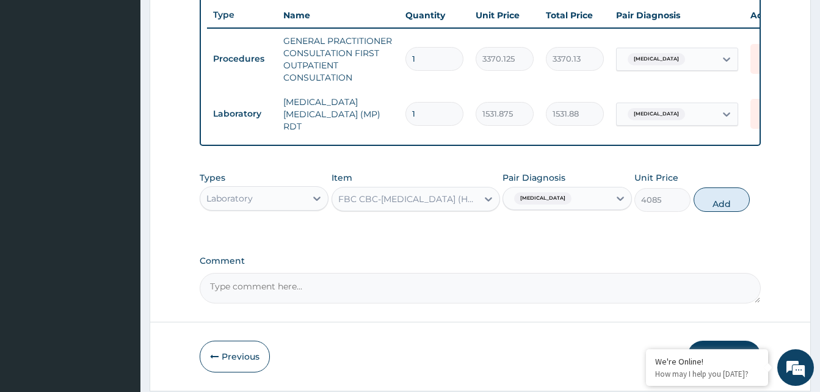
click at [701, 208] on button "Add" at bounding box center [722, 200] width 56 height 24
type input "0"
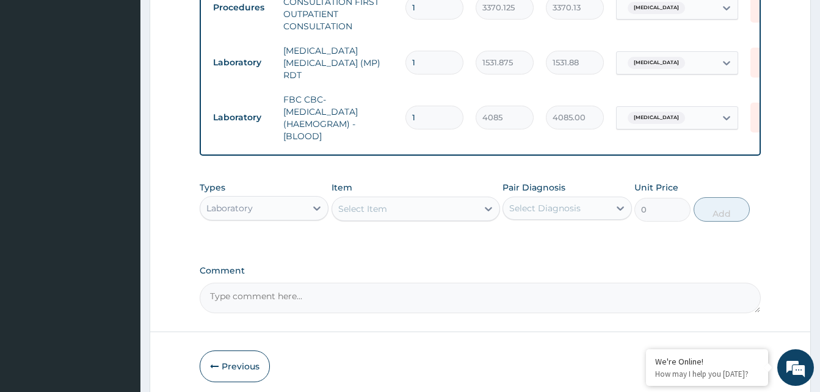
scroll to position [562, 0]
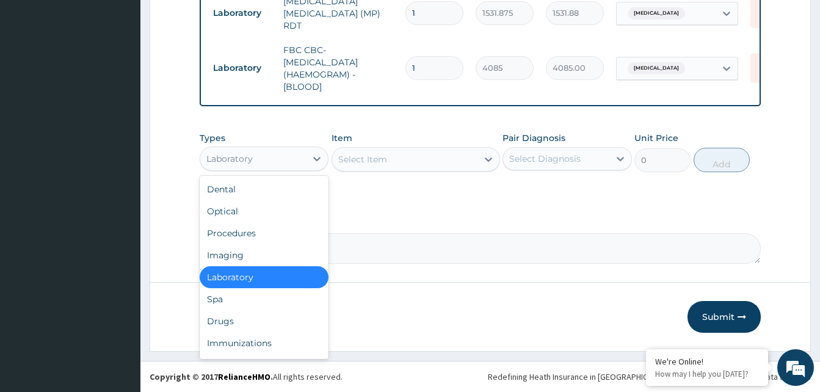
drag, startPoint x: 282, startPoint y: 158, endPoint x: 272, endPoint y: 259, distance: 101.3
click at [282, 166] on div "Laboratory" at bounding box center [253, 159] width 106 height 20
click at [242, 332] on div "Immunizations" at bounding box center [264, 343] width 129 height 22
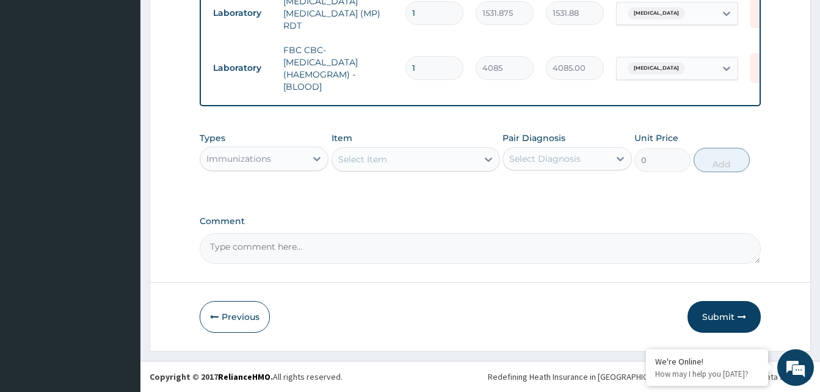
drag, startPoint x: 278, startPoint y: 160, endPoint x: 278, endPoint y: 169, distance: 9.2
click at [278, 169] on div "Immunizations" at bounding box center [264, 159] width 129 height 24
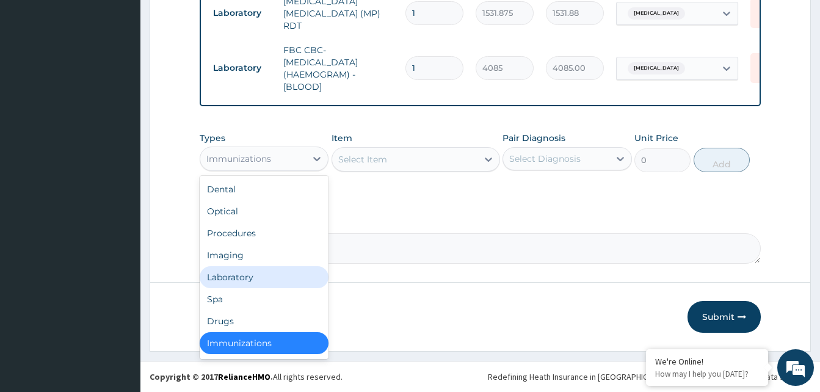
scroll to position [2, 0]
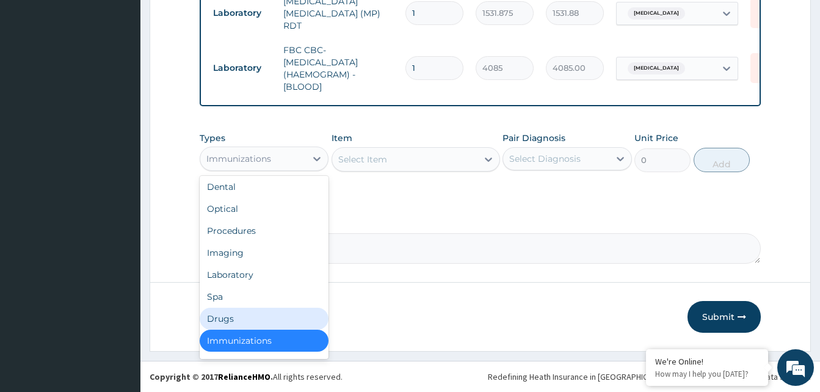
click at [237, 313] on div "Drugs" at bounding box center [264, 319] width 129 height 22
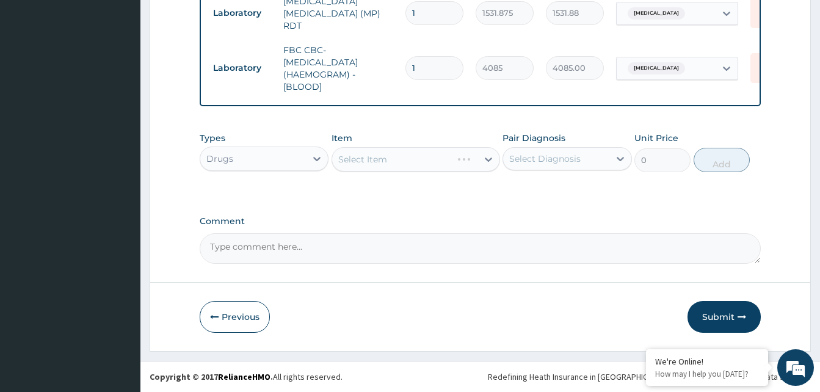
click at [401, 158] on div "Select Item" at bounding box center [416, 159] width 169 height 24
click at [400, 159] on div "Select Item" at bounding box center [404, 160] width 145 height 20
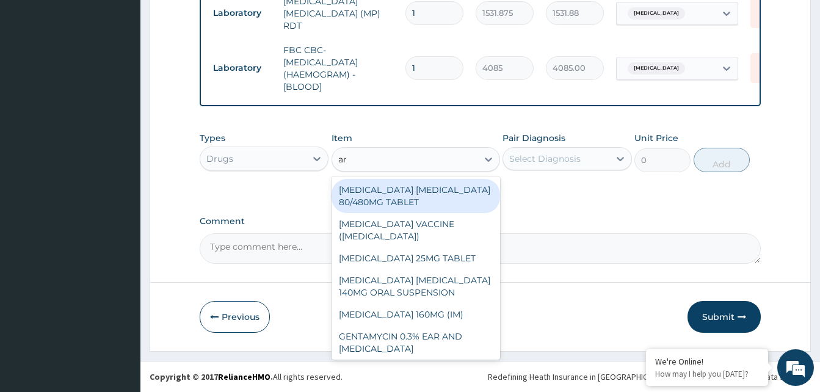
type input "art"
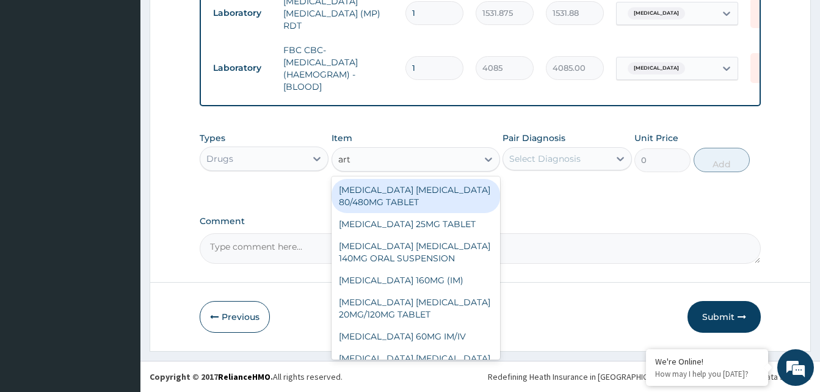
drag, startPoint x: 421, startPoint y: 192, endPoint x: 502, endPoint y: 171, distance: 83.8
click at [424, 192] on div "[MEDICAL_DATA] [MEDICAL_DATA] 80/480MG TABLET" at bounding box center [416, 196] width 169 height 34
type input "450"
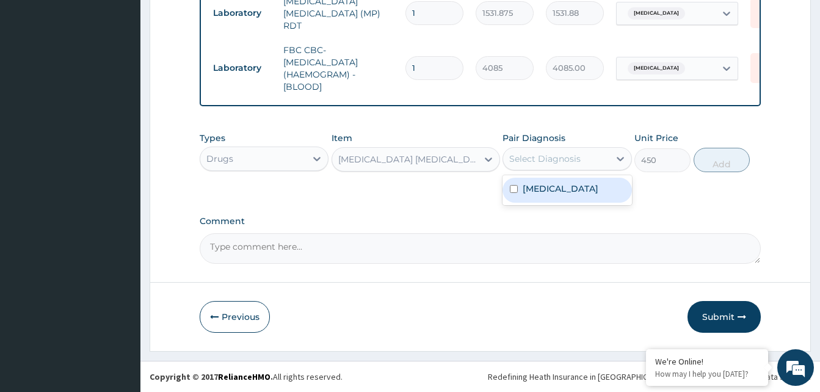
drag, startPoint x: 537, startPoint y: 155, endPoint x: 571, endPoint y: 205, distance: 60.6
click at [539, 158] on div "Select Diagnosis" at bounding box center [544, 159] width 71 height 12
drag, startPoint x: 571, startPoint y: 205, endPoint x: 595, endPoint y: 196, distance: 25.9
click at [573, 202] on div "[MEDICAL_DATA]" at bounding box center [567, 190] width 129 height 30
drag, startPoint x: 596, startPoint y: 192, endPoint x: 655, endPoint y: 173, distance: 62.4
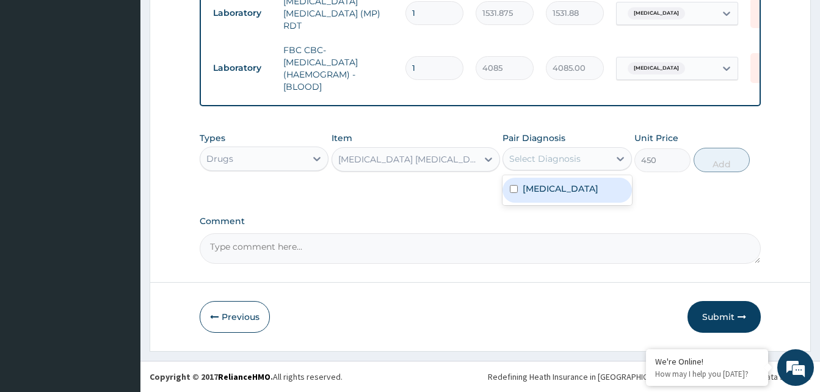
click at [599, 190] on label "[MEDICAL_DATA]" at bounding box center [561, 189] width 76 height 12
checkbox input "true"
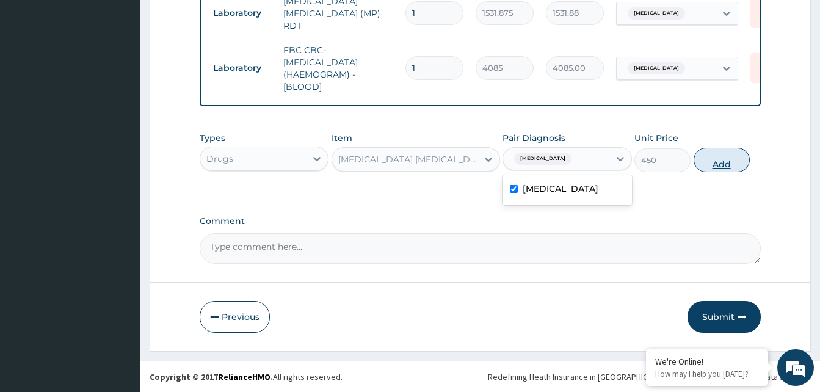
click at [713, 167] on button "Add" at bounding box center [722, 160] width 56 height 24
type input "0"
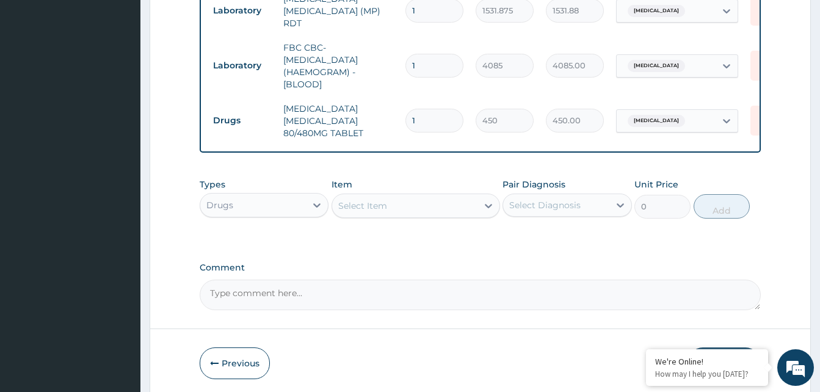
type input "0.00"
type input "6"
type input "2700.00"
type input "6"
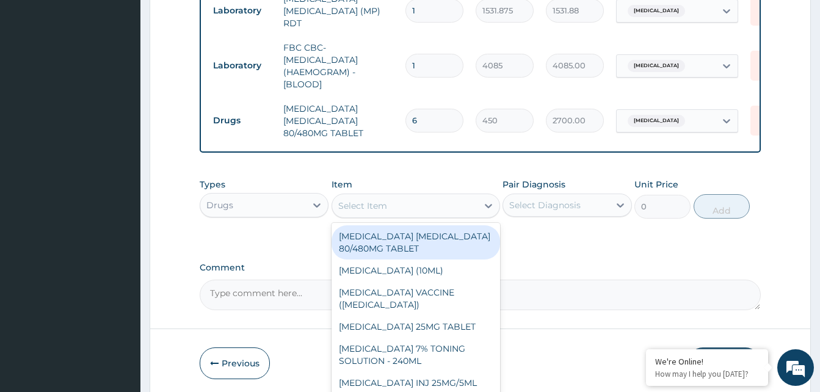
click at [405, 214] on div "Select Item" at bounding box center [404, 206] width 145 height 20
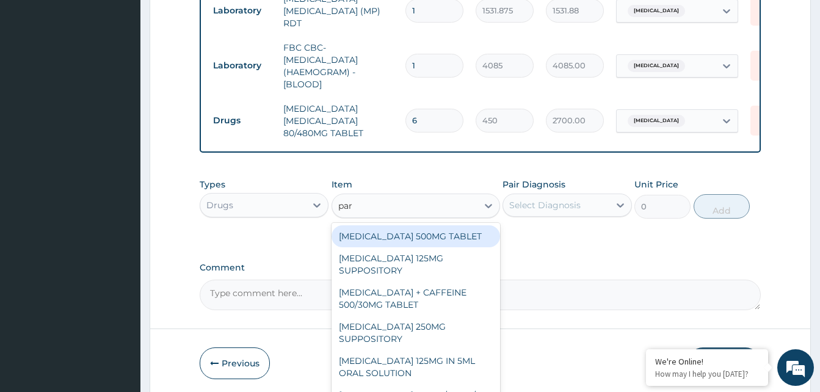
type input "para"
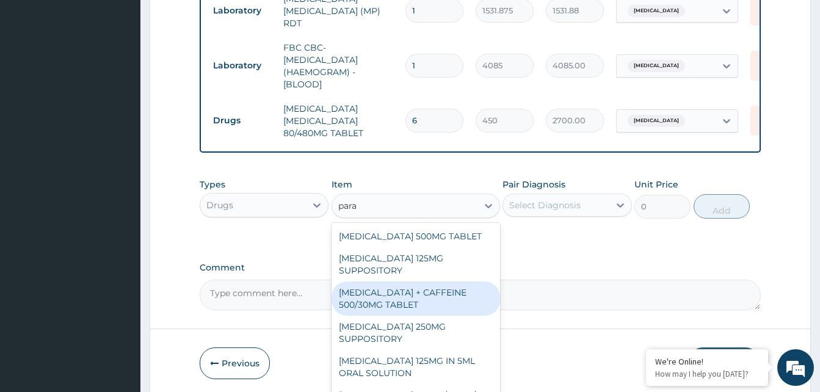
drag, startPoint x: 428, startPoint y: 295, endPoint x: 482, endPoint y: 261, distance: 63.9
click at [432, 291] on div "[MEDICAL_DATA] + CAFFEINE 500/30MG TABLET" at bounding box center [416, 299] width 169 height 34
type input "78"
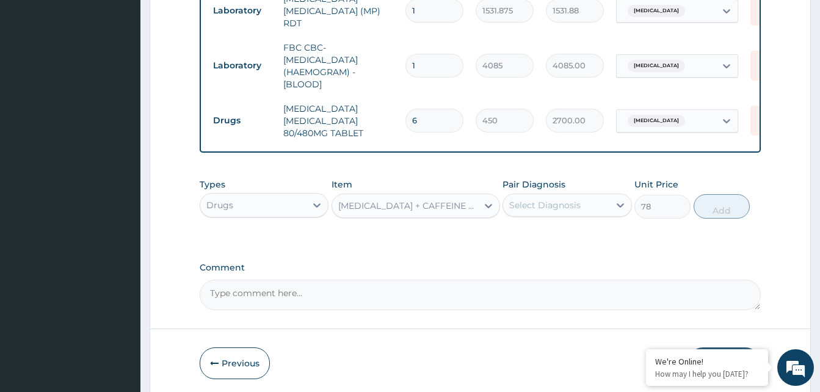
click at [584, 215] on div "Select Diagnosis" at bounding box center [556, 205] width 106 height 20
click at [584, 235] on label "[MEDICAL_DATA]" at bounding box center [561, 235] width 76 height 12
checkbox input "true"
click at [711, 217] on button "Add" at bounding box center [722, 206] width 56 height 24
type input "0"
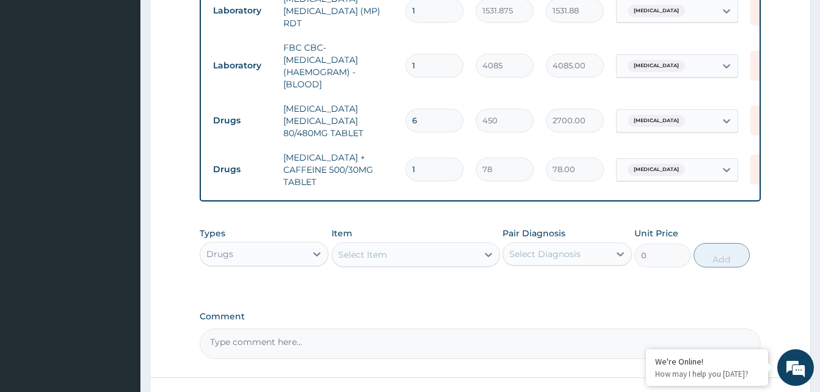
type input "18"
type input "1404.00"
type input "18"
click at [431, 251] on div "Select Item" at bounding box center [404, 255] width 145 height 20
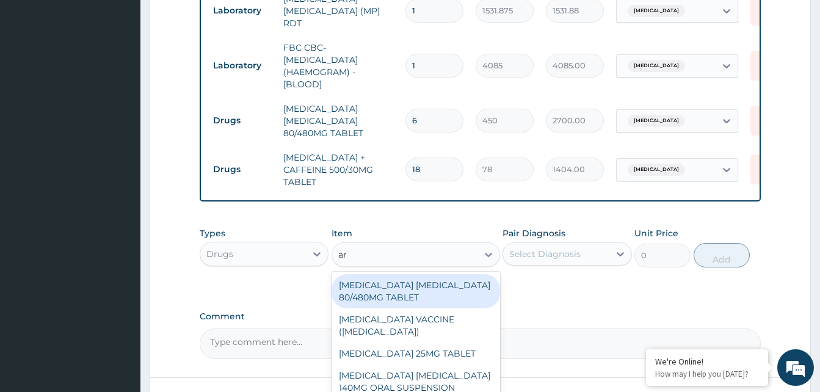
type input "art"
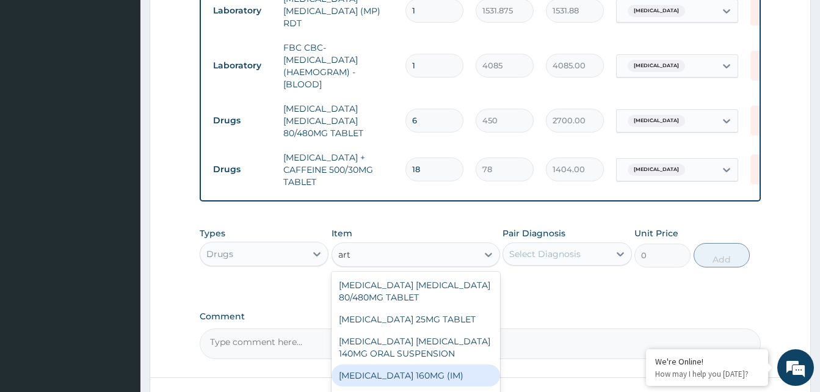
drag, startPoint x: 435, startPoint y: 379, endPoint x: 453, endPoint y: 319, distance: 62.6
click at [435, 377] on div "[MEDICAL_DATA] 160MG (IM)" at bounding box center [416, 376] width 169 height 22
type input "1000.5"
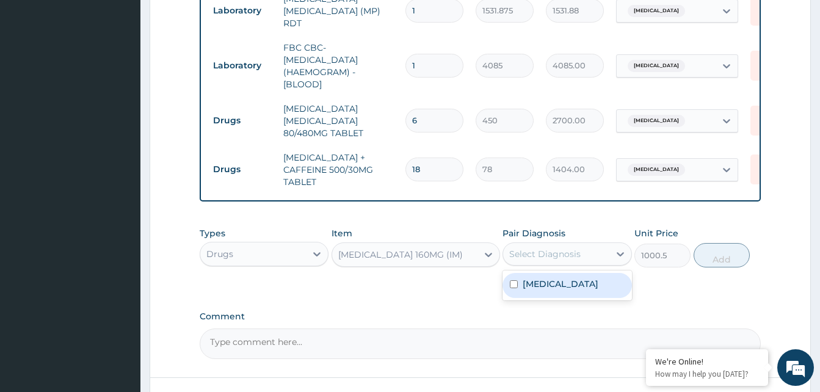
drag, startPoint x: 550, startPoint y: 250, endPoint x: 555, endPoint y: 282, distance: 32.2
click at [550, 255] on div "Select Diagnosis" at bounding box center [544, 254] width 71 height 12
drag, startPoint x: 555, startPoint y: 284, endPoint x: 637, endPoint y: 255, distance: 86.9
click at [556, 284] on label "[MEDICAL_DATA]" at bounding box center [561, 284] width 76 height 12
checkbox input "true"
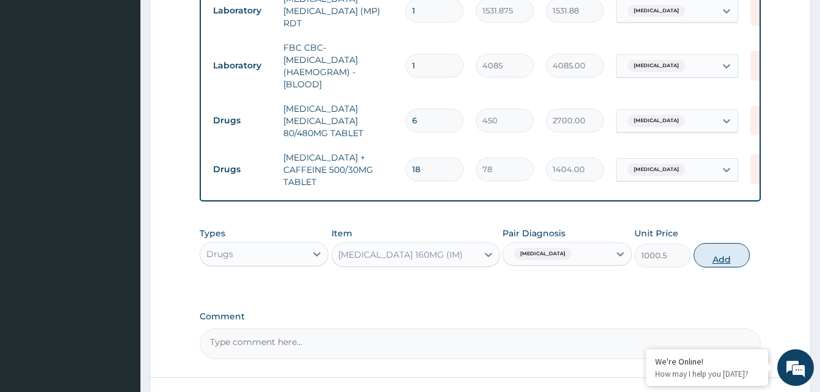
click at [702, 258] on button "Add" at bounding box center [722, 255] width 56 height 24
type input "0"
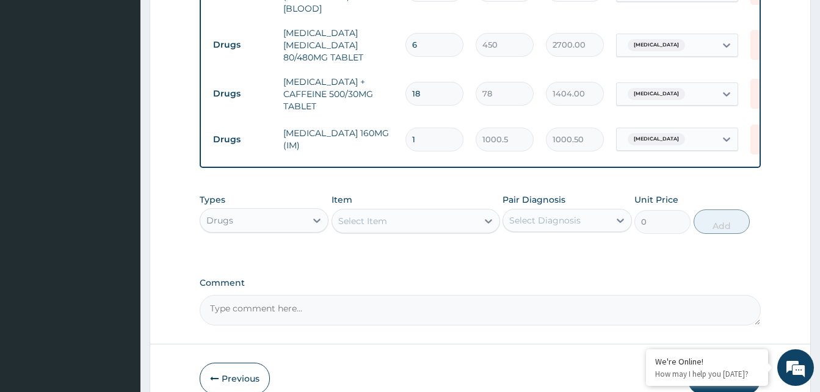
scroll to position [684, 0]
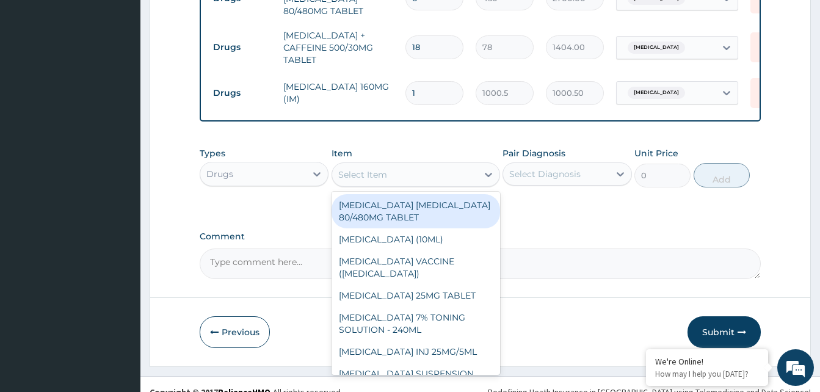
click at [436, 173] on div "Select Item" at bounding box center [404, 175] width 145 height 20
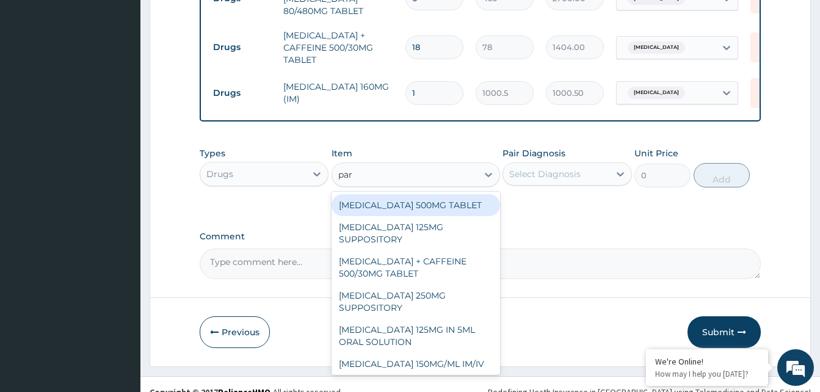
type input "para"
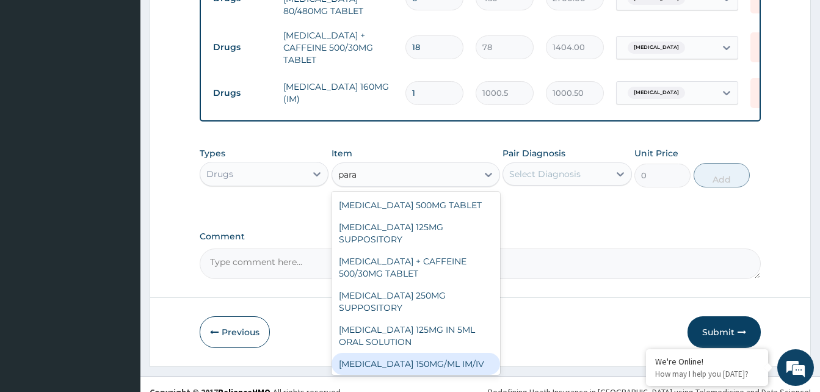
drag, startPoint x: 423, startPoint y: 371, endPoint x: 480, endPoint y: 213, distance: 167.5
click at [428, 363] on div "[MEDICAL_DATA] 150MG/ML IM/IV" at bounding box center [416, 364] width 169 height 22
type input "300"
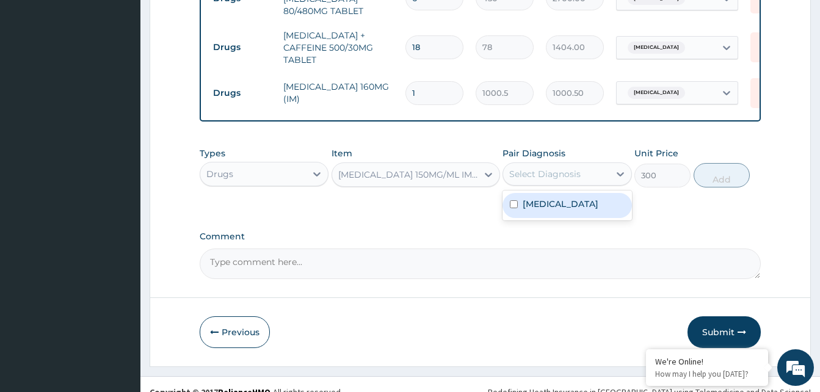
click at [574, 180] on div "Select Diagnosis" at bounding box center [544, 174] width 71 height 12
click at [573, 192] on div "Types Drugs Item PARACETAMOL 150MG/ML IM/IV Pair Diagnosis Select Diagnosis Uni…" at bounding box center [480, 167] width 561 height 53
drag, startPoint x: 580, startPoint y: 166, endPoint x: 579, endPoint y: 194, distance: 28.1
click at [579, 186] on div "Select Diagnosis" at bounding box center [567, 173] width 129 height 23
click at [577, 209] on label "[MEDICAL_DATA]" at bounding box center [561, 204] width 76 height 12
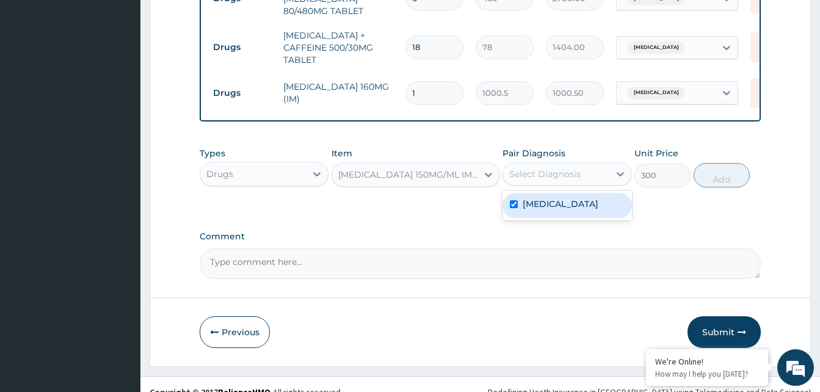
checkbox input "true"
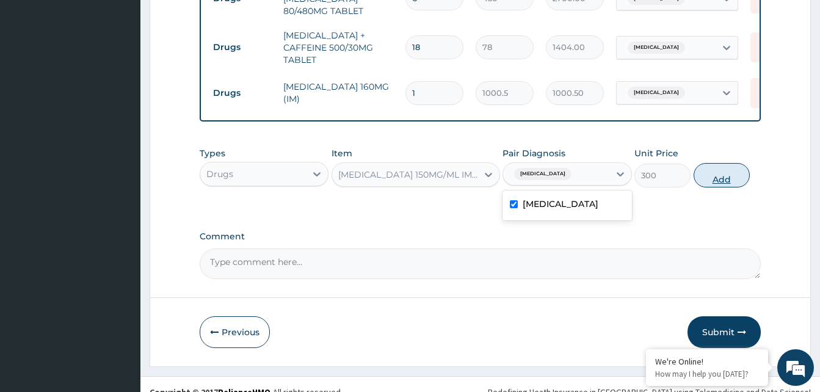
click at [712, 183] on button "Add" at bounding box center [722, 175] width 56 height 24
type input "0"
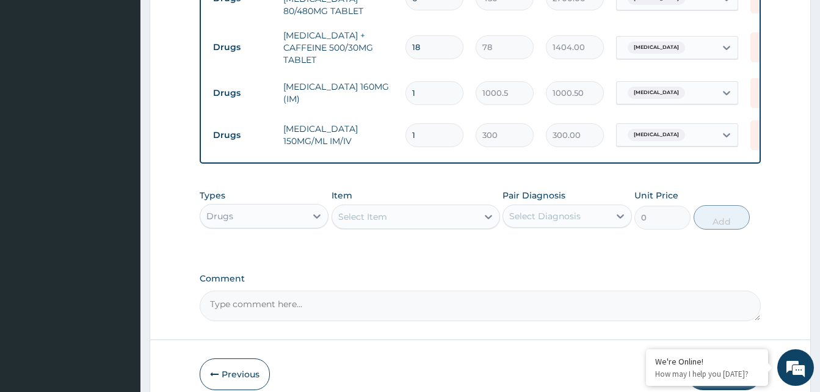
type input "0.00"
type input "4"
type input "1200.00"
type input "4"
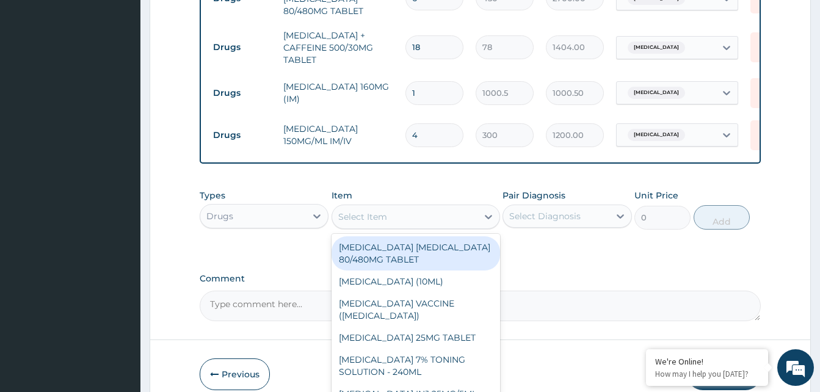
click at [410, 226] on div "Select Item" at bounding box center [404, 217] width 145 height 20
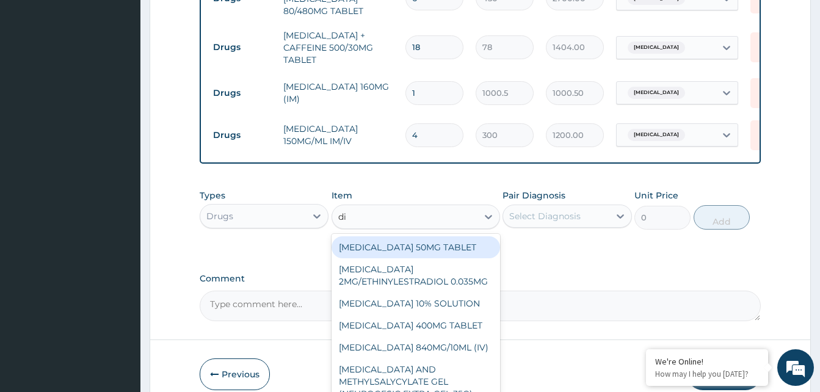
type input "dic"
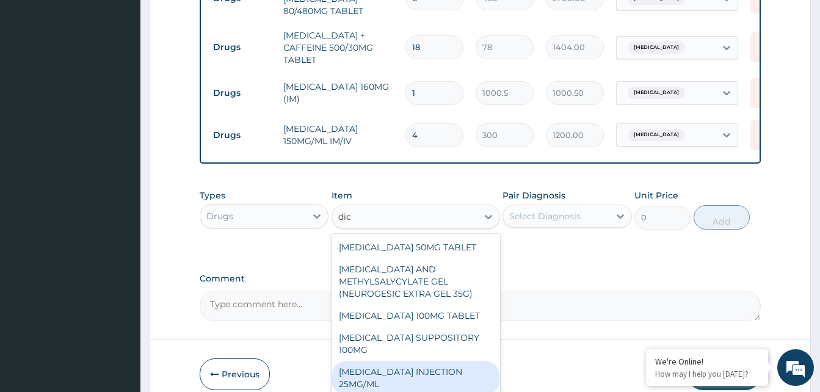
drag, startPoint x: 423, startPoint y: 370, endPoint x: 447, endPoint y: 348, distance: 33.3
click at [424, 370] on div "[MEDICAL_DATA] INJECTION 25MG/ML" at bounding box center [416, 378] width 169 height 34
type input "97.75"
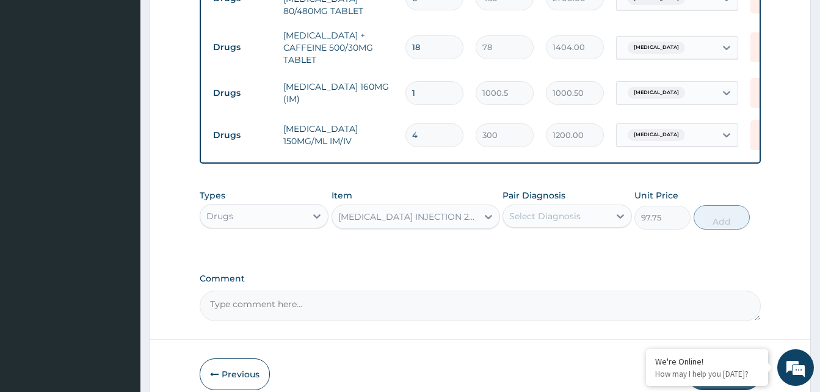
click at [594, 226] on div "Select Diagnosis" at bounding box center [556, 216] width 106 height 20
click at [599, 252] on label "Malaria, unspecified" at bounding box center [561, 246] width 76 height 12
checkbox input "true"
click at [712, 219] on button "Add" at bounding box center [722, 217] width 56 height 24
type input "0"
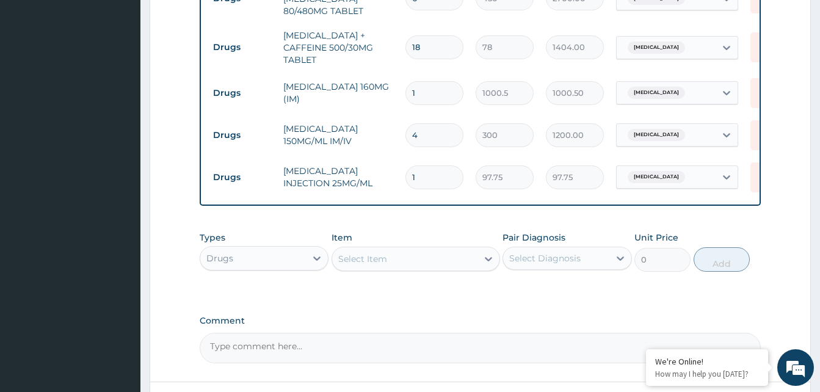
type input "0.00"
type input "3"
type input "293.25"
type input "3"
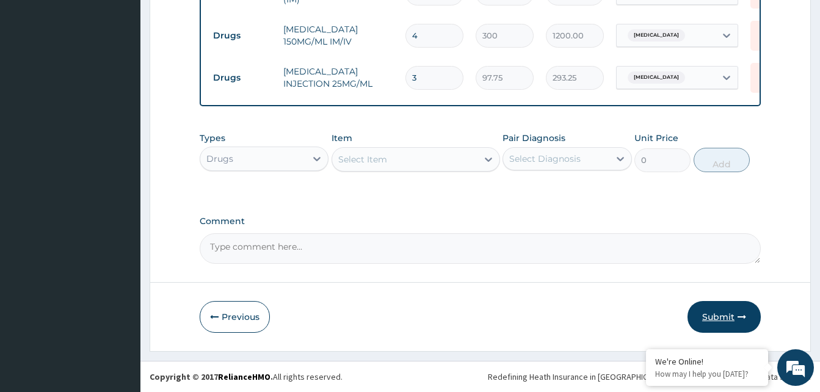
click at [719, 318] on button "Submit" at bounding box center [724, 317] width 73 height 32
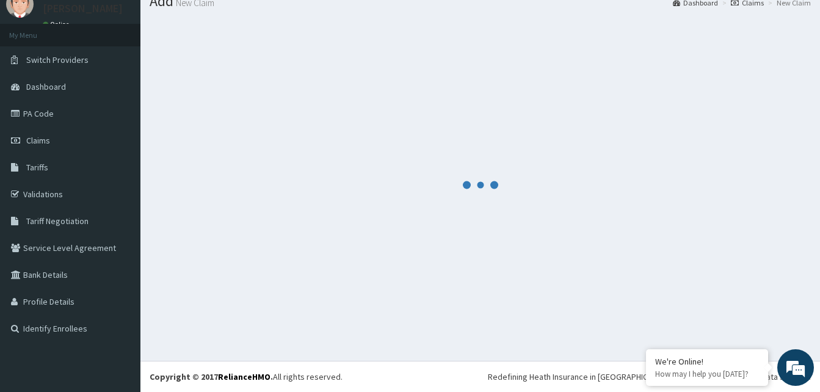
scroll to position [46, 0]
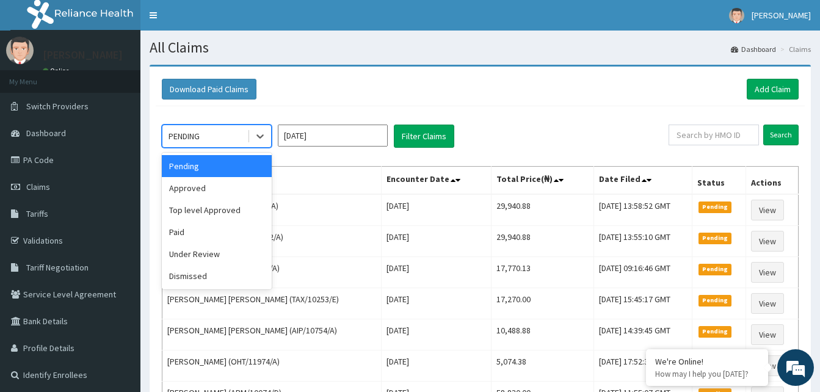
drag, startPoint x: 257, startPoint y: 134, endPoint x: 233, endPoint y: 173, distance: 45.8
click at [257, 134] on icon at bounding box center [260, 136] width 12 height 12
drag, startPoint x: 213, startPoint y: 189, endPoint x: 316, endPoint y: 163, distance: 106.4
click at [214, 189] on div "Approved" at bounding box center [217, 188] width 110 height 22
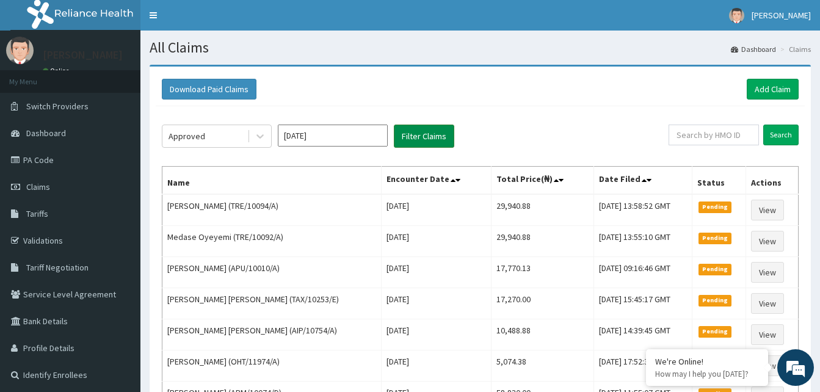
click at [426, 137] on button "Filter Claims" at bounding box center [424, 136] width 60 height 23
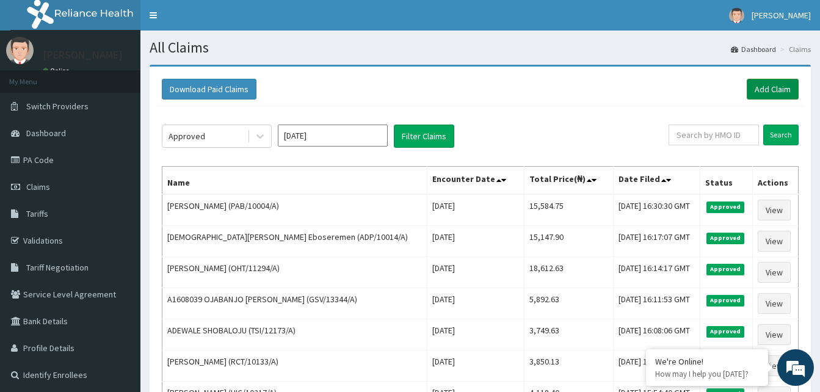
click at [787, 86] on link "Add Claim" at bounding box center [773, 89] width 52 height 21
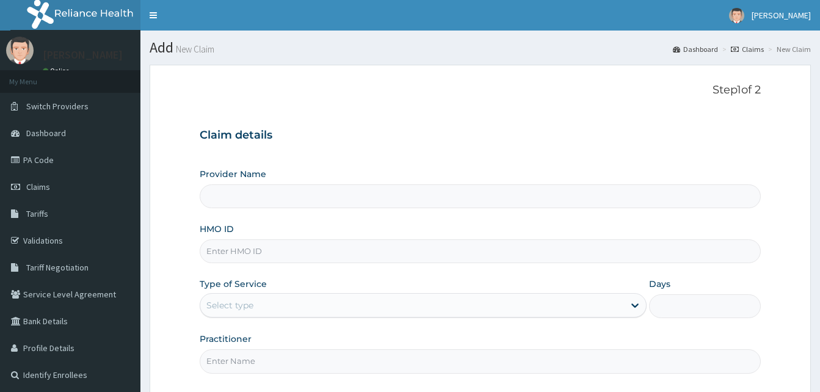
click at [227, 254] on input "HMO ID" at bounding box center [480, 251] width 561 height 24
paste input "TNP/10001/A"
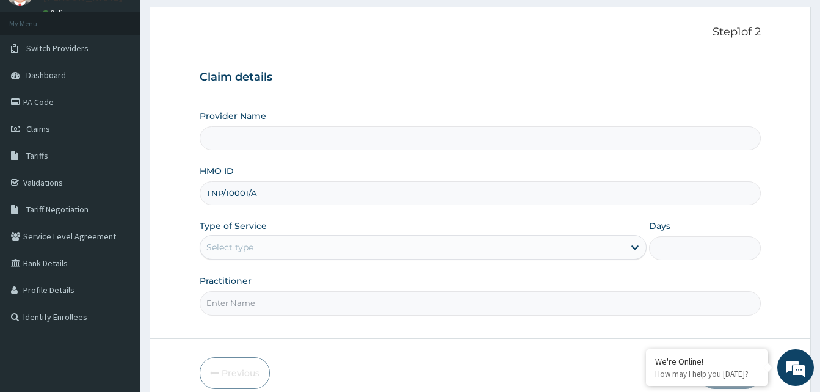
scroll to position [114, 0]
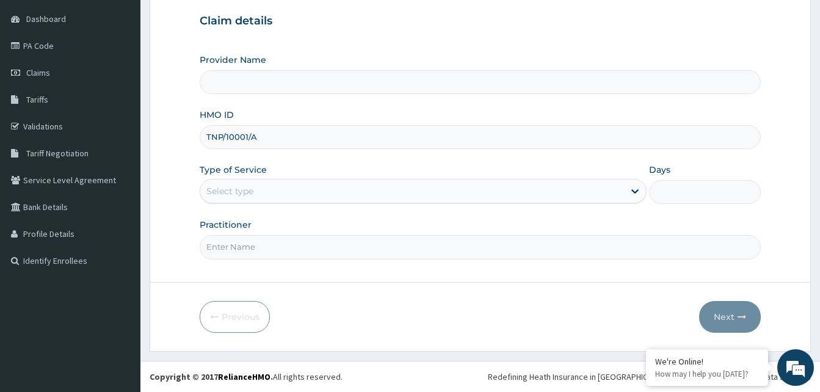
type input "TNP/10001/A"
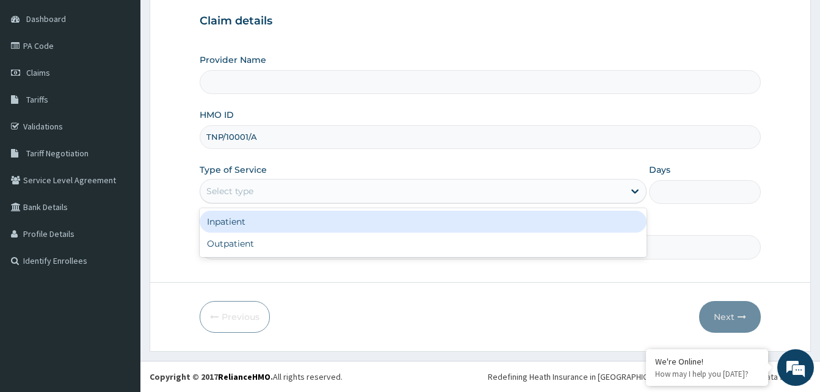
click at [264, 196] on div "Select type" at bounding box center [412, 191] width 424 height 20
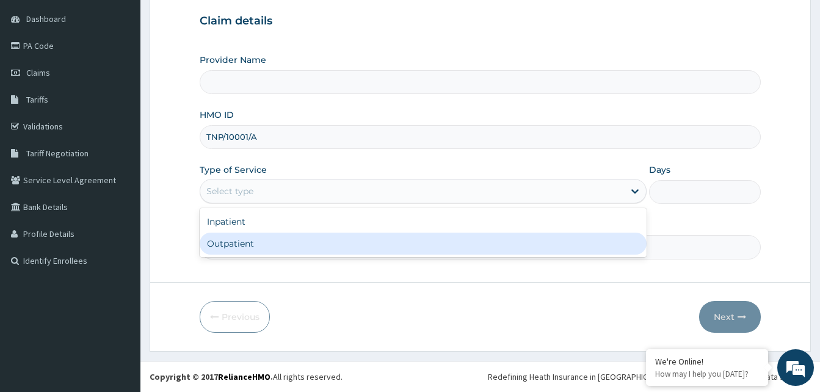
click at [260, 247] on div "Outpatient" at bounding box center [423, 244] width 447 height 22
type input "1"
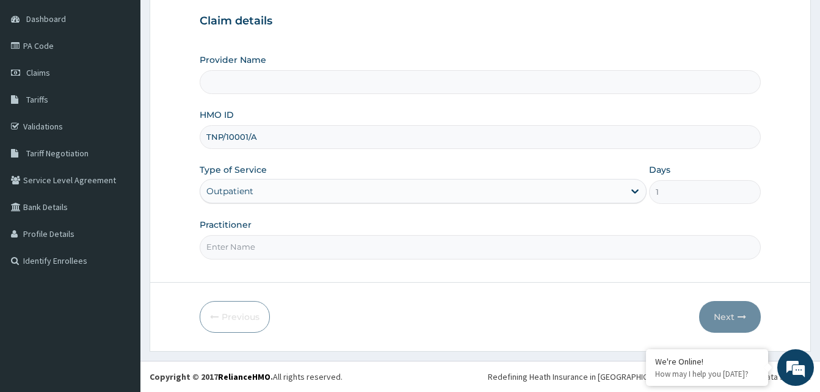
click at [260, 247] on input "Practitioner" at bounding box center [480, 247] width 561 height 24
type input "Reliance Family Clinics (RFC) - [GEOGRAPHIC_DATA]"
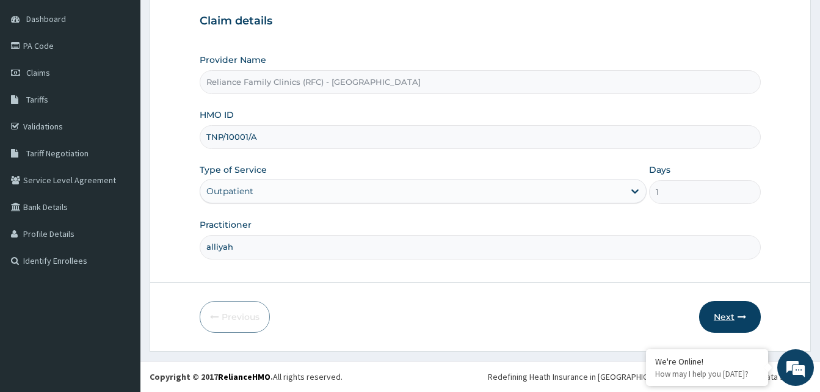
type input "alliyah"
click at [734, 312] on button "Next" at bounding box center [730, 317] width 62 height 32
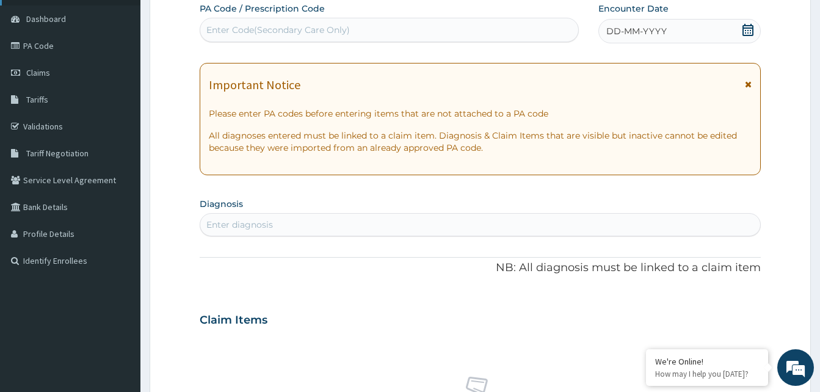
scroll to position [0, 0]
click at [224, 226] on div "Enter diagnosis" at bounding box center [239, 225] width 67 height 12
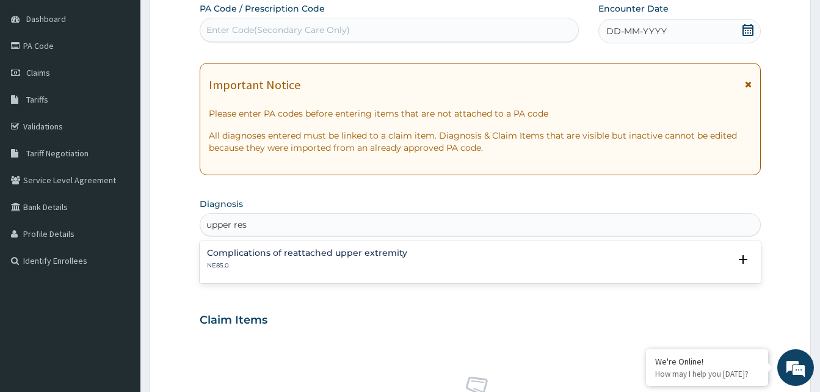
type input "upper res"
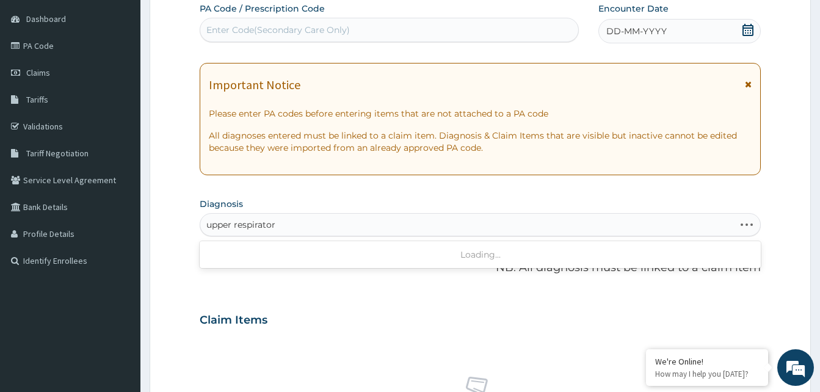
type input "upper respiratory"
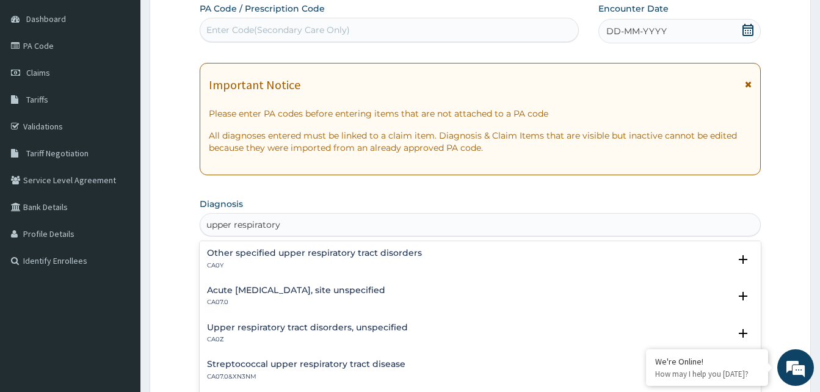
click at [278, 324] on h4 "Upper respiratory tract disorders, unspecified" at bounding box center [307, 327] width 201 height 9
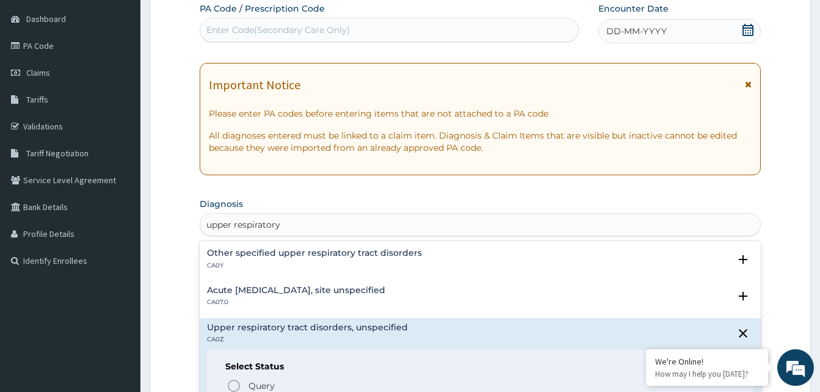
click at [255, 291] on h4 "Acute [MEDICAL_DATA], site unspecified" at bounding box center [296, 290] width 178 height 9
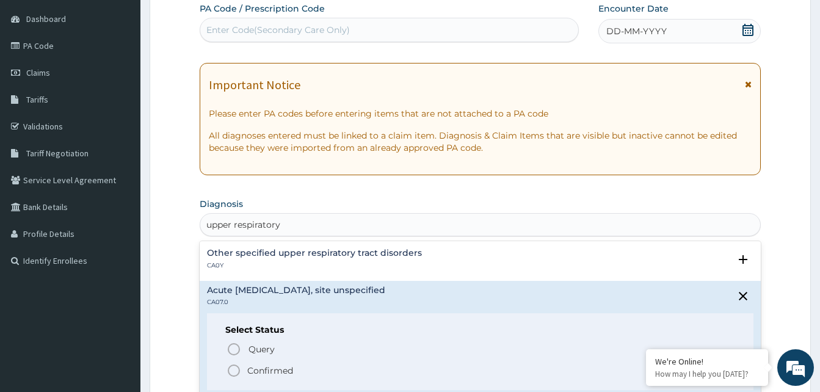
click at [236, 371] on icon "status option filled" at bounding box center [234, 370] width 15 height 15
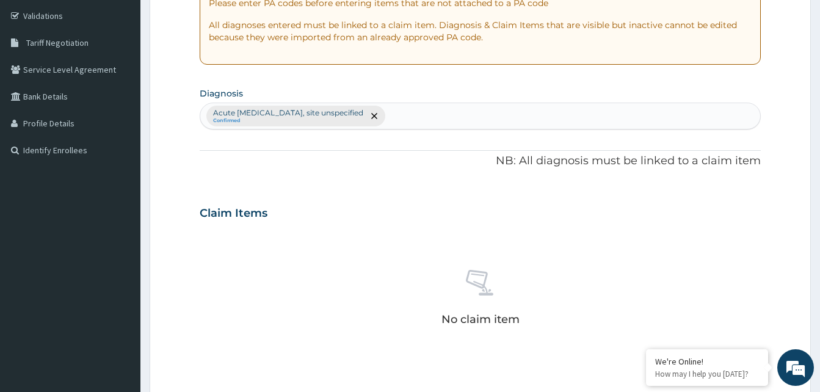
scroll to position [359, 0]
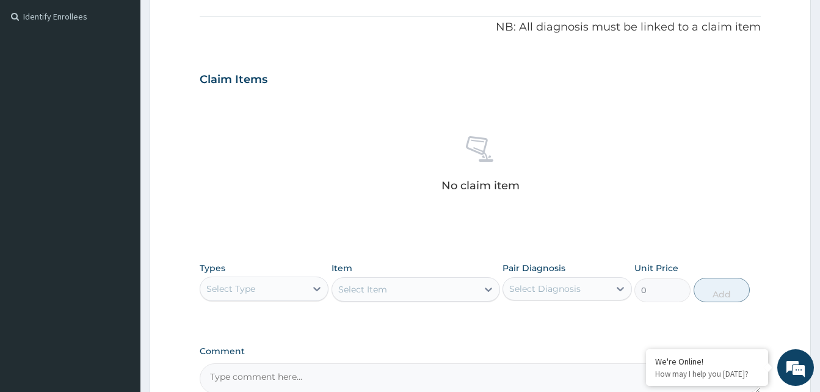
drag, startPoint x: 291, startPoint y: 283, endPoint x: 290, endPoint y: 291, distance: 8.6
click at [290, 284] on div "Select Type" at bounding box center [253, 289] width 106 height 20
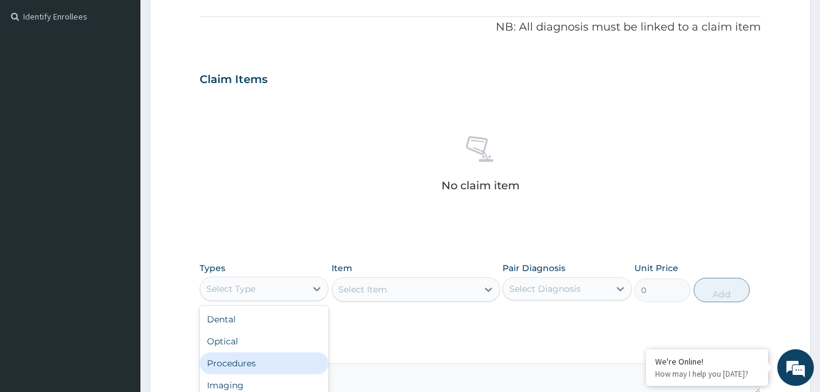
click at [263, 363] on div "Procedures" at bounding box center [264, 363] width 129 height 22
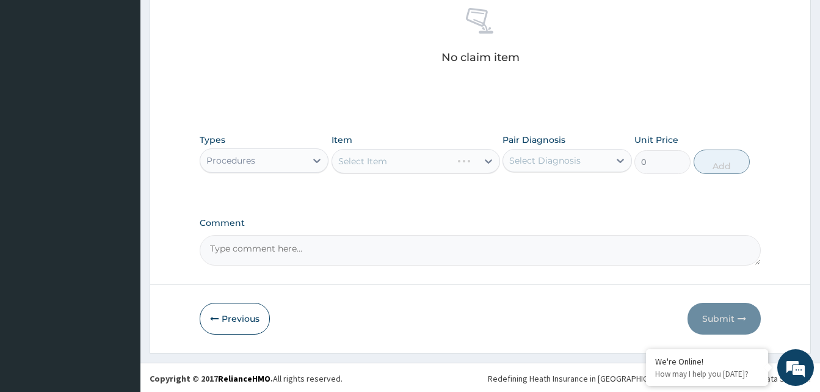
scroll to position [489, 0]
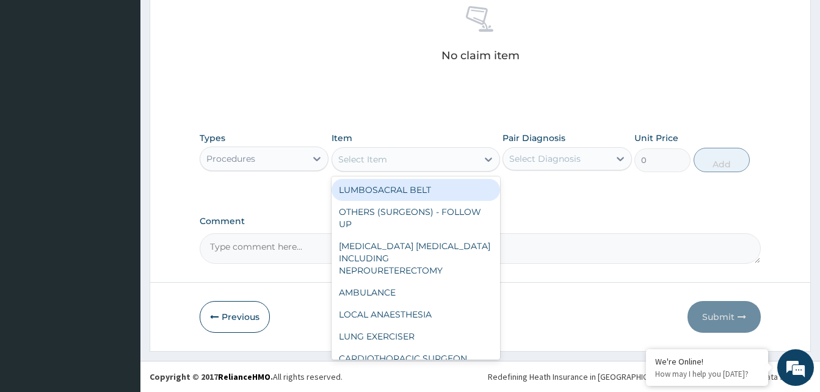
click at [440, 165] on div "Select Item" at bounding box center [404, 160] width 145 height 20
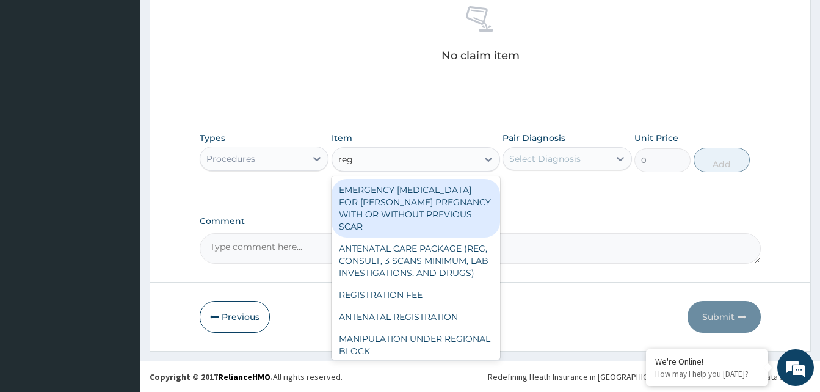
type input "regi"
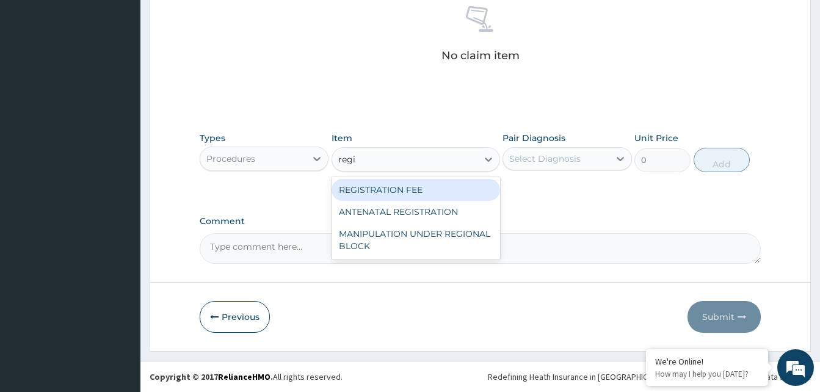
click at [420, 184] on div "REGISTRATION FEE" at bounding box center [416, 190] width 169 height 22
type input "2042.5"
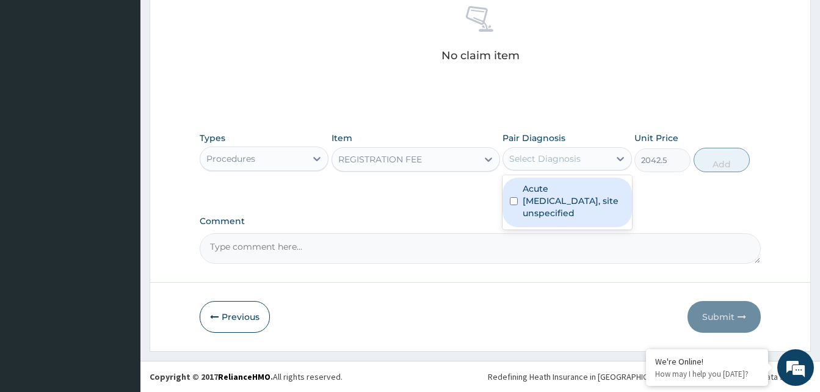
click at [588, 164] on div "Select Diagnosis" at bounding box center [556, 159] width 106 height 20
click at [575, 186] on label "Acute [MEDICAL_DATA], site unspecified" at bounding box center [573, 201] width 101 height 37
checkbox input "true"
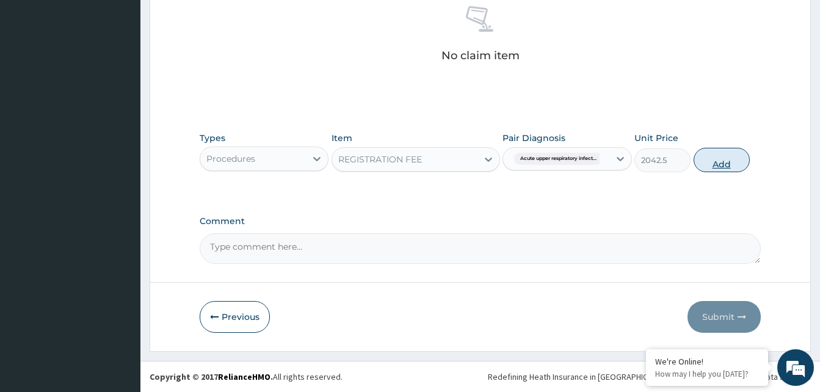
click at [714, 158] on button "Add" at bounding box center [722, 160] width 56 height 24
type input "0"
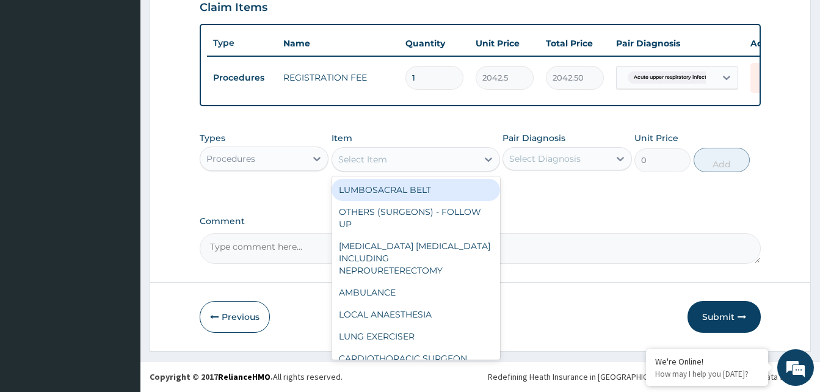
click at [413, 169] on div "Select Item" at bounding box center [416, 159] width 169 height 24
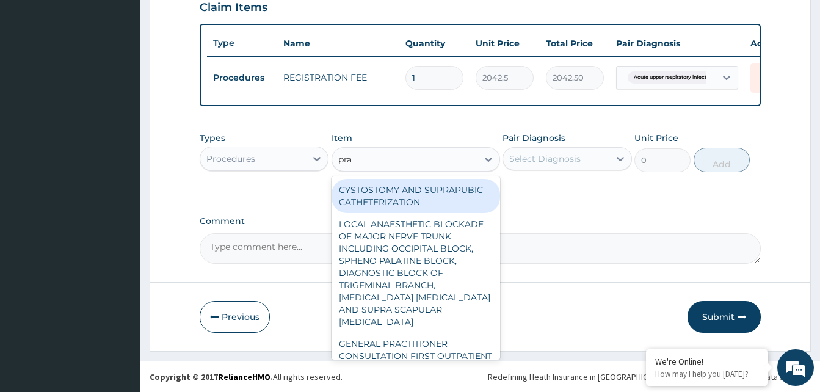
type input "prac"
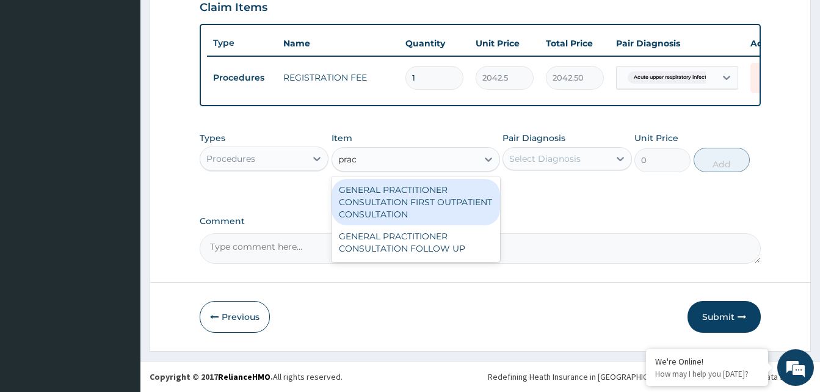
type input "3370.125"
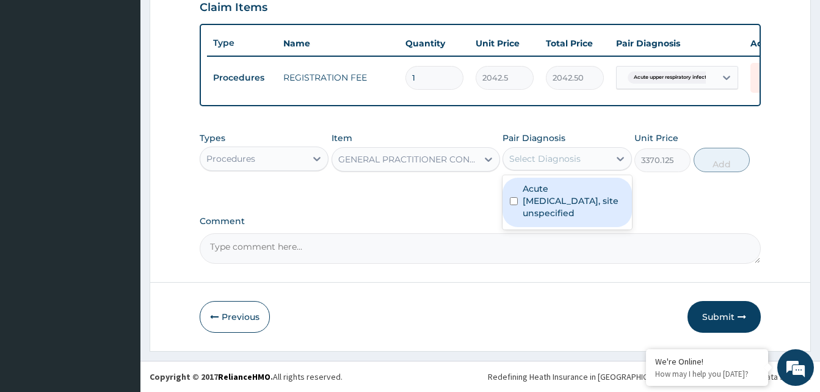
click at [583, 156] on div "Select Diagnosis" at bounding box center [556, 159] width 106 height 20
checkbox input "true"
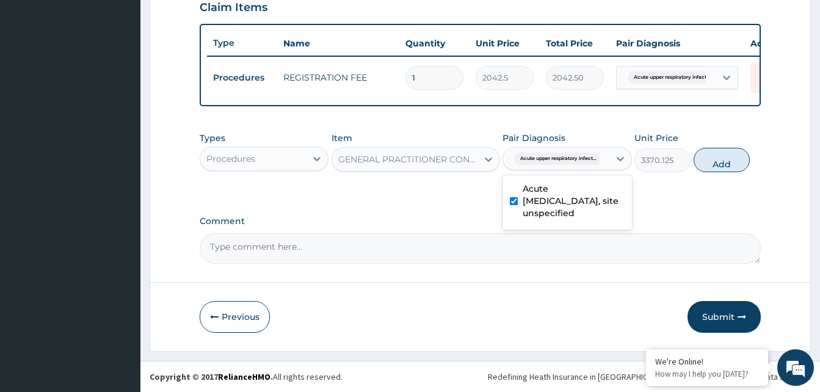
drag, startPoint x: 723, startPoint y: 162, endPoint x: 707, endPoint y: 169, distance: 17.2
click at [724, 163] on button "Add" at bounding box center [722, 160] width 56 height 24
type input "0"
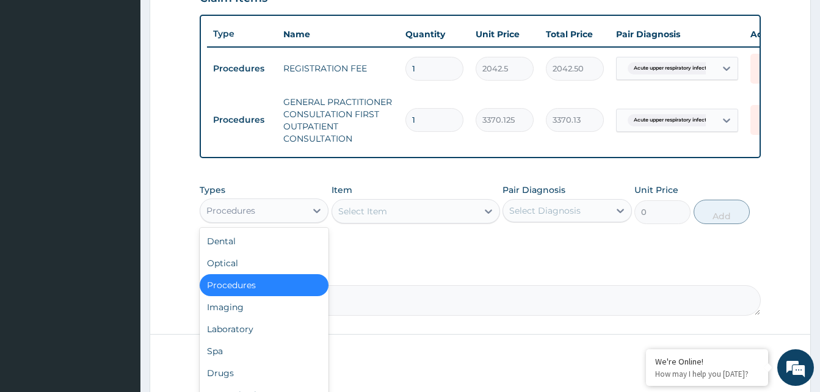
click at [253, 220] on div "Procedures" at bounding box center [253, 211] width 106 height 20
click at [250, 337] on div "Laboratory" at bounding box center [264, 329] width 129 height 22
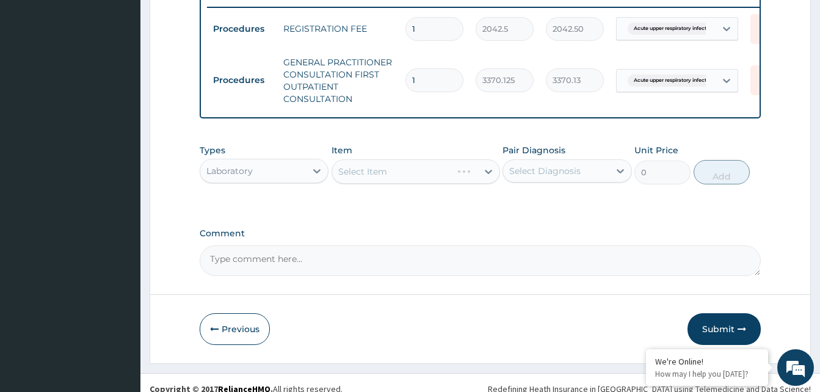
scroll to position [501, 0]
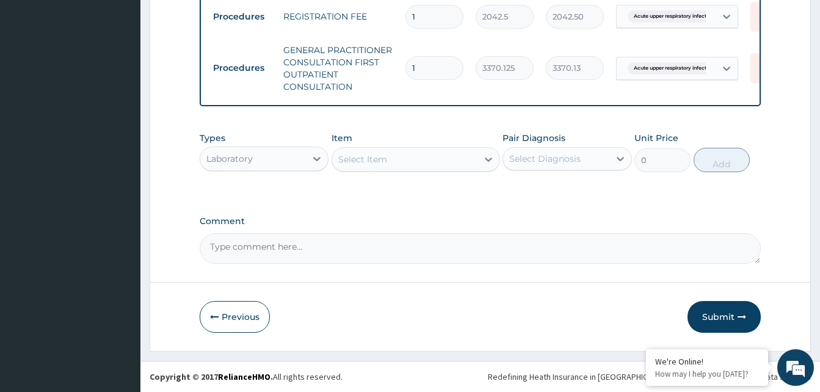
click at [440, 162] on div "Select Item" at bounding box center [404, 160] width 145 height 20
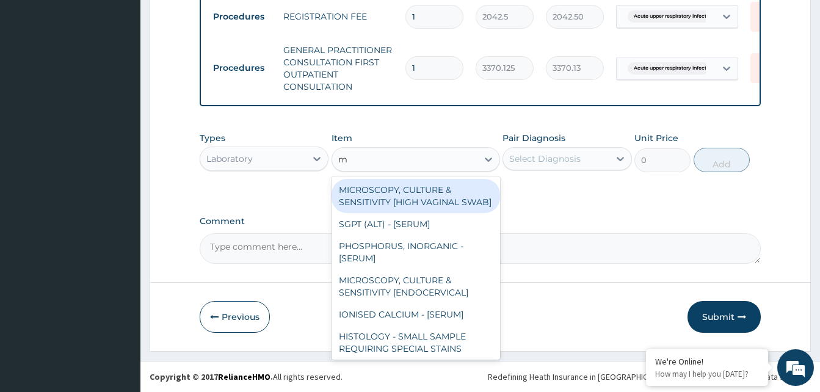
type input "mp"
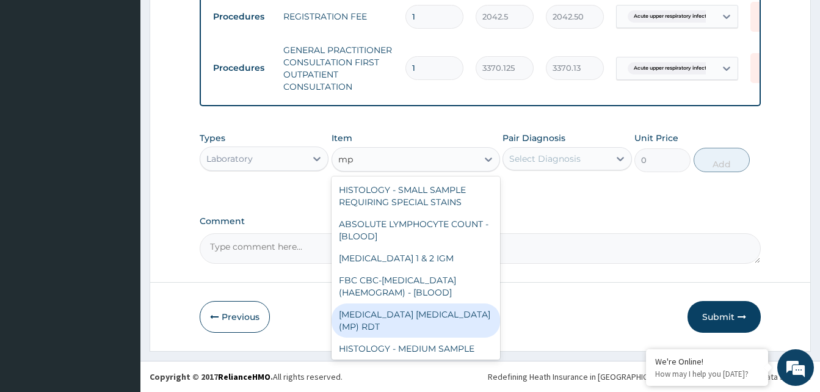
click at [398, 330] on div "[MEDICAL_DATA] [MEDICAL_DATA] (MP) RDT" at bounding box center [416, 321] width 169 height 34
type input "1531.875"
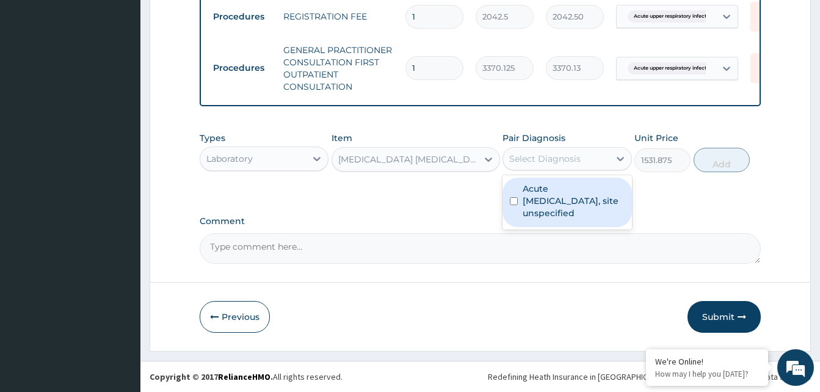
drag, startPoint x: 573, startPoint y: 159, endPoint x: 578, endPoint y: 184, distance: 26.1
click at [573, 159] on div "Select Diagnosis" at bounding box center [544, 159] width 71 height 12
drag, startPoint x: 578, startPoint y: 189, endPoint x: 629, endPoint y: 158, distance: 60.0
click at [581, 188] on label "Acute [MEDICAL_DATA], site unspecified" at bounding box center [573, 201] width 101 height 37
checkbox input "true"
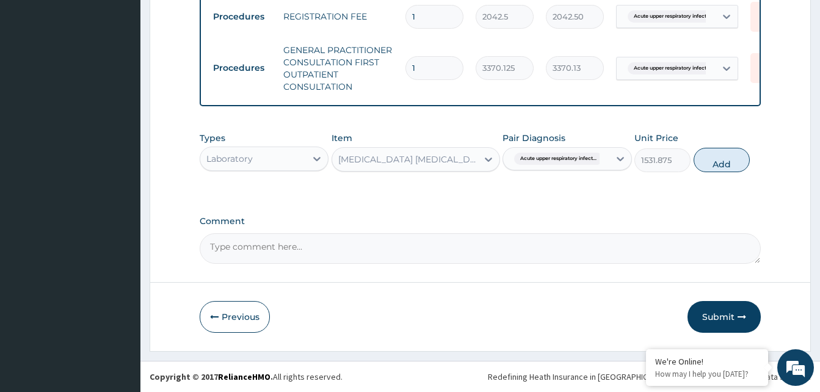
click at [705, 162] on button "Add" at bounding box center [722, 160] width 56 height 24
type input "0"
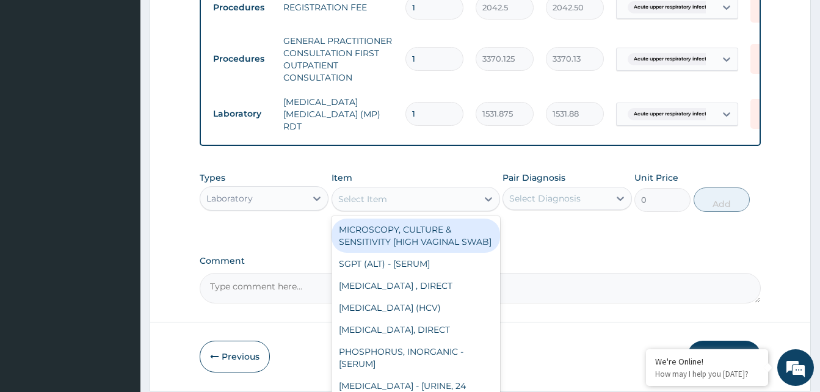
click at [441, 194] on div "Select Item" at bounding box center [404, 199] width 145 height 20
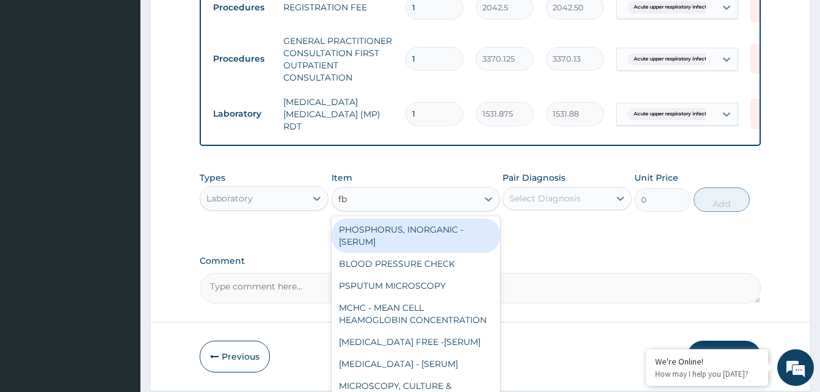
type input "fbc"
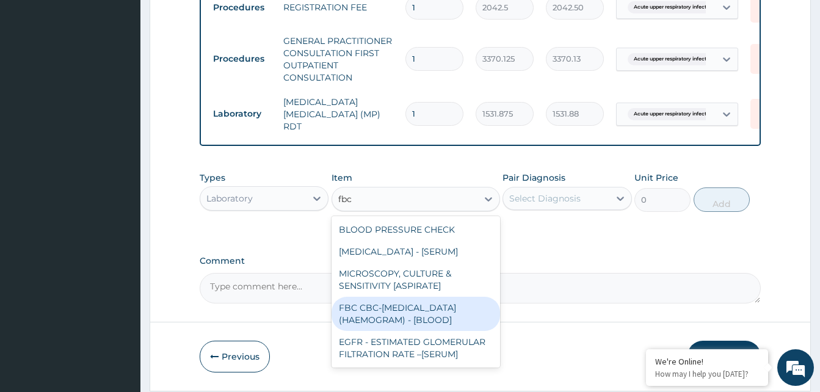
drag, startPoint x: 412, startPoint y: 313, endPoint x: 420, endPoint y: 295, distance: 19.4
click at [412, 312] on div "FBC CBC-[MEDICAL_DATA] (HAEMOGRAM) - [BLOOD]" at bounding box center [416, 314] width 169 height 34
type input "4085"
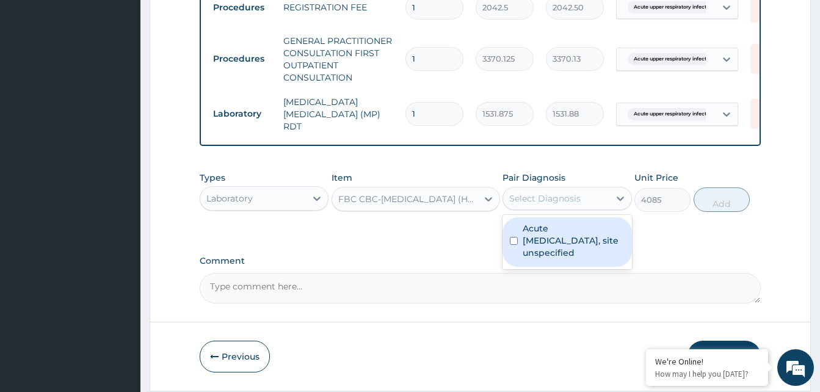
drag, startPoint x: 544, startPoint y: 198, endPoint x: 548, endPoint y: 228, distance: 29.5
click at [543, 200] on div "Select Diagnosis" at bounding box center [544, 198] width 71 height 12
drag, startPoint x: 544, startPoint y: 236, endPoint x: 576, endPoint y: 217, distance: 37.8
click at [548, 236] on label "Acute [MEDICAL_DATA], site unspecified" at bounding box center [573, 240] width 101 height 37
checkbox input "true"
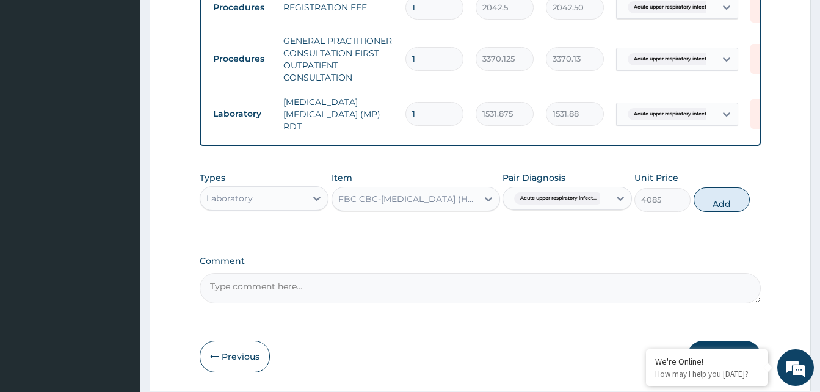
drag, startPoint x: 718, startPoint y: 202, endPoint x: 532, endPoint y: 230, distance: 188.5
click at [715, 202] on button "Add" at bounding box center [722, 200] width 56 height 24
type input "0"
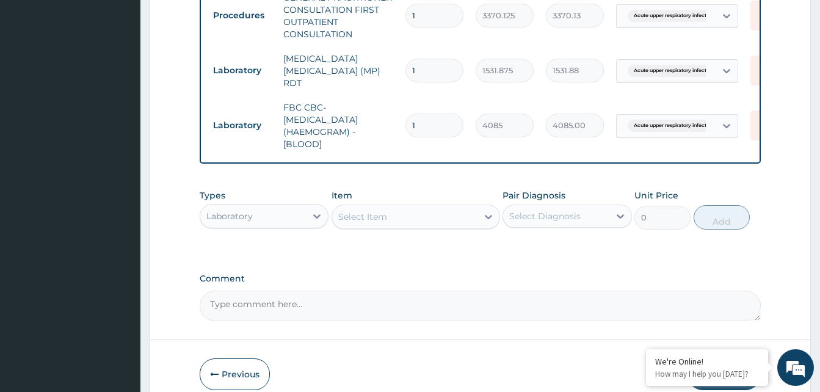
scroll to position [604, 0]
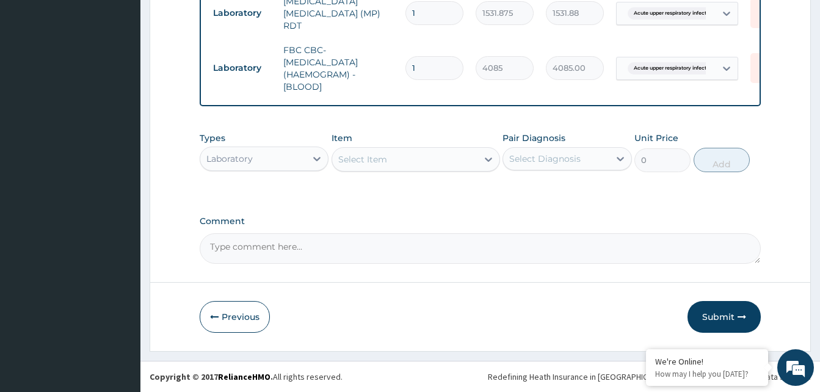
click at [280, 159] on div "Laboratory" at bounding box center [253, 159] width 106 height 20
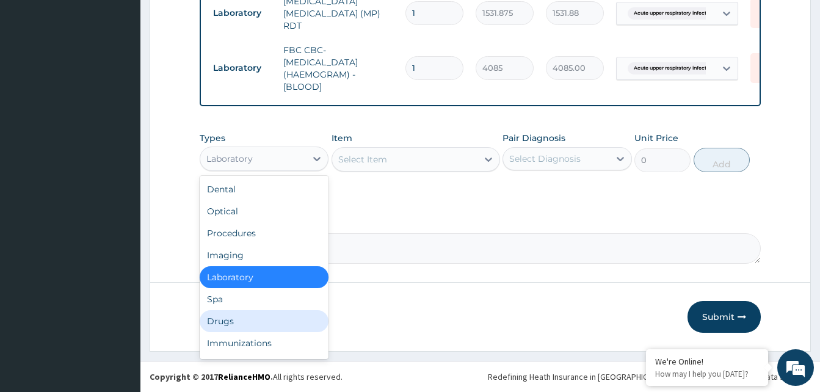
click at [242, 321] on div "Drugs" at bounding box center [264, 321] width 129 height 22
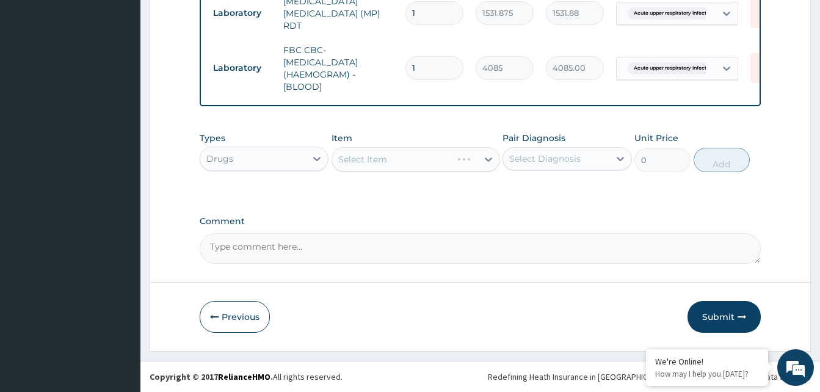
click at [374, 158] on div "Select Item" at bounding box center [416, 159] width 169 height 24
click at [370, 160] on div "Select Item" at bounding box center [362, 159] width 49 height 12
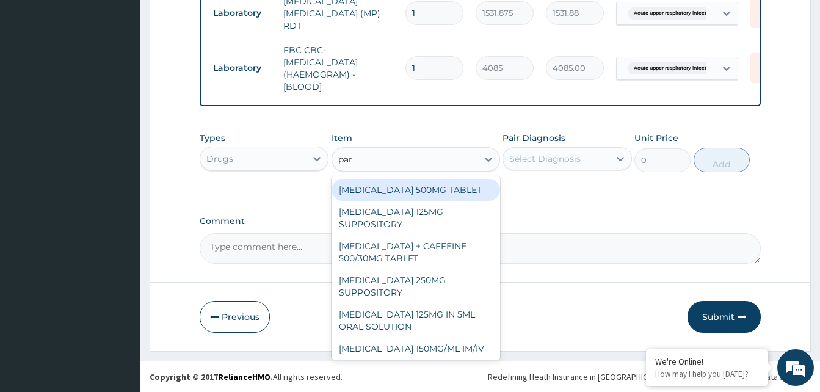
type input "para"
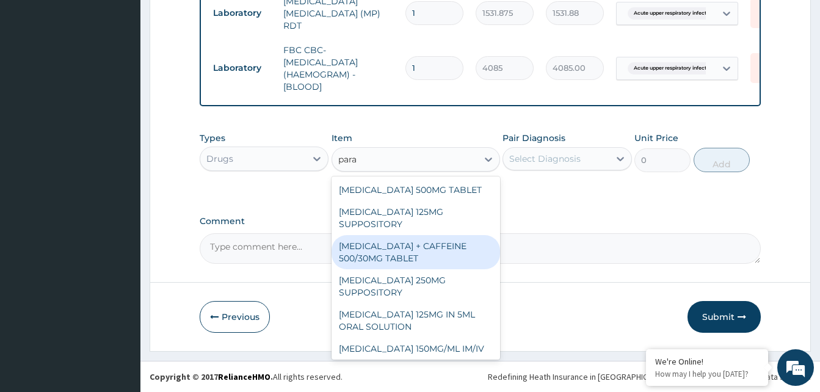
click at [406, 246] on div "[MEDICAL_DATA] + CAFFEINE 500/30MG TABLET" at bounding box center [416, 252] width 169 height 34
type input "78"
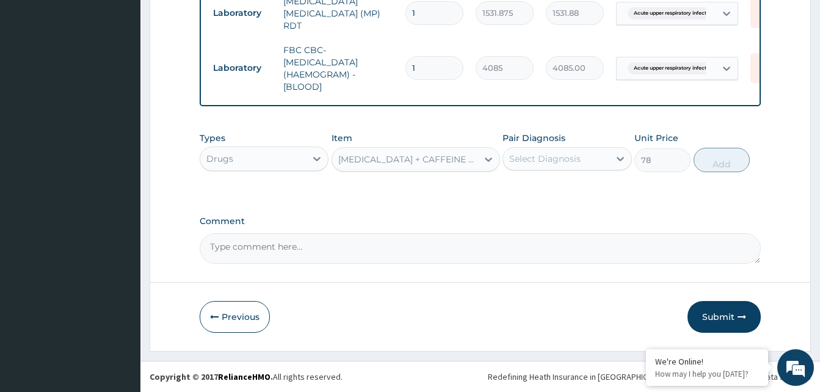
click at [602, 161] on div "Select Diagnosis" at bounding box center [556, 159] width 106 height 20
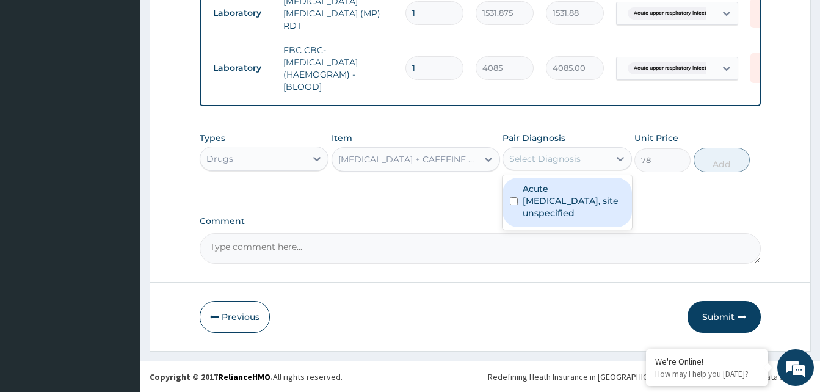
click at [586, 191] on label "Acute [MEDICAL_DATA], site unspecified" at bounding box center [573, 201] width 101 height 37
checkbox input "true"
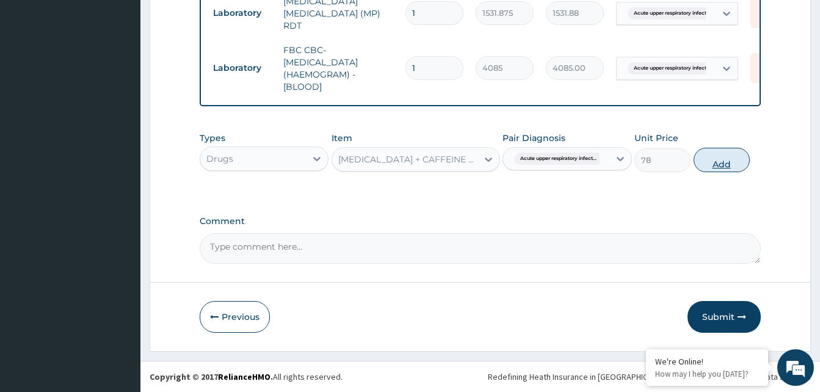
click at [734, 160] on button "Add" at bounding box center [722, 160] width 56 height 24
type input "0"
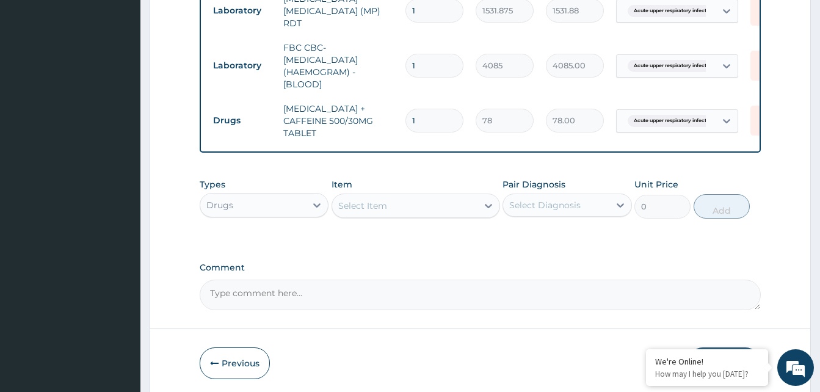
type input "18"
type input "1404.00"
type input "18"
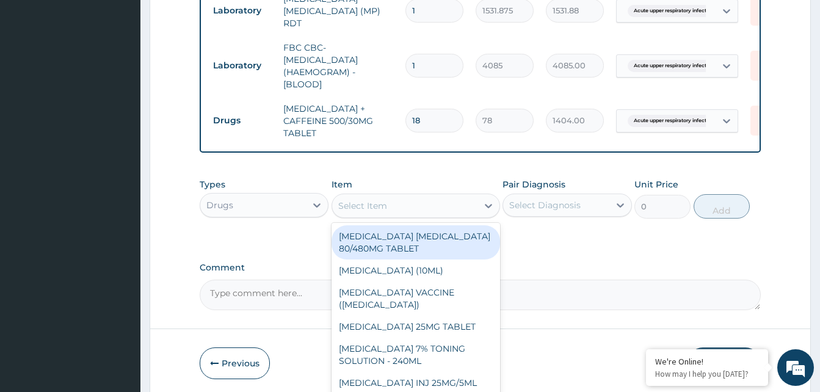
click at [437, 203] on div "Select Item" at bounding box center [404, 206] width 145 height 20
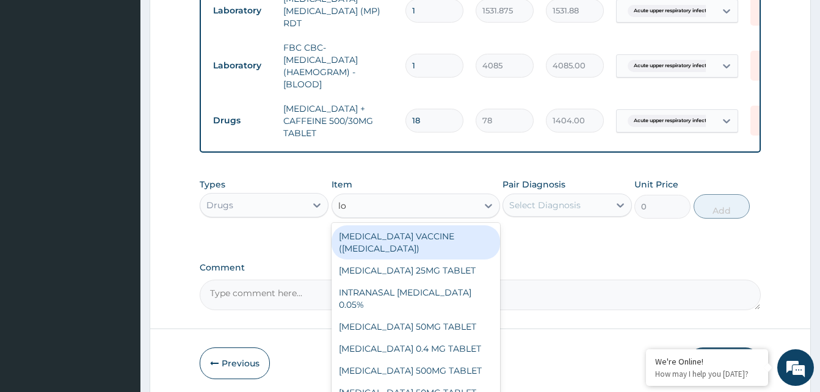
type input "loz"
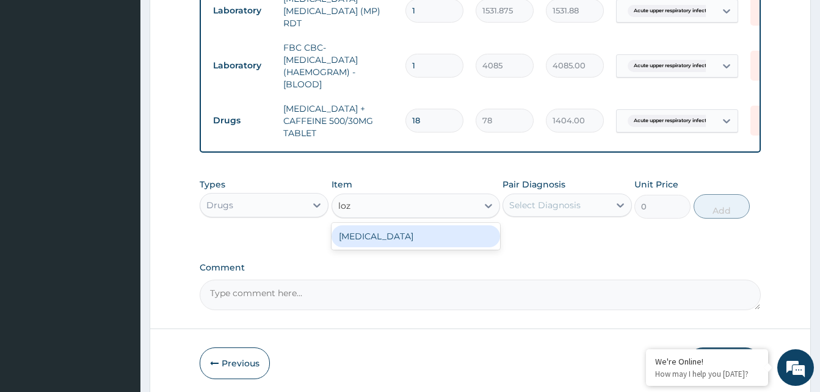
drag, startPoint x: 410, startPoint y: 244, endPoint x: 459, endPoint y: 213, distance: 57.9
click at [414, 241] on div "[MEDICAL_DATA]" at bounding box center [416, 236] width 169 height 22
type input "96"
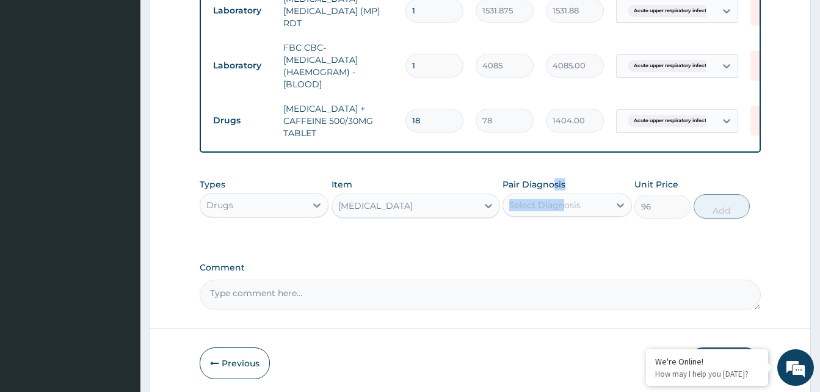
drag, startPoint x: 556, startPoint y: 192, endPoint x: 563, endPoint y: 214, distance: 23.0
click at [563, 214] on div "Pair Diagnosis Select Diagnosis" at bounding box center [567, 198] width 129 height 40
click at [563, 214] on div "Select Diagnosis" at bounding box center [556, 205] width 106 height 20
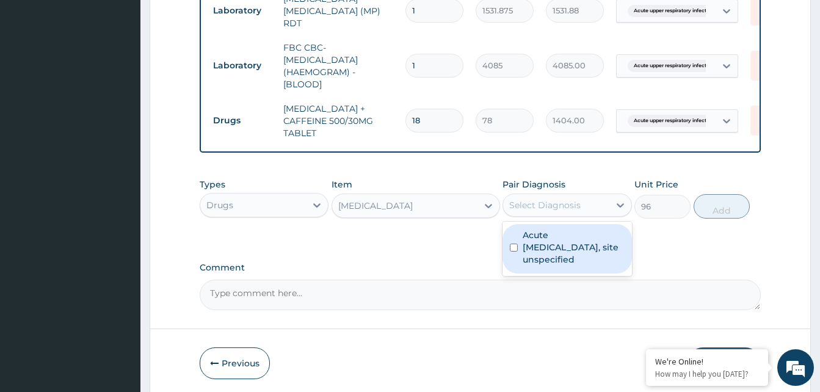
drag, startPoint x: 561, startPoint y: 250, endPoint x: 632, endPoint y: 215, distance: 79.2
click at [564, 250] on label "Acute [MEDICAL_DATA], site unspecified" at bounding box center [573, 247] width 101 height 37
checkbox input "true"
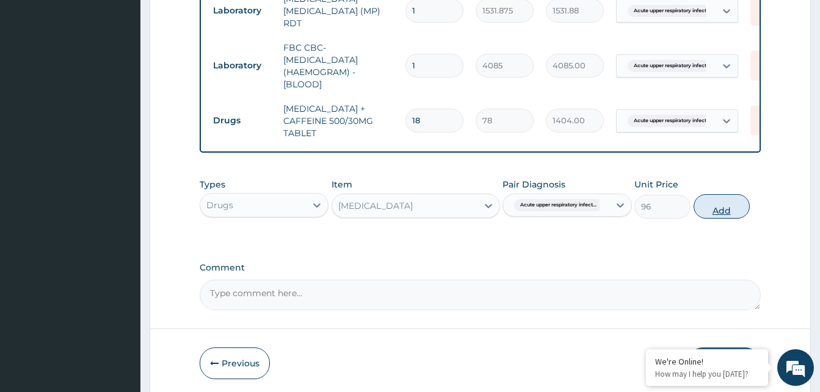
click at [716, 208] on button "Add" at bounding box center [722, 206] width 56 height 24
type input "0"
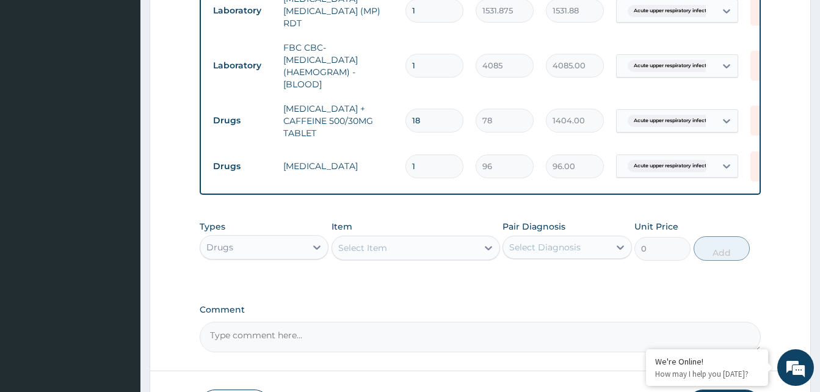
type input "0.00"
type input "9"
type input "864.00"
type input "9"
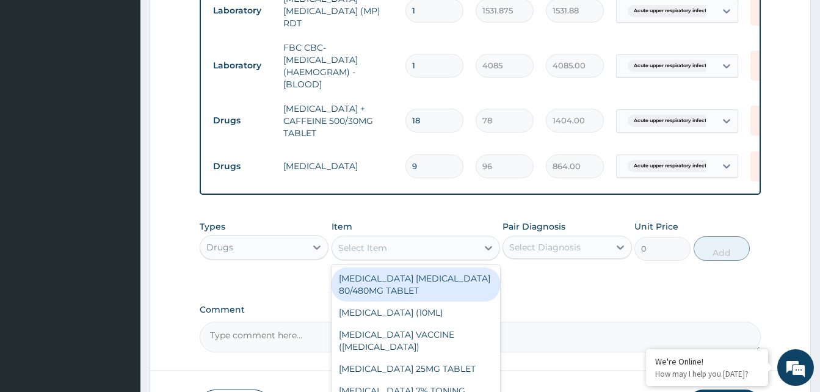
click at [413, 242] on div "Select Item" at bounding box center [404, 248] width 145 height 20
type input "ceti"
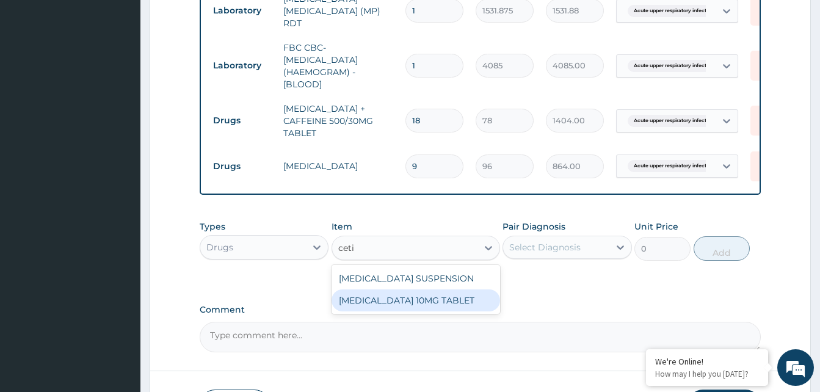
click at [396, 299] on div "[MEDICAL_DATA] 10MG TABLET" at bounding box center [416, 300] width 169 height 22
type input "115"
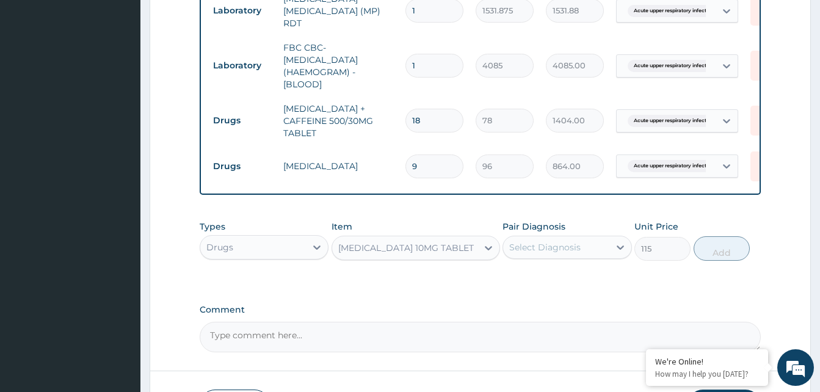
click at [528, 249] on div "Select Diagnosis" at bounding box center [544, 247] width 71 height 12
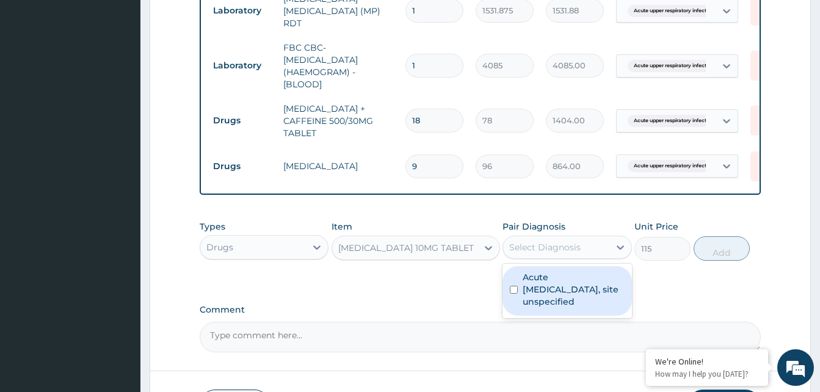
click at [548, 282] on label "Acute upper respiratory infection, site unspecified" at bounding box center [573, 289] width 101 height 37
checkbox input "true"
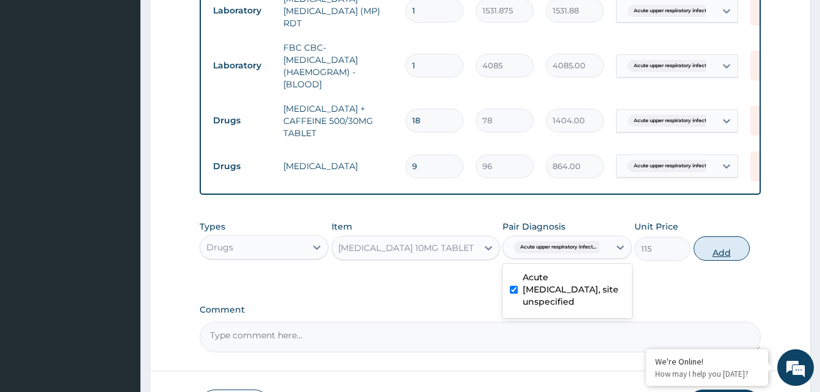
click at [703, 251] on button "Add" at bounding box center [722, 248] width 56 height 24
type input "0"
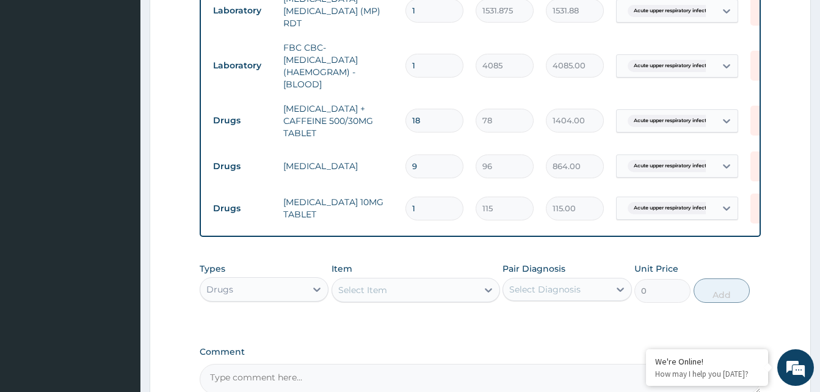
type input "0.00"
type input "3"
type input "345.00"
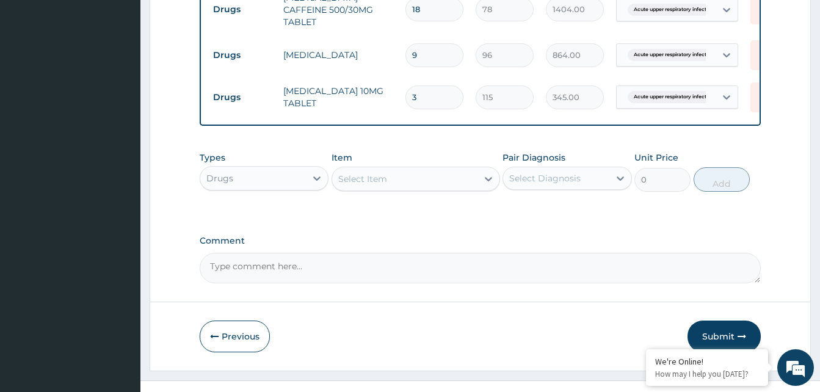
scroll to position [737, 0]
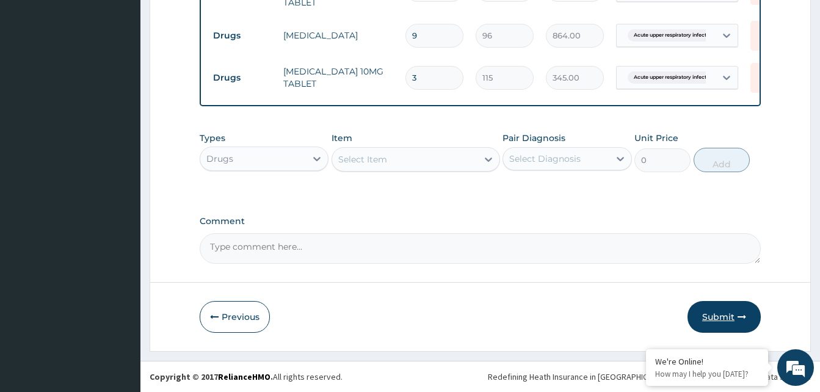
type input "3"
click at [712, 316] on button "Submit" at bounding box center [724, 317] width 73 height 32
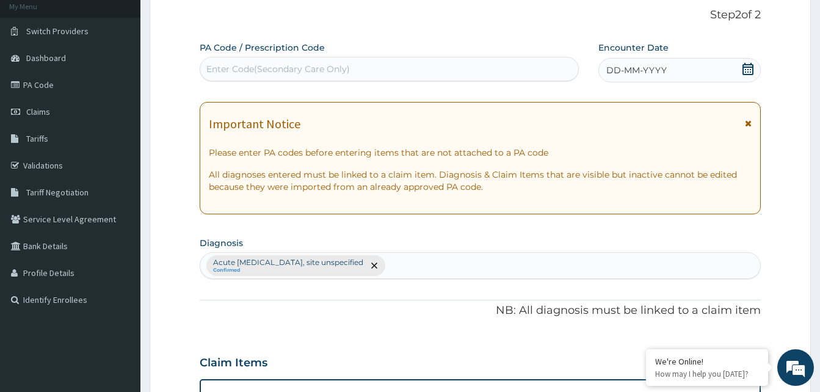
scroll to position [65, 0]
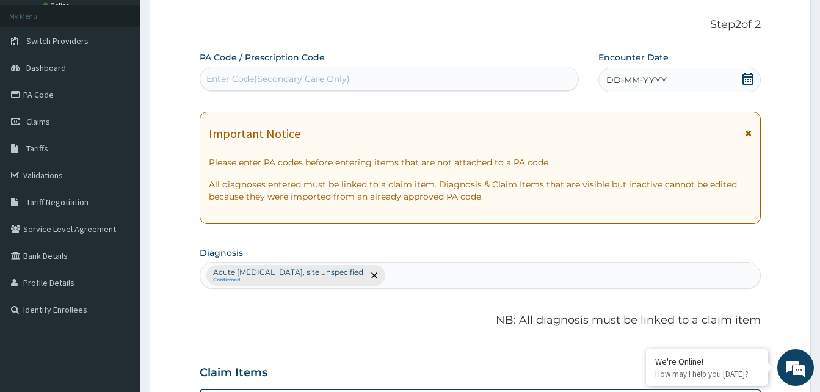
click at [701, 77] on div "DD-MM-YYYY" at bounding box center [680, 80] width 162 height 24
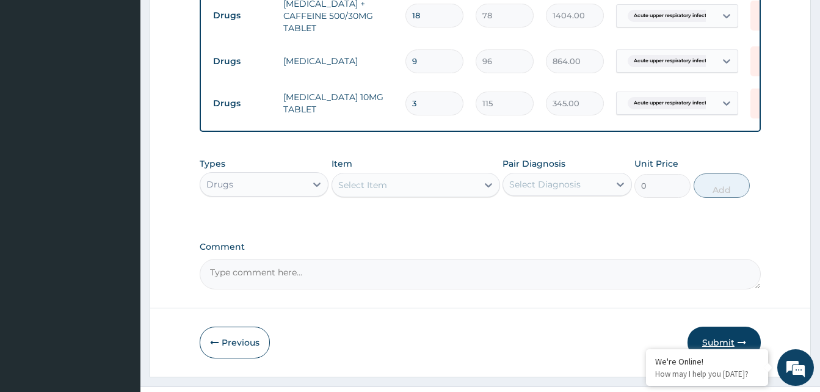
scroll to position [737, 0]
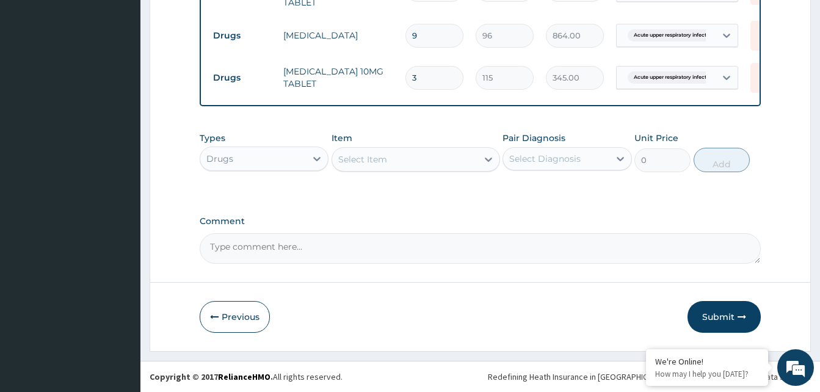
click at [719, 323] on button "Submit" at bounding box center [724, 317] width 73 height 32
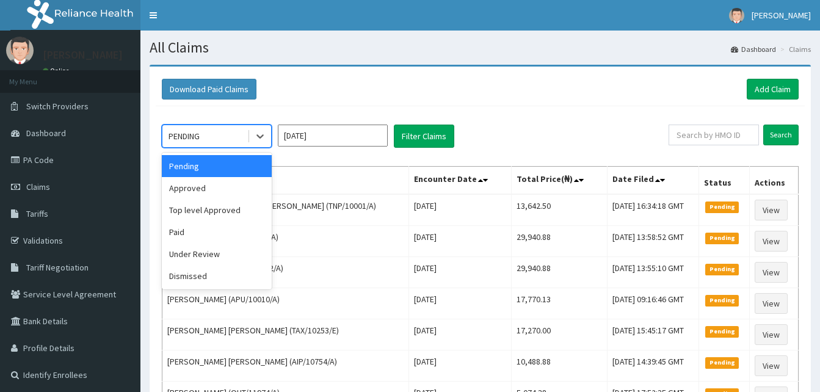
click at [301, 89] on div "Download Paid Claims Add Claim" at bounding box center [480, 89] width 637 height 21
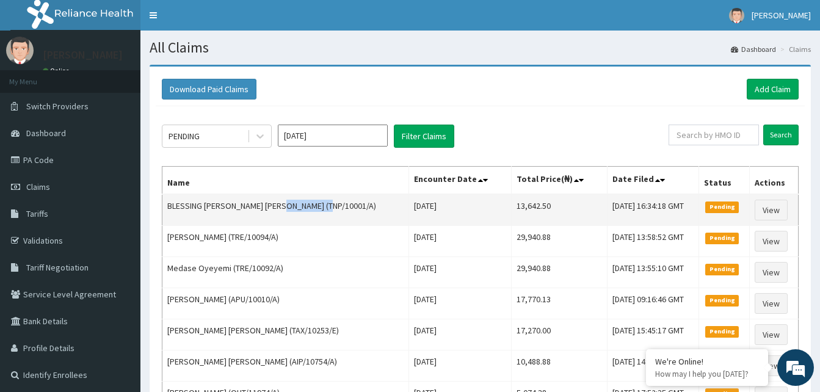
drag, startPoint x: 289, startPoint y: 208, endPoint x: 330, endPoint y: 208, distance: 40.9
click at [330, 208] on td "BLESSING [PERSON_NAME] [PERSON_NAME] (TNP/10001/A)" at bounding box center [285, 210] width 247 height 32
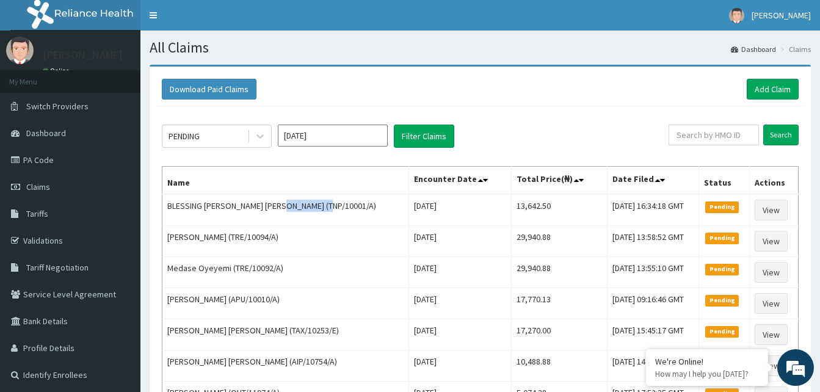
copy td "TNP/10001/A"
click at [767, 89] on link "Add Claim" at bounding box center [773, 89] width 52 height 21
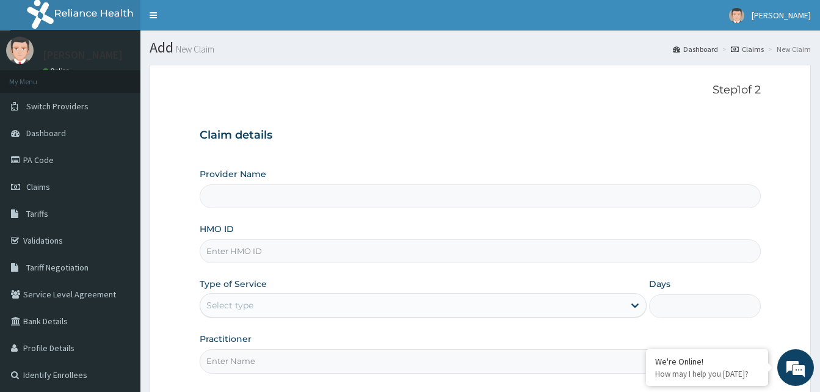
type input "Reliance Family Clinics (RFC) - [GEOGRAPHIC_DATA]"
click at [224, 250] on input "HMO ID" at bounding box center [480, 251] width 561 height 24
paste input "TNP/10001/A"
click at [247, 249] on input "TNP/10001/A" at bounding box center [480, 251] width 561 height 24
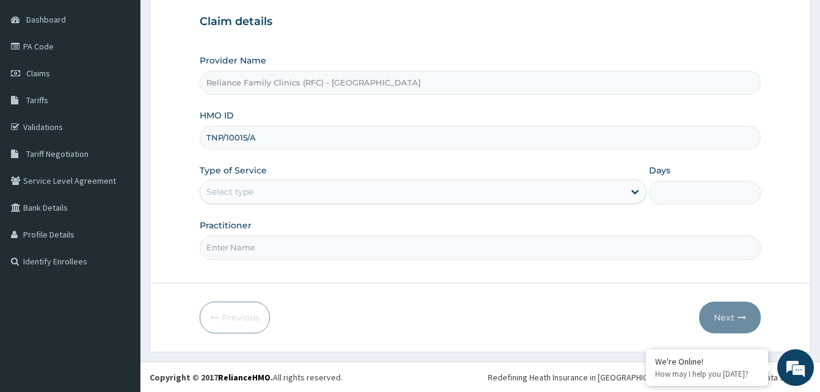
scroll to position [114, 0]
type input "TNP/10015/A"
click at [318, 190] on div "Select type" at bounding box center [412, 191] width 424 height 20
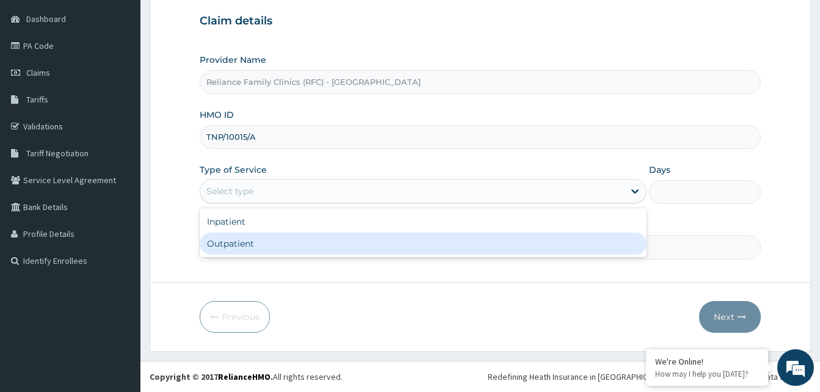
drag, startPoint x: 270, startPoint y: 235, endPoint x: 267, endPoint y: 250, distance: 16.2
click at [269, 235] on div "Outpatient" at bounding box center [423, 244] width 447 height 22
type input "1"
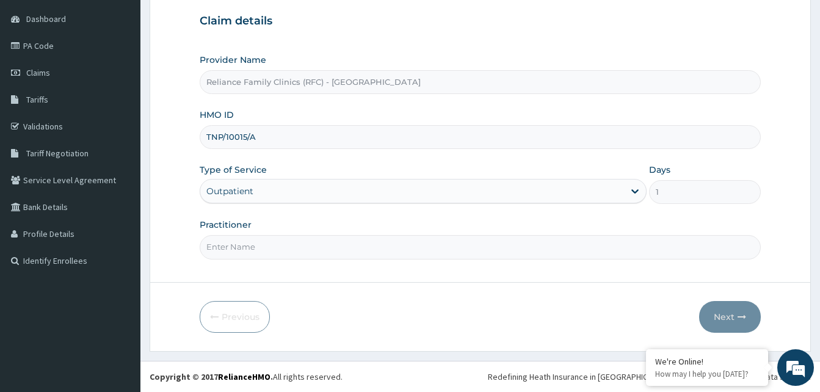
click at [267, 250] on input "Practitioner" at bounding box center [480, 247] width 561 height 24
type input "alliyah"
click at [745, 311] on button "Next" at bounding box center [730, 317] width 62 height 32
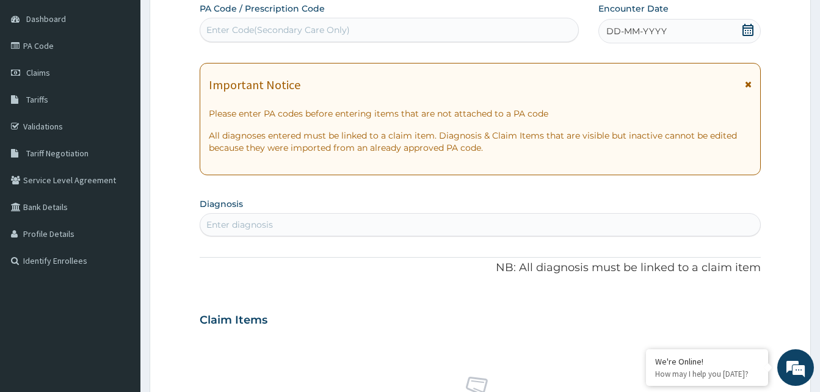
click at [710, 40] on div "DD-MM-YYYY" at bounding box center [680, 31] width 162 height 24
click at [227, 223] on div "Enter diagnosis" at bounding box center [239, 225] width 67 height 12
type input "upper respiratory"
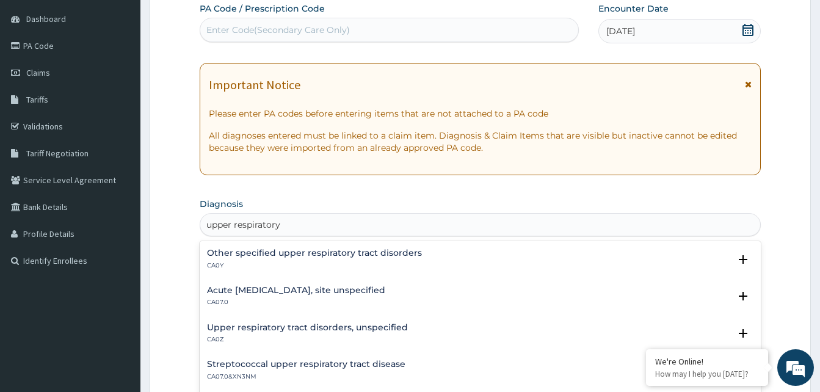
click at [255, 296] on div "Acute [MEDICAL_DATA], site unspecified CA07.0" at bounding box center [296, 296] width 178 height 21
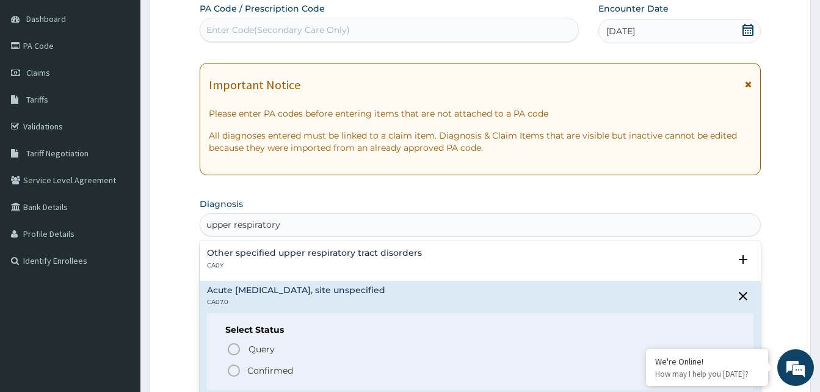
drag, startPoint x: 230, startPoint y: 366, endPoint x: 269, endPoint y: 283, distance: 91.5
click at [235, 363] on div "Query Query covers suspected (?), Keep in view (kiv), Ruled out (r/o) Confirmed" at bounding box center [480, 359] width 510 height 37
click at [234, 369] on icon "status option filled" at bounding box center [234, 370] width 15 height 15
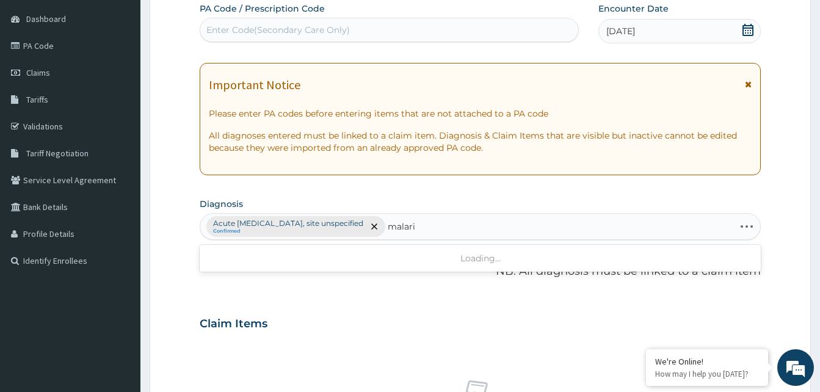
type input "[MEDICAL_DATA]"
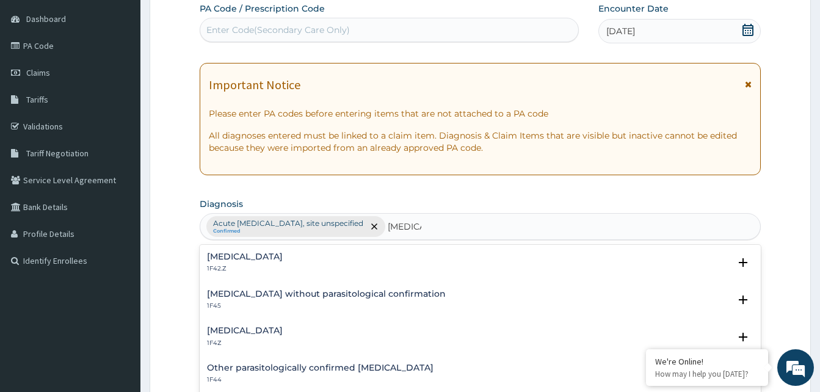
click at [240, 331] on h4 "[MEDICAL_DATA]" at bounding box center [245, 330] width 76 height 9
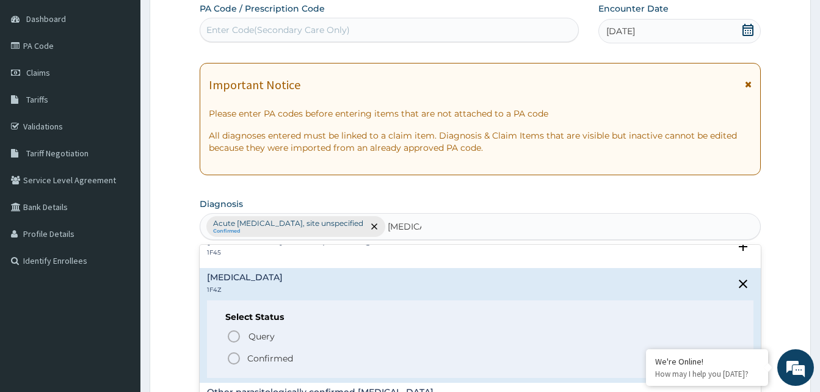
scroll to position [122, 0]
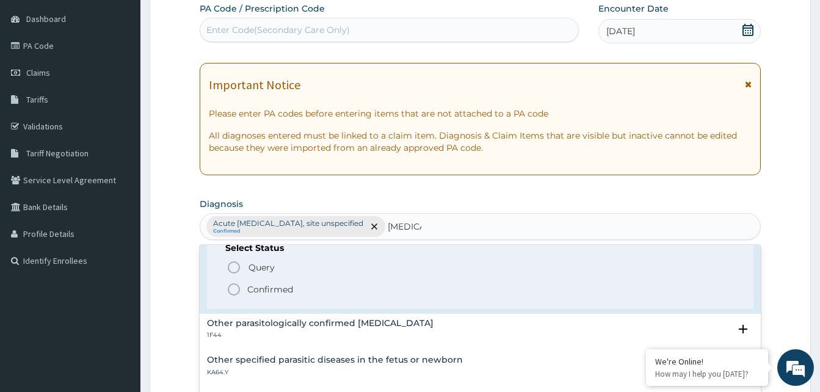
drag, startPoint x: 229, startPoint y: 287, endPoint x: 241, endPoint y: 280, distance: 13.7
click at [235, 286] on icon "status option filled" at bounding box center [234, 289] width 15 height 15
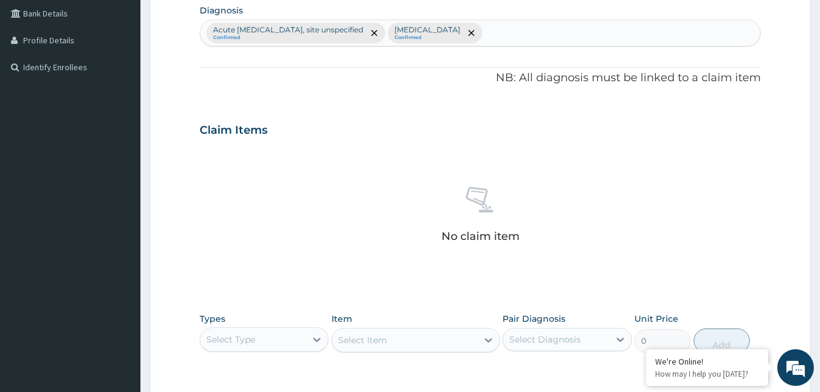
scroll to position [481, 0]
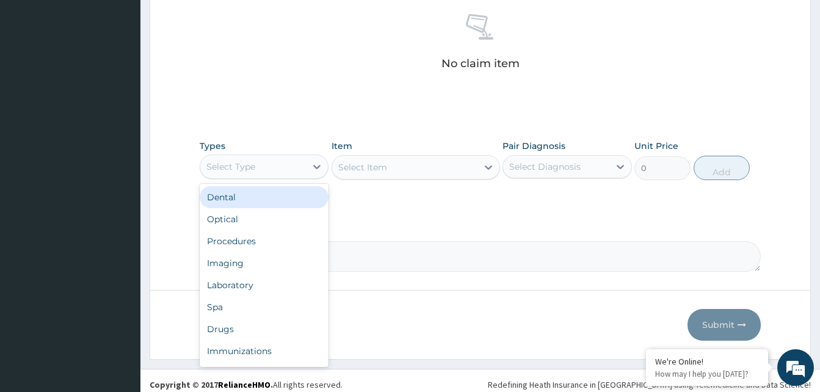
drag, startPoint x: 293, startPoint y: 172, endPoint x: 279, endPoint y: 208, distance: 38.9
click at [292, 172] on div "Select Type" at bounding box center [253, 167] width 106 height 20
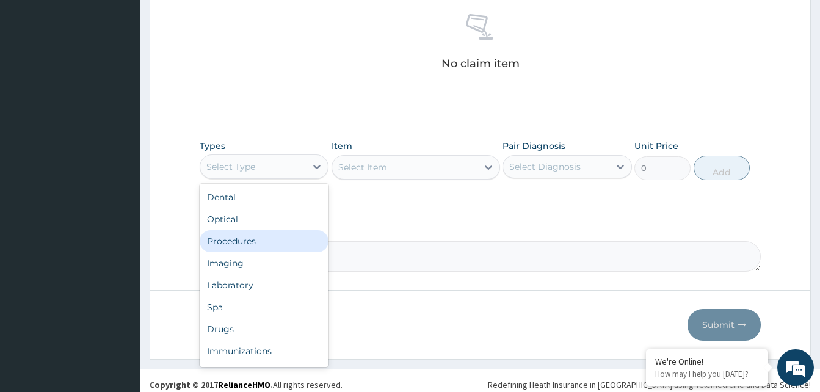
click at [268, 238] on div "Procedures" at bounding box center [264, 241] width 129 height 22
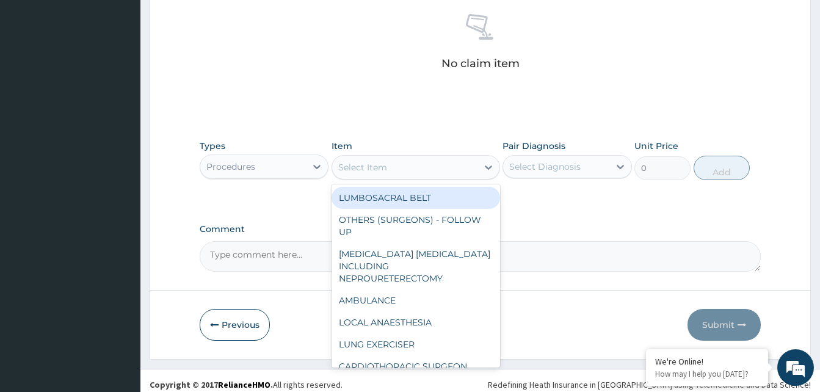
click at [440, 160] on div "Select Item" at bounding box center [404, 168] width 145 height 20
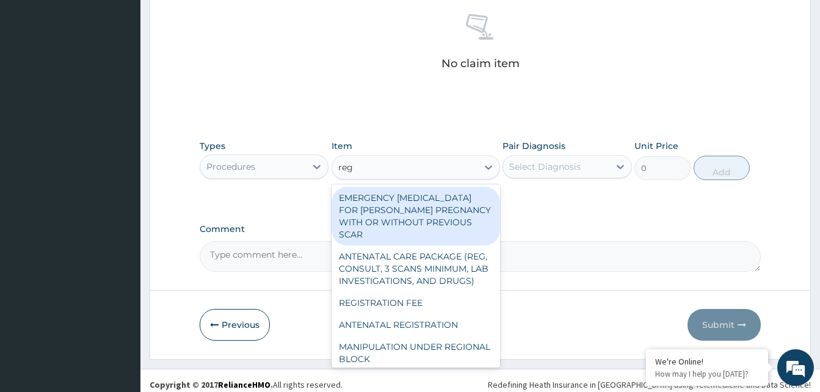
type input "regis"
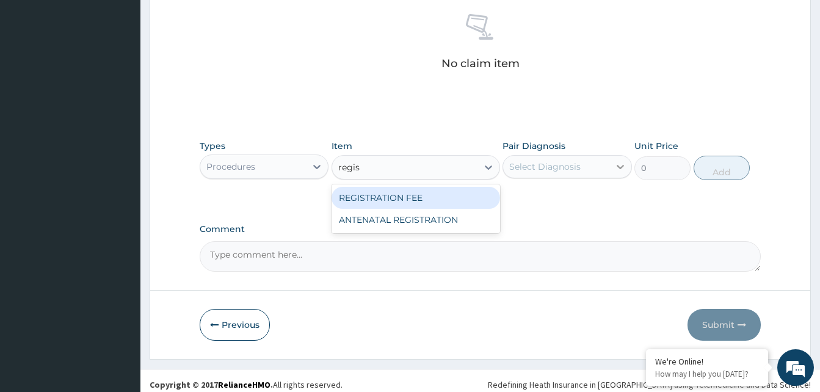
type input "2042.5"
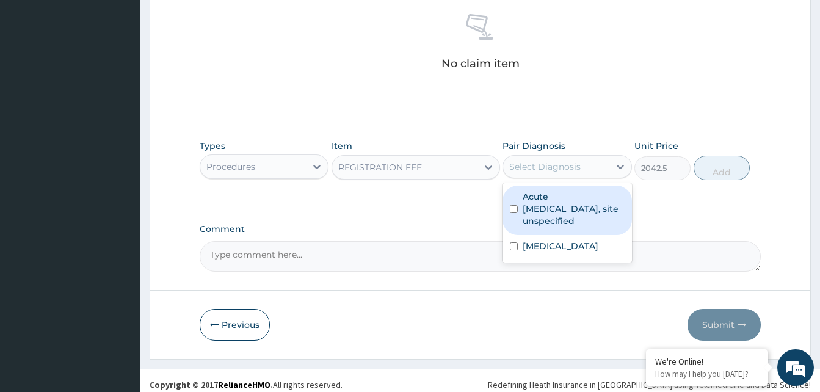
click at [595, 162] on div "Select Diagnosis" at bounding box center [556, 167] width 106 height 20
checkbox input "true"
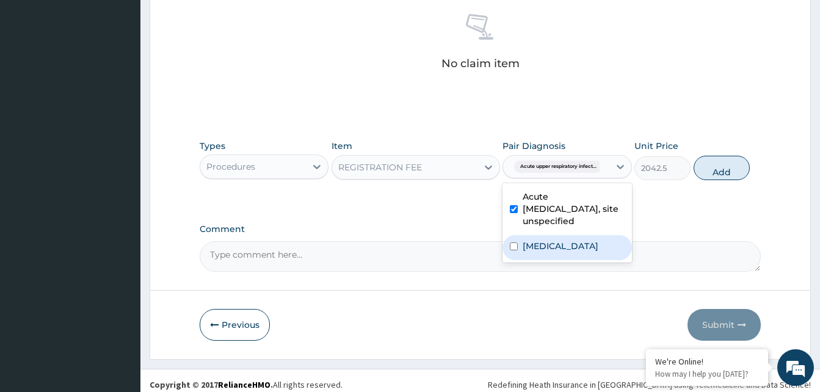
click at [583, 252] on label "[MEDICAL_DATA]" at bounding box center [561, 246] width 76 height 12
checkbox input "true"
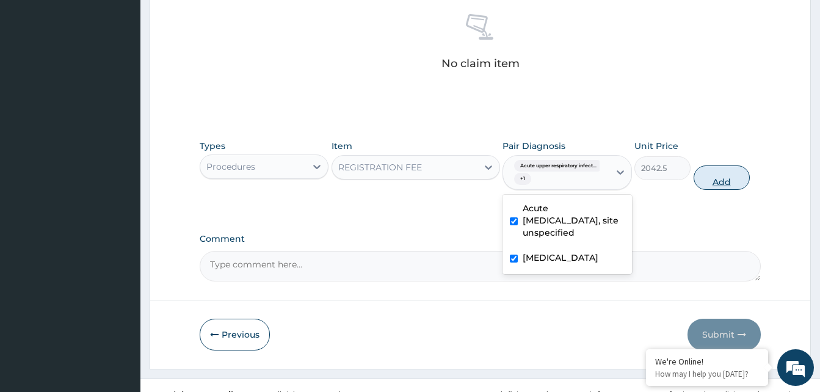
click at [702, 176] on button "Add" at bounding box center [722, 178] width 56 height 24
type input "0"
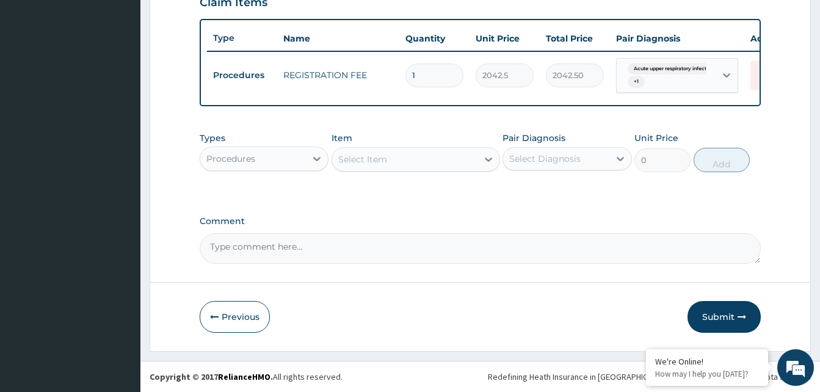
scroll to position [445, 0]
click at [410, 165] on div "Select Item" at bounding box center [404, 160] width 145 height 20
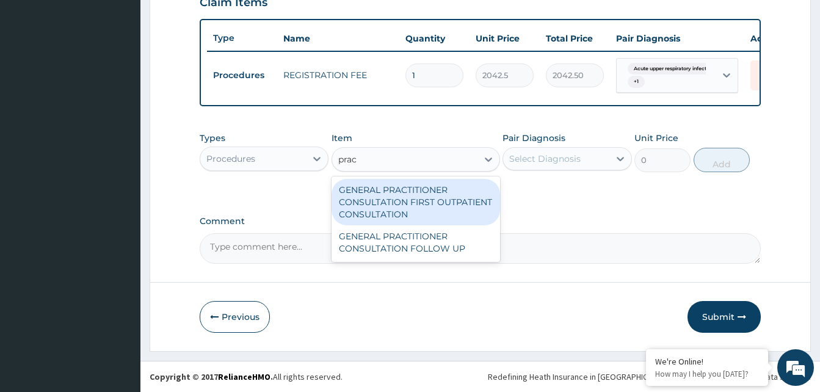
type input "pract"
type input "3370.125"
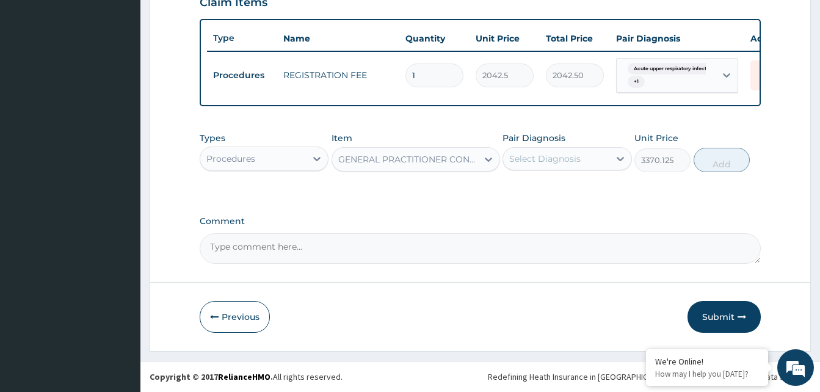
click at [535, 164] on div "Select Diagnosis" at bounding box center [544, 159] width 71 height 12
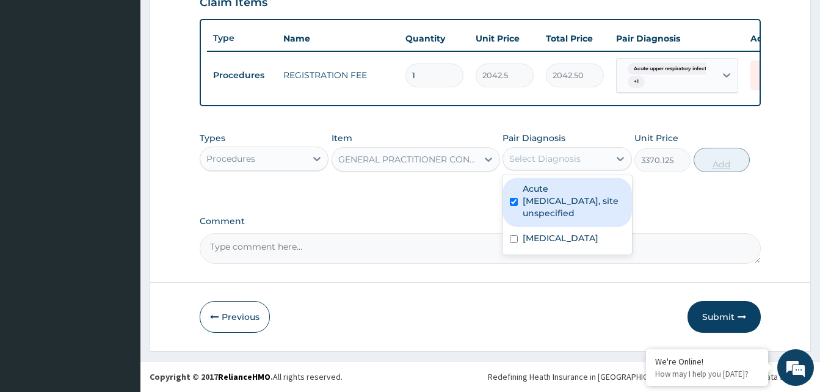
checkbox input "true"
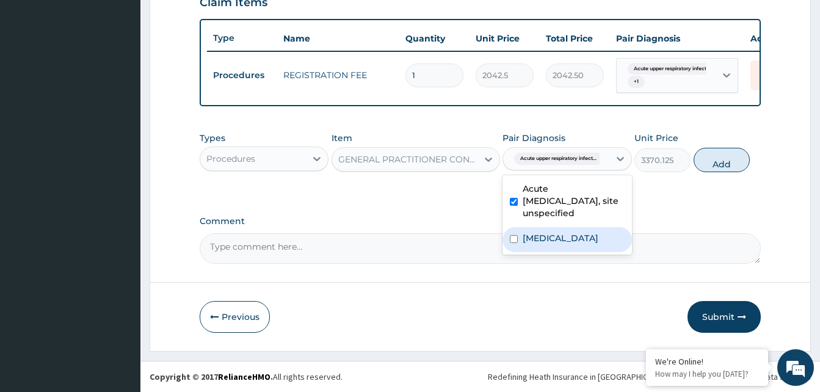
drag, startPoint x: 575, startPoint y: 232, endPoint x: 594, endPoint y: 219, distance: 23.2
click at [584, 225] on div "Acute [MEDICAL_DATA], site unspecified [MEDICAL_DATA]" at bounding box center [567, 214] width 129 height 79
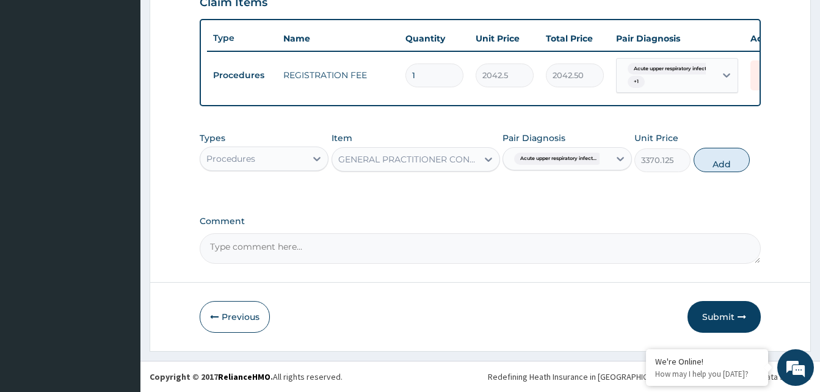
drag, startPoint x: 715, startPoint y: 164, endPoint x: 567, endPoint y: 200, distance: 152.1
click at [715, 164] on button "Add" at bounding box center [722, 160] width 56 height 24
type input "0"
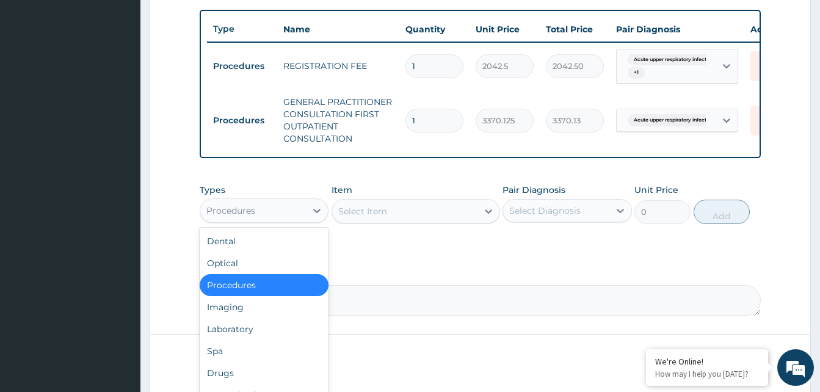
click at [278, 220] on div "Procedures" at bounding box center [253, 211] width 106 height 20
click at [236, 338] on div "Laboratory" at bounding box center [264, 329] width 129 height 22
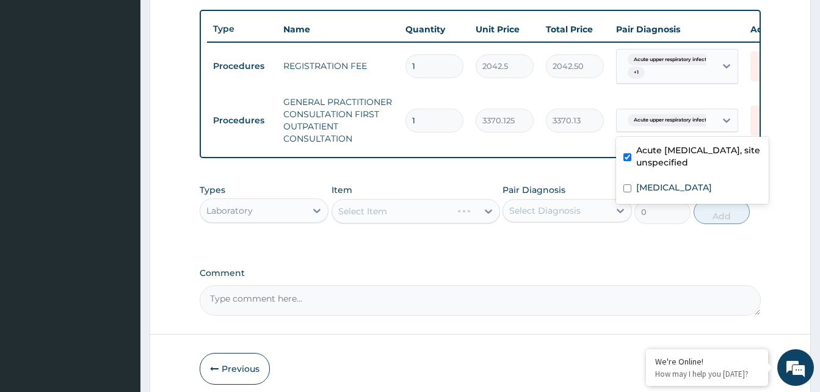
click at [688, 110] on div "Acute upper respiratory infect..." at bounding box center [666, 120] width 99 height 21
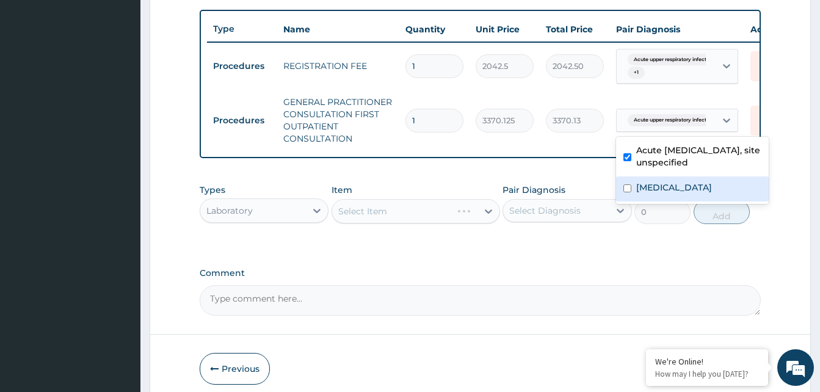
drag, startPoint x: 678, startPoint y: 194, endPoint x: 749, endPoint y: 161, distance: 78.1
click at [678, 192] on label "[MEDICAL_DATA]" at bounding box center [674, 187] width 76 height 12
checkbox input "true"
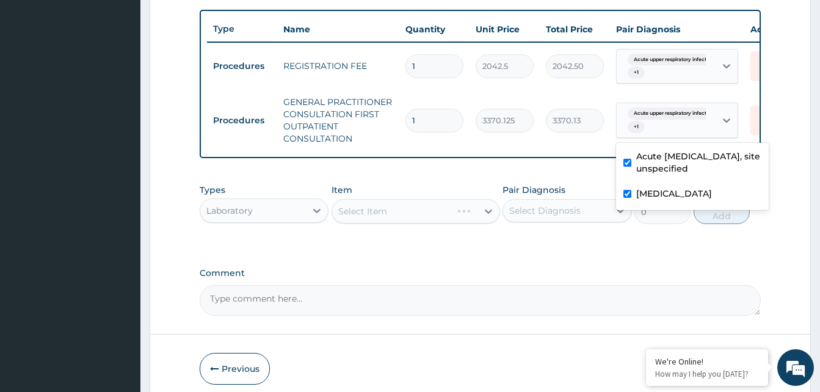
click at [799, 144] on form "Step 2 of 2 PA Code / Prescription Code Enter Code(Secondary Care Only) Encount…" at bounding box center [480, 12] width 661 height 784
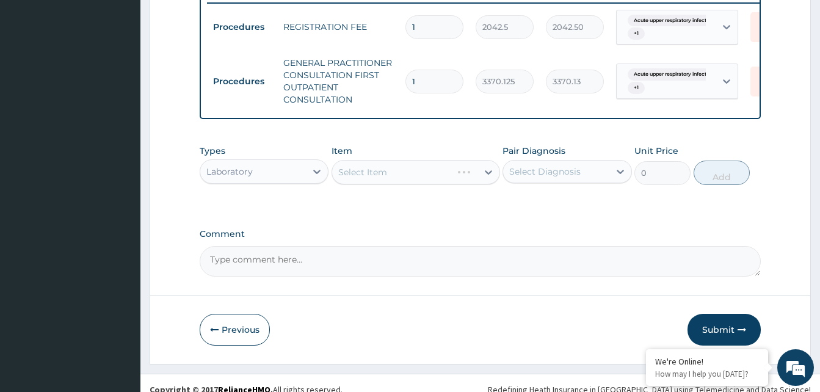
scroll to position [506, 0]
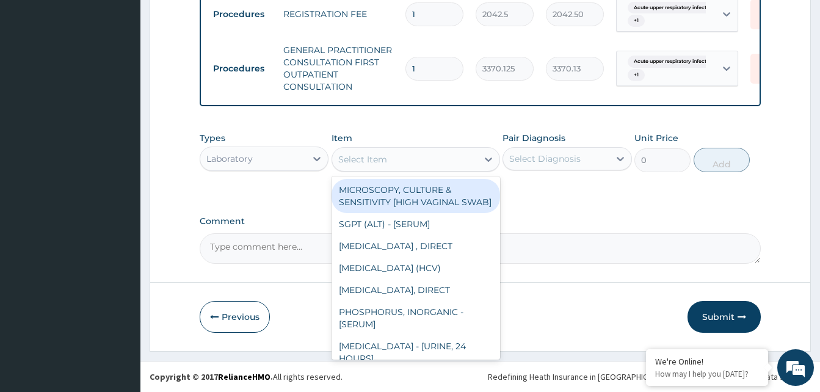
click at [417, 161] on div "Select Item" at bounding box center [404, 160] width 145 height 20
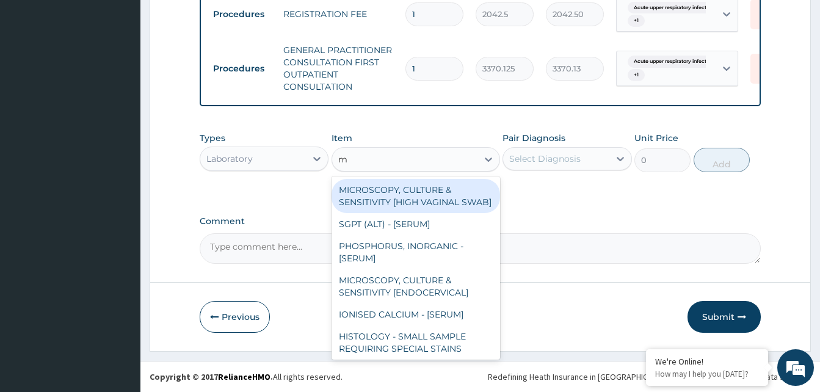
type input "mp"
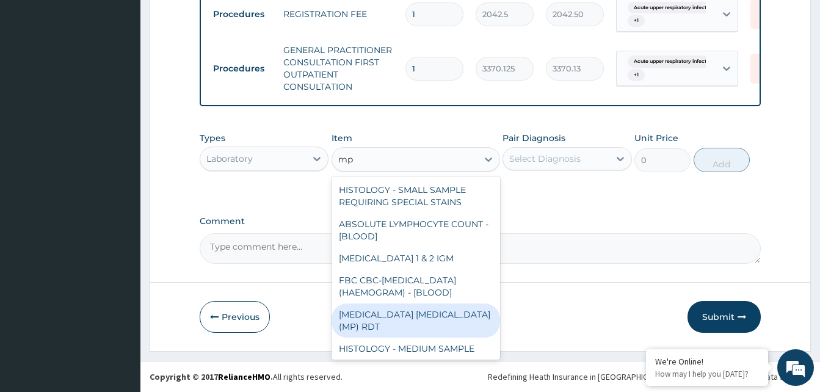
drag, startPoint x: 408, startPoint y: 319, endPoint x: 633, endPoint y: 157, distance: 277.5
click at [418, 316] on div "[MEDICAL_DATA] [MEDICAL_DATA] (MP) RDT" at bounding box center [416, 321] width 169 height 34
type input "1531.875"
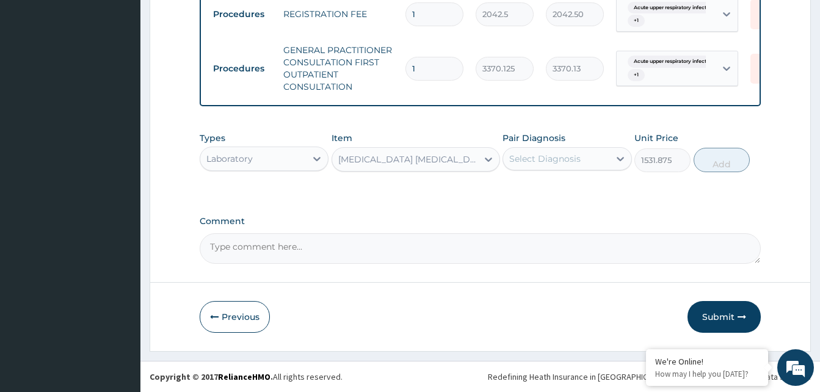
drag, startPoint x: 578, startPoint y: 159, endPoint x: 579, endPoint y: 172, distance: 12.9
click at [579, 163] on div "Select Diagnosis" at bounding box center [544, 159] width 71 height 12
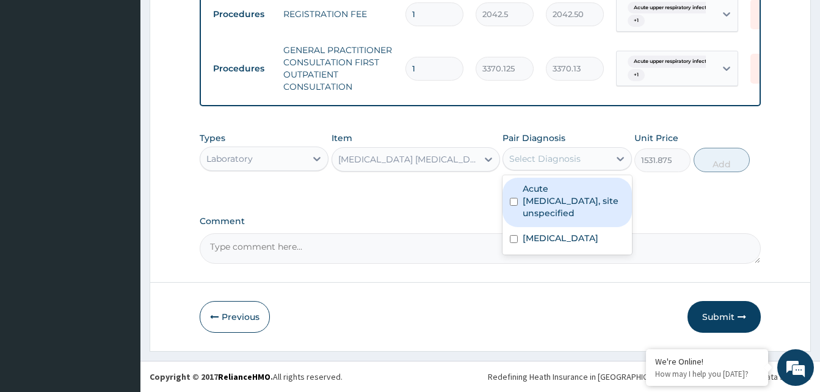
click at [584, 197] on label "Acute [MEDICAL_DATA], site unspecified" at bounding box center [573, 201] width 101 height 37
checkbox input "true"
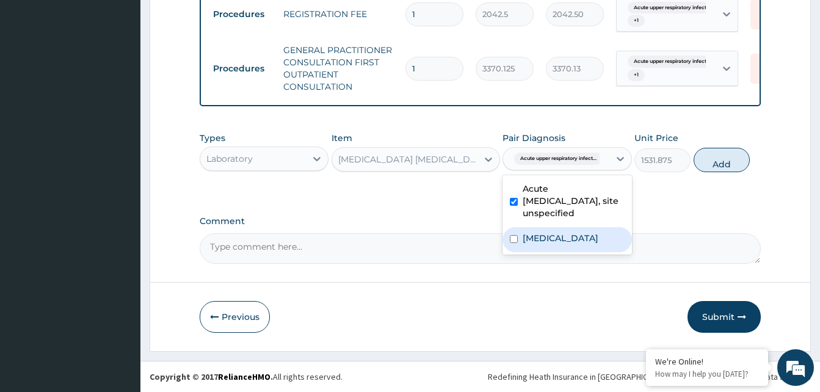
drag, startPoint x: 589, startPoint y: 243, endPoint x: 651, endPoint y: 206, distance: 72.6
click at [589, 243] on label "[MEDICAL_DATA]" at bounding box center [561, 238] width 76 height 12
checkbox input "true"
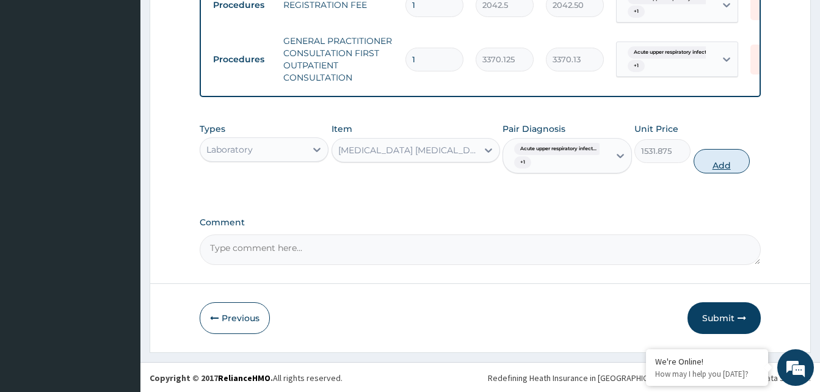
click at [729, 169] on button "Add" at bounding box center [722, 161] width 56 height 24
type input "0"
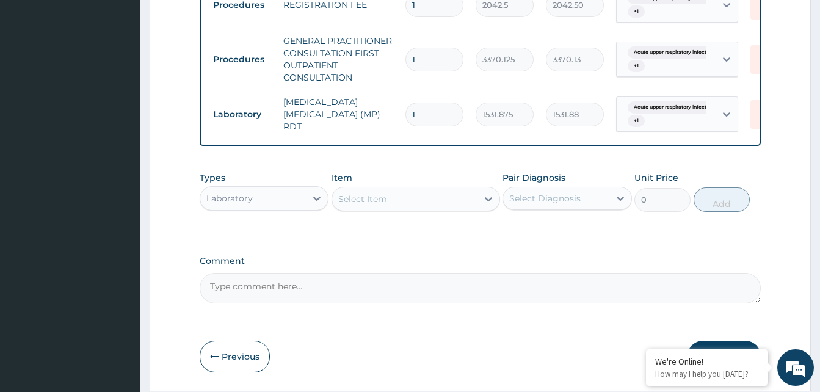
click at [439, 209] on div "Select Item" at bounding box center [404, 199] width 145 height 20
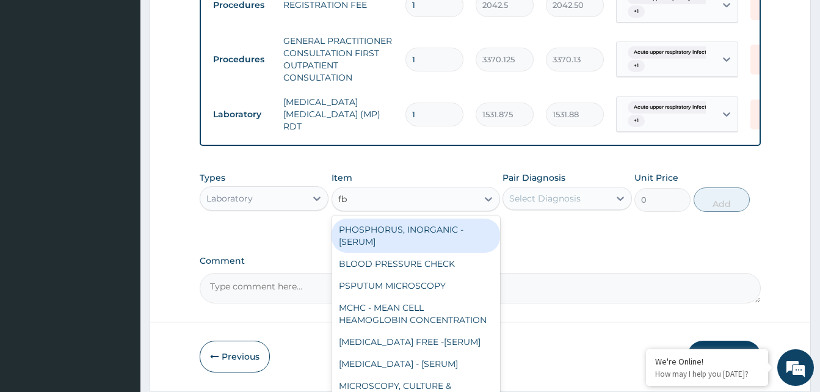
type input "fbc"
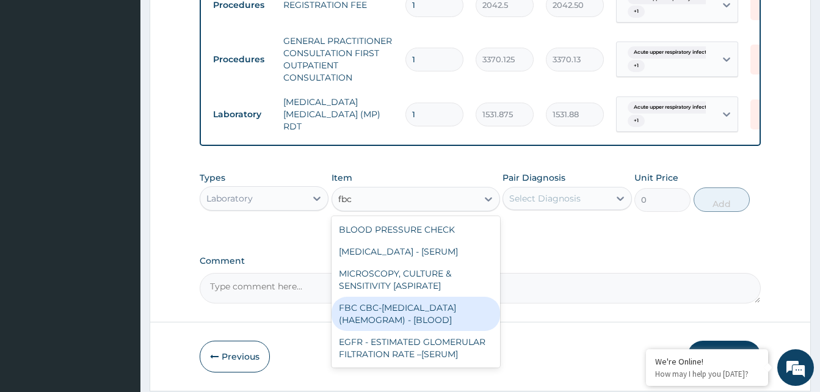
drag, startPoint x: 418, startPoint y: 320, endPoint x: 481, endPoint y: 256, distance: 89.4
click at [418, 319] on div "FBC CBC-[MEDICAL_DATA] (HAEMOGRAM) - [BLOOD]" at bounding box center [416, 314] width 169 height 34
type input "4085"
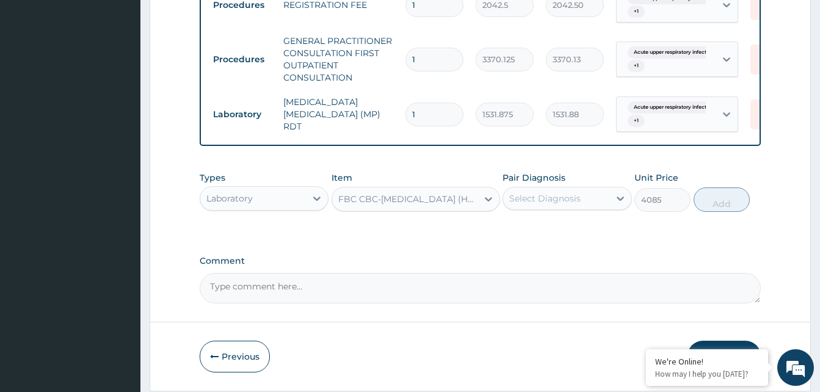
drag, startPoint x: 569, startPoint y: 204, endPoint x: 566, endPoint y: 213, distance: 9.1
click at [570, 204] on div "Select Diagnosis" at bounding box center [544, 198] width 71 height 12
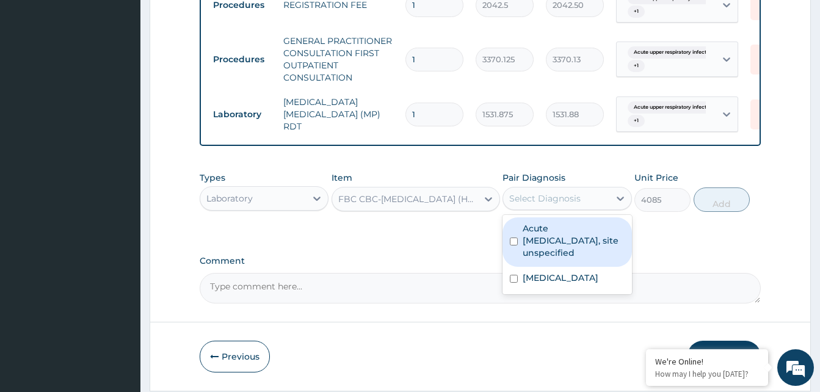
click at [567, 225] on div "Acute [MEDICAL_DATA], site unspecified" at bounding box center [567, 241] width 129 height 49
checkbox input "true"
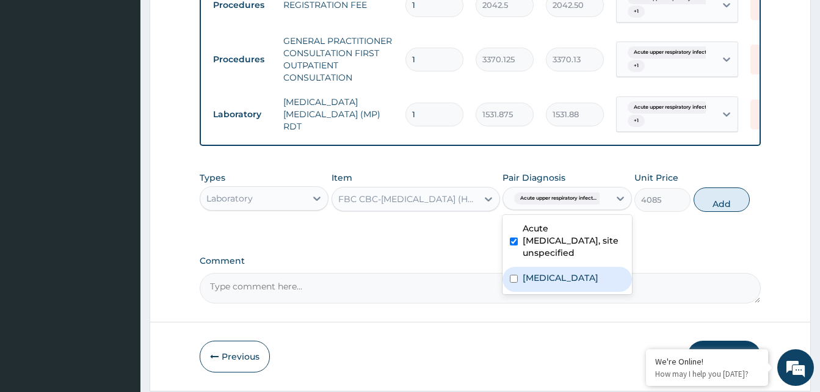
click at [561, 294] on div "Acute [MEDICAL_DATA], site unspecified [MEDICAL_DATA]" at bounding box center [567, 254] width 129 height 79
click at [566, 284] on label "[MEDICAL_DATA]" at bounding box center [561, 278] width 76 height 12
checkbox input "true"
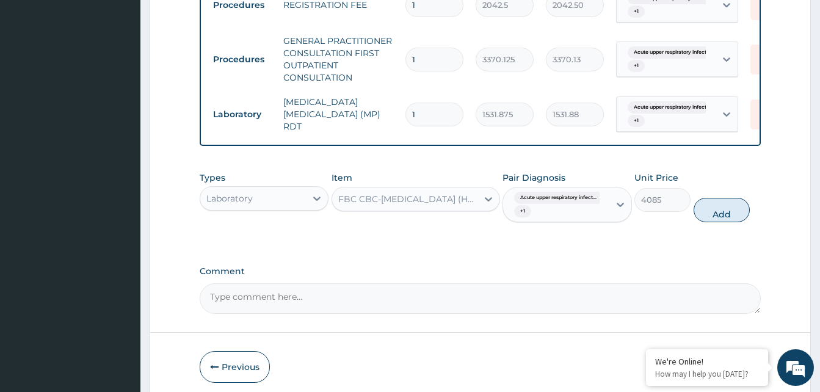
drag, startPoint x: 706, startPoint y: 211, endPoint x: 582, endPoint y: 252, distance: 130.6
click at [704, 211] on button "Add" at bounding box center [722, 210] width 56 height 24
type input "0"
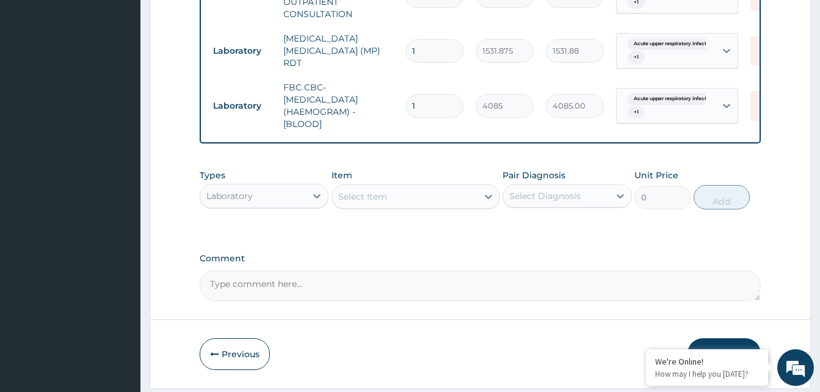
scroll to position [614, 0]
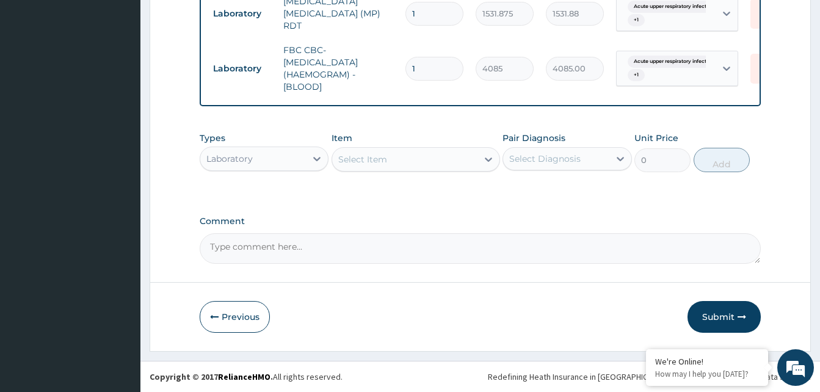
click at [283, 155] on div "Laboratory" at bounding box center [253, 159] width 106 height 20
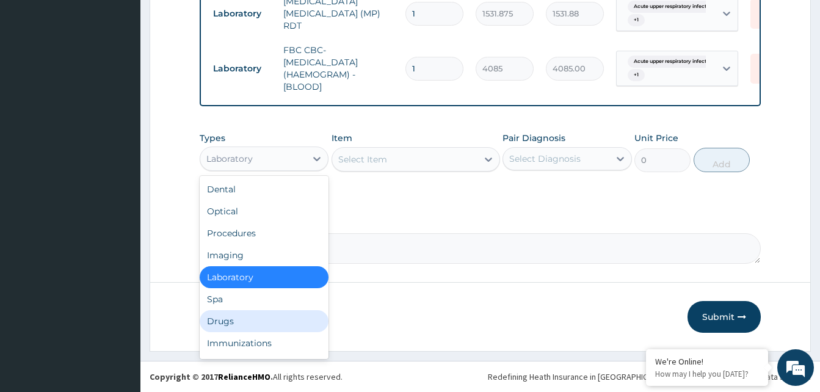
click at [250, 319] on div "Drugs" at bounding box center [264, 321] width 129 height 22
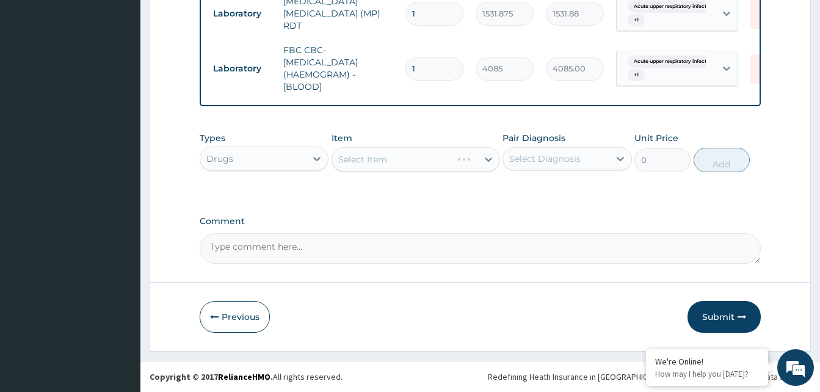
click at [418, 161] on div "Select Item" at bounding box center [416, 159] width 169 height 24
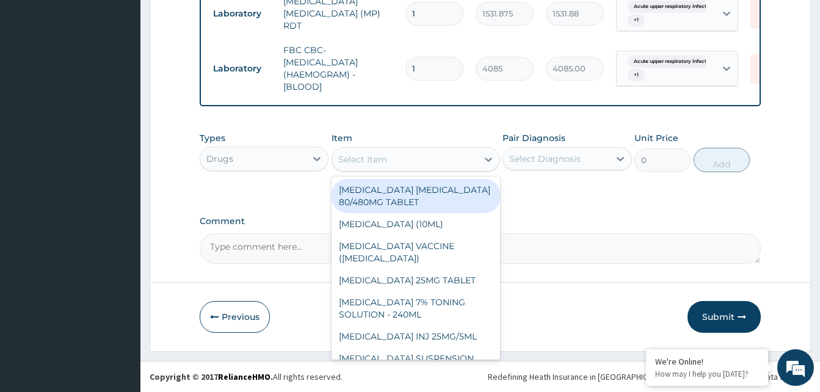
click at [418, 161] on div "Select Item" at bounding box center [404, 160] width 145 height 20
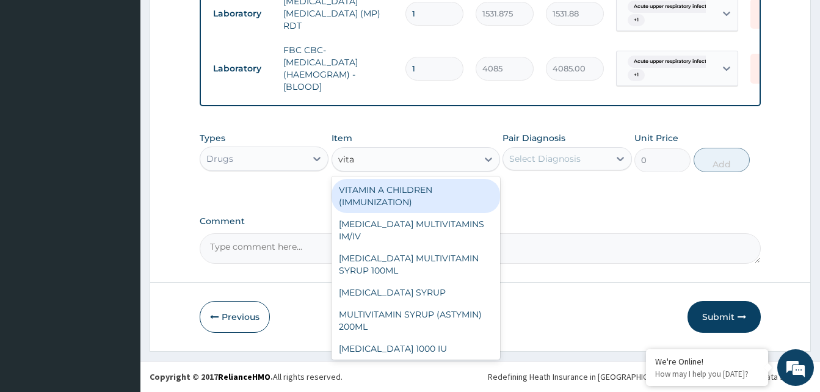
type input "vitam"
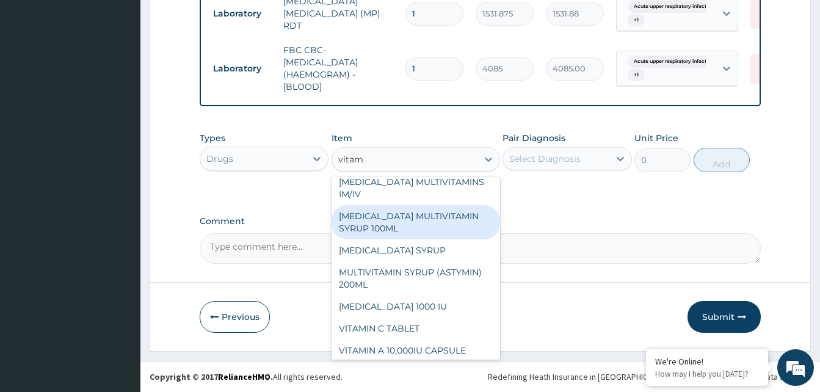
scroll to position [61, 0]
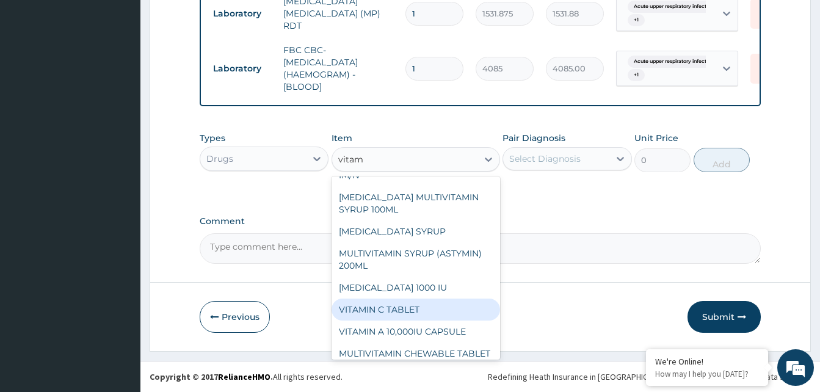
drag, startPoint x: 426, startPoint y: 309, endPoint x: 453, endPoint y: 286, distance: 35.5
click at [429, 307] on div "VITAMIN C TABLET" at bounding box center [416, 310] width 169 height 22
type input "20"
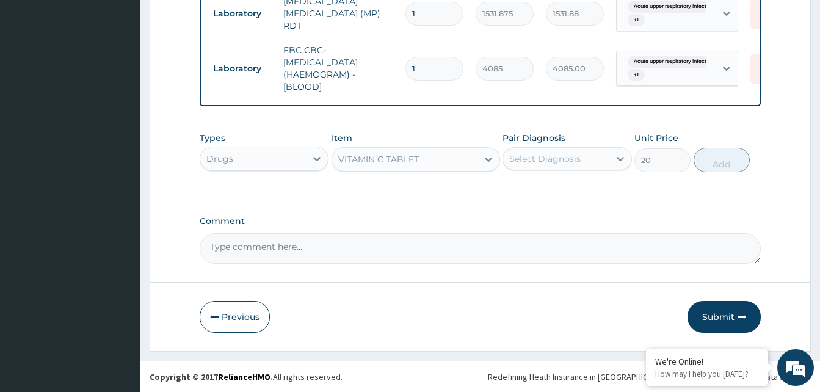
drag, startPoint x: 559, startPoint y: 161, endPoint x: 563, endPoint y: 170, distance: 9.3
click at [563, 161] on div "Select Diagnosis" at bounding box center [544, 159] width 71 height 12
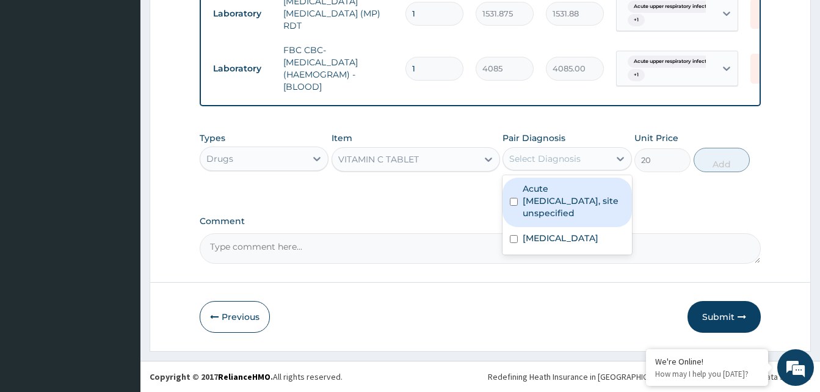
click at [566, 206] on label "Acute [MEDICAL_DATA], site unspecified" at bounding box center [573, 201] width 101 height 37
checkbox input "true"
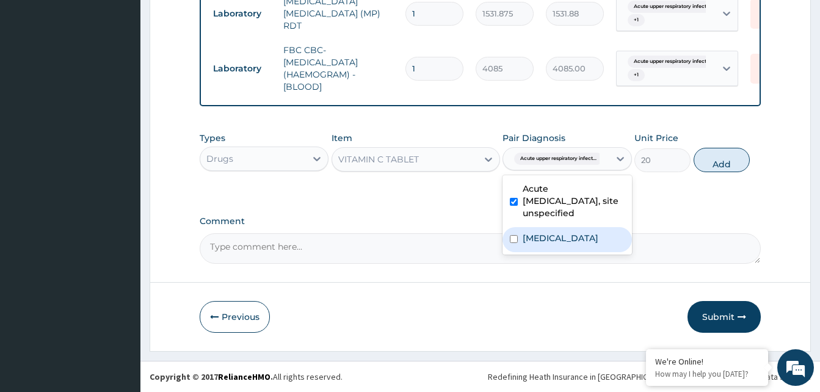
click at [567, 242] on label "[MEDICAL_DATA]" at bounding box center [561, 238] width 76 height 12
checkbox input "true"
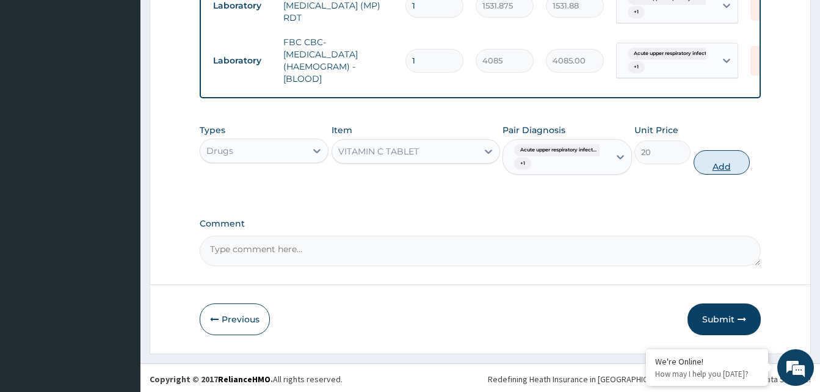
click at [717, 169] on button "Add" at bounding box center [722, 162] width 56 height 24
type input "0"
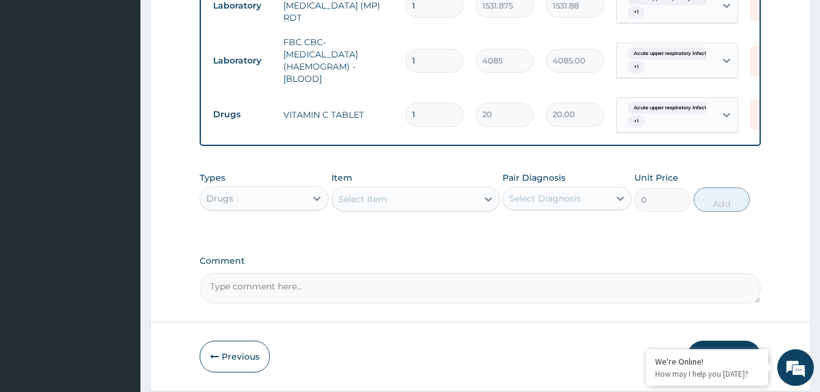
type input "0.00"
type input "3"
type input "60.00"
type input "30"
type input "600.00"
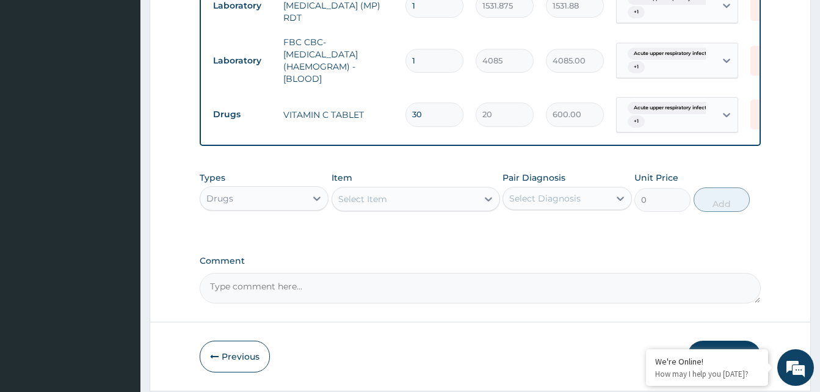
type input "30"
click at [424, 194] on div "Item Select Item" at bounding box center [416, 192] width 169 height 40
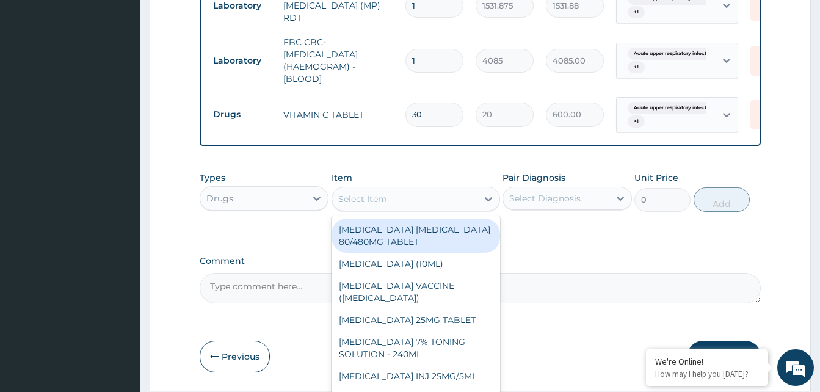
click at [416, 198] on div "Select Item" at bounding box center [404, 199] width 145 height 20
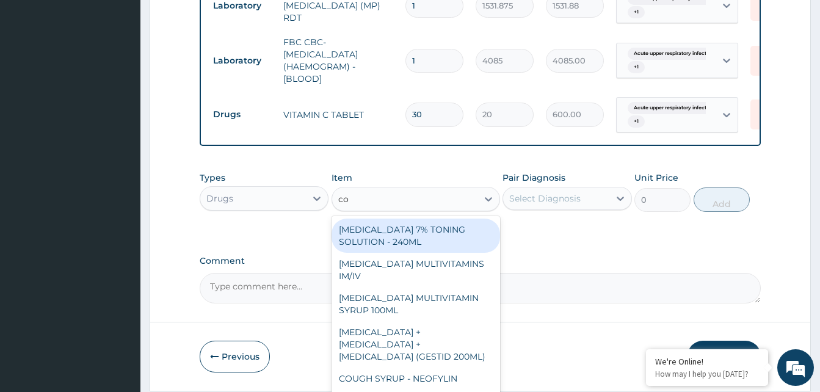
type input "cou"
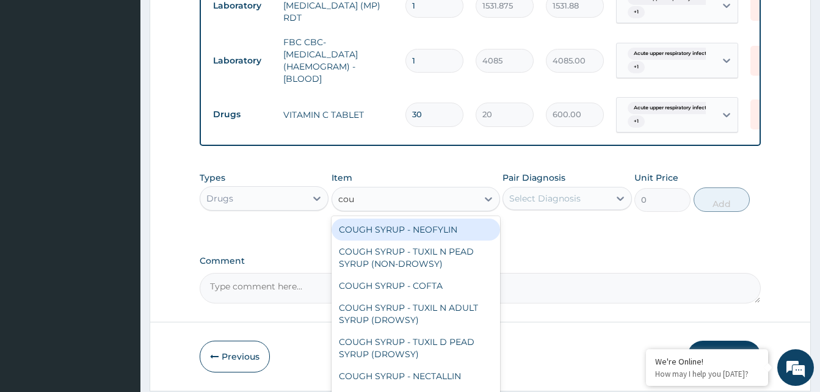
drag, startPoint x: 440, startPoint y: 239, endPoint x: 446, endPoint y: 238, distance: 6.1
click at [440, 238] on div "COUGH SYRUP - NEOFYLIN" at bounding box center [416, 230] width 169 height 22
type input "2000"
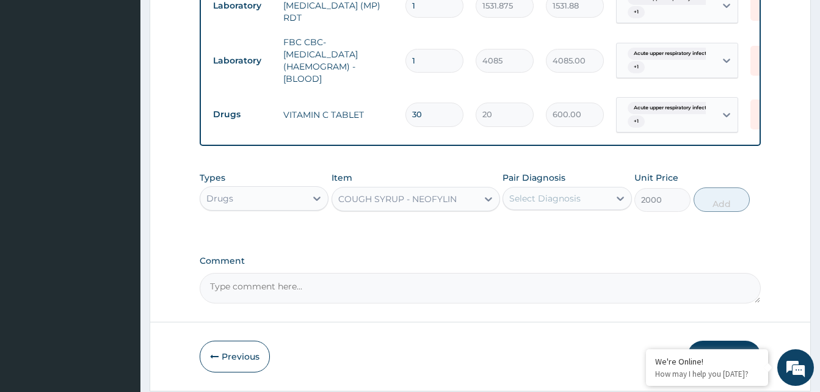
click at [556, 205] on div "Select Diagnosis" at bounding box center [544, 198] width 71 height 12
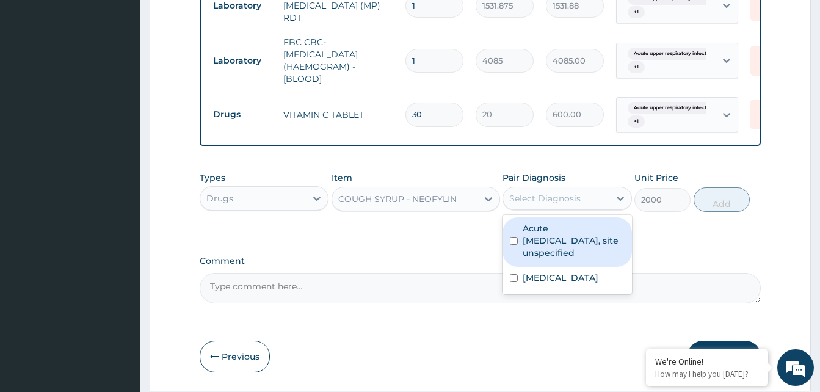
drag, startPoint x: 555, startPoint y: 232, endPoint x: 555, endPoint y: 263, distance: 30.5
click at [555, 235] on label "Acute [MEDICAL_DATA], site unspecified" at bounding box center [573, 240] width 101 height 37
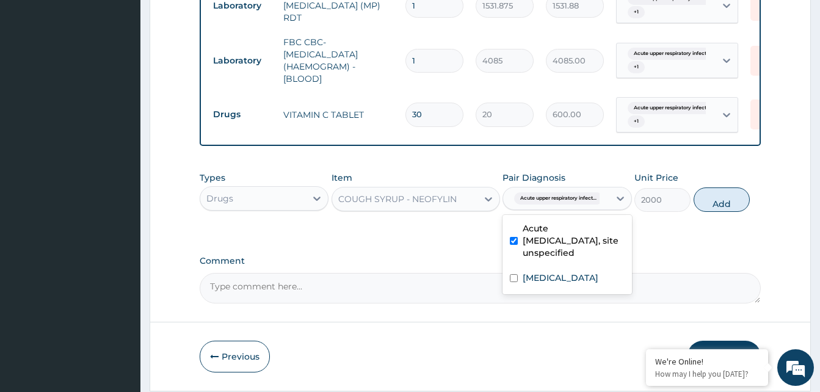
click at [552, 267] on div "Acute [MEDICAL_DATA], site unspecified" at bounding box center [567, 241] width 129 height 49
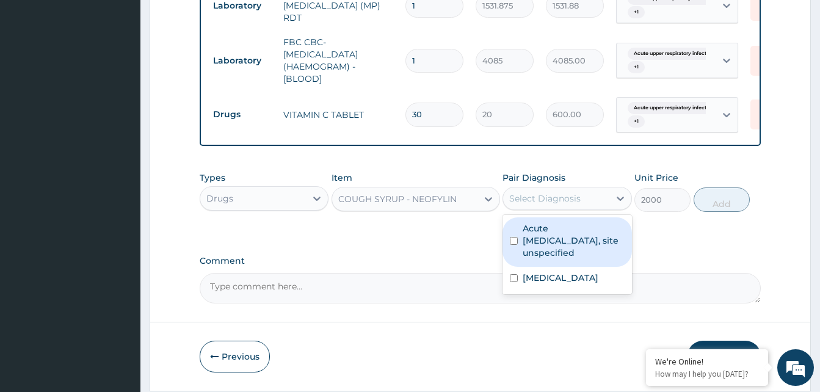
drag, startPoint x: 578, startPoint y: 253, endPoint x: 580, endPoint y: 288, distance: 34.9
click at [581, 259] on label "Acute [MEDICAL_DATA], site unspecified" at bounding box center [573, 240] width 101 height 37
checkbox input "true"
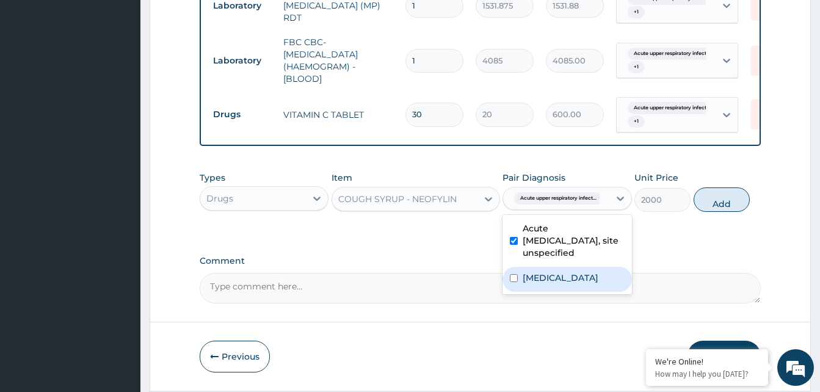
click at [580, 284] on label "[MEDICAL_DATA]" at bounding box center [561, 278] width 76 height 12
checkbox input "true"
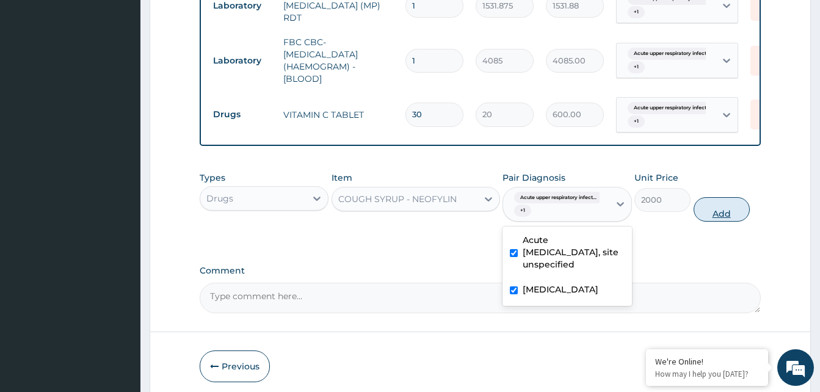
click at [717, 222] on button "Add" at bounding box center [722, 209] width 56 height 24
type input "0"
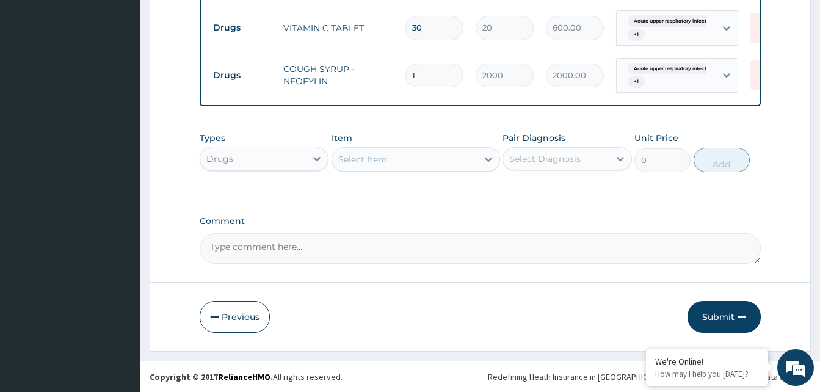
drag, startPoint x: 718, startPoint y: 318, endPoint x: 553, endPoint y: 268, distance: 172.9
click at [716, 318] on button "Submit" at bounding box center [724, 317] width 73 height 32
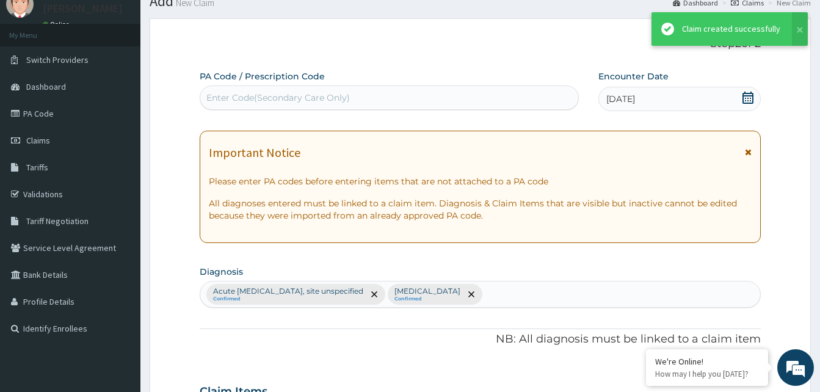
scroll to position [709, 0]
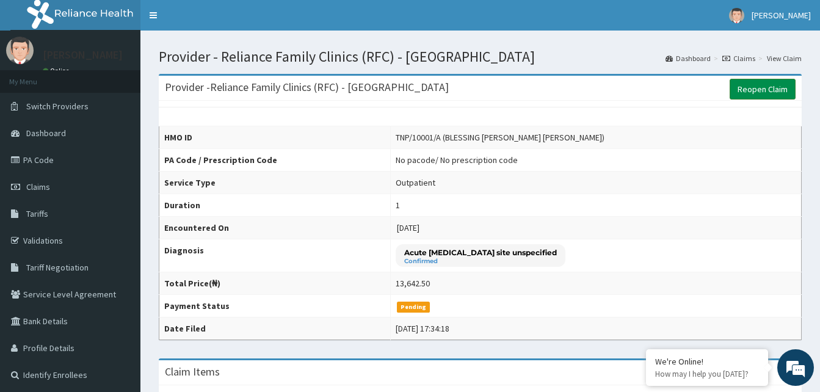
click at [770, 95] on link "Reopen Claim" at bounding box center [763, 89] width 66 height 21
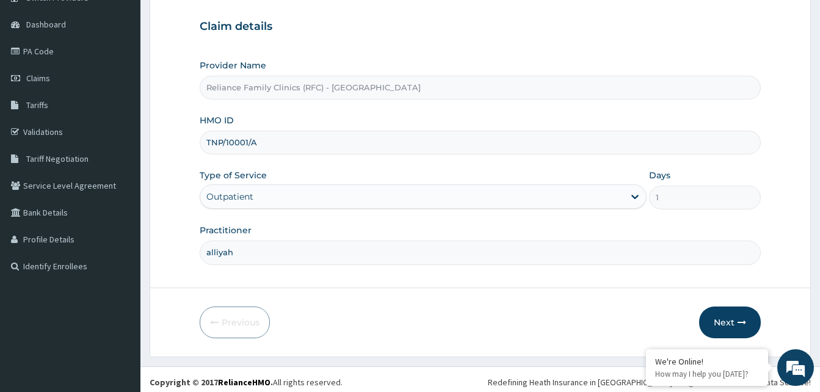
scroll to position [114, 0]
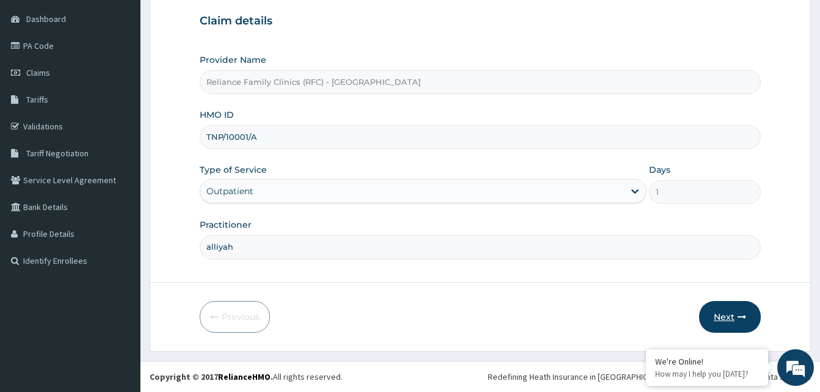
click at [721, 308] on button "Next" at bounding box center [730, 317] width 62 height 32
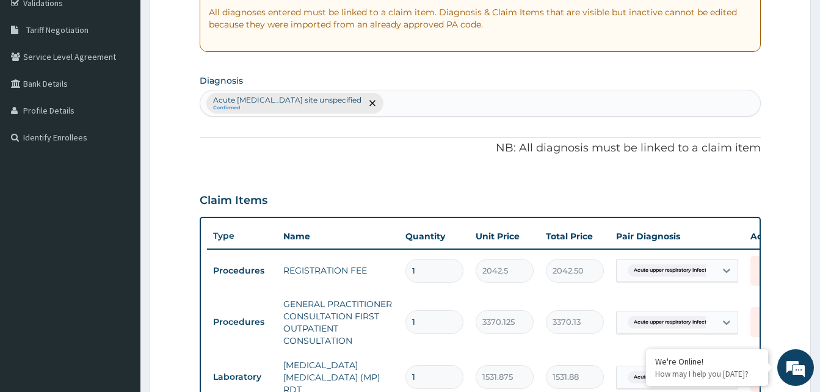
scroll to position [236, 0]
click at [476, 111] on div "Acute upper respiratory infection site unspecified Confirmed" at bounding box center [480, 105] width 560 height 26
type input "malaria"
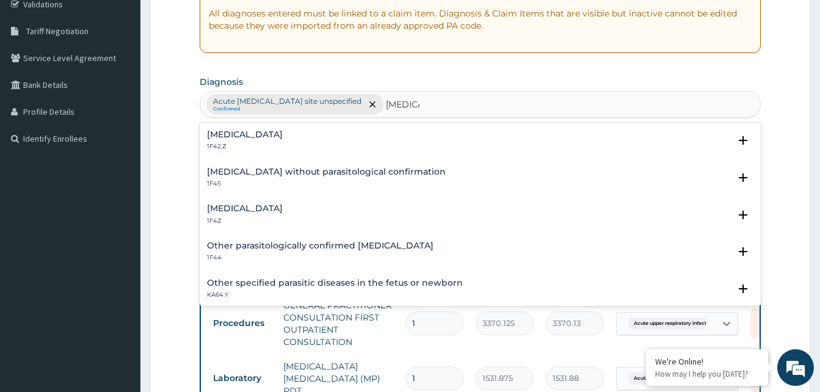
scroll to position [0, 0]
click at [246, 206] on h4 "Malaria, unspecified" at bounding box center [245, 208] width 76 height 9
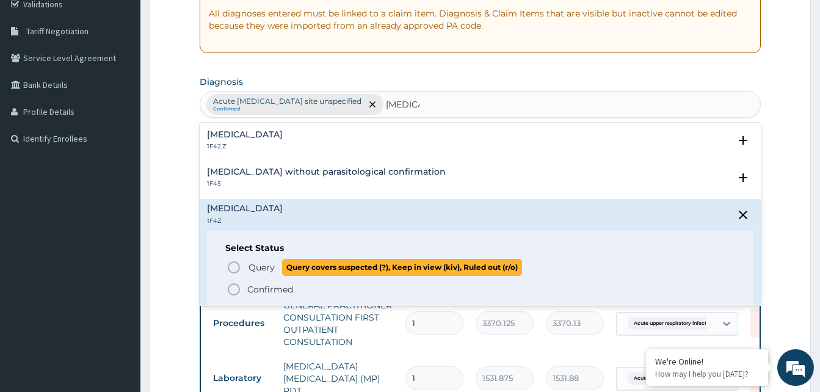
click at [233, 266] on icon "status option query" at bounding box center [234, 267] width 15 height 15
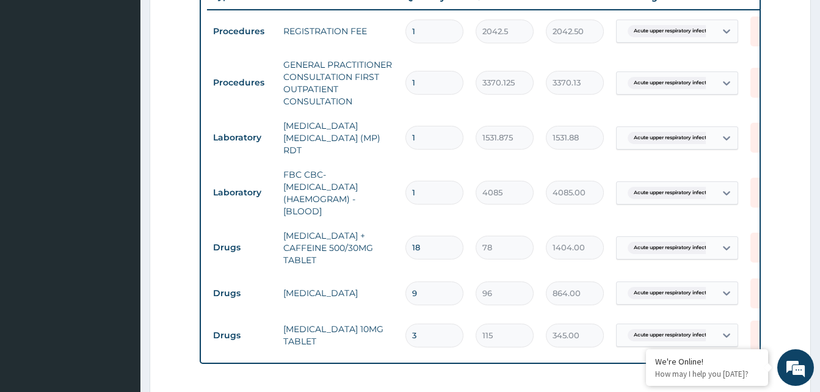
scroll to position [481, 0]
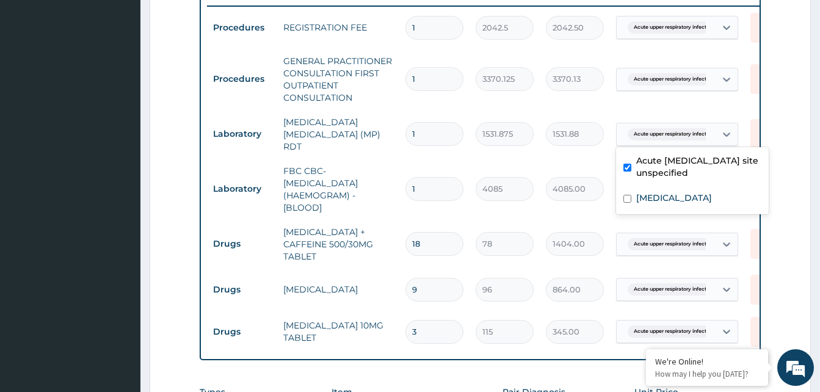
drag, startPoint x: 685, startPoint y: 125, endPoint x: 682, endPoint y: 172, distance: 47.1
click at [682, 130] on span "Acute upper respiratory infect..." at bounding box center [672, 134] width 89 height 12
drag, startPoint x: 668, startPoint y: 212, endPoint x: 674, endPoint y: 144, distance: 68.1
click at [668, 200] on div "Malaria, unspecified" at bounding box center [692, 199] width 153 height 25
checkbox input "true"
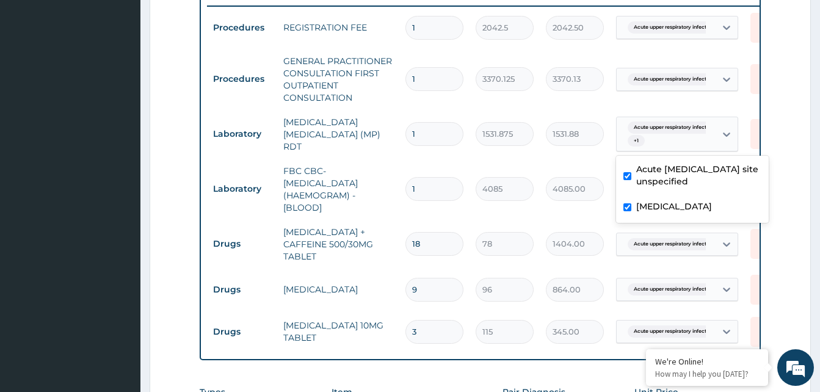
click at [701, 83] on span "Acute upper respiratory infect..." at bounding box center [672, 79] width 89 height 12
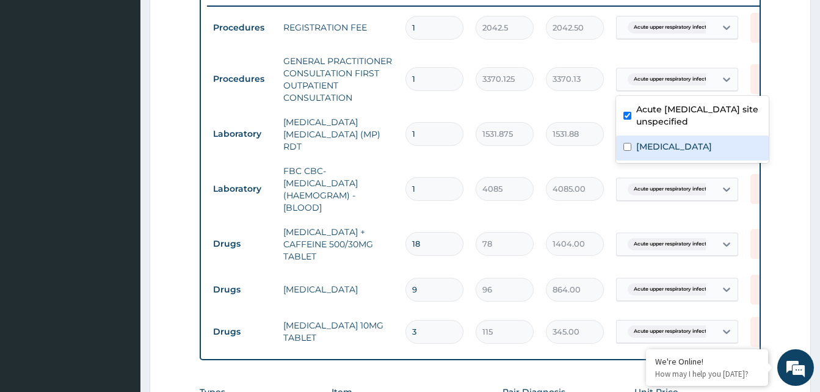
click at [695, 136] on div "Malaria, unspecified" at bounding box center [692, 148] width 153 height 25
checkbox input "true"
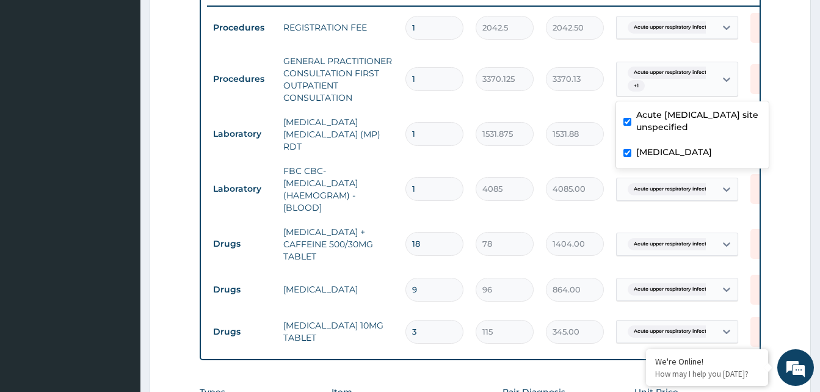
drag, startPoint x: 710, startPoint y: 24, endPoint x: 707, endPoint y: 43, distance: 18.7
click at [710, 29] on div "Acute upper respiratory infect..." at bounding box center [666, 27] width 99 height 21
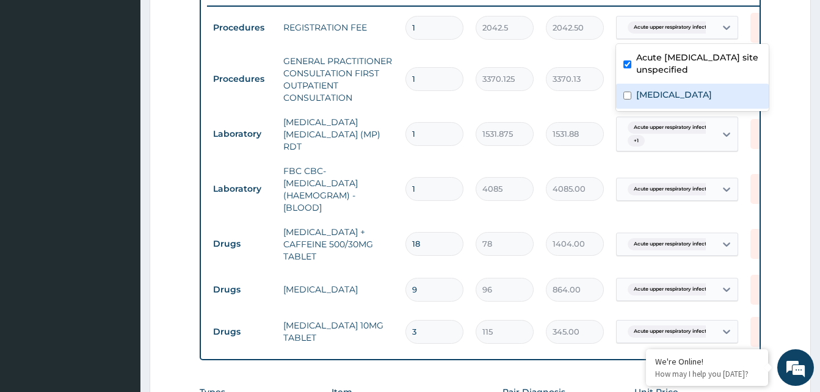
drag, startPoint x: 663, startPoint y: 95, endPoint x: 717, endPoint y: 82, distance: 55.9
click at [667, 94] on label "Malaria, unspecified" at bounding box center [674, 95] width 76 height 12
checkbox input "true"
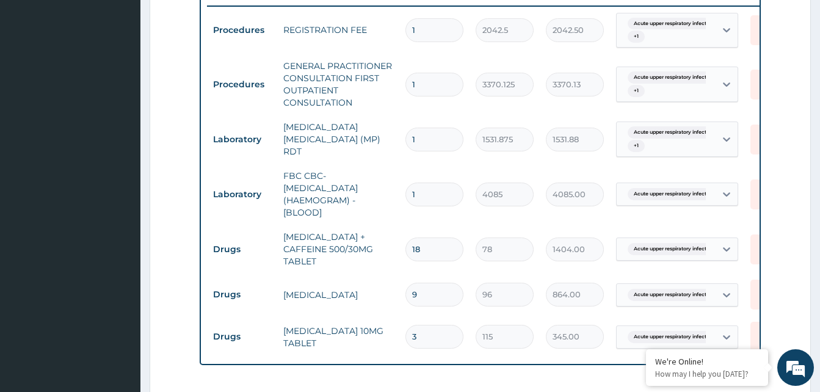
click at [785, 72] on form "Step 2 of 2 PA Code / Prescription Code Enter Code(Secondary Care Only) Encount…" at bounding box center [480, 64] width 661 height 960
drag, startPoint x: 661, startPoint y: 186, endPoint x: 658, endPoint y: 206, distance: 19.7
click at [658, 206] on td "Acute upper respiratory infect..." at bounding box center [677, 194] width 134 height 35
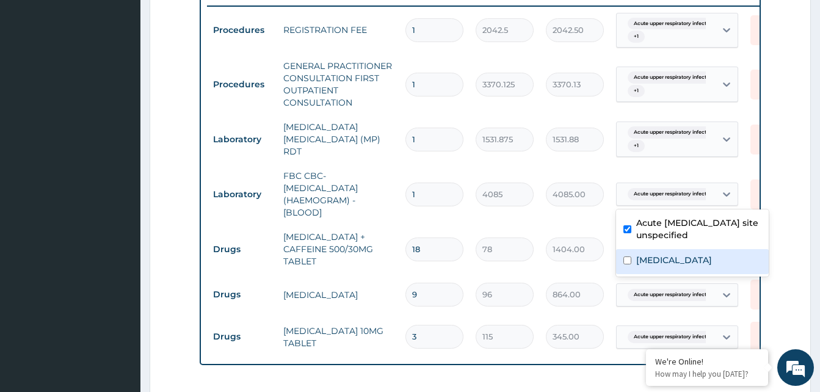
click at [650, 236] on label "Acute upper respiratory infection site unspecified" at bounding box center [698, 229] width 125 height 24
checkbox input "false"
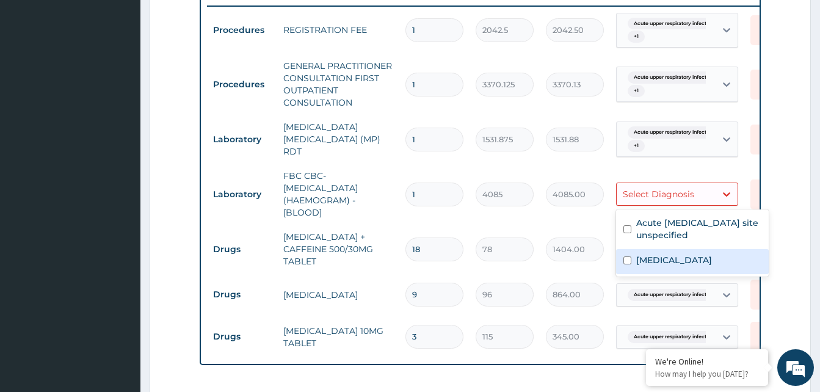
click at [669, 250] on div "Malaria, unspecified" at bounding box center [692, 261] width 153 height 25
checkbox input "true"
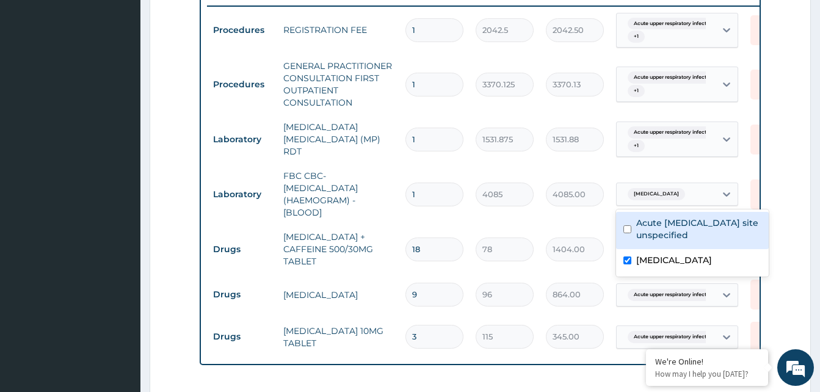
click at [688, 241] on div "Acute upper respiratory infection site unspecified" at bounding box center [692, 230] width 153 height 37
checkbox input "true"
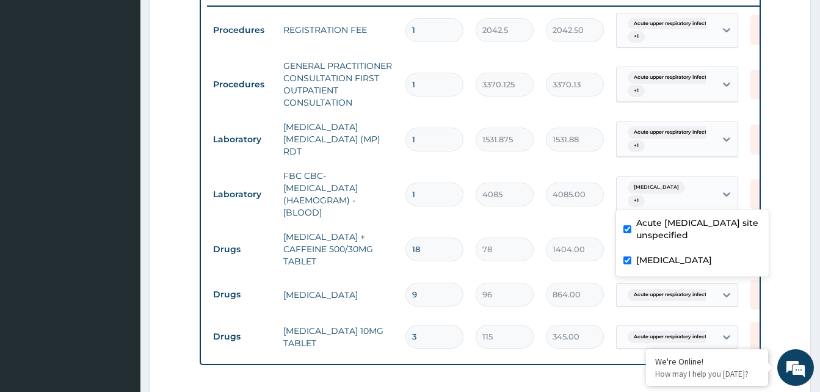
click at [773, 153] on form "Step 2 of 2 PA Code / Prescription Code Enter Code(Secondary Care Only) Encount…" at bounding box center [480, 64] width 661 height 960
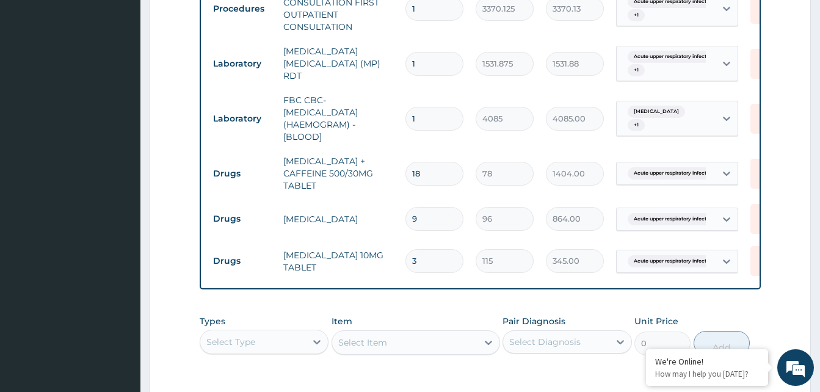
scroll to position [664, 0]
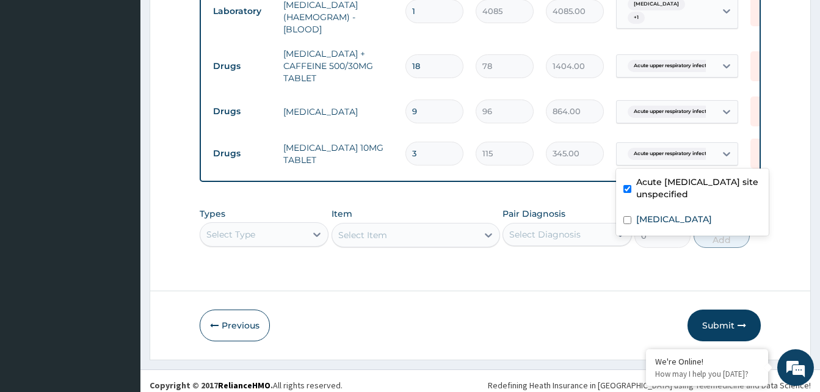
drag, startPoint x: 672, startPoint y: 150, endPoint x: 669, endPoint y: 170, distance: 20.4
click at [672, 152] on span "Acute upper respiratory infect..." at bounding box center [672, 154] width 89 height 12
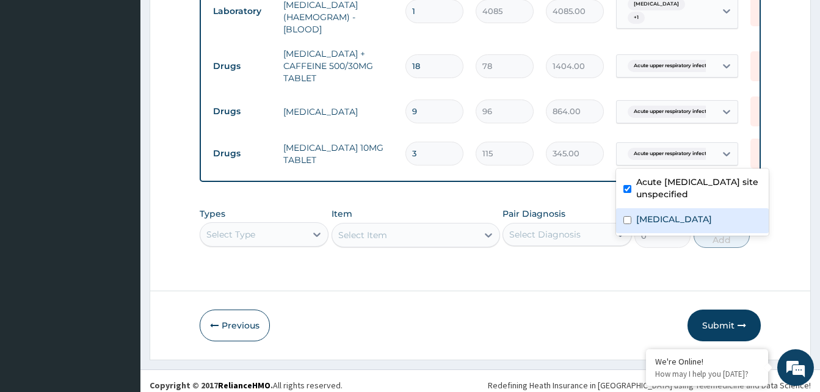
click at [657, 212] on div "Malaria, unspecified" at bounding box center [692, 220] width 153 height 25
checkbox input "true"
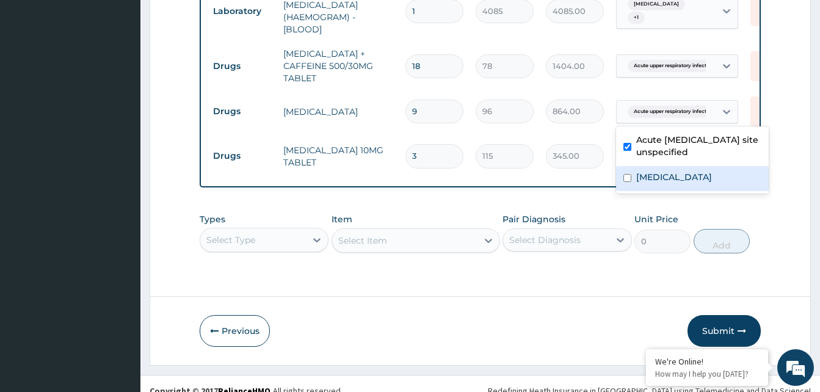
drag, startPoint x: 678, startPoint y: 180, endPoint x: 687, endPoint y: 92, distance: 89.0
click at [678, 178] on label "Malaria, unspecified" at bounding box center [674, 177] width 76 height 12
checkbox input "true"
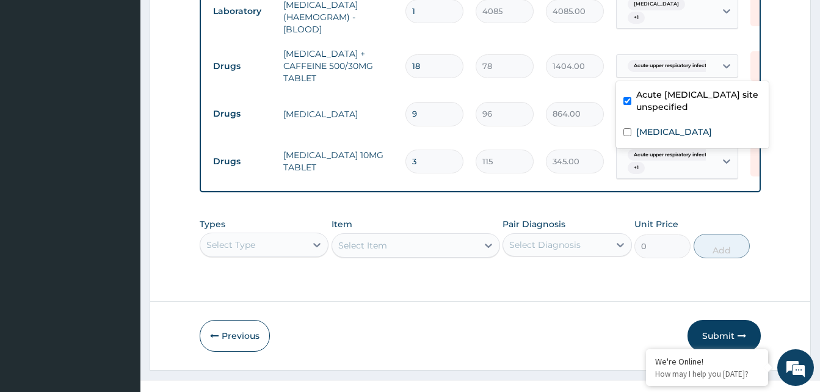
drag, startPoint x: 693, startPoint y: 61, endPoint x: 699, endPoint y: 105, distance: 44.3
click at [694, 61] on span "Acute upper respiratory infect..." at bounding box center [672, 66] width 89 height 12
drag, startPoint x: 698, startPoint y: 132, endPoint x: 745, endPoint y: 95, distance: 59.6
click at [700, 129] on label "Malaria, unspecified" at bounding box center [674, 132] width 76 height 12
checkbox input "true"
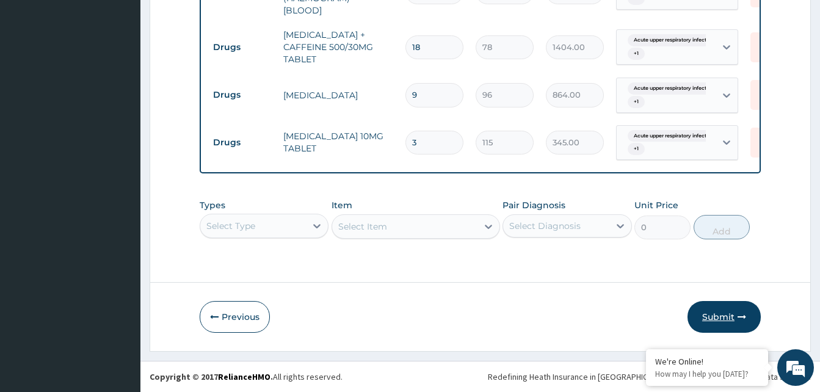
click at [734, 321] on button "Submit" at bounding box center [724, 317] width 73 height 32
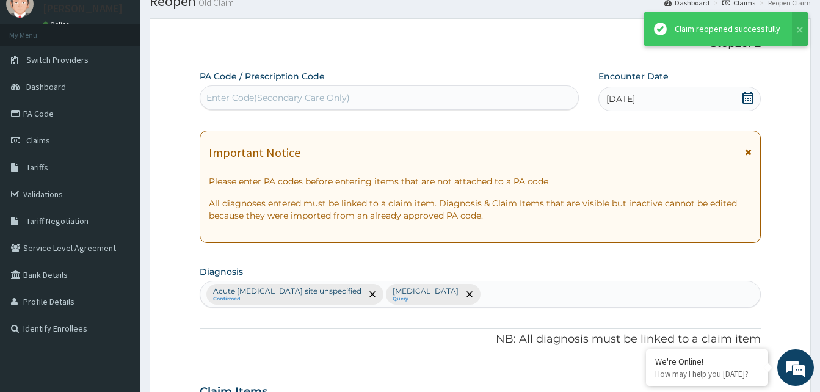
scroll to position [691, 0]
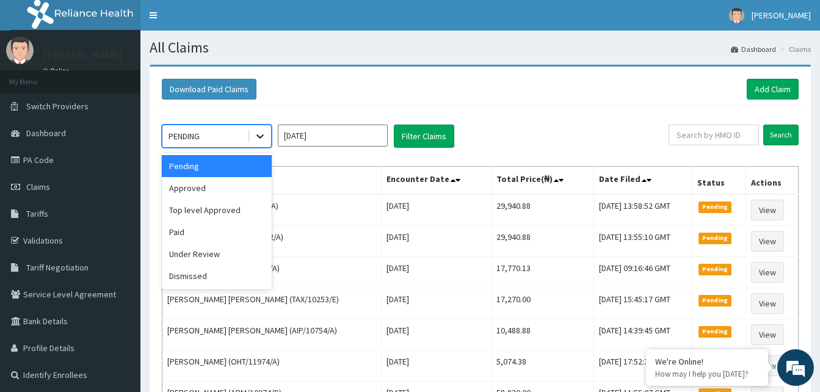
click at [262, 137] on icon at bounding box center [260, 137] width 7 height 4
drag, startPoint x: 227, startPoint y: 191, endPoint x: 294, endPoint y: 175, distance: 69.0
click at [227, 191] on div "Approved" at bounding box center [217, 188] width 110 height 22
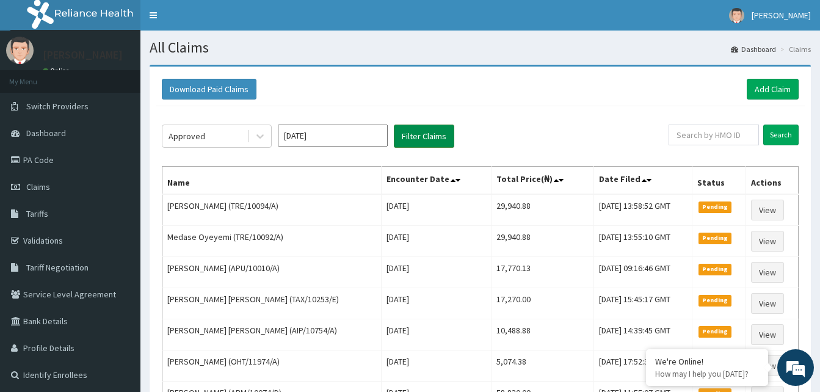
click at [420, 132] on button "Filter Claims" at bounding box center [424, 136] width 60 height 23
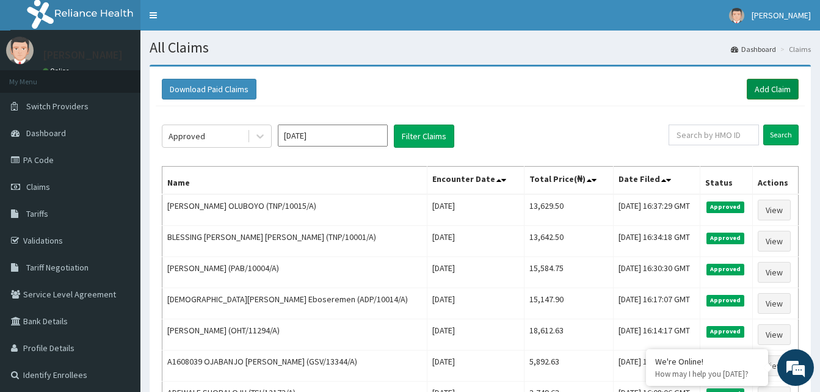
click at [783, 91] on link "Add Claim" at bounding box center [773, 89] width 52 height 21
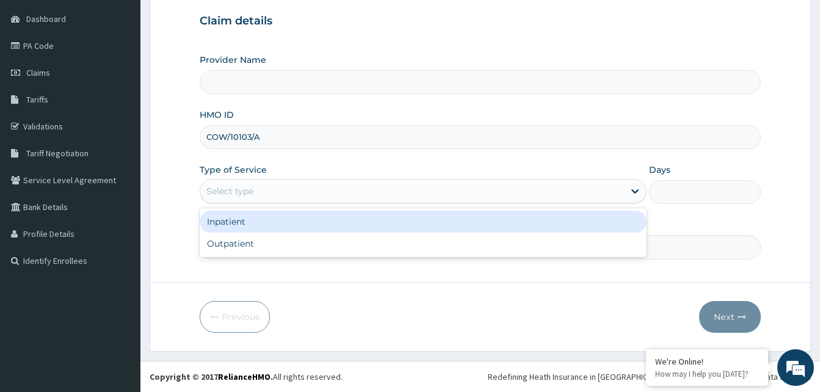
type input "Reliance Family Clinics (RFC) - Gbagada"
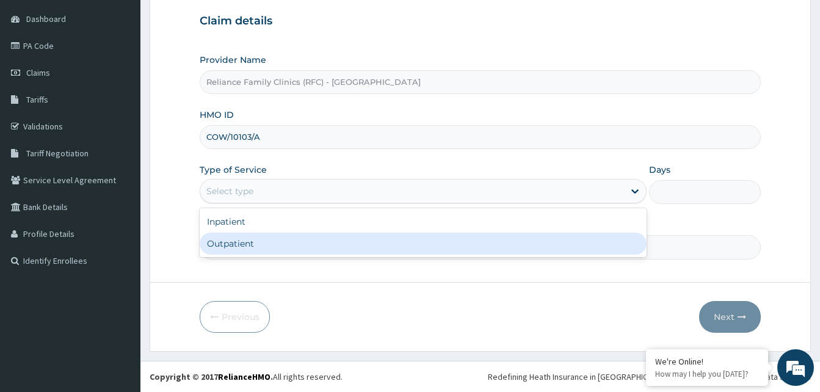
click at [247, 238] on div "Outpatient" at bounding box center [423, 244] width 447 height 22
type input "1"
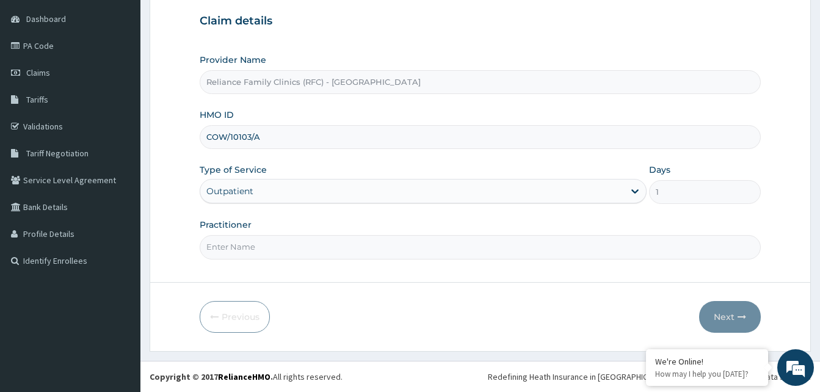
click at [244, 240] on input "Practitioner" at bounding box center [480, 247] width 561 height 24
type input "alliyah"
click at [730, 314] on button "Next" at bounding box center [730, 317] width 62 height 32
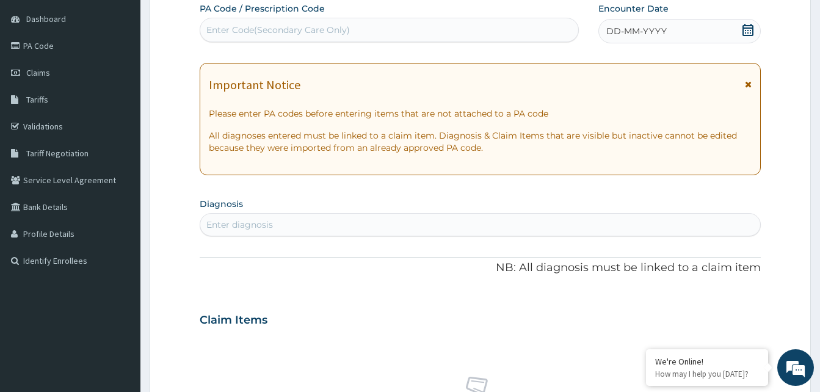
click at [730, 28] on div "DD-MM-YYYY" at bounding box center [680, 31] width 162 height 24
click at [226, 225] on div "Enter diagnosis" at bounding box center [239, 225] width 67 height 12
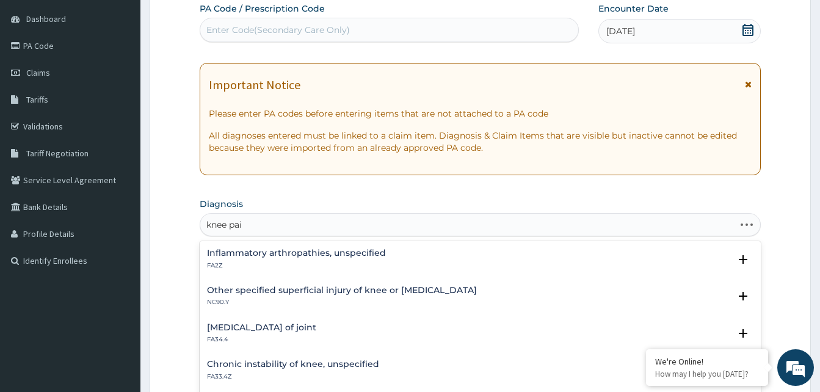
type input "knee pain"
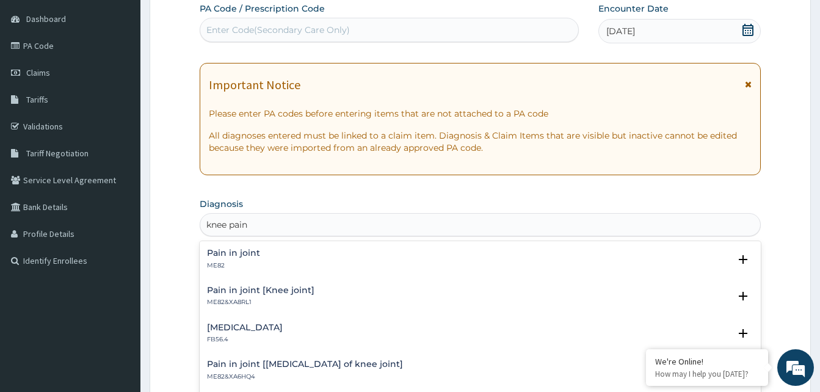
click at [217, 259] on div "Pain in joint ME82" at bounding box center [233, 259] width 53 height 21
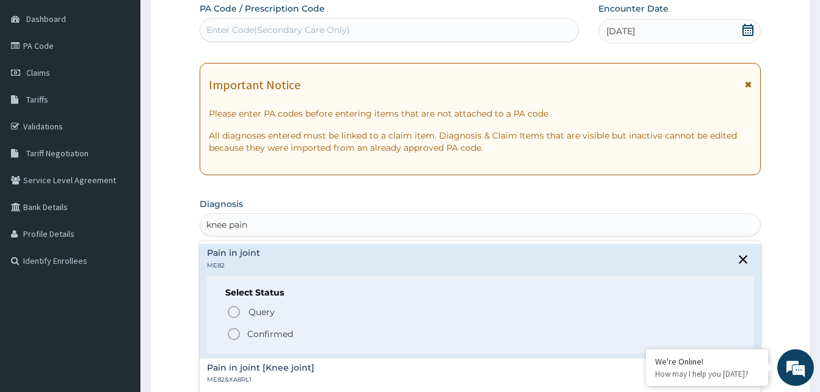
click at [230, 330] on circle "status option filled" at bounding box center [233, 334] width 11 height 11
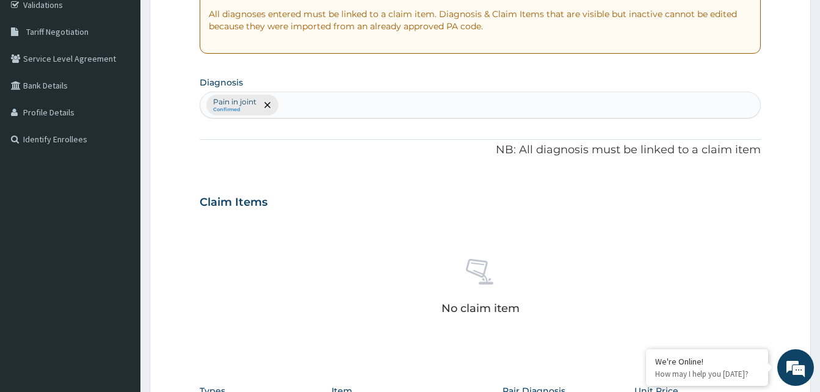
scroll to position [420, 0]
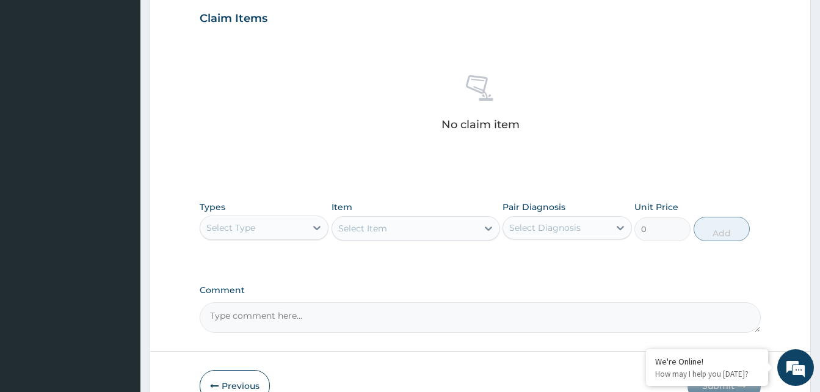
drag, startPoint x: 266, startPoint y: 228, endPoint x: 263, endPoint y: 239, distance: 12.0
click at [263, 239] on div "Select Type" at bounding box center [264, 228] width 129 height 24
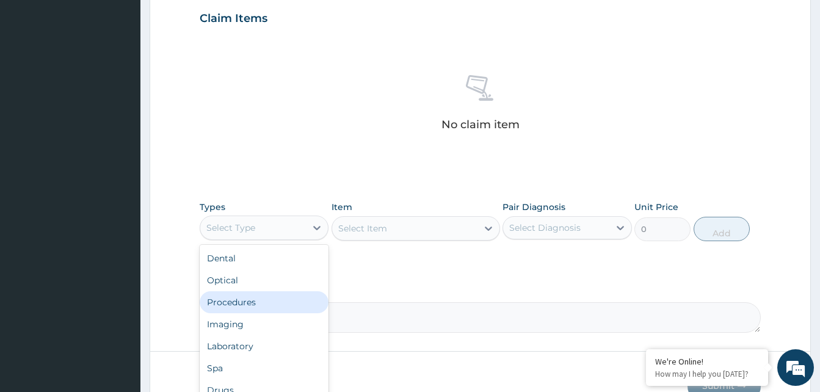
click at [239, 294] on div "Procedures" at bounding box center [264, 302] width 129 height 22
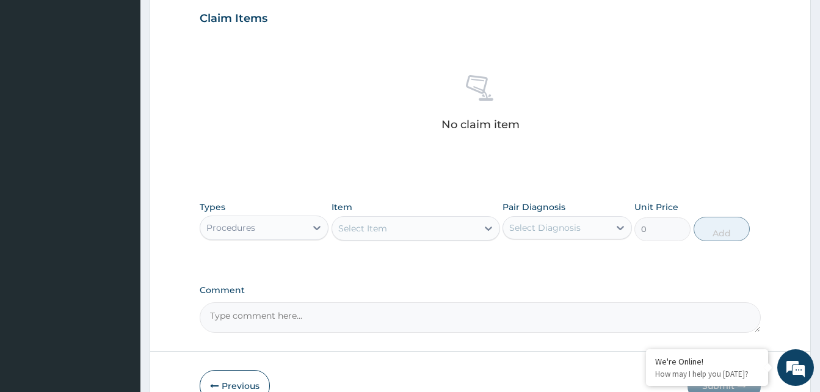
drag, startPoint x: 367, startPoint y: 231, endPoint x: 374, endPoint y: 230, distance: 7.0
click at [368, 232] on div "Select Item" at bounding box center [362, 228] width 49 height 12
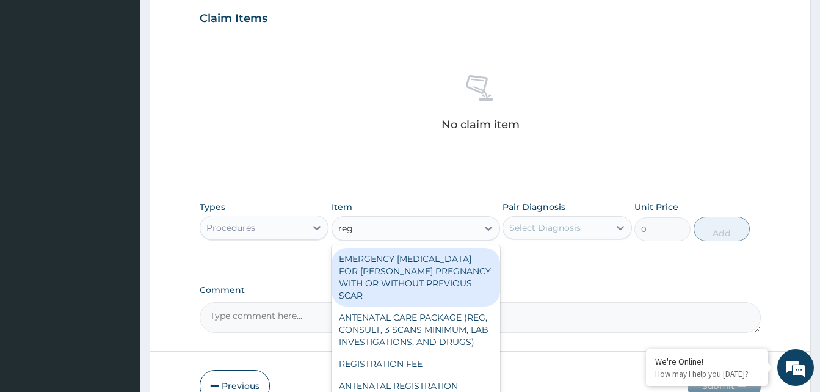
type input "regis"
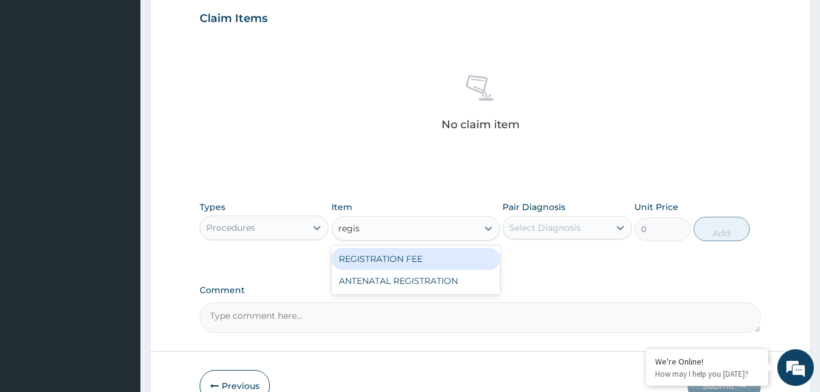
type input "2042.5"
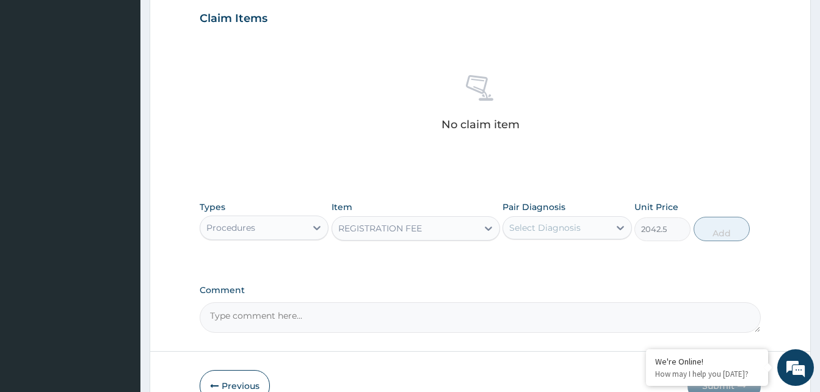
click at [533, 224] on div "Select Diagnosis" at bounding box center [544, 228] width 71 height 12
checkbox input "true"
click at [721, 230] on button "Add" at bounding box center [722, 229] width 56 height 24
type input "0"
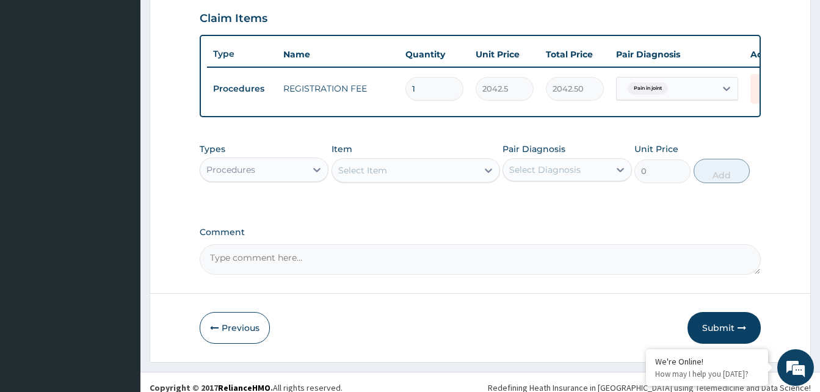
click at [435, 166] on div "Item Select Item" at bounding box center [416, 163] width 169 height 40
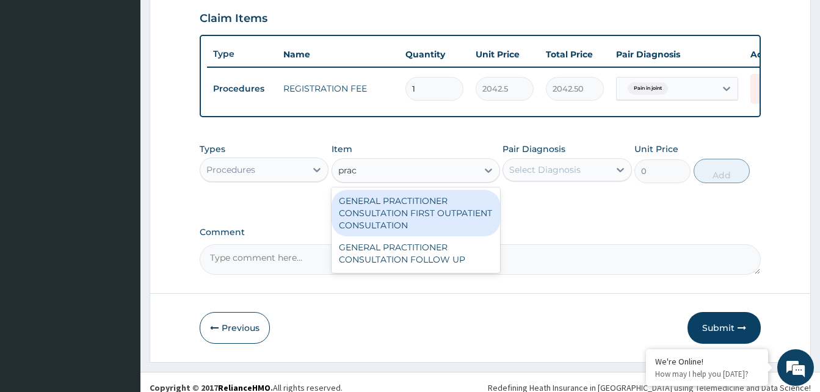
type input "pract"
type input "3370.125"
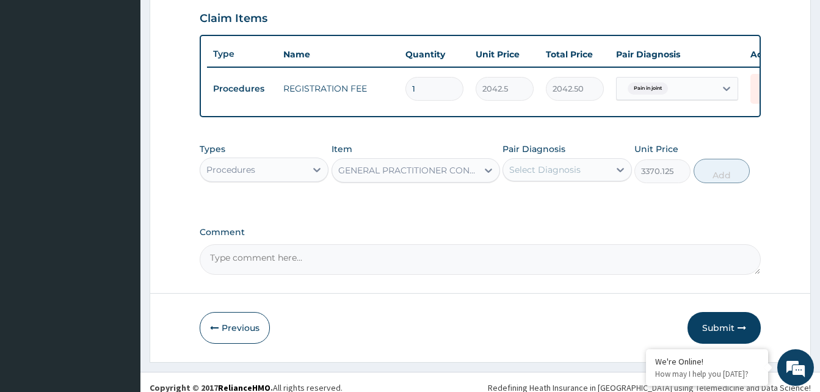
click at [570, 169] on div "Select Diagnosis" at bounding box center [556, 170] width 106 height 20
checkbox input "true"
click at [712, 183] on button "Add" at bounding box center [722, 171] width 56 height 24
type input "0"
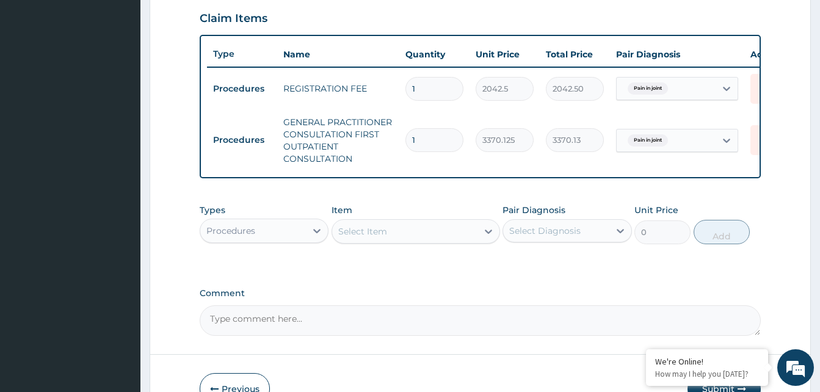
drag, startPoint x: 275, startPoint y: 235, endPoint x: 271, endPoint y: 249, distance: 14.7
click at [272, 241] on div "Procedures" at bounding box center [253, 231] width 106 height 20
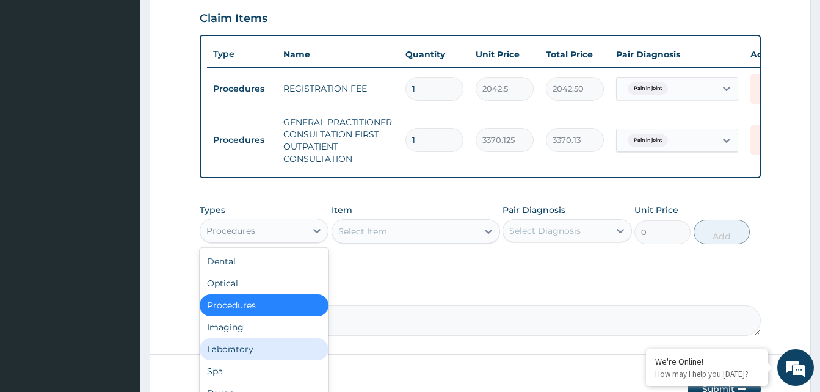
click at [227, 355] on div "Laboratory" at bounding box center [264, 349] width 129 height 22
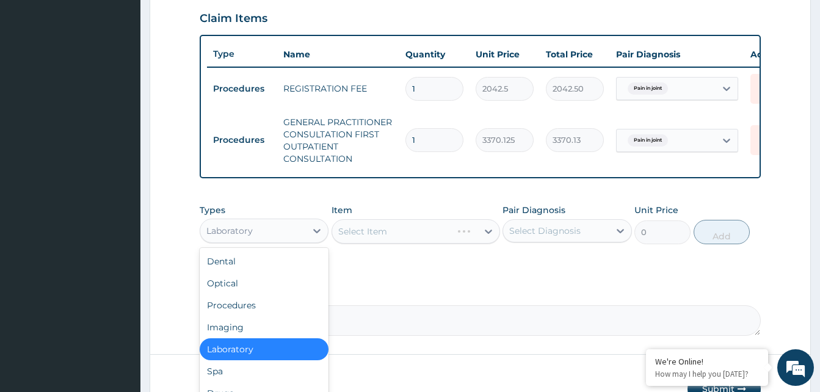
click at [275, 241] on div "Laboratory" at bounding box center [253, 231] width 106 height 20
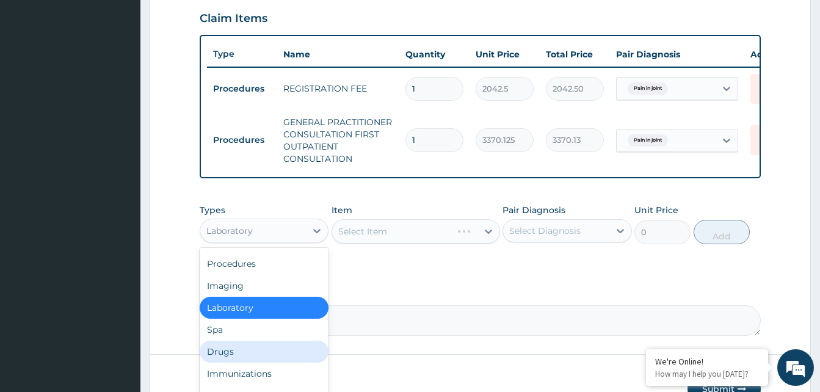
click at [232, 361] on div "Drugs" at bounding box center [264, 352] width 129 height 22
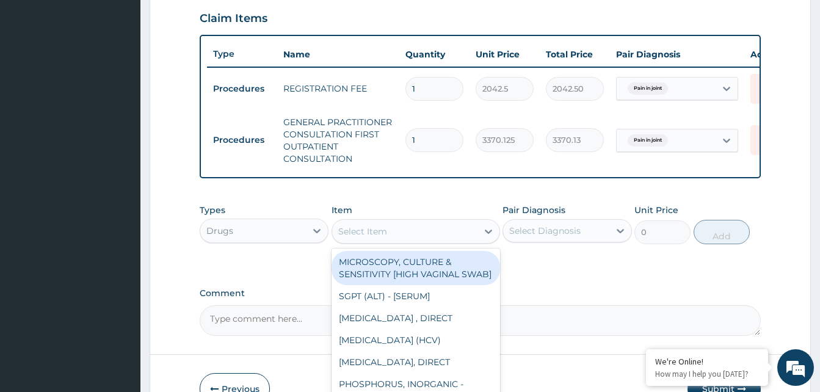
click at [412, 244] on div "Select Item" at bounding box center [416, 231] width 169 height 24
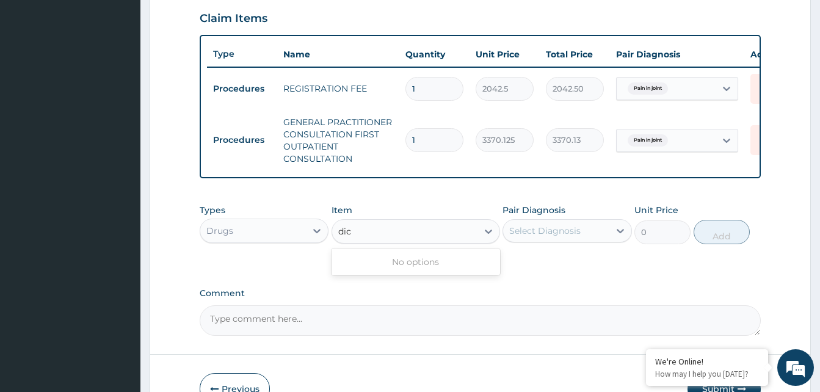
type input "dicl"
drag, startPoint x: 539, startPoint y: 238, endPoint x: 602, endPoint y: 241, distance: 63.6
click at [543, 237] on div "Select Diagnosis" at bounding box center [544, 231] width 71 height 12
click at [728, 244] on button "Add" at bounding box center [722, 232] width 56 height 24
type input "0"
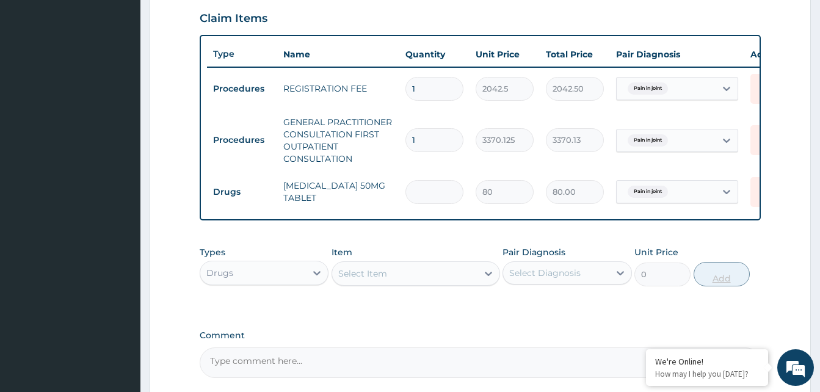
type input "0.00"
type input "6"
type input "480.00"
type input "6"
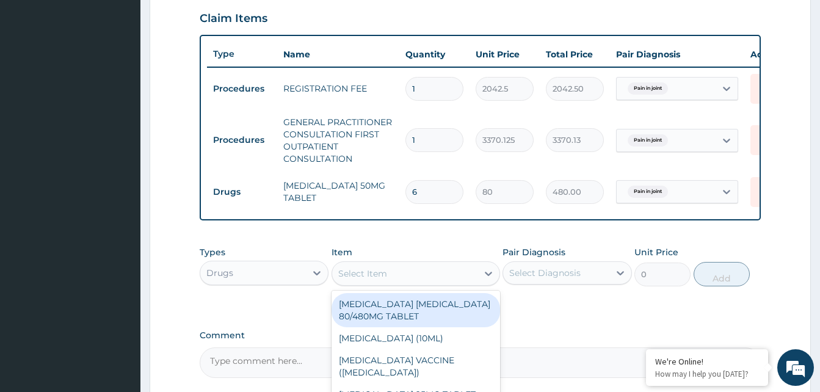
click at [386, 280] on div "Select Item" at bounding box center [362, 274] width 49 height 12
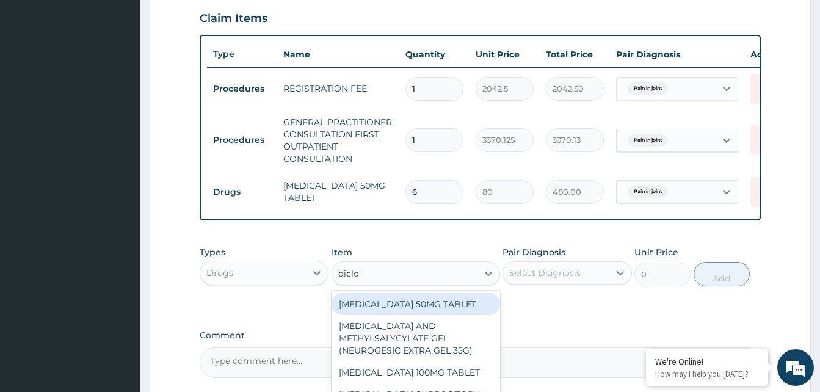
type input "diclom"
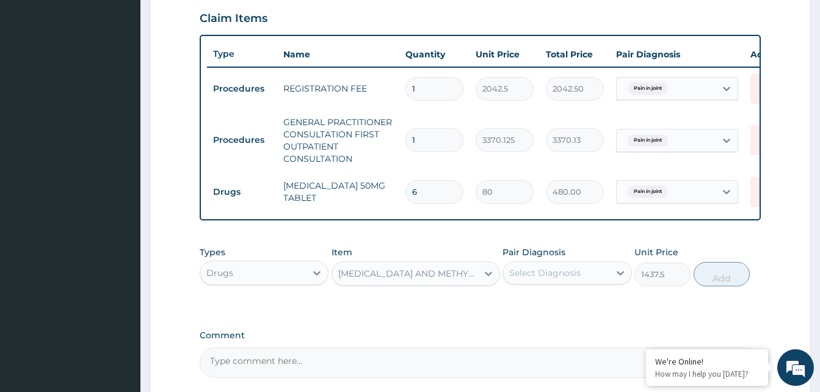
click at [555, 279] on div "Select Diagnosis" at bounding box center [544, 273] width 71 height 12
drag, startPoint x: 737, startPoint y: 284, endPoint x: 741, endPoint y: 264, distance: 20.6
click at [737, 282] on button "Add" at bounding box center [722, 274] width 56 height 24
type input "0"
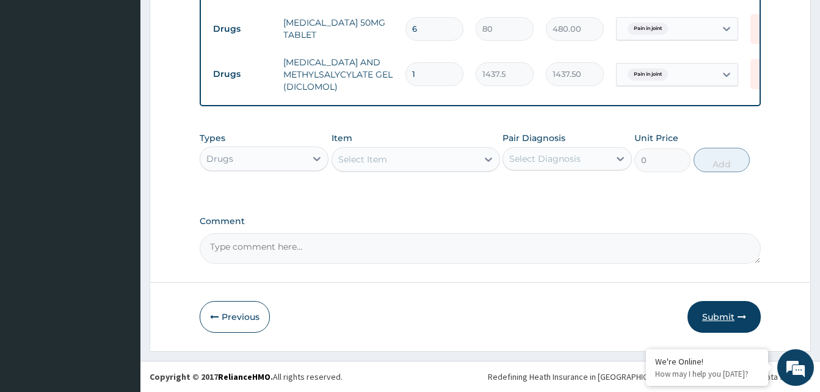
click at [719, 313] on button "Submit" at bounding box center [724, 317] width 73 height 32
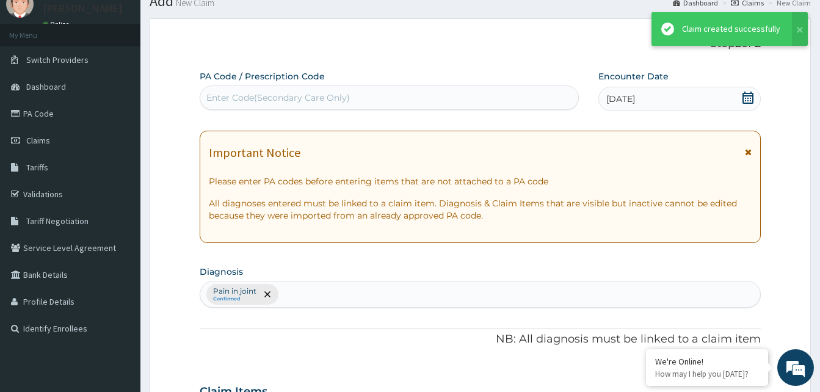
scroll to position [592, 0]
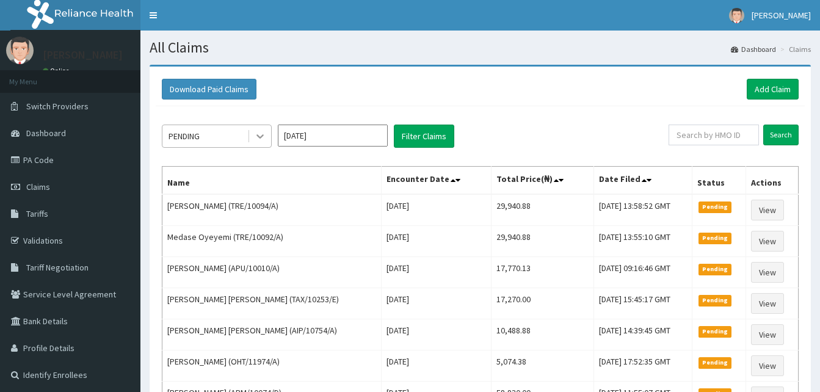
click at [253, 136] on div at bounding box center [260, 136] width 22 height 22
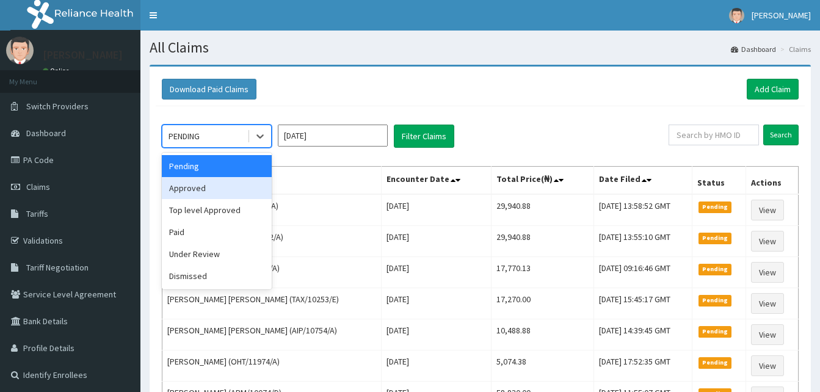
click at [192, 186] on div "Approved" at bounding box center [217, 188] width 110 height 22
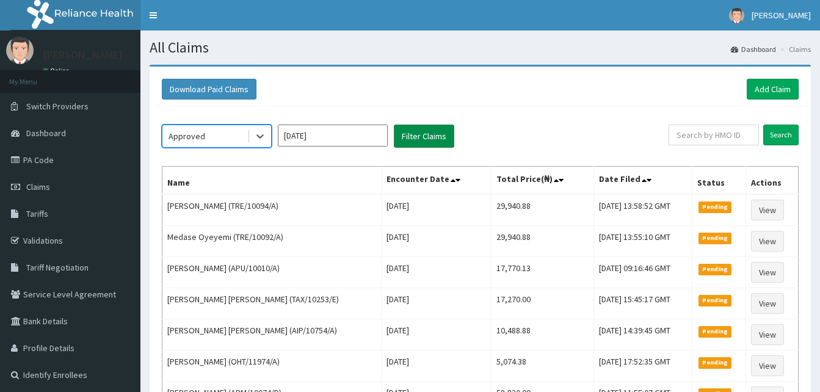
click at [418, 136] on button "Filter Claims" at bounding box center [424, 136] width 60 height 23
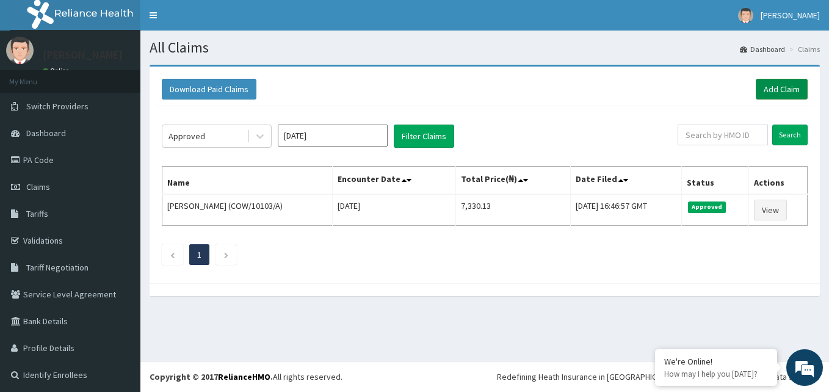
click at [771, 85] on link "Add Claim" at bounding box center [782, 89] width 52 height 21
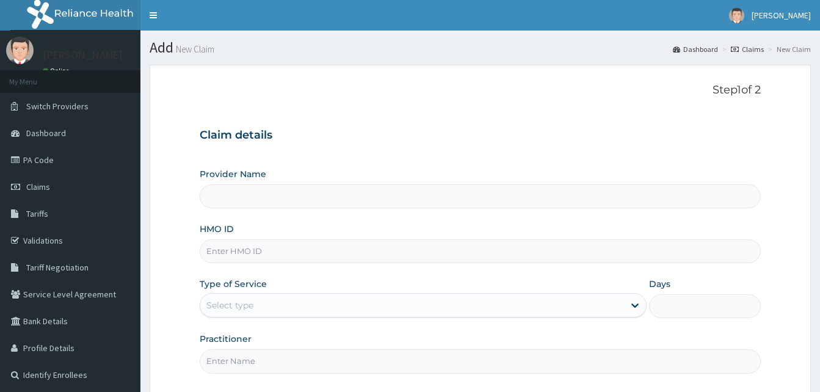
type input "Reliance Family Clinics (RFC) - [GEOGRAPHIC_DATA]"
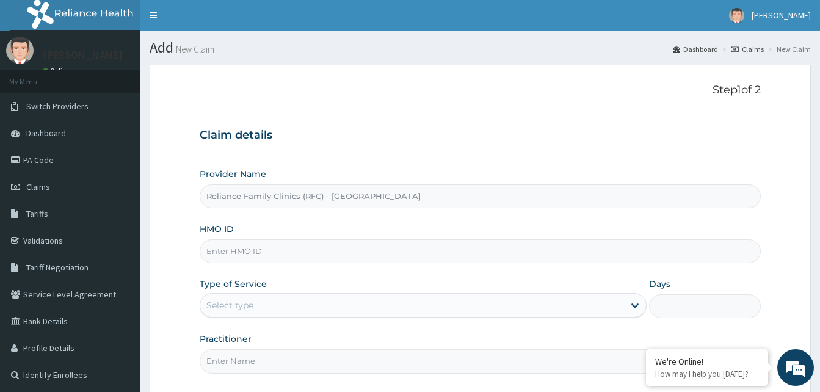
click at [211, 254] on input "HMO ID" at bounding box center [480, 251] width 561 height 24
paste input "NEL/10064/A"
type input "NEL/10064/A"
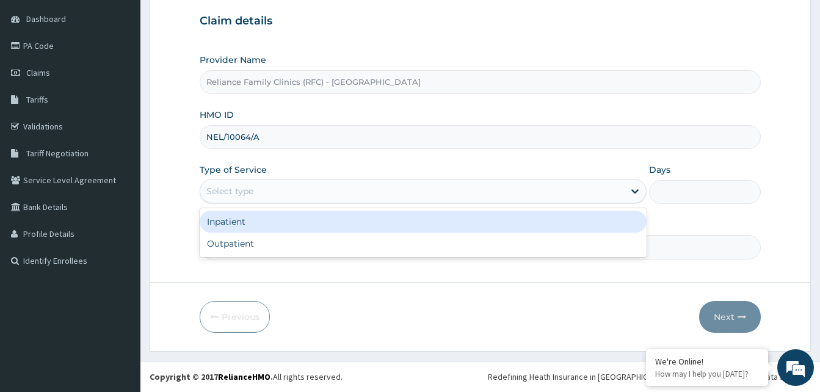
drag, startPoint x: 291, startPoint y: 186, endPoint x: 266, endPoint y: 234, distance: 53.5
click at [291, 188] on div "Select type" at bounding box center [412, 191] width 424 height 20
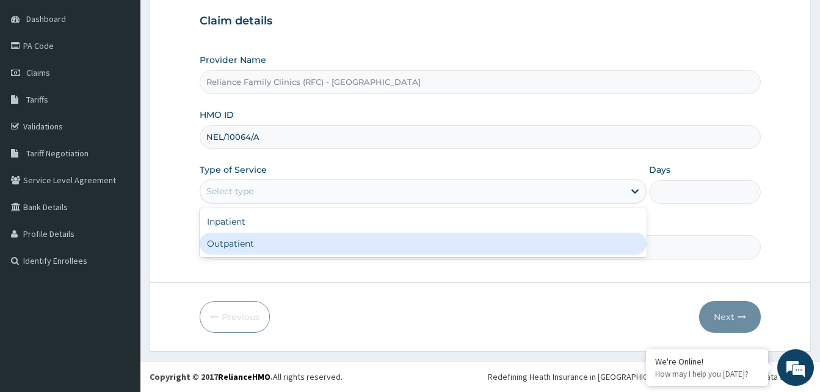
click at [256, 247] on div "Outpatient" at bounding box center [423, 244] width 447 height 22
type input "1"
click at [255, 247] on input "Practitioner" at bounding box center [480, 247] width 561 height 24
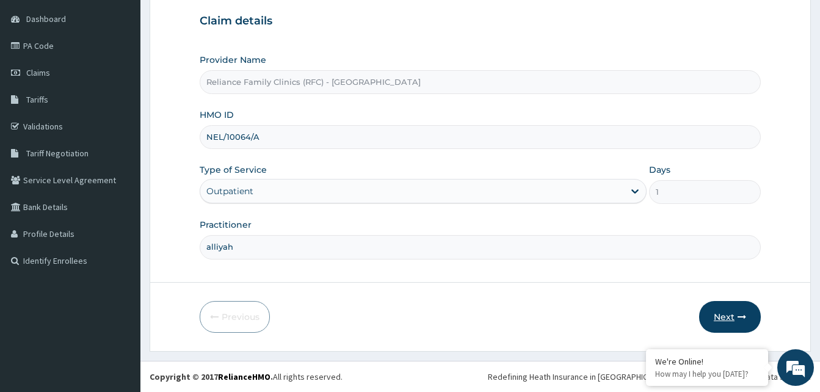
type input "alliyah"
click at [724, 318] on button "Next" at bounding box center [730, 317] width 62 height 32
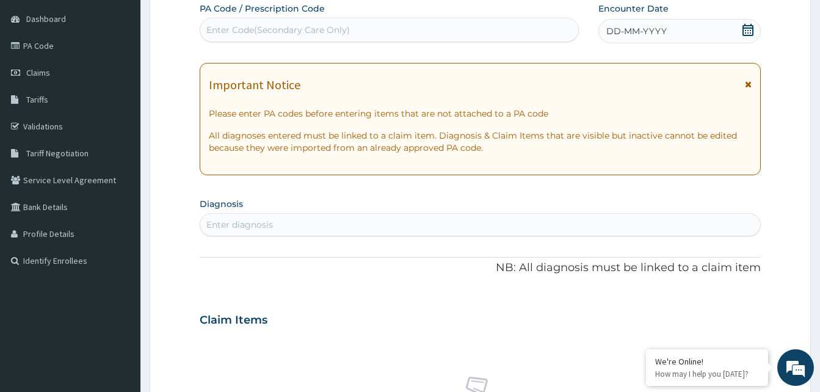
drag, startPoint x: 745, startPoint y: 29, endPoint x: 748, endPoint y: 23, distance: 7.4
click at [745, 29] on icon at bounding box center [748, 30] width 12 height 12
click at [265, 219] on div "Enter diagnosis" at bounding box center [239, 225] width 67 height 12
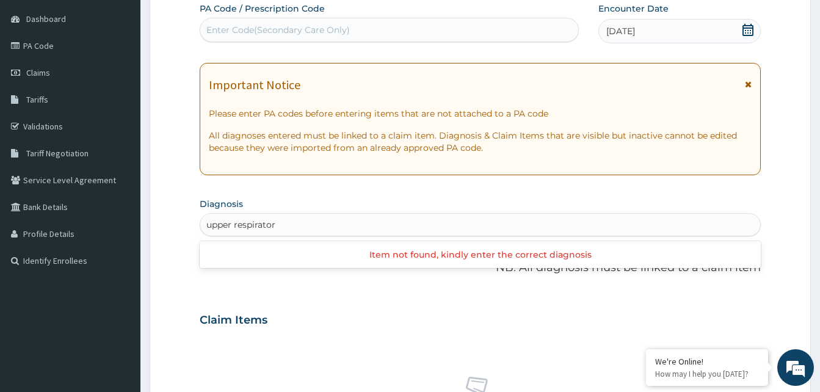
type input "upper respiratory"
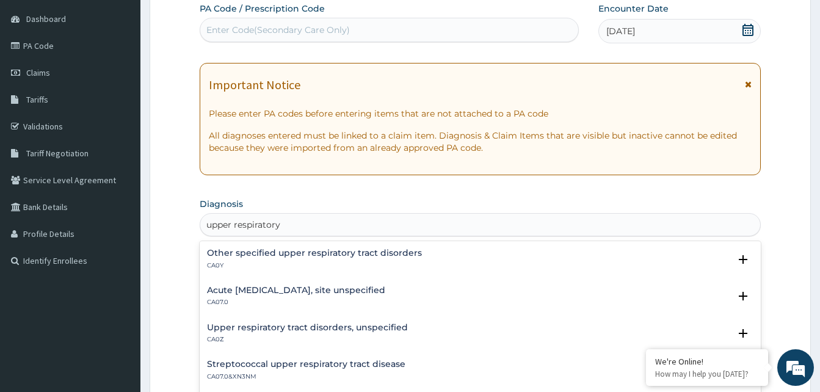
click at [255, 293] on h4 "Acute [MEDICAL_DATA], site unspecified" at bounding box center [296, 290] width 178 height 9
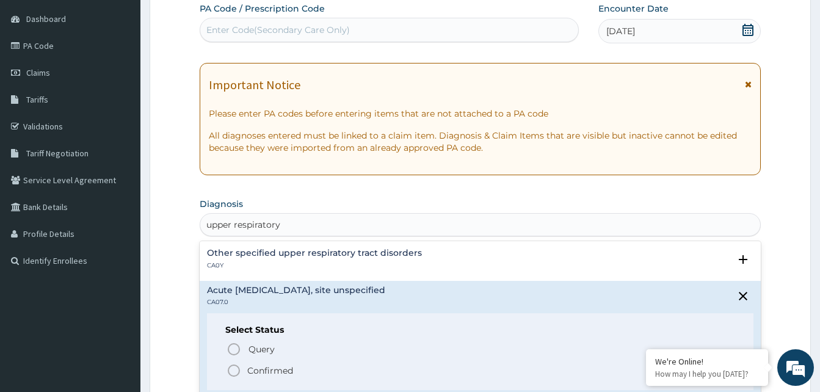
drag, startPoint x: 231, startPoint y: 373, endPoint x: 241, endPoint y: 359, distance: 17.5
click at [230, 373] on icon "status option filled" at bounding box center [234, 370] width 15 height 15
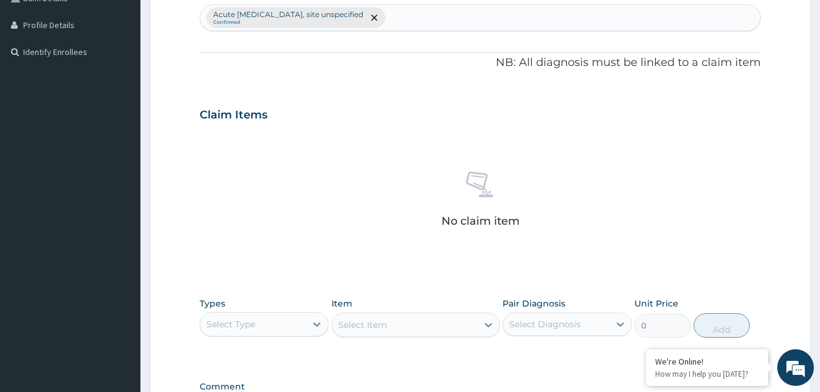
scroll to position [420, 0]
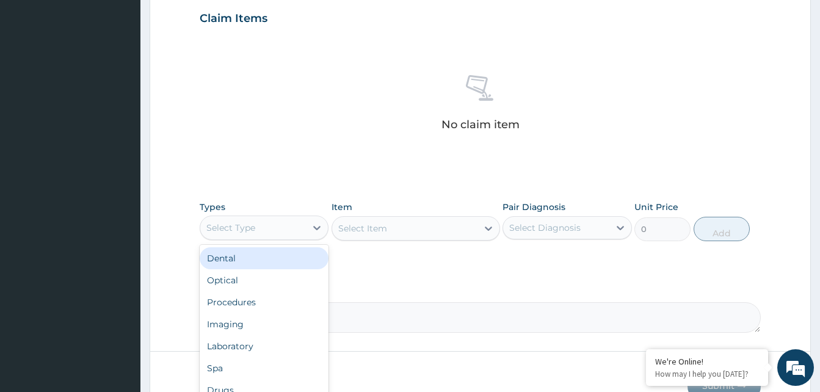
click at [277, 216] on div "Select Type" at bounding box center [264, 228] width 129 height 24
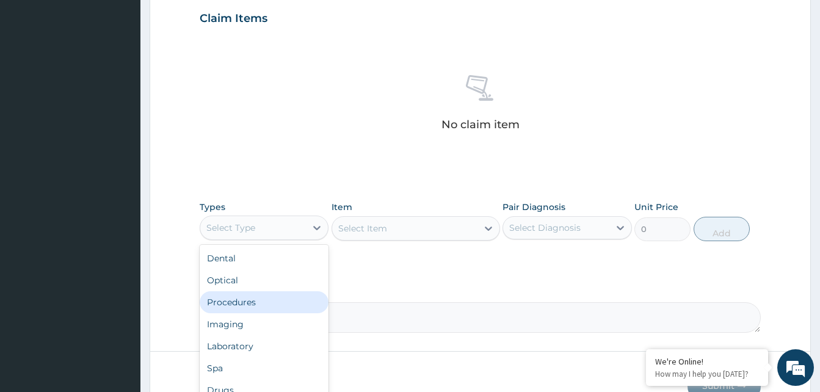
click at [240, 296] on div "Procedures" at bounding box center [264, 302] width 129 height 22
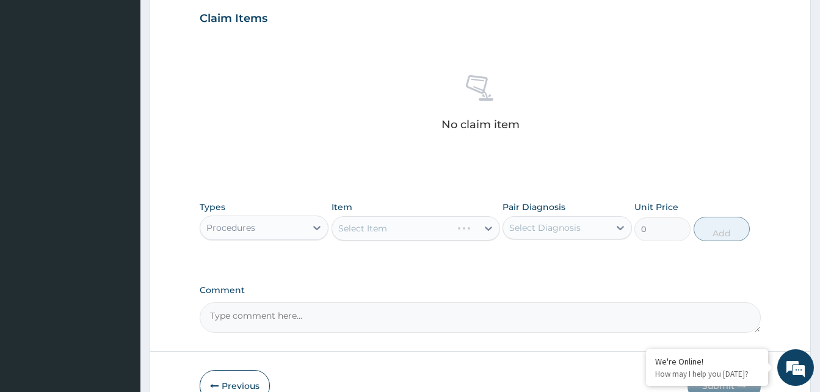
click at [385, 224] on div "Select Item" at bounding box center [416, 228] width 169 height 24
click at [406, 233] on div "Select Item" at bounding box center [416, 228] width 169 height 24
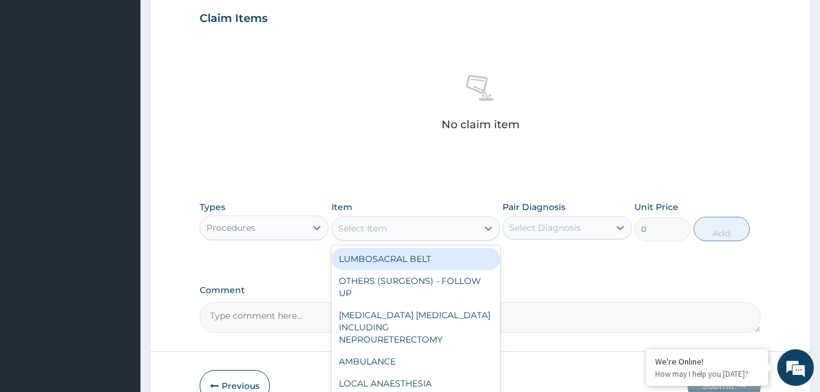
click at [408, 233] on div "Select Item" at bounding box center [404, 229] width 145 height 20
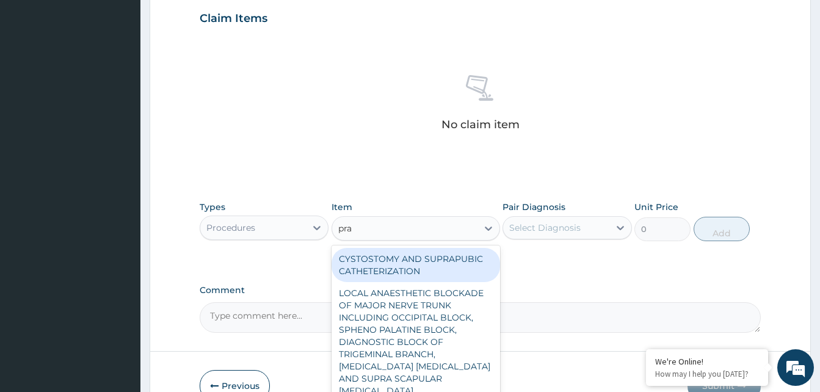
type input "prac"
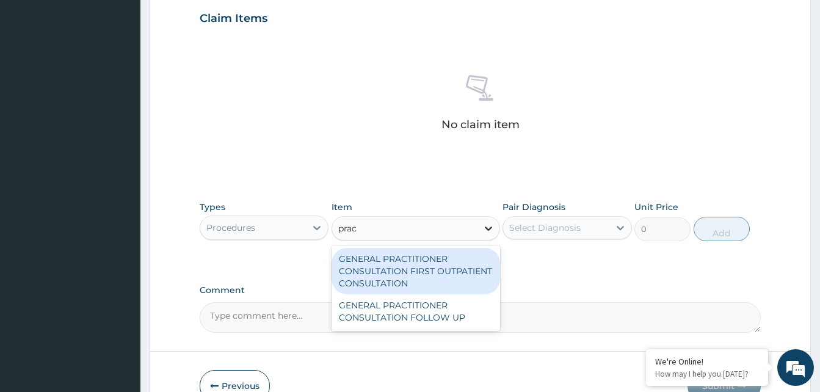
type input "3370.125"
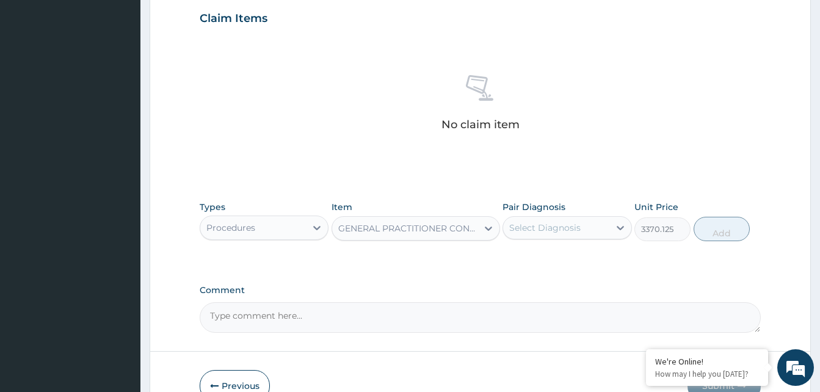
click at [559, 225] on div "Select Diagnosis" at bounding box center [544, 228] width 71 height 12
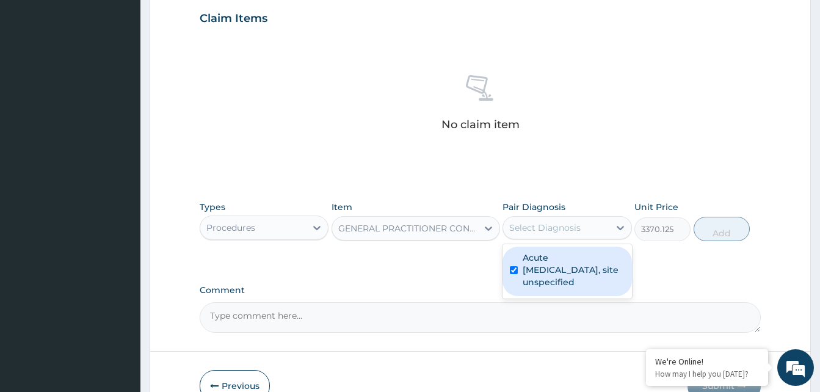
checkbox input "true"
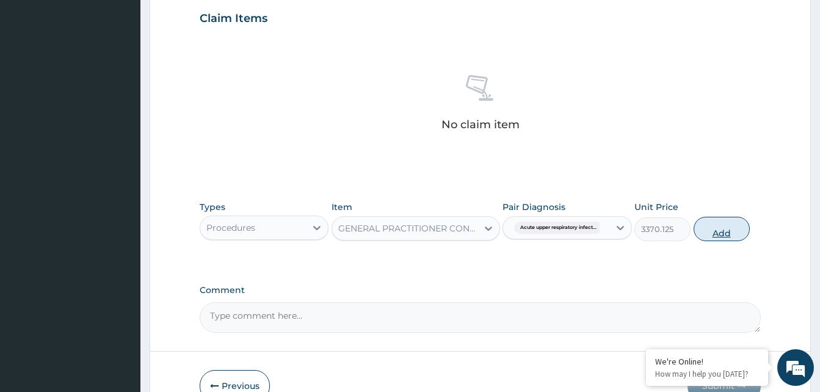
click at [733, 234] on button "Add" at bounding box center [722, 229] width 56 height 24
type input "0"
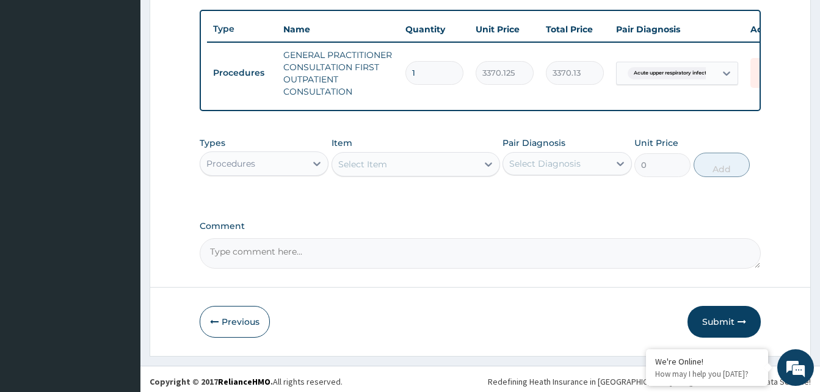
scroll to position [459, 0]
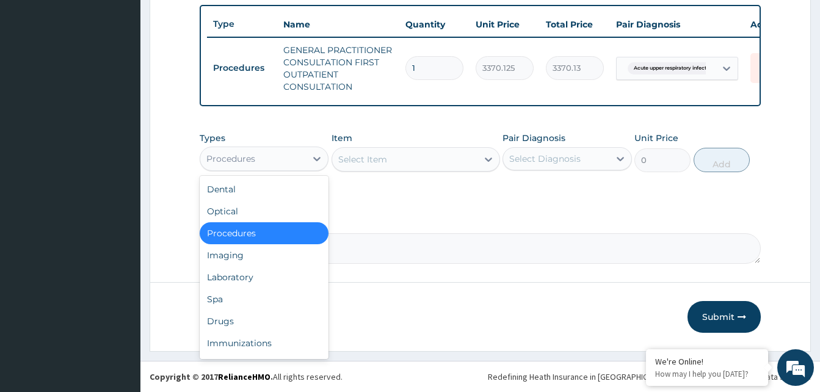
click at [283, 162] on div "Procedures" at bounding box center [253, 159] width 106 height 20
click at [231, 316] on div "Drugs" at bounding box center [264, 321] width 129 height 22
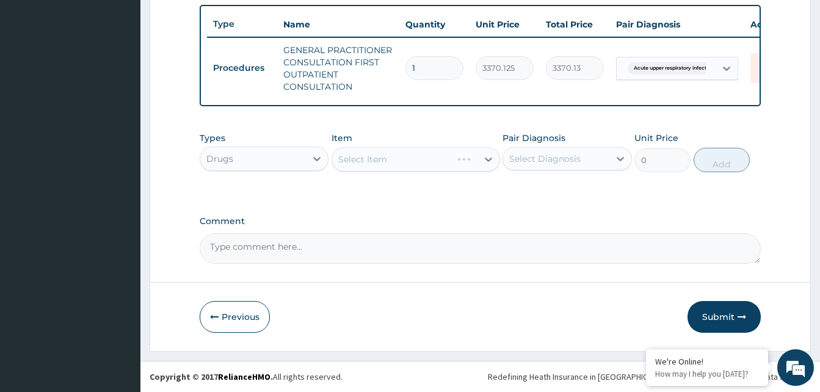
click at [454, 159] on div "Select Item" at bounding box center [416, 159] width 169 height 24
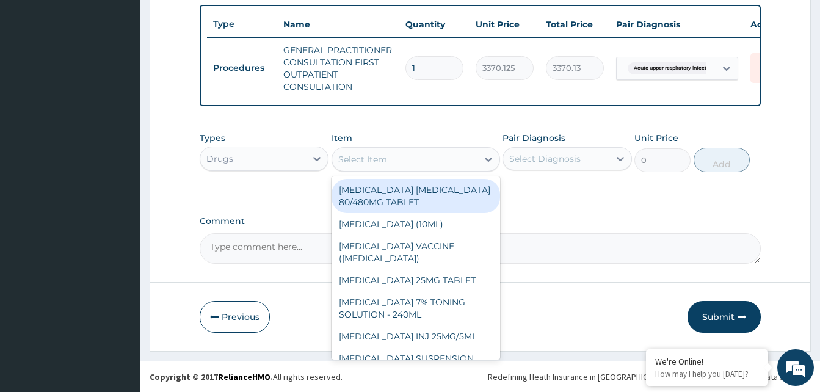
click at [426, 161] on div "Select Item" at bounding box center [404, 160] width 145 height 20
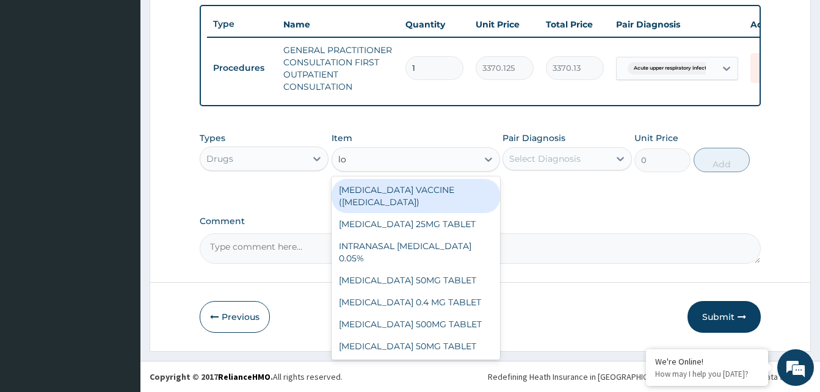
type input "loz"
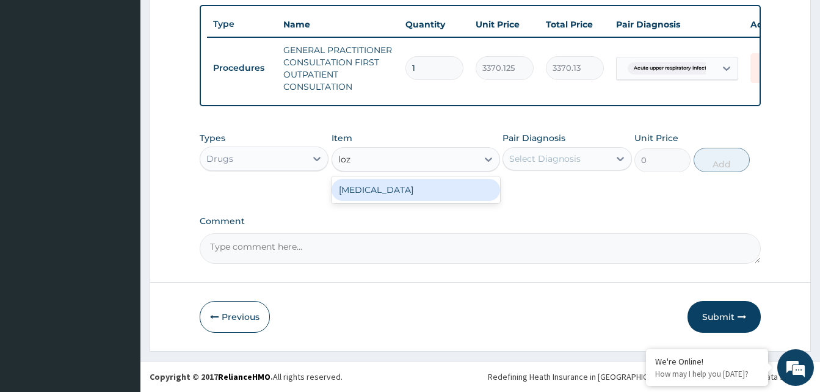
type input "96"
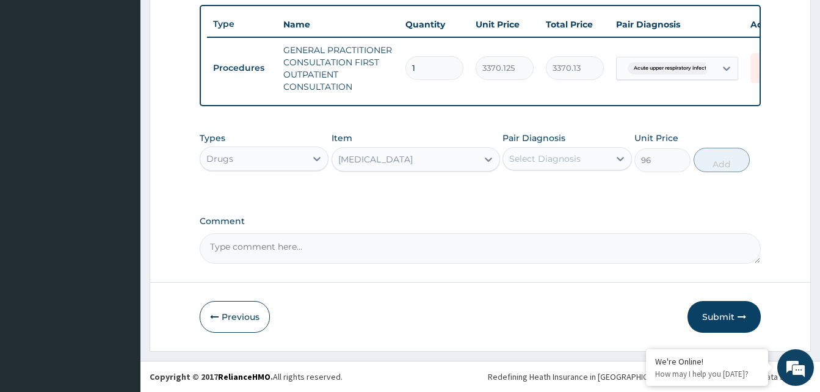
click at [556, 158] on div "Select Diagnosis" at bounding box center [544, 159] width 71 height 12
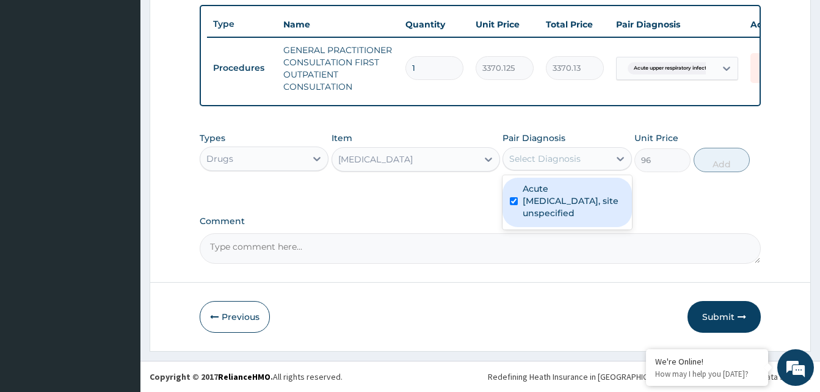
checkbox input "true"
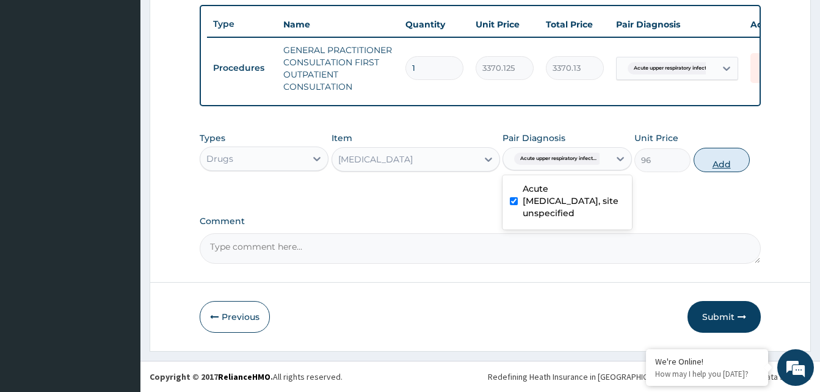
click at [719, 165] on button "Add" at bounding box center [722, 160] width 56 height 24
type input "0"
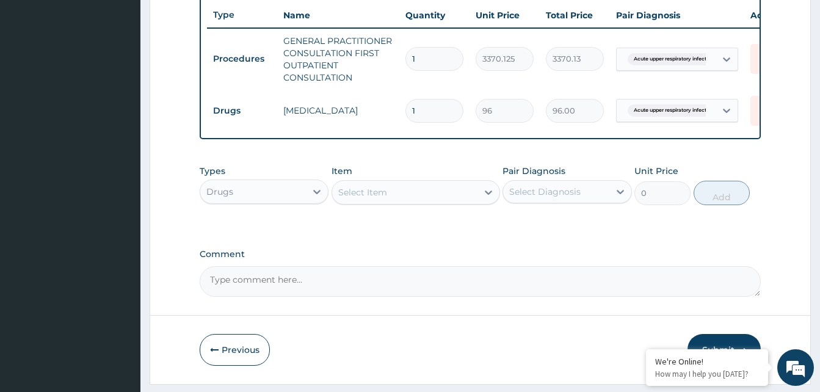
type input "0.00"
type input "9"
type input "864.00"
type input "9"
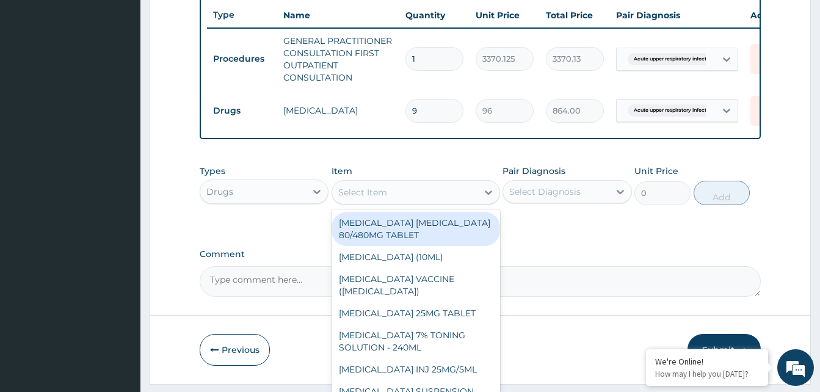
click at [404, 193] on div "Select Item" at bounding box center [404, 193] width 145 height 20
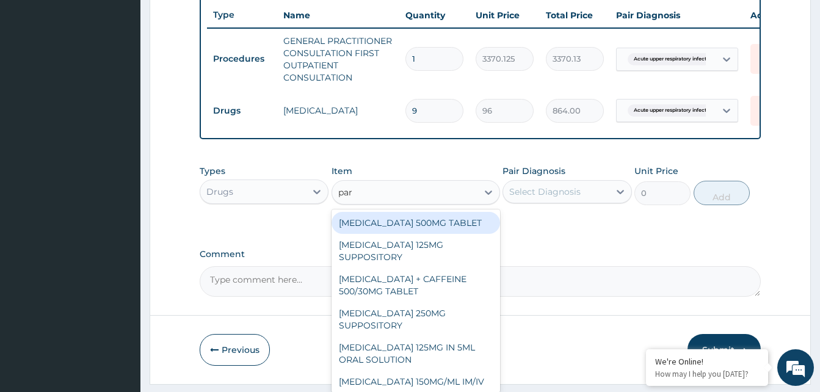
type input "para"
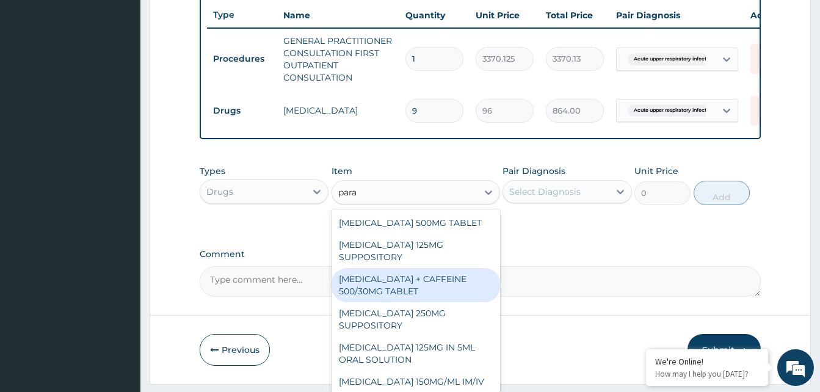
click at [404, 296] on div "[MEDICAL_DATA] + CAFFEINE 500/30MG TABLET" at bounding box center [416, 285] width 169 height 34
type input "78"
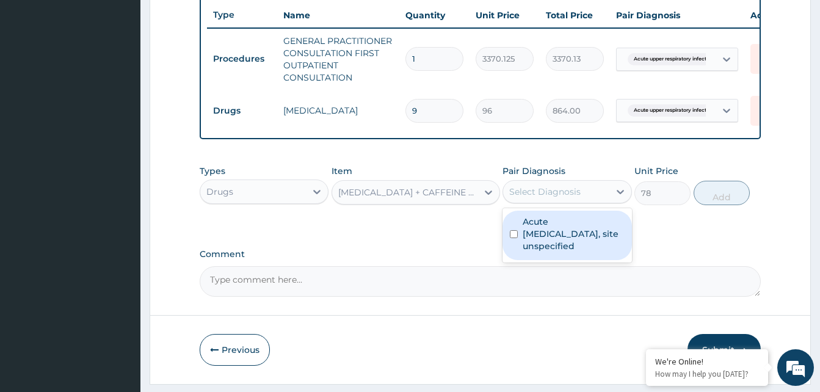
click at [569, 202] on div "Select Diagnosis" at bounding box center [556, 192] width 106 height 20
drag, startPoint x: 567, startPoint y: 239, endPoint x: 584, endPoint y: 236, distance: 17.9
click at [568, 239] on label "Acute [MEDICAL_DATA], site unspecified" at bounding box center [573, 234] width 101 height 37
checkbox input "true"
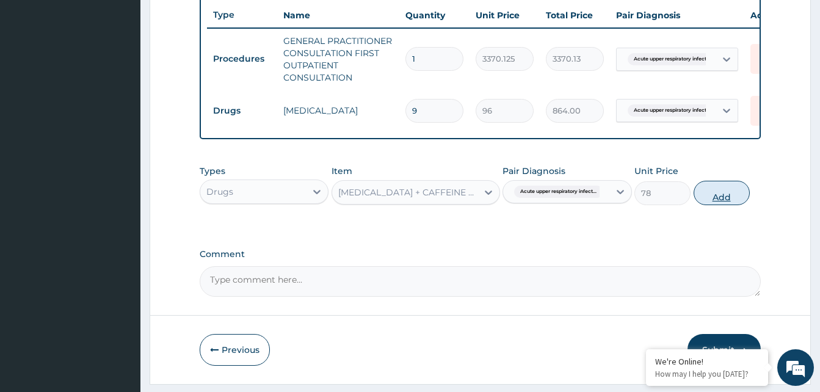
click at [735, 202] on button "Add" at bounding box center [722, 193] width 56 height 24
type input "0"
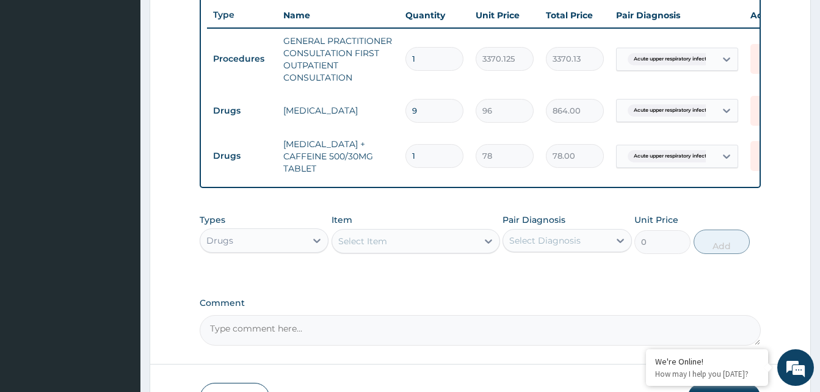
type input "18"
type input "1404.00"
type input "18"
click at [426, 251] on div "Select Item" at bounding box center [404, 241] width 145 height 20
type input "vitamin"
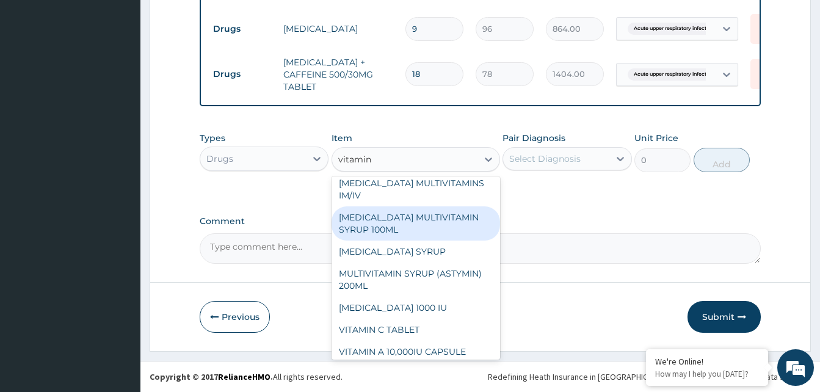
scroll to position [61, 0]
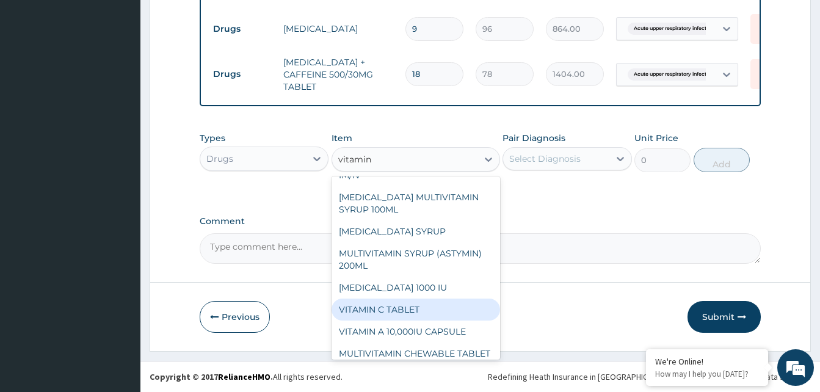
click at [393, 308] on div "VITAMIN C TABLET" at bounding box center [416, 310] width 169 height 22
type input "20"
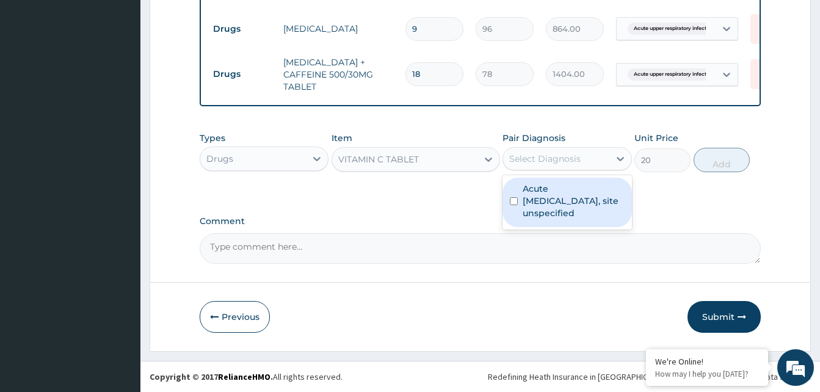
click at [582, 165] on div "Select Diagnosis" at bounding box center [556, 159] width 106 height 20
drag, startPoint x: 578, startPoint y: 188, endPoint x: 601, endPoint y: 177, distance: 25.7
click at [578, 188] on label "Acute upper respiratory infection, site unspecified" at bounding box center [573, 201] width 101 height 37
checkbox input "true"
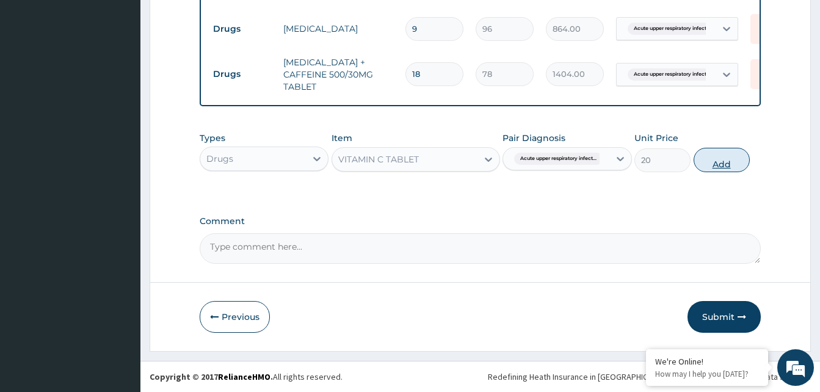
click at [705, 159] on button "Add" at bounding box center [722, 160] width 56 height 24
type input "0"
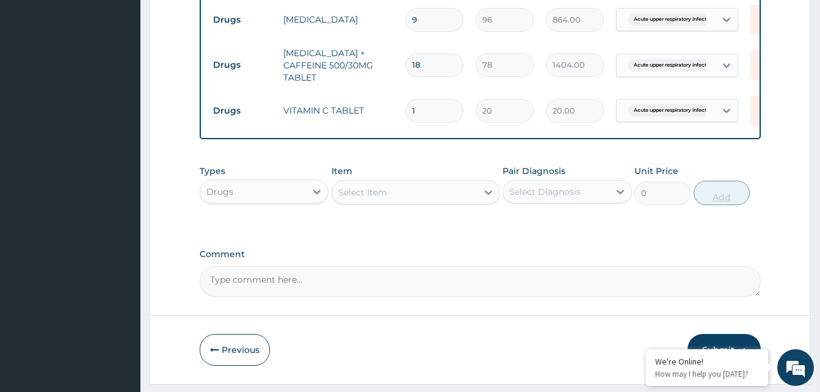
type input "0.00"
type input "3"
type input "60.00"
type input "30"
type input "600.00"
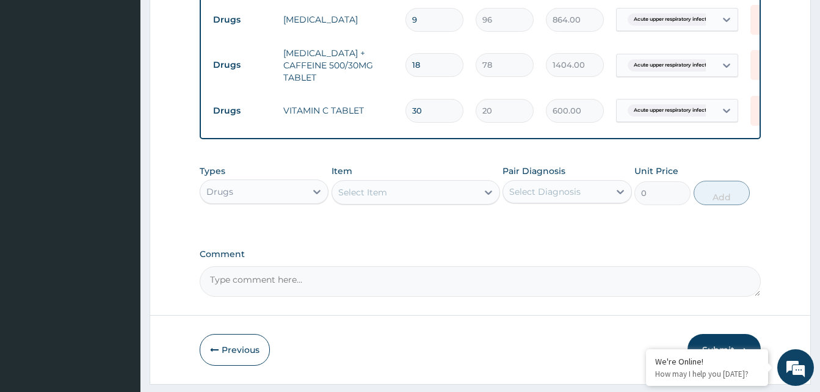
type input "30"
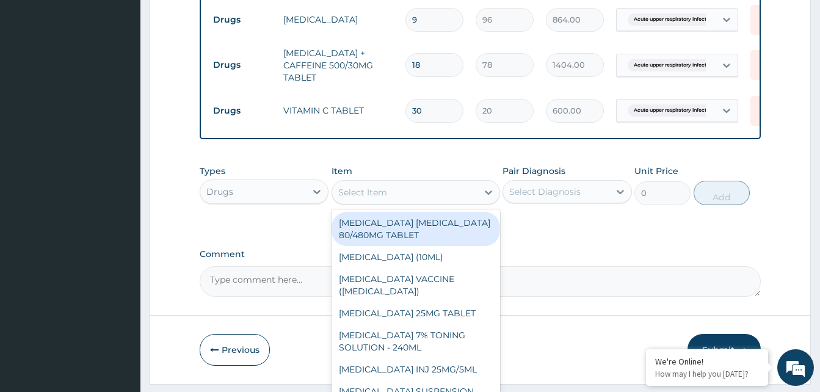
click at [432, 198] on div "Select Item" at bounding box center [404, 193] width 145 height 20
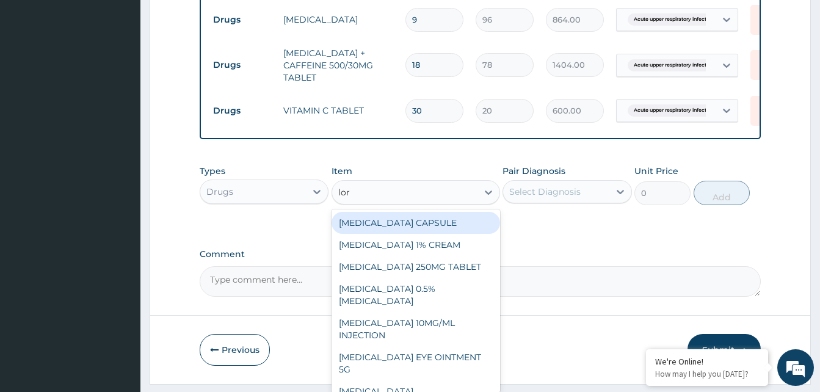
type input "lora"
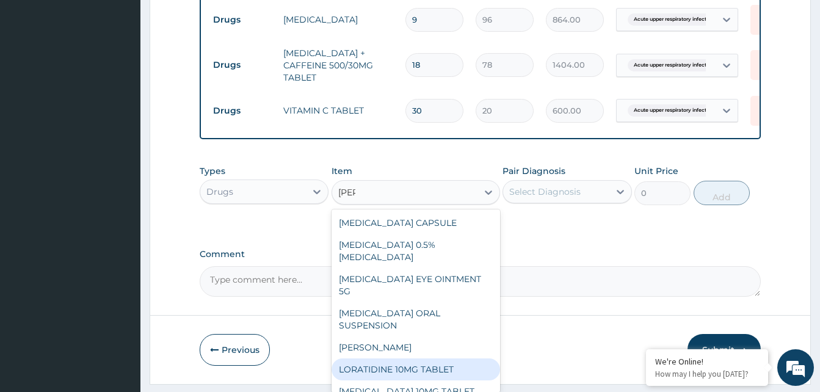
click at [426, 366] on div "LORATIDINE 10MG TABLET" at bounding box center [416, 370] width 169 height 22
type input "96"
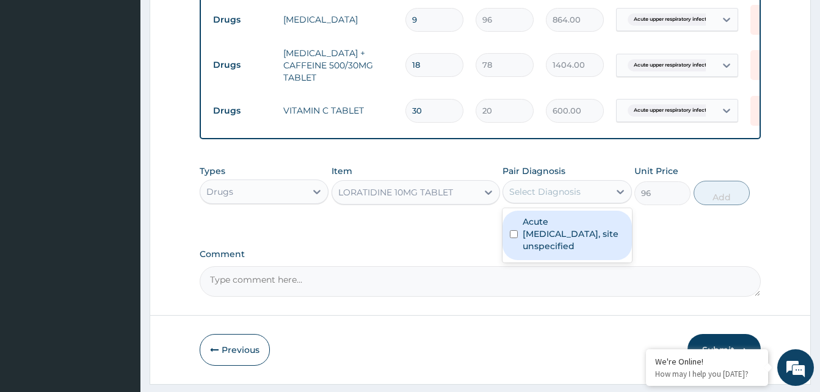
drag, startPoint x: 564, startPoint y: 198, endPoint x: 561, endPoint y: 233, distance: 35.6
click at [564, 198] on div "Select Diagnosis" at bounding box center [544, 192] width 71 height 12
click at [561, 233] on label "Acute upper respiratory infection, site unspecified" at bounding box center [573, 234] width 101 height 37
checkbox input "true"
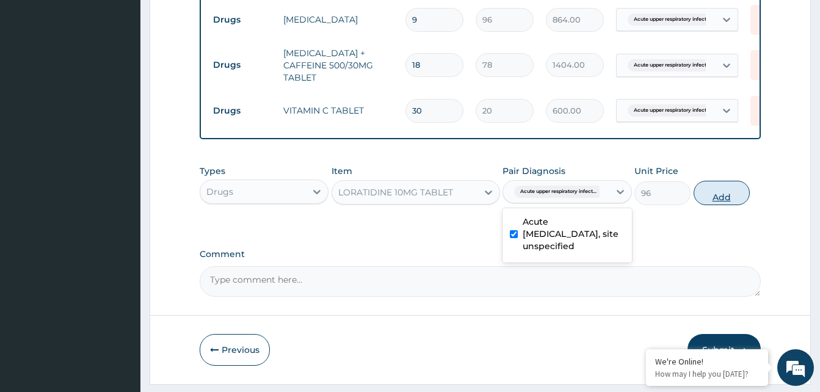
click at [725, 205] on button "Add" at bounding box center [722, 193] width 56 height 24
type input "0"
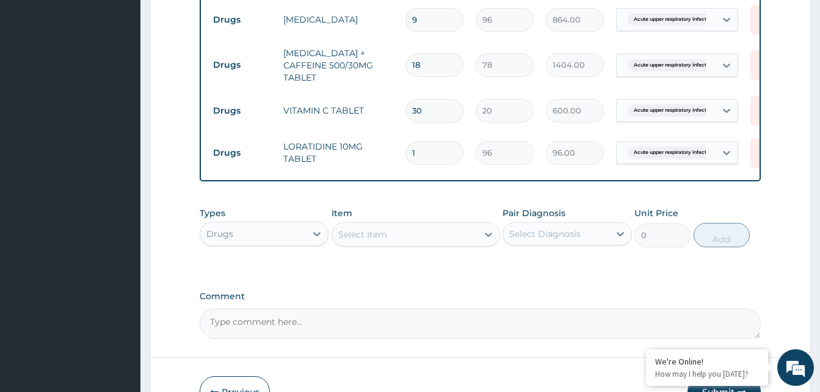
type input "0.00"
type input "3"
type input "288.00"
type input "0.00"
type input "6"
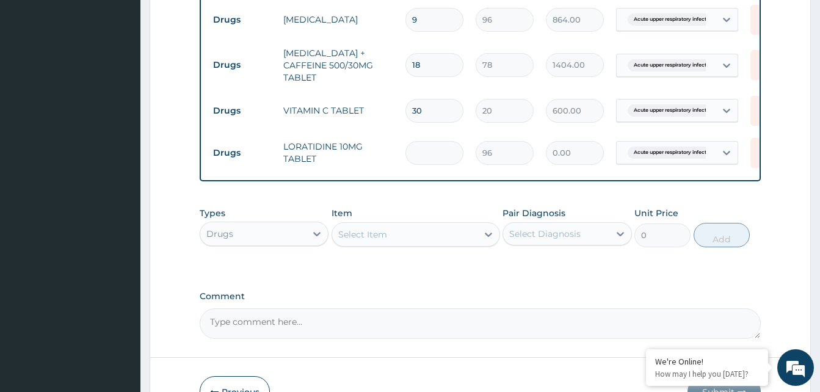
type input "576.00"
type input "6"
click at [407, 244] on div "Select Item" at bounding box center [404, 235] width 145 height 20
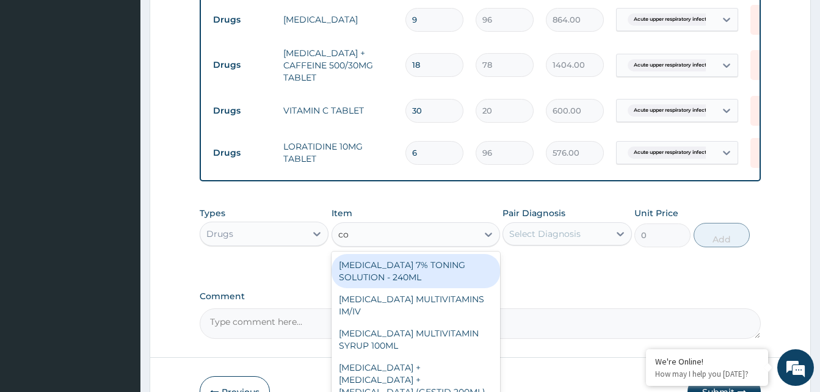
type input "cou"
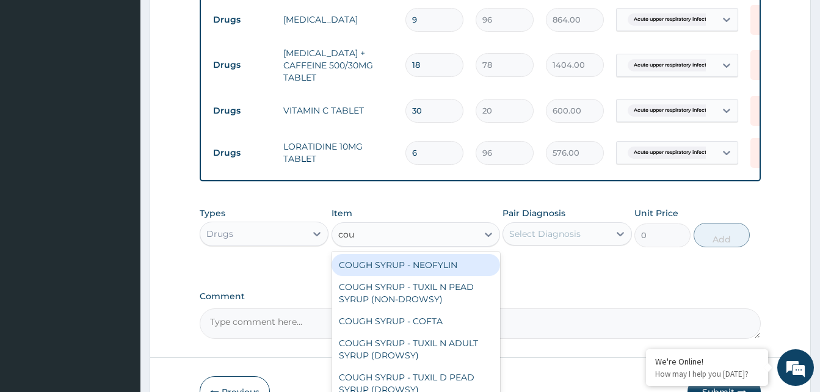
click at [422, 276] on div "COUGH SYRUP - NEOFYLIN" at bounding box center [416, 265] width 169 height 22
type input "2000"
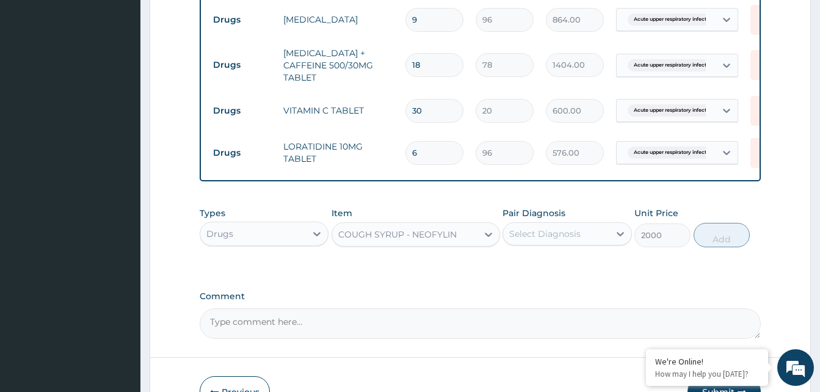
click at [563, 239] on div "Select Diagnosis" at bounding box center [544, 234] width 71 height 12
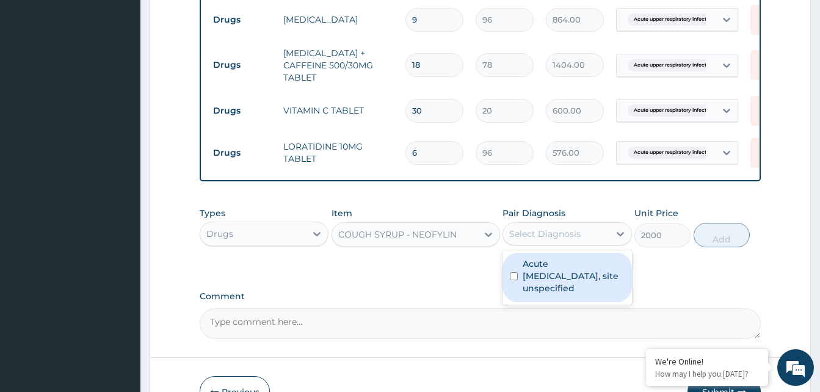
drag, startPoint x: 564, startPoint y: 275, endPoint x: 718, endPoint y: 252, distance: 155.7
click at [566, 275] on label "Acute upper respiratory infection, site unspecified" at bounding box center [573, 276] width 101 height 37
checkbox input "true"
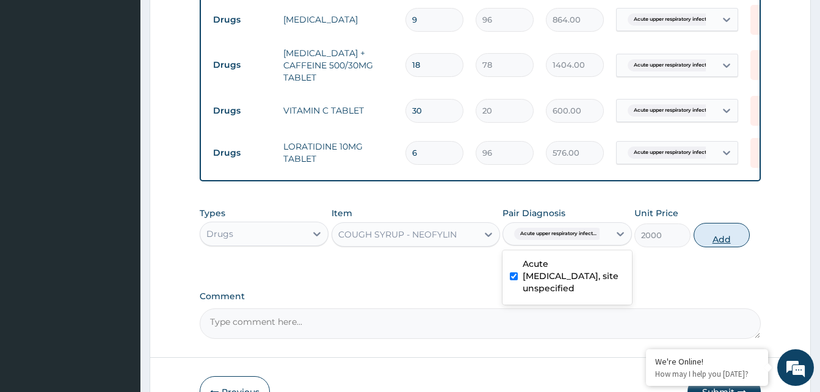
click at [734, 247] on button "Add" at bounding box center [722, 235] width 56 height 24
type input "0"
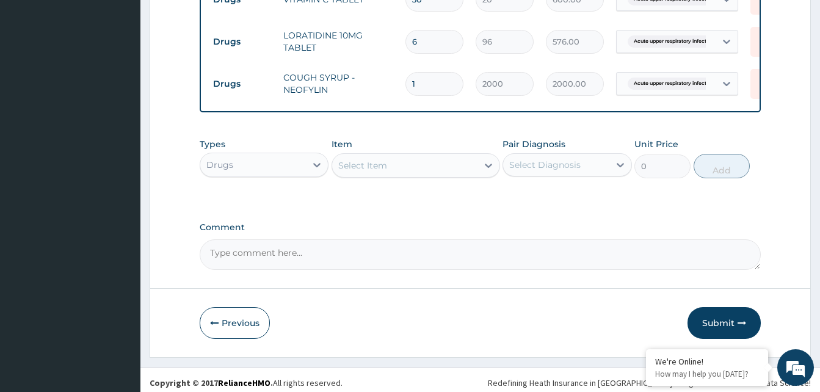
scroll to position [676, 0]
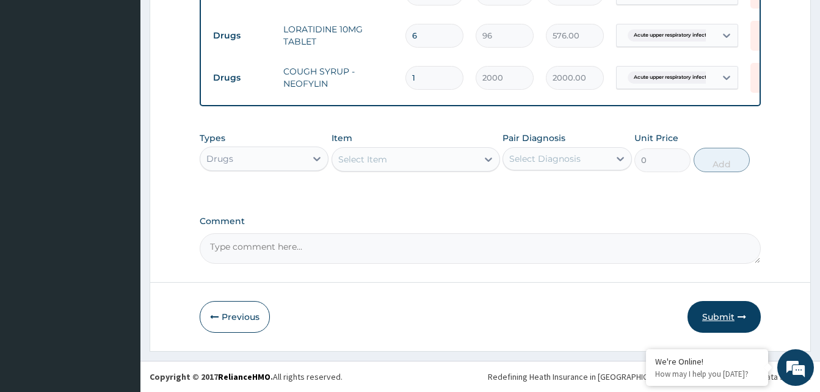
click at [718, 310] on button "Submit" at bounding box center [724, 317] width 73 height 32
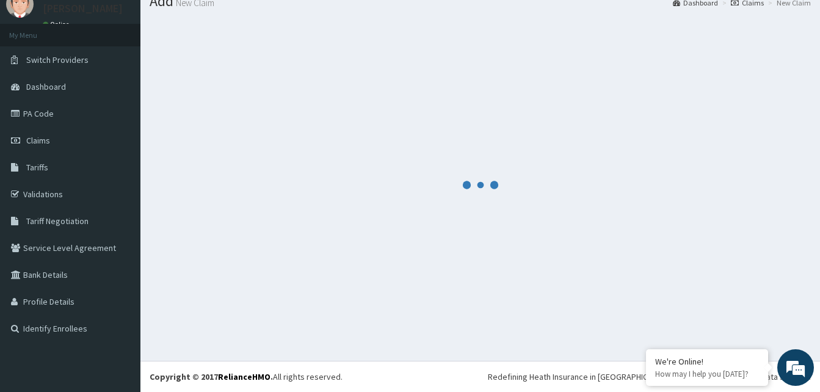
scroll to position [46, 0]
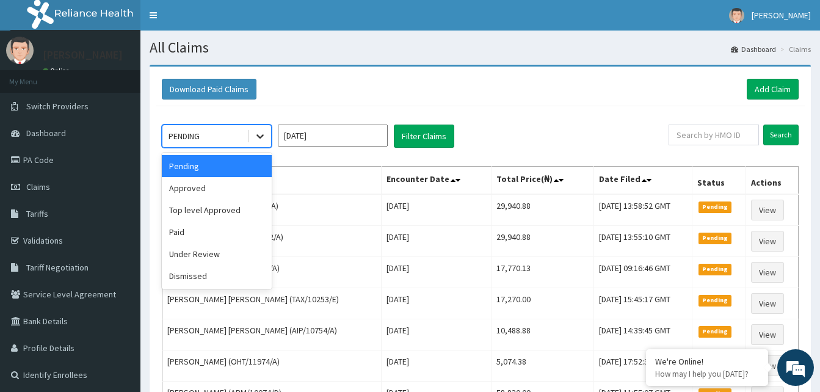
click at [266, 139] on div at bounding box center [260, 136] width 22 height 22
click at [213, 182] on div "Approved" at bounding box center [217, 188] width 110 height 22
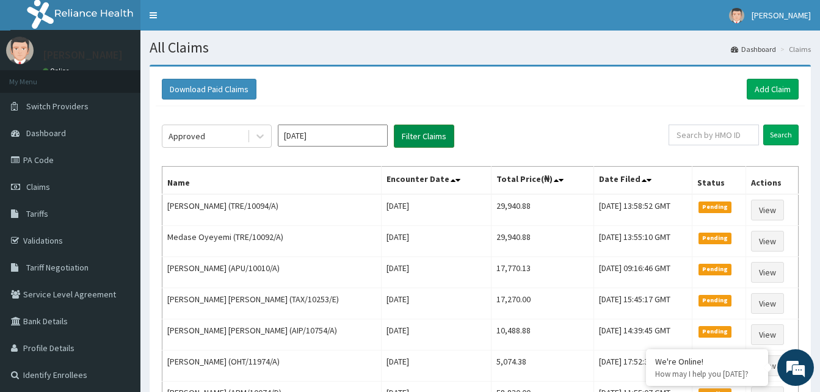
click at [418, 133] on button "Filter Claims" at bounding box center [424, 136] width 60 height 23
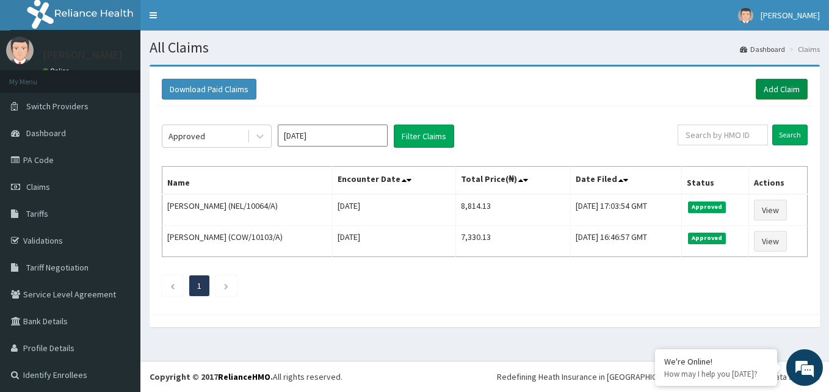
click at [770, 86] on link "Add Claim" at bounding box center [782, 89] width 52 height 21
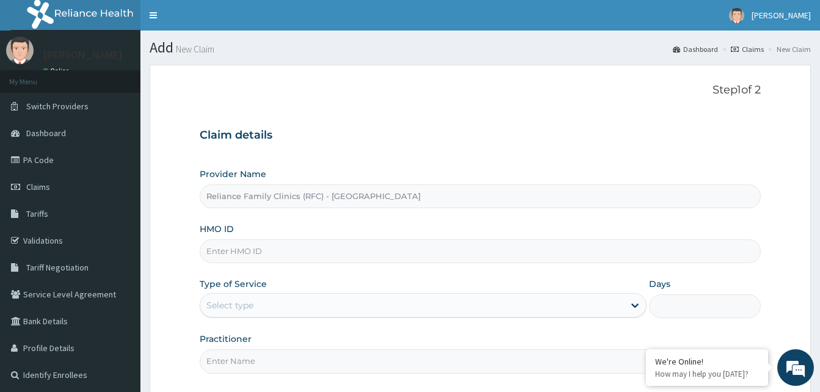
click at [250, 253] on input "HMO ID" at bounding box center [480, 251] width 561 height 24
paste input "MCE/10046/A"
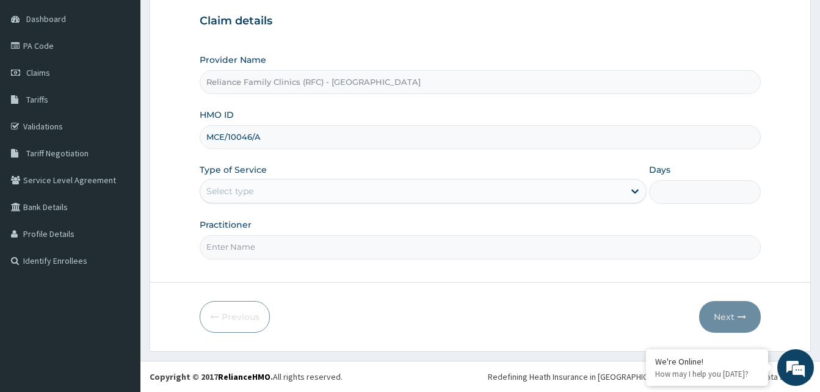
type input "MCE/10046/A"
click at [256, 196] on div "Select type" at bounding box center [412, 191] width 424 height 20
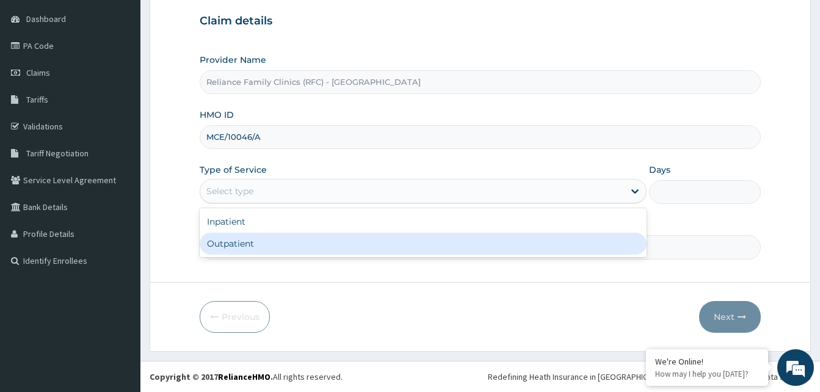
click at [243, 241] on div "Outpatient" at bounding box center [423, 244] width 447 height 22
type input "1"
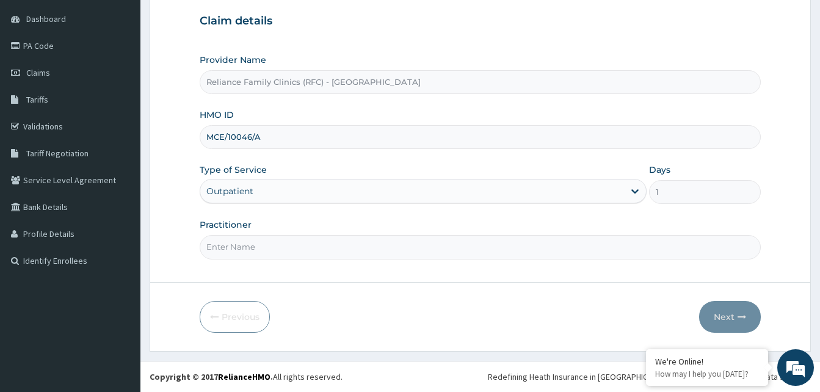
click at [247, 247] on input "Practitioner" at bounding box center [480, 247] width 561 height 24
type input "alliyah"
click at [723, 316] on button "Next" at bounding box center [730, 317] width 62 height 32
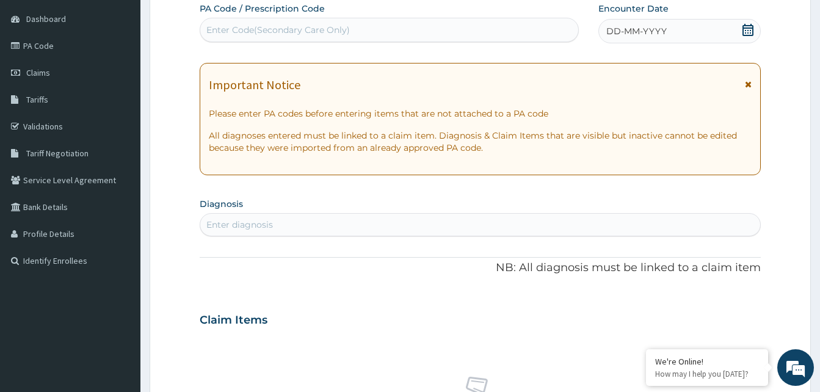
scroll to position [0, 0]
click at [710, 23] on div "DD-MM-YYYY" at bounding box center [680, 31] width 162 height 24
click at [246, 231] on div "Enter diagnosis" at bounding box center [480, 225] width 560 height 20
type input "rhinitis"
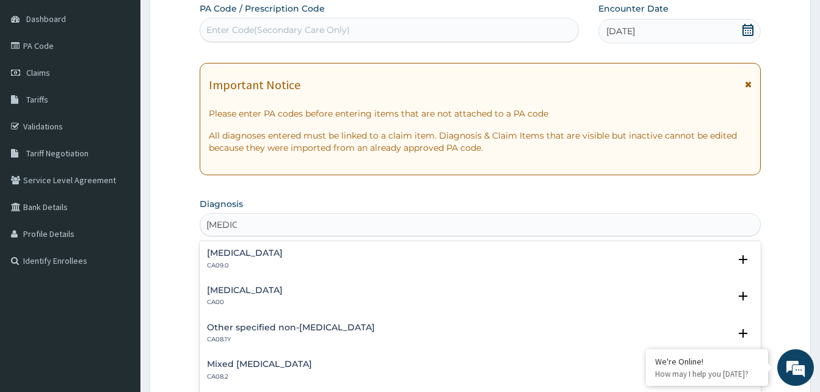
click at [238, 260] on div "Chronic rhinitis CA09.0" at bounding box center [245, 259] width 76 height 21
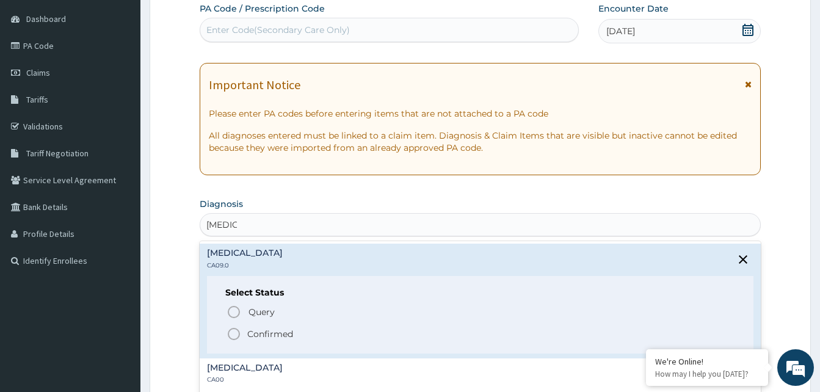
click at [233, 330] on icon "status option filled" at bounding box center [234, 334] width 15 height 15
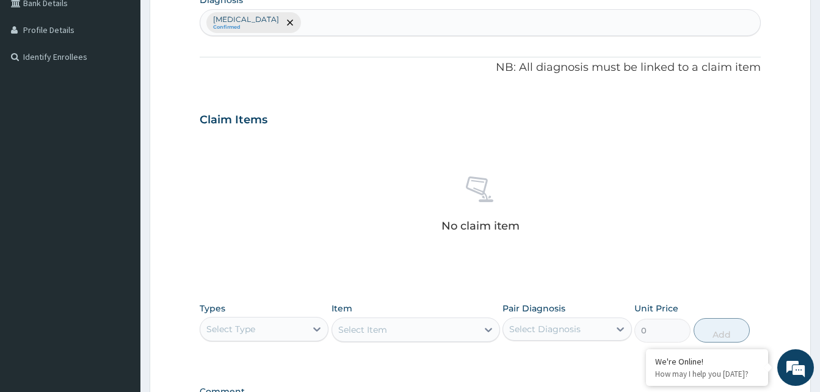
scroll to position [420, 0]
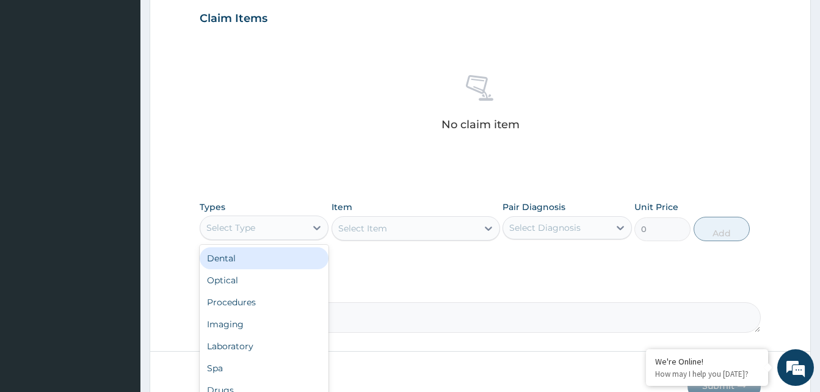
click at [260, 225] on div "Select Type" at bounding box center [253, 228] width 106 height 20
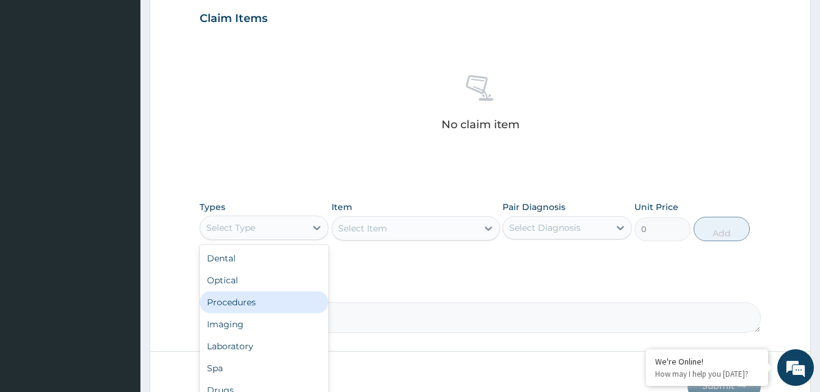
click at [236, 303] on div "Procedures" at bounding box center [264, 302] width 129 height 22
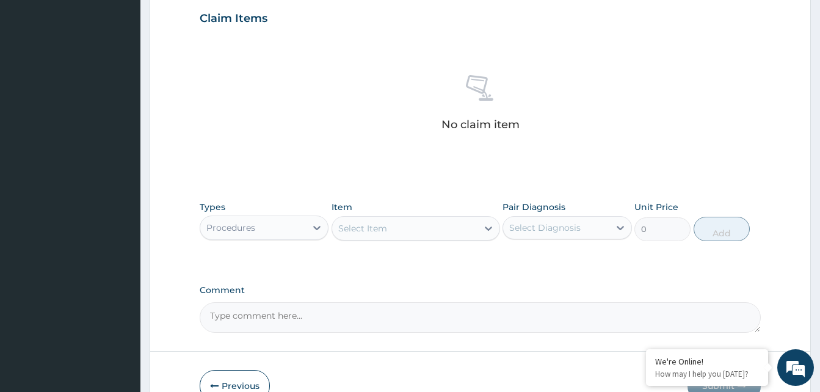
click at [377, 227] on div "Select Item" at bounding box center [362, 228] width 49 height 12
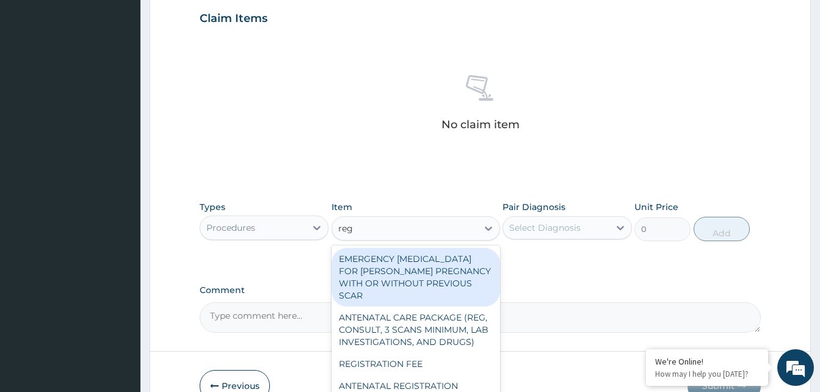
type input "regis"
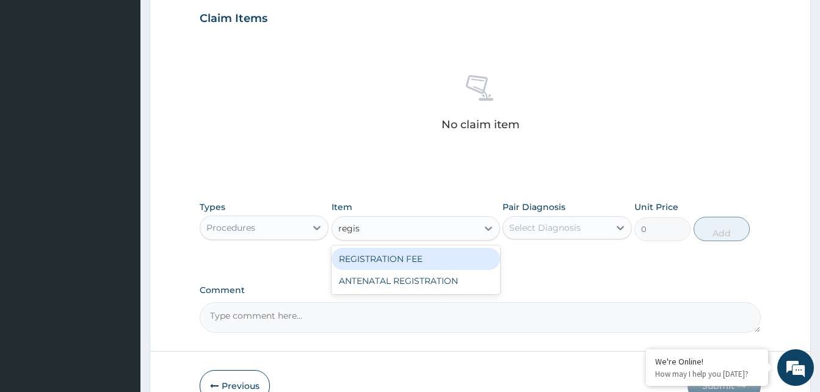
type input "2042.5"
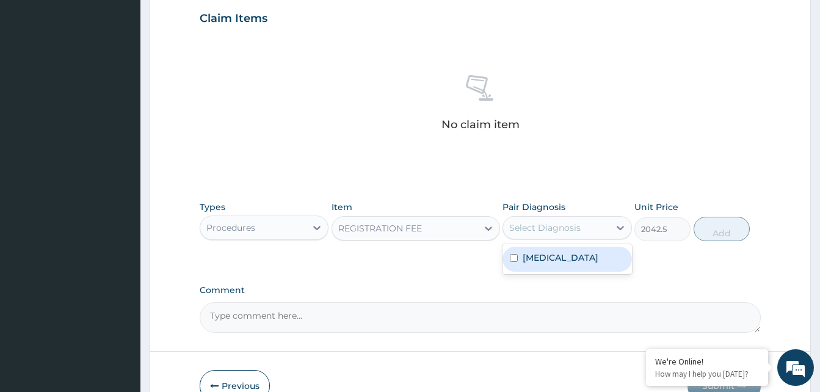
click at [550, 222] on div "Select Diagnosis" at bounding box center [544, 228] width 71 height 12
checkbox input "true"
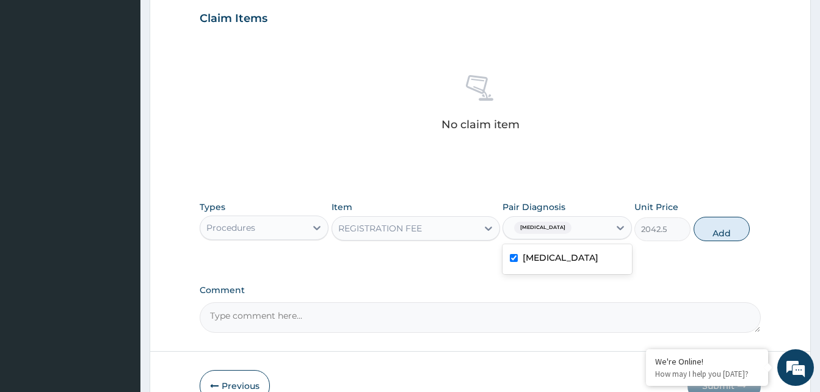
click at [710, 228] on button "Add" at bounding box center [722, 229] width 56 height 24
type input "0"
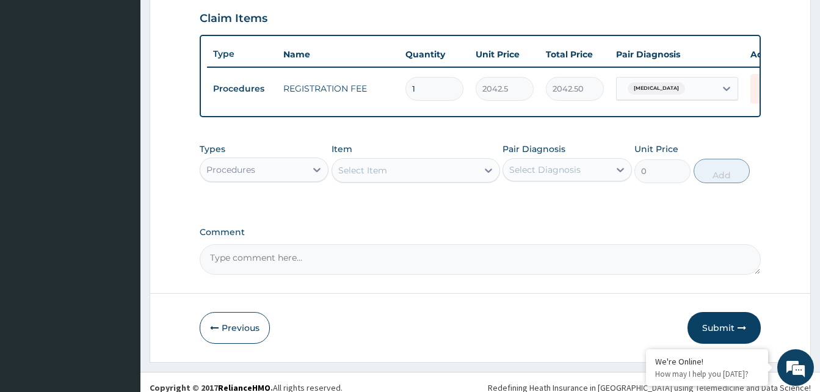
click at [442, 180] on div "Select Item" at bounding box center [404, 171] width 145 height 20
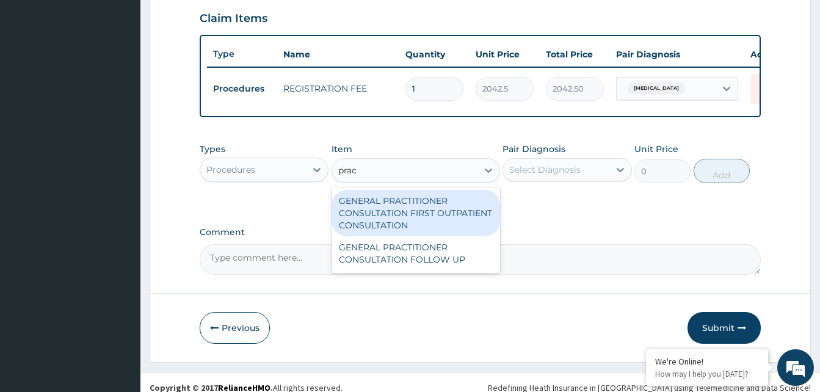
type input "pract"
type input "3370.125"
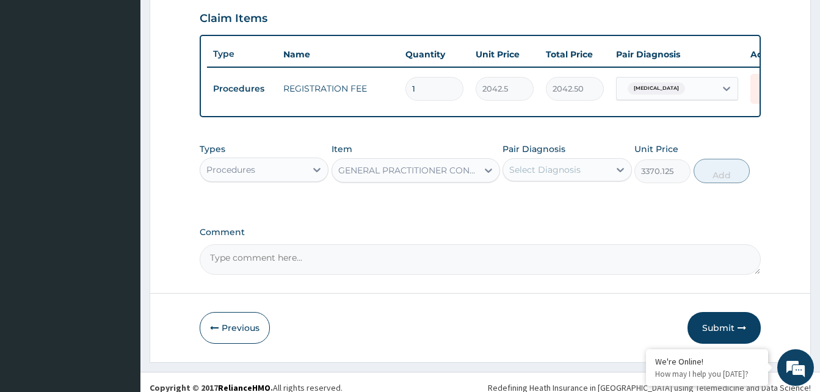
click at [575, 176] on div "Select Diagnosis" at bounding box center [544, 170] width 71 height 12
checkbox input "true"
click at [702, 172] on button "Add" at bounding box center [722, 171] width 56 height 24
type input "0"
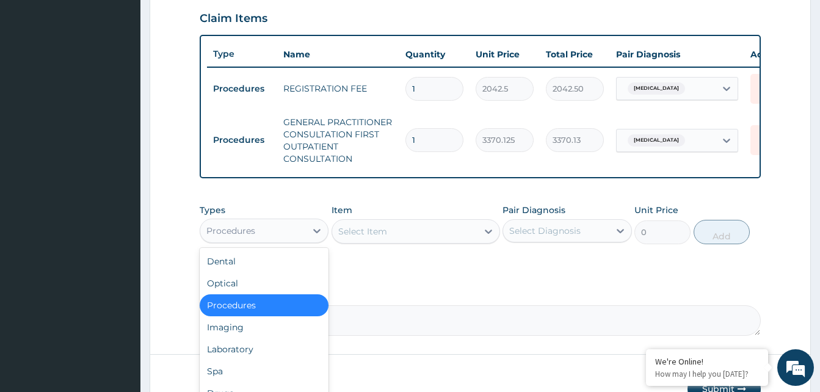
click at [264, 239] on div "Procedures" at bounding box center [253, 231] width 106 height 20
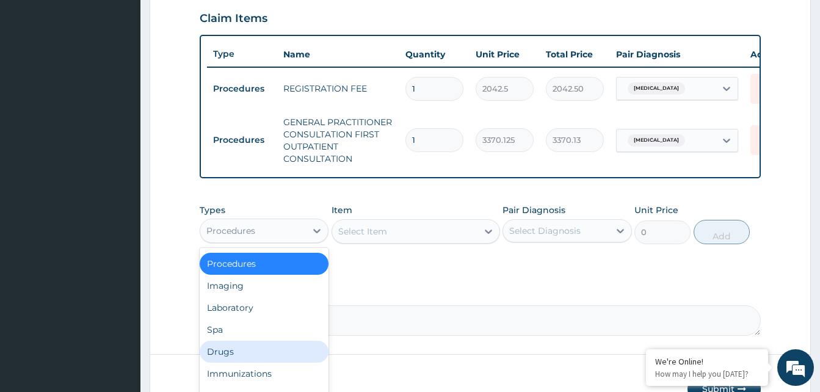
click at [235, 357] on div "Drugs" at bounding box center [264, 352] width 129 height 22
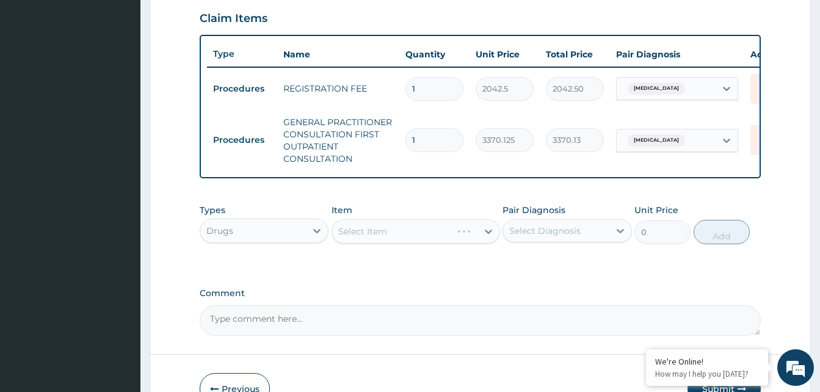
click at [404, 241] on div "Select Item" at bounding box center [416, 231] width 169 height 24
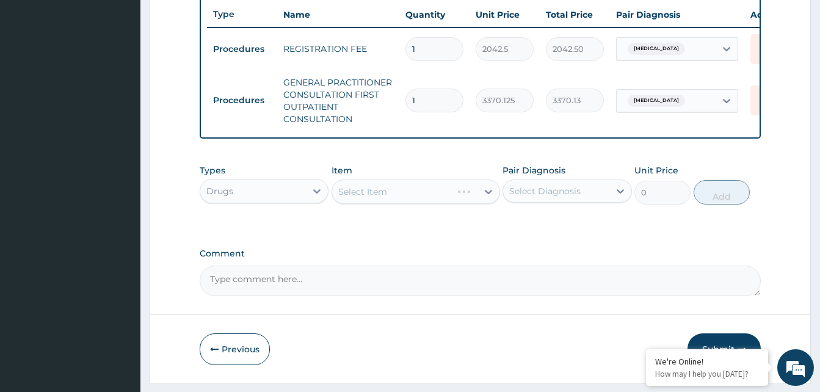
scroll to position [481, 0]
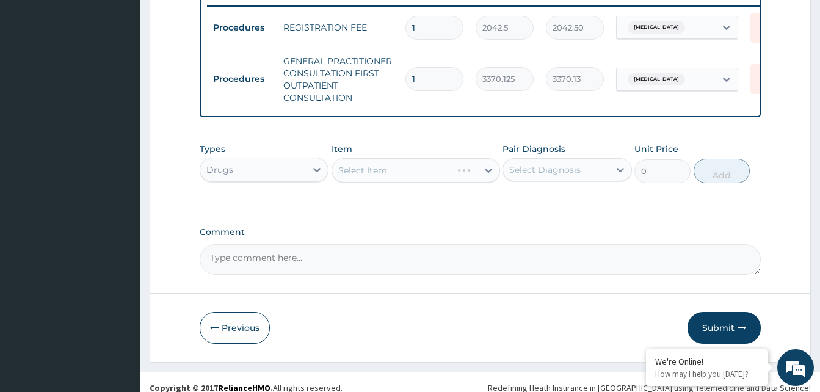
click at [424, 179] on div "Select Item" at bounding box center [416, 170] width 169 height 24
click at [420, 181] on div "Select Item" at bounding box center [416, 170] width 169 height 24
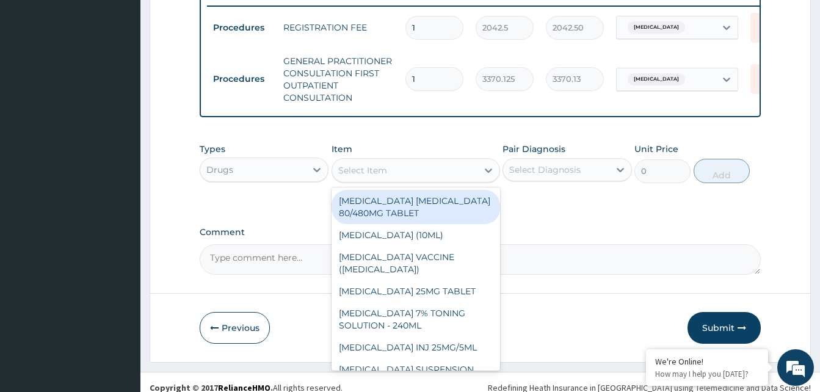
click at [419, 180] on div "Select Item" at bounding box center [404, 171] width 145 height 20
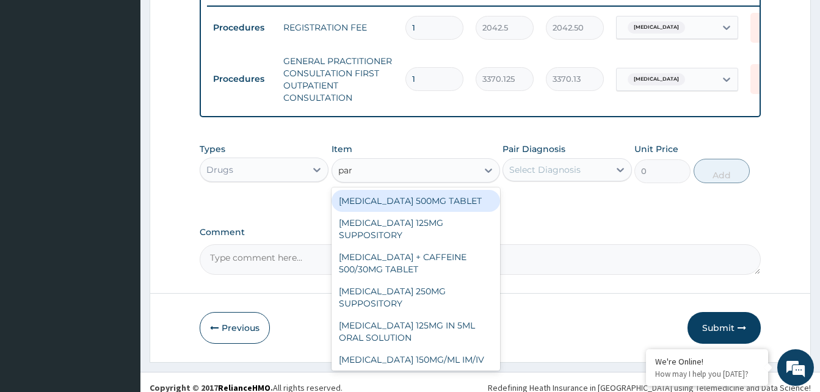
type input "para"
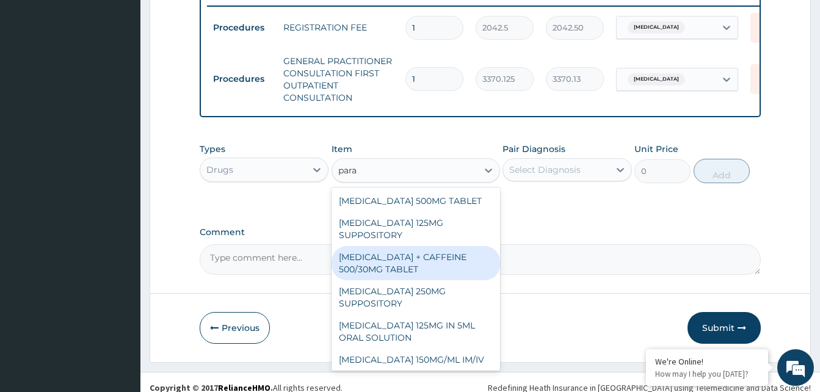
drag, startPoint x: 412, startPoint y: 264, endPoint x: 473, endPoint y: 190, distance: 96.3
click at [413, 261] on div "PARACETAMOL + CAFFEINE 500/30MG TABLET" at bounding box center [416, 263] width 169 height 34
type input "78"
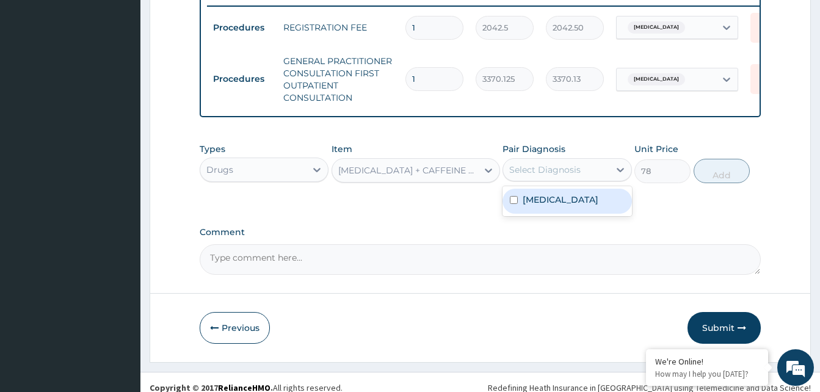
drag, startPoint x: 574, startPoint y: 172, endPoint x: 578, endPoint y: 203, distance: 30.8
click at [574, 174] on div "Select Diagnosis" at bounding box center [544, 170] width 71 height 12
click at [578, 203] on label "Chronic rhinitis" at bounding box center [561, 200] width 76 height 12
checkbox input "true"
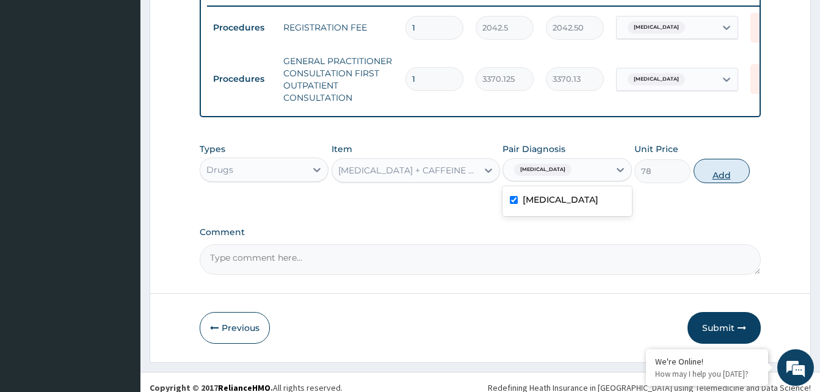
click at [719, 182] on button "Add" at bounding box center [722, 171] width 56 height 24
type input "0"
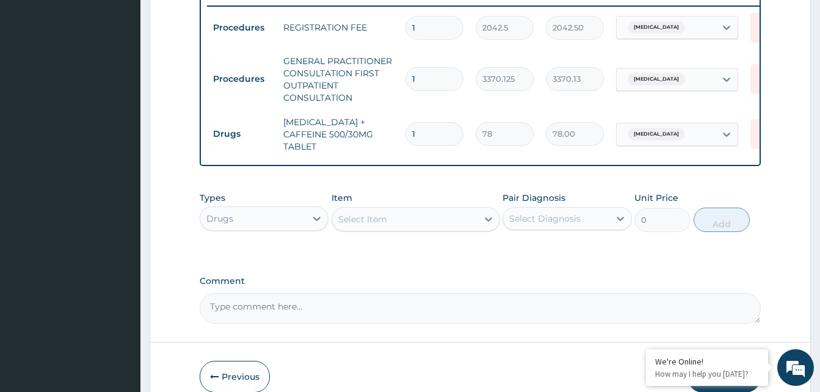
type input "18"
type input "1404.00"
type input "18"
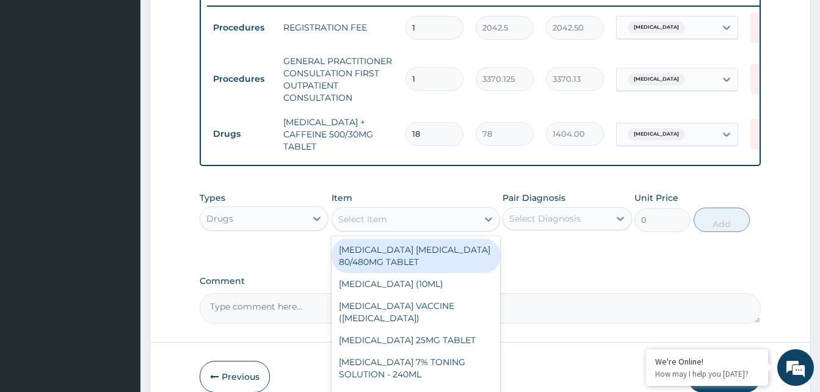
click at [415, 227] on div "Select Item" at bounding box center [404, 219] width 145 height 20
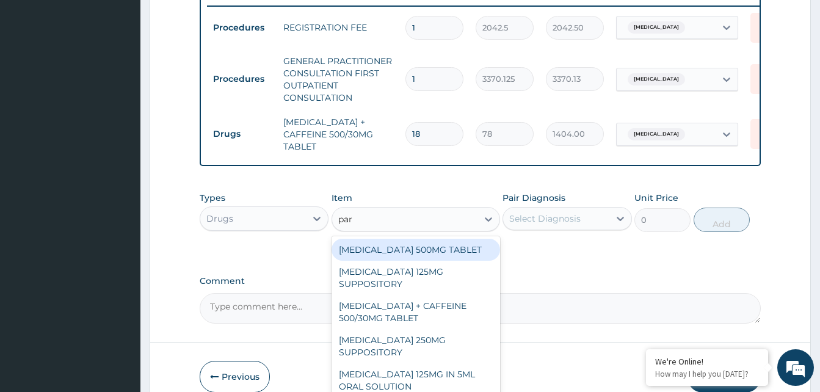
type input "para"
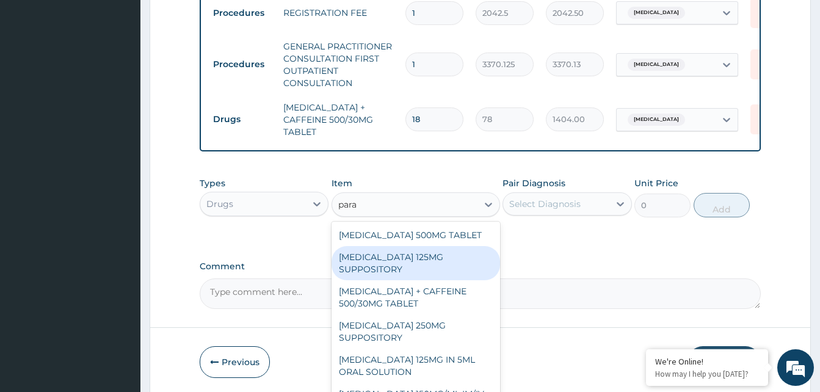
scroll to position [550, 0]
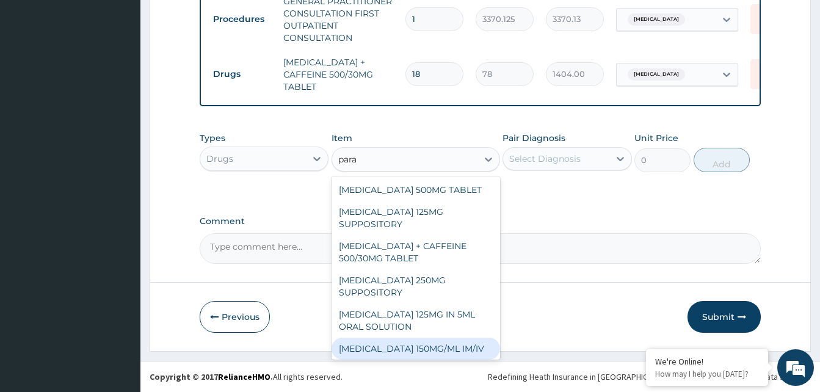
click at [434, 346] on div "PARACETAMOL 150MG/ML IM/IV" at bounding box center [416, 349] width 169 height 22
type input "300"
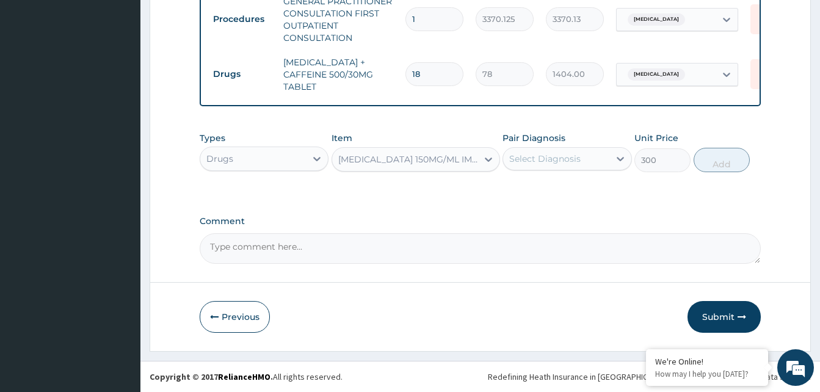
drag, startPoint x: 576, startPoint y: 149, endPoint x: 574, endPoint y: 158, distance: 8.9
click at [575, 152] on div "Select Diagnosis" at bounding box center [556, 159] width 106 height 20
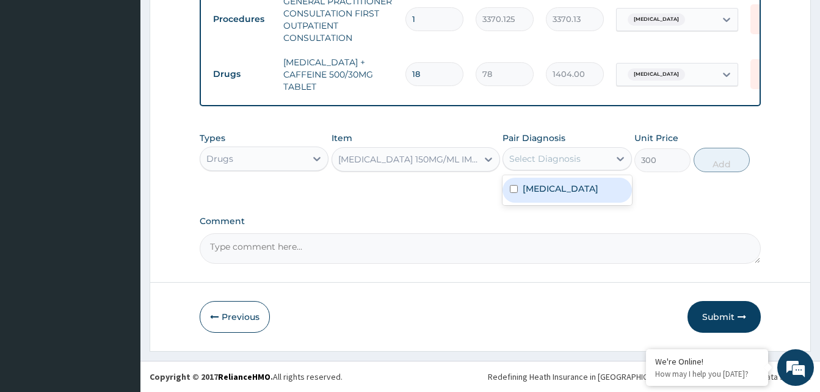
click at [564, 190] on label "Chronic rhinitis" at bounding box center [561, 189] width 76 height 12
checkbox input "true"
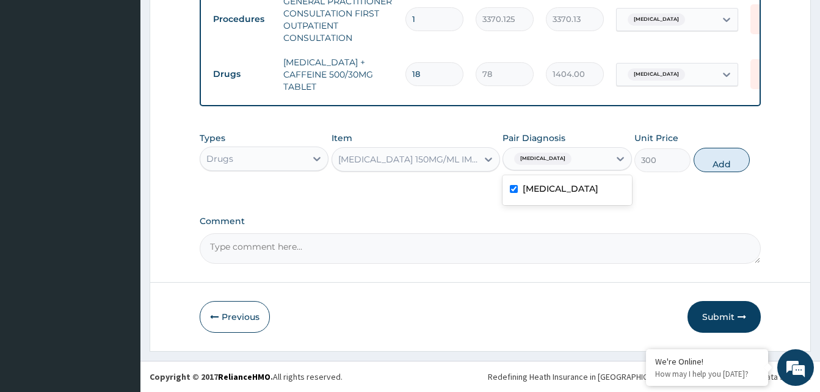
click at [721, 159] on button "Add" at bounding box center [722, 160] width 56 height 24
type input "0"
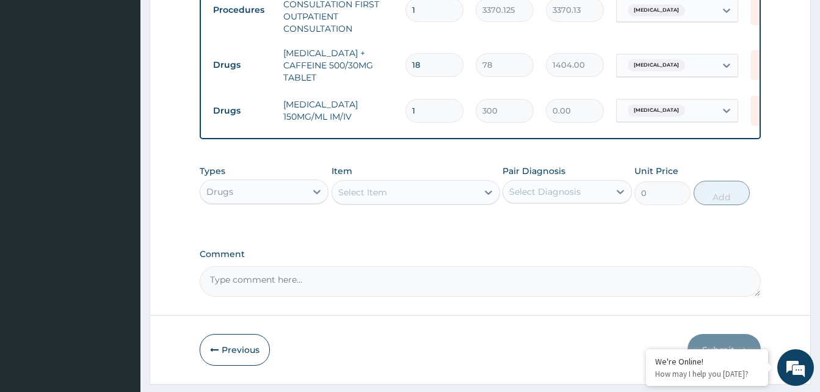
type input "0.00"
type input "4"
type input "1200.00"
type input "4"
click at [448, 199] on div "Select Item" at bounding box center [404, 193] width 145 height 20
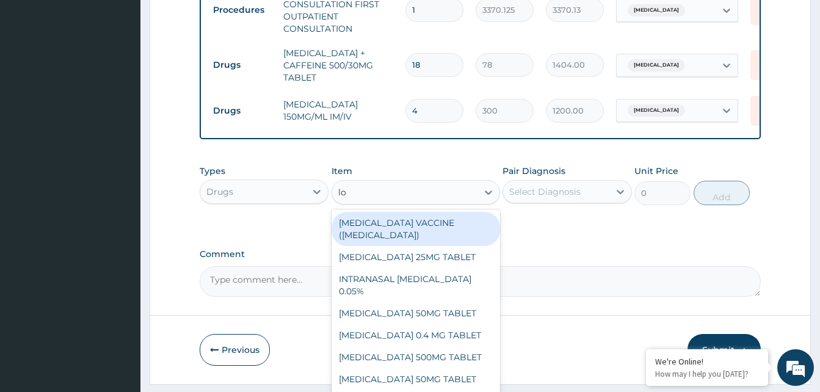
type input "loz"
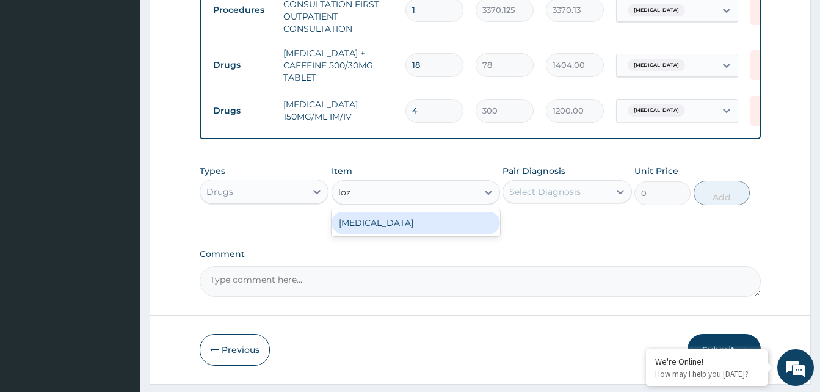
type input "96"
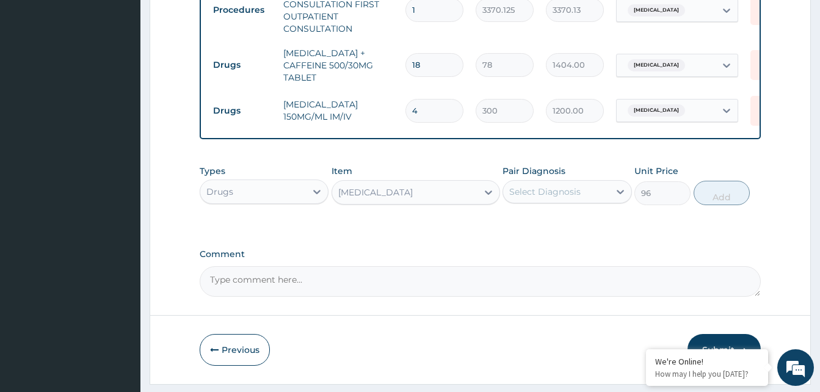
drag, startPoint x: 563, startPoint y: 200, endPoint x: 575, endPoint y: 197, distance: 12.8
click at [563, 198] on div "Select Diagnosis" at bounding box center [544, 192] width 71 height 12
checkbox input "true"
click at [743, 205] on button "Add" at bounding box center [722, 193] width 56 height 24
type input "0"
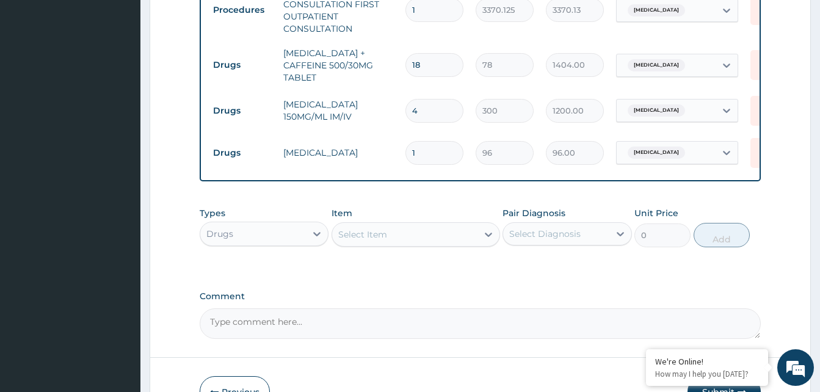
type input "0.00"
type input "9"
type input "864.00"
type input "9"
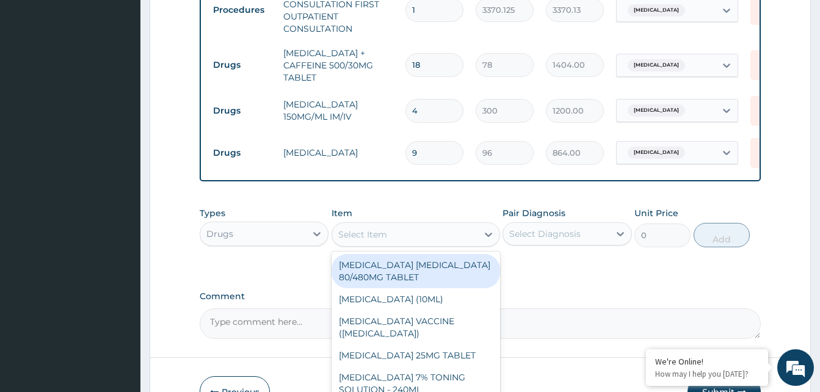
click at [387, 236] on div "Select Item" at bounding box center [404, 235] width 145 height 20
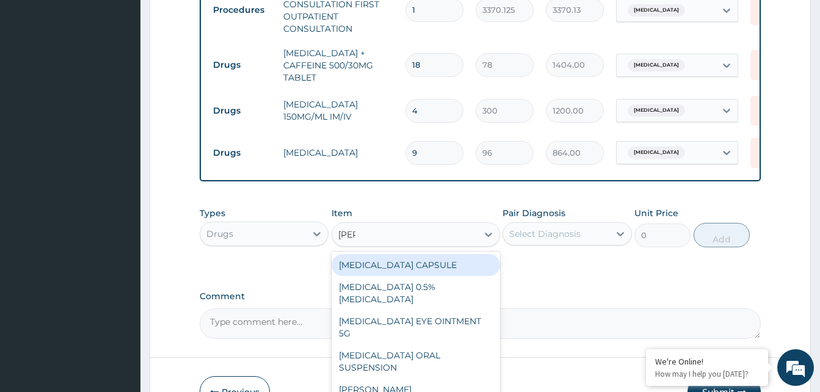
type input "lorat"
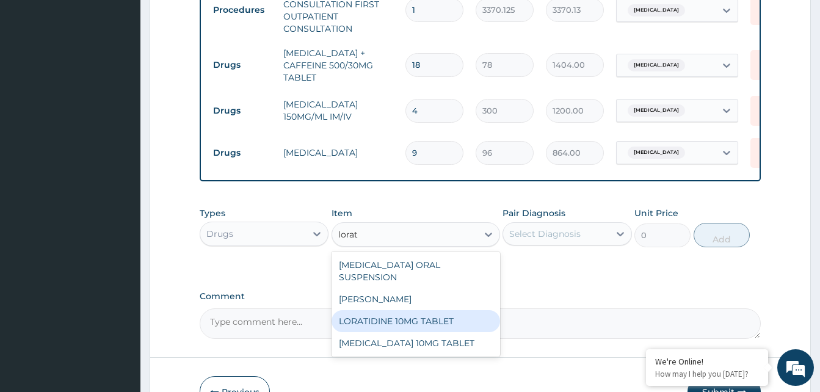
click at [425, 318] on div "LORATIDINE 10MG TABLET" at bounding box center [416, 321] width 169 height 22
type input "96"
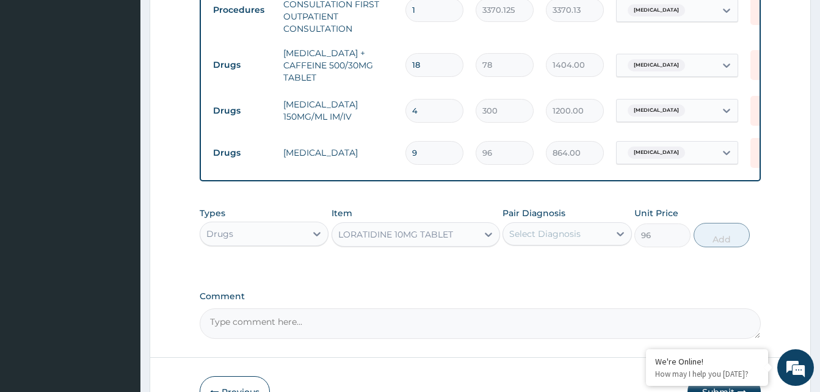
click at [563, 240] on div "Select Diagnosis" at bounding box center [544, 234] width 71 height 12
drag, startPoint x: 563, startPoint y: 258, endPoint x: 567, endPoint y: 266, distance: 9.0
click at [564, 268] on label "Chronic rhinitis" at bounding box center [561, 264] width 76 height 12
checkbox input "true"
click at [702, 242] on button "Add" at bounding box center [722, 235] width 56 height 24
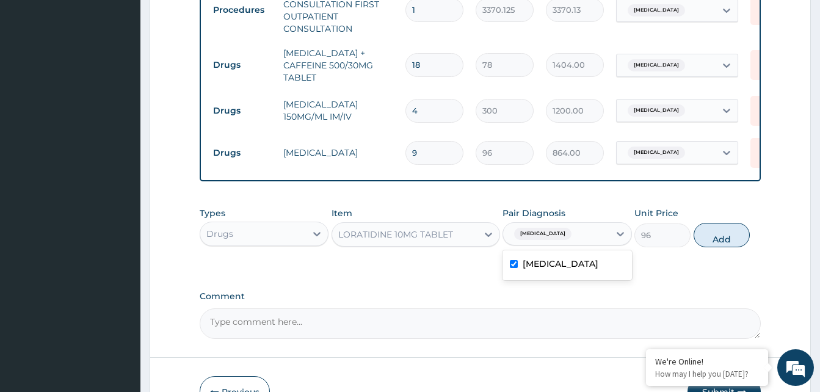
type input "0"
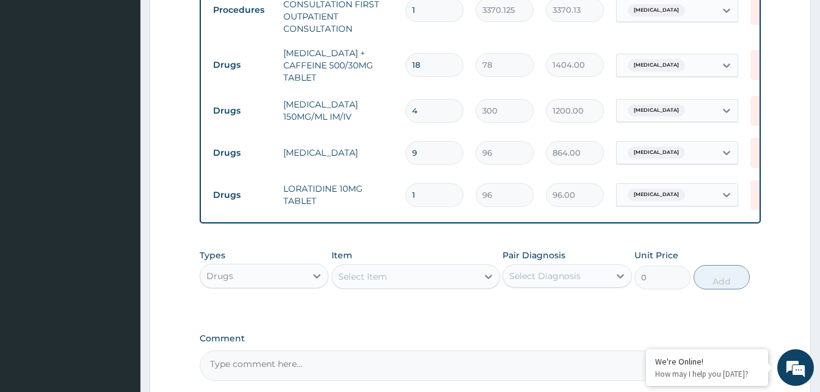
type input "0.00"
type input "7"
type input "672.00"
type input "0.00"
type input "6"
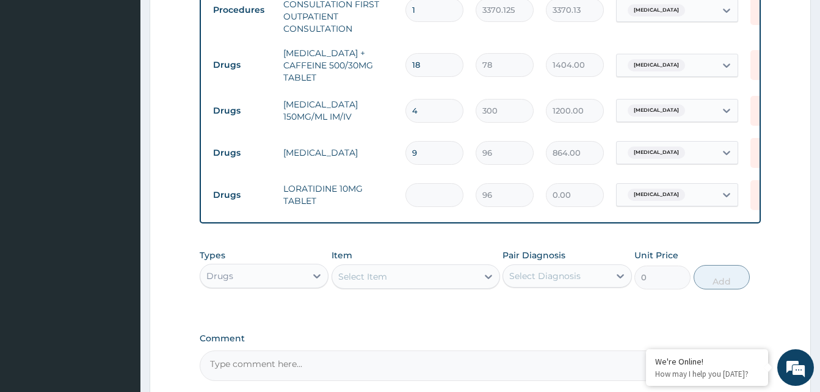
type input "576.00"
type input "6"
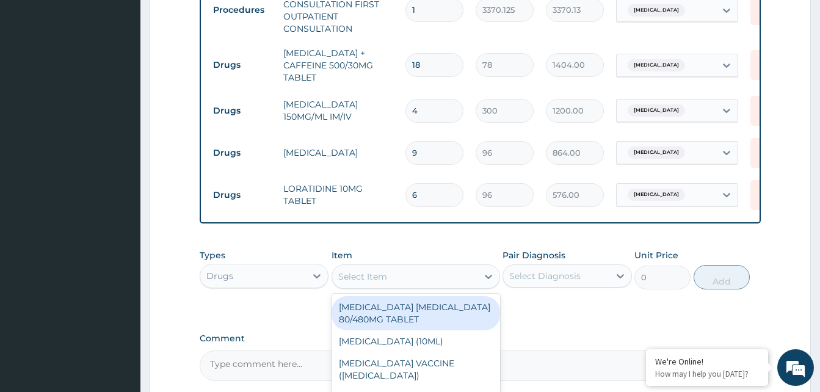
drag, startPoint x: 421, startPoint y: 286, endPoint x: 438, endPoint y: 259, distance: 31.5
click at [421, 285] on div "Select Item" at bounding box center [404, 277] width 145 height 20
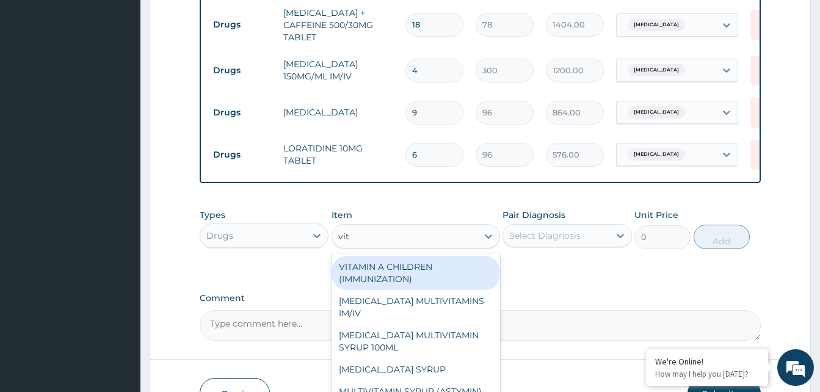
scroll to position [611, 0]
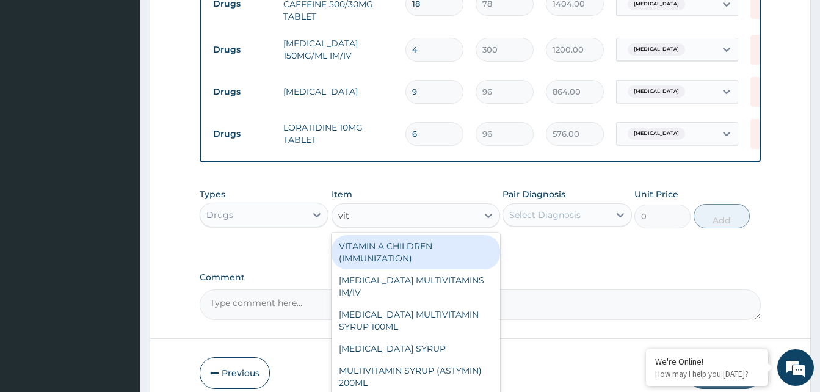
type input "vita"
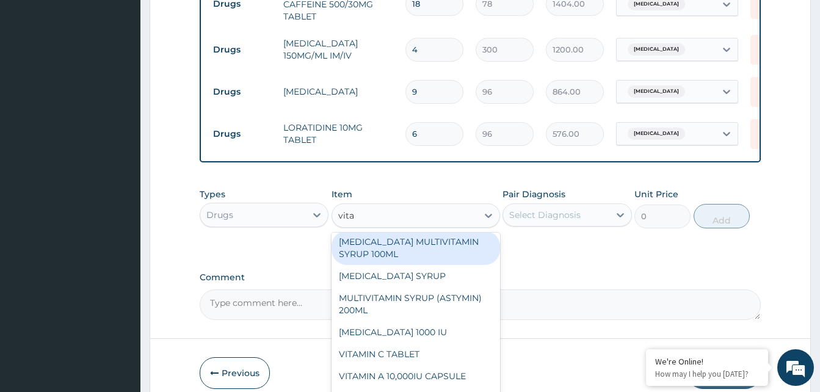
scroll to position [122, 0]
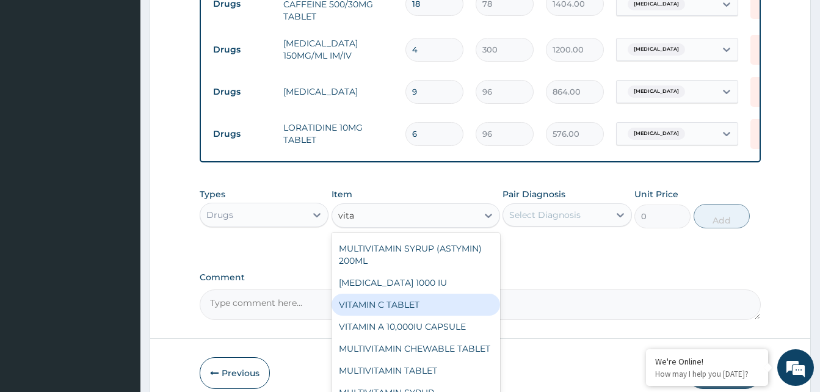
click at [412, 315] on div "VITAMIN C TABLET" at bounding box center [416, 305] width 169 height 22
type input "20"
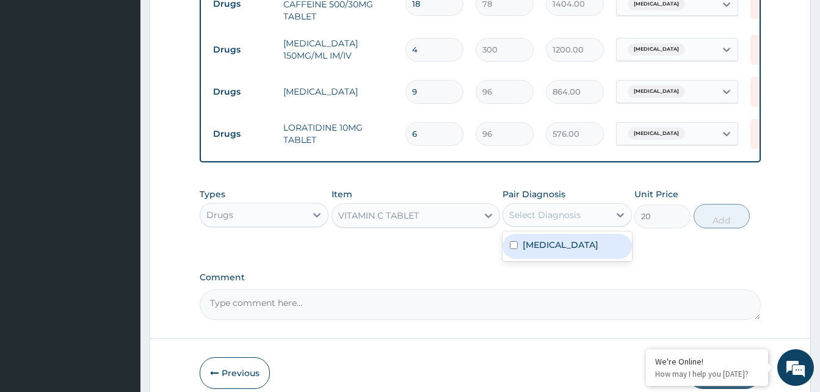
click at [571, 221] on div "Select Diagnosis" at bounding box center [544, 215] width 71 height 12
drag, startPoint x: 564, startPoint y: 256, endPoint x: 597, endPoint y: 247, distance: 34.7
click at [565, 251] on label "Chronic rhinitis" at bounding box center [561, 245] width 76 height 12
checkbox input "true"
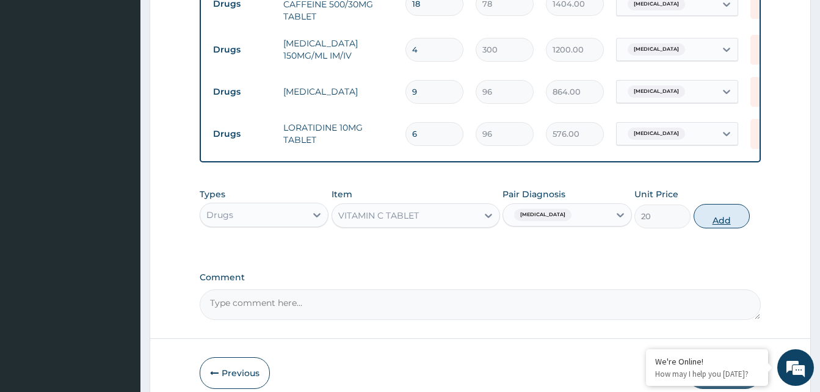
click at [705, 225] on button "Add" at bounding box center [722, 216] width 56 height 24
type input "0"
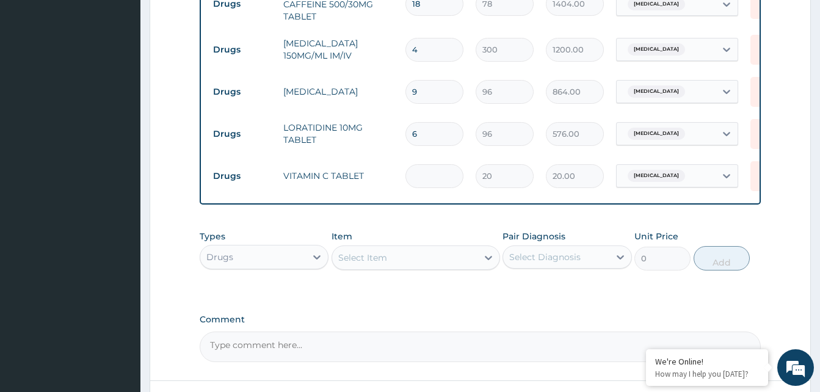
type input "0.00"
type input "2"
type input "40.00"
type input "0.00"
type input "3"
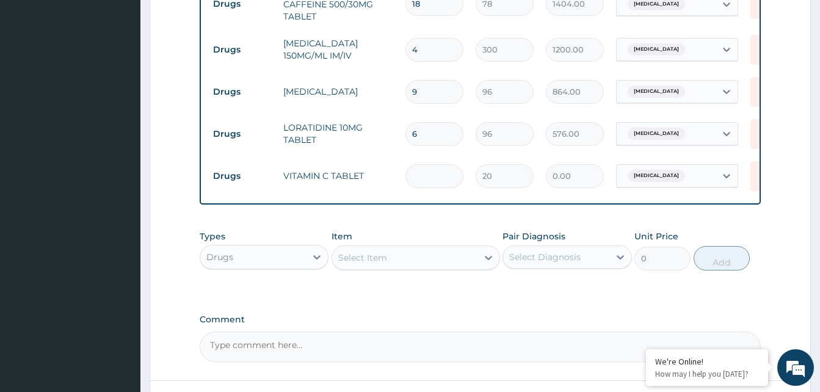
type input "60.00"
type input "30"
type input "600.00"
type input "30"
click at [442, 140] on input "6" at bounding box center [435, 134] width 58 height 24
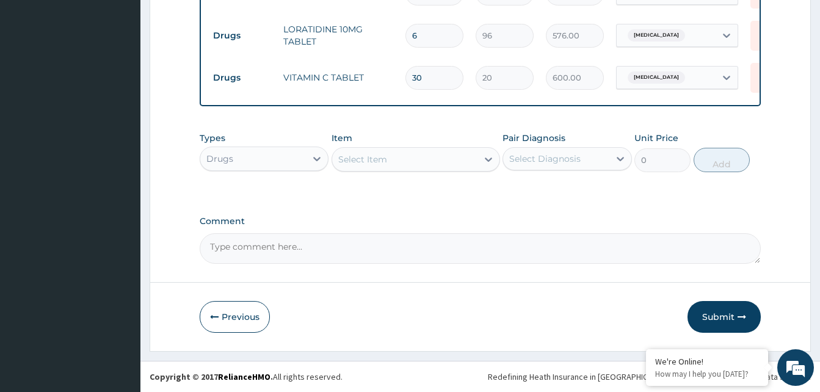
scroll to position [718, 0]
click at [730, 315] on button "Submit" at bounding box center [724, 317] width 73 height 32
click at [719, 316] on button "Submit" at bounding box center [724, 317] width 73 height 32
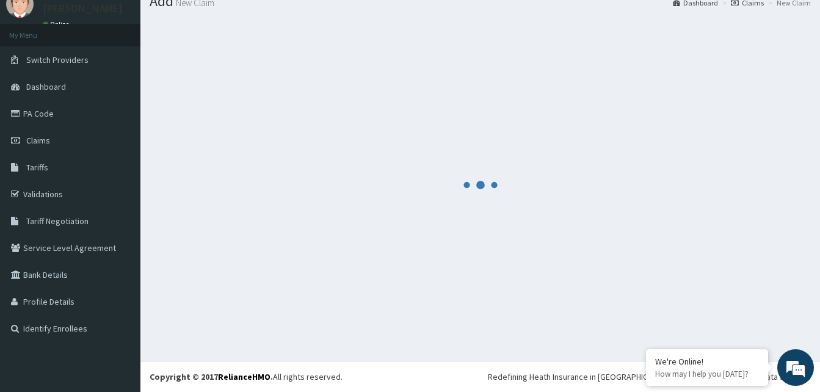
scroll to position [46, 0]
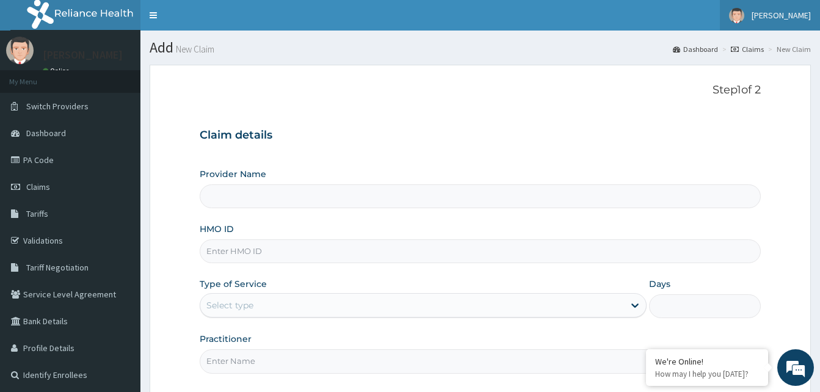
click at [794, 17] on span "[PERSON_NAME]" at bounding box center [781, 15] width 59 height 11
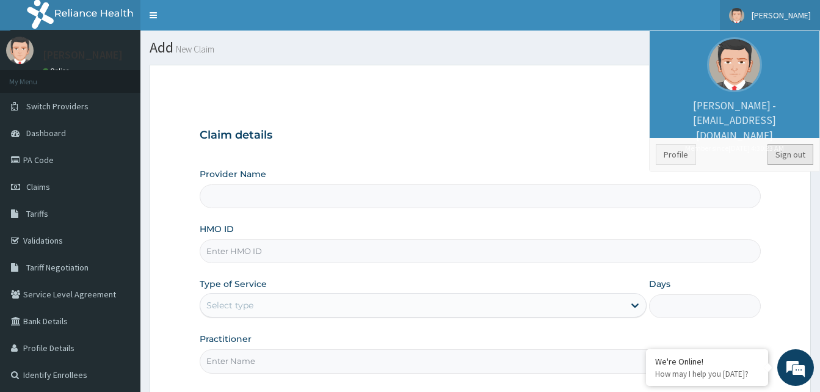
click at [801, 153] on link "Sign out" at bounding box center [791, 154] width 46 height 21
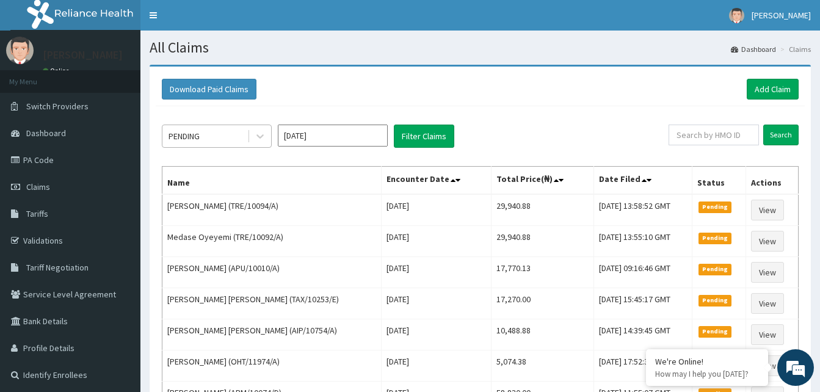
click at [253, 134] on div at bounding box center [260, 136] width 22 height 22
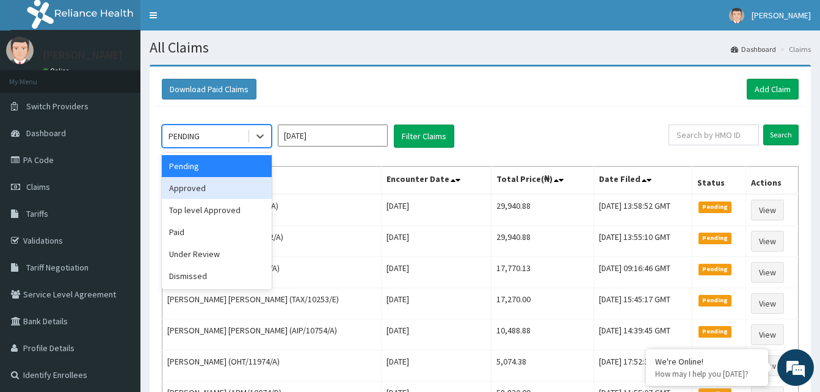
drag, startPoint x: 222, startPoint y: 189, endPoint x: 293, endPoint y: 177, distance: 72.6
click at [224, 189] on div "Approved" at bounding box center [217, 188] width 110 height 22
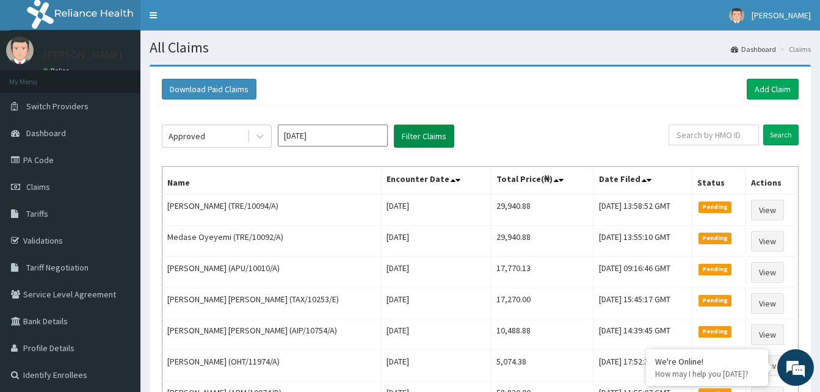
click at [422, 139] on button "Filter Claims" at bounding box center [424, 136] width 60 height 23
